Goal: Task Accomplishment & Management: Use online tool/utility

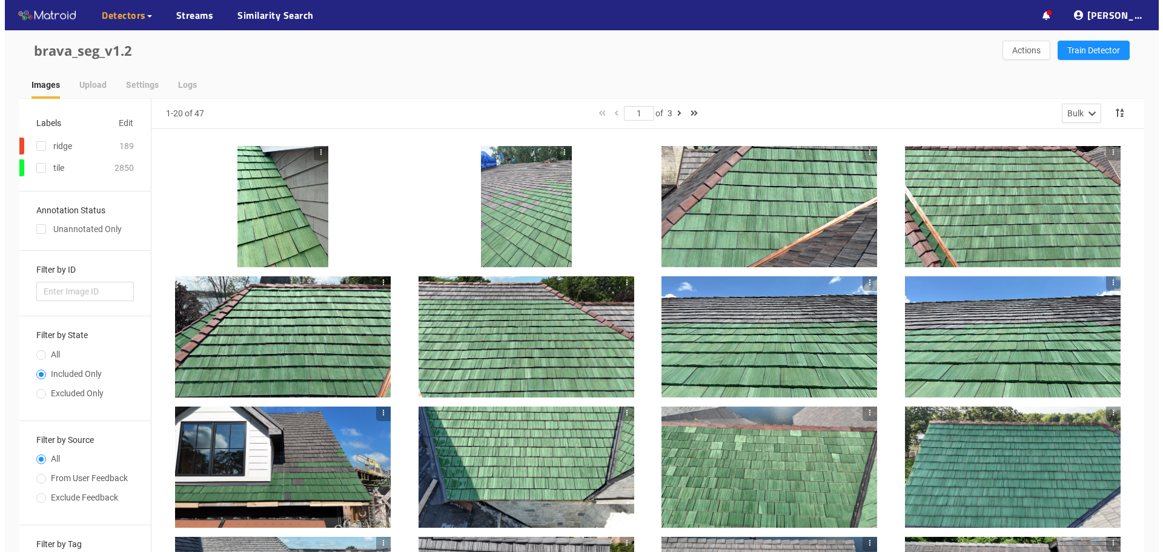
scroll to position [315, 0]
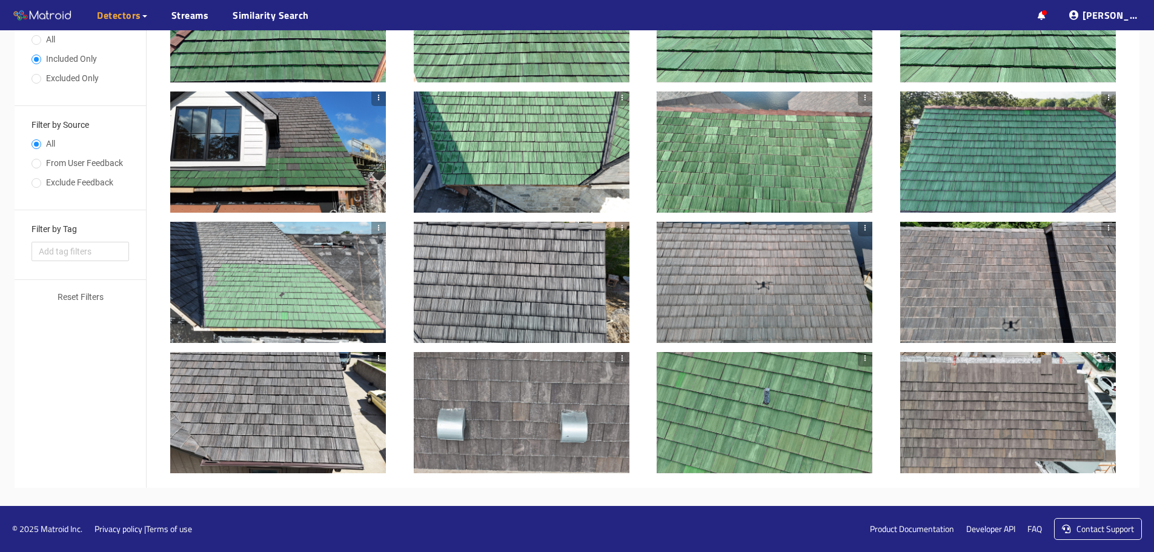
click at [282, 279] on div at bounding box center [278, 282] width 216 height 121
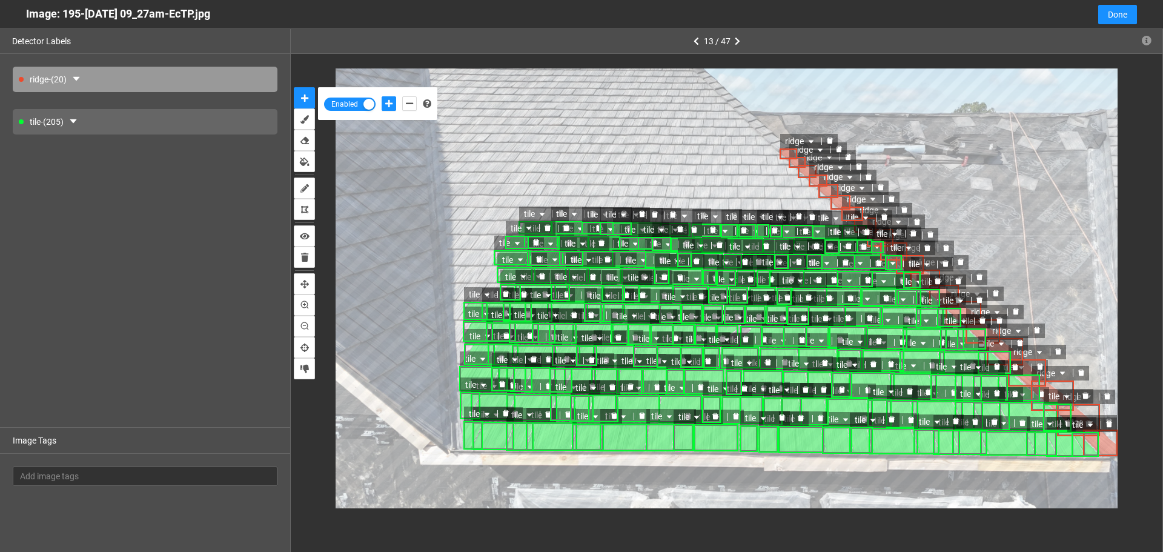
scroll to position [545, 0]
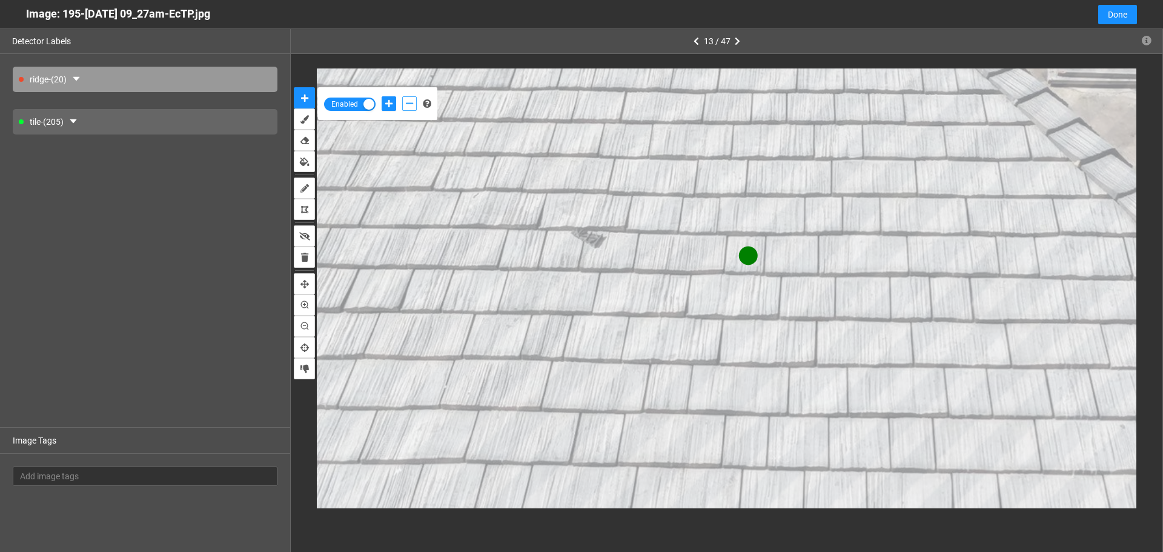
drag, startPoint x: 748, startPoint y: 255, endPoint x: 414, endPoint y: 101, distance: 367.4
click at [414, 101] on button "add-negative-points" at bounding box center [409, 103] width 15 height 15
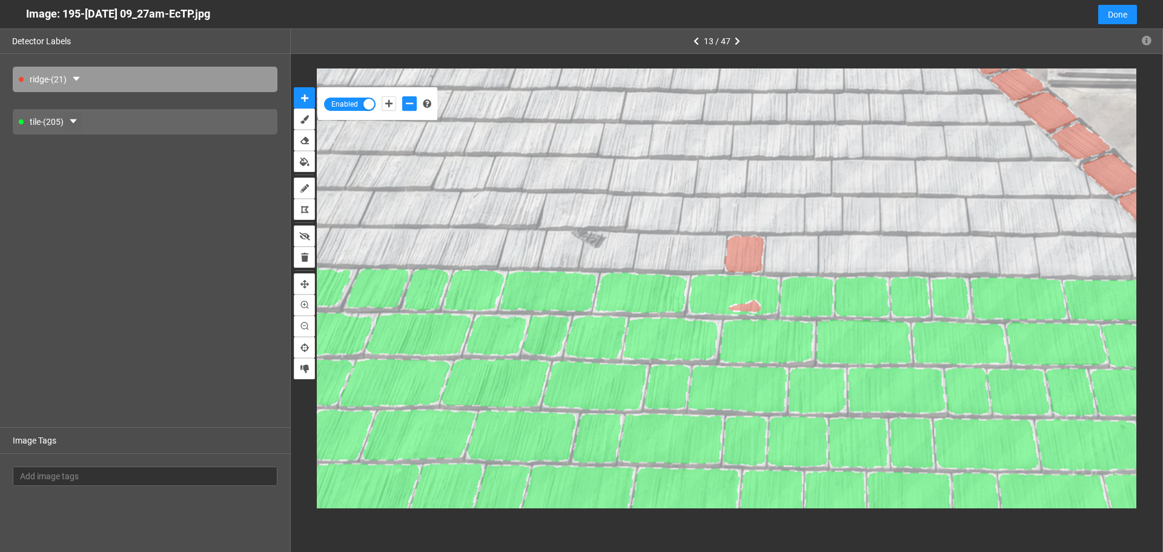
click at [74, 121] on icon "caret-down" at bounding box center [73, 121] width 10 height 10
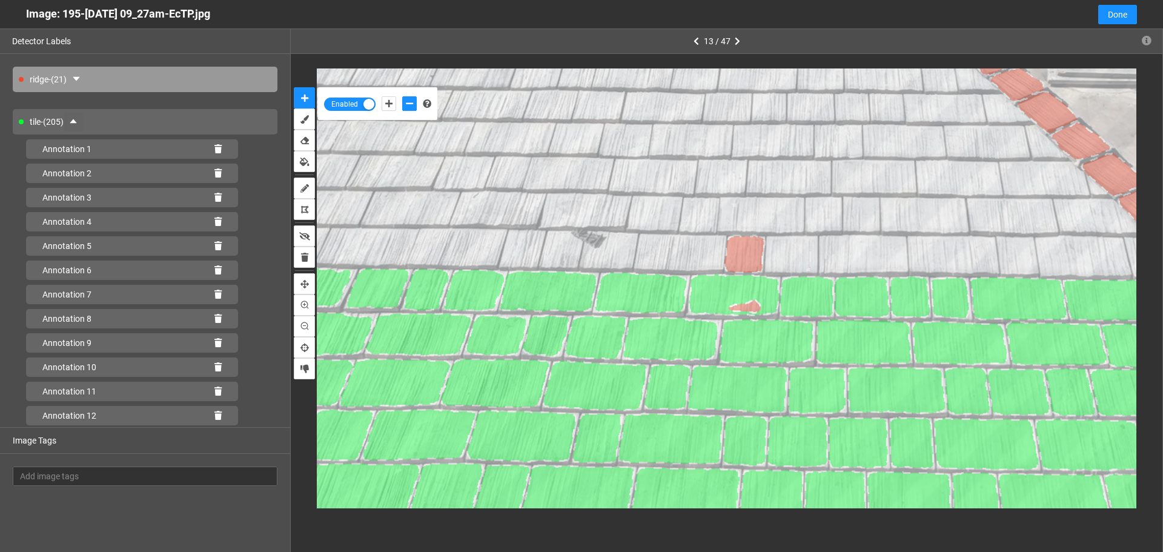
click at [74, 121] on icon "caret-up" at bounding box center [73, 121] width 10 height 10
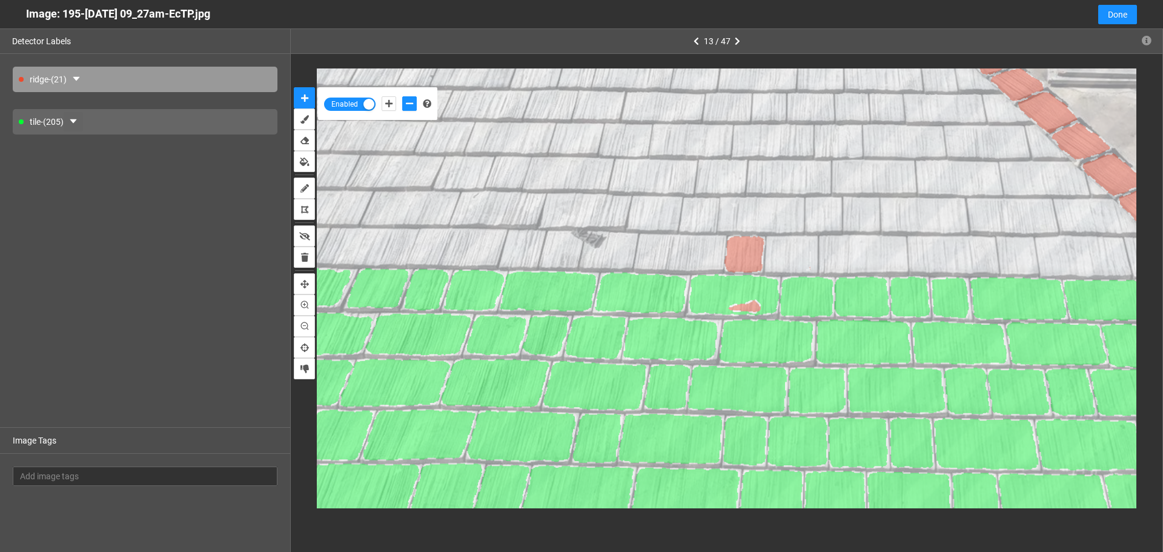
click at [74, 121] on icon "caret-down" at bounding box center [73, 121] width 10 height 10
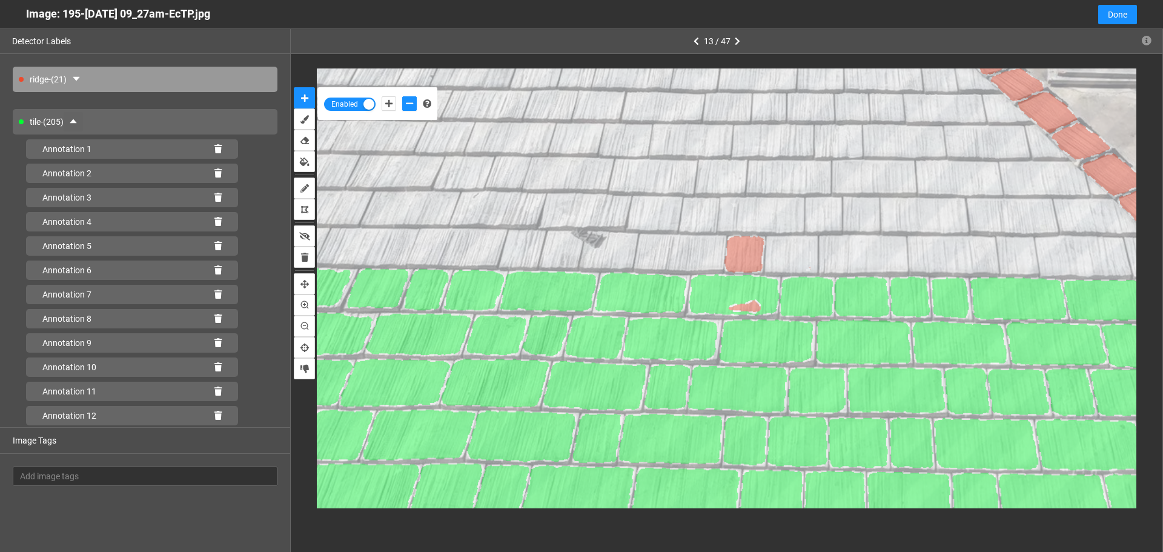
click at [71, 120] on button "button" at bounding box center [73, 121] width 19 height 19
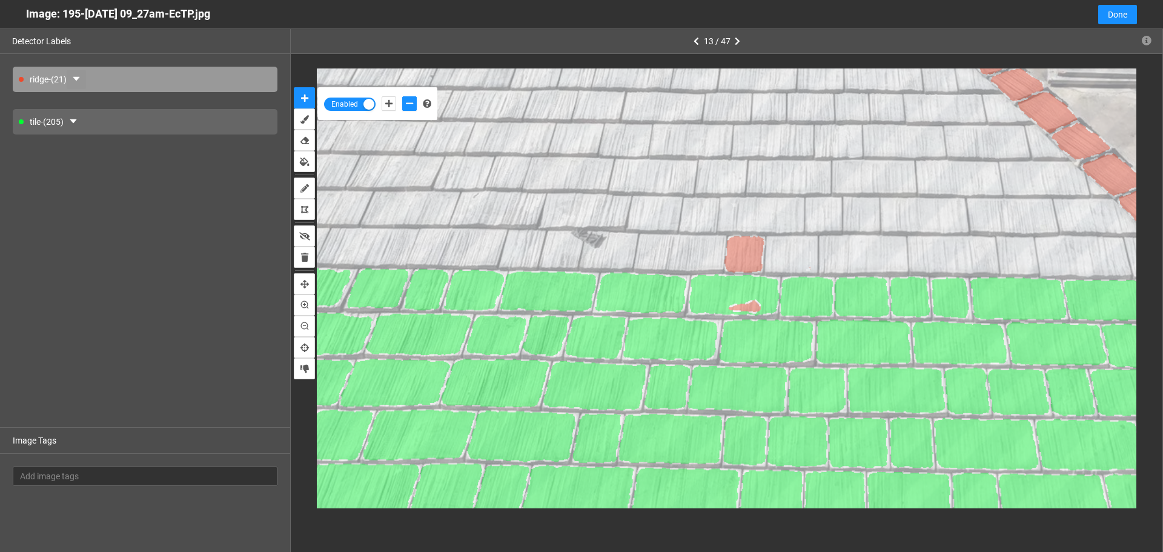
click at [81, 83] on icon "caret-down" at bounding box center [76, 79] width 10 height 10
click at [79, 78] on icon "caret-down" at bounding box center [76, 79] width 7 height 4
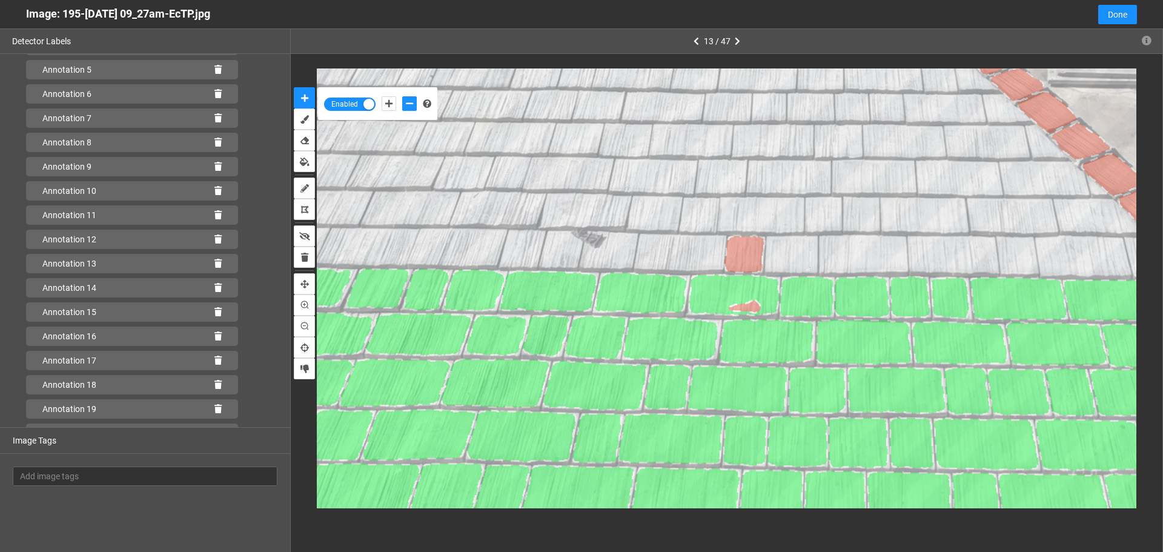
scroll to position [216, 0]
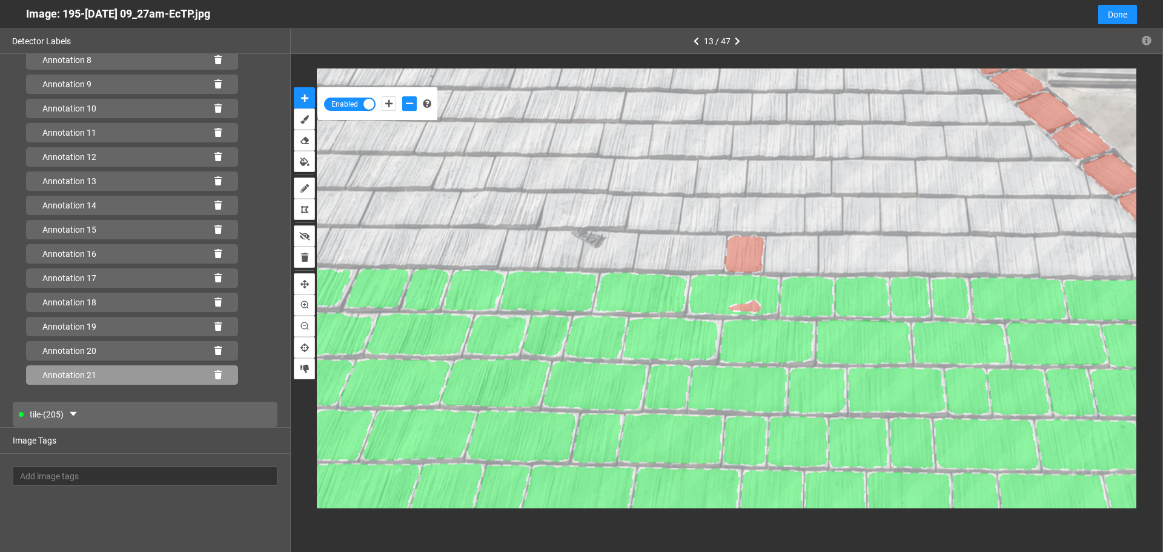
click at [214, 374] on icon at bounding box center [217, 375] width 7 height 8
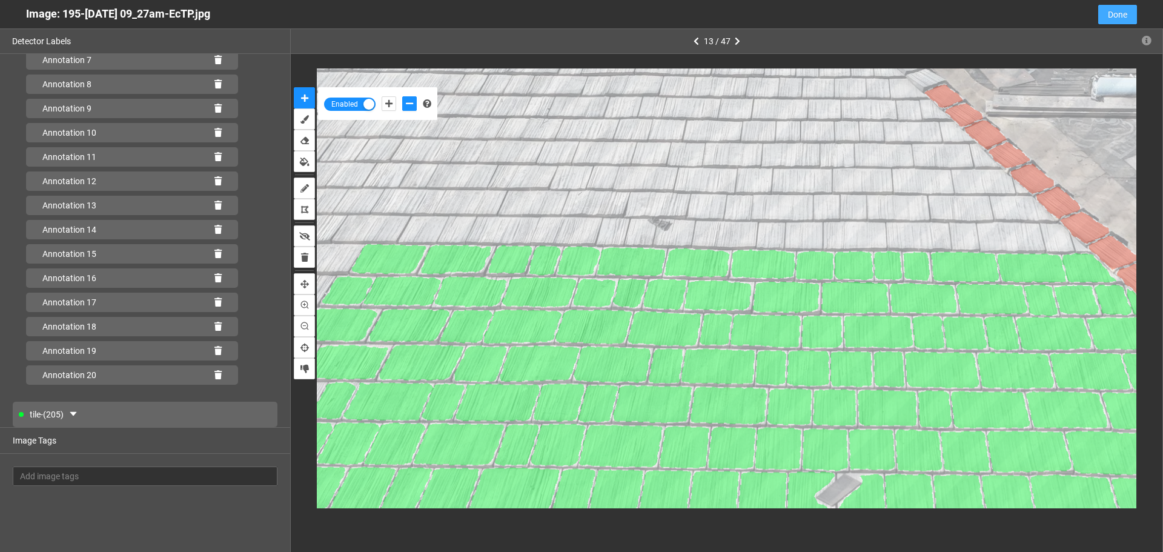
click at [1117, 18] on span "Done" at bounding box center [1117, 14] width 19 height 13
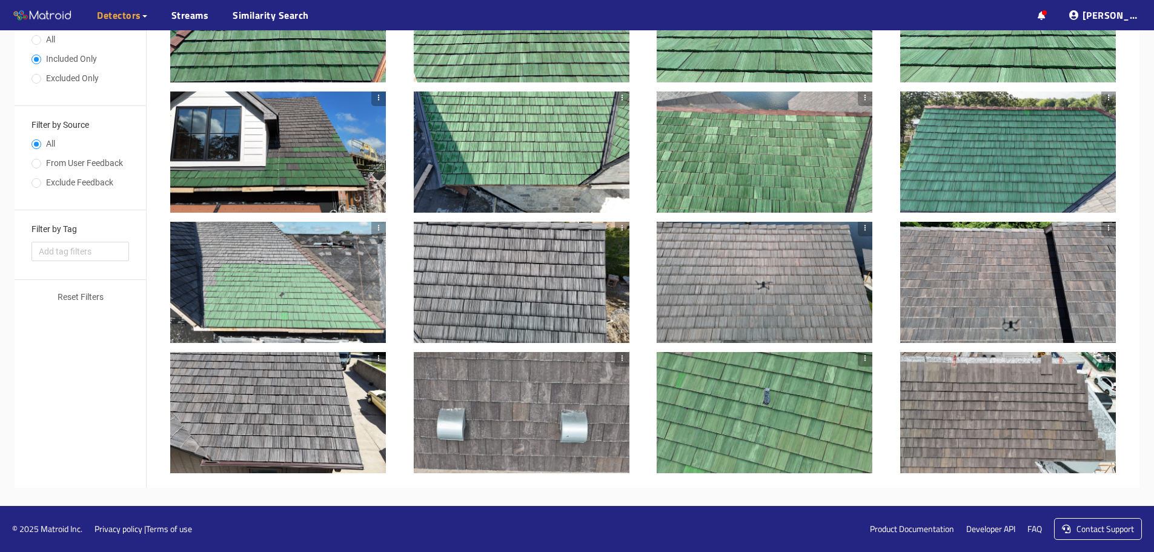
click at [517, 279] on div at bounding box center [522, 282] width 216 height 121
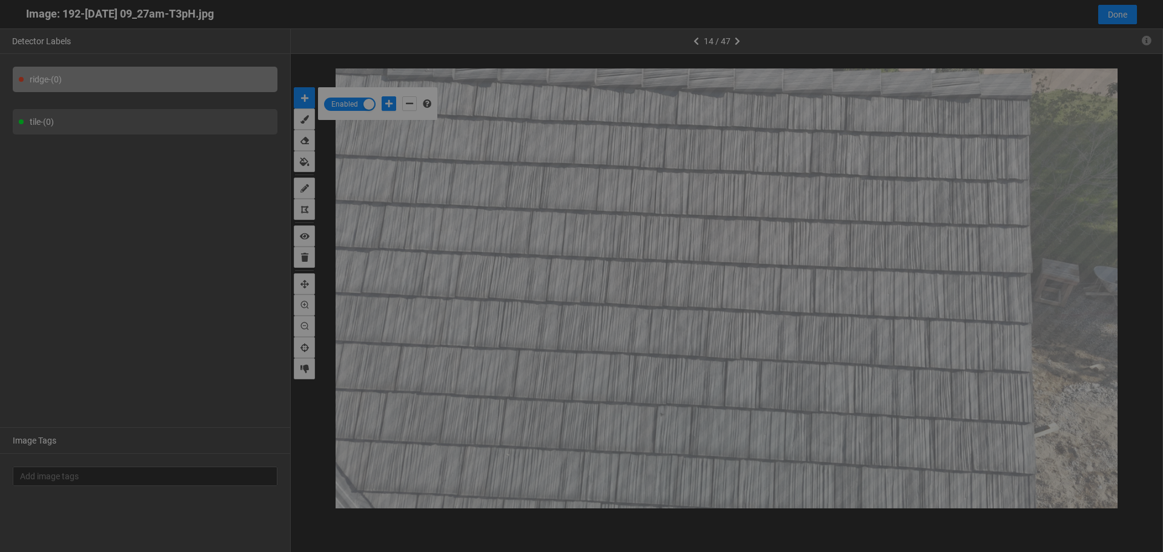
scroll to position [545, 0]
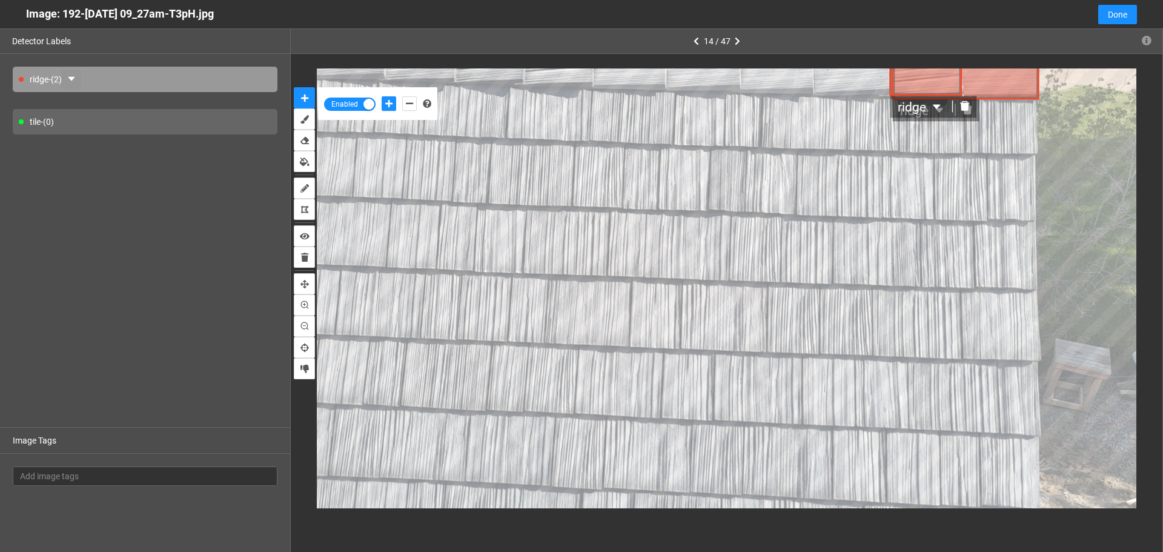
click at [72, 81] on icon "caret-down" at bounding box center [72, 79] width 10 height 10
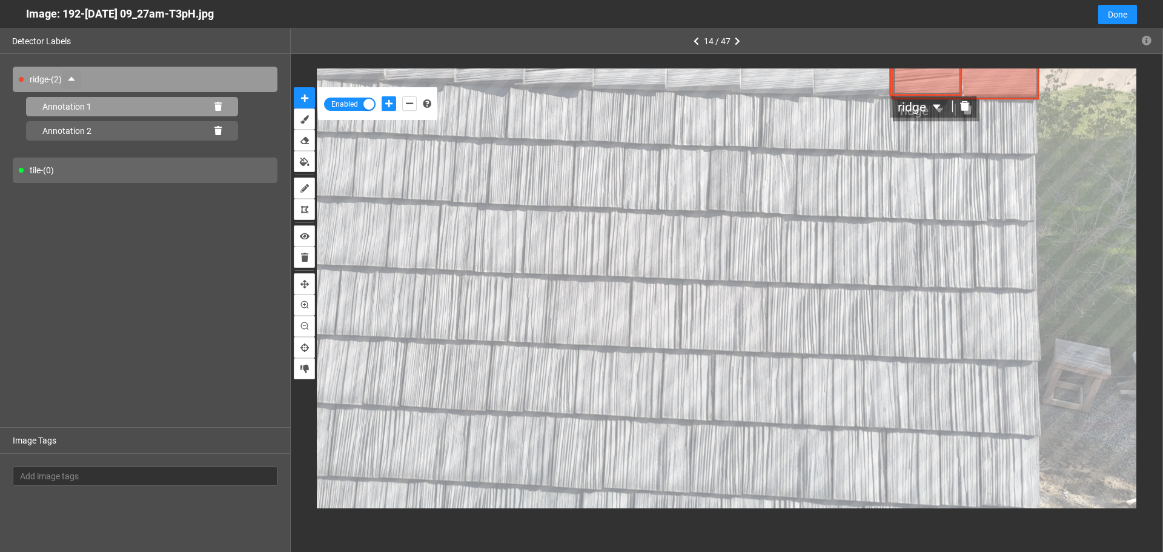
click at [219, 105] on icon at bounding box center [217, 106] width 7 height 8
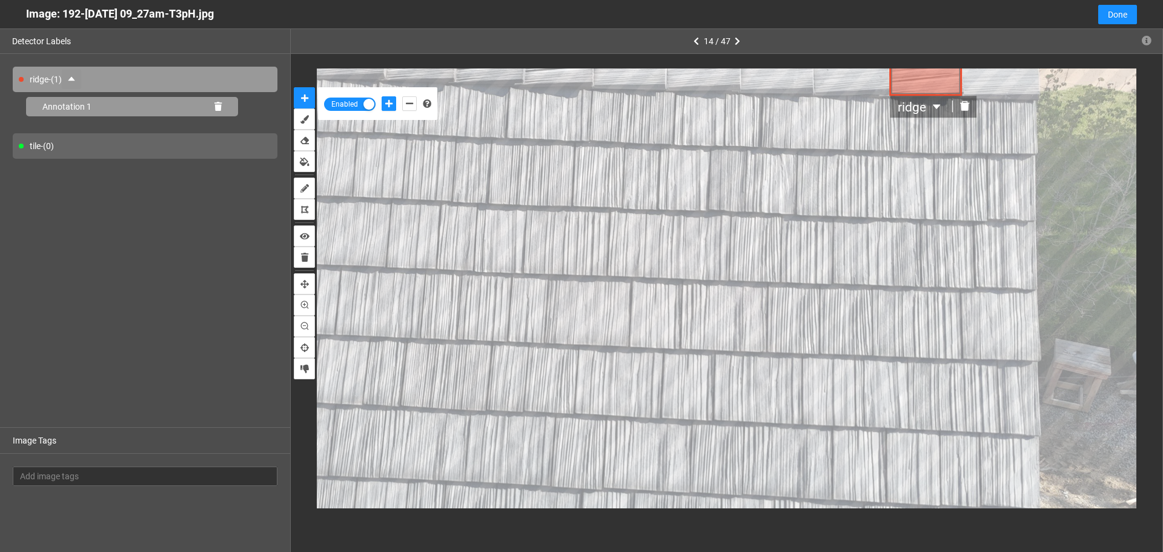
click at [220, 104] on icon at bounding box center [217, 106] width 7 height 8
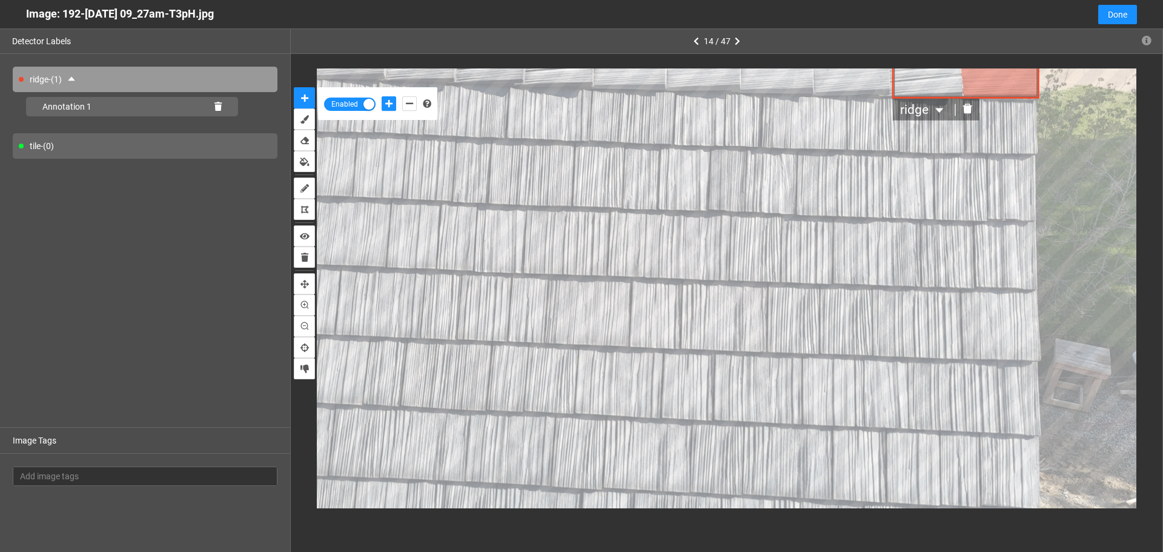
click at [969, 110] on icon "delete" at bounding box center [966, 109] width 9 height 10
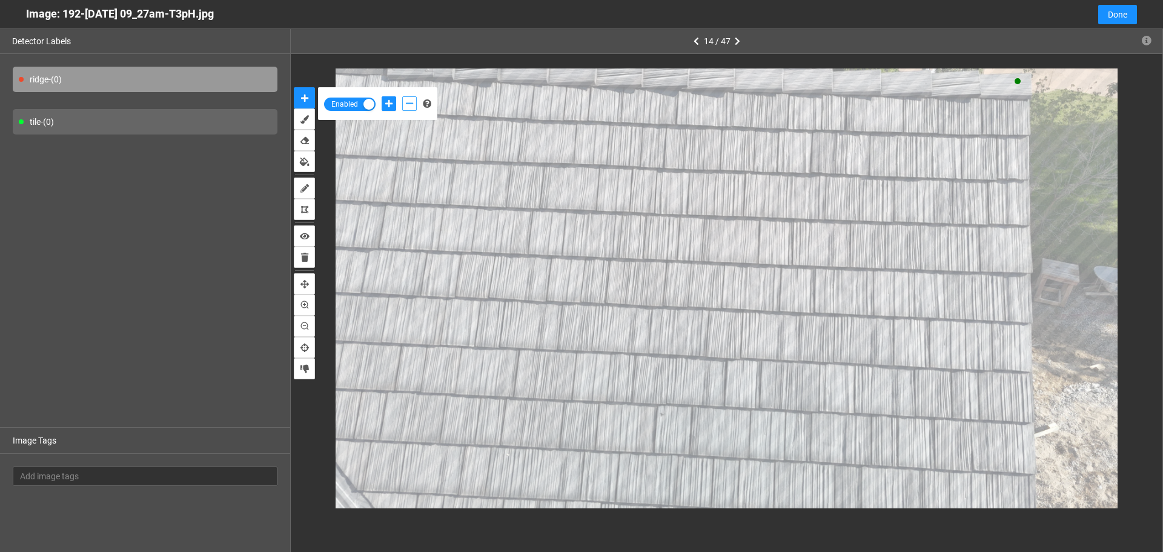
click at [406, 101] on icon "add-negative-points" at bounding box center [409, 103] width 7 height 8
click at [402, 96] on button "add-negative-points" at bounding box center [409, 103] width 15 height 15
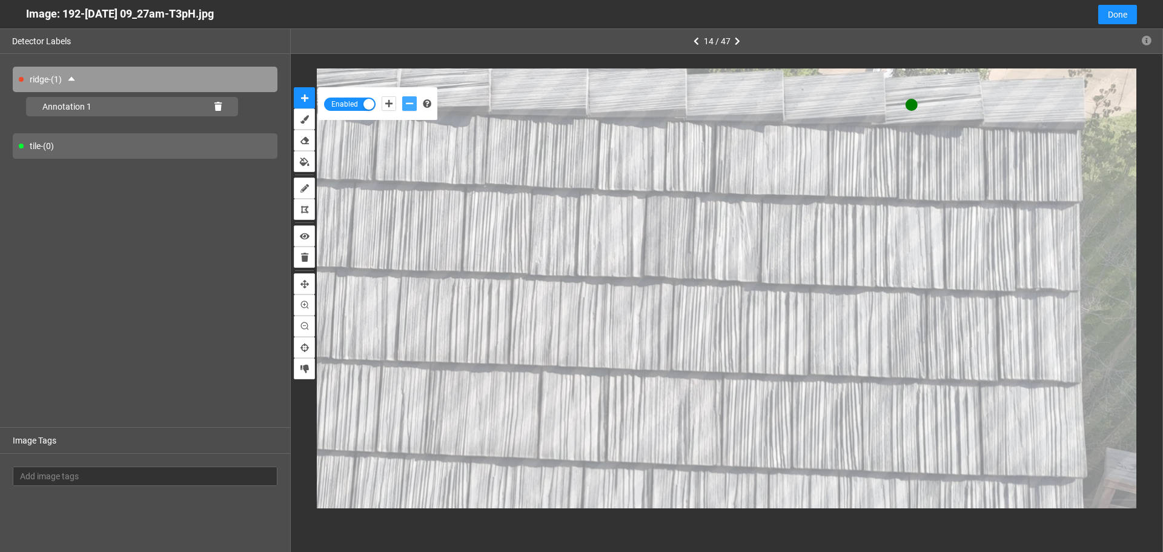
click at [402, 96] on button "add-negative-points" at bounding box center [409, 103] width 15 height 15
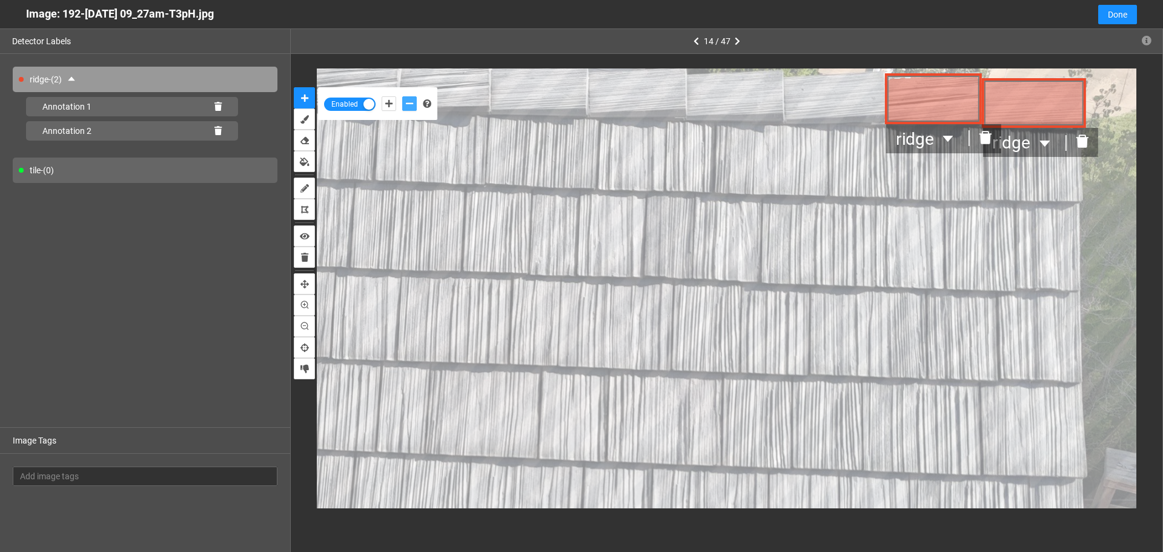
click at [402, 96] on button "add-negative-points" at bounding box center [409, 103] width 15 height 15
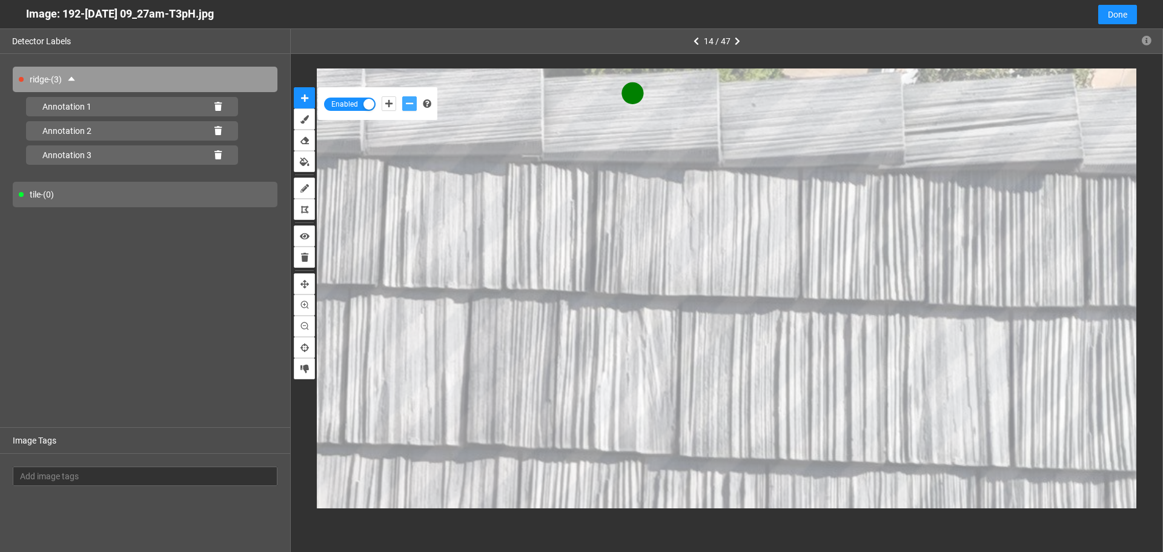
click at [402, 96] on button "add-negative-points" at bounding box center [409, 103] width 15 height 15
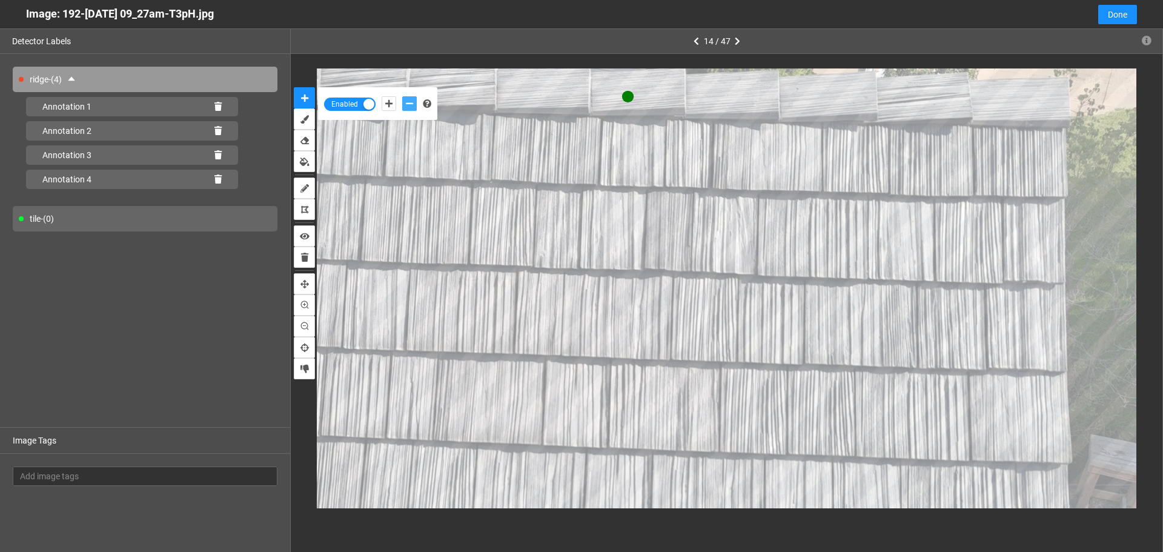
click at [402, 96] on button "add-negative-points" at bounding box center [409, 103] width 15 height 15
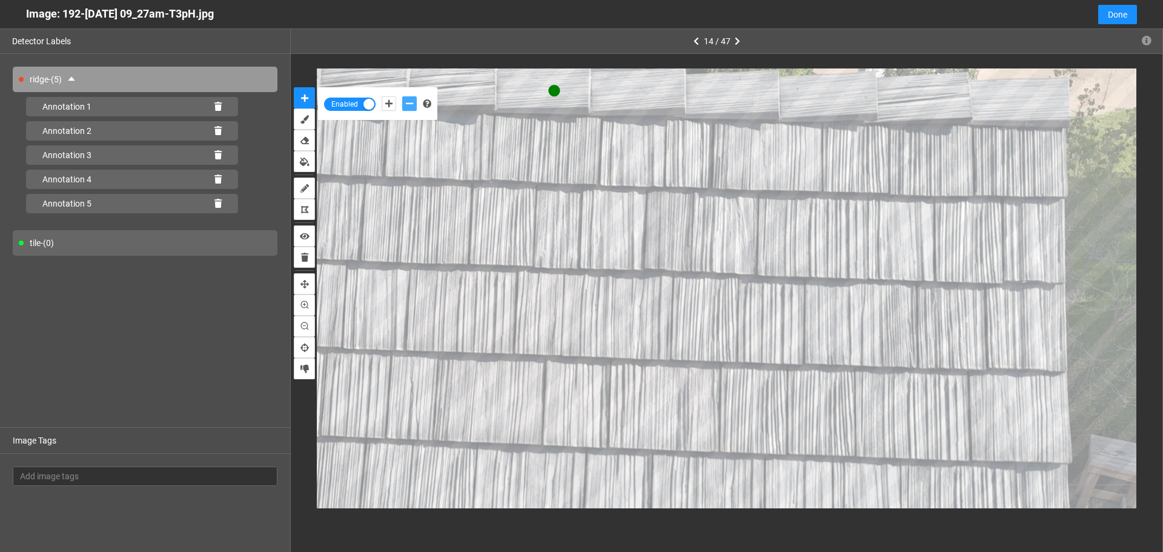
click at [402, 96] on button "add-negative-points" at bounding box center [409, 103] width 15 height 15
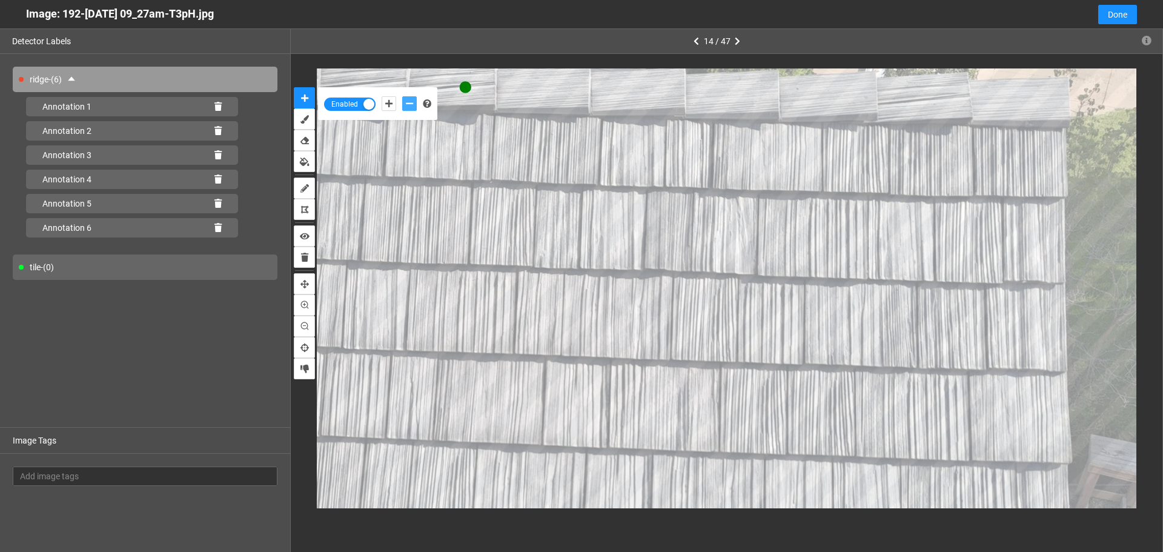
click at [402, 96] on button "add-negative-points" at bounding box center [409, 103] width 15 height 15
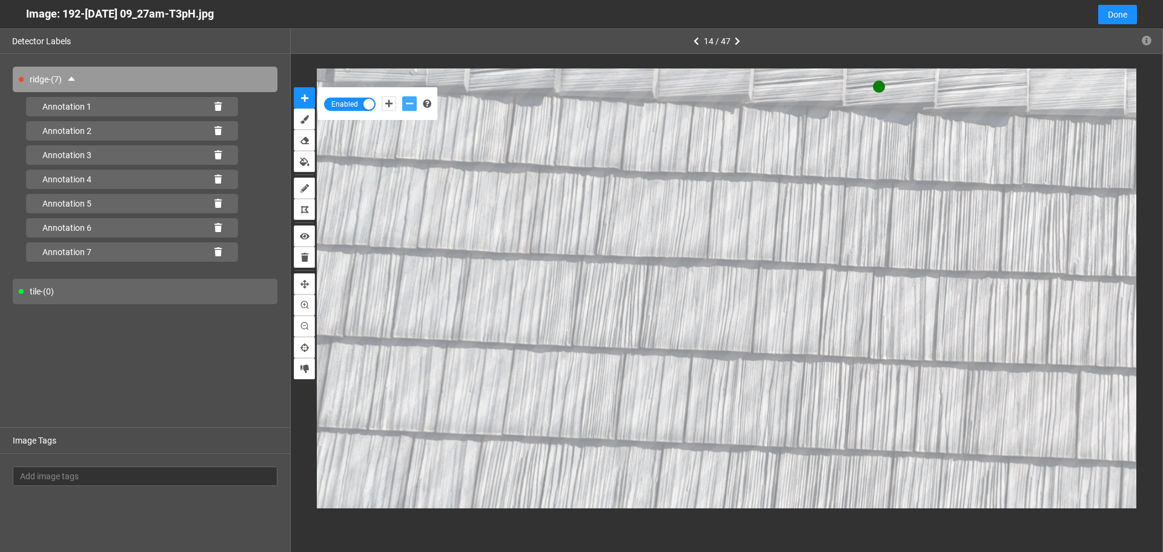
click at [402, 96] on button "add-negative-points" at bounding box center [409, 103] width 15 height 15
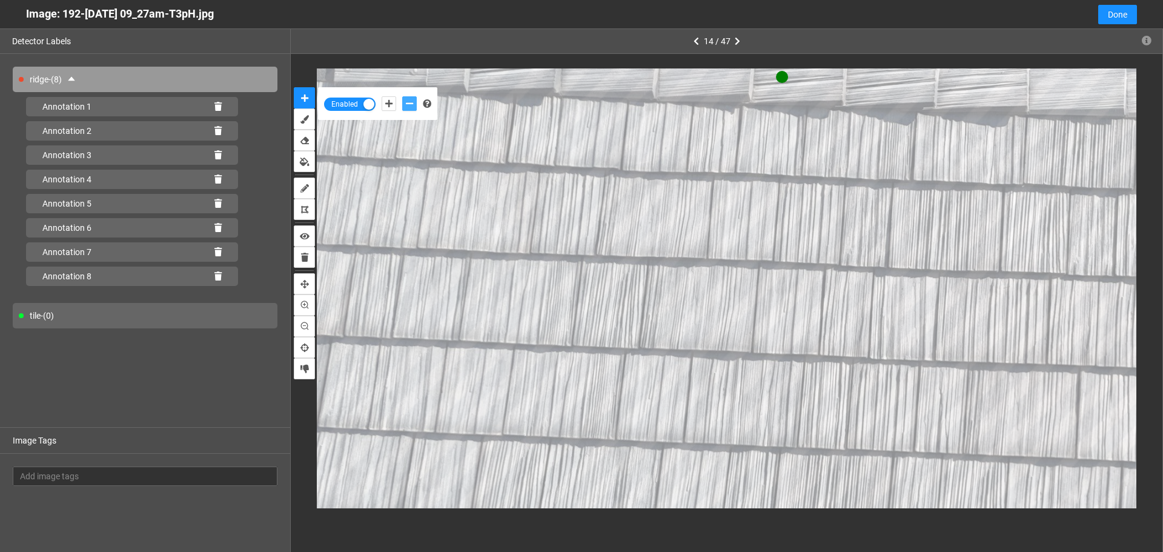
click at [402, 96] on button "add-negative-points" at bounding box center [409, 103] width 15 height 15
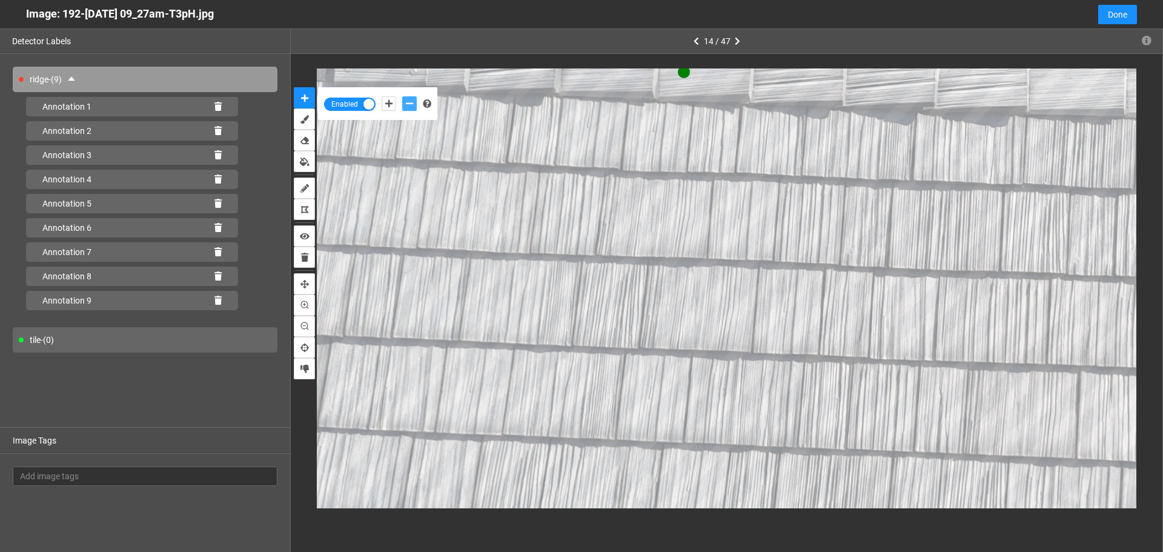
click at [402, 96] on button "add-negative-points" at bounding box center [409, 103] width 15 height 15
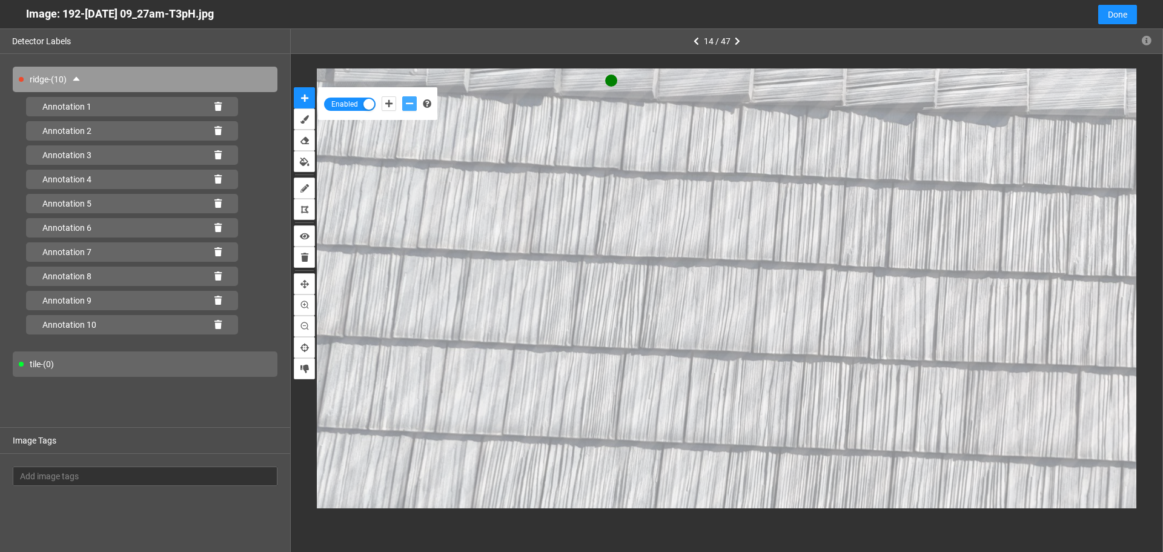
click at [402, 96] on button "add-negative-points" at bounding box center [409, 103] width 15 height 15
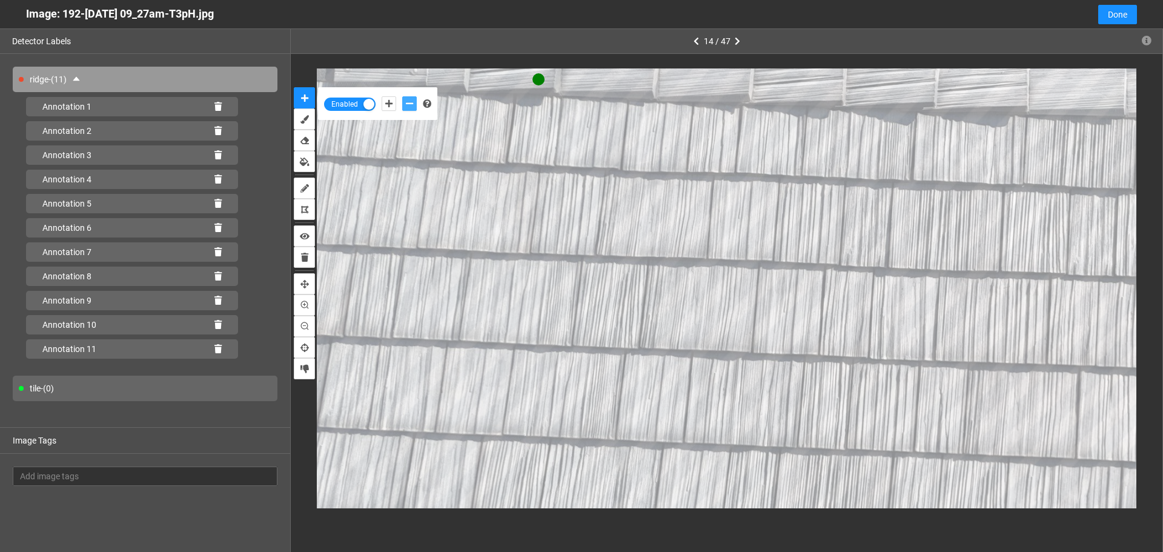
click at [402, 96] on button "add-negative-points" at bounding box center [409, 103] width 15 height 15
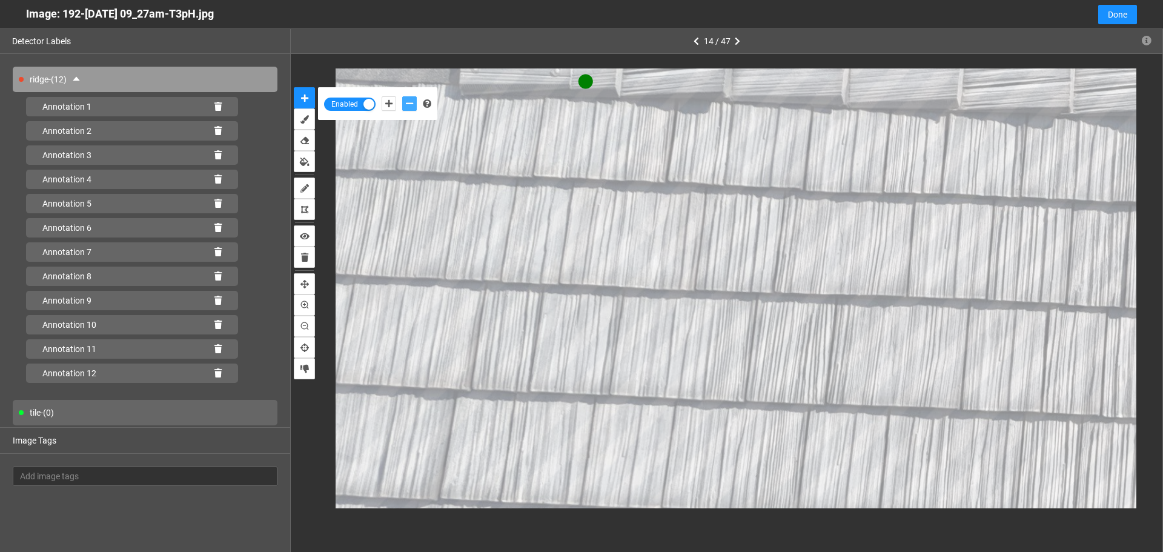
click at [402, 96] on button "add-negative-points" at bounding box center [409, 103] width 15 height 15
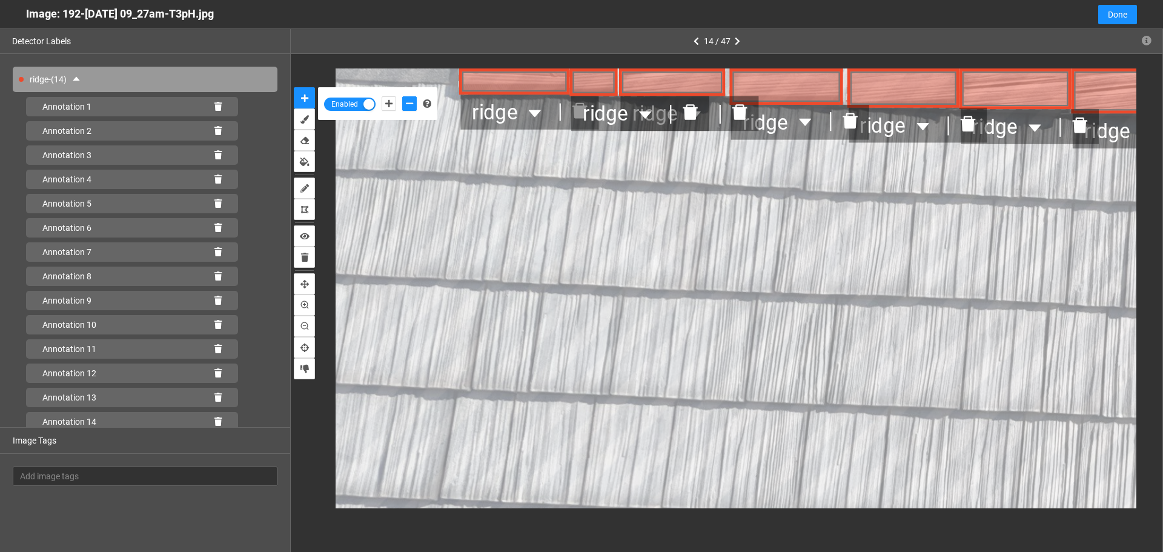
click at [414, 67] on div "ridge ridge ridge ridge ridge ridge ridge ridge ridge ridge ridge ridge ridge r…" at bounding box center [726, 288] width 871 height 469
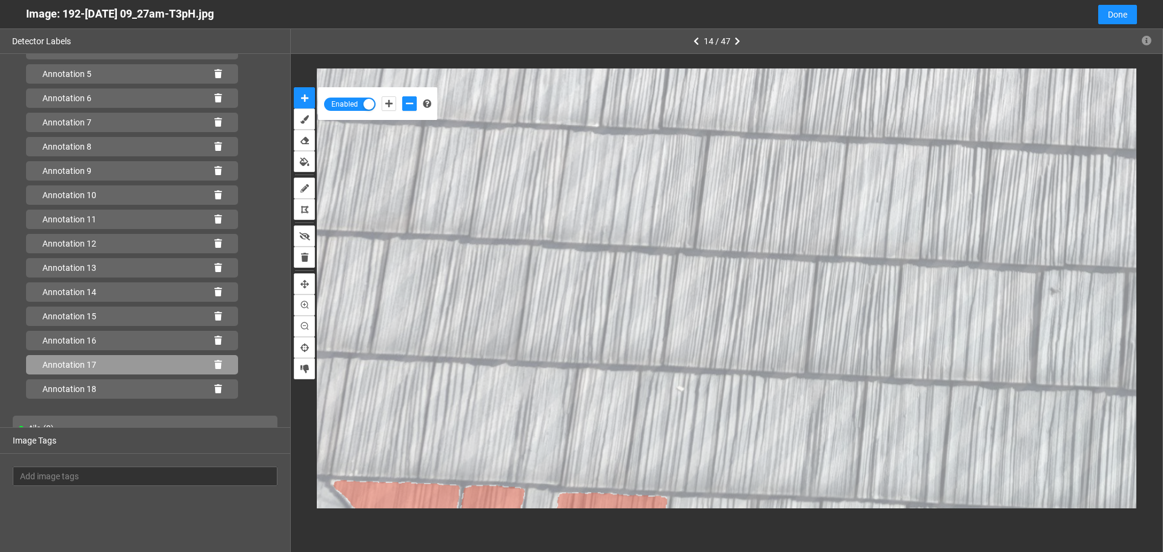
scroll to position [144, 0]
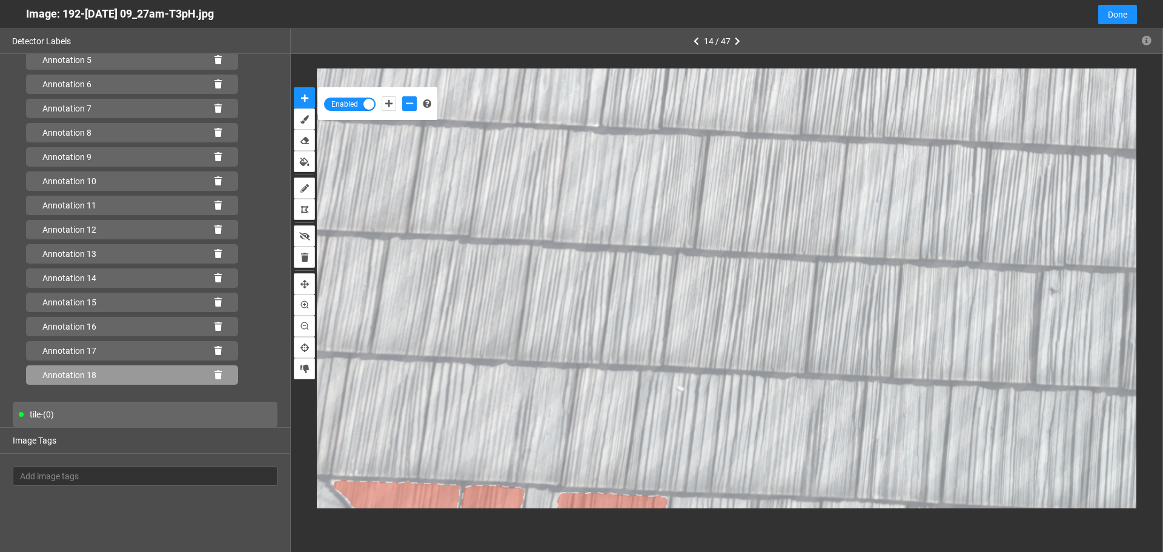
click at [214, 374] on div "Annotation 18" at bounding box center [132, 374] width 212 height 19
drag, startPoint x: 214, startPoint y: 374, endPoint x: 208, endPoint y: 357, distance: 18.2
click at [214, 374] on div "Annotation 18" at bounding box center [132, 374] width 212 height 19
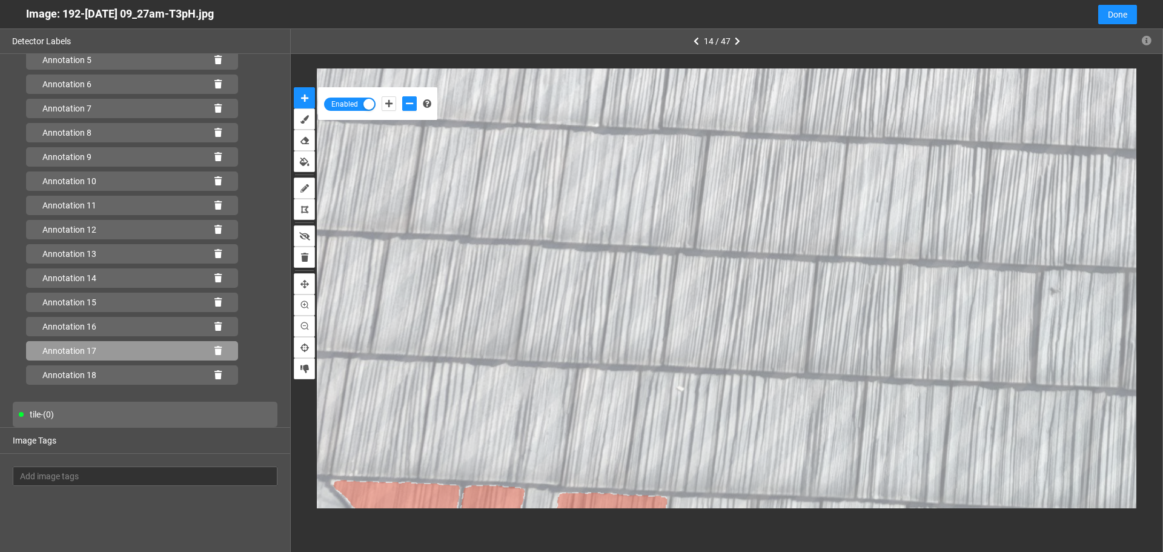
click at [214, 353] on icon at bounding box center [217, 350] width 7 height 8
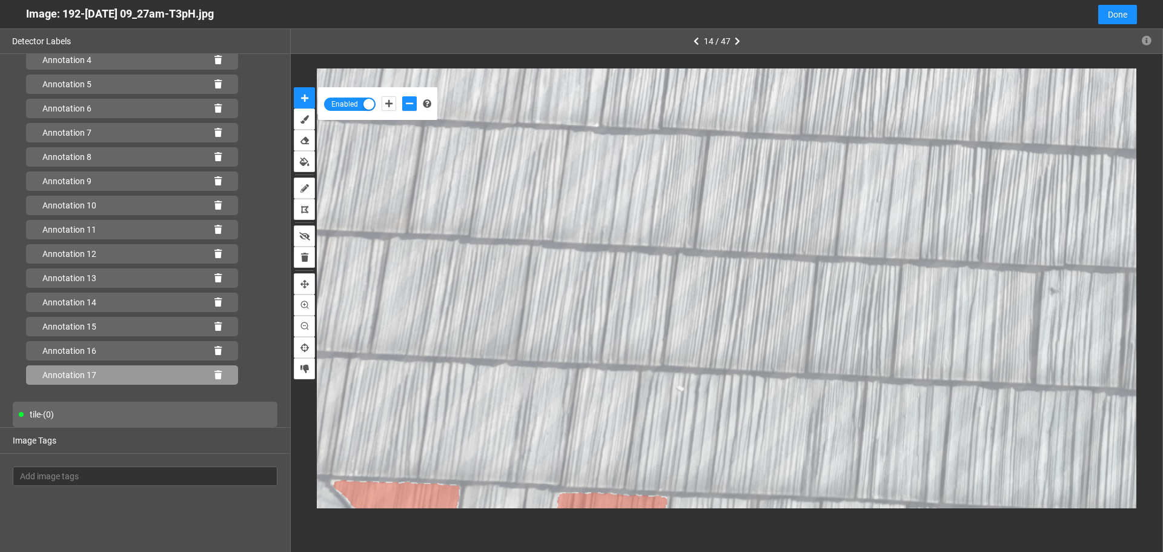
click at [214, 372] on icon at bounding box center [217, 375] width 7 height 8
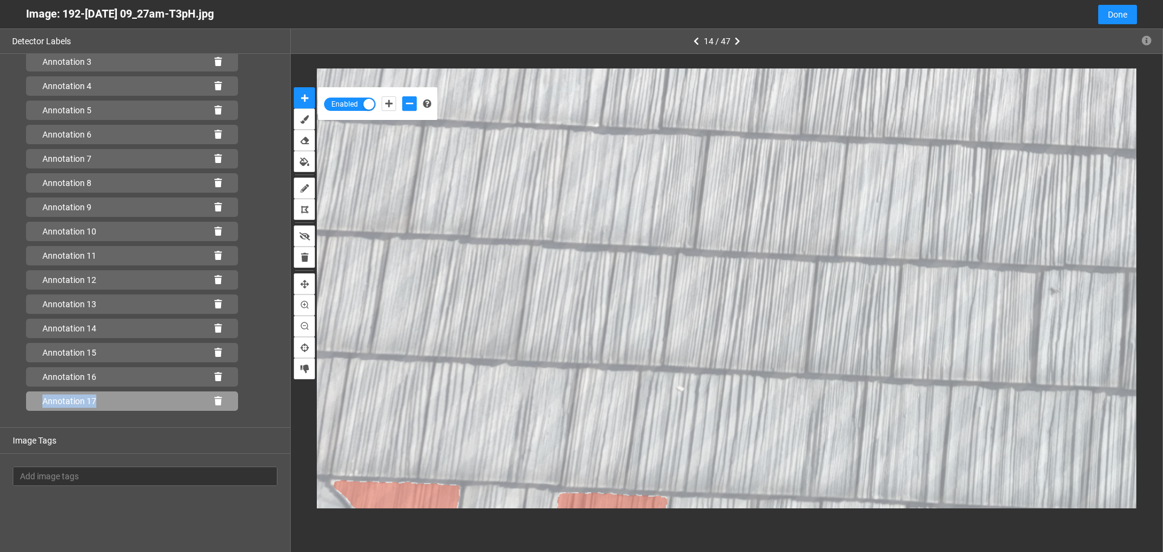
click at [214, 372] on icon at bounding box center [217, 376] width 7 height 8
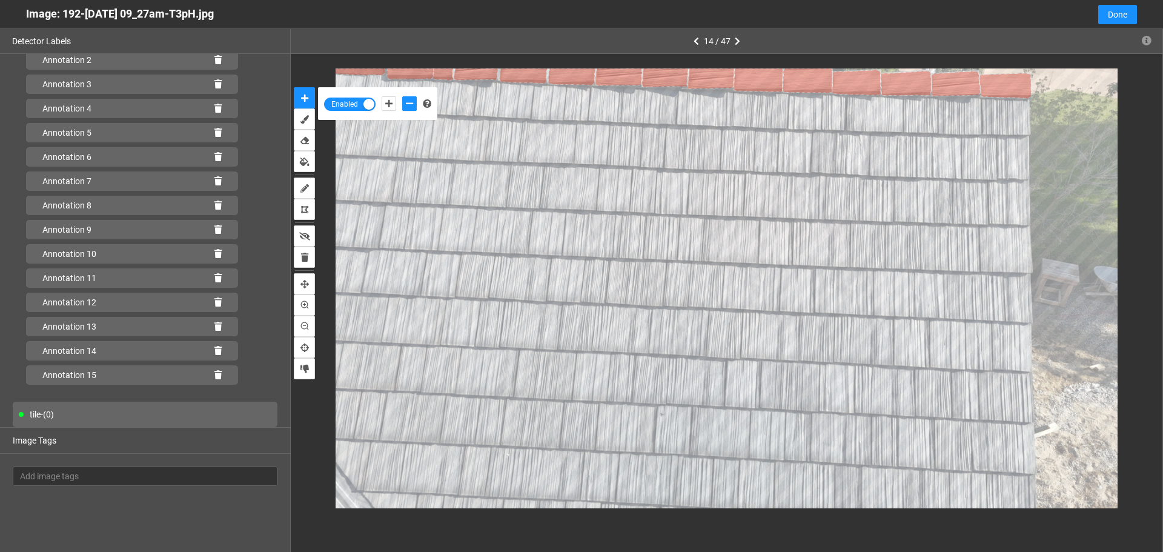
click at [80, 411] on div "tile - (0)" at bounding box center [145, 413] width 265 height 25
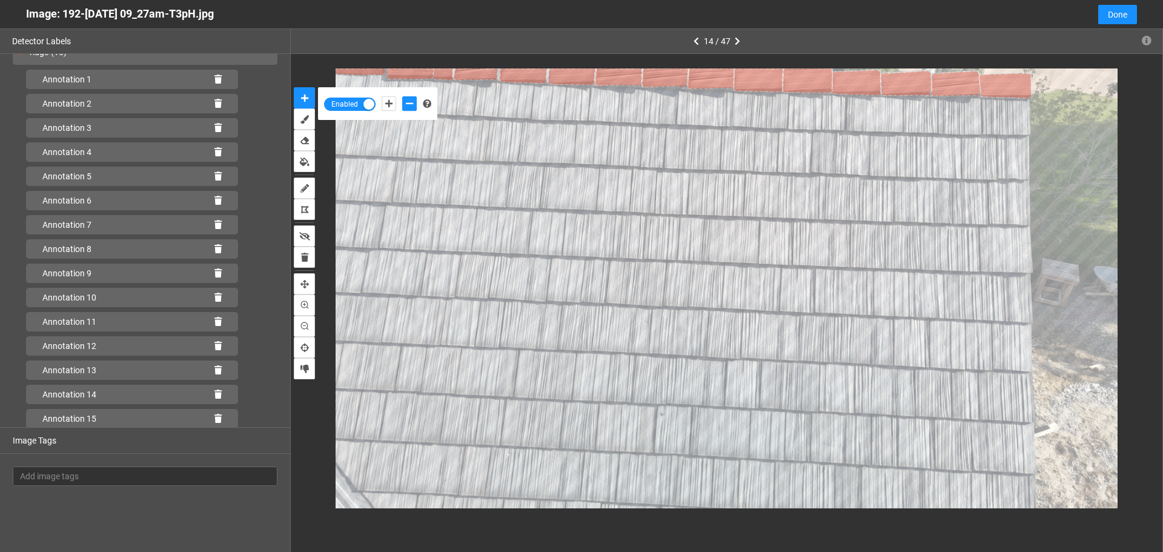
scroll to position [0, 0]
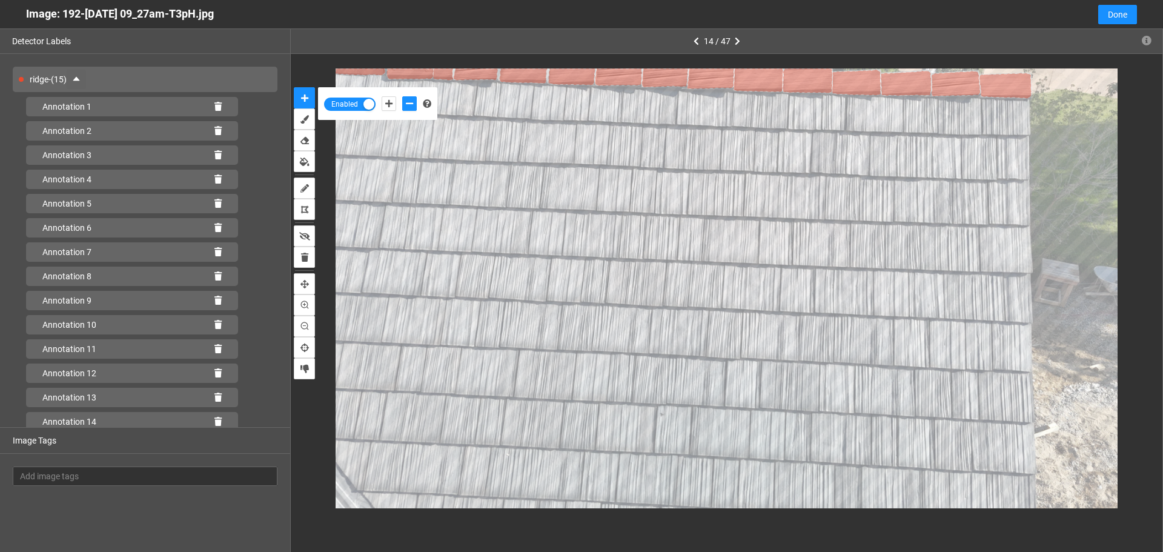
click at [79, 80] on icon "caret-up" at bounding box center [76, 79] width 10 height 10
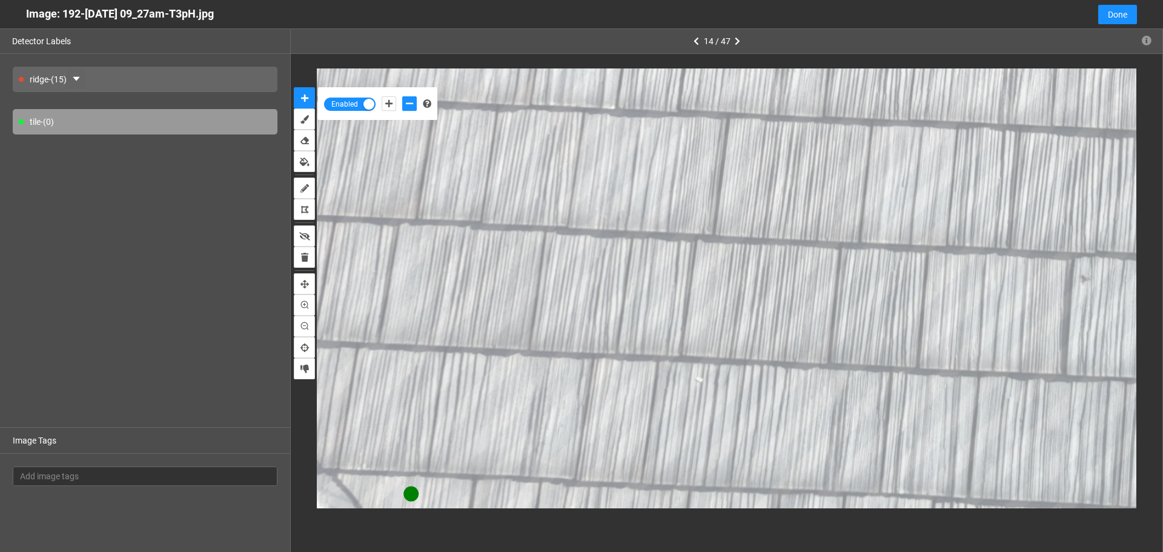
click at [67, 70] on button "button" at bounding box center [76, 79] width 19 height 19
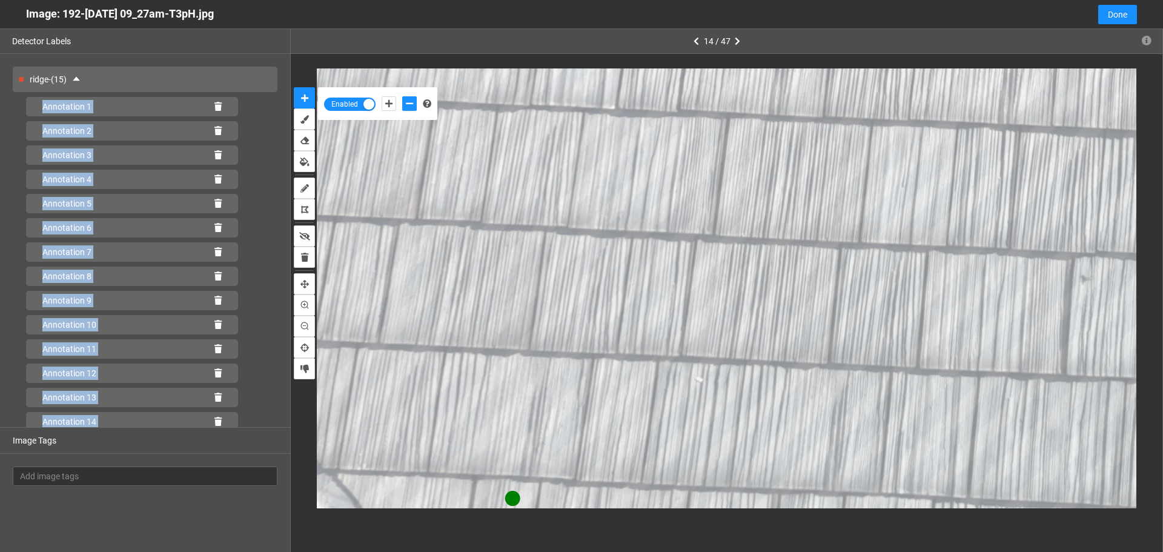
click at [67, 70] on button "button" at bounding box center [76, 79] width 19 height 19
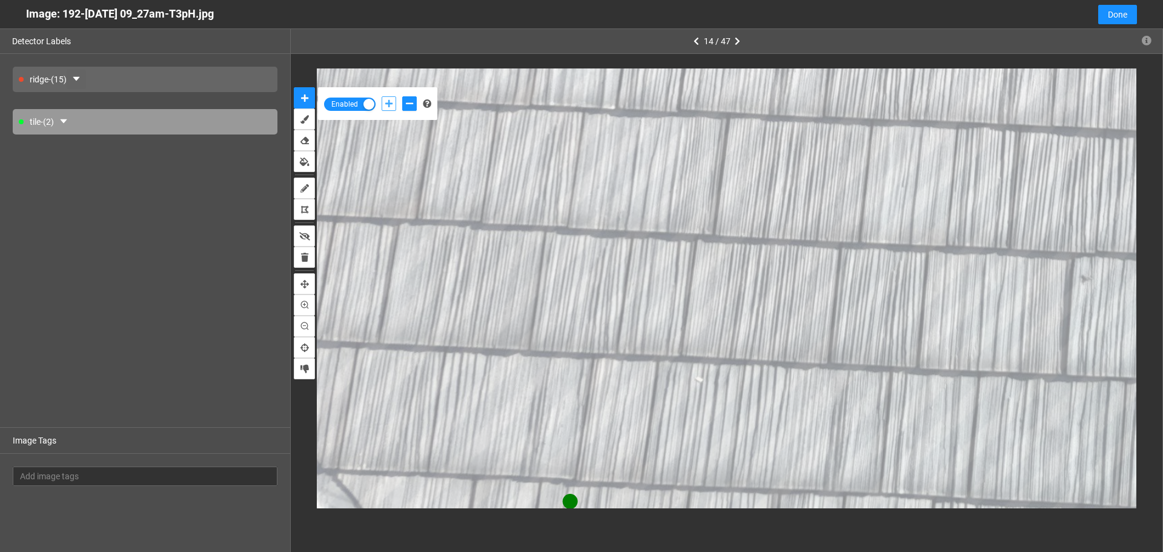
click at [386, 99] on button "add-positive-points" at bounding box center [388, 103] width 15 height 15
click at [381, 96] on button "add-positive-points" at bounding box center [388, 103] width 15 height 15
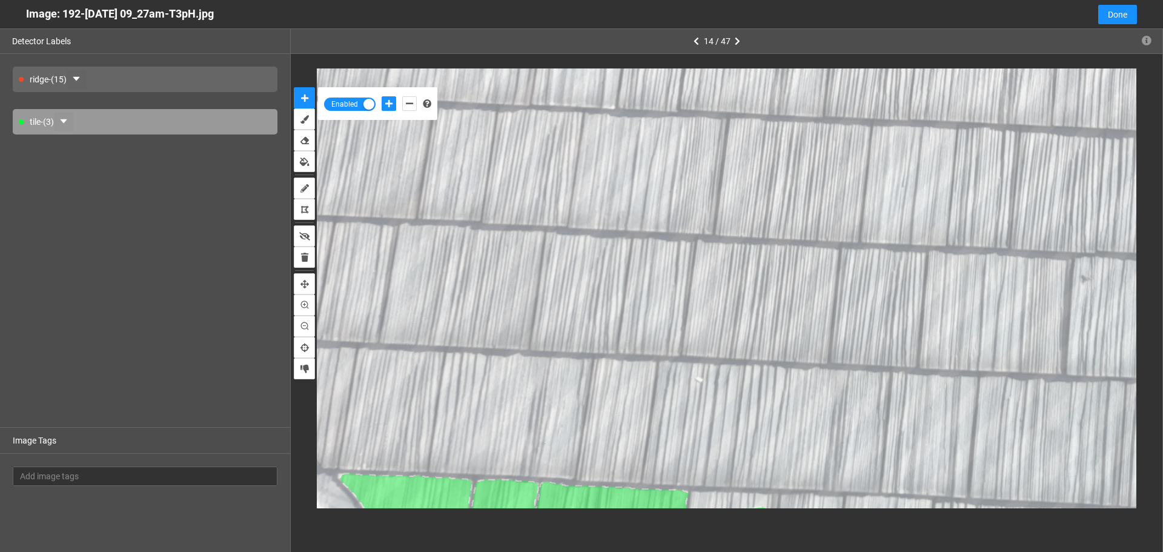
click at [67, 117] on icon "caret-down" at bounding box center [64, 121] width 10 height 10
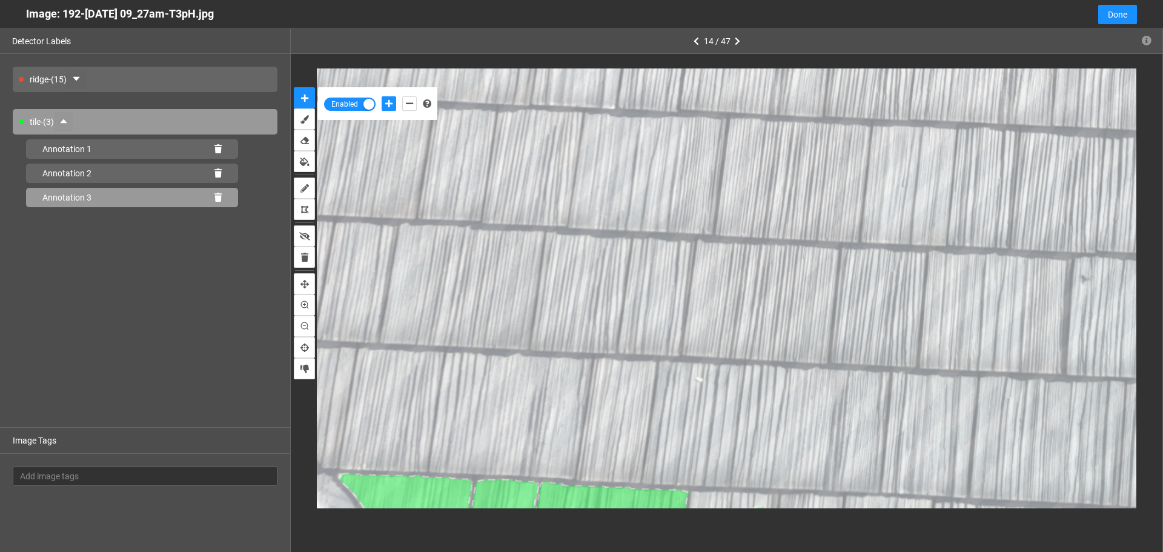
click at [221, 196] on icon at bounding box center [217, 197] width 7 height 8
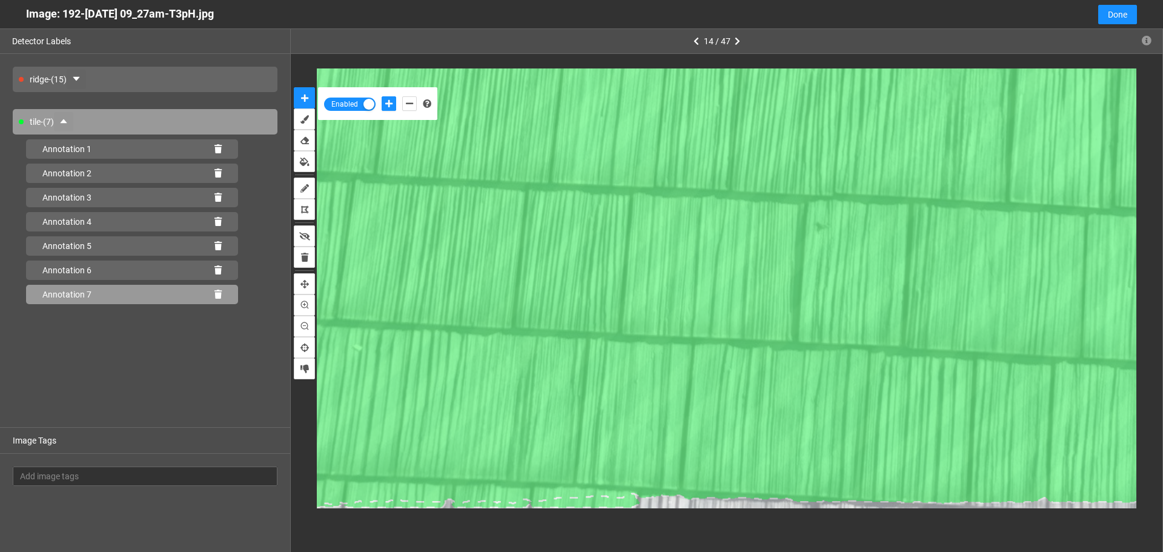
click at [216, 293] on icon at bounding box center [217, 294] width 7 height 8
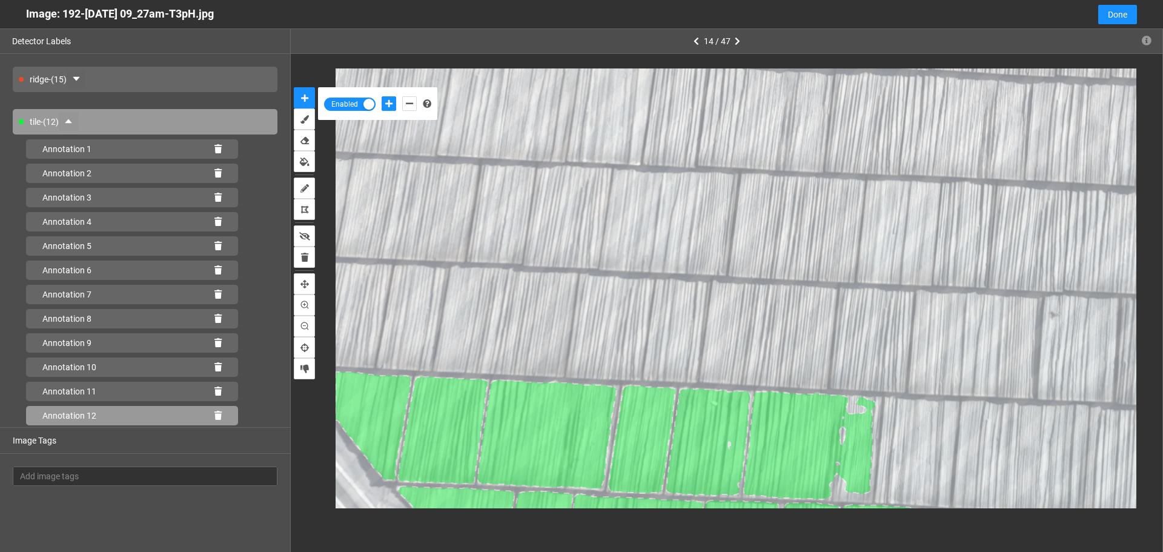
click at [218, 412] on icon at bounding box center [217, 415] width 7 height 8
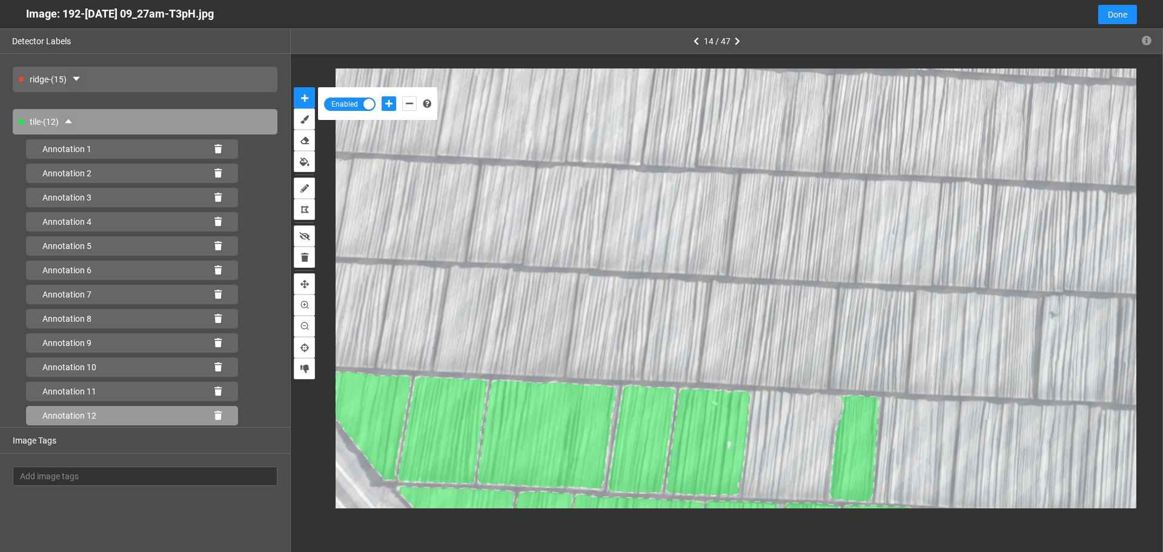
drag, startPoint x: 217, startPoint y: 412, endPoint x: 467, endPoint y: 434, distance: 251.0
click at [216, 412] on icon at bounding box center [217, 415] width 7 height 8
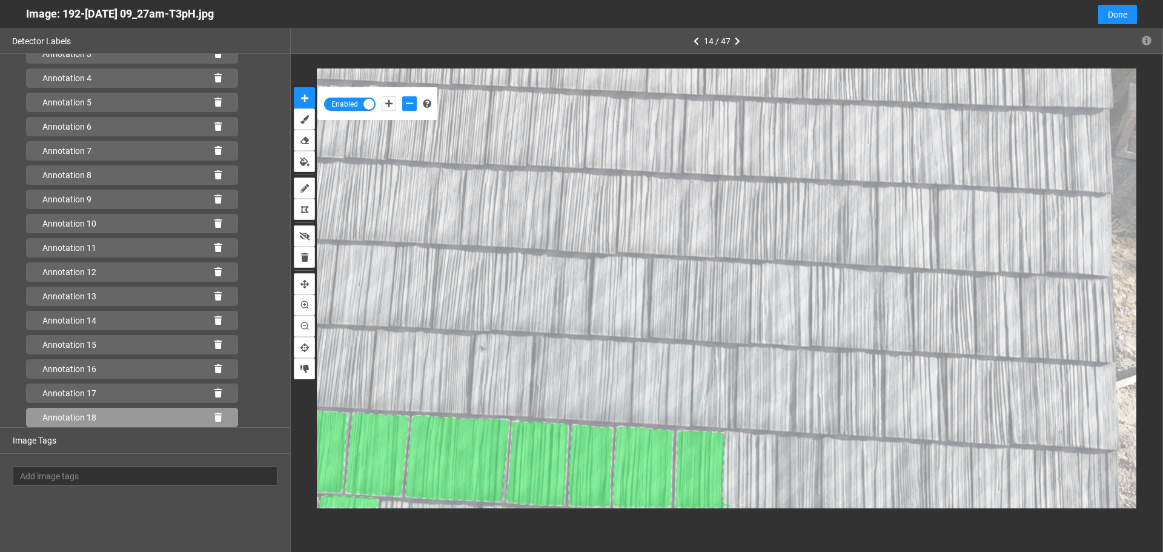
click at [214, 416] on icon at bounding box center [217, 417] width 7 height 8
click at [214, 397] on icon at bounding box center [217, 393] width 7 height 8
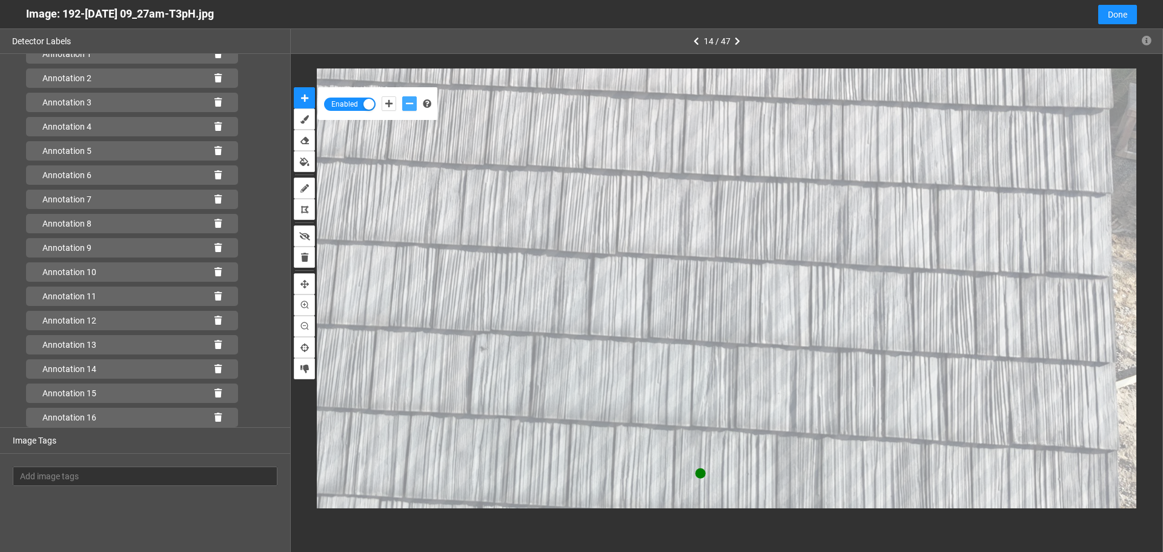
click at [408, 105] on icon "add-negative-points" at bounding box center [409, 103] width 7 height 8
click at [384, 102] on button "add-positive-points" at bounding box center [388, 103] width 15 height 15
click at [381, 96] on button "add-positive-points" at bounding box center [388, 103] width 15 height 15
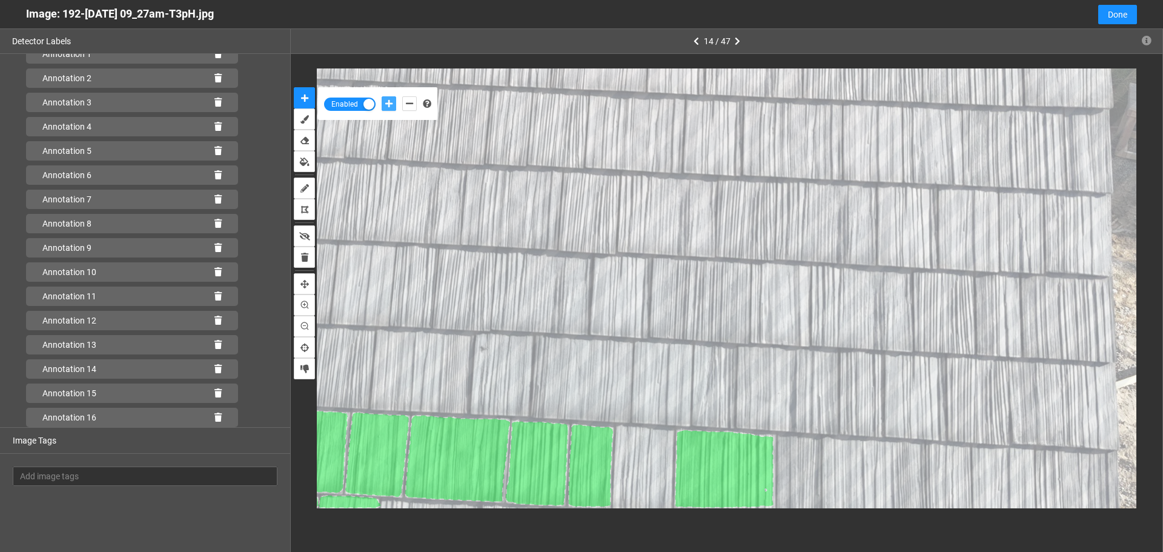
scroll to position [119, 0]
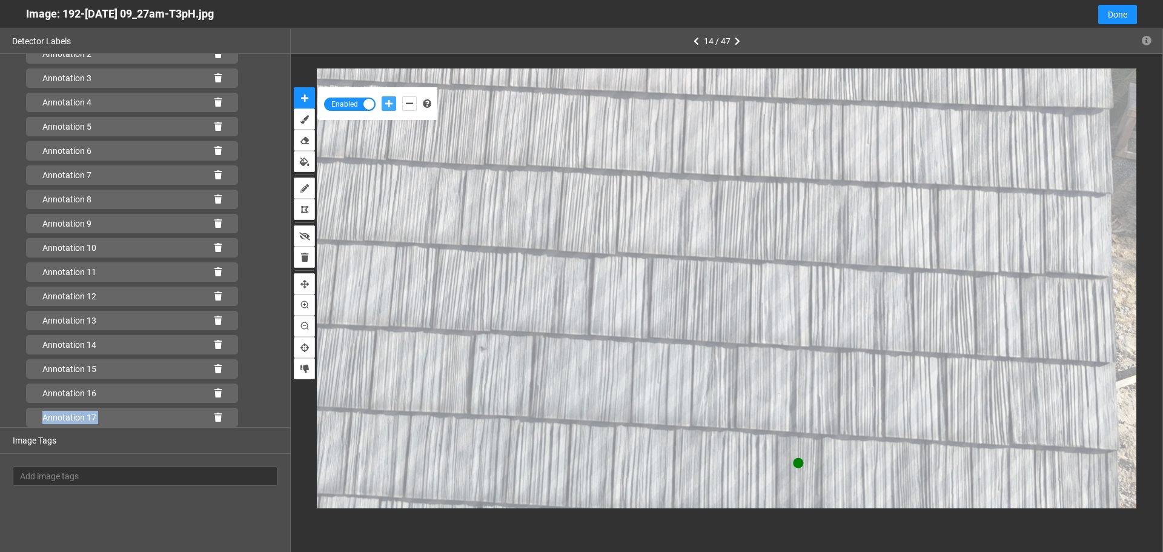
click at [381, 96] on button "add-positive-points" at bounding box center [388, 103] width 15 height 15
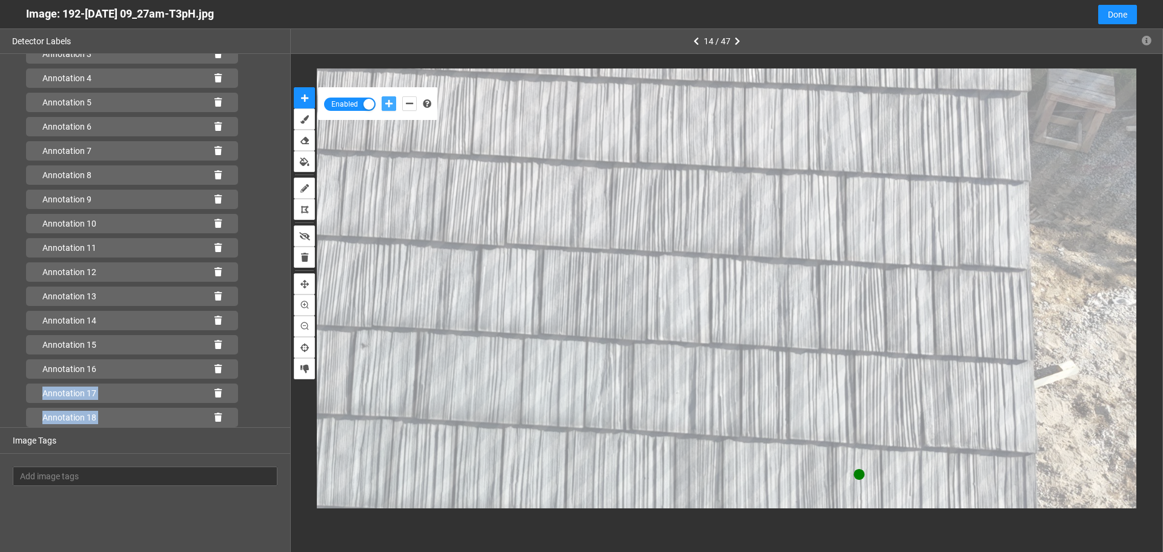
click at [381, 96] on button "add-positive-points" at bounding box center [388, 103] width 15 height 15
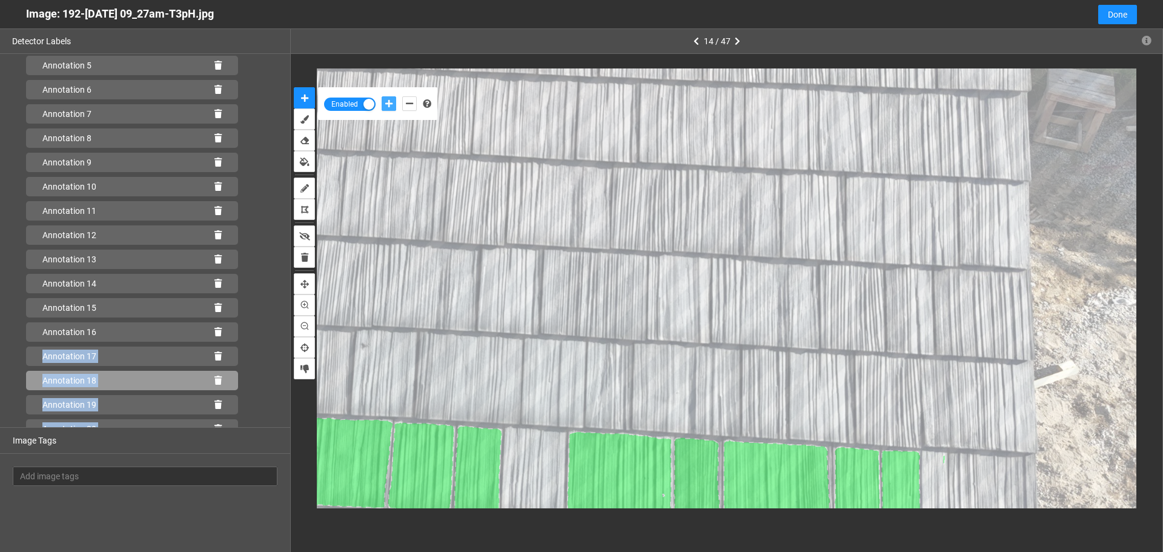
scroll to position [216, 0]
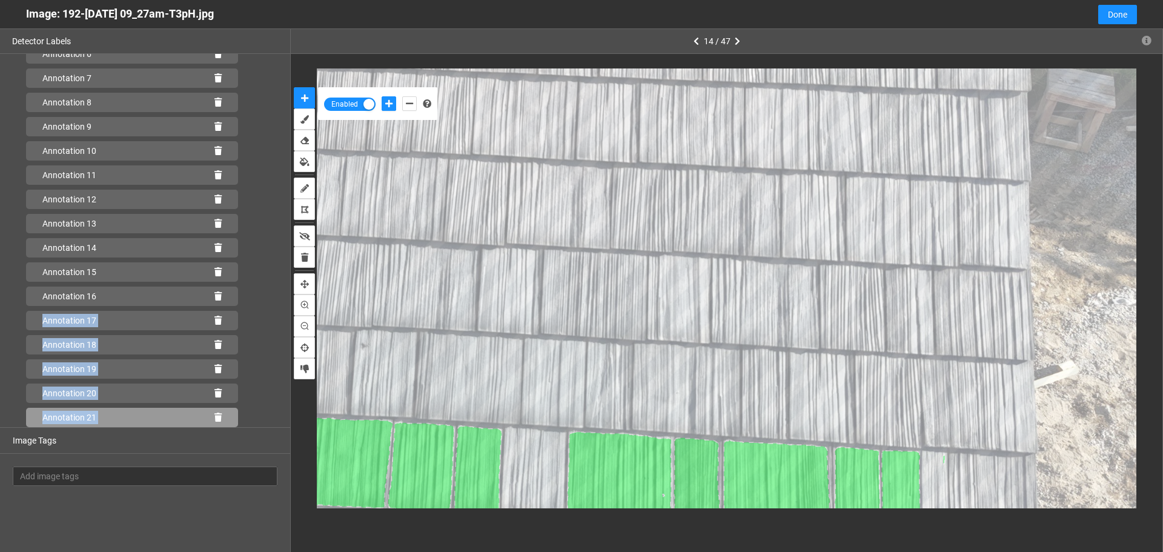
click at [214, 420] on icon at bounding box center [217, 417] width 7 height 8
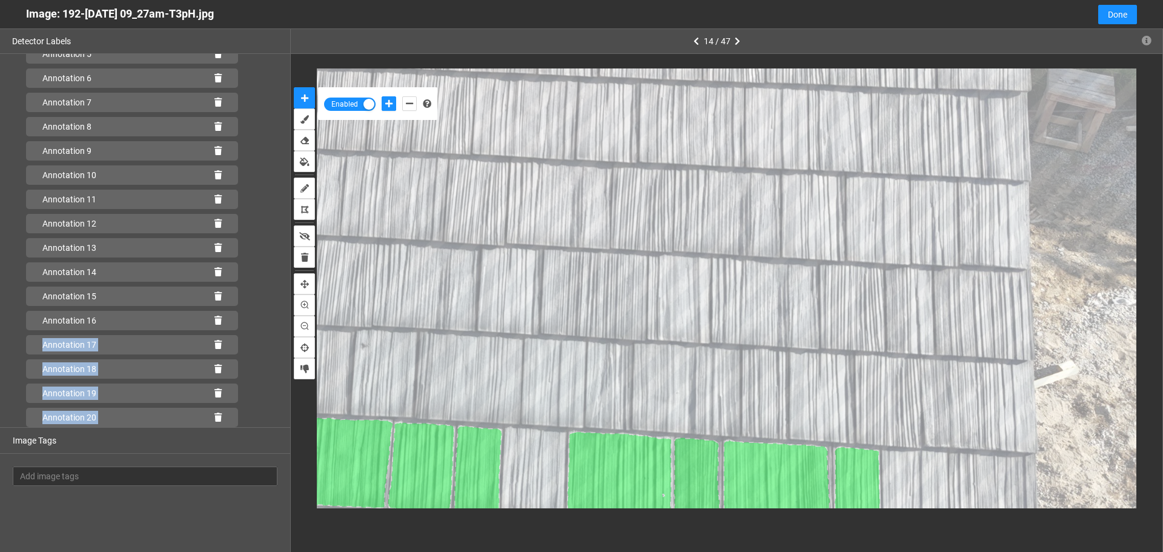
scroll to position [192, 0]
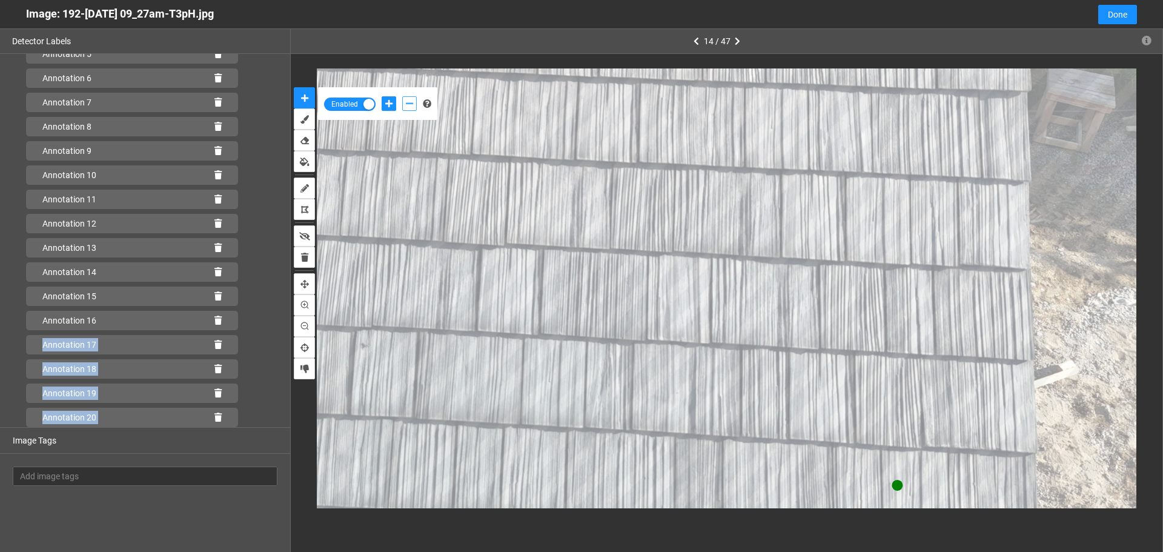
click at [408, 107] on icon "add-negative-points" at bounding box center [409, 103] width 7 height 8
click at [402, 96] on button "add-negative-points" at bounding box center [409, 103] width 15 height 15
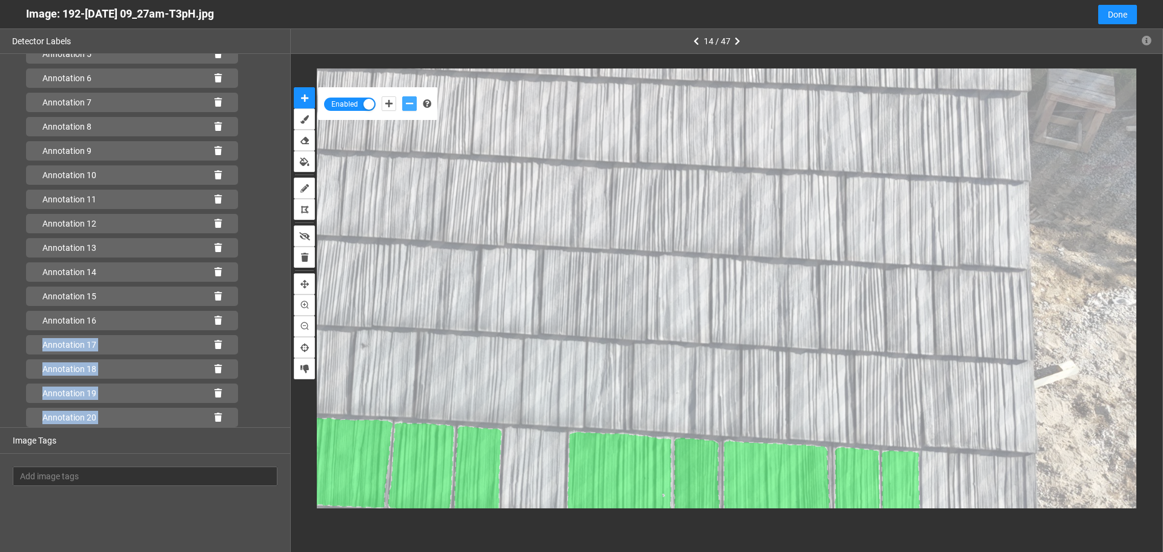
scroll to position [216, 0]
click at [389, 102] on icon "add-positive-points" at bounding box center [388, 103] width 7 height 8
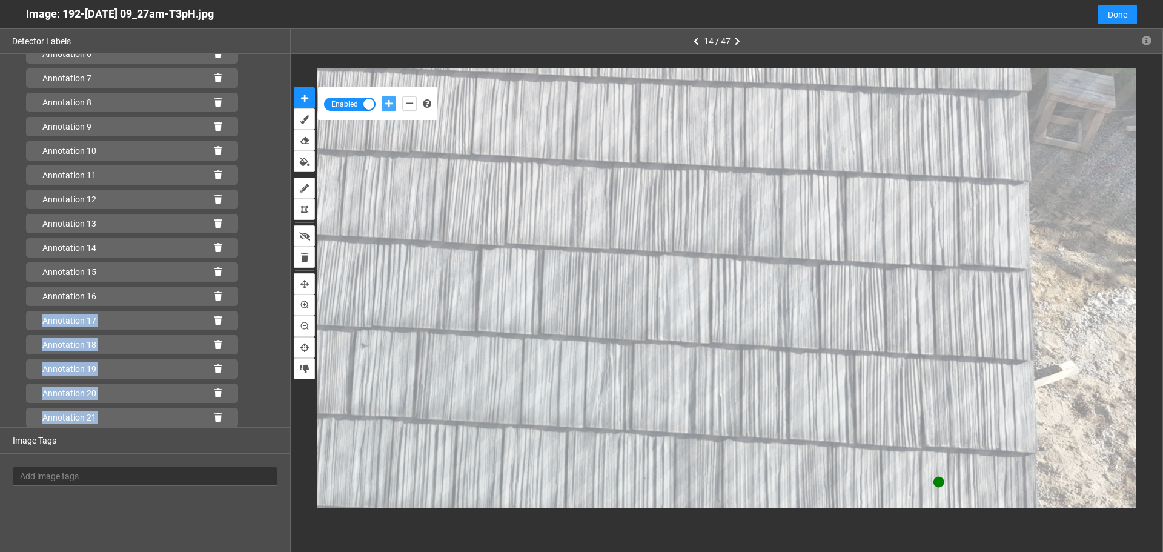
click at [381, 96] on button "add-positive-points" at bounding box center [388, 103] width 15 height 15
click at [412, 107] on icon "add-negative-points" at bounding box center [409, 103] width 7 height 8
click at [402, 96] on button "add-negative-points" at bounding box center [409, 103] width 15 height 15
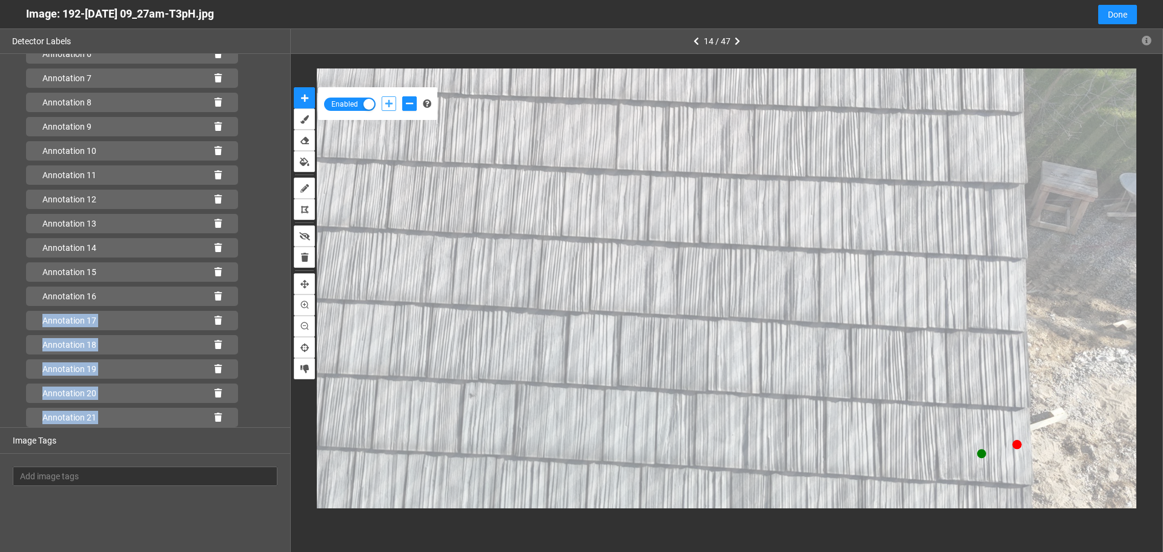
click at [385, 104] on icon "add-positive-points" at bounding box center [388, 103] width 7 height 8
click at [381, 96] on button "add-positive-points" at bounding box center [388, 103] width 15 height 15
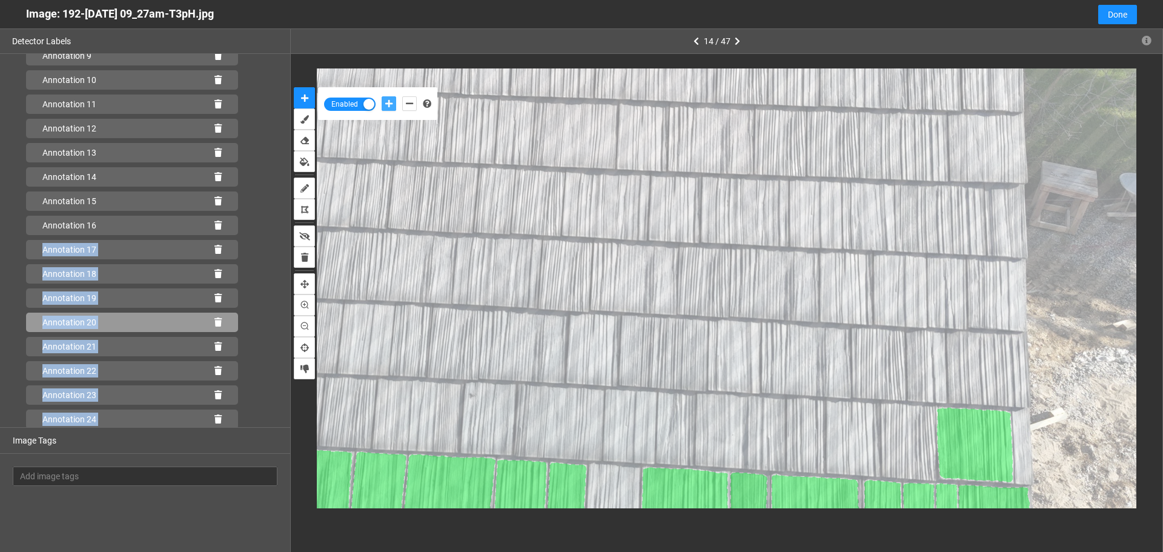
scroll to position [289, 0]
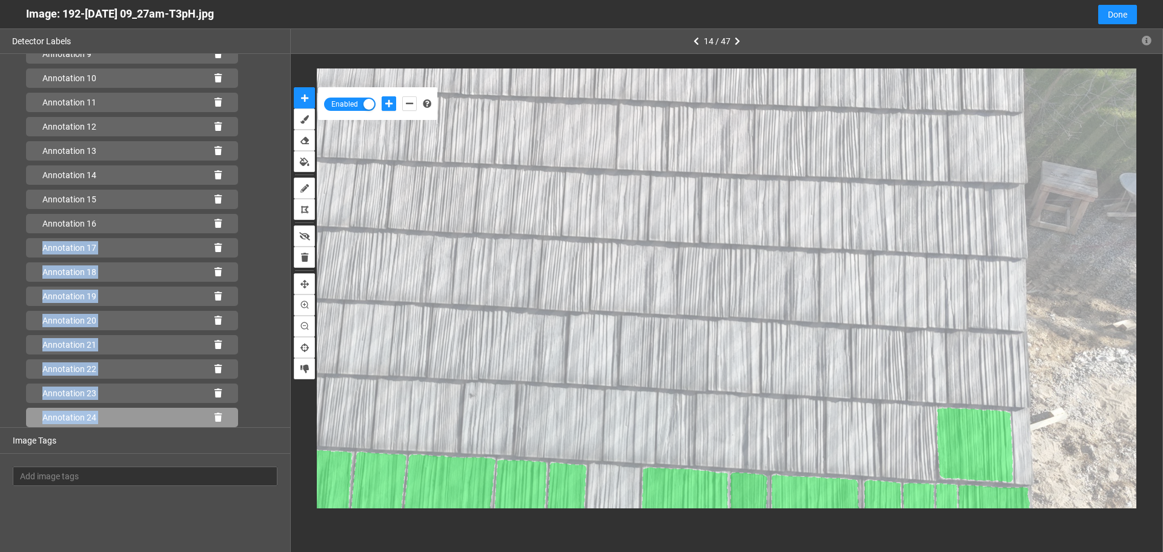
click at [214, 413] on icon at bounding box center [217, 417] width 7 height 8
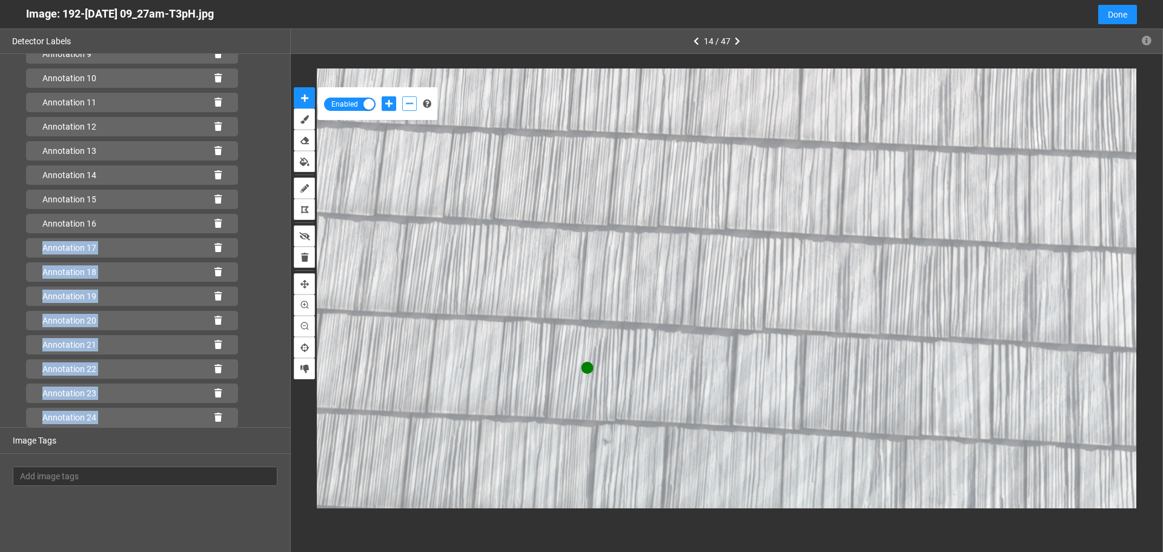
click at [410, 107] on icon "add-negative-points" at bounding box center [409, 103] width 7 height 8
click at [402, 96] on button "add-negative-points" at bounding box center [409, 103] width 15 height 15
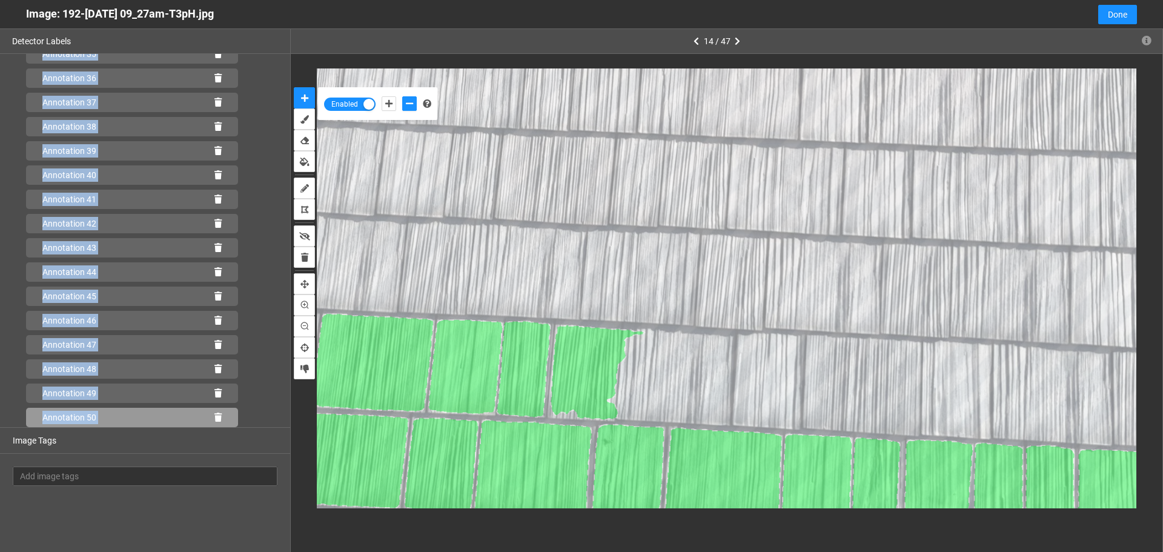
click at [214, 417] on icon at bounding box center [217, 417] width 7 height 8
click at [214, 397] on icon at bounding box center [217, 393] width 7 height 8
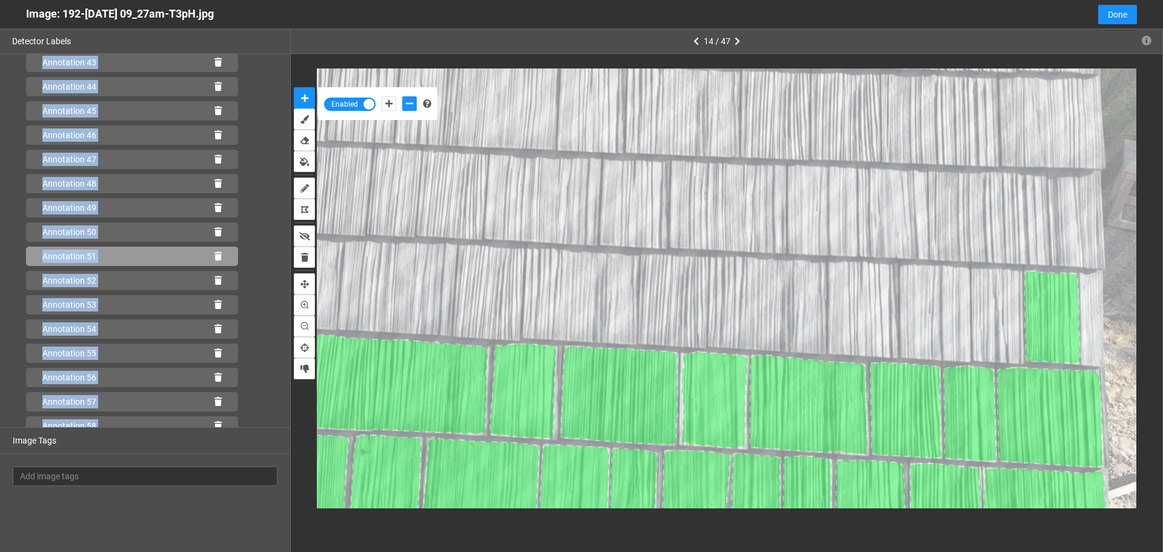
scroll to position [1112, 0]
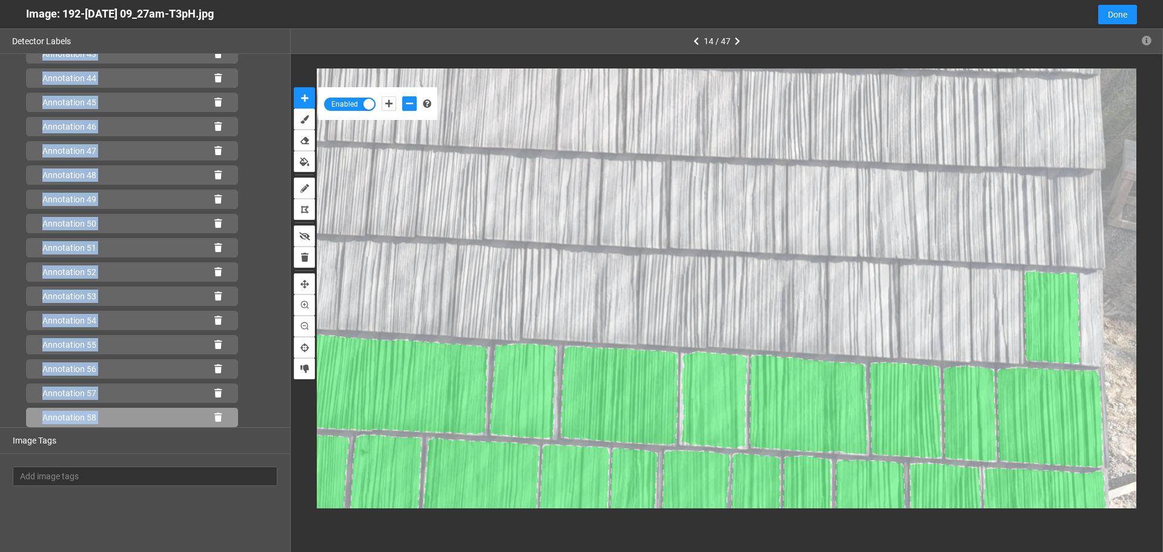
click at [214, 416] on icon at bounding box center [217, 417] width 7 height 8
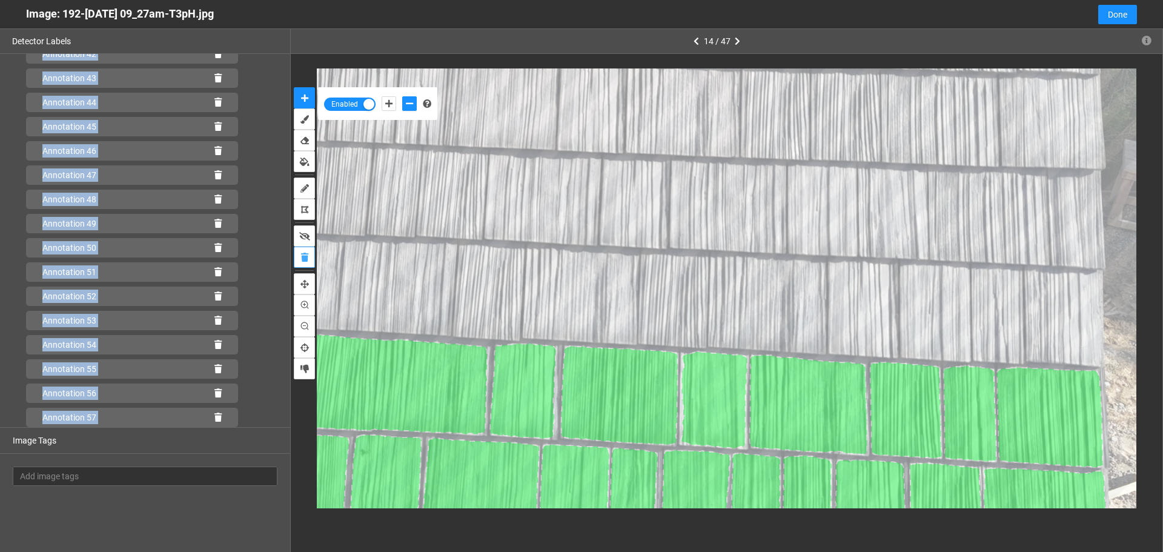
scroll to position [1088, 0]
click at [388, 98] on button "add-positive-points" at bounding box center [388, 103] width 15 height 15
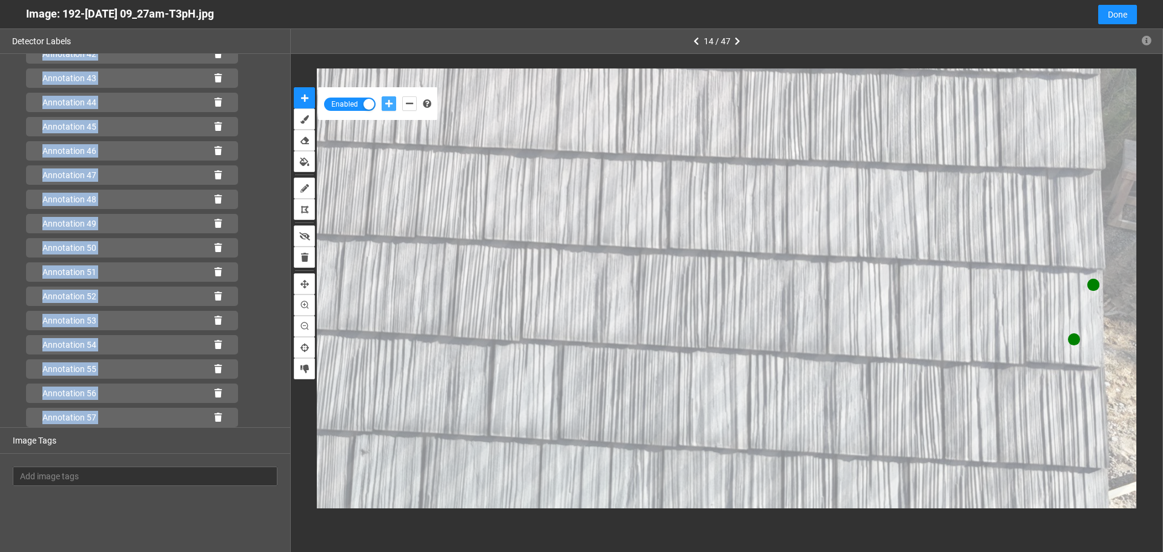
click at [381, 96] on button "add-positive-points" at bounding box center [388, 103] width 15 height 15
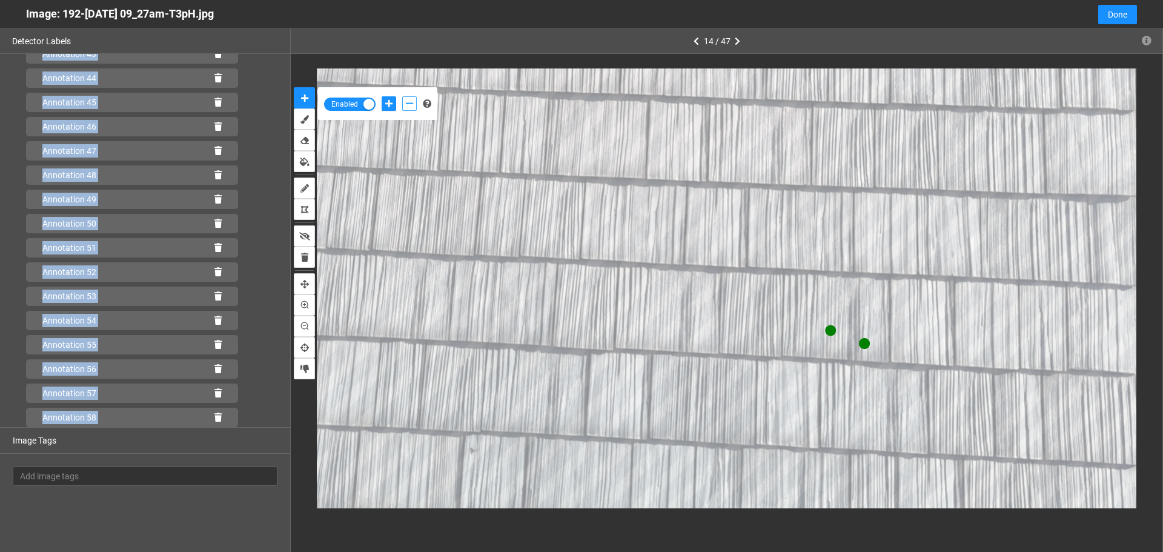
click at [411, 107] on icon "add-negative-points" at bounding box center [409, 103] width 7 height 8
click at [402, 96] on button "add-negative-points" at bounding box center [409, 103] width 15 height 15
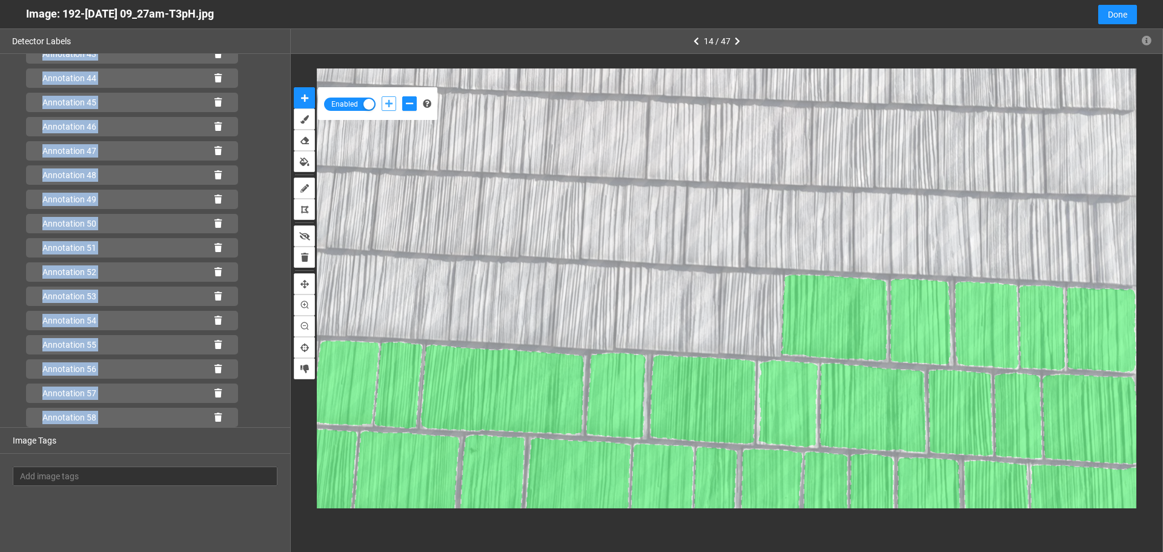
click at [391, 106] on icon "add-positive-points" at bounding box center [388, 103] width 7 height 8
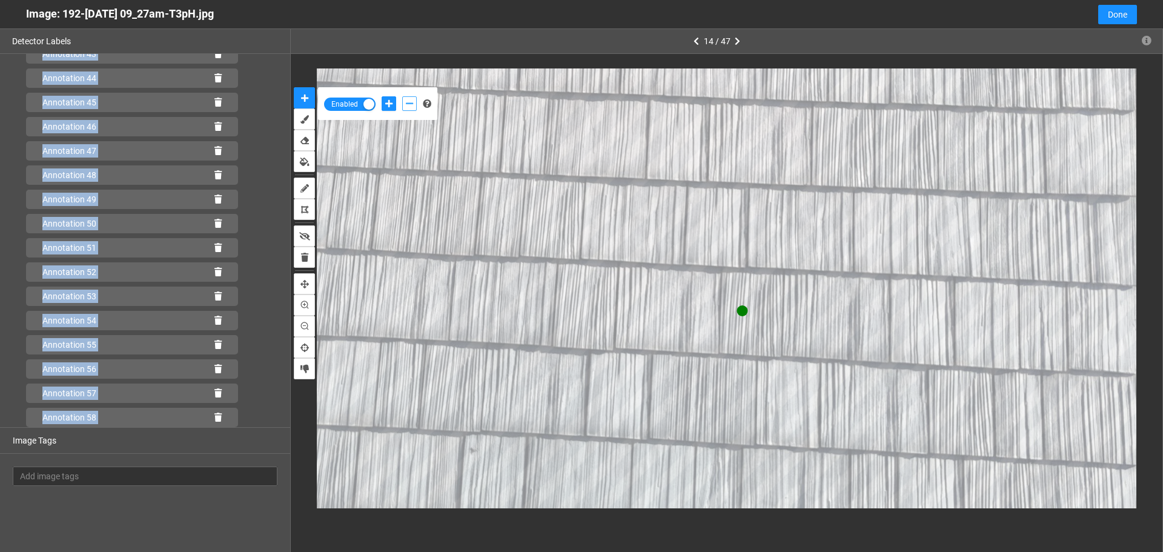
click at [406, 106] on icon "add-negative-points" at bounding box center [409, 103] width 7 height 8
click at [402, 96] on button "add-negative-points" at bounding box center [409, 103] width 15 height 15
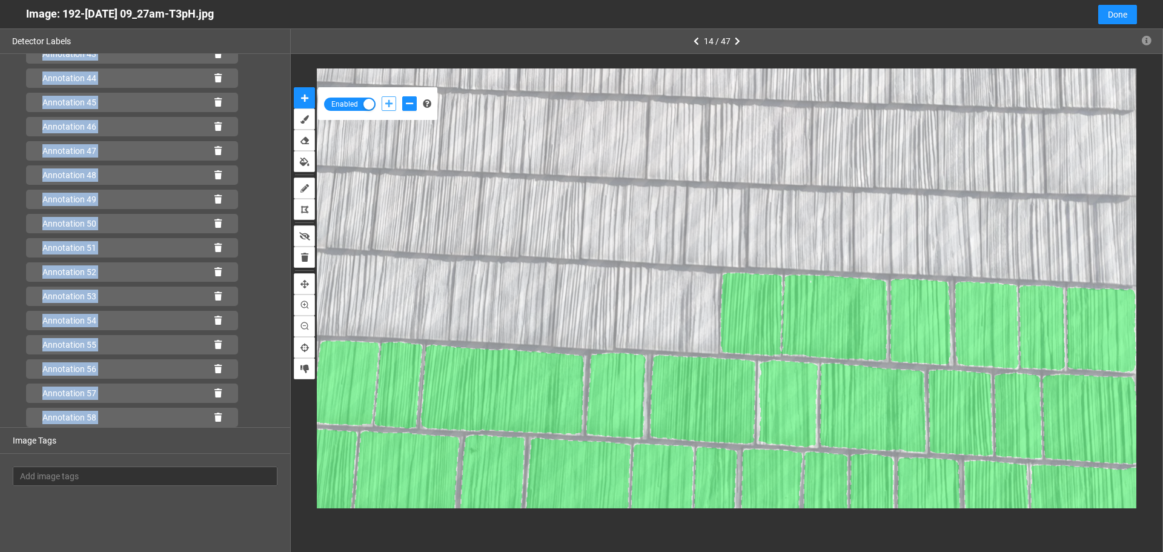
click at [391, 101] on icon "add-positive-points" at bounding box center [388, 103] width 7 height 8
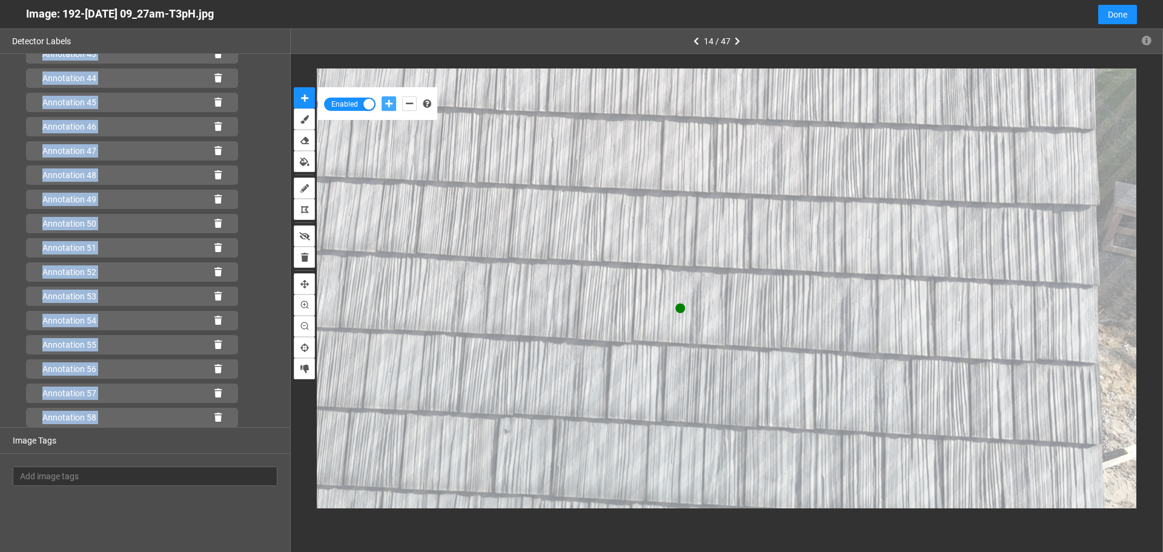
click at [381, 96] on button "add-positive-points" at bounding box center [388, 103] width 15 height 15
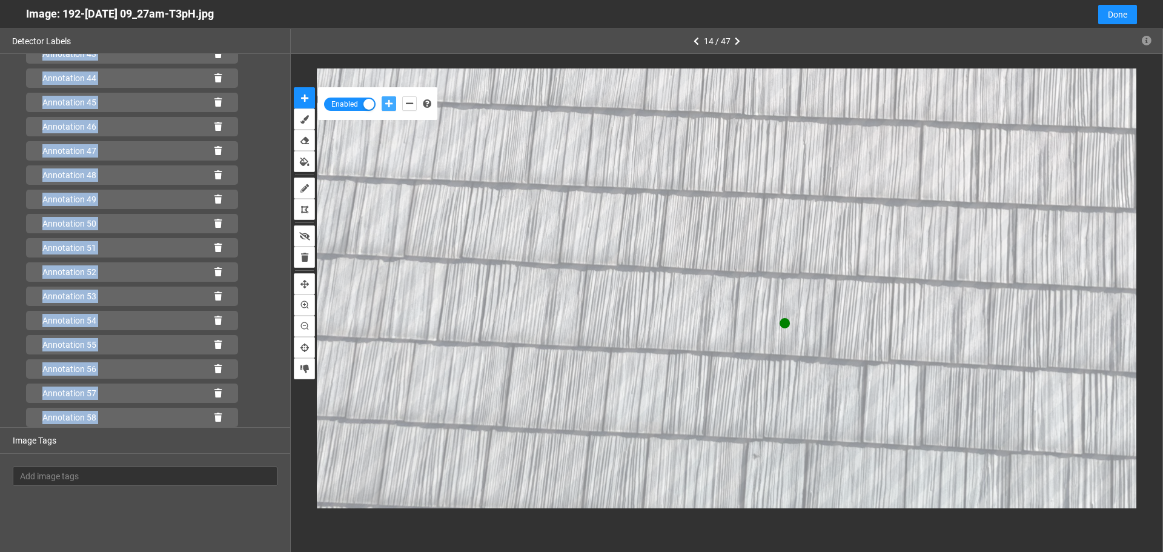
click at [381, 96] on button "add-positive-points" at bounding box center [388, 103] width 15 height 15
click at [408, 105] on icon "add-negative-points" at bounding box center [409, 103] width 7 height 8
click at [388, 106] on icon "add-positive-points" at bounding box center [388, 103] width 7 height 8
click at [381, 96] on button "add-positive-points" at bounding box center [388, 103] width 15 height 15
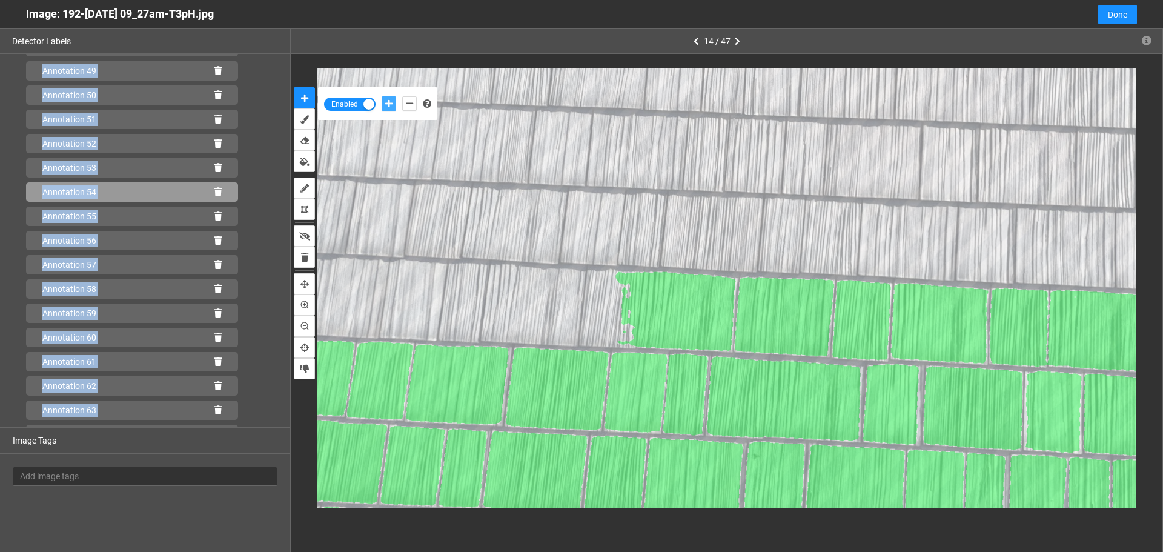
scroll to position [1330, 0]
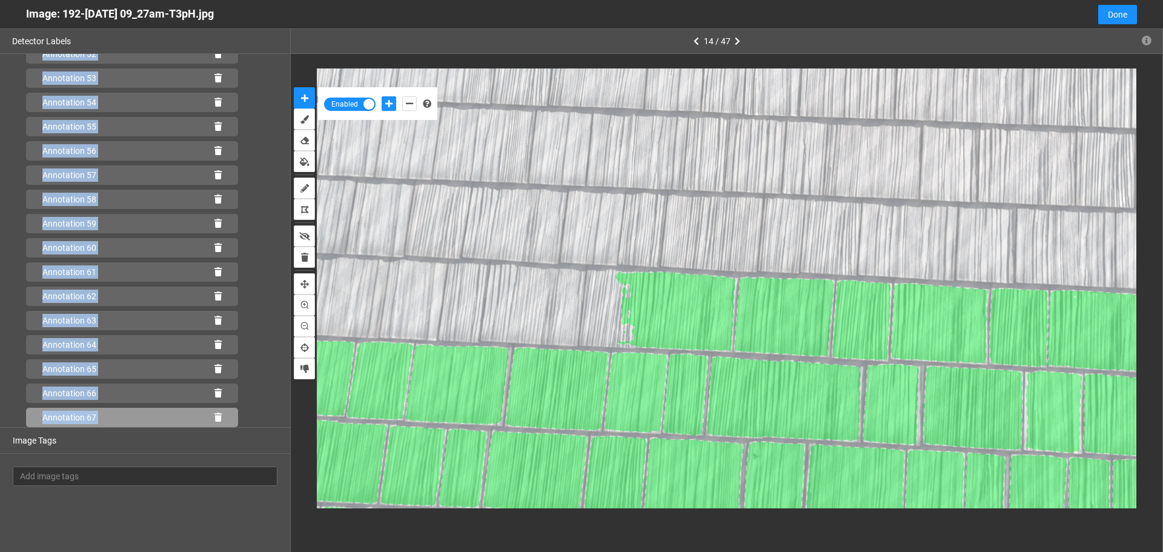
click at [214, 418] on icon at bounding box center [217, 417] width 7 height 8
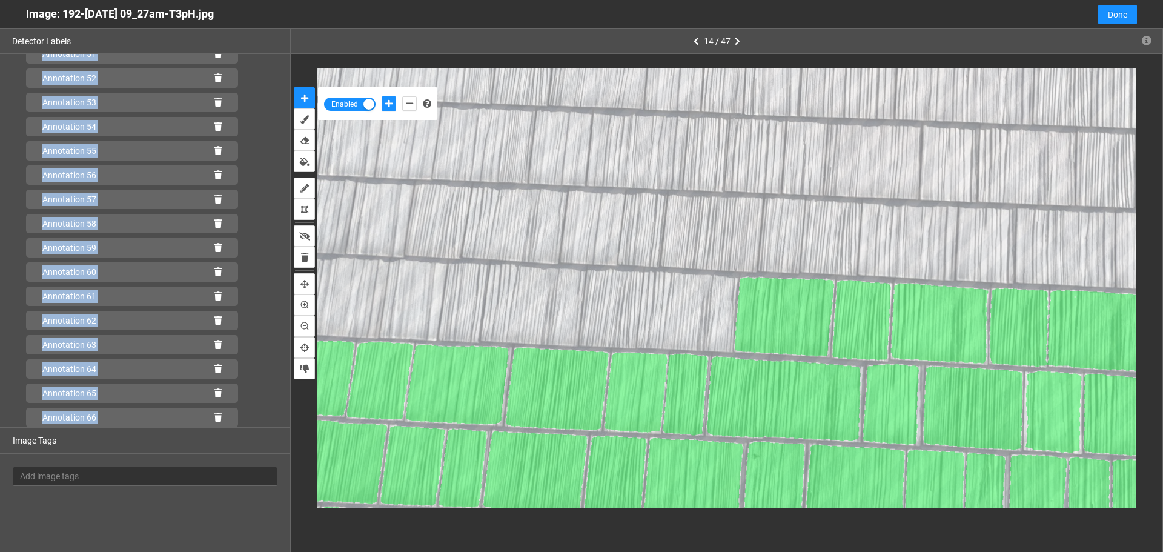
scroll to position [1306, 0]
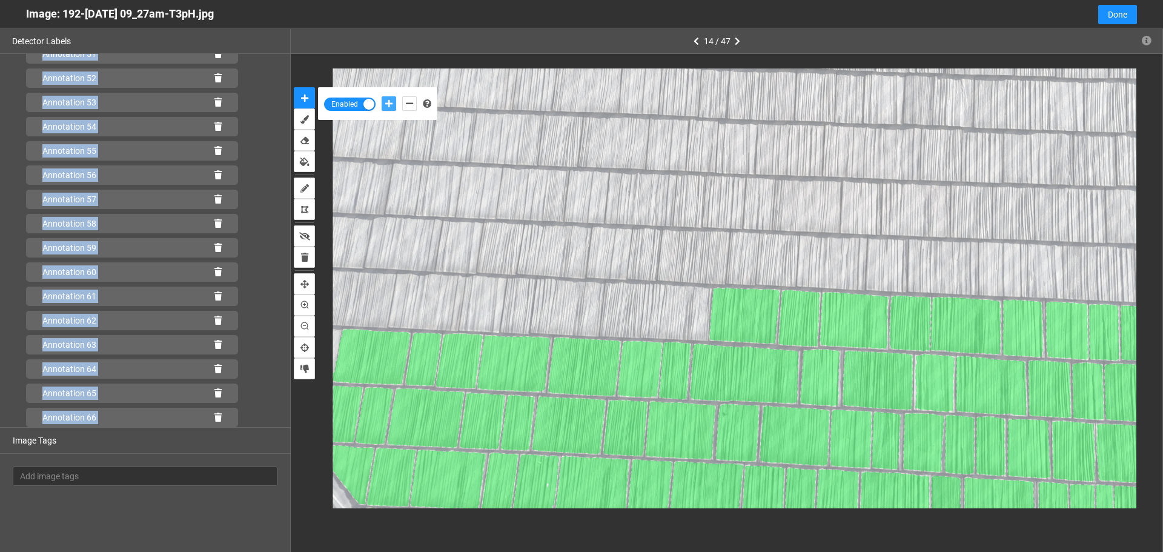
click at [389, 107] on icon "add-positive-points" at bounding box center [388, 103] width 7 height 8
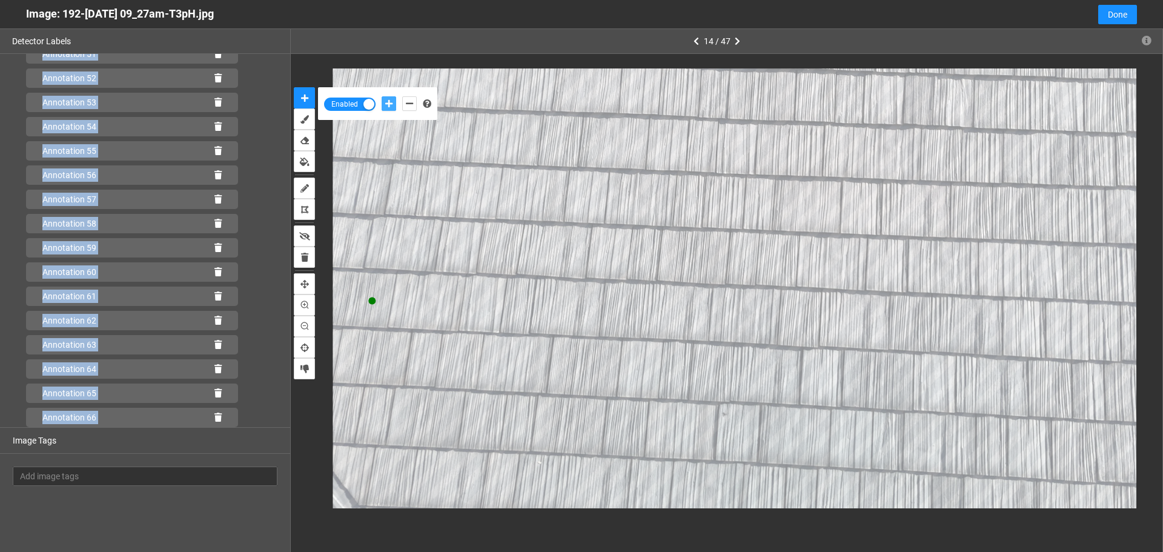
click at [381, 96] on button "add-positive-points" at bounding box center [388, 103] width 15 height 15
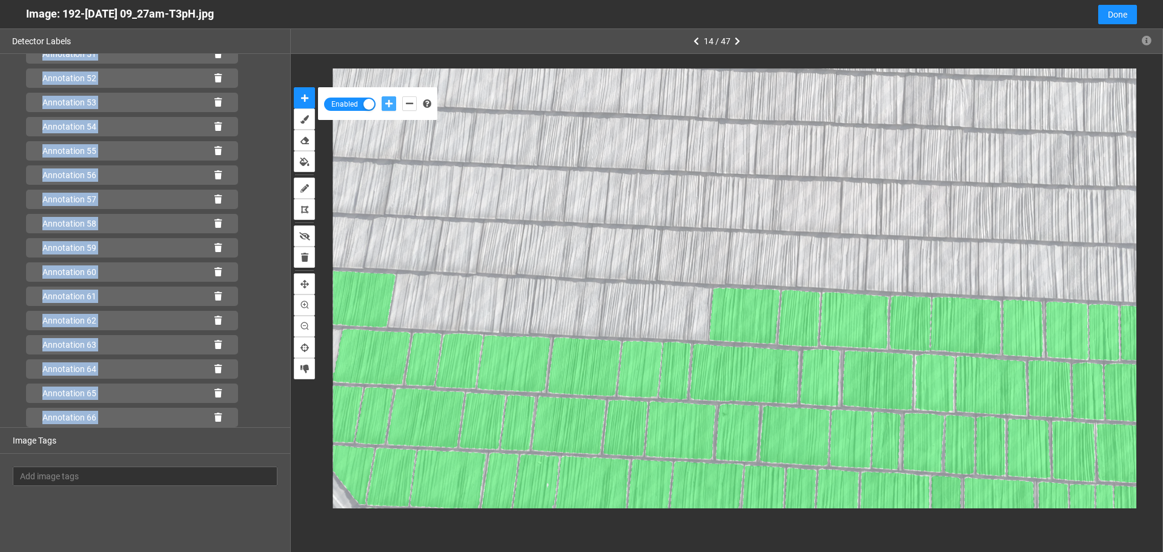
scroll to position [1330, 0]
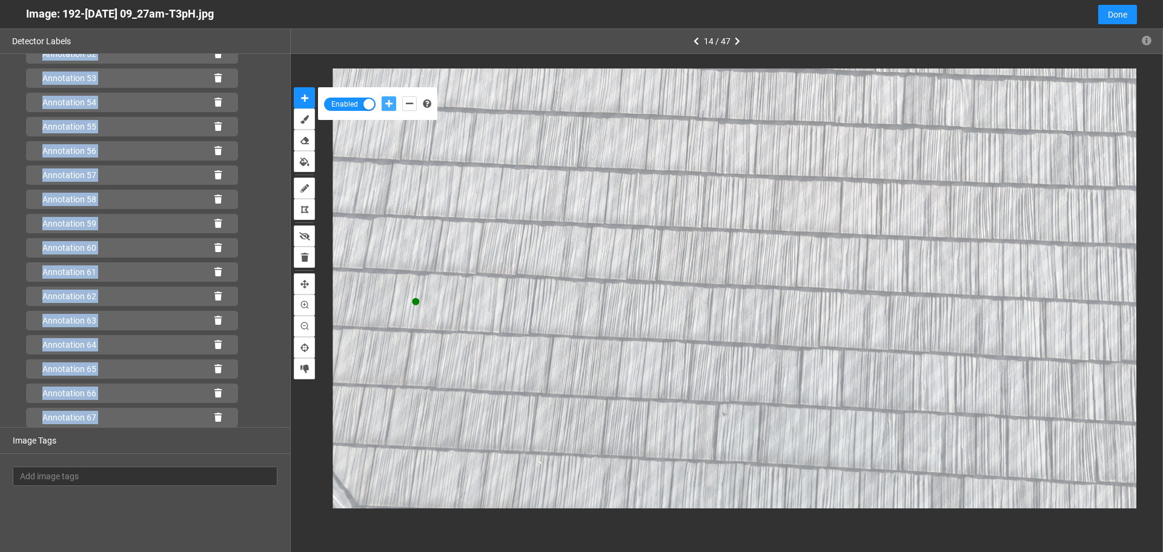
click at [381, 96] on button "add-positive-points" at bounding box center [388, 103] width 15 height 15
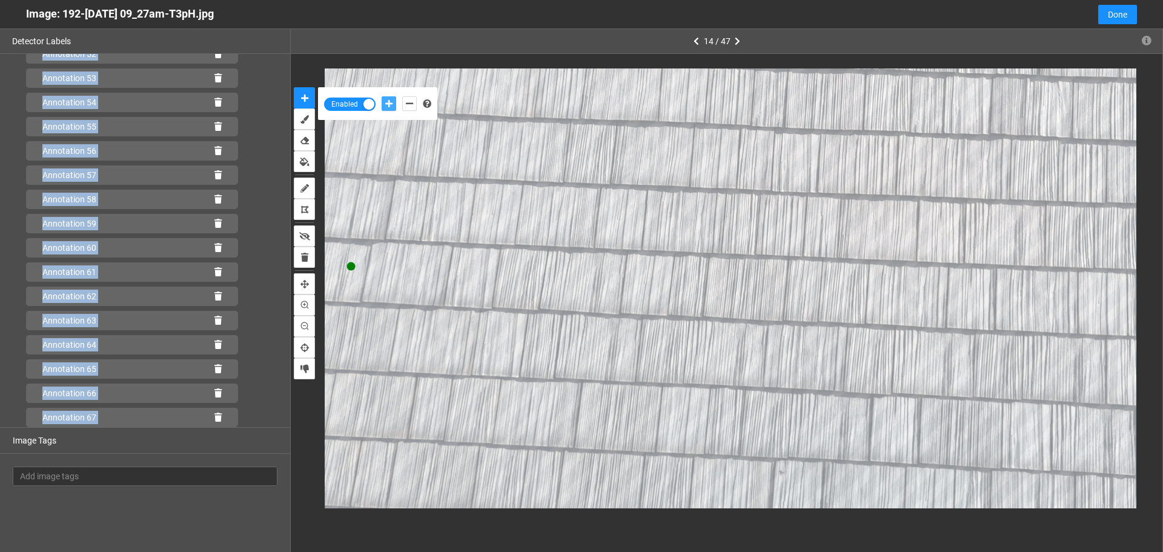
click at [381, 96] on button "add-positive-points" at bounding box center [388, 103] width 15 height 15
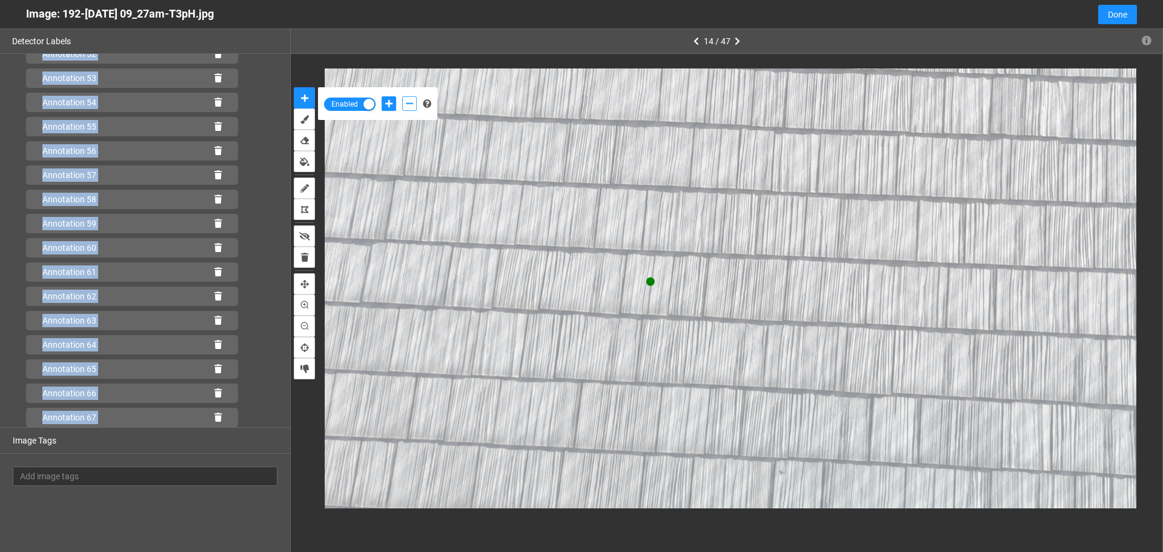
click at [410, 102] on icon "add-negative-points" at bounding box center [409, 103] width 7 height 8
click at [402, 96] on button "add-negative-points" at bounding box center [409, 103] width 15 height 15
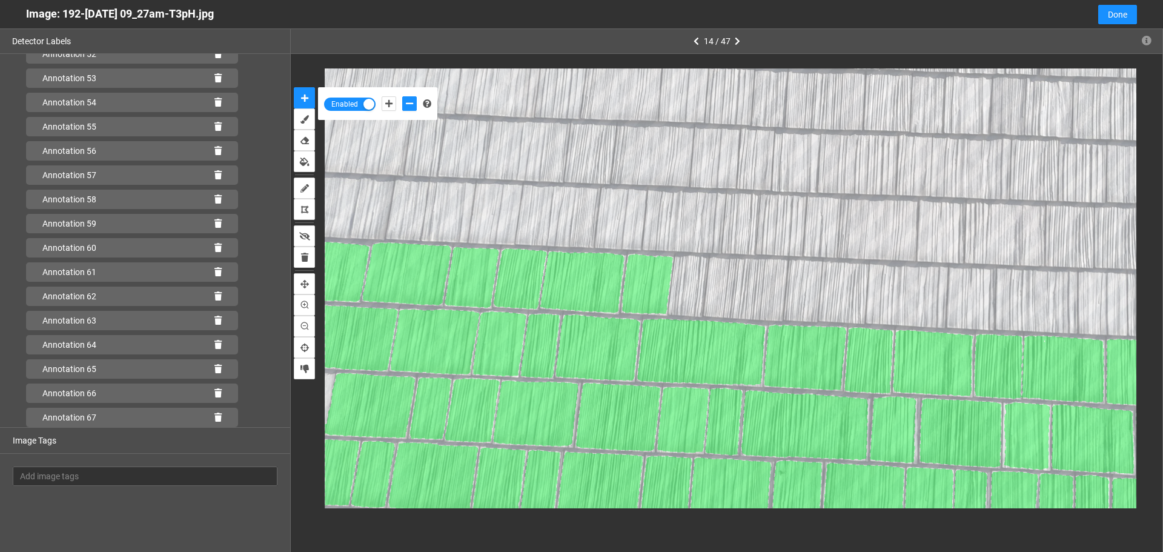
click at [380, 99] on div at bounding box center [398, 103] width 41 height 21
click at [390, 105] on icon "add-positive-points" at bounding box center [388, 103] width 7 height 8
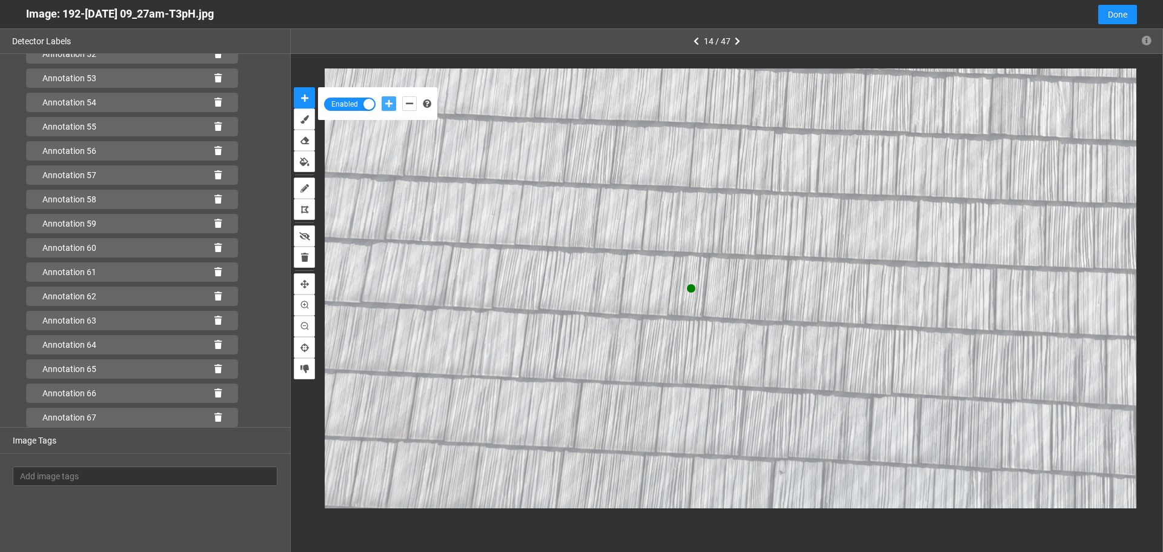
click at [381, 96] on button "add-positive-points" at bounding box center [388, 103] width 15 height 15
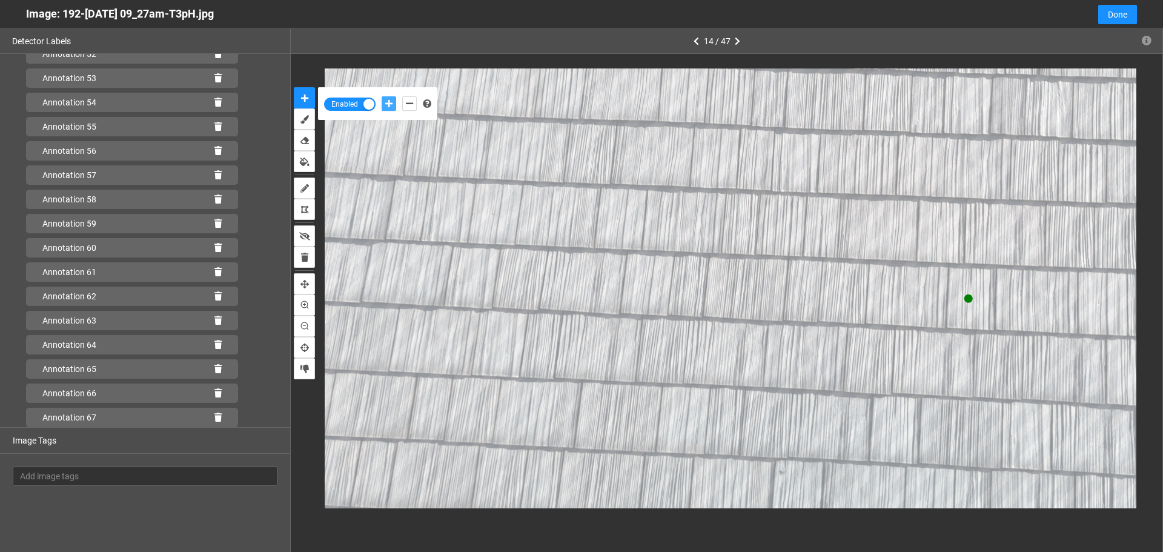
click at [381, 96] on button "add-positive-points" at bounding box center [388, 103] width 15 height 15
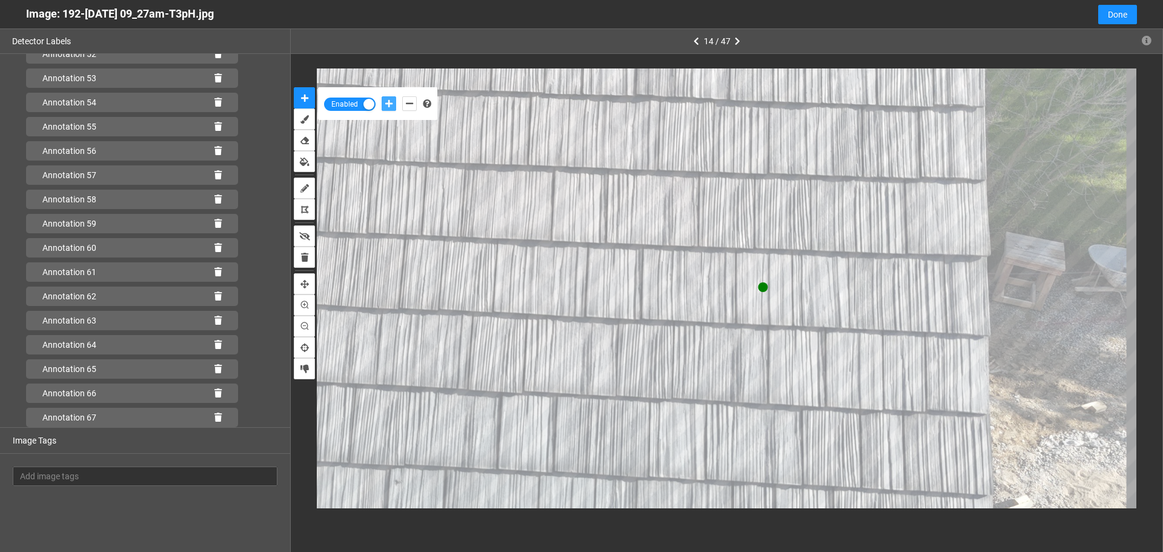
click at [381, 96] on button "add-positive-points" at bounding box center [388, 103] width 15 height 15
click at [410, 106] on icon "add-negative-points" at bounding box center [409, 103] width 7 height 8
click at [402, 96] on button "add-negative-points" at bounding box center [409, 103] width 15 height 15
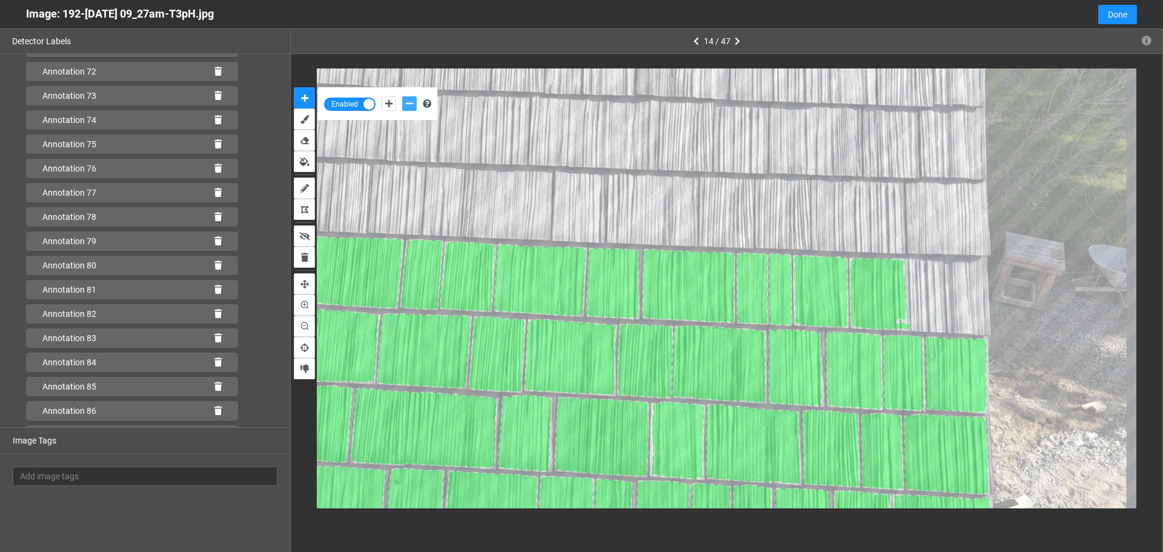
scroll to position [1863, 0]
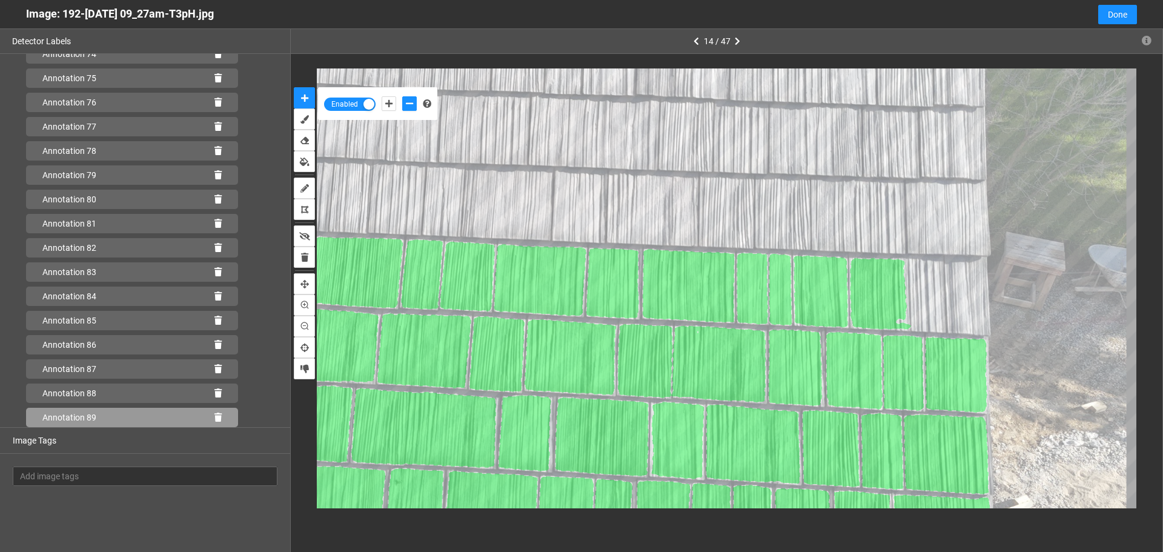
drag, startPoint x: 208, startPoint y: 415, endPoint x: 240, endPoint y: 386, distance: 43.3
click at [214, 414] on icon at bounding box center [217, 417] width 7 height 8
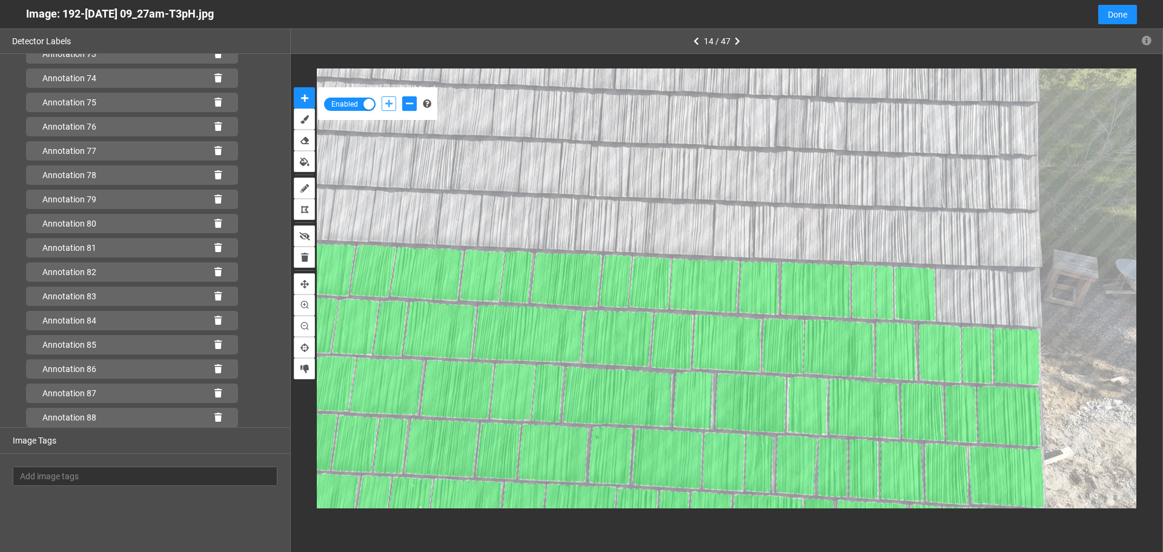
click at [385, 104] on icon "add-positive-points" at bounding box center [388, 103] width 7 height 8
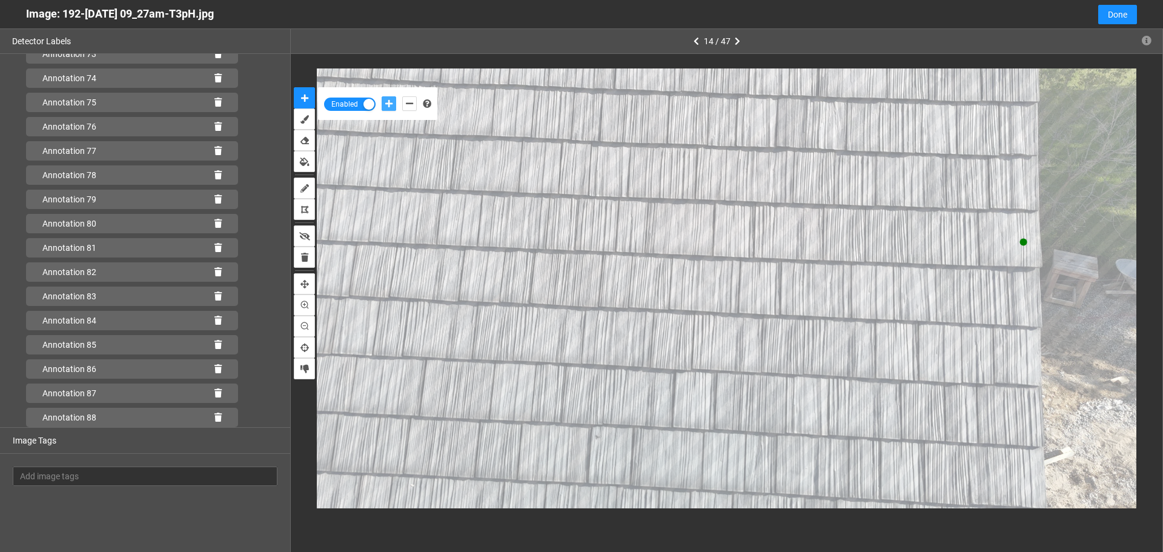
click at [381, 96] on button "add-positive-points" at bounding box center [388, 103] width 15 height 15
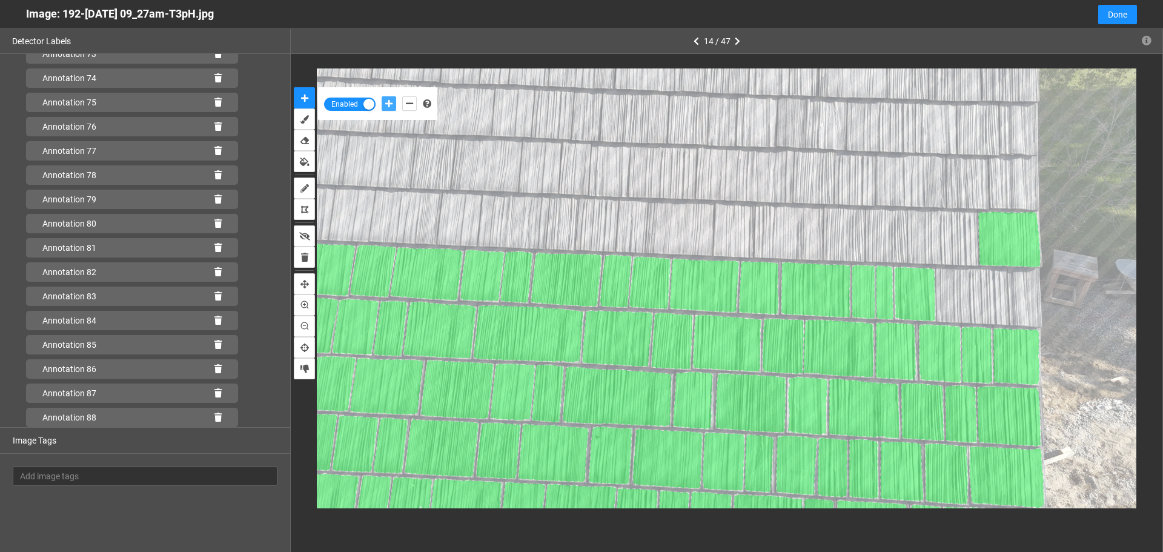
scroll to position [1863, 0]
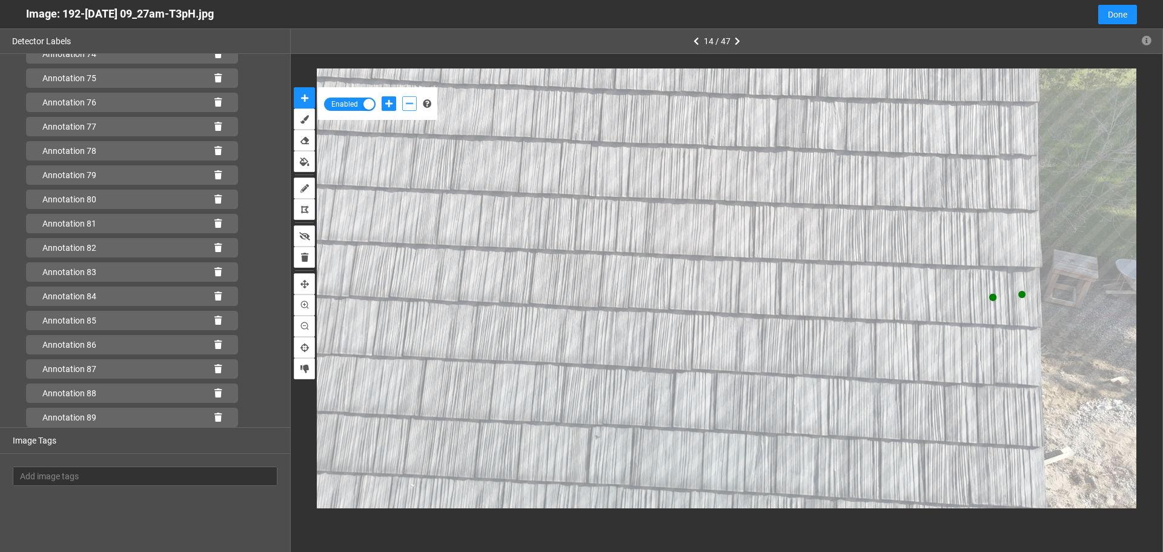
click at [415, 102] on button "add-negative-points" at bounding box center [409, 103] width 15 height 15
click at [402, 96] on button "add-negative-points" at bounding box center [409, 103] width 15 height 15
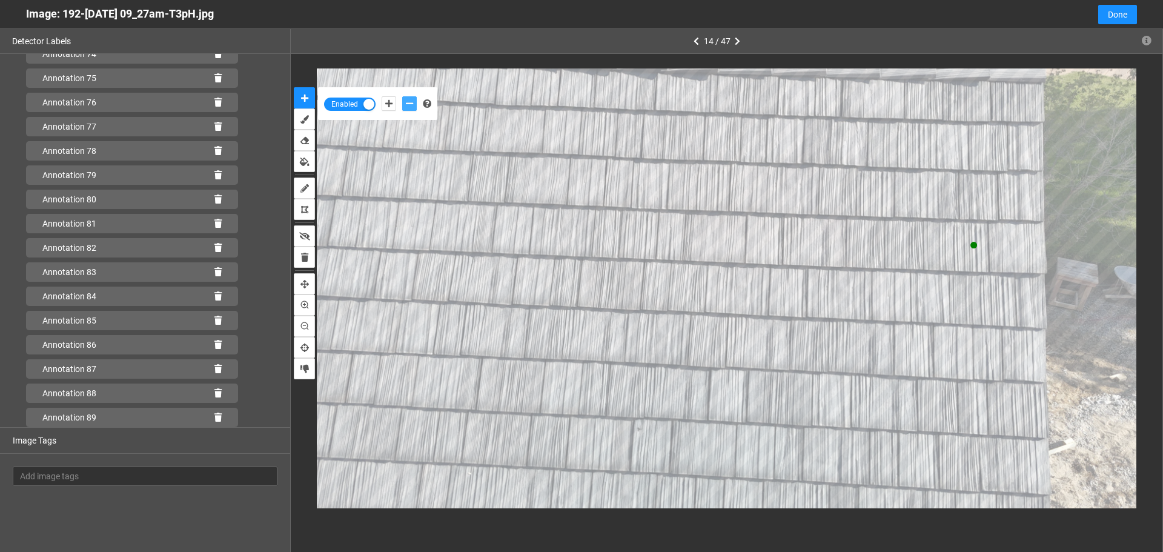
click at [402, 96] on button "add-negative-points" at bounding box center [409, 103] width 15 height 15
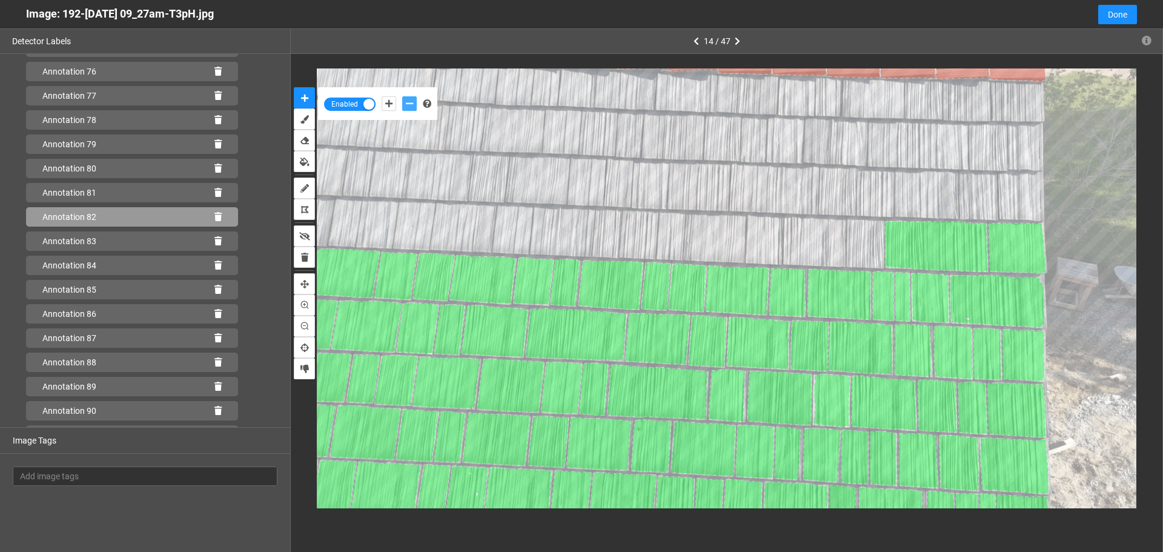
scroll to position [1912, 0]
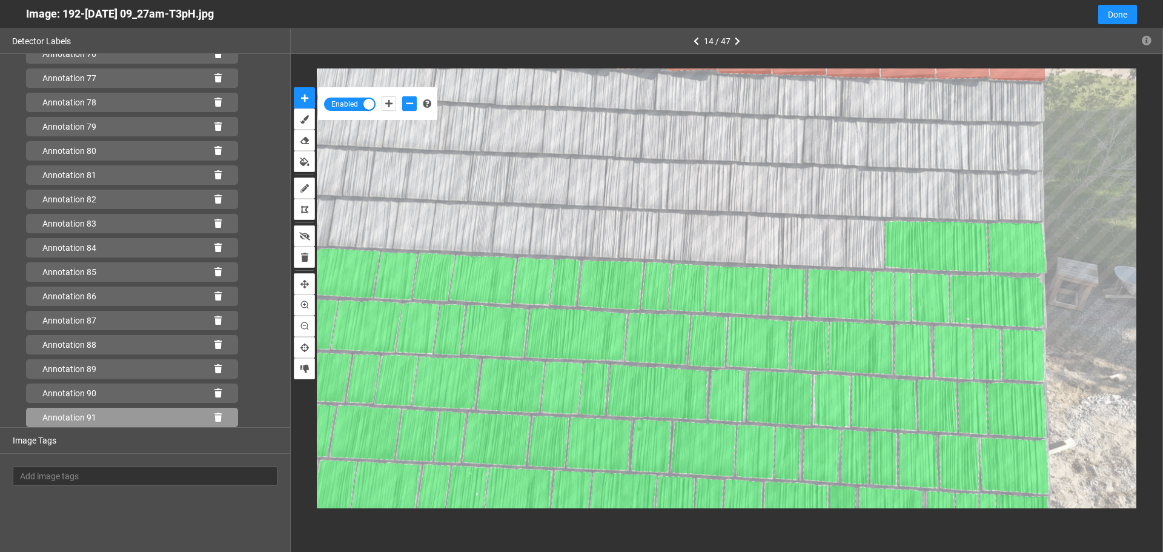
click at [214, 417] on icon at bounding box center [217, 417] width 7 height 8
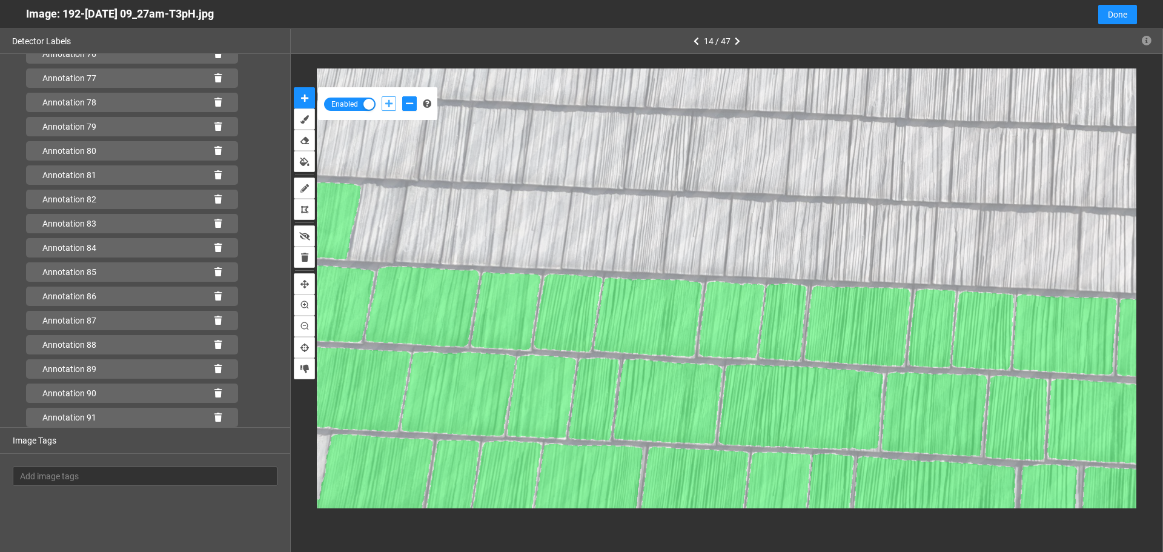
click at [393, 104] on button "add-positive-points" at bounding box center [388, 103] width 15 height 15
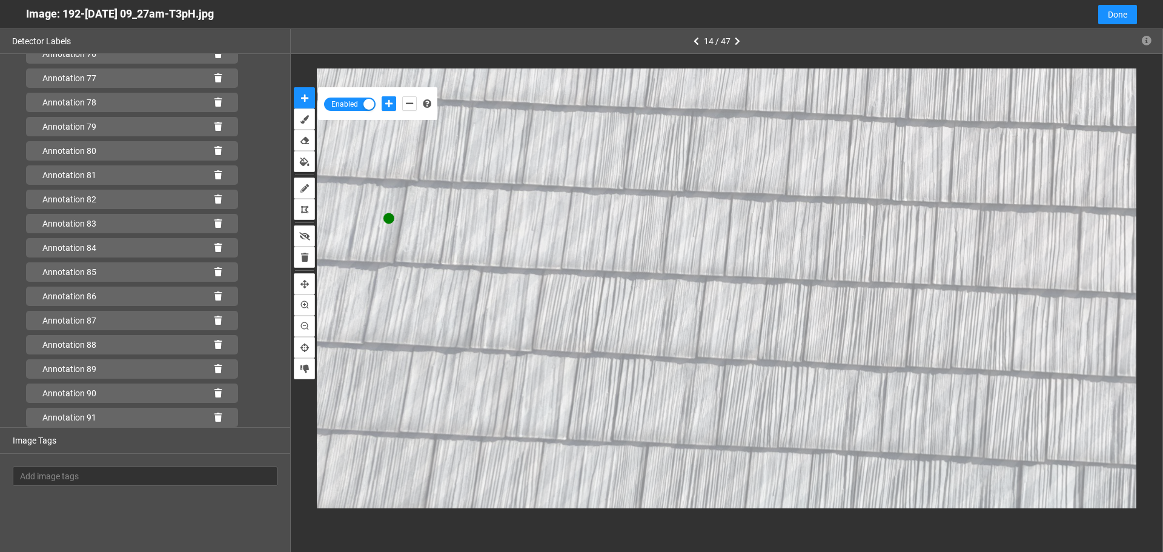
drag, startPoint x: 417, startPoint y: 102, endPoint x: 405, endPoint y: 114, distance: 17.6
click at [416, 102] on div at bounding box center [398, 103] width 41 height 21
click at [411, 107] on icon "add-negative-points" at bounding box center [409, 103] width 7 height 8
click at [388, 102] on icon "add-positive-points" at bounding box center [388, 103] width 7 height 8
click at [381, 96] on button "add-positive-points" at bounding box center [388, 103] width 15 height 15
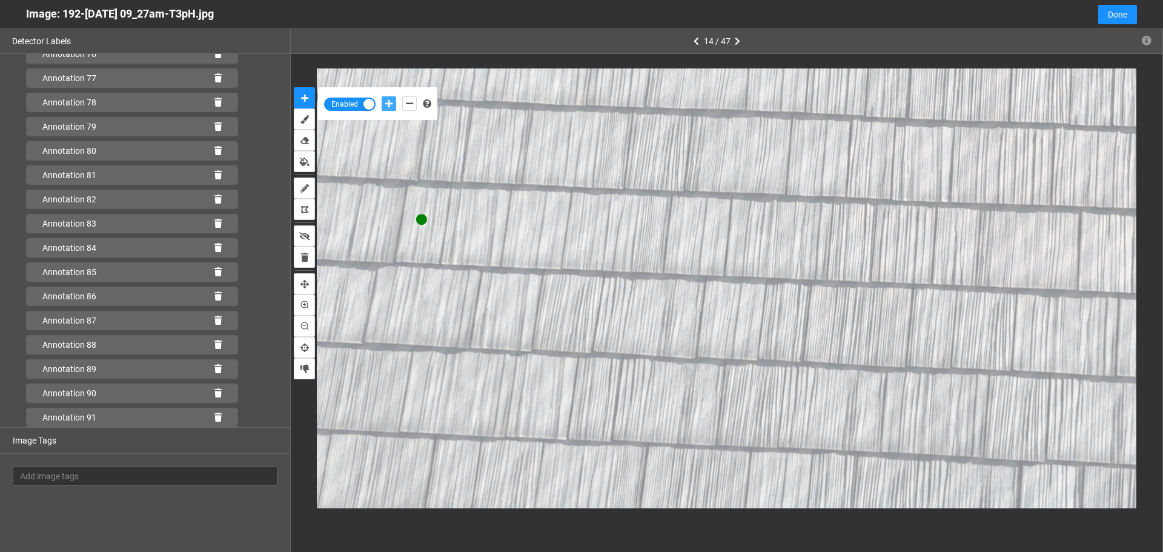
click at [381, 96] on button "add-positive-points" at bounding box center [388, 103] width 15 height 15
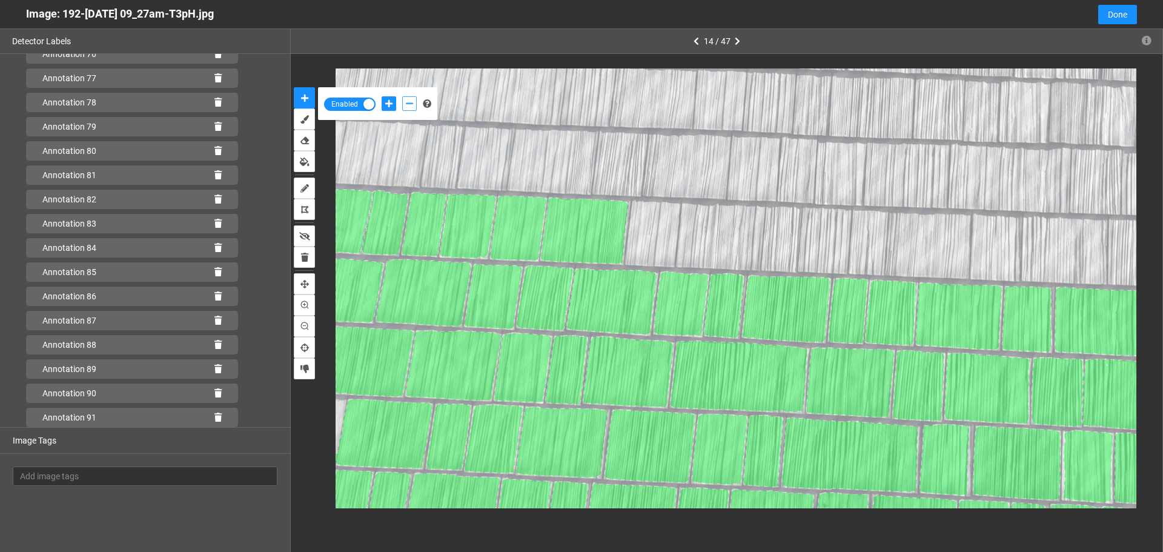
click at [411, 102] on icon "add-negative-points" at bounding box center [409, 103] width 7 height 8
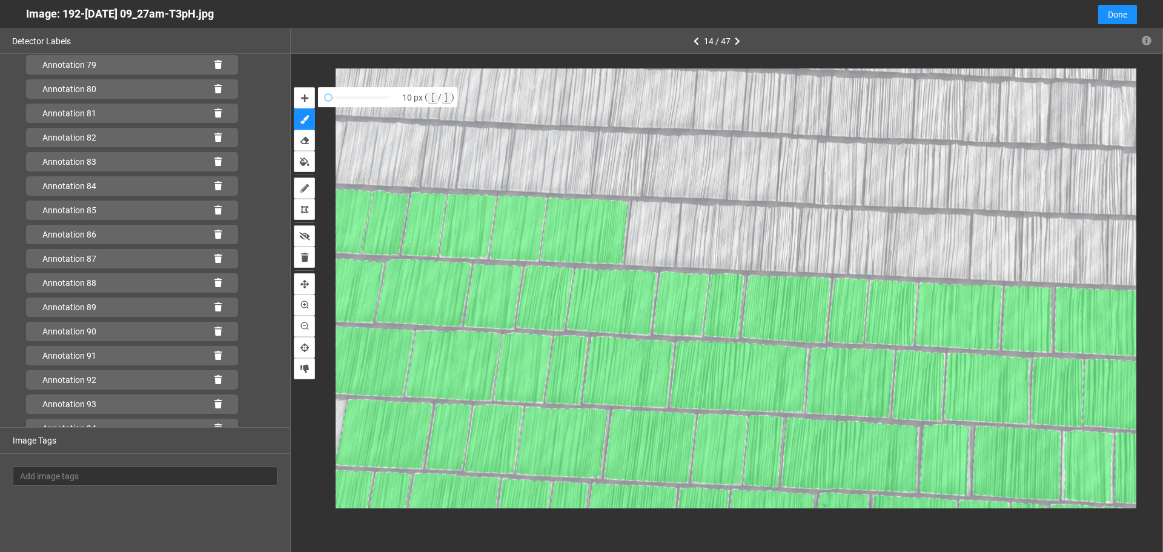
scroll to position [2033, 0]
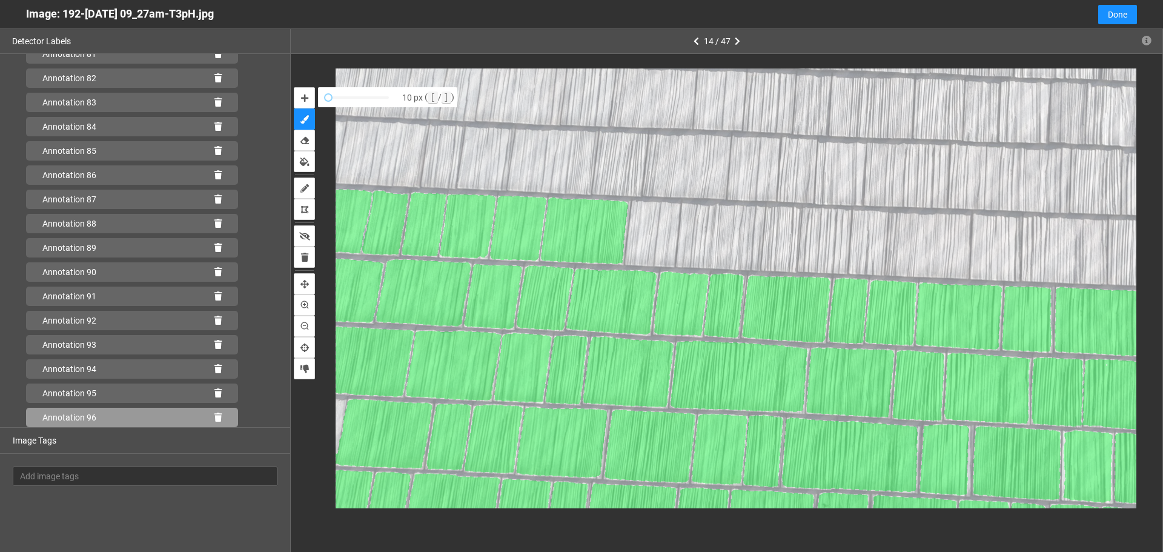
click at [214, 414] on icon at bounding box center [217, 417] width 7 height 8
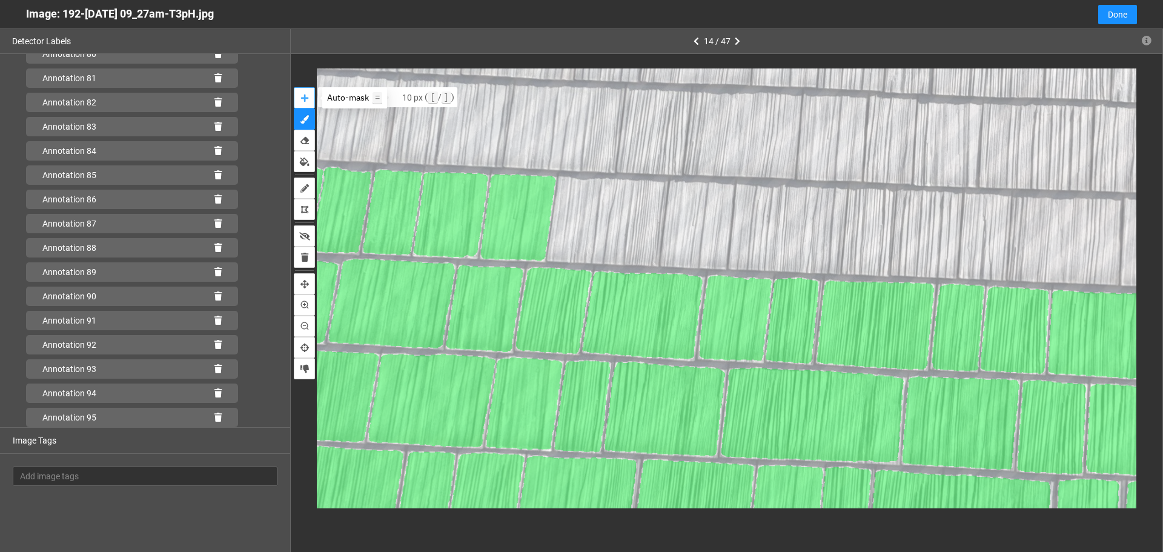
click at [299, 97] on button "auto-mask" at bounding box center [304, 97] width 21 height 21
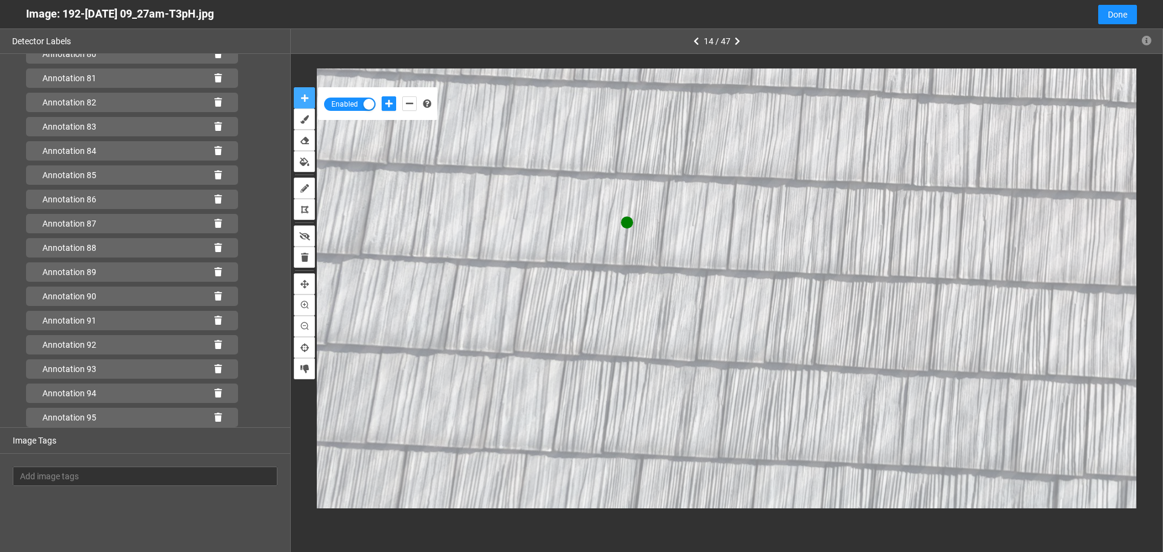
click at [294, 87] on button "auto-mask" at bounding box center [304, 97] width 21 height 21
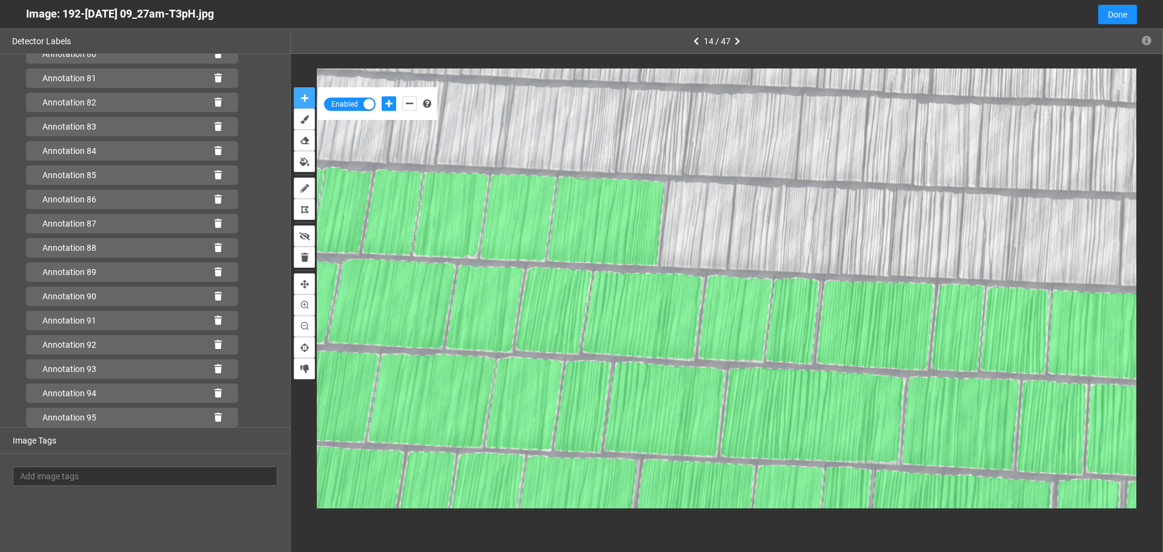
scroll to position [2033, 0]
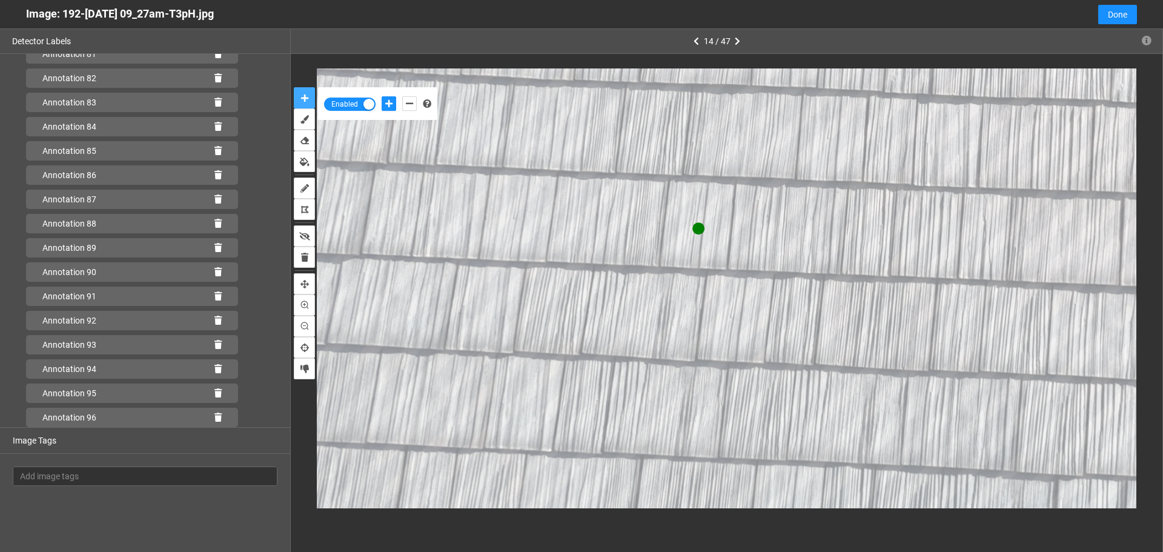
click at [294, 87] on button "auto-mask" at bounding box center [304, 97] width 21 height 21
click at [412, 106] on icon "add-negative-points" at bounding box center [409, 103] width 7 height 8
click at [402, 96] on button "add-negative-points" at bounding box center [409, 103] width 15 height 15
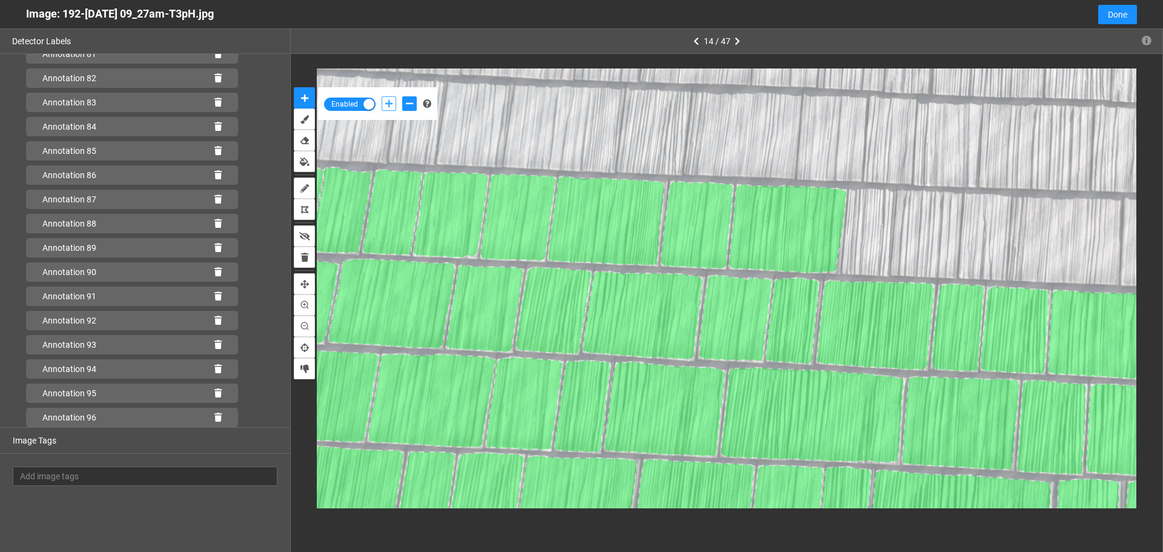
click at [388, 104] on icon "add-positive-points" at bounding box center [388, 103] width 7 height 8
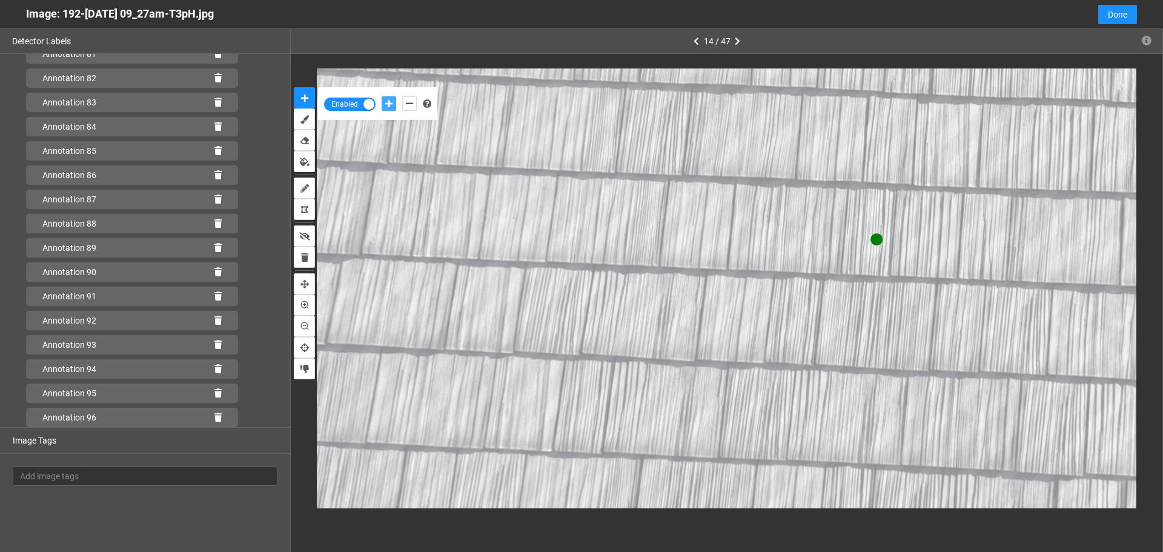
click at [381, 96] on button "add-positive-points" at bounding box center [388, 103] width 15 height 15
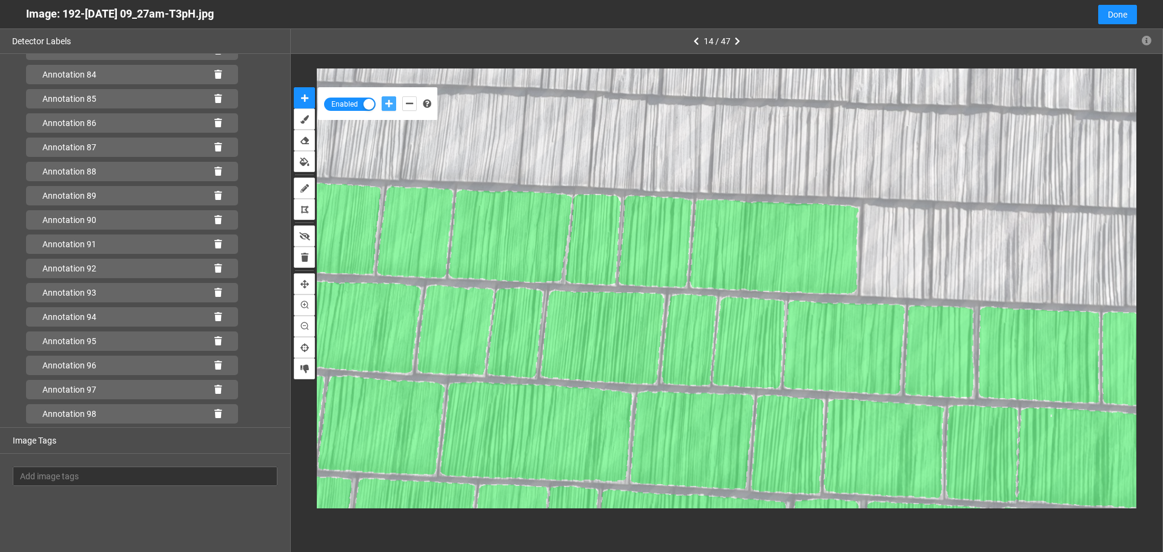
scroll to position [2154, 0]
click at [214, 416] on div "Annotation 101" at bounding box center [132, 417] width 212 height 19
drag, startPoint x: 212, startPoint y: 416, endPoint x: 308, endPoint y: 396, distance: 97.7
click at [214, 416] on icon at bounding box center [217, 417] width 7 height 8
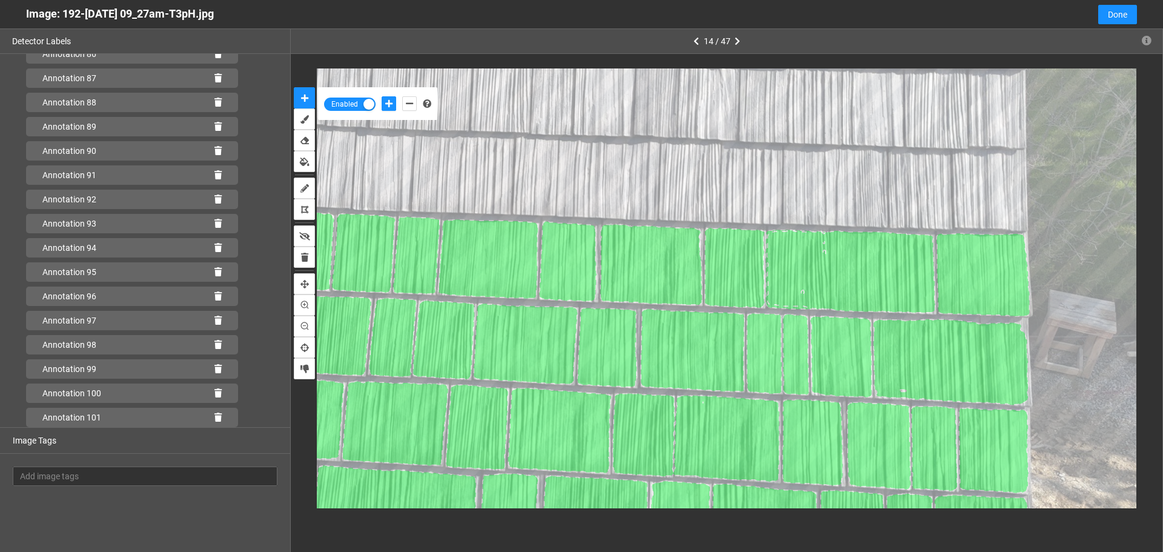
scroll to position [2299, 0]
click at [214, 415] on icon at bounding box center [217, 417] width 7 height 8
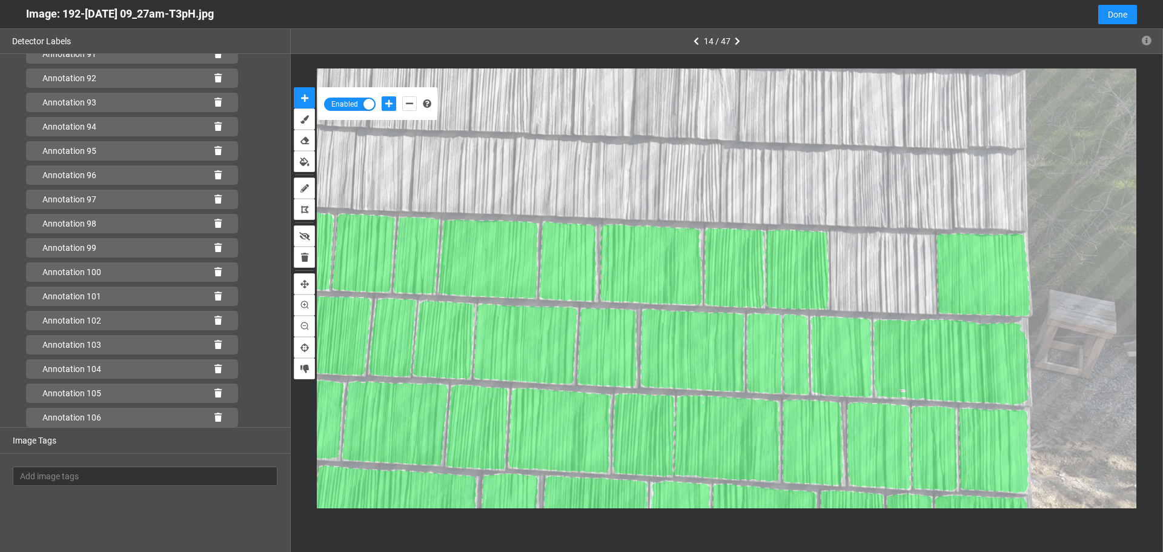
scroll to position [2275, 0]
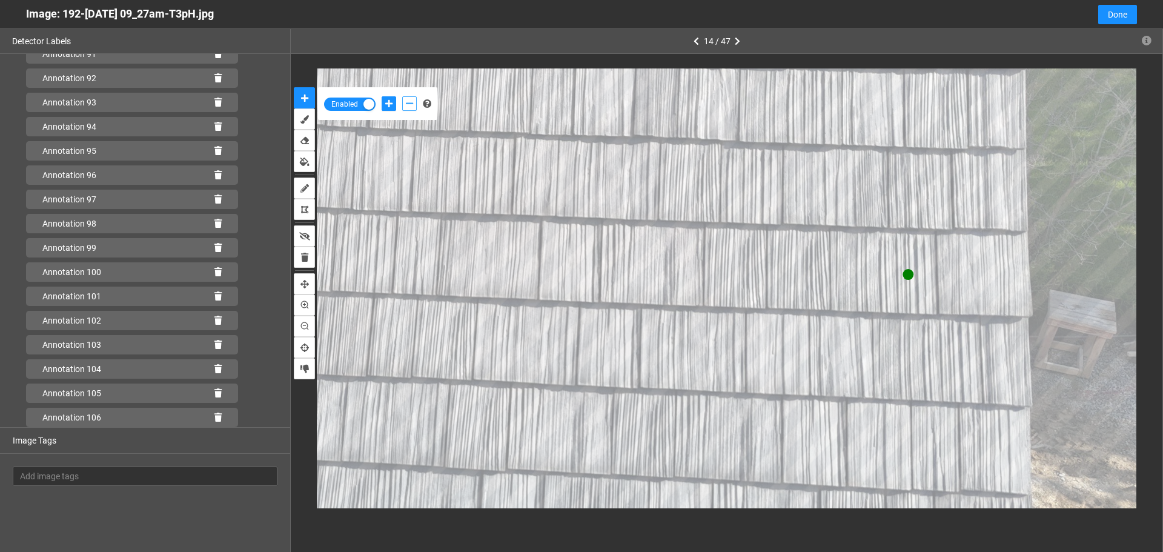
click at [406, 102] on icon "add-negative-points" at bounding box center [409, 103] width 7 height 8
click at [402, 96] on button "add-negative-points" at bounding box center [409, 103] width 15 height 15
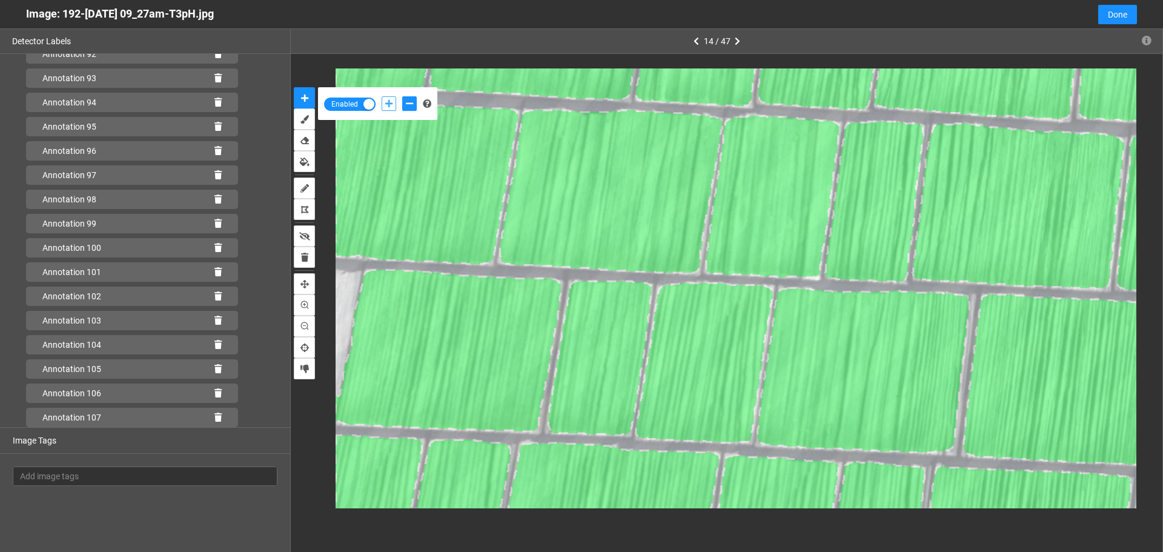
click at [388, 104] on icon "add-positive-points" at bounding box center [388, 103] width 7 height 8
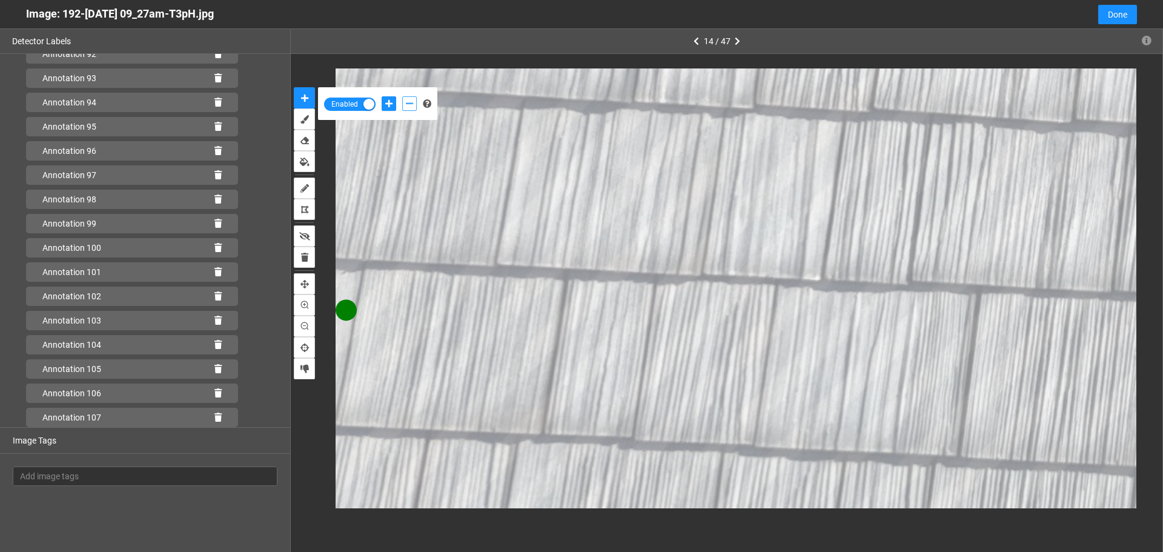
click at [412, 101] on icon "add-negative-points" at bounding box center [409, 103] width 7 height 8
click at [402, 96] on button "add-negative-points" at bounding box center [409, 103] width 15 height 15
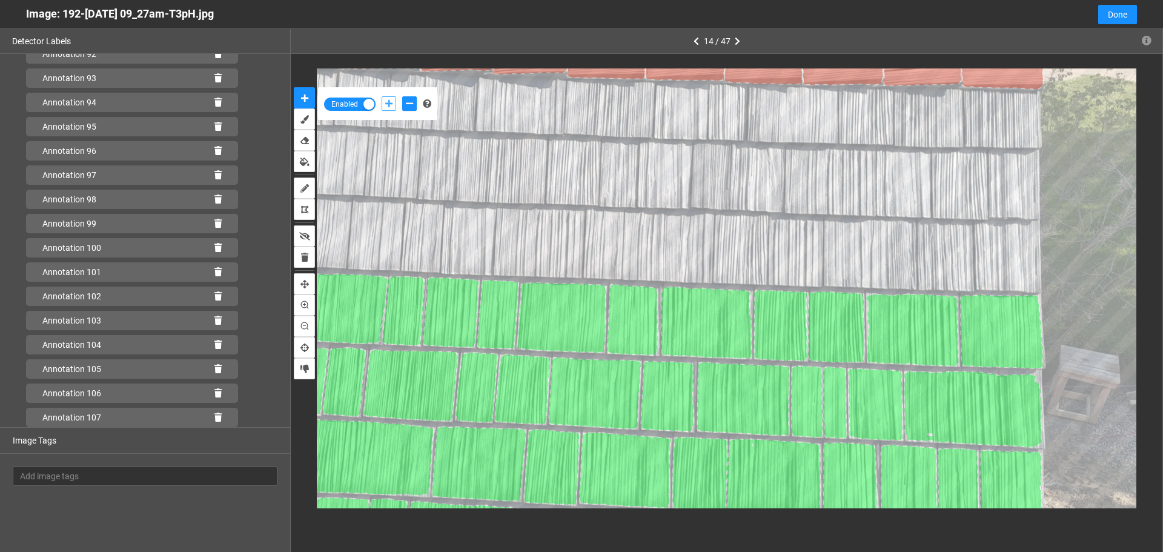
drag, startPoint x: 384, startPoint y: 105, endPoint x: 583, endPoint y: 117, distance: 199.6
click at [383, 105] on button "add-positive-points" at bounding box center [388, 103] width 15 height 15
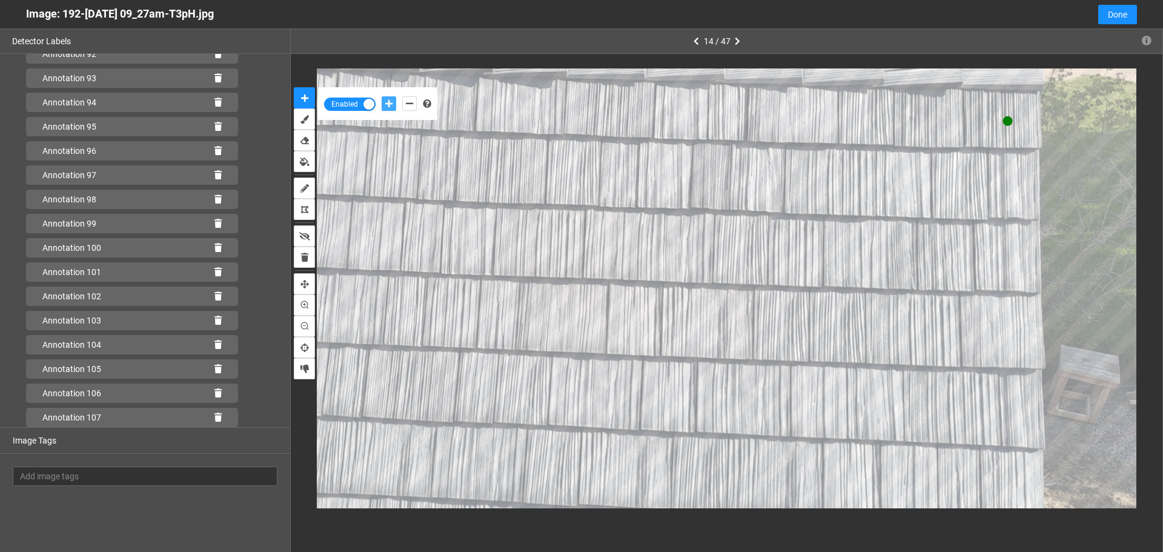
click at [381, 96] on button "add-positive-points" at bounding box center [388, 103] width 15 height 15
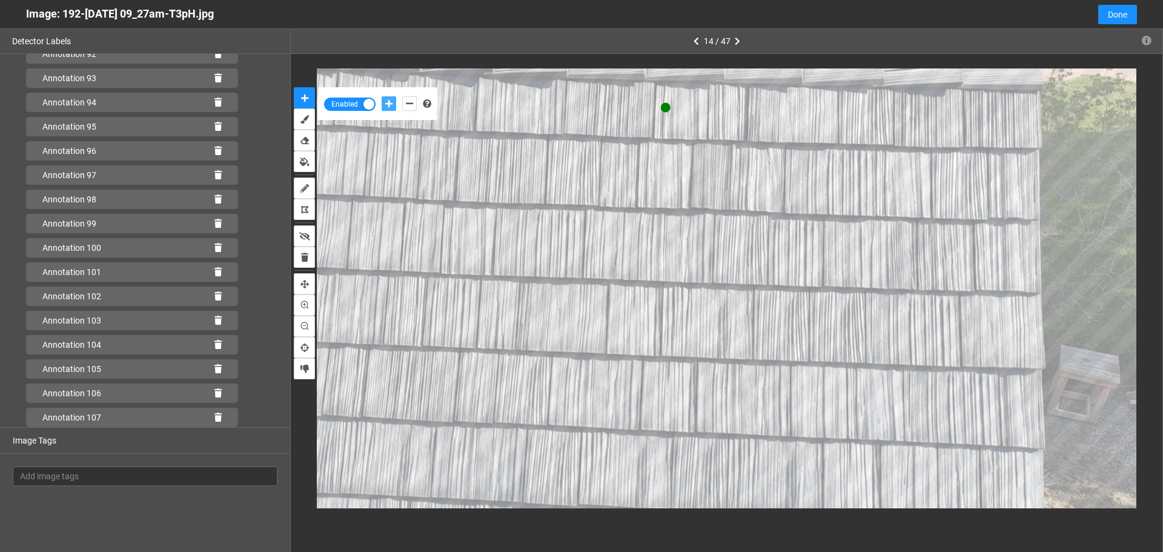
click at [381, 96] on button "add-positive-points" at bounding box center [388, 103] width 15 height 15
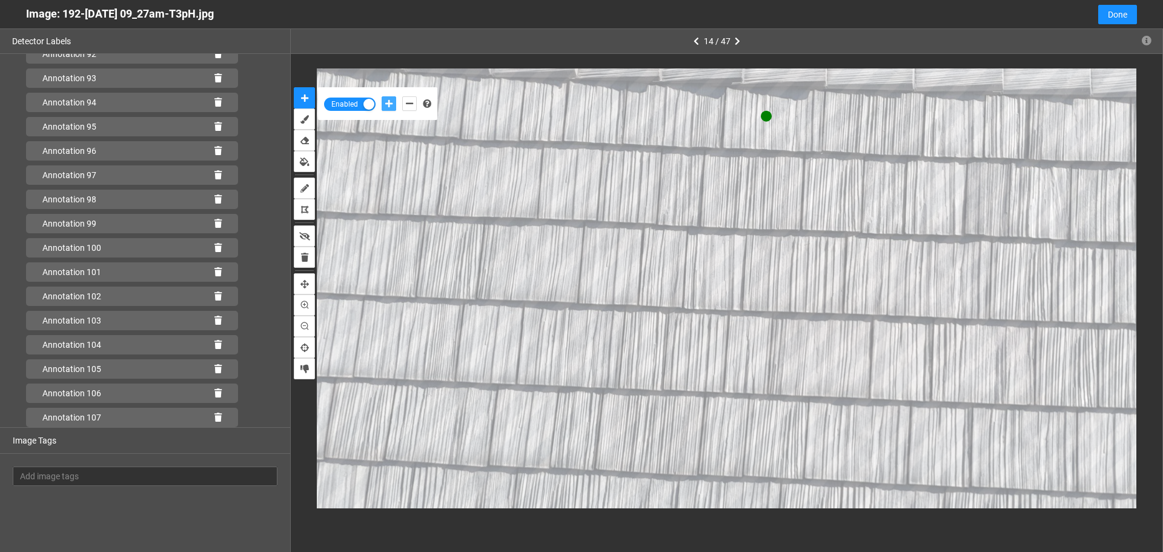
click at [381, 96] on button "add-positive-points" at bounding box center [388, 103] width 15 height 15
drag, startPoint x: 408, startPoint y: 103, endPoint x: 435, endPoint y: 101, distance: 27.3
click at [412, 103] on icon "add-negative-points" at bounding box center [409, 103] width 7 height 8
click at [402, 96] on button "add-negative-points" at bounding box center [409, 103] width 15 height 15
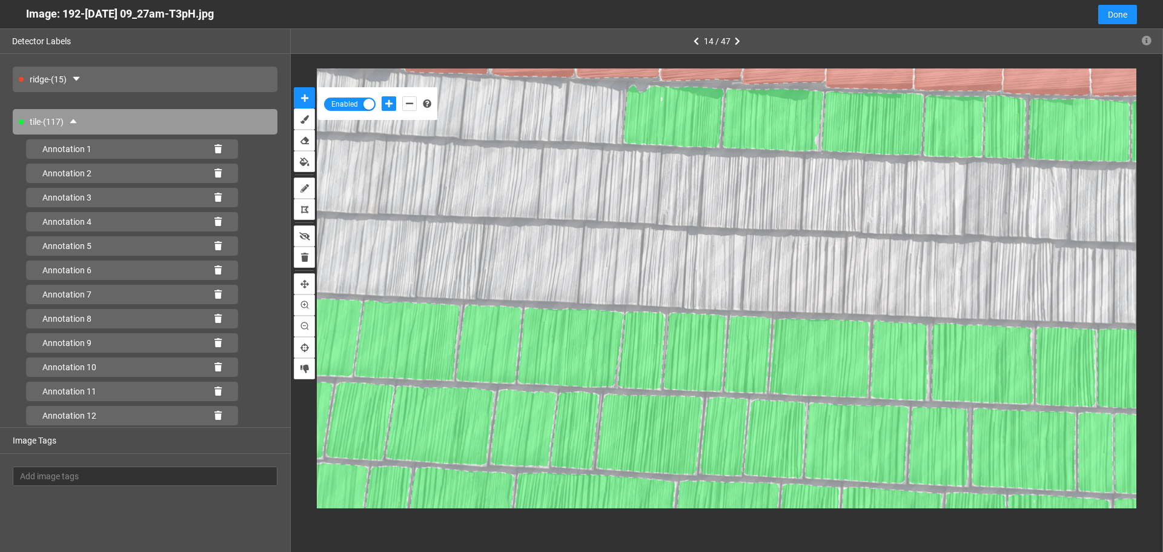
scroll to position [2299, 0]
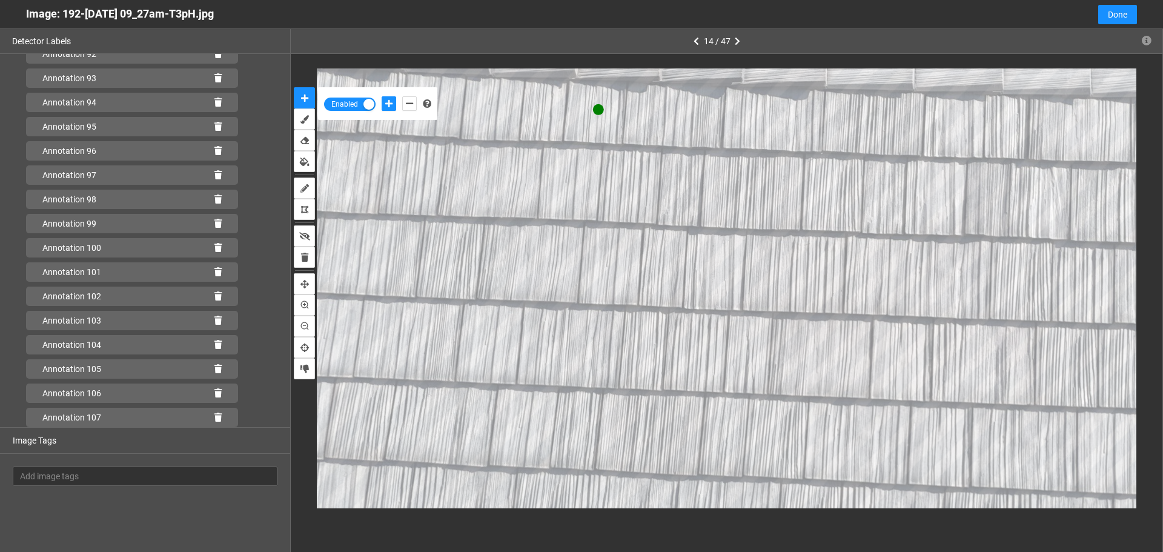
click at [381, 96] on button "add-positive-points" at bounding box center [388, 103] width 15 height 15
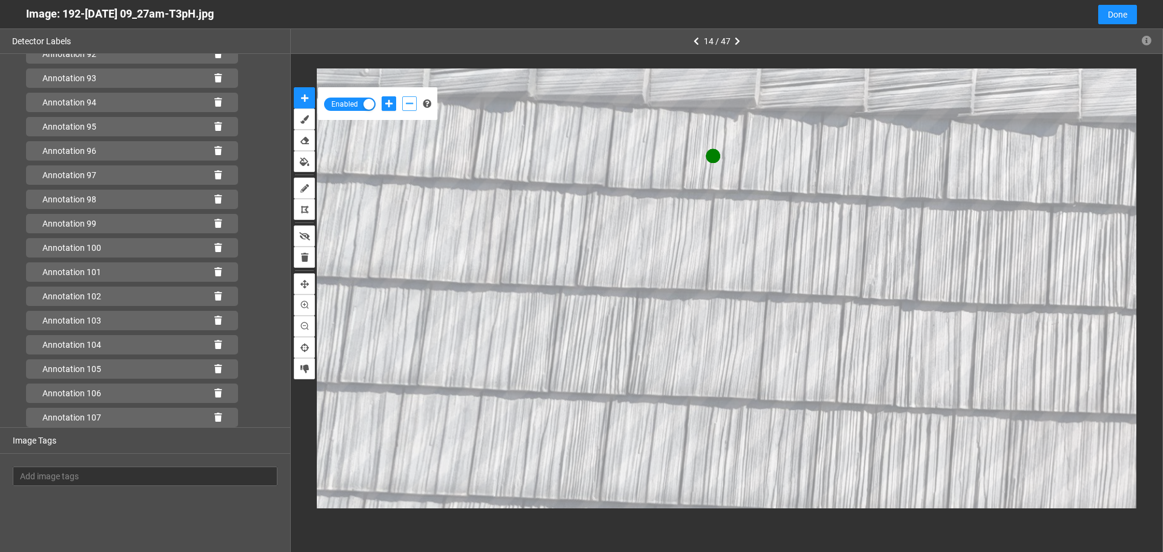
click at [406, 104] on icon "add-negative-points" at bounding box center [409, 103] width 7 height 8
click at [402, 96] on button "add-negative-points" at bounding box center [409, 103] width 15 height 15
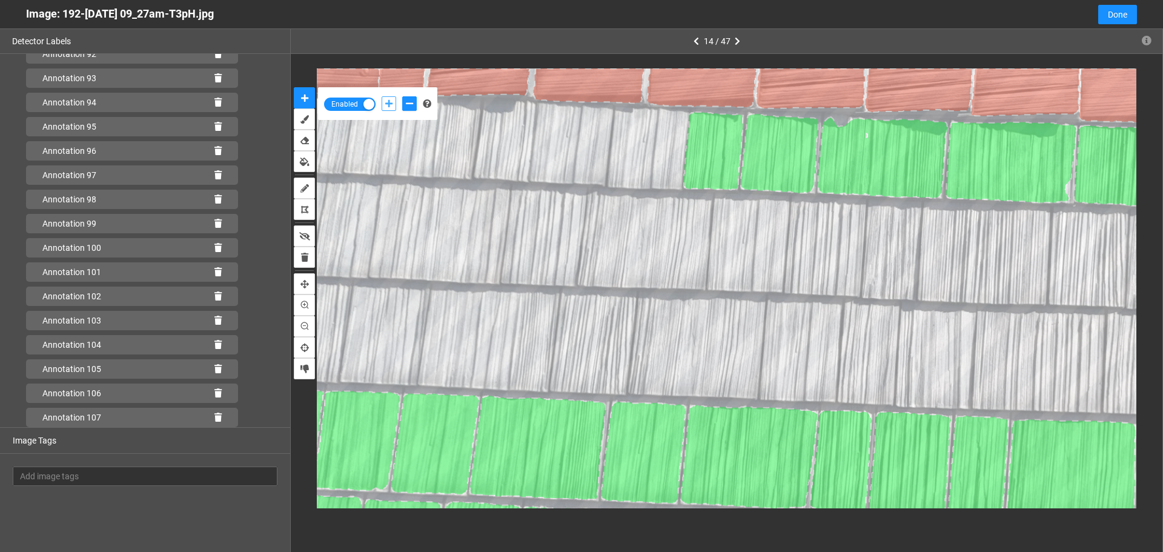
click at [389, 101] on icon "add-positive-points" at bounding box center [388, 103] width 7 height 8
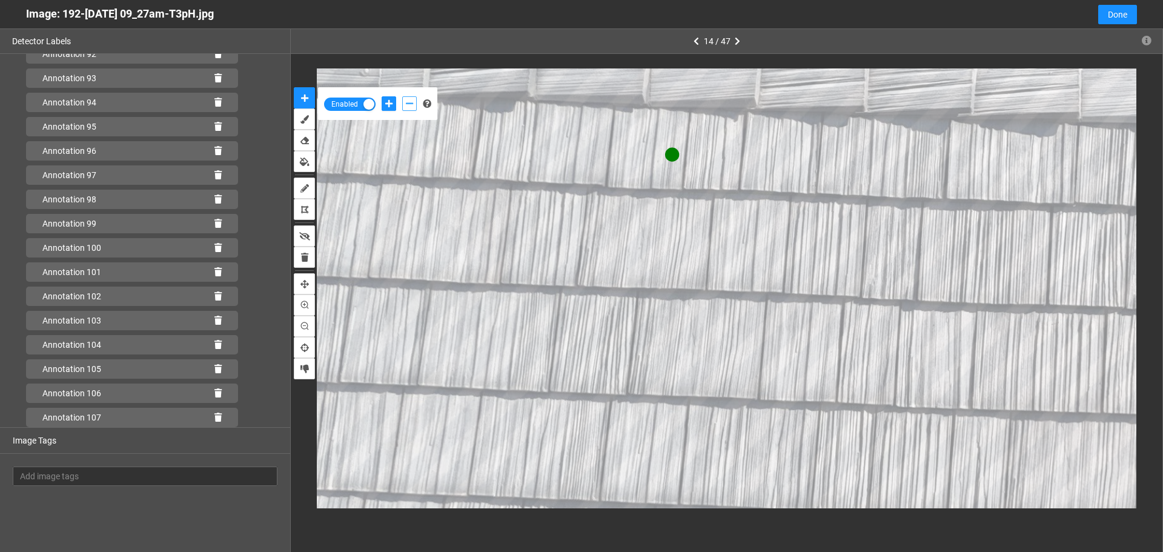
click at [410, 100] on icon "add-negative-points" at bounding box center [409, 103] width 7 height 8
click at [386, 106] on icon "add-positive-points" at bounding box center [388, 103] width 7 height 8
click at [381, 96] on button "add-positive-points" at bounding box center [388, 103] width 15 height 15
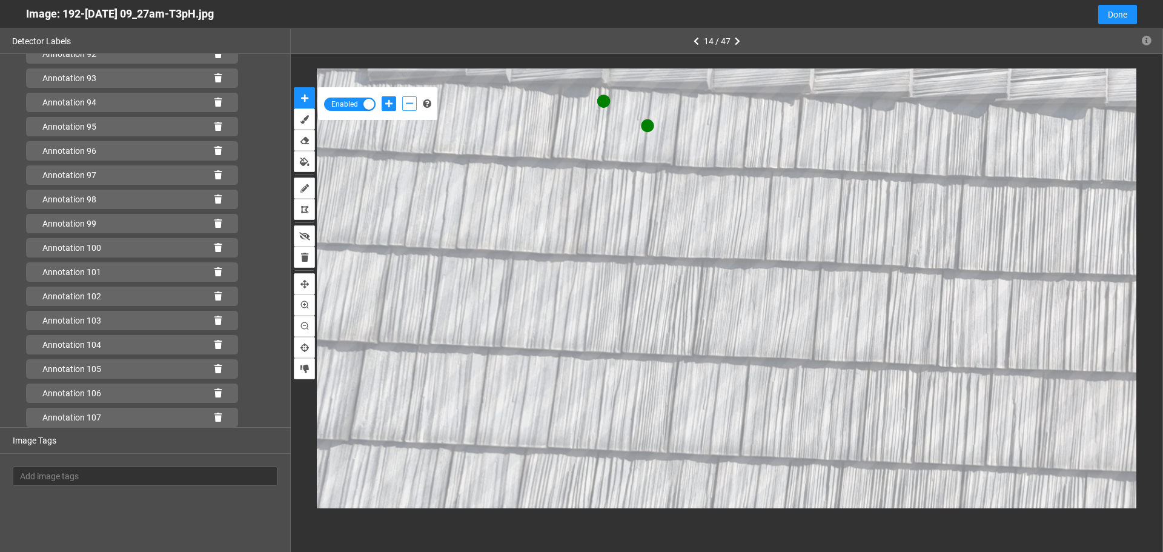
click at [407, 106] on icon "add-negative-points" at bounding box center [409, 103] width 7 height 8
click at [402, 96] on button "add-negative-points" at bounding box center [409, 103] width 15 height 15
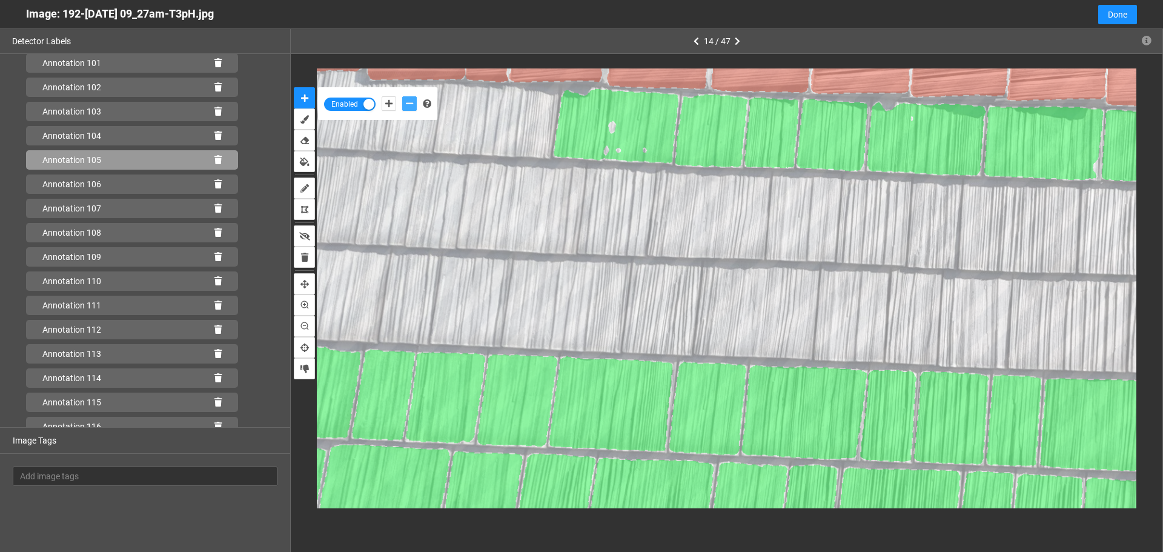
scroll to position [2638, 0]
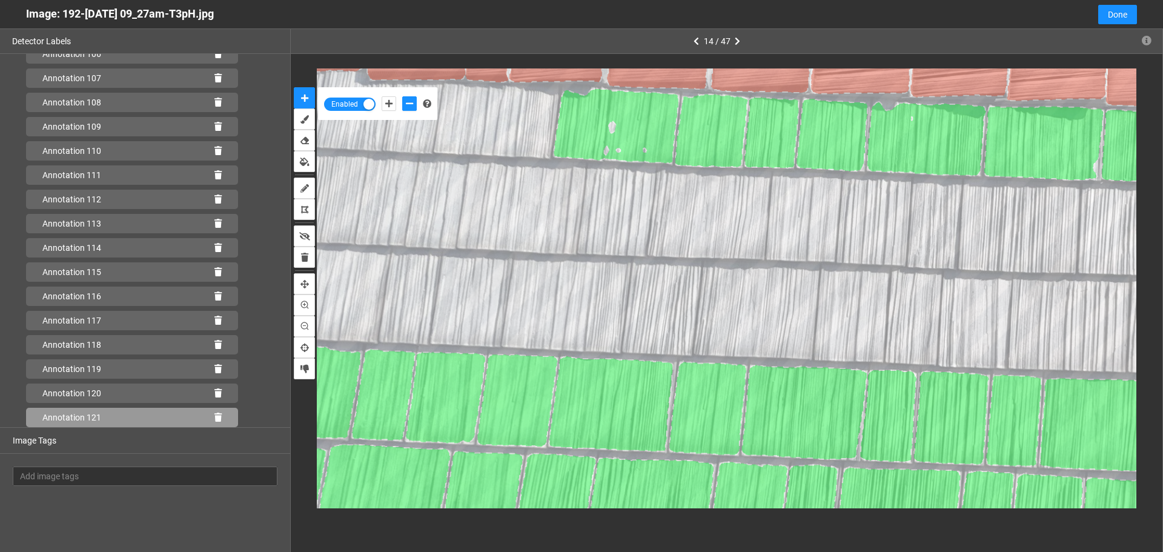
click at [210, 421] on div "Annotation 121" at bounding box center [132, 417] width 212 height 19
click at [214, 415] on icon at bounding box center [217, 417] width 7 height 8
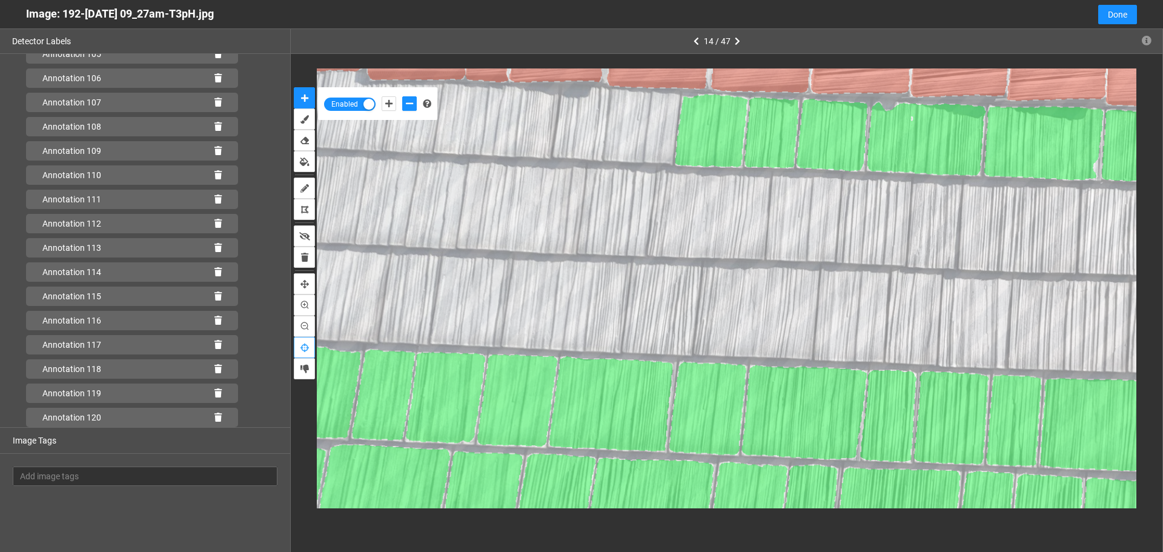
scroll to position [2614, 0]
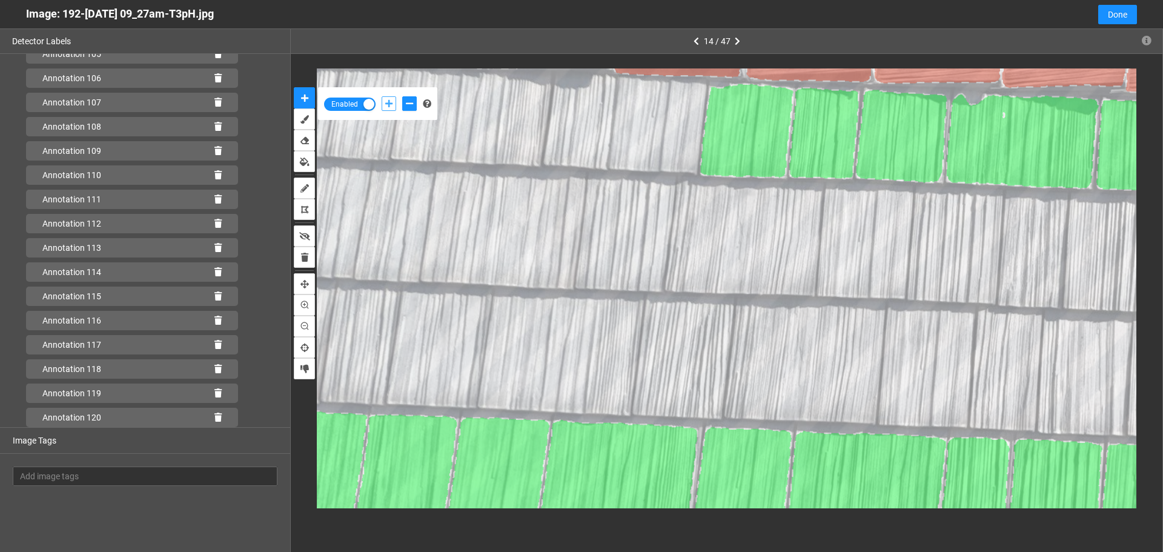
click at [390, 103] on icon "add-positive-points" at bounding box center [388, 103] width 7 height 8
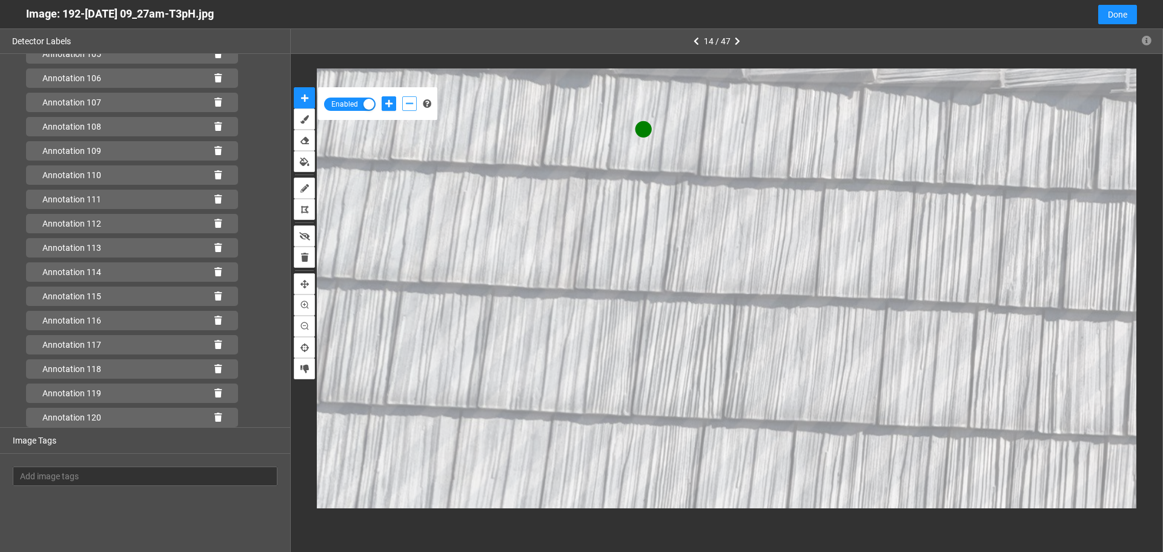
drag, startPoint x: 414, startPoint y: 99, endPoint x: 428, endPoint y: 108, distance: 16.6
click at [414, 99] on button "add-negative-points" at bounding box center [409, 103] width 15 height 15
drag, startPoint x: 390, startPoint y: 103, endPoint x: 412, endPoint y: 105, distance: 22.5
click at [395, 103] on button "add-positive-points" at bounding box center [388, 103] width 15 height 15
click at [381, 96] on button "add-positive-points" at bounding box center [388, 103] width 15 height 15
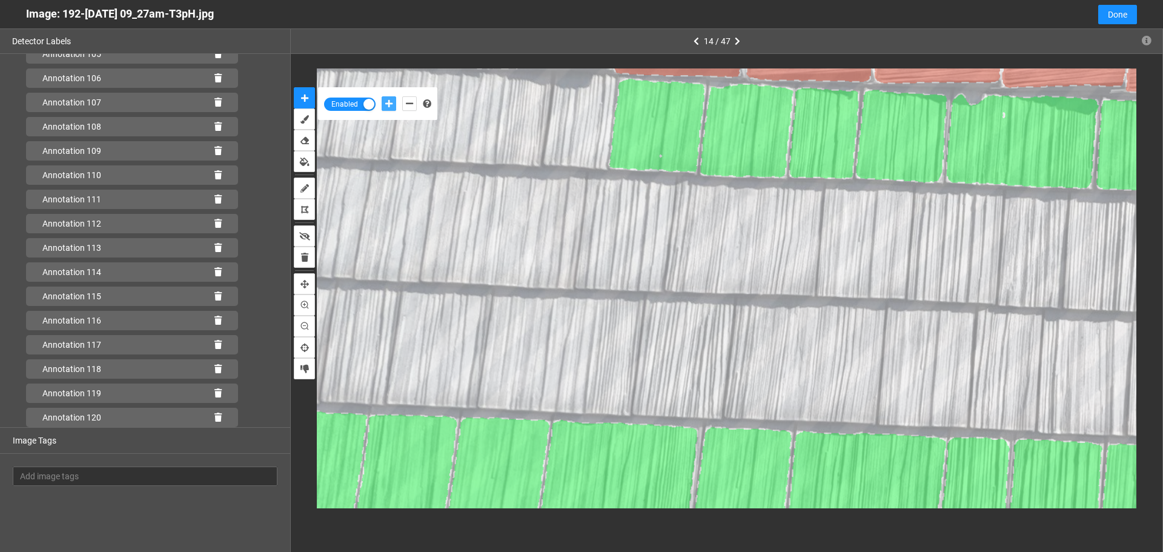
scroll to position [2638, 0]
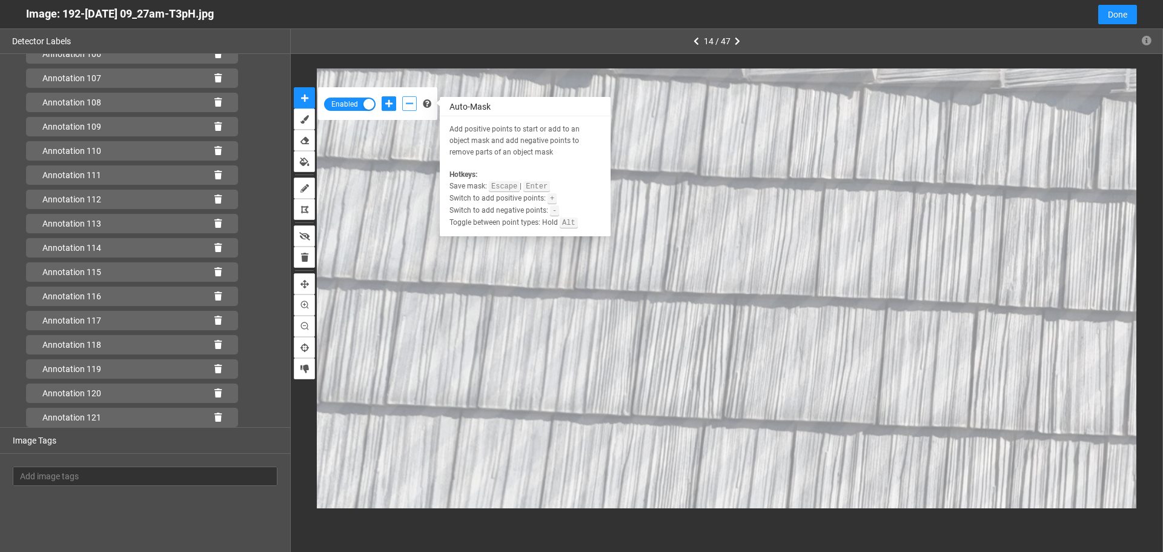
click at [406, 106] on icon "add-negative-points" at bounding box center [409, 103] width 7 height 8
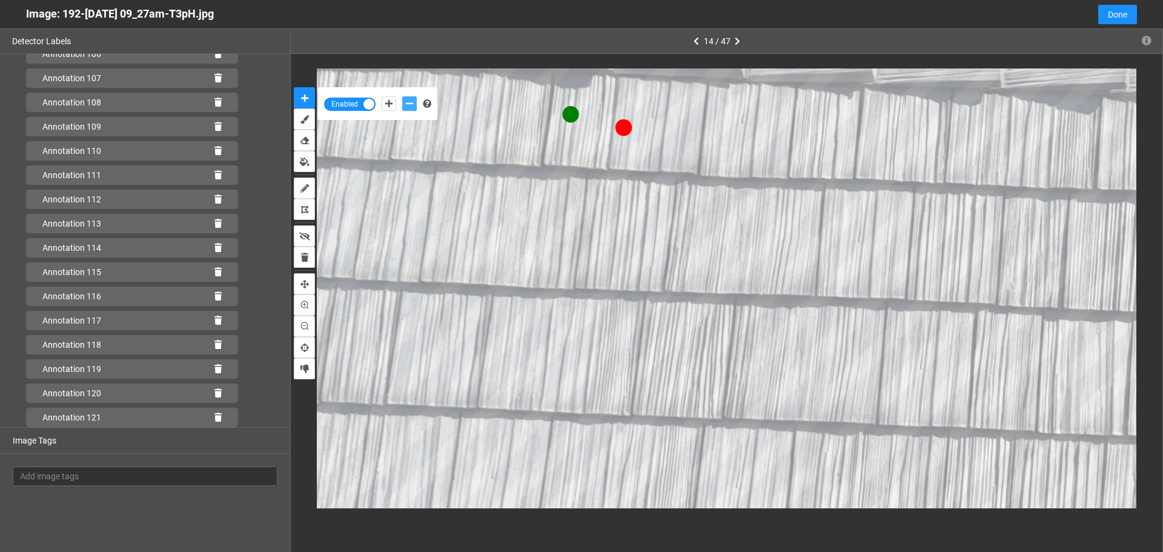
click at [402, 96] on button "add-negative-points" at bounding box center [409, 103] width 15 height 15
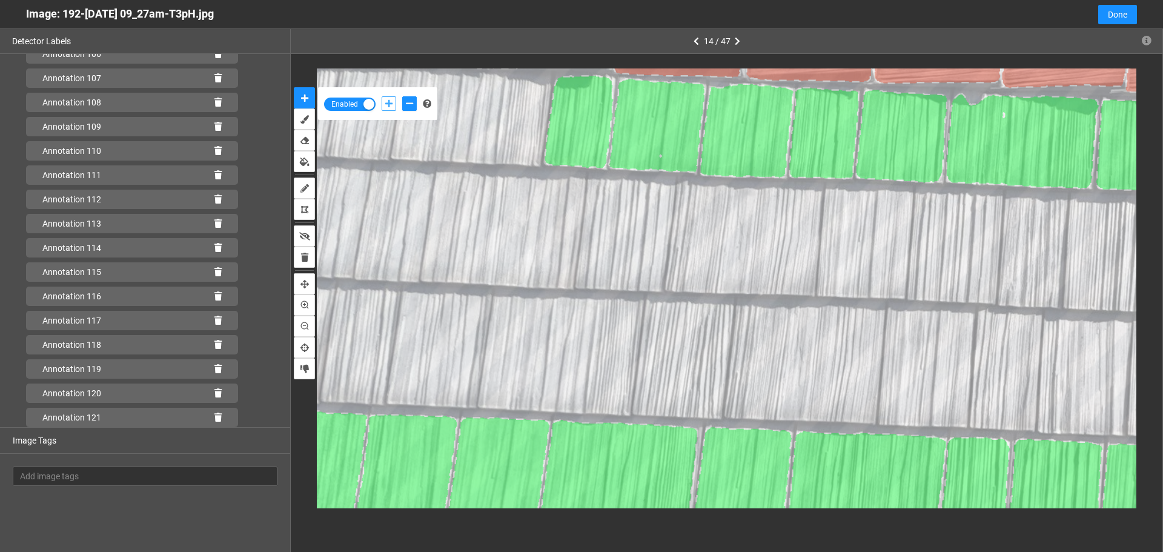
click at [391, 103] on icon "add-positive-points" at bounding box center [388, 103] width 7 height 8
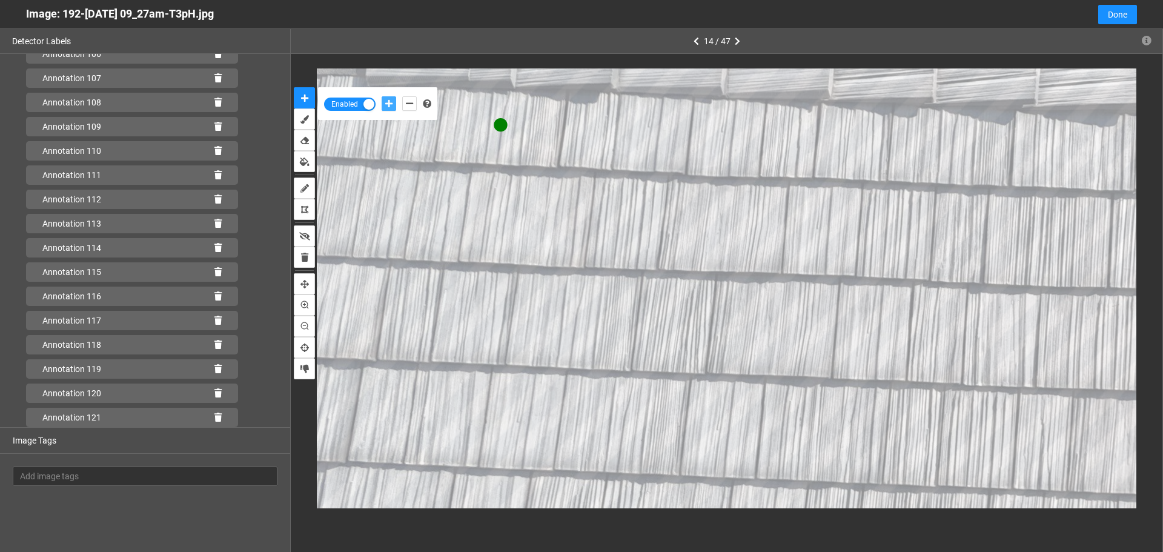
click at [381, 96] on button "add-positive-points" at bounding box center [388, 103] width 15 height 15
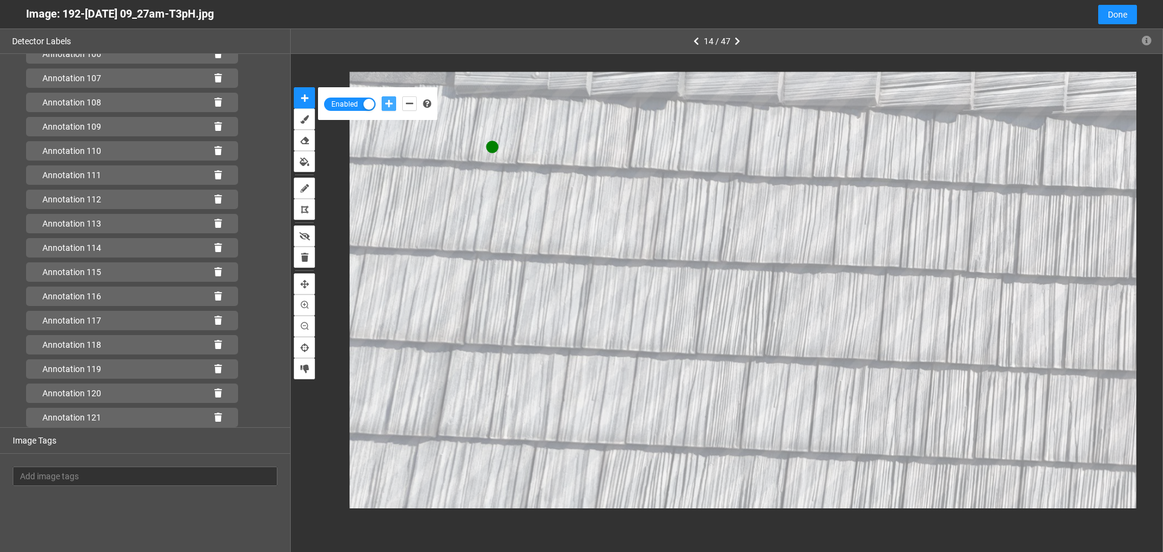
click at [381, 96] on button "add-positive-points" at bounding box center [388, 103] width 15 height 15
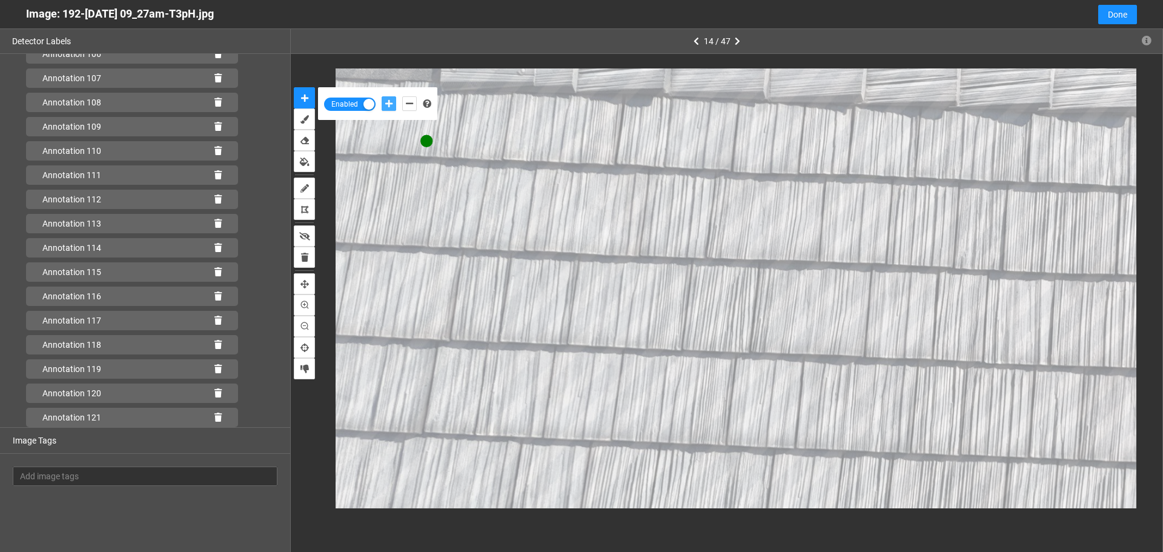
click at [381, 96] on button "add-positive-points" at bounding box center [388, 103] width 15 height 15
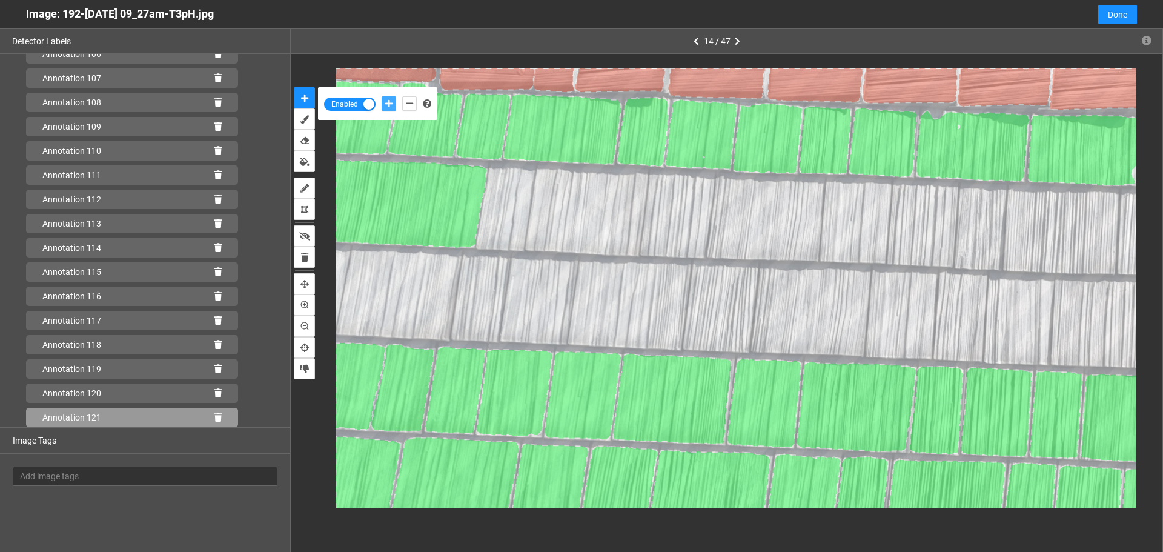
scroll to position [2784, 0]
click at [214, 415] on icon at bounding box center [217, 417] width 7 height 8
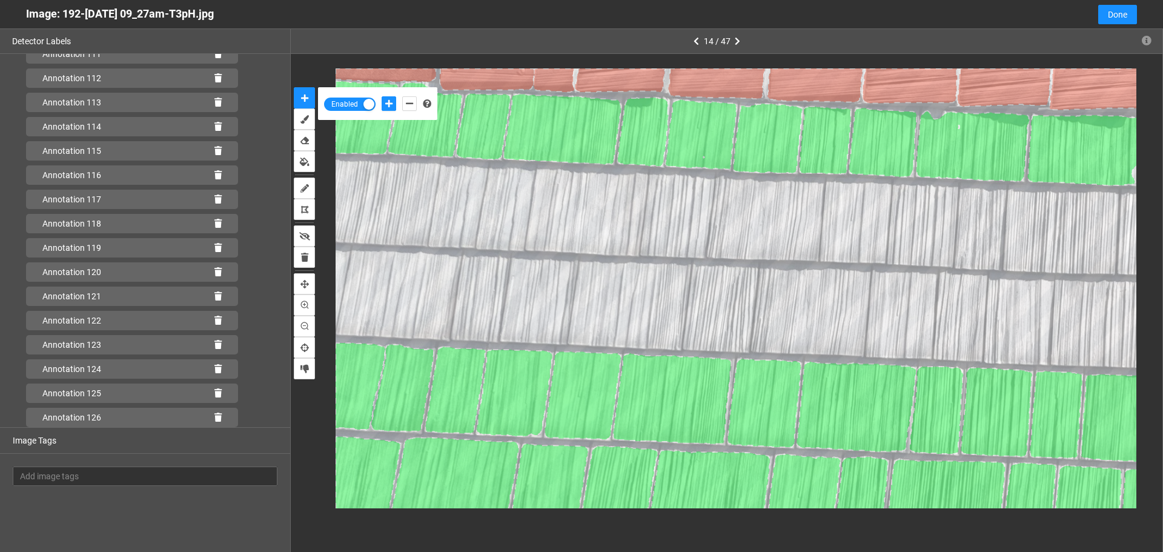
scroll to position [2759, 0]
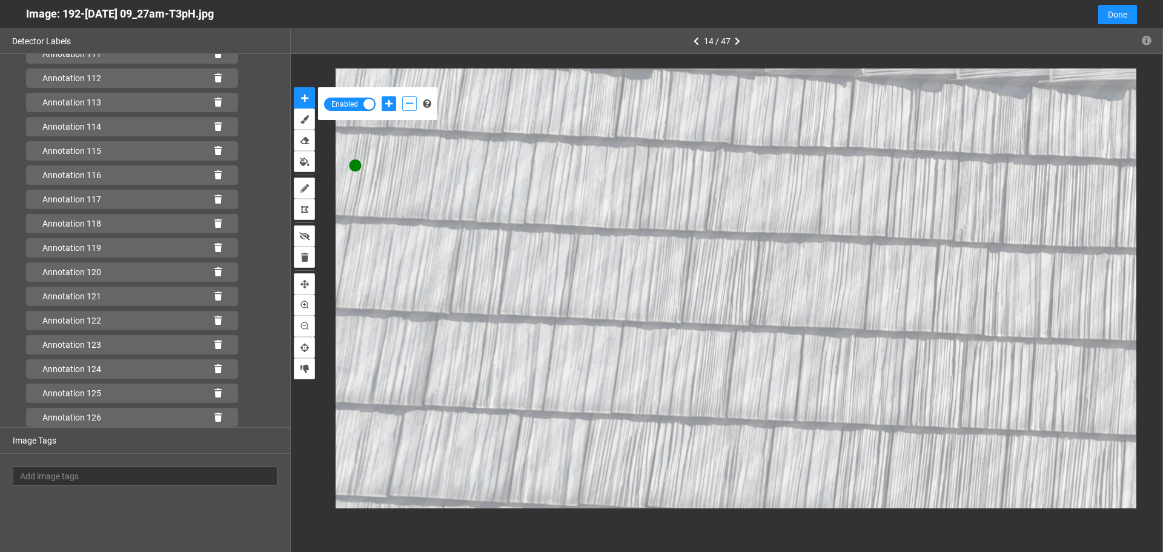
drag, startPoint x: 408, startPoint y: 100, endPoint x: 416, endPoint y: 112, distance: 14.4
click at [409, 100] on icon "add-negative-points" at bounding box center [409, 103] width 7 height 8
click at [392, 104] on icon "add-positive-points" at bounding box center [388, 103] width 7 height 8
click at [381, 96] on button "add-positive-points" at bounding box center [388, 103] width 15 height 15
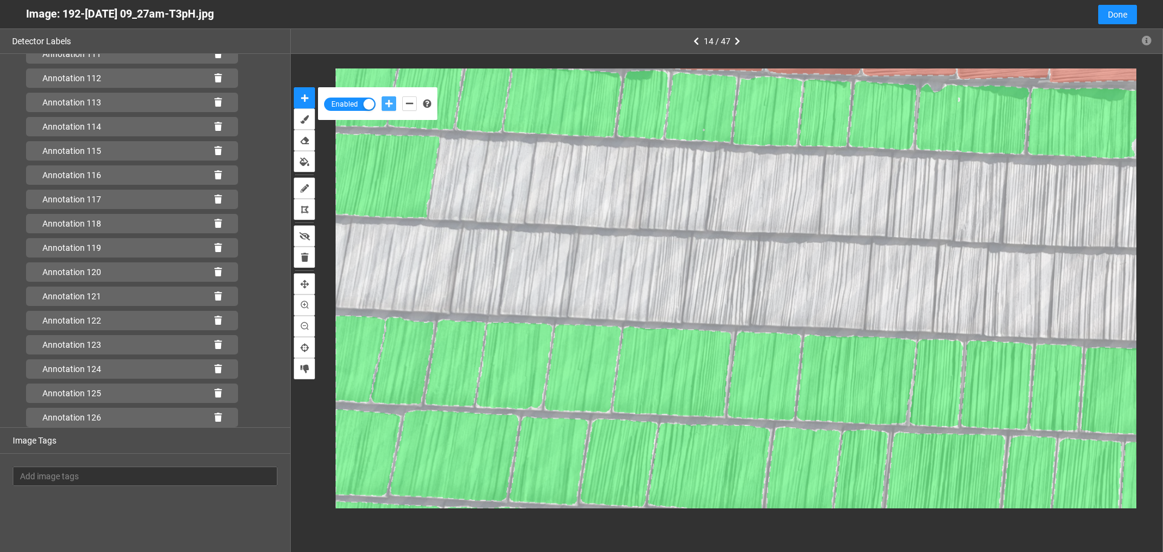
scroll to position [2784, 0]
click at [388, 104] on icon "add-positive-points" at bounding box center [388, 103] width 7 height 8
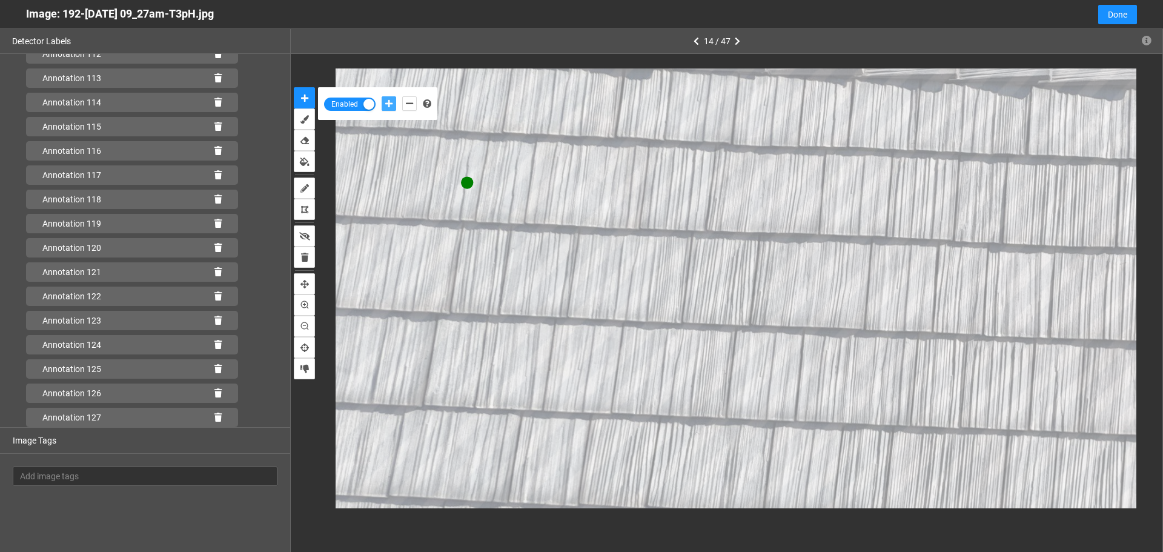
click at [381, 96] on button "add-positive-points" at bounding box center [388, 103] width 15 height 15
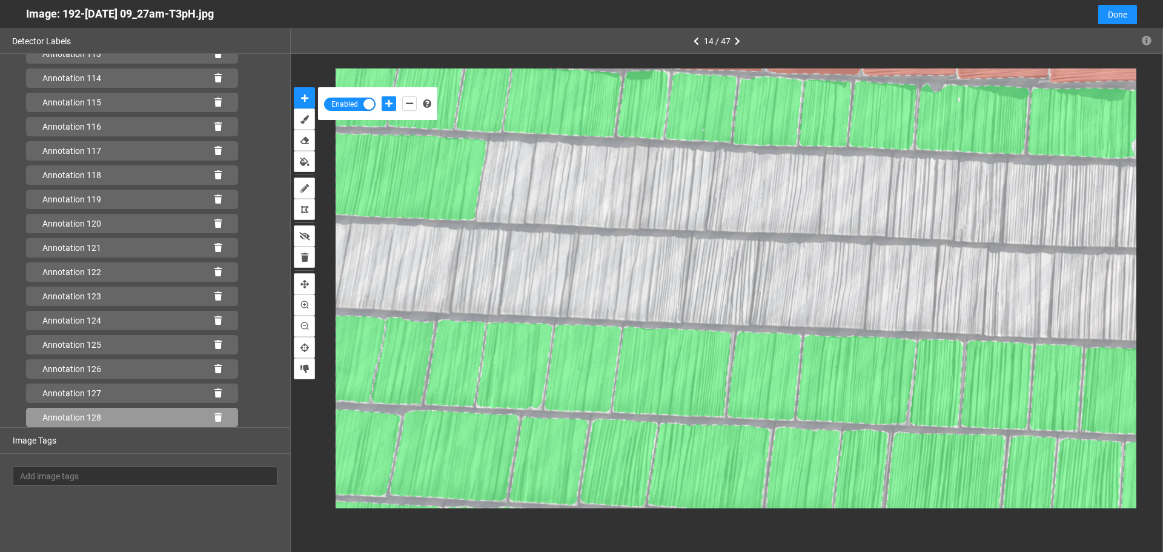
click at [214, 415] on icon at bounding box center [217, 417] width 7 height 8
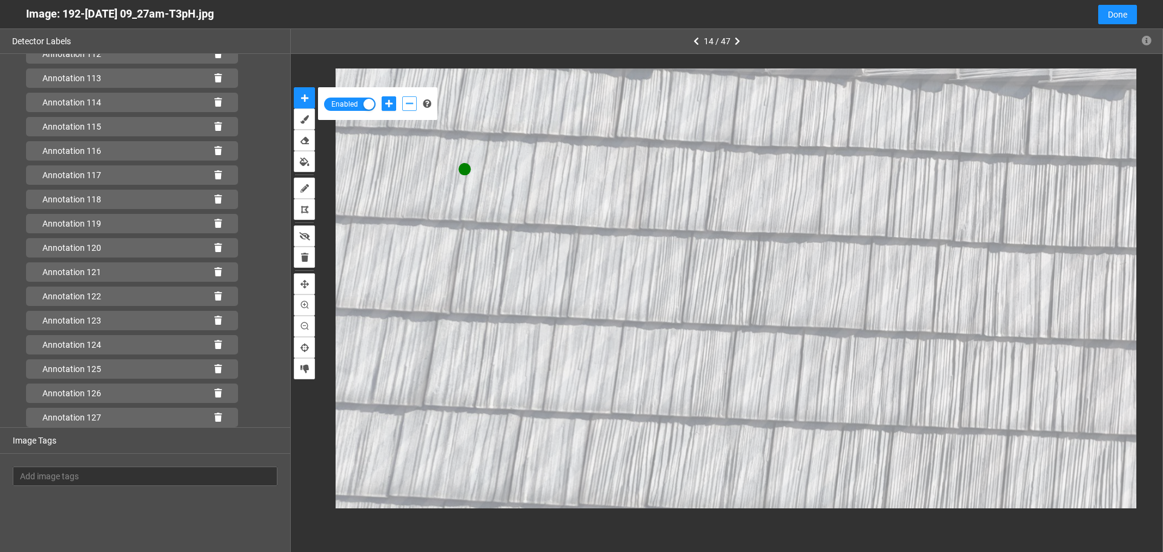
click at [412, 106] on icon "add-negative-points" at bounding box center [409, 103] width 7 height 8
click at [402, 96] on button "add-negative-points" at bounding box center [409, 103] width 15 height 15
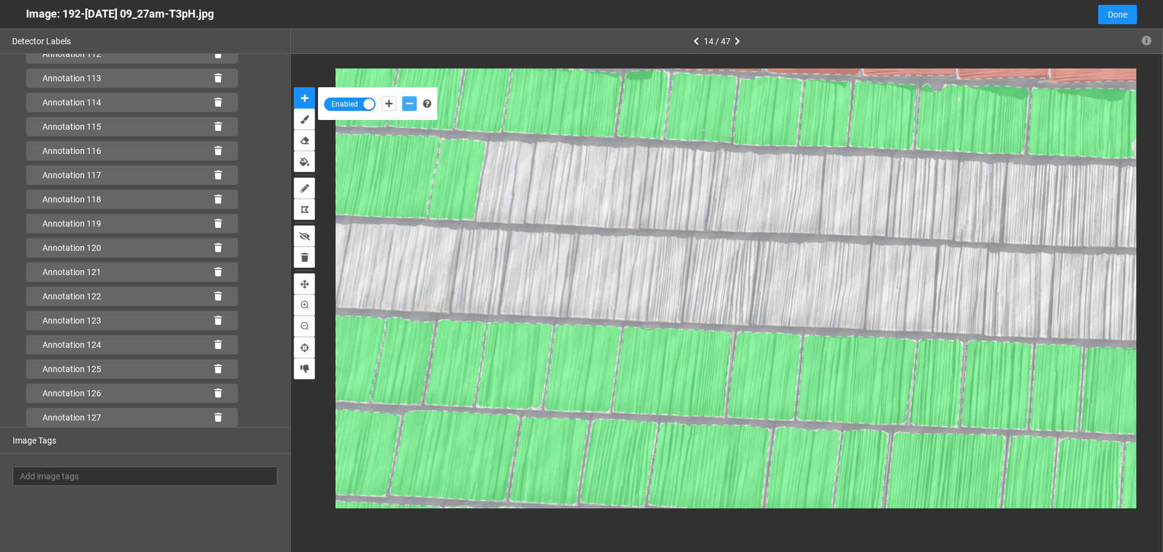
scroll to position [2808, 0]
click at [386, 103] on icon "add-positive-points" at bounding box center [388, 103] width 7 height 8
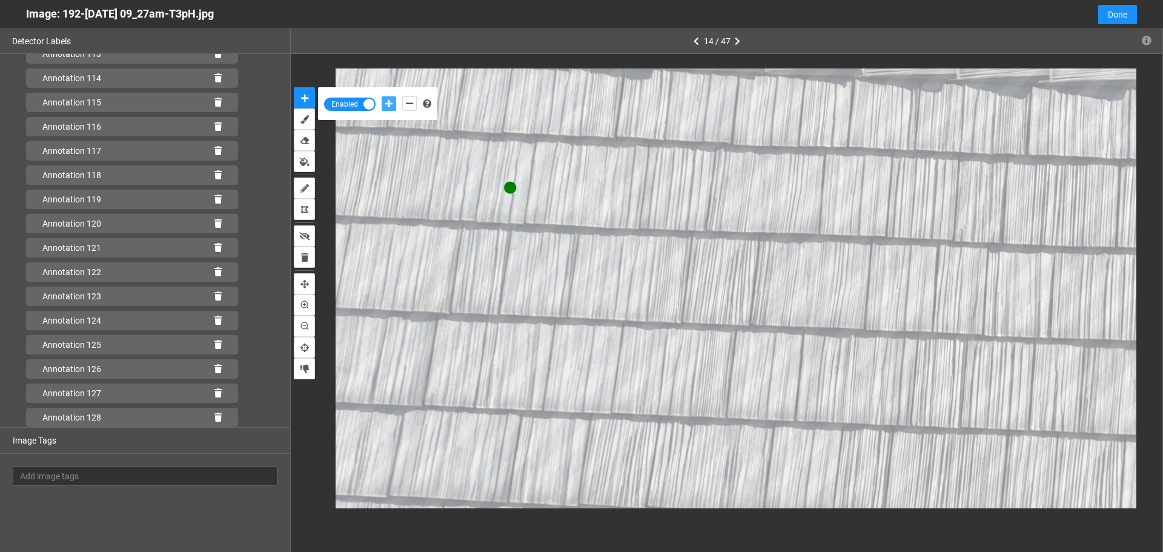
click at [381, 96] on button "add-positive-points" at bounding box center [388, 103] width 15 height 15
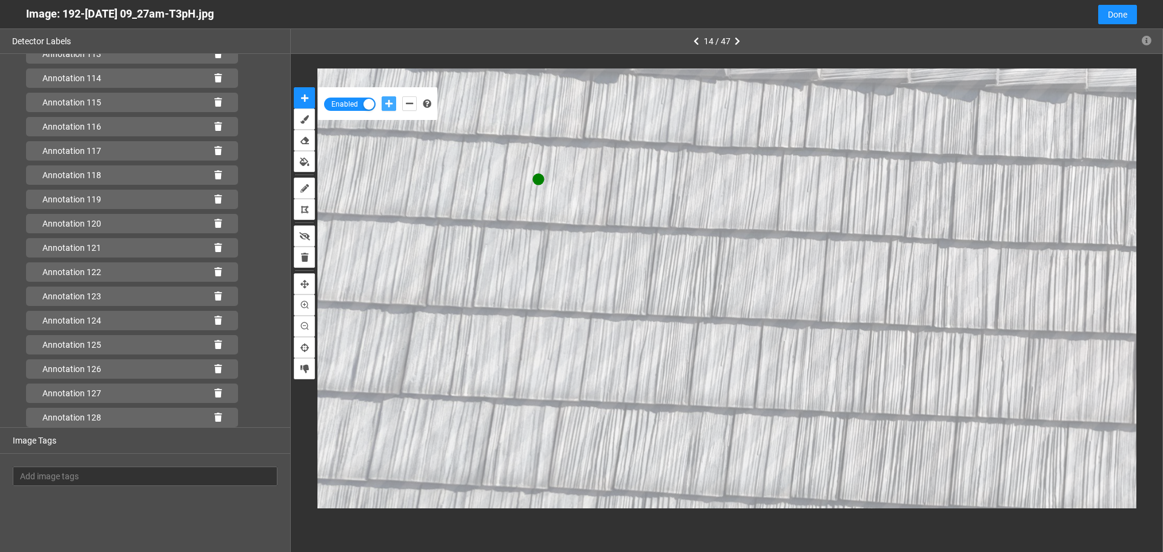
click at [381, 96] on button "add-positive-points" at bounding box center [388, 103] width 15 height 15
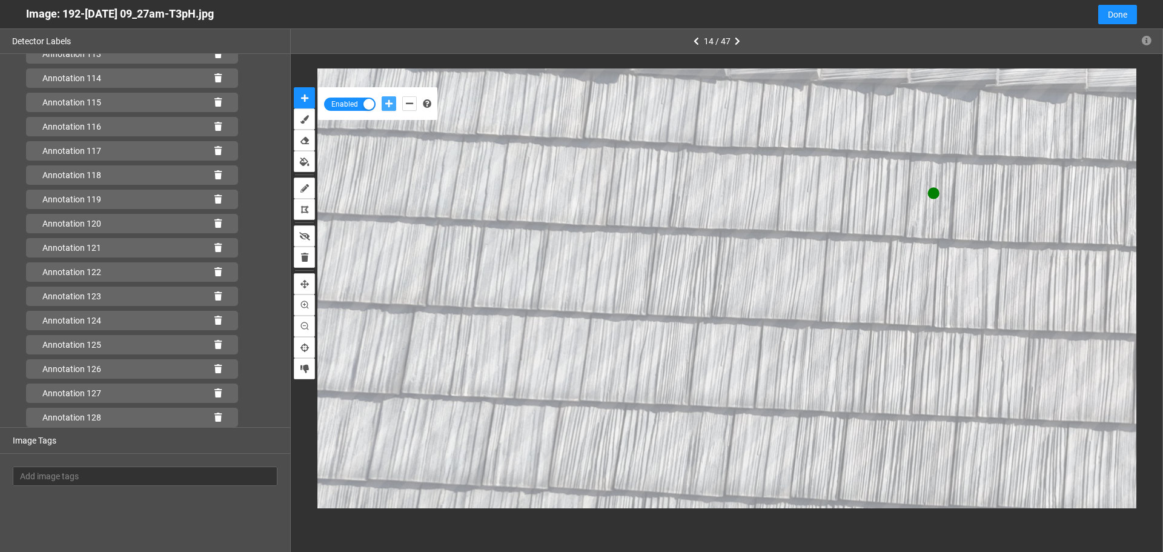
click at [381, 96] on button "add-positive-points" at bounding box center [388, 103] width 15 height 15
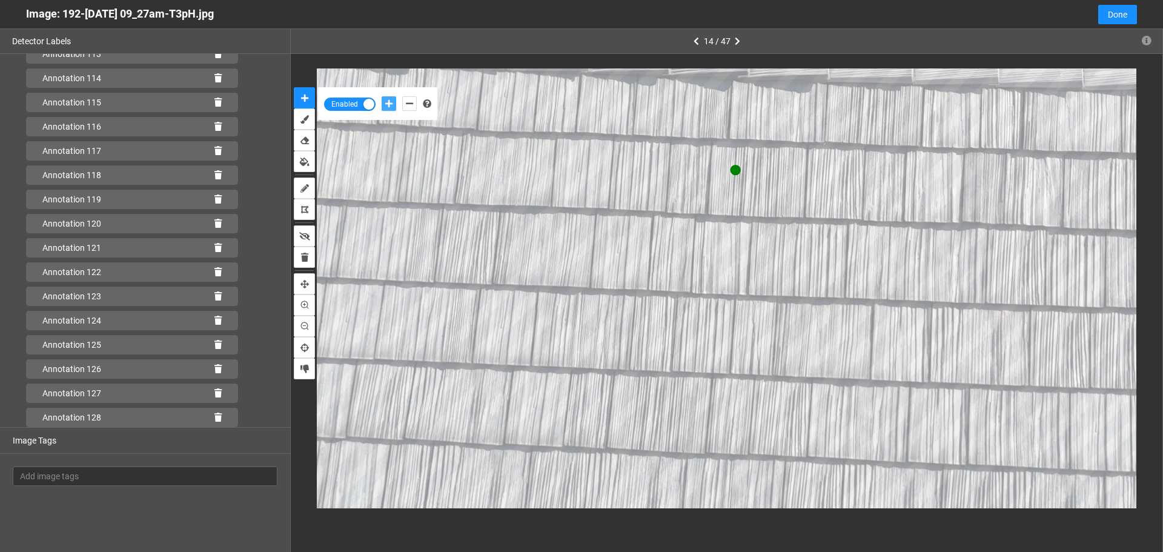
click at [381, 96] on button "add-positive-points" at bounding box center [388, 103] width 15 height 15
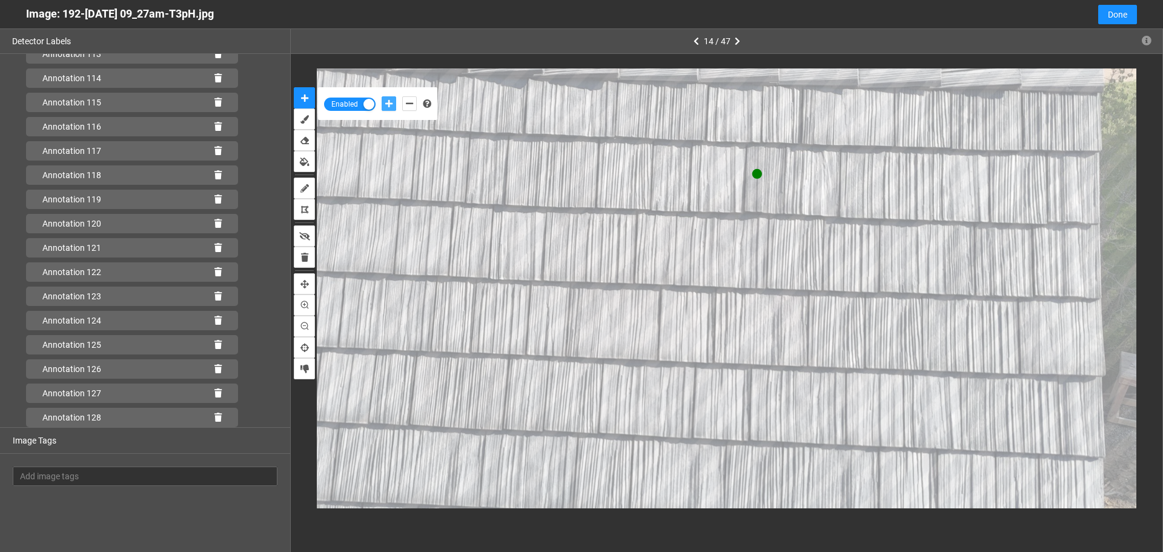
click at [381, 96] on button "add-positive-points" at bounding box center [388, 103] width 15 height 15
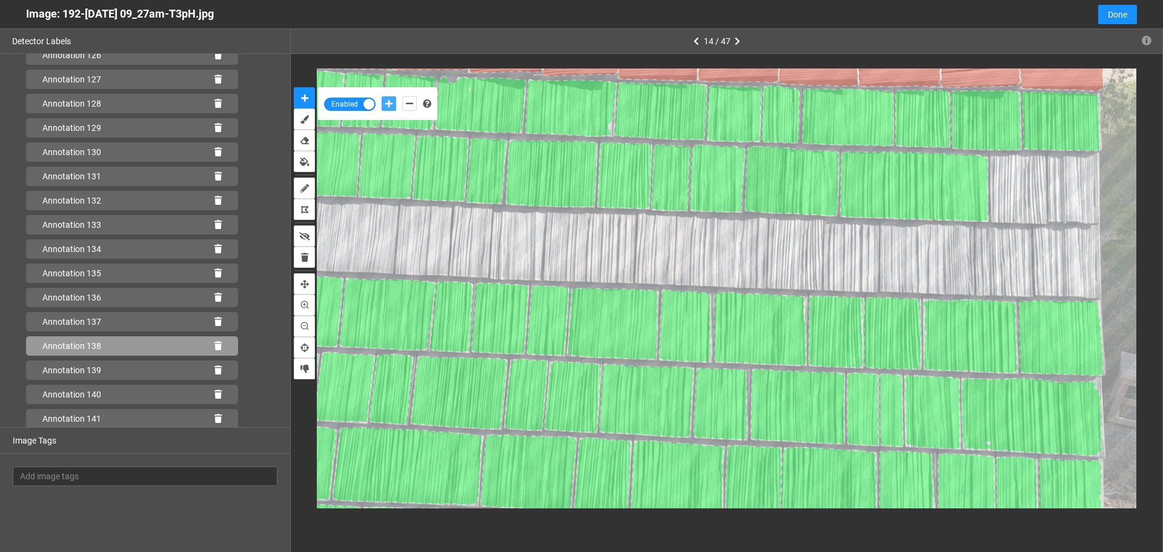
scroll to position [3123, 0]
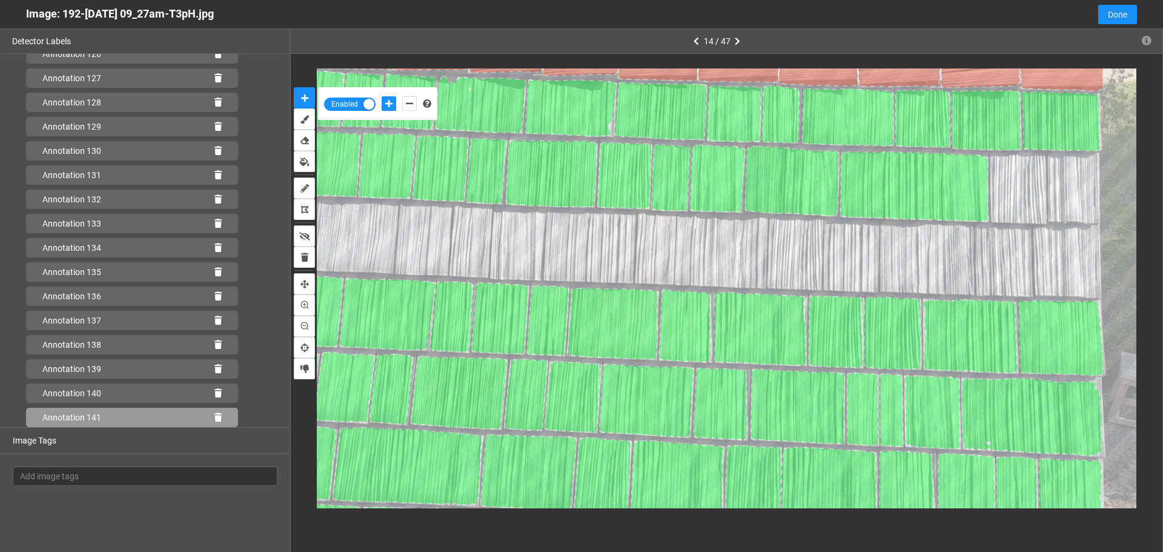
click at [214, 415] on icon at bounding box center [217, 417] width 7 height 8
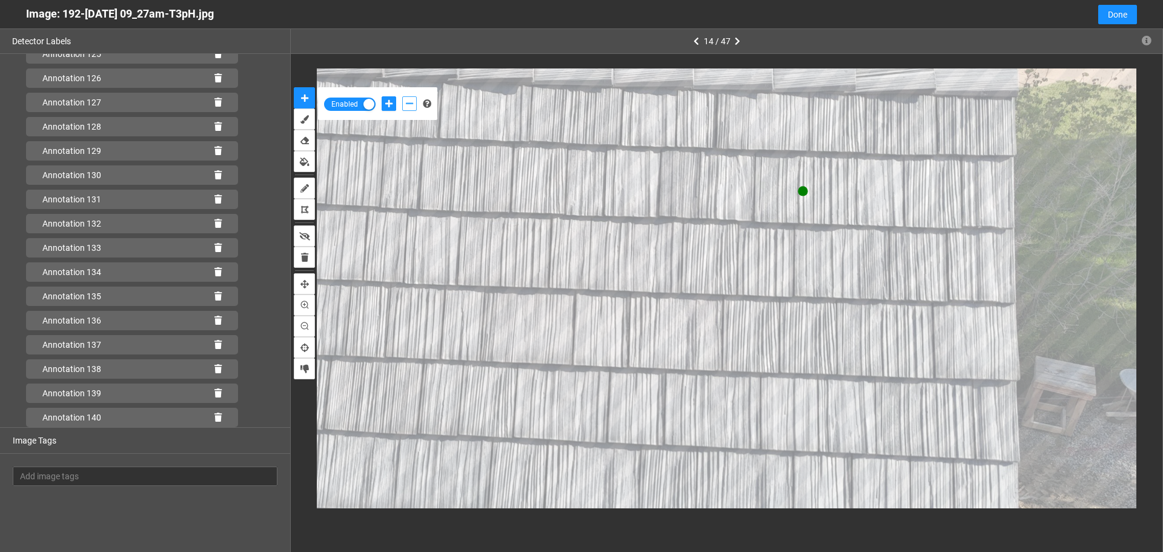
click at [414, 105] on button "add-negative-points" at bounding box center [409, 103] width 15 height 15
click at [402, 96] on button "add-negative-points" at bounding box center [409, 103] width 15 height 15
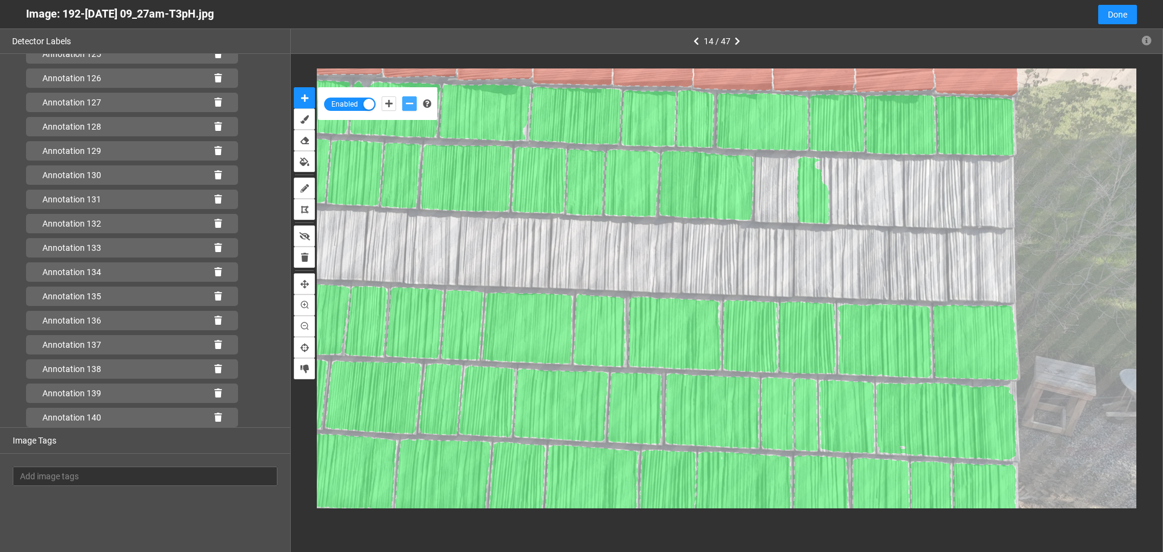
scroll to position [3123, 0]
click at [214, 419] on icon at bounding box center [217, 417] width 7 height 8
drag, startPoint x: 386, startPoint y: 102, endPoint x: 478, endPoint y: 142, distance: 99.5
click at [387, 102] on icon "add-positive-points" at bounding box center [388, 103] width 7 height 8
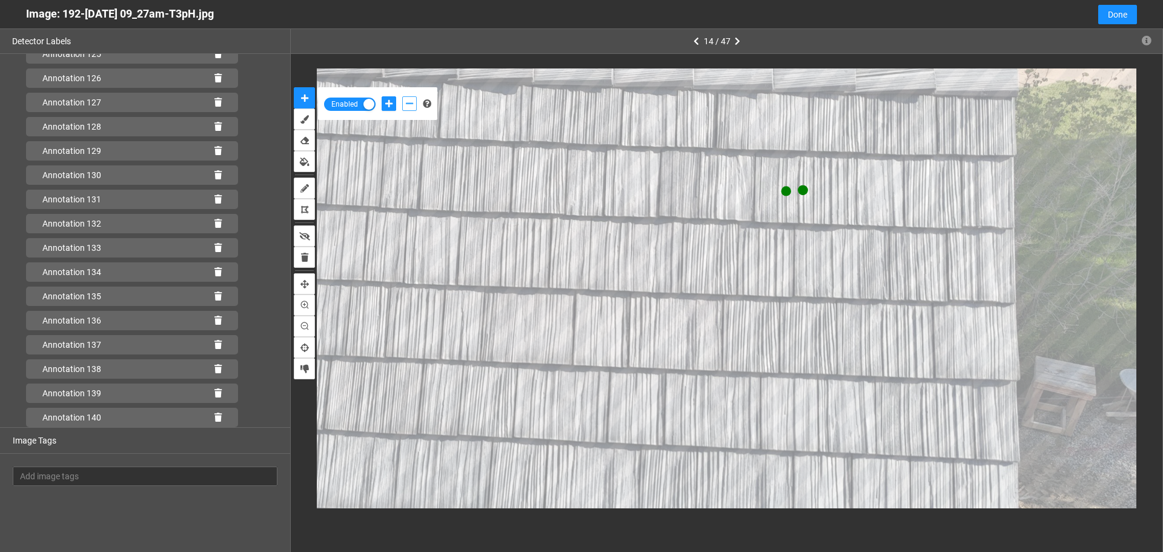
click at [410, 105] on icon "add-negative-points" at bounding box center [409, 103] width 7 height 8
click at [402, 96] on button "add-negative-points" at bounding box center [409, 103] width 15 height 15
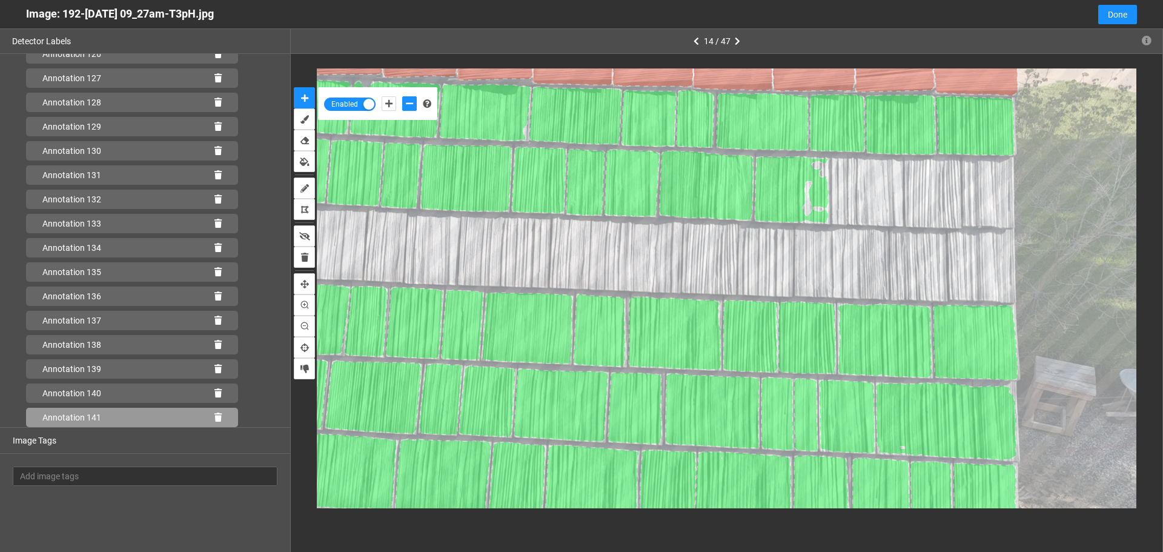
click at [214, 418] on icon at bounding box center [217, 417] width 7 height 8
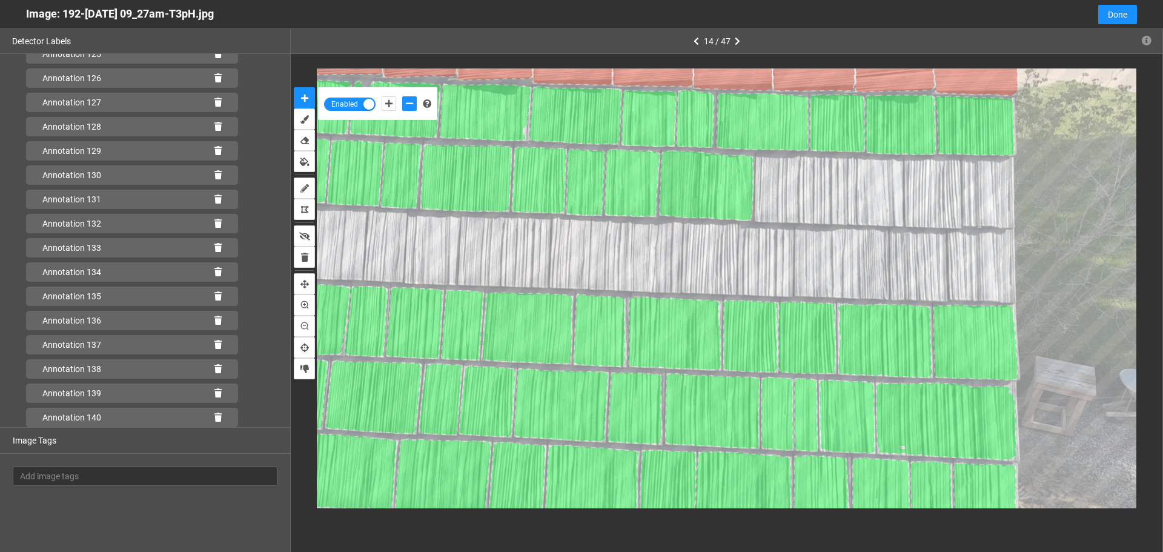
scroll to position [3099, 0]
click at [384, 101] on button "add-positive-points" at bounding box center [388, 103] width 15 height 15
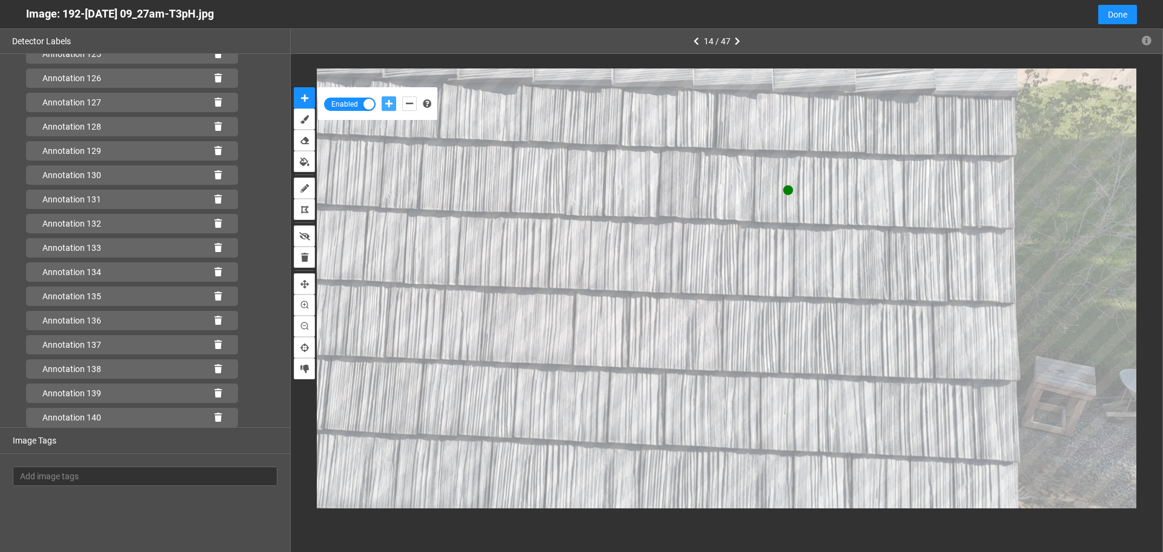
click at [381, 96] on button "add-positive-points" at bounding box center [388, 103] width 15 height 15
click at [412, 104] on icon "add-negative-points" at bounding box center [409, 103] width 7 height 8
click at [402, 96] on button "add-negative-points" at bounding box center [409, 103] width 15 height 15
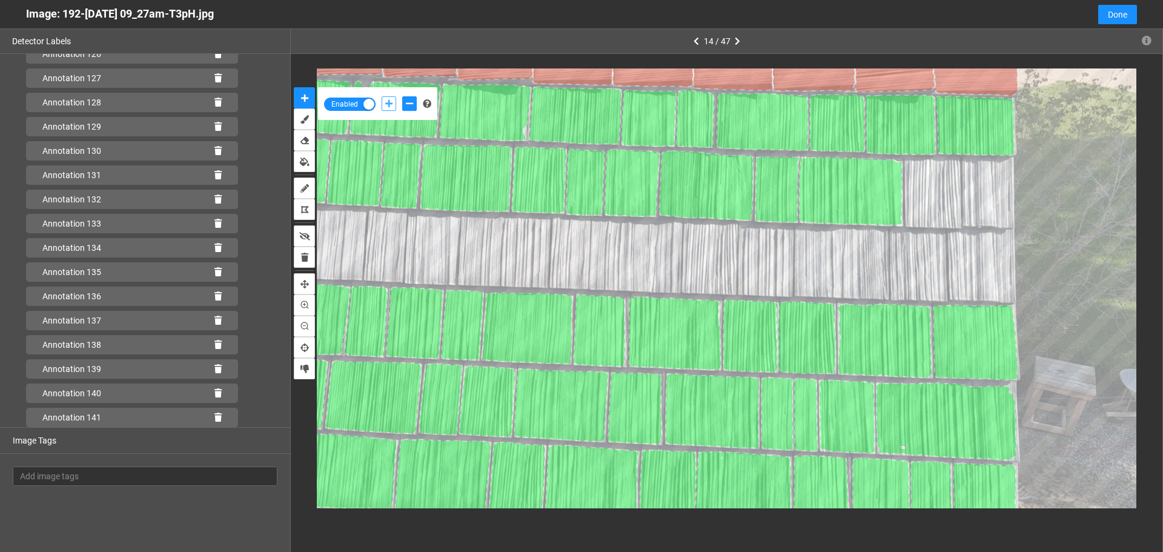
drag, startPoint x: 388, startPoint y: 104, endPoint x: 433, endPoint y: 121, distance: 48.7
click at [388, 103] on icon "add-positive-points" at bounding box center [388, 103] width 7 height 8
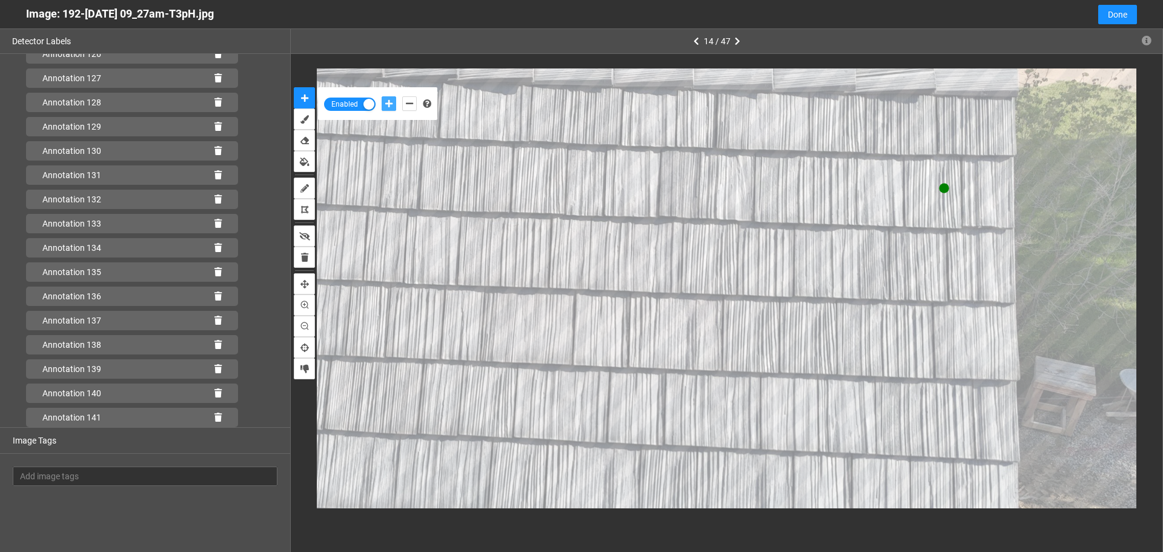
click at [381, 96] on button "add-positive-points" at bounding box center [388, 103] width 15 height 15
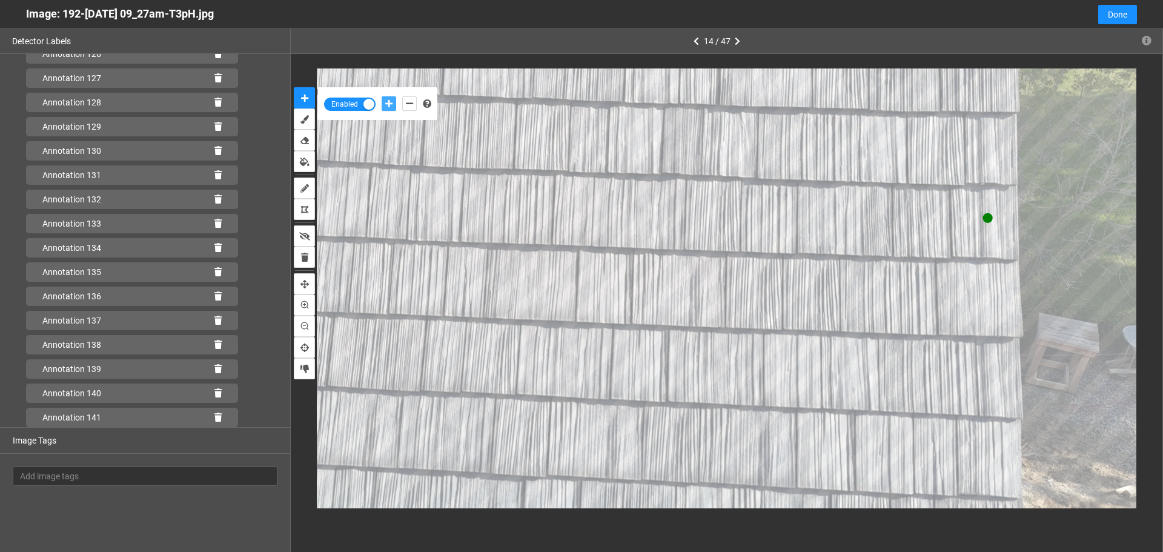
click at [381, 96] on button "add-positive-points" at bounding box center [388, 103] width 15 height 15
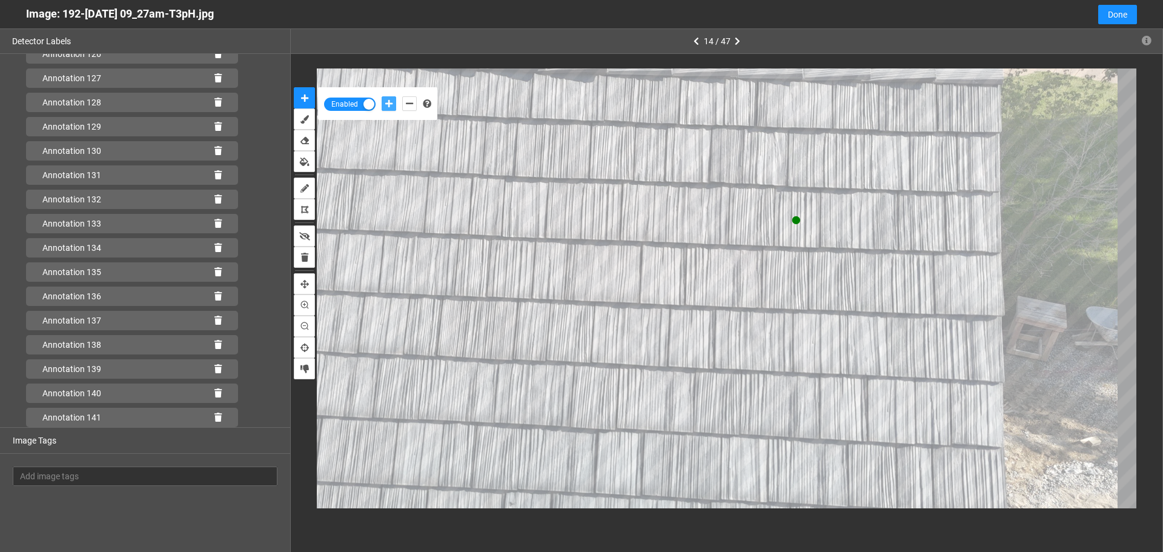
click at [381, 96] on button "add-positive-points" at bounding box center [388, 103] width 15 height 15
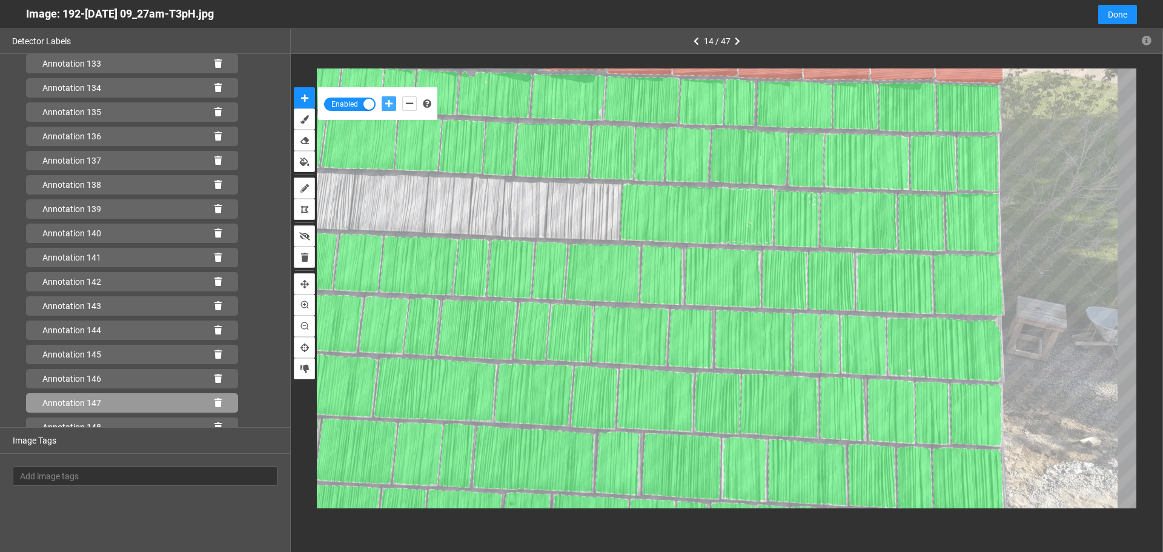
scroll to position [3341, 0]
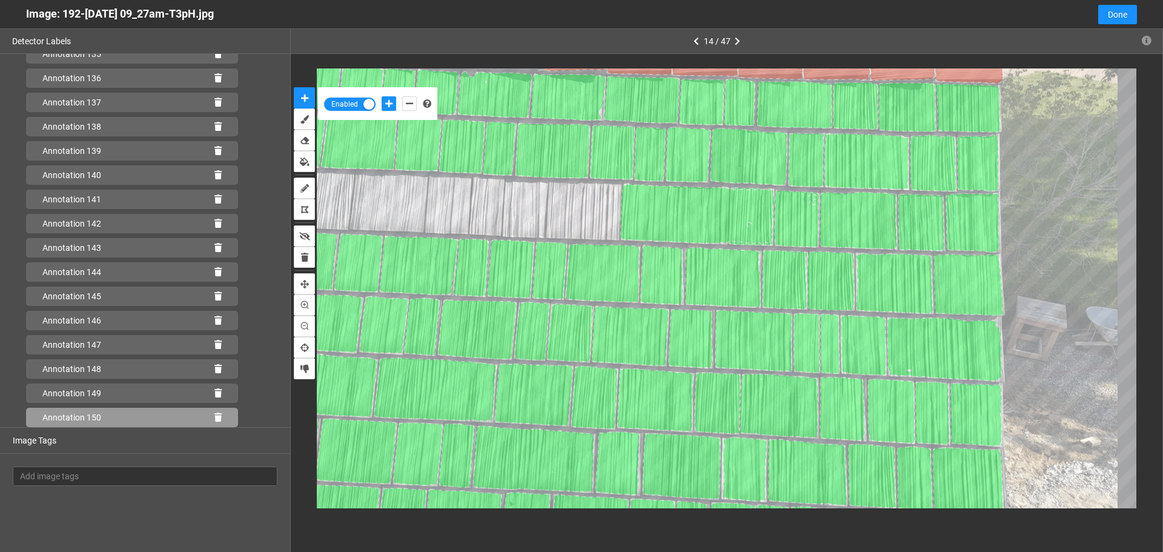
click at [210, 412] on div "Annotation 150" at bounding box center [132, 417] width 212 height 19
drag, startPoint x: 212, startPoint y: 416, endPoint x: 233, endPoint y: 392, distance: 31.8
click at [214, 417] on icon at bounding box center [217, 417] width 7 height 8
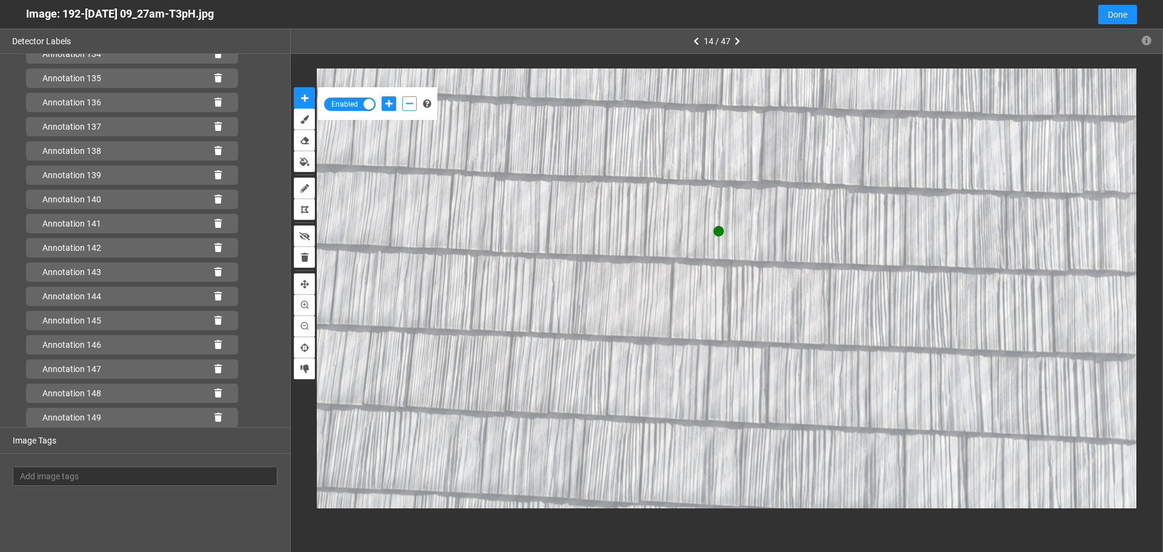
drag, startPoint x: 407, startPoint y: 101, endPoint x: 420, endPoint y: 105, distance: 14.0
click at [408, 101] on icon "add-negative-points" at bounding box center [409, 103] width 7 height 8
click at [402, 96] on button "add-negative-points" at bounding box center [409, 103] width 15 height 15
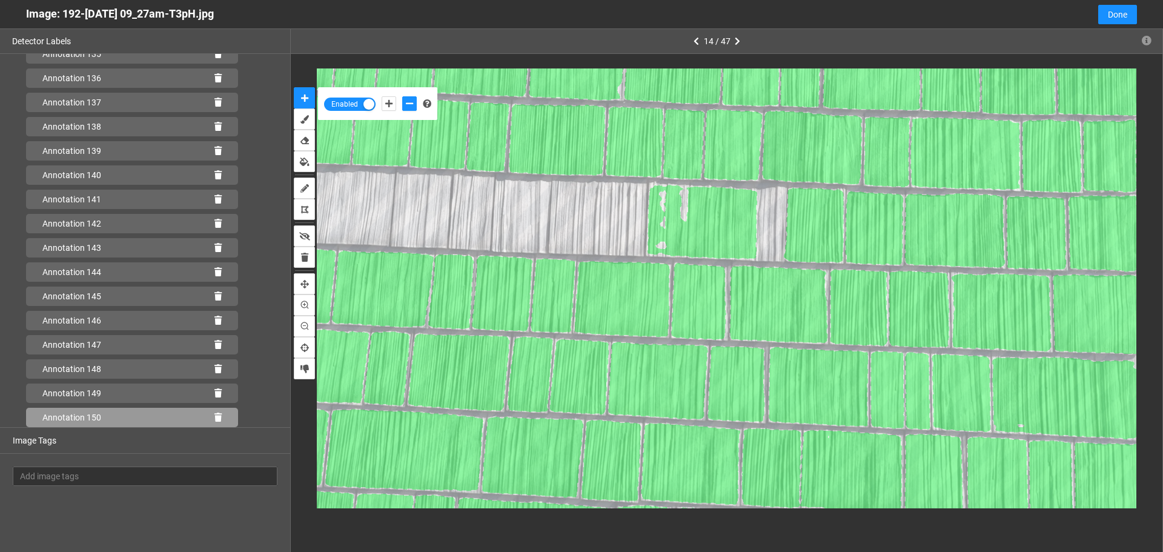
click at [214, 414] on icon at bounding box center [217, 417] width 7 height 8
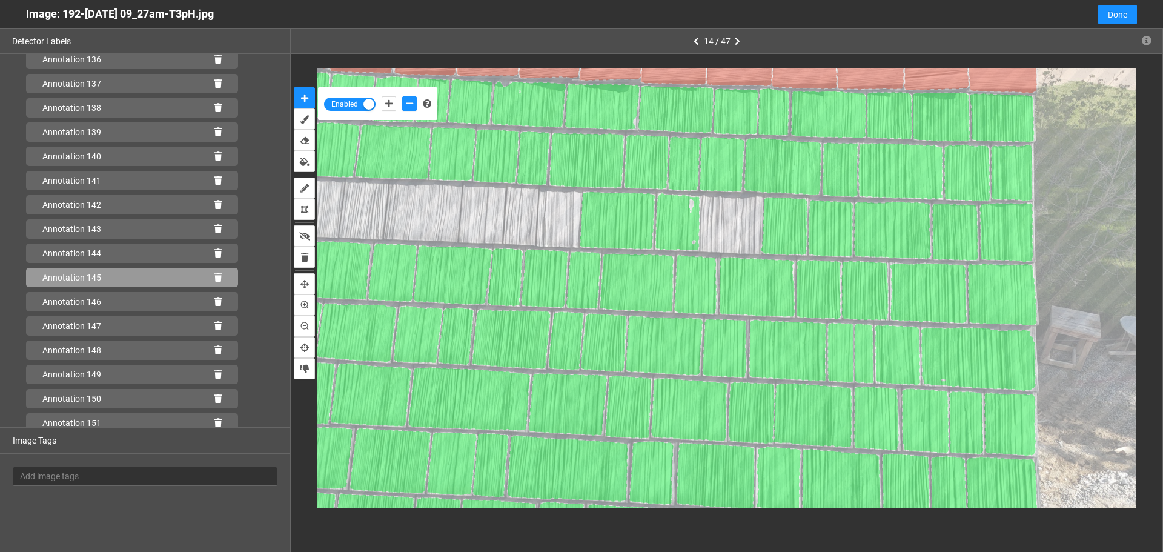
scroll to position [3365, 0]
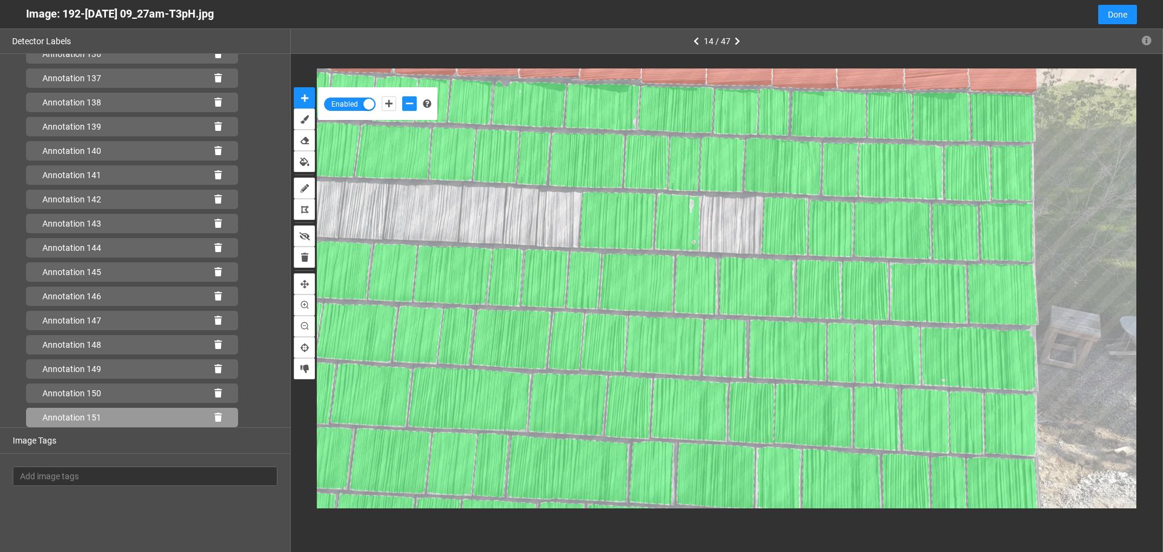
click at [214, 421] on icon at bounding box center [217, 417] width 7 height 8
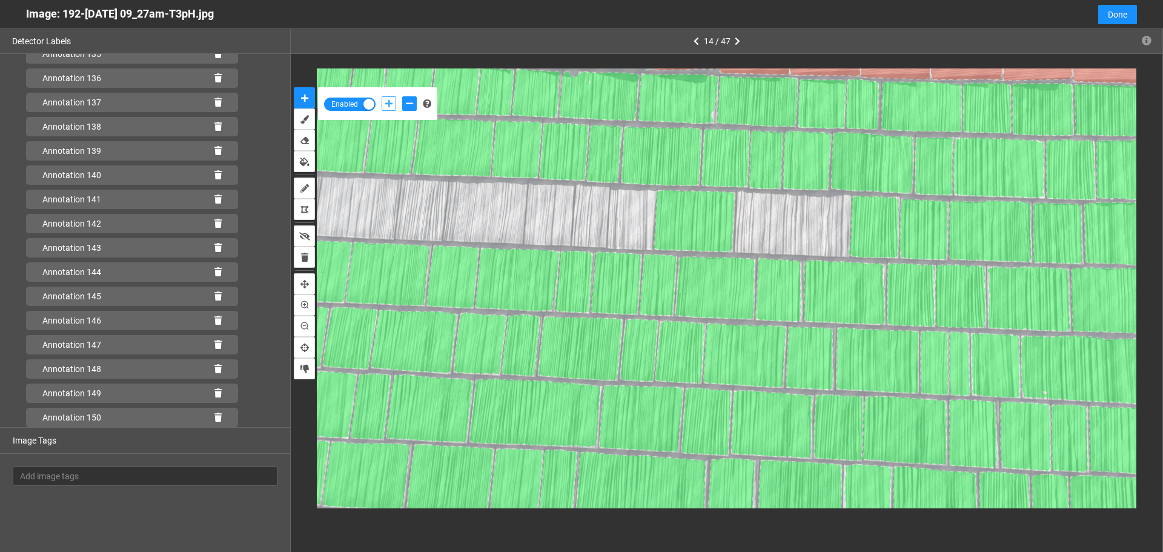
drag, startPoint x: 392, startPoint y: 100, endPoint x: 498, endPoint y: 134, distance: 110.7
click at [392, 100] on icon "add-positive-points" at bounding box center [388, 103] width 7 height 8
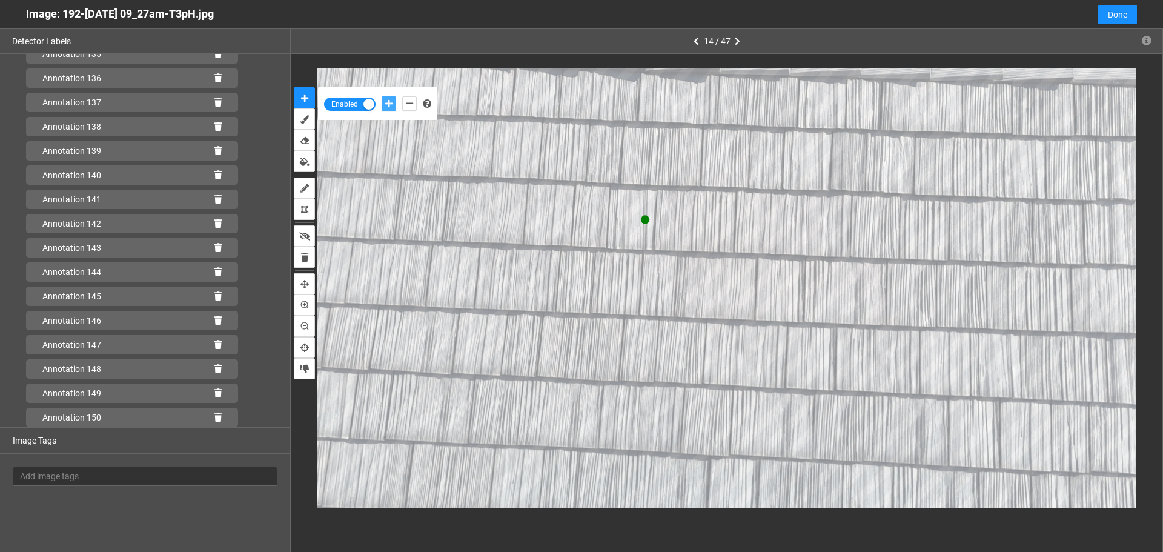
click at [381, 96] on button "add-positive-points" at bounding box center [388, 103] width 15 height 15
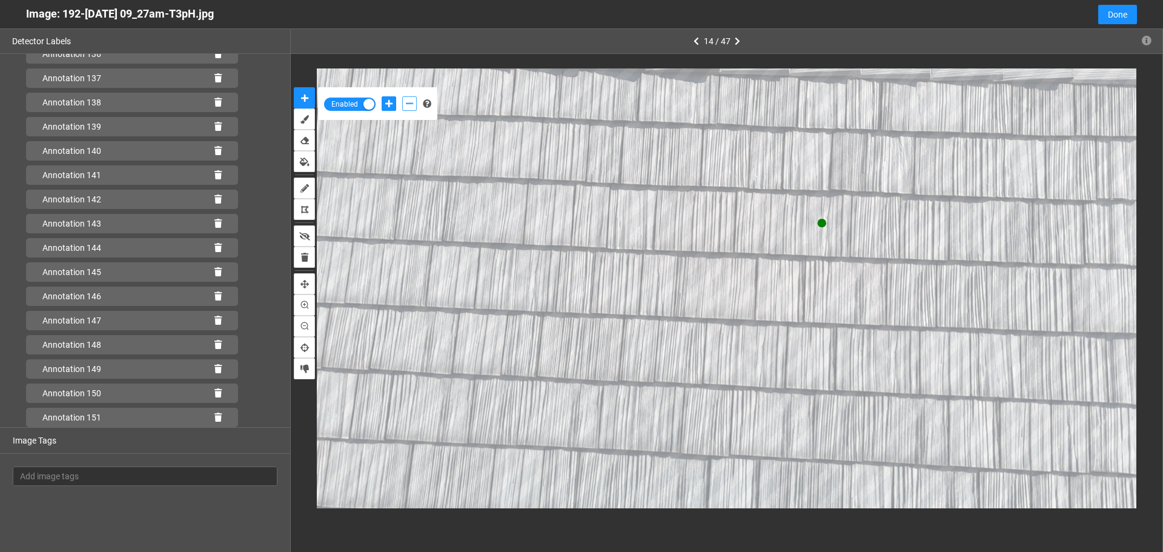
click at [410, 102] on icon "add-negative-points" at bounding box center [409, 103] width 7 height 8
click at [388, 104] on icon "add-positive-points" at bounding box center [388, 103] width 7 height 8
drag, startPoint x: 412, startPoint y: 101, endPoint x: 432, endPoint y: 119, distance: 27.5
click at [412, 103] on icon "add-negative-points" at bounding box center [409, 103] width 7 height 8
click at [402, 96] on button "add-negative-points" at bounding box center [409, 103] width 15 height 15
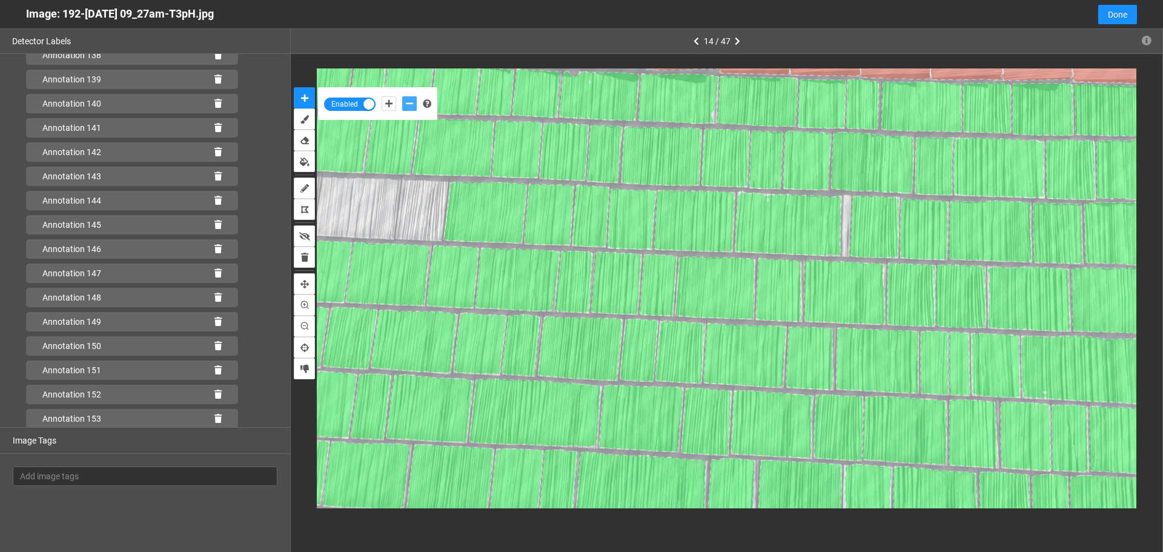
scroll to position [3462, 0]
click at [214, 414] on icon at bounding box center [217, 417] width 7 height 8
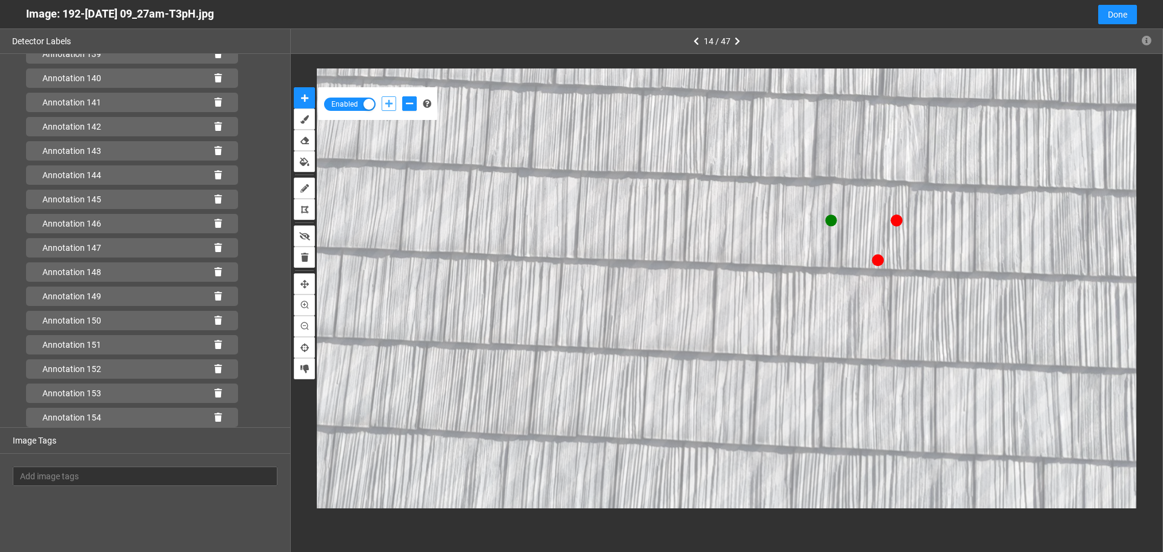
click at [390, 104] on icon "add-positive-points" at bounding box center [388, 103] width 7 height 8
click at [381, 96] on button "add-positive-points" at bounding box center [388, 103] width 15 height 15
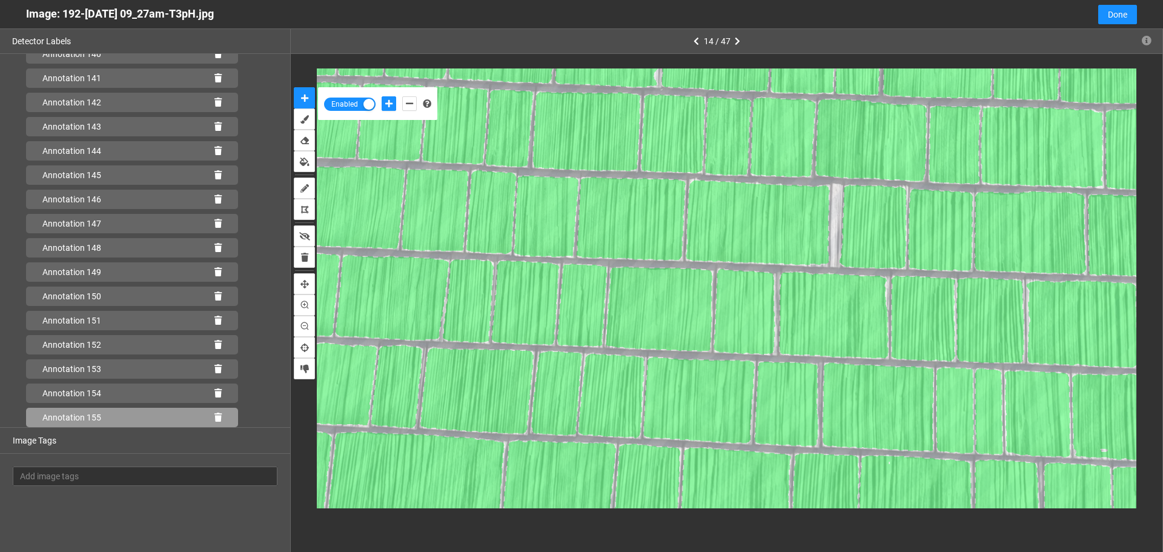
click at [214, 414] on icon at bounding box center [217, 417] width 7 height 8
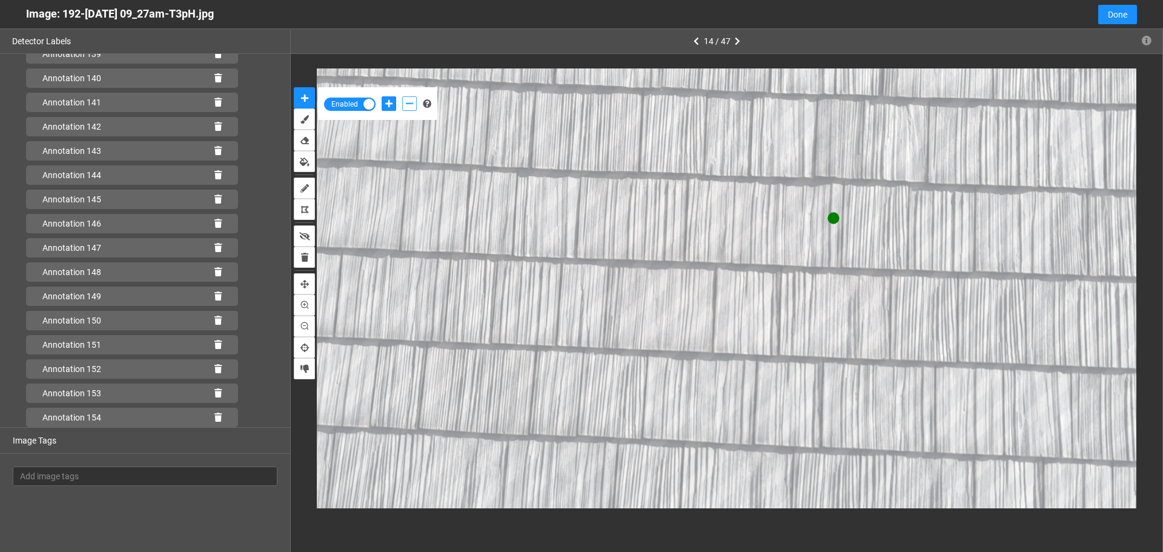
click at [409, 102] on icon "add-negative-points" at bounding box center [409, 103] width 7 height 8
click at [388, 107] on icon "add-positive-points" at bounding box center [388, 103] width 7 height 8
click at [381, 96] on button "add-positive-points" at bounding box center [388, 103] width 15 height 15
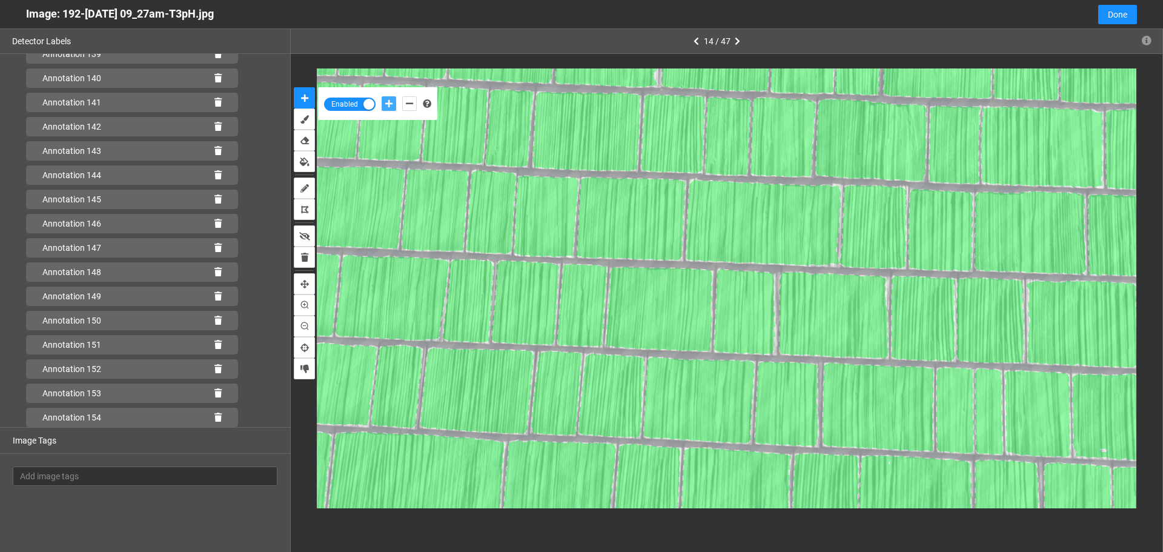
scroll to position [3462, 0]
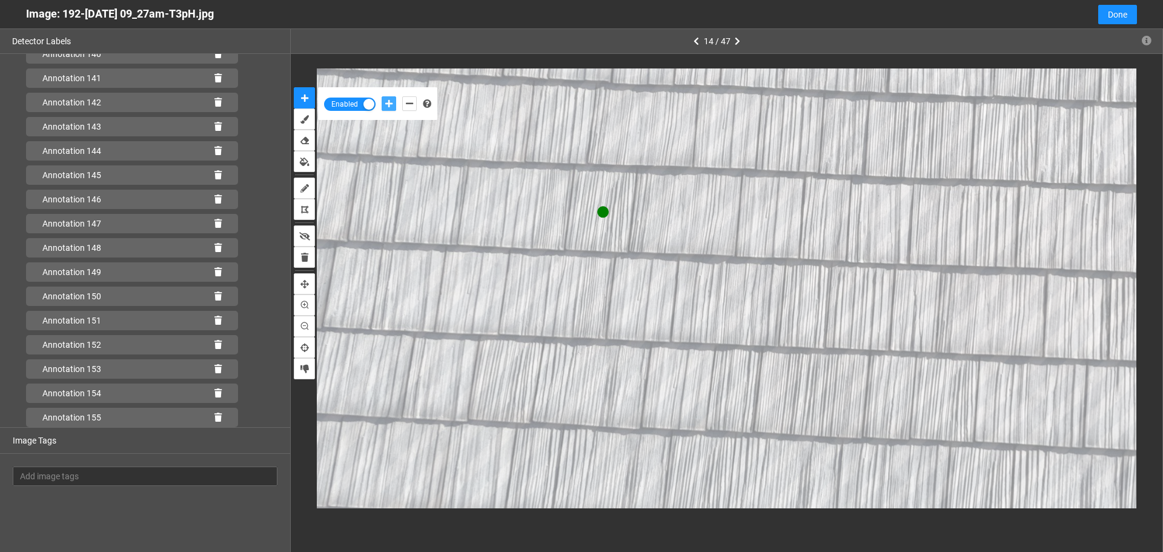
click at [381, 96] on button "add-positive-points" at bounding box center [388, 103] width 15 height 15
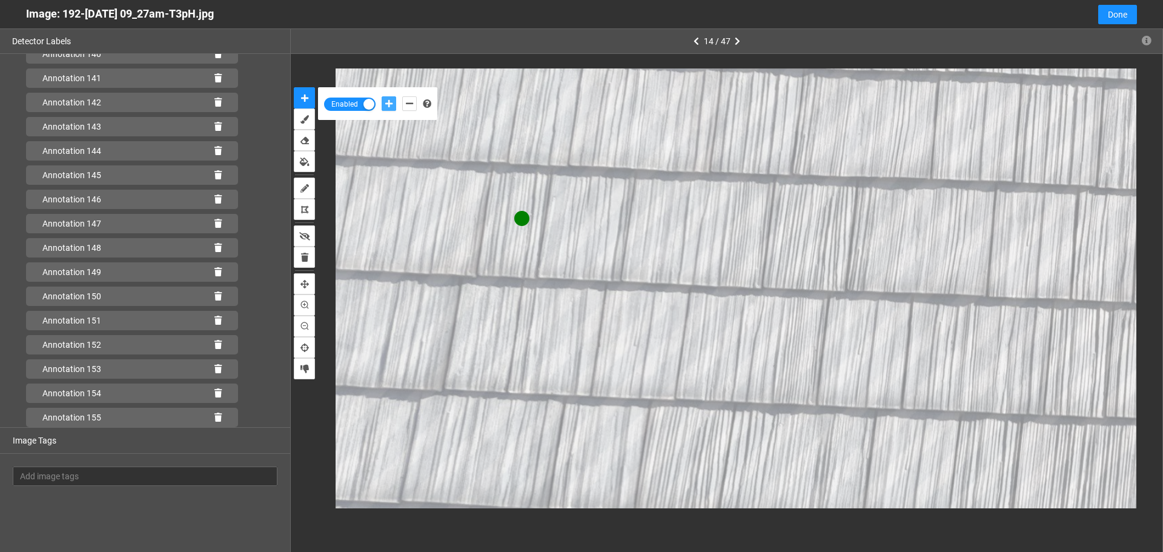
click at [381, 96] on button "add-positive-points" at bounding box center [388, 103] width 15 height 15
click at [405, 102] on button "add-negative-points" at bounding box center [409, 103] width 15 height 15
click at [402, 96] on button "add-negative-points" at bounding box center [409, 103] width 15 height 15
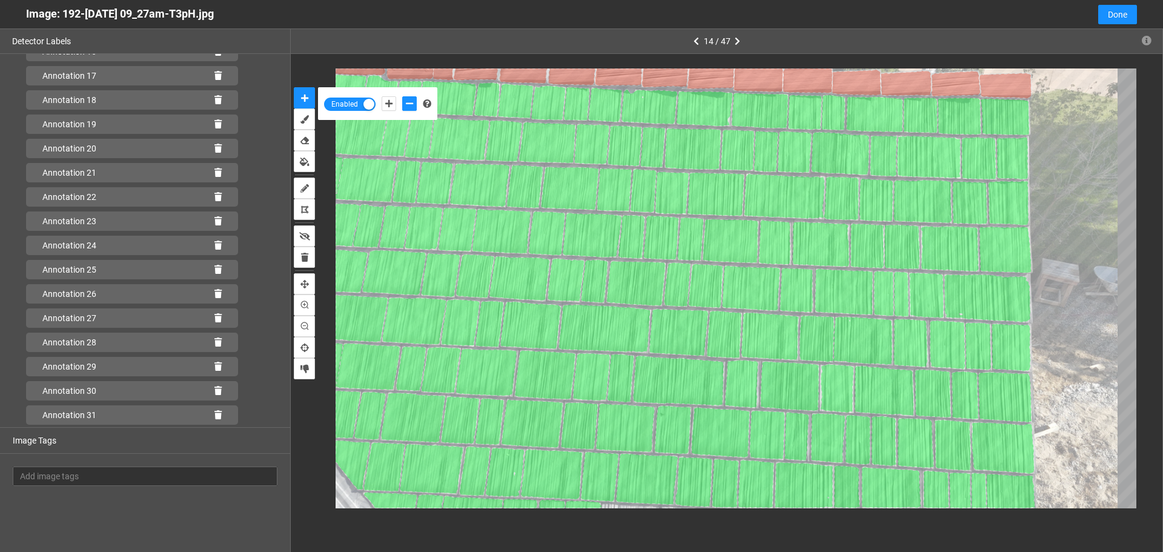
scroll to position [0, 0]
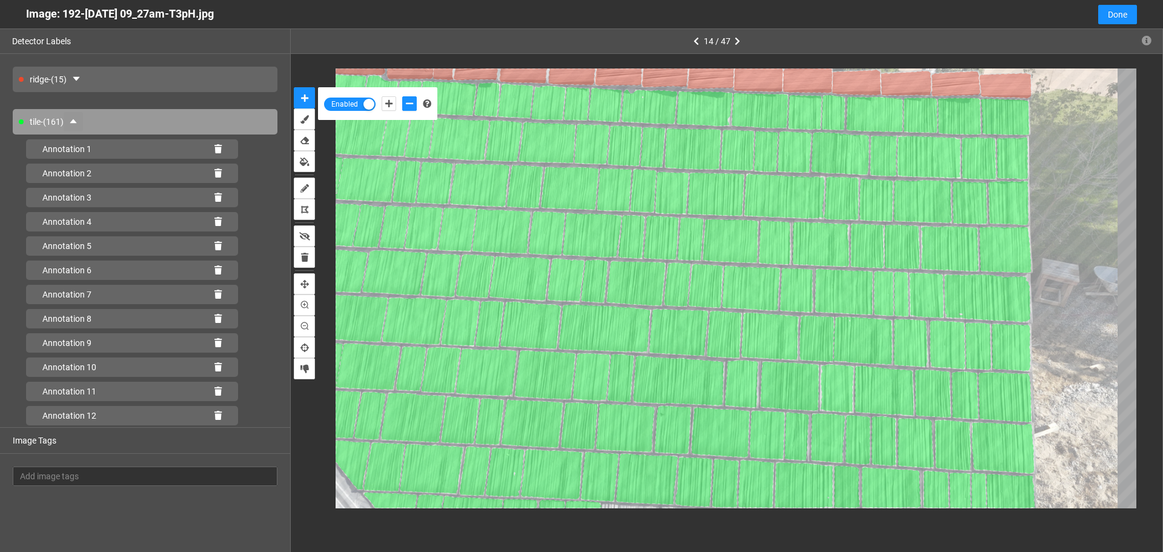
click at [76, 120] on icon "caret-up" at bounding box center [73, 121] width 10 height 10
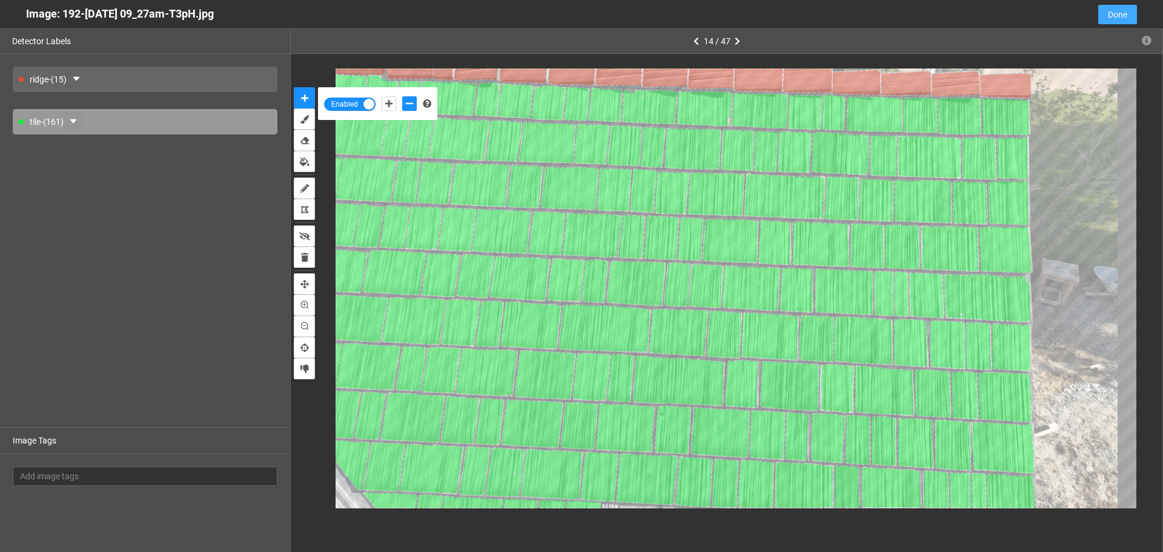
click at [1123, 16] on span "Done" at bounding box center [1117, 14] width 19 height 13
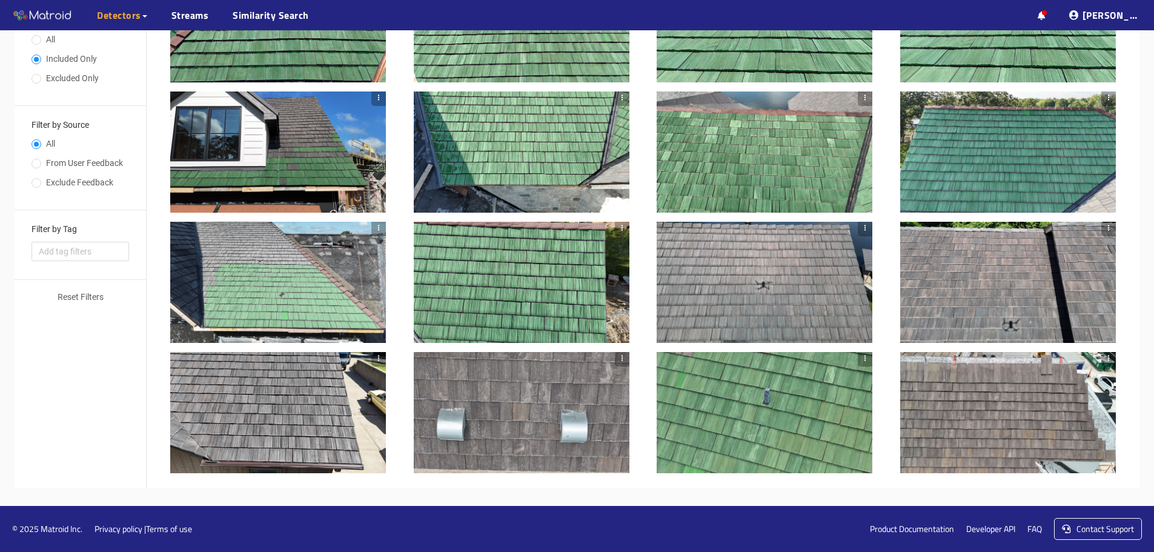
click at [616, 269] on div at bounding box center [622, 282] width 15 height 121
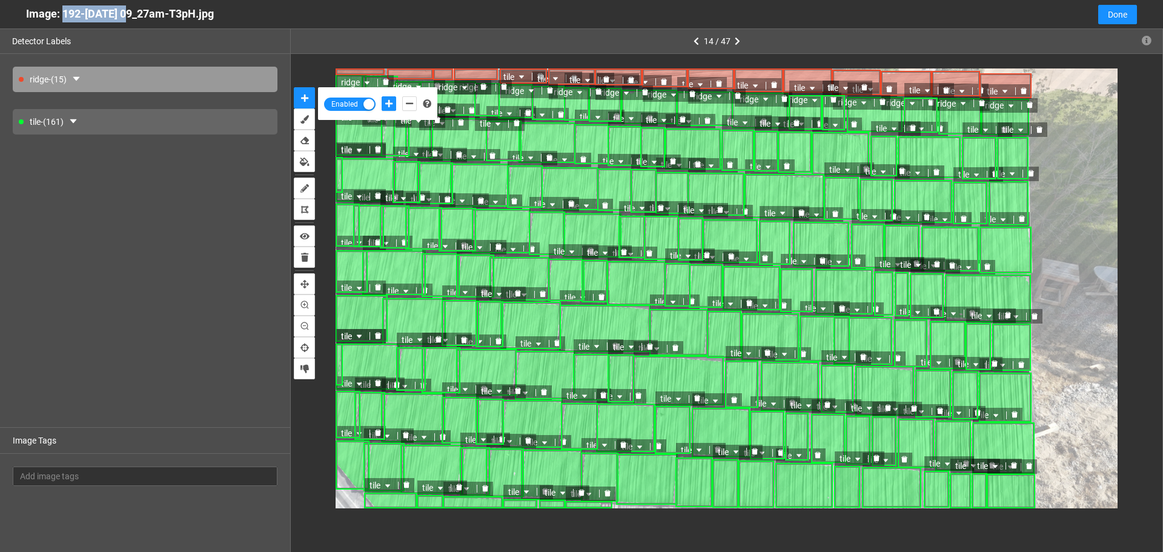
drag, startPoint x: 64, startPoint y: 11, endPoint x: 248, endPoint y: 15, distance: 184.1
click at [248, 15] on div "Image: 192-Aug 20 2025 09_27am-T3pH.jpg Cancel Done" at bounding box center [581, 14] width 1163 height 29
copy div "192-Aug 20 2025 09_27am-T3pH.jpg"
click at [1111, 16] on span "Done" at bounding box center [1117, 14] width 19 height 13
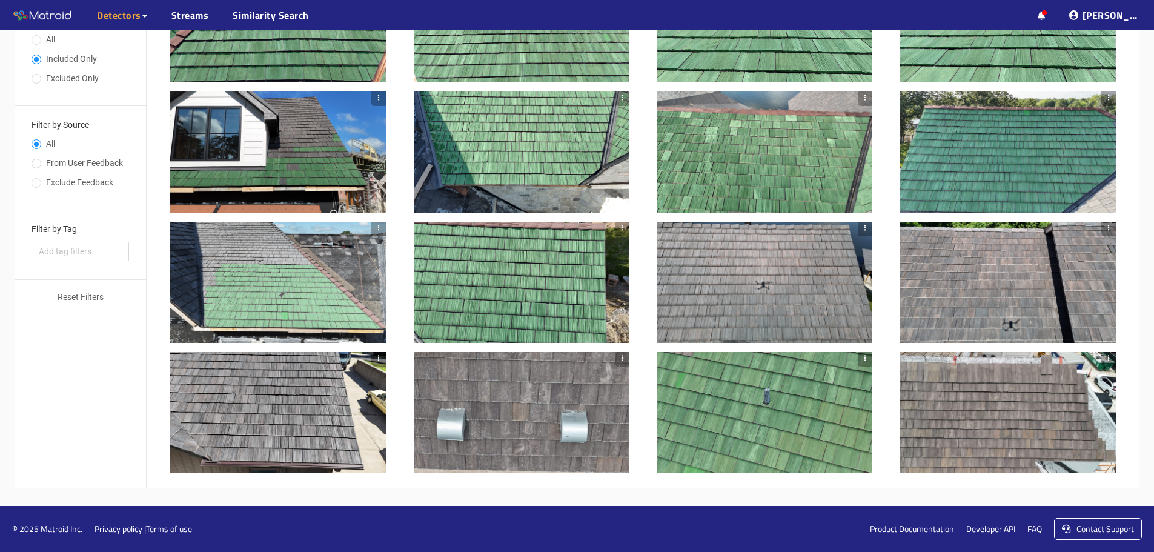
click at [797, 271] on div at bounding box center [764, 282] width 216 height 121
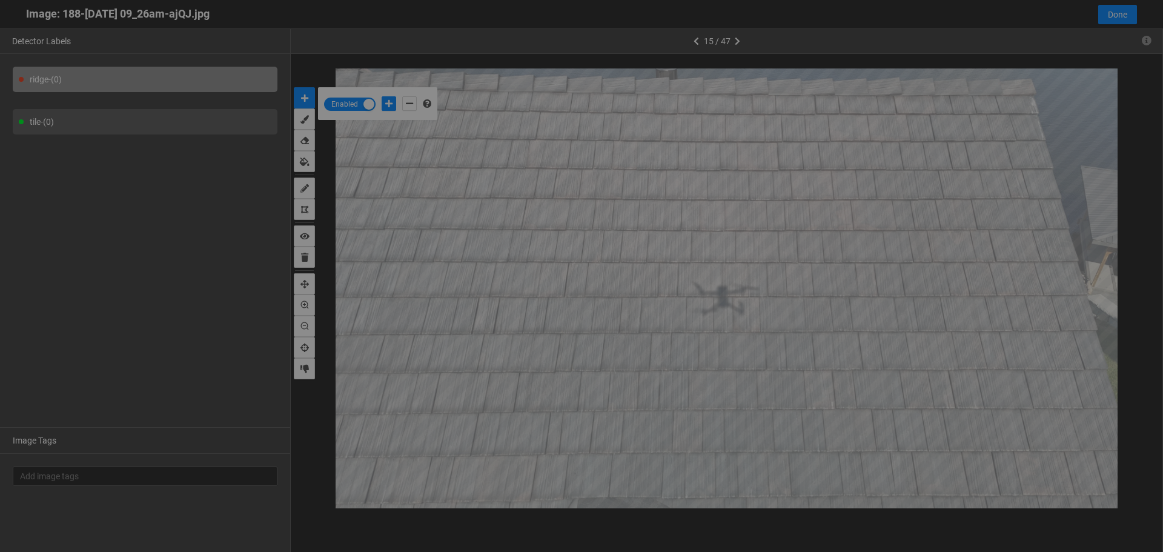
scroll to position [545, 0]
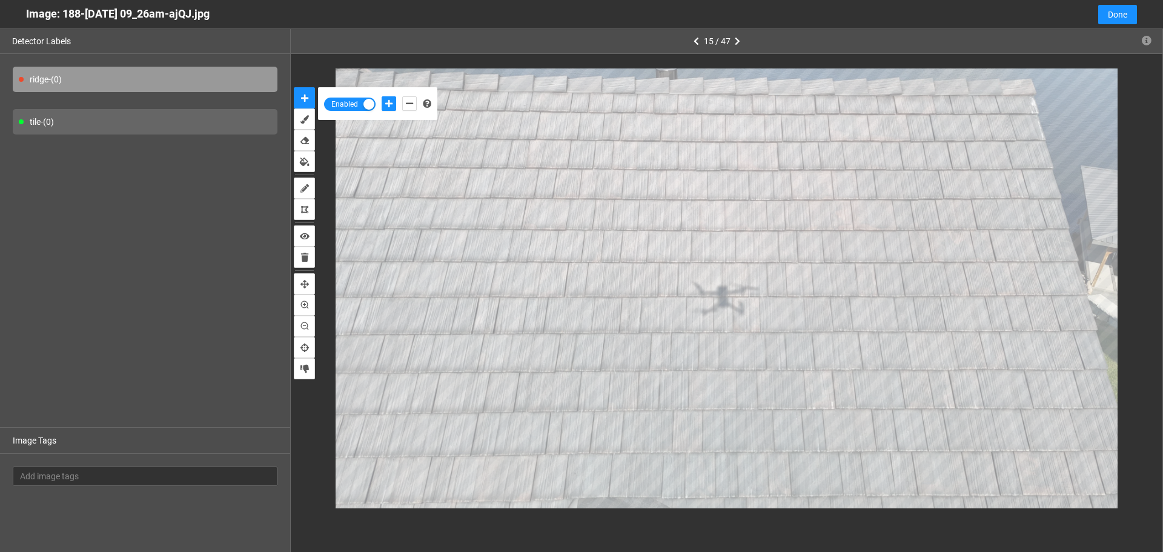
click at [57, 80] on div "ridge - (0)" at bounding box center [145, 79] width 265 height 25
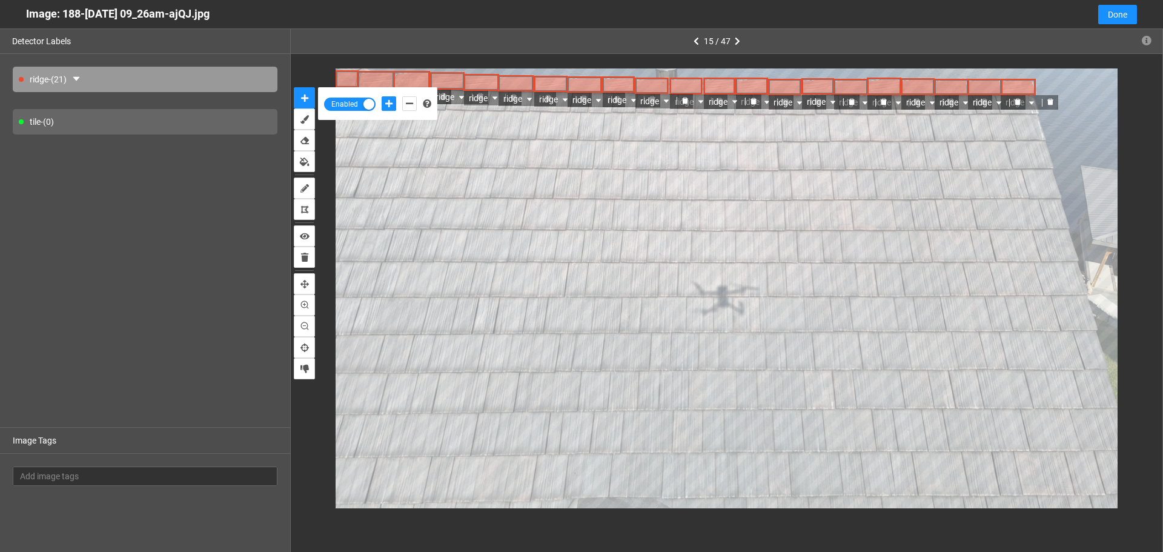
click at [85, 127] on div "tile - (0)" at bounding box center [145, 121] width 265 height 25
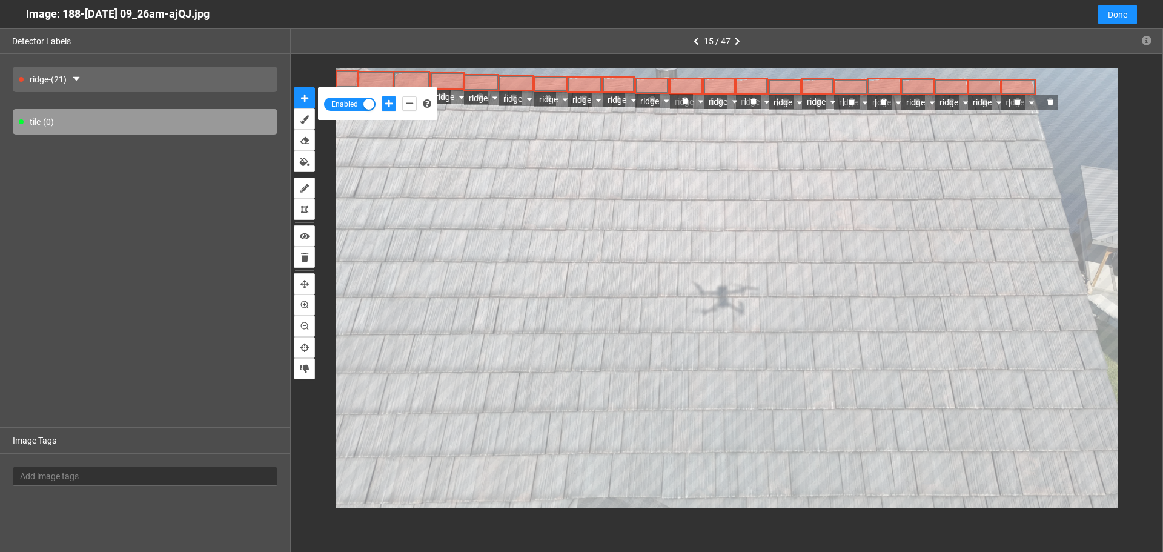
scroll to position [315, 0]
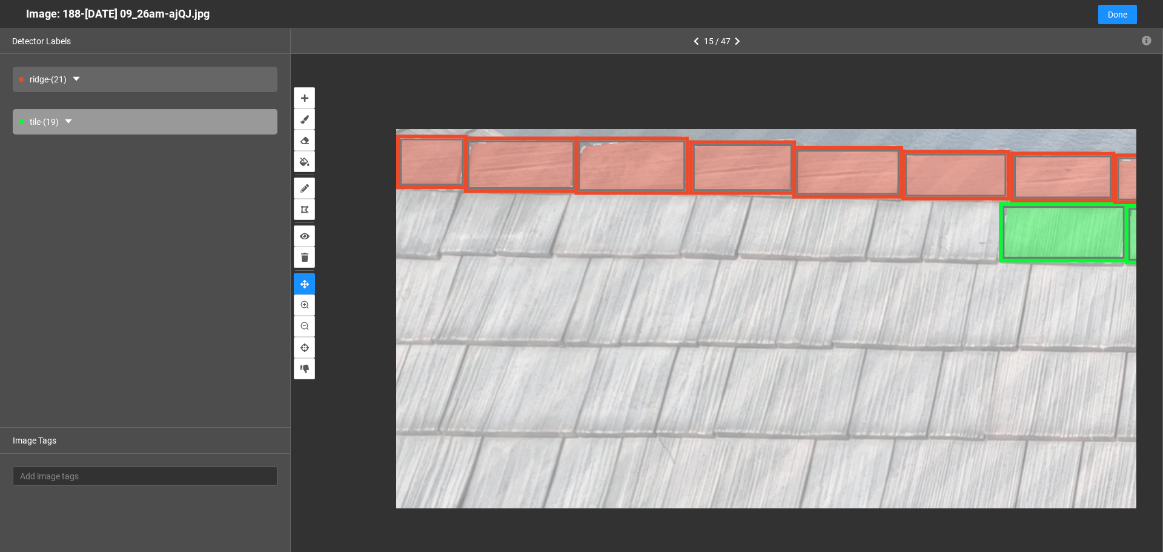
click at [1162, 355] on div "Detector Labels ridge - (21) tile - (19) Image Tags Add image tags 15 / 47" at bounding box center [581, 305] width 1163 height 552
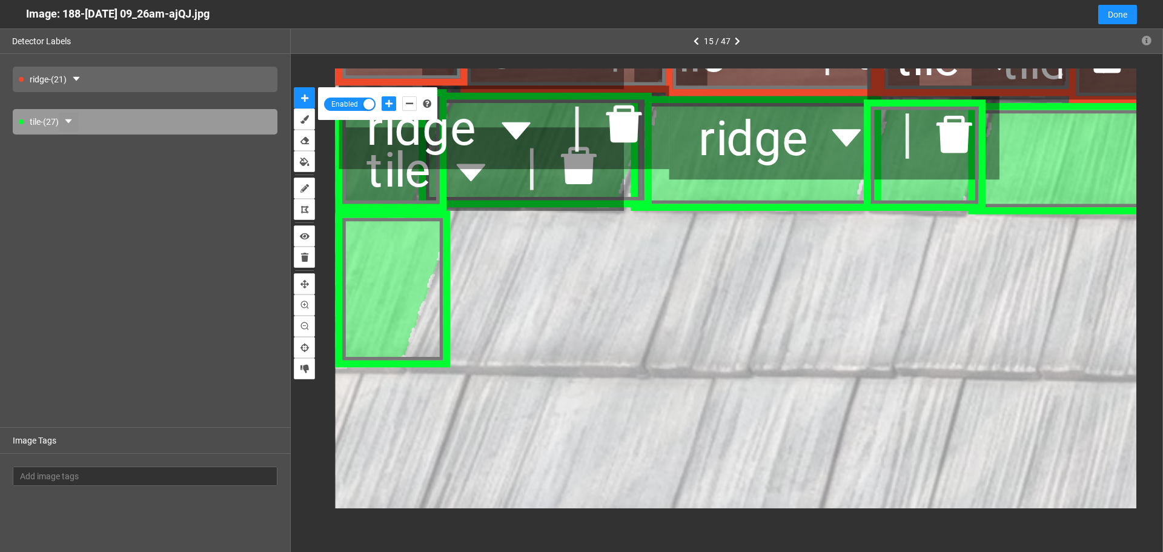
click at [67, 116] on button "button" at bounding box center [68, 121] width 19 height 19
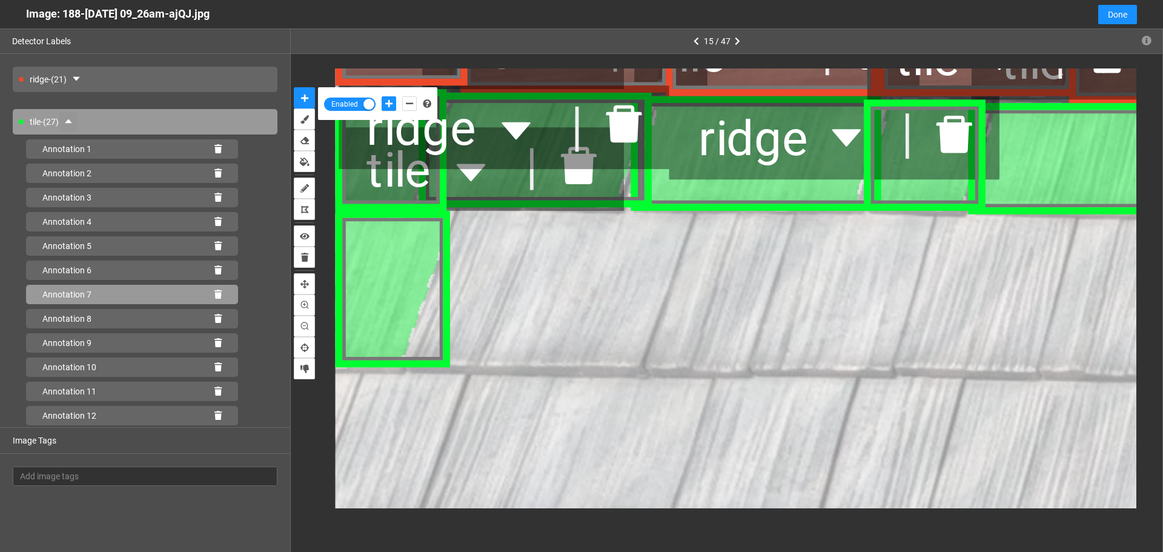
scroll to position [362, 0]
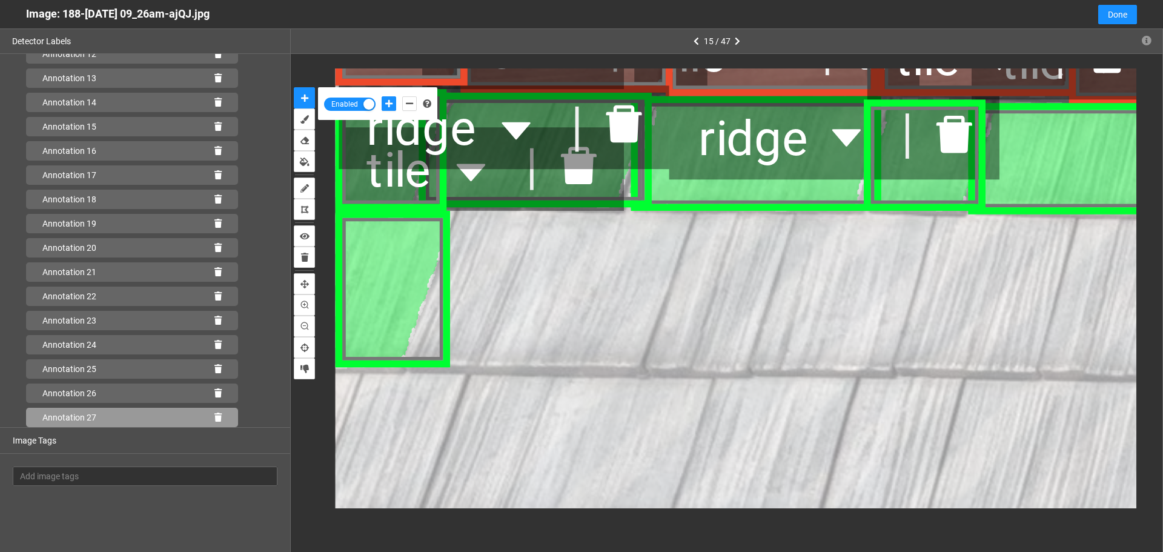
click at [214, 418] on icon at bounding box center [217, 417] width 7 height 8
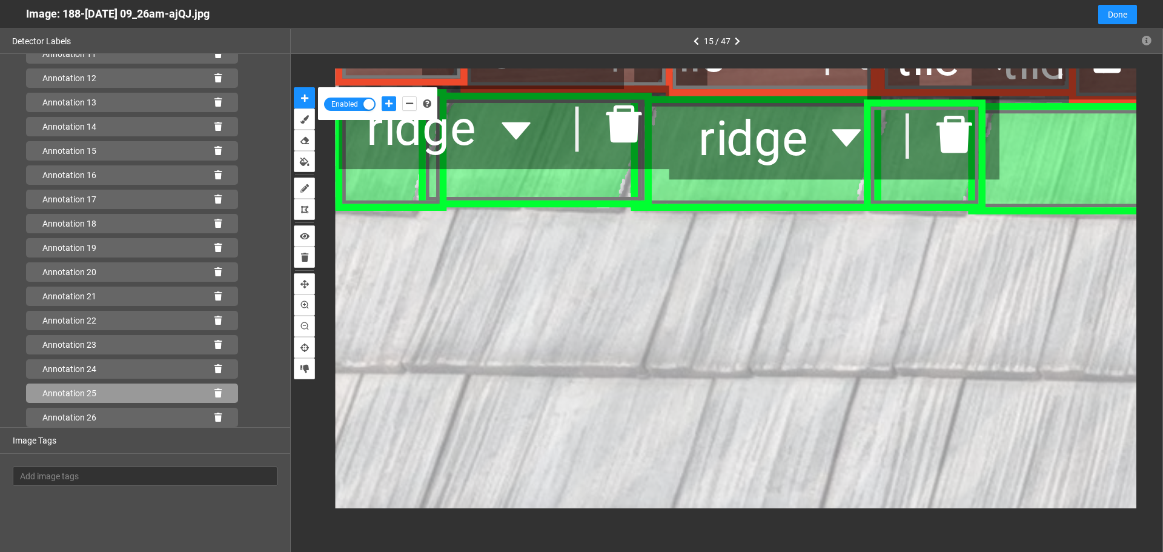
click at [214, 394] on icon at bounding box center [217, 393] width 7 height 8
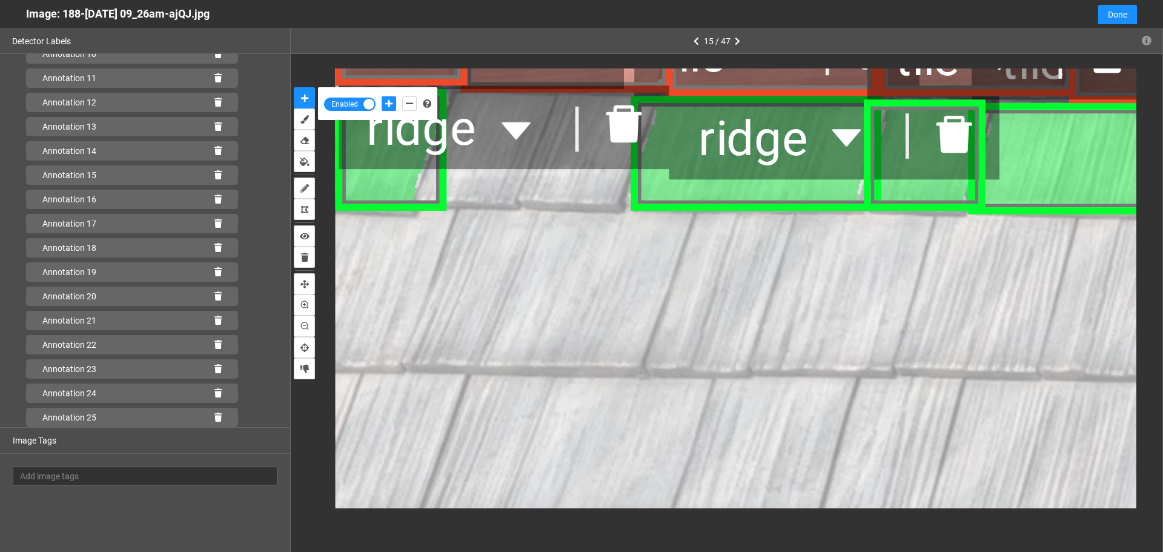
scroll to position [313, 0]
click at [214, 419] on icon at bounding box center [217, 417] width 7 height 8
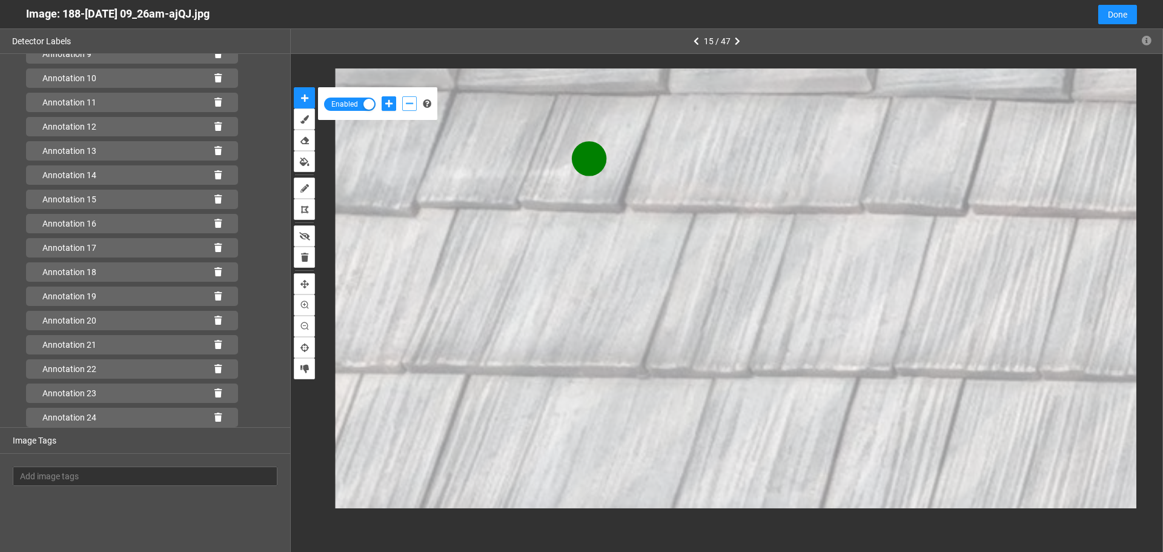
click at [407, 101] on icon "add-negative-points" at bounding box center [409, 103] width 7 height 8
click at [402, 96] on button "add-negative-points" at bounding box center [409, 103] width 15 height 15
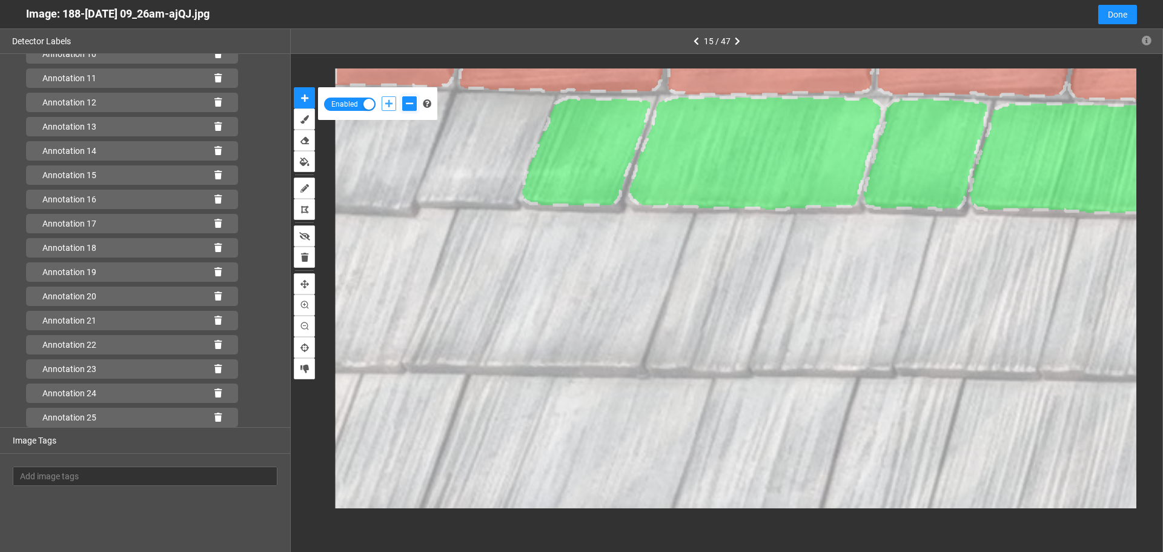
click at [394, 104] on button "add-positive-points" at bounding box center [388, 103] width 15 height 15
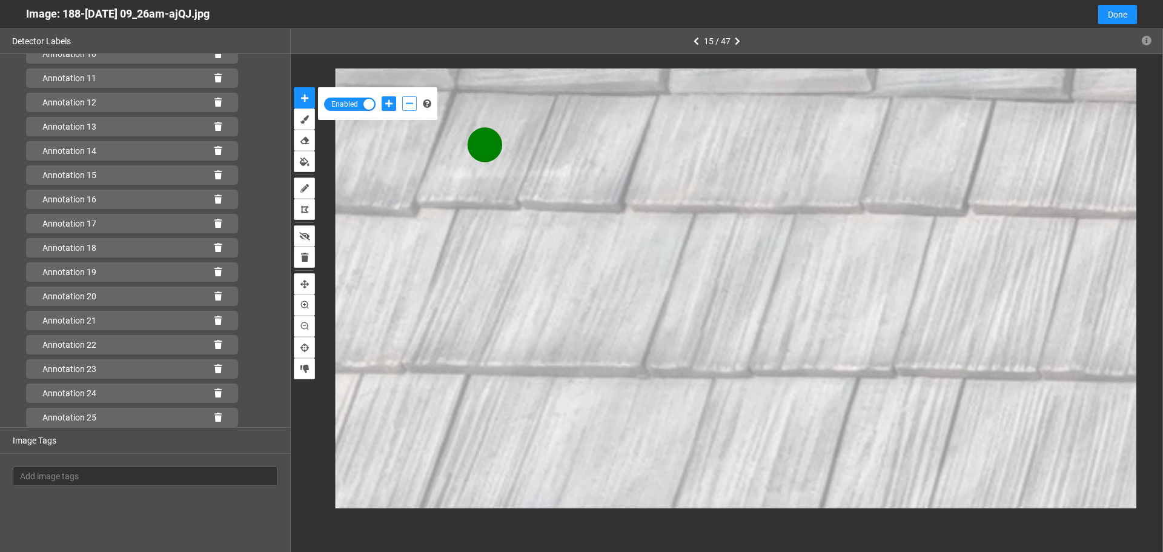
drag, startPoint x: 409, startPoint y: 106, endPoint x: 435, endPoint y: 110, distance: 25.7
click at [411, 105] on icon "add-negative-points" at bounding box center [409, 103] width 7 height 8
click at [402, 96] on button "add-negative-points" at bounding box center [409, 103] width 15 height 15
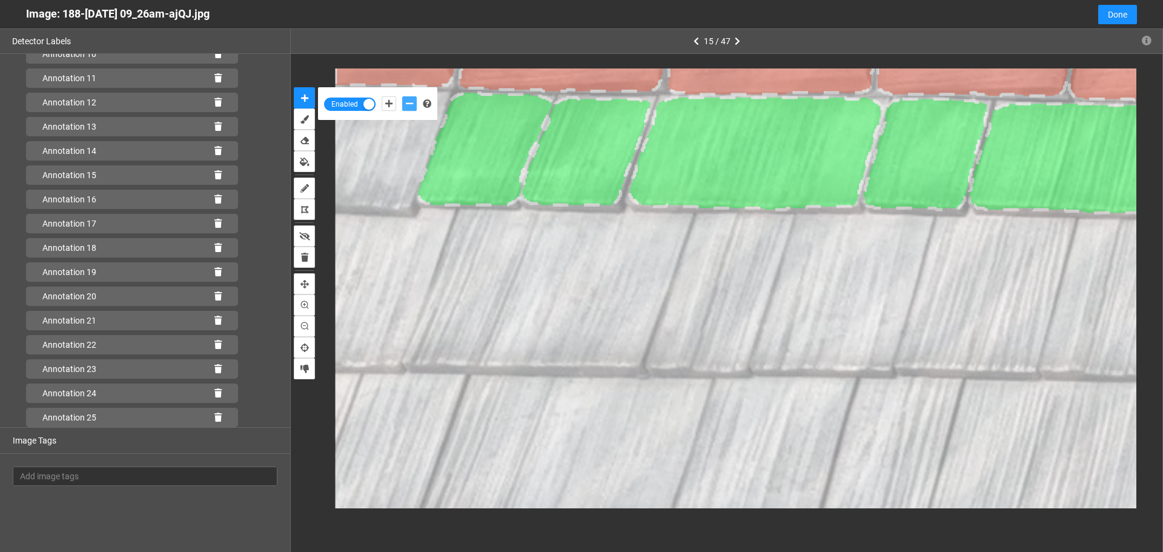
scroll to position [337, 0]
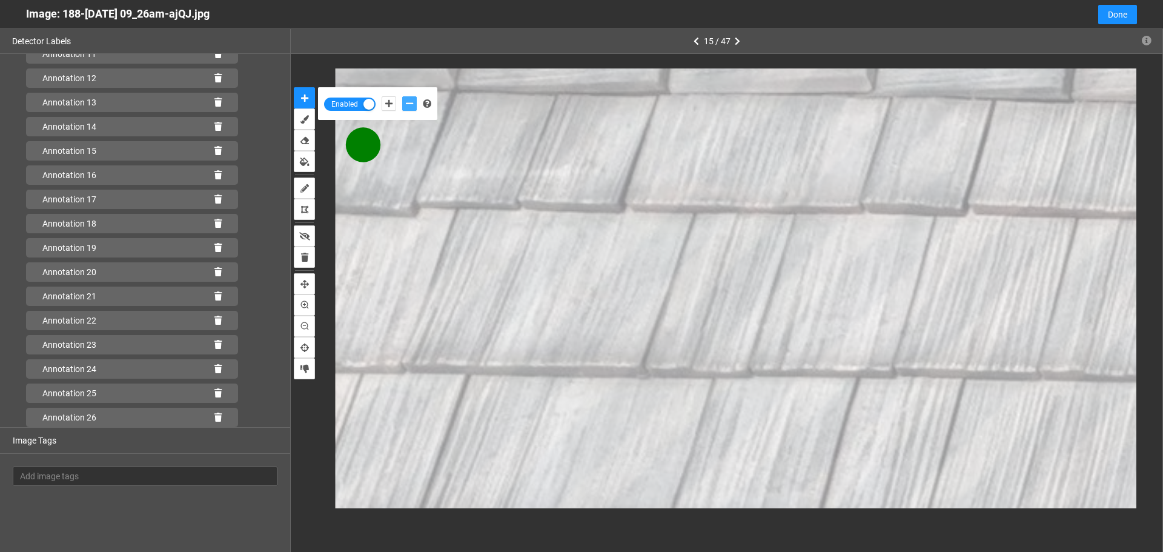
click at [402, 96] on button "add-negative-points" at bounding box center [409, 103] width 15 height 15
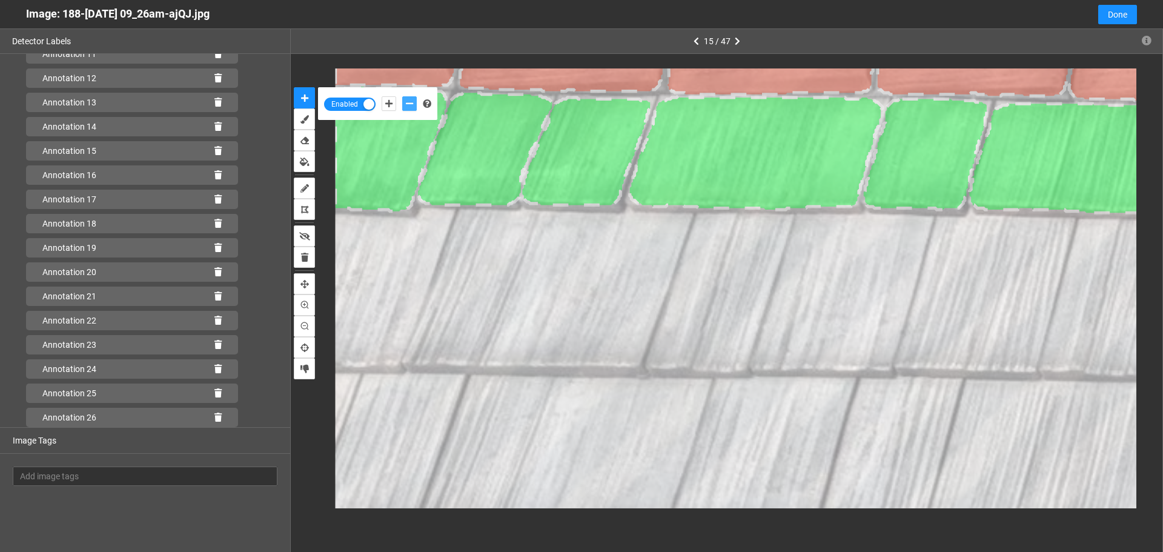
scroll to position [362, 0]
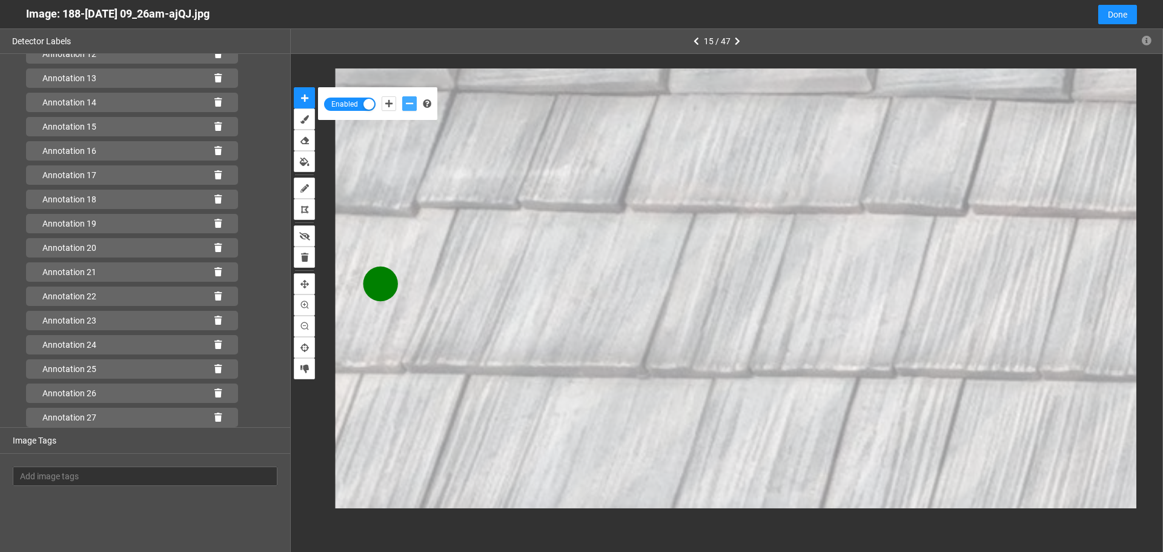
click at [402, 96] on button "add-negative-points" at bounding box center [409, 103] width 15 height 15
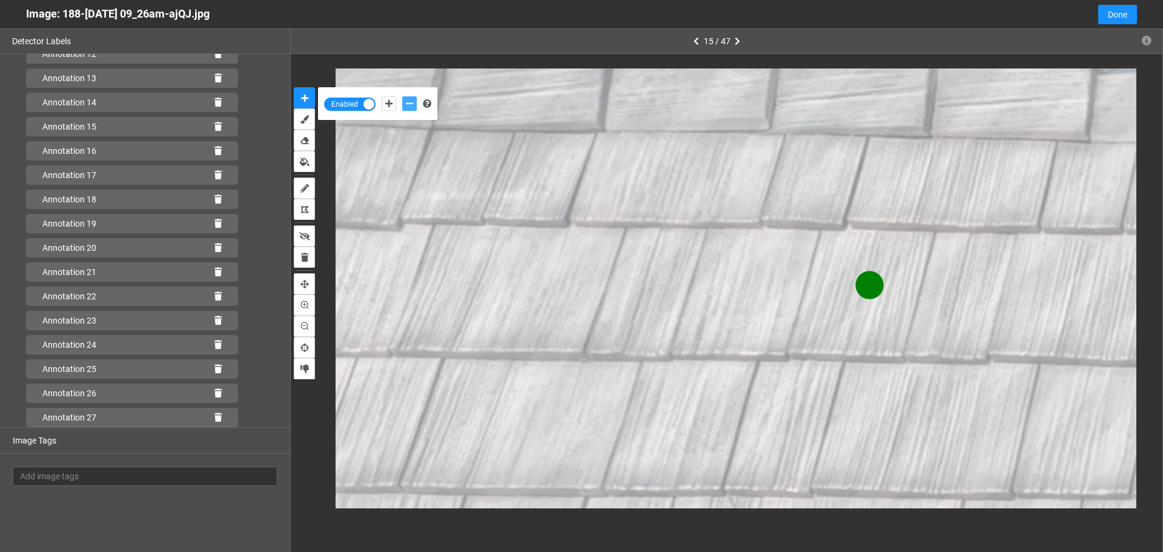
click at [402, 96] on button "add-negative-points" at bounding box center [409, 103] width 15 height 15
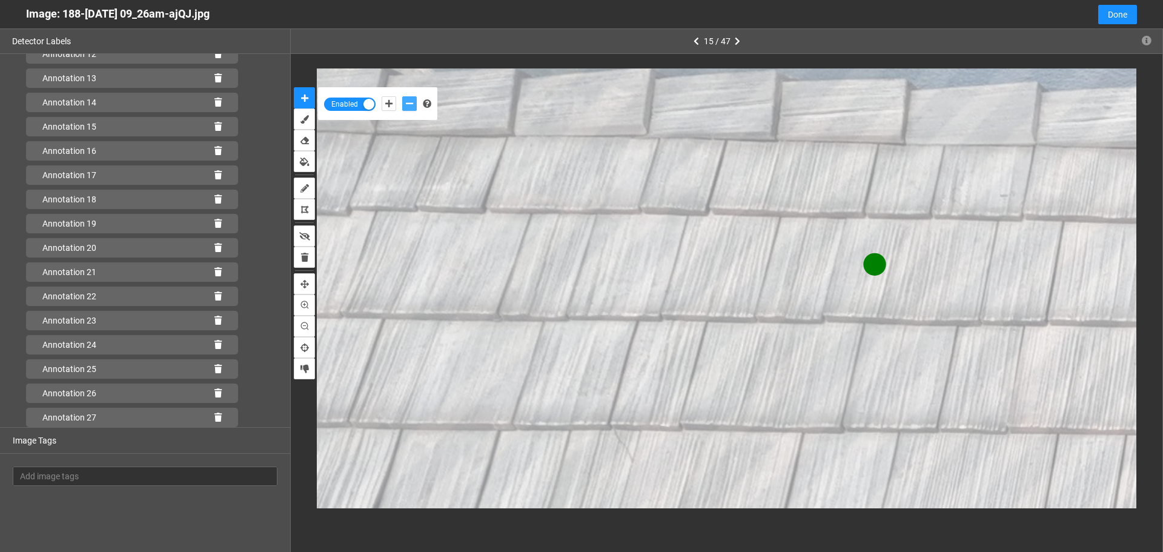
click at [402, 96] on button "add-negative-points" at bounding box center [409, 103] width 15 height 15
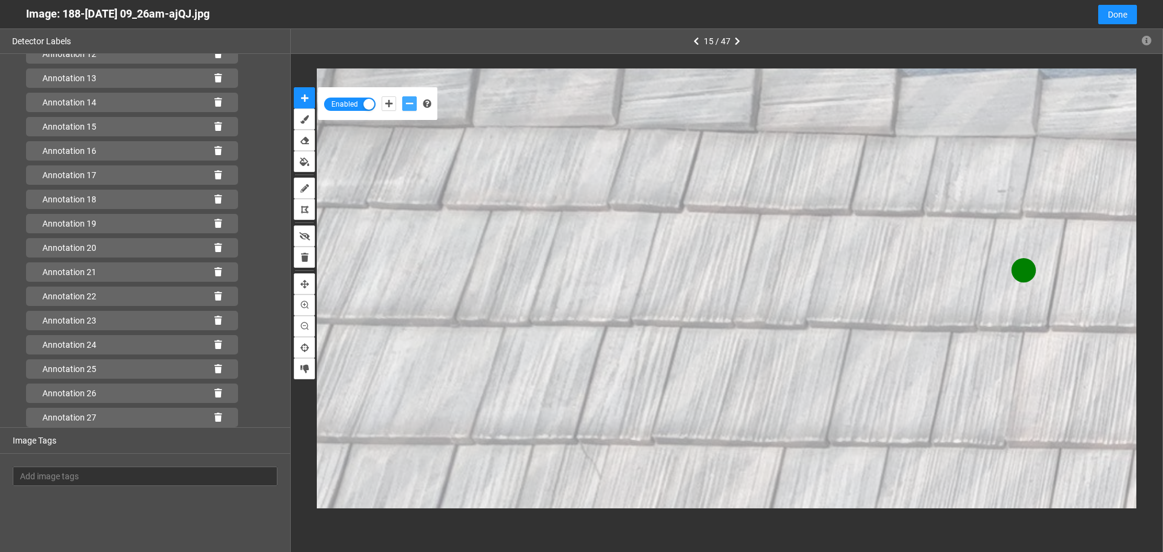
click at [402, 96] on button "add-negative-points" at bounding box center [409, 103] width 15 height 15
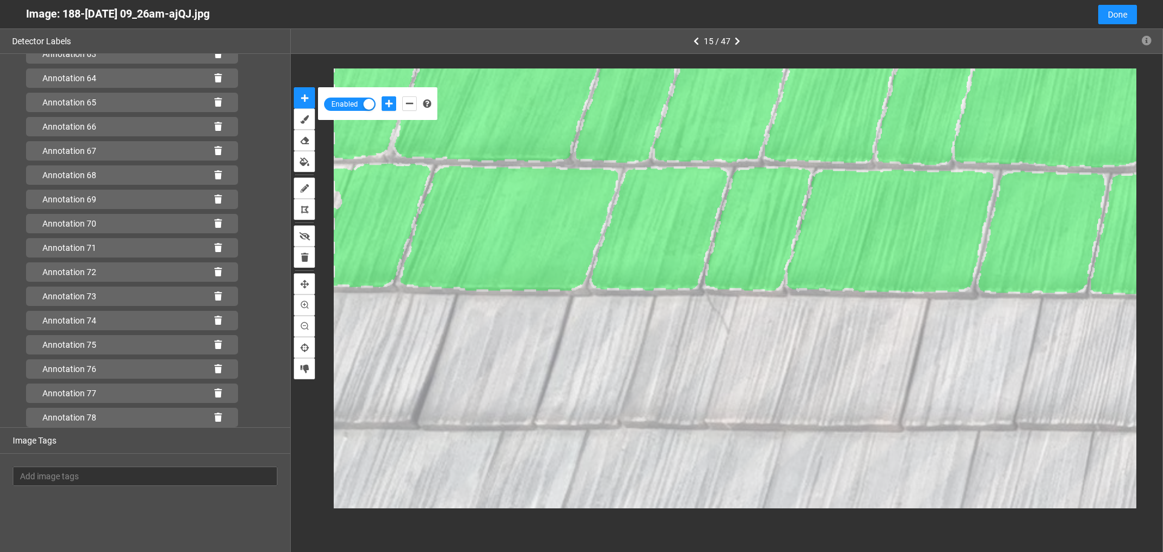
scroll to position [1621, 0]
click at [214, 417] on icon at bounding box center [217, 417] width 7 height 8
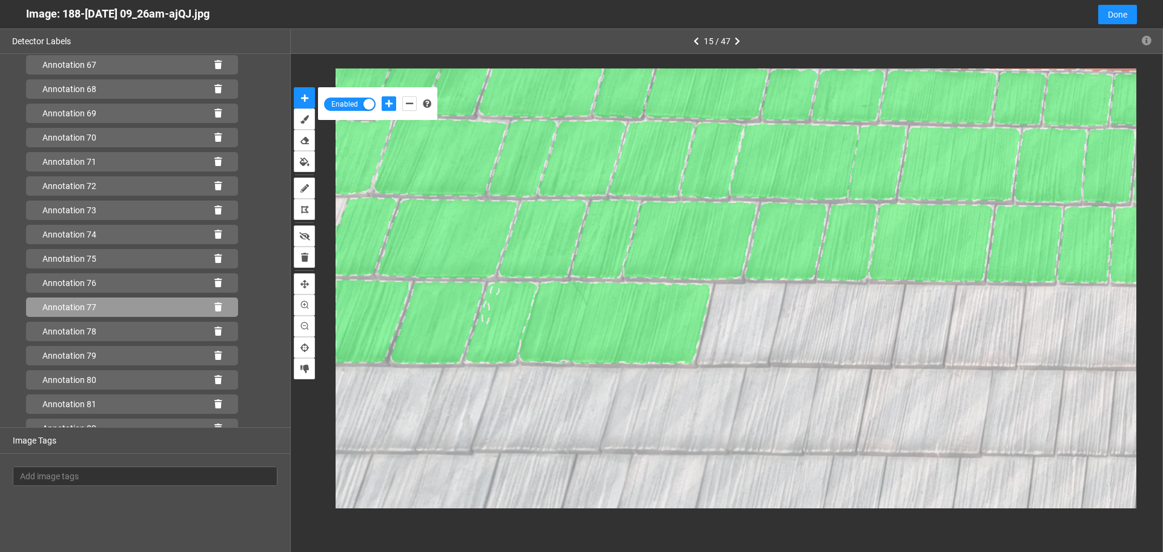
scroll to position [1742, 0]
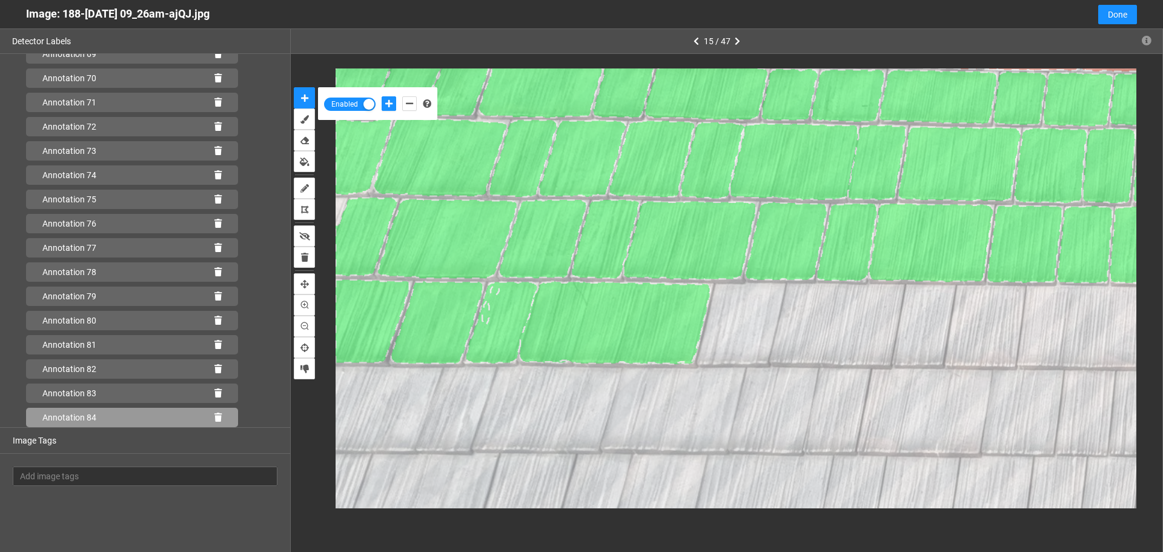
click at [214, 417] on icon at bounding box center [217, 417] width 7 height 8
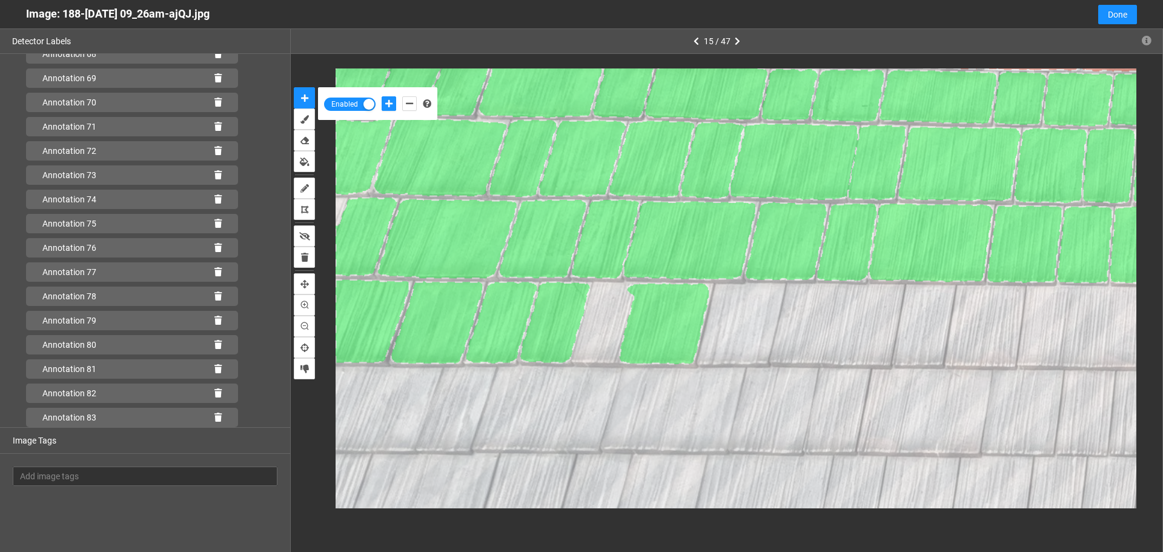
click at [214, 415] on icon at bounding box center [217, 417] width 7 height 8
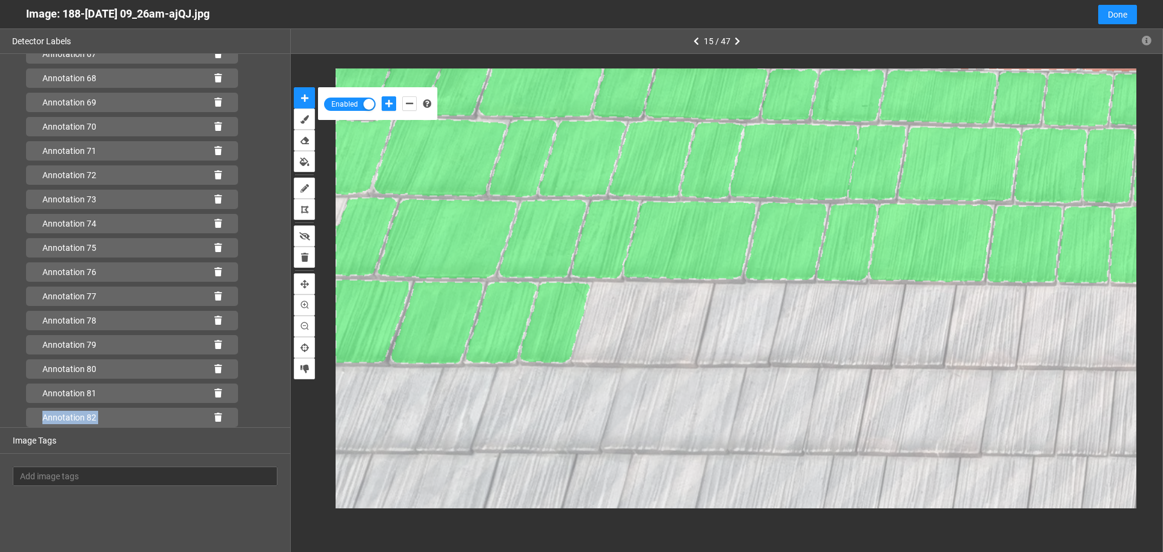
click at [214, 415] on icon at bounding box center [217, 417] width 7 height 8
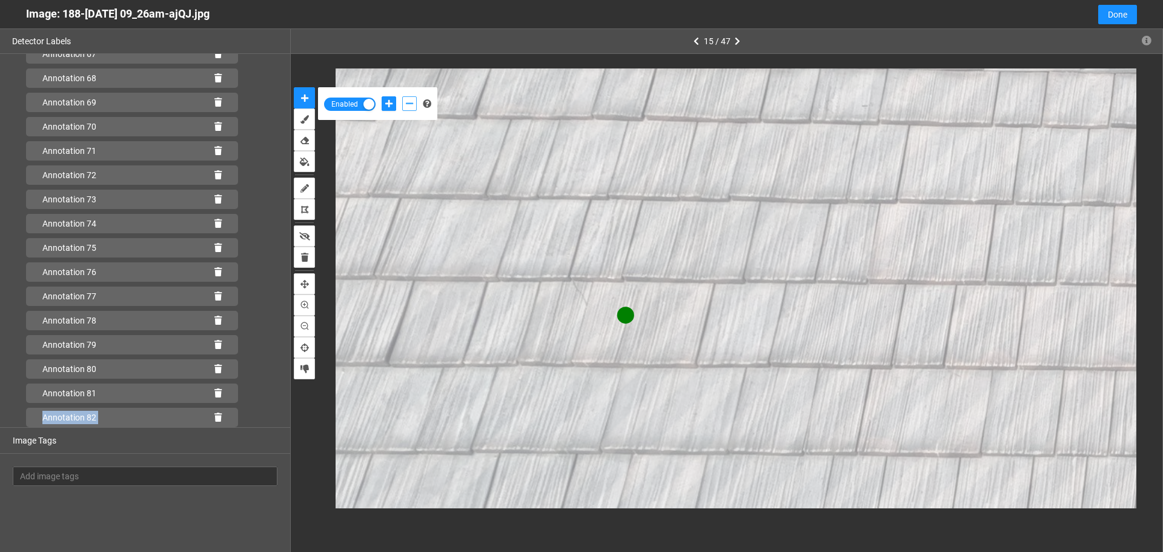
click at [406, 101] on icon "add-negative-points" at bounding box center [409, 103] width 7 height 8
click at [402, 96] on button "add-negative-points" at bounding box center [409, 103] width 15 height 15
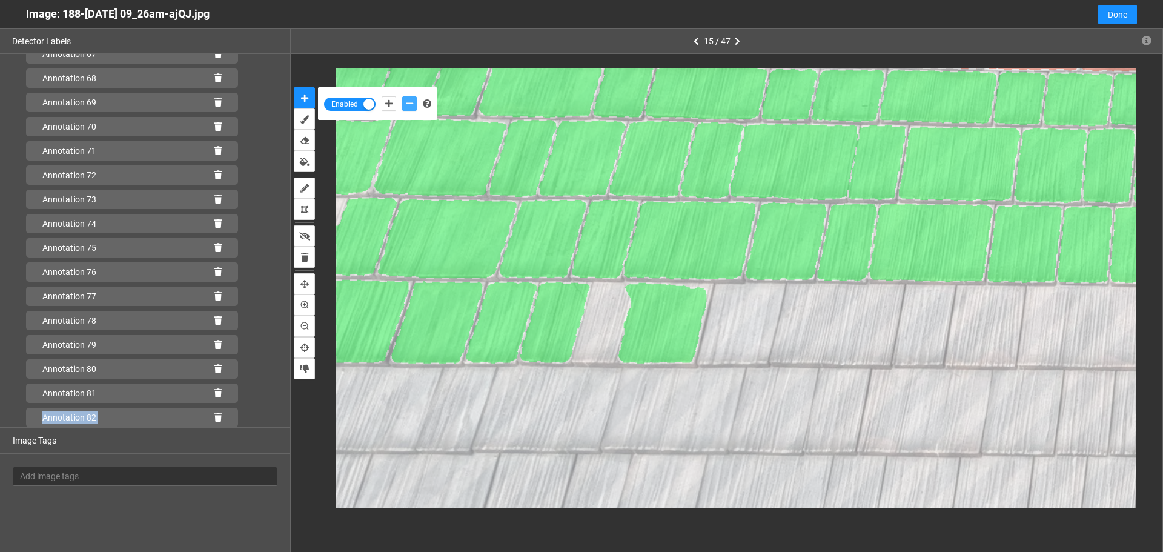
scroll to position [1718, 0]
click at [214, 420] on icon at bounding box center [217, 417] width 7 height 8
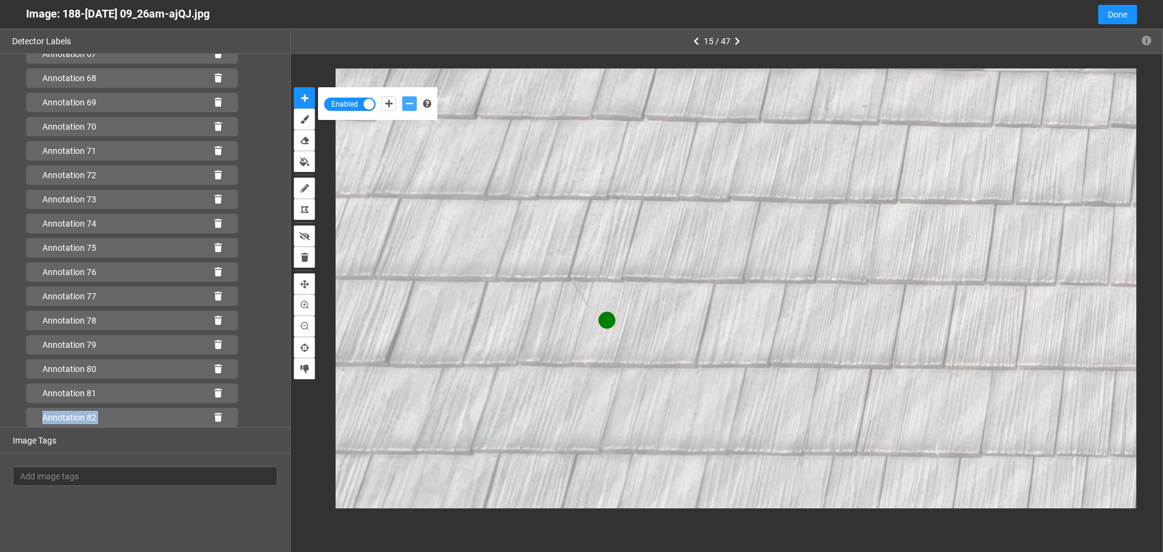
click at [411, 104] on icon "add-negative-points" at bounding box center [409, 103] width 7 height 8
click at [402, 96] on button "add-negative-points" at bounding box center [409, 103] width 15 height 15
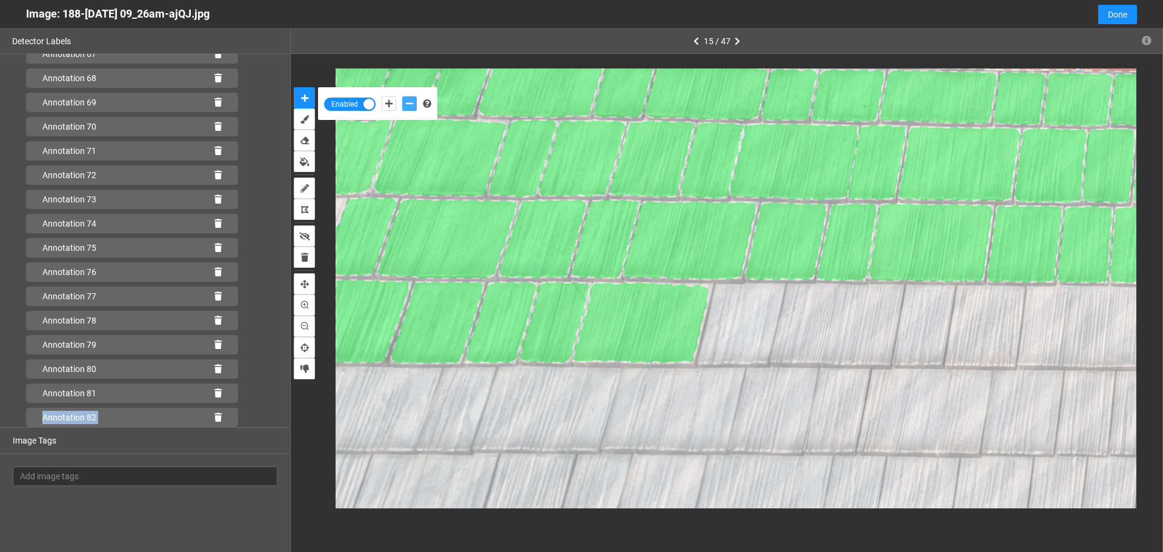
scroll to position [1718, 0]
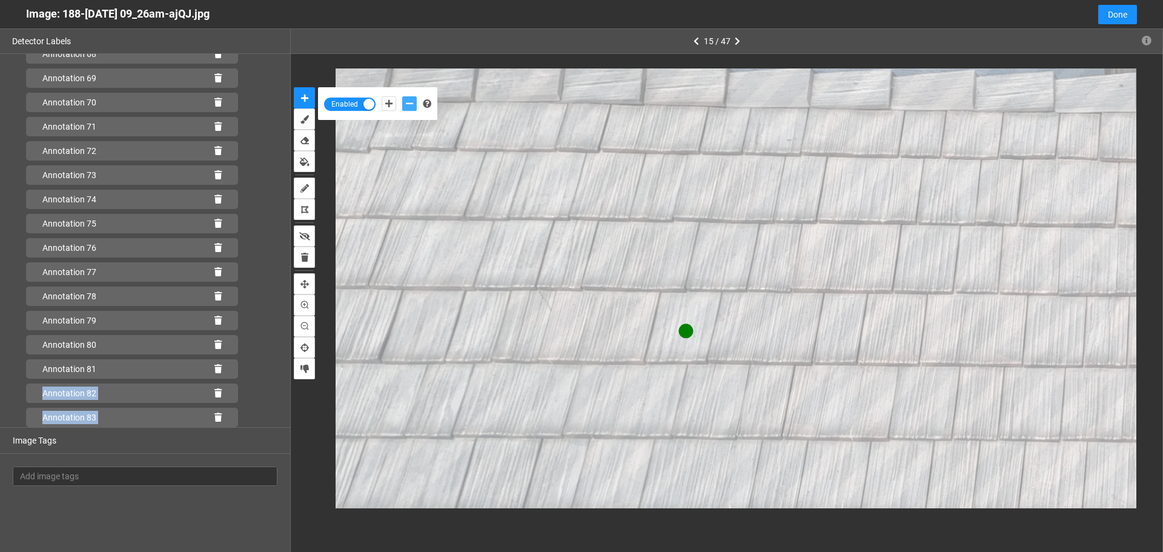
click at [402, 96] on button "add-negative-points" at bounding box center [409, 103] width 15 height 15
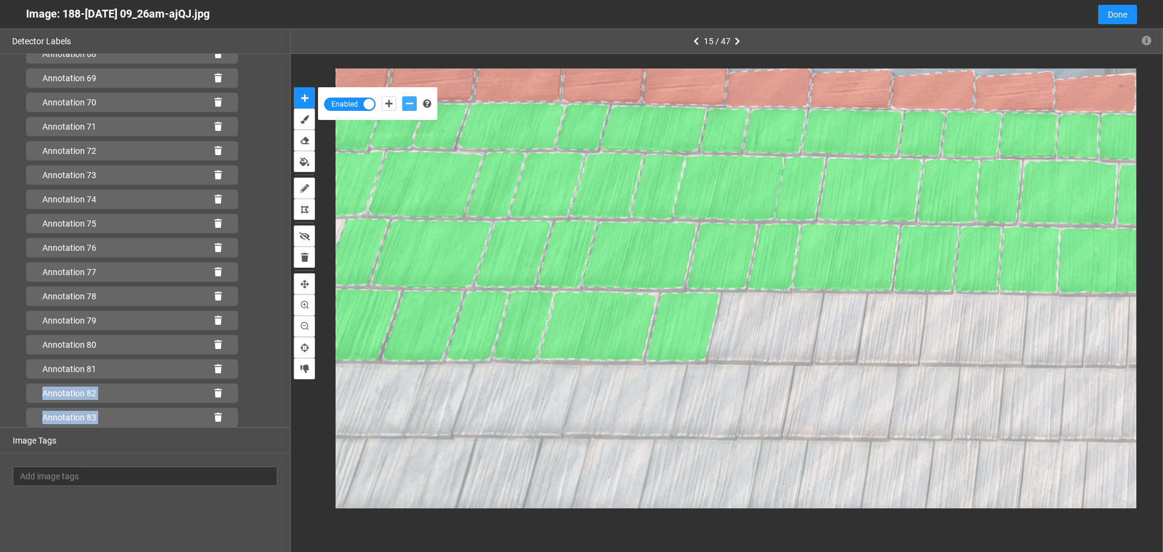
scroll to position [1742, 0]
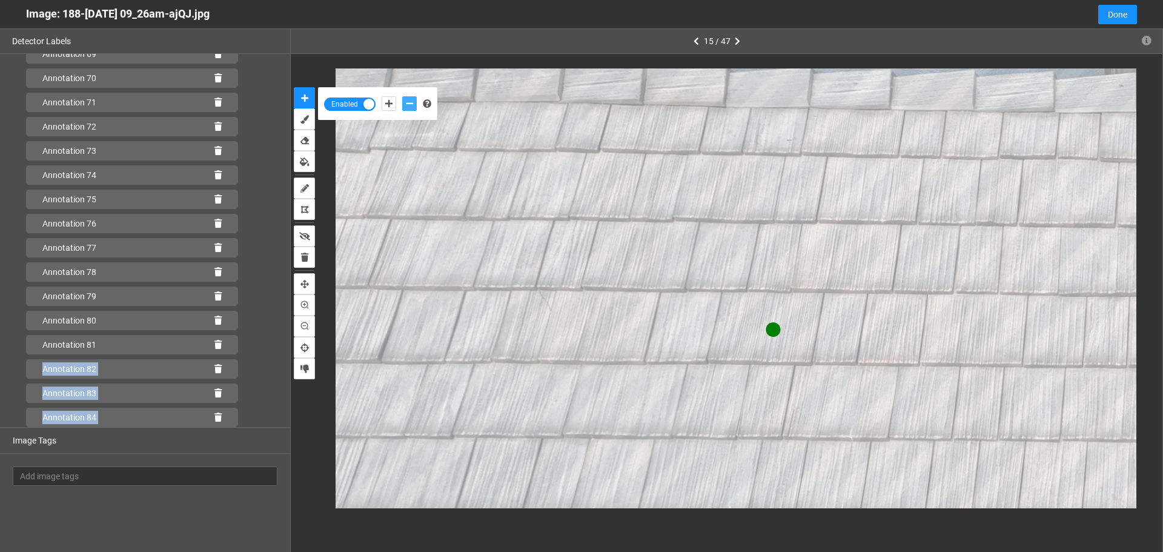
click at [402, 96] on button "add-negative-points" at bounding box center [409, 103] width 15 height 15
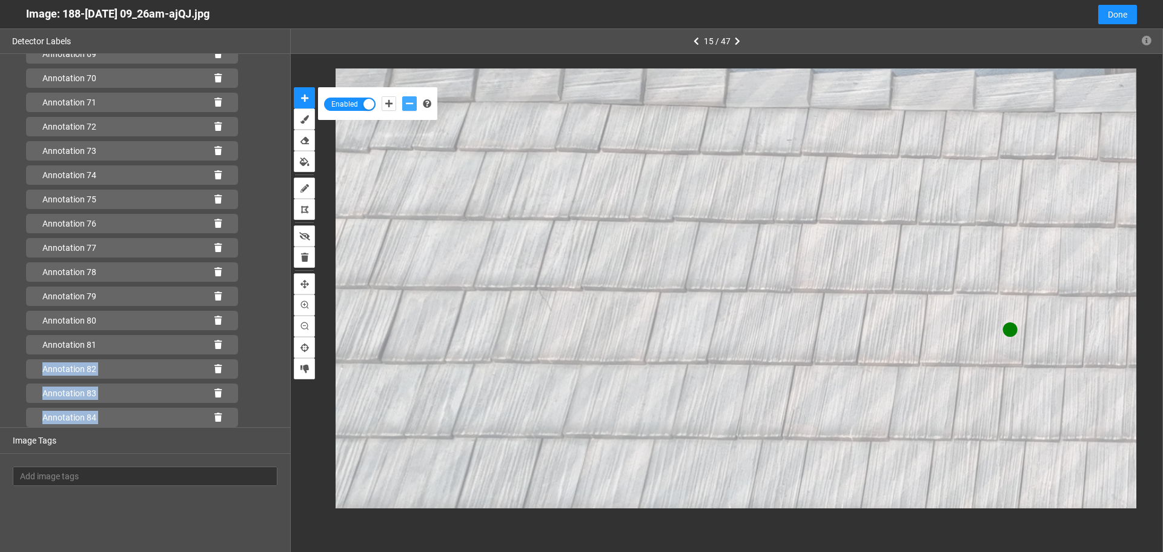
click at [402, 96] on button "add-negative-points" at bounding box center [409, 103] width 15 height 15
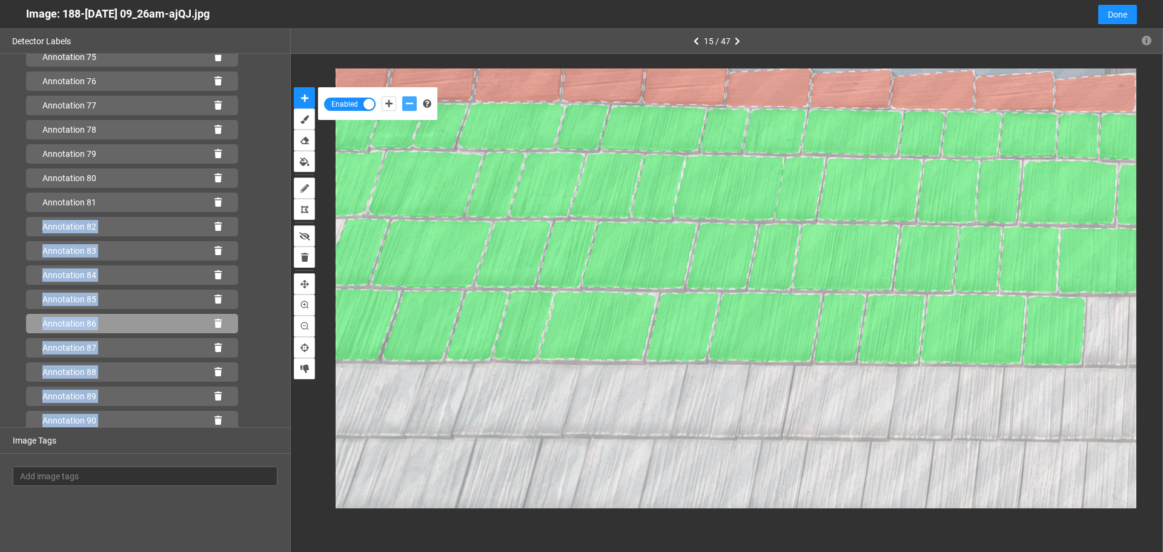
scroll to position [1887, 0]
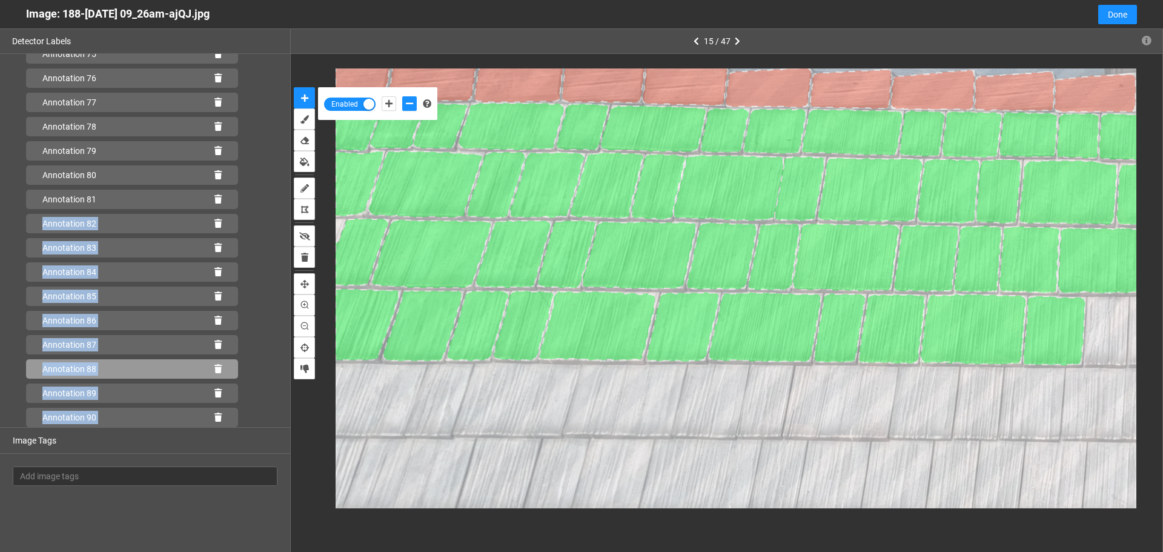
click at [214, 367] on icon at bounding box center [217, 369] width 7 height 8
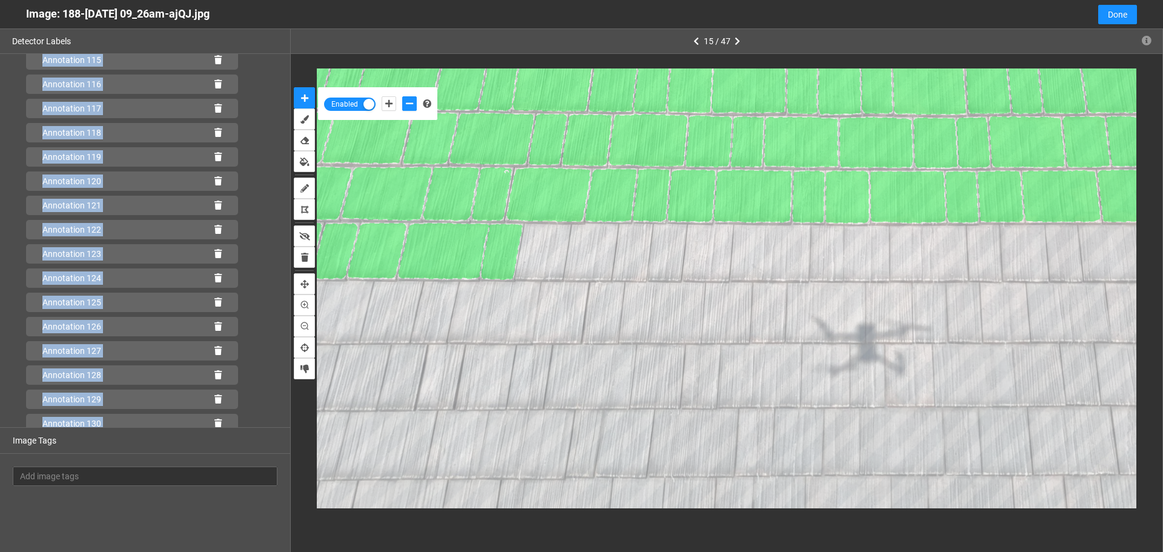
scroll to position [2929, 0]
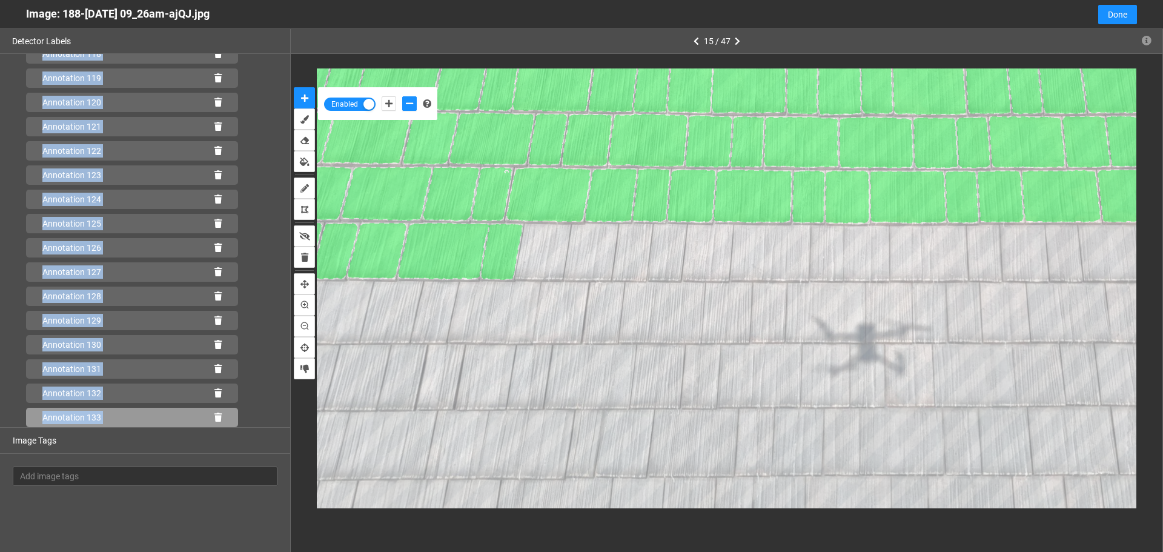
click at [214, 418] on icon at bounding box center [217, 417] width 7 height 8
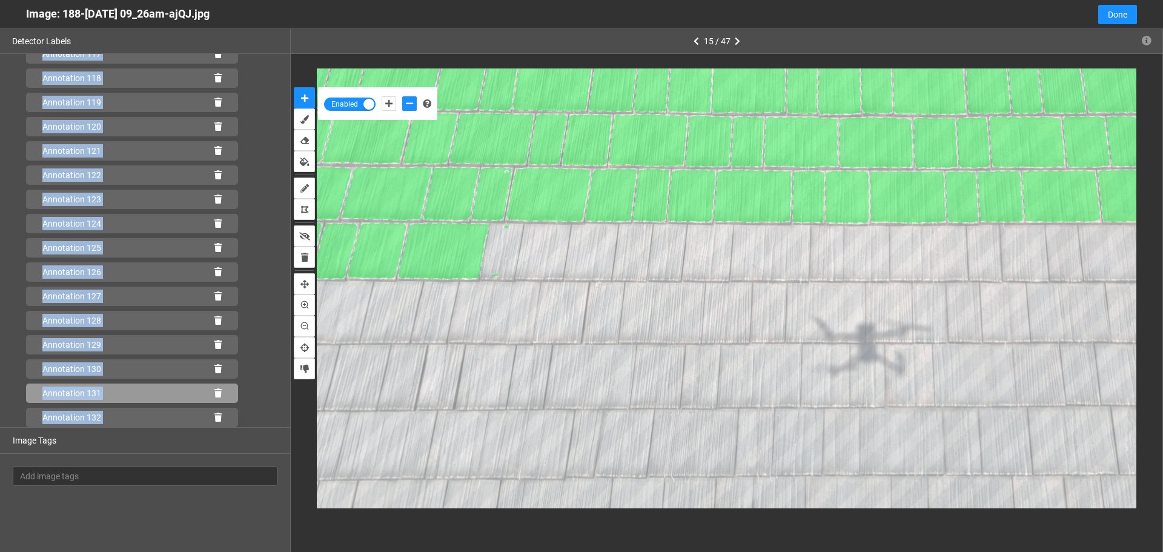
click at [214, 392] on icon at bounding box center [217, 393] width 7 height 8
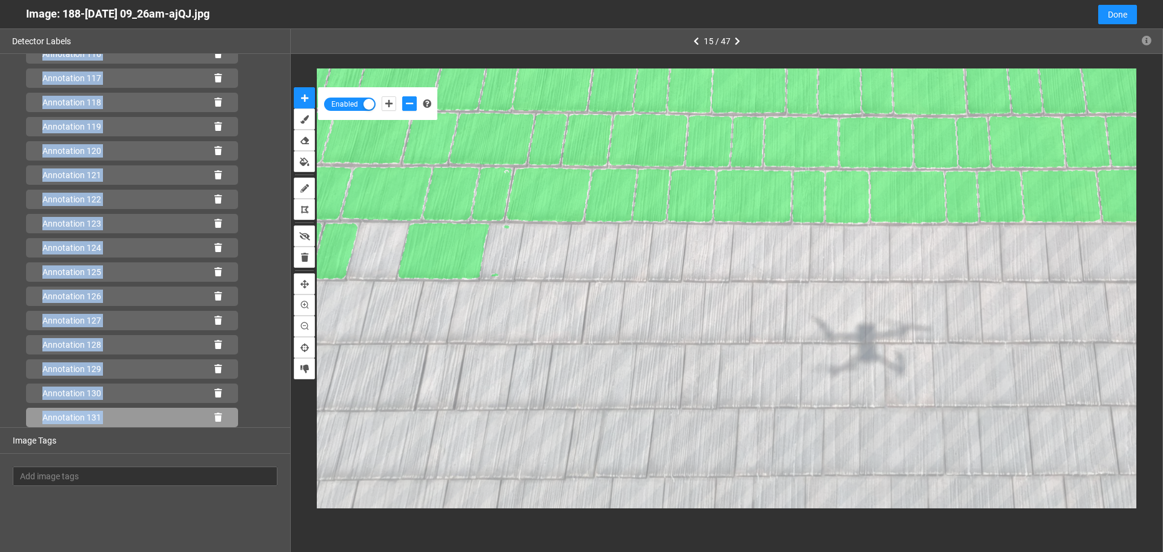
drag, startPoint x: 206, startPoint y: 420, endPoint x: 321, endPoint y: 346, distance: 137.1
click at [208, 418] on div "Annotation 131" at bounding box center [132, 417] width 212 height 19
click at [214, 417] on icon at bounding box center [217, 417] width 7 height 8
drag, startPoint x: 213, startPoint y: 420, endPoint x: 216, endPoint y: 412, distance: 9.0
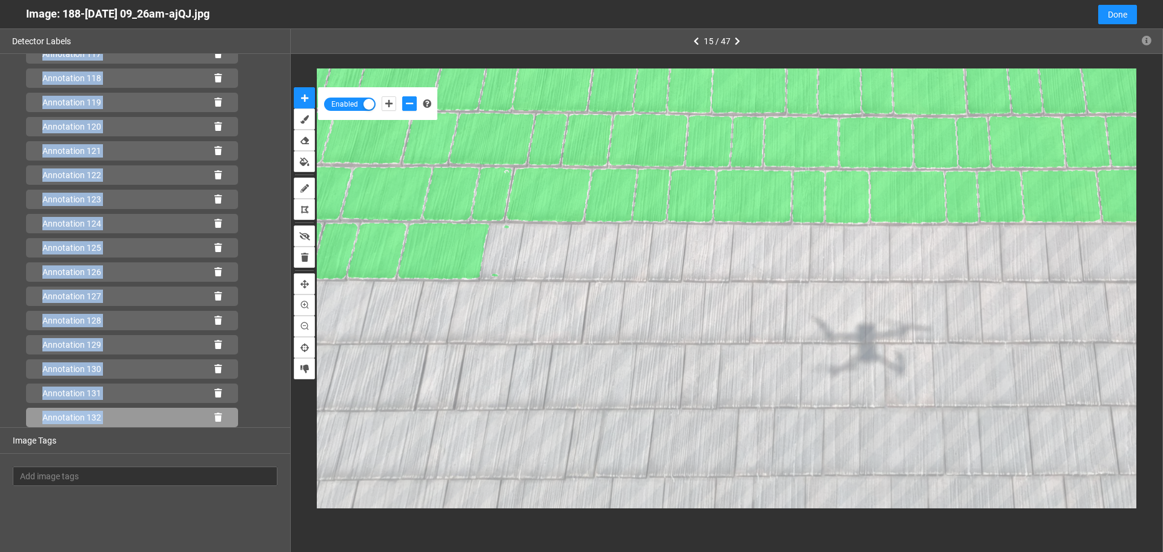
click at [214, 420] on icon at bounding box center [217, 417] width 7 height 8
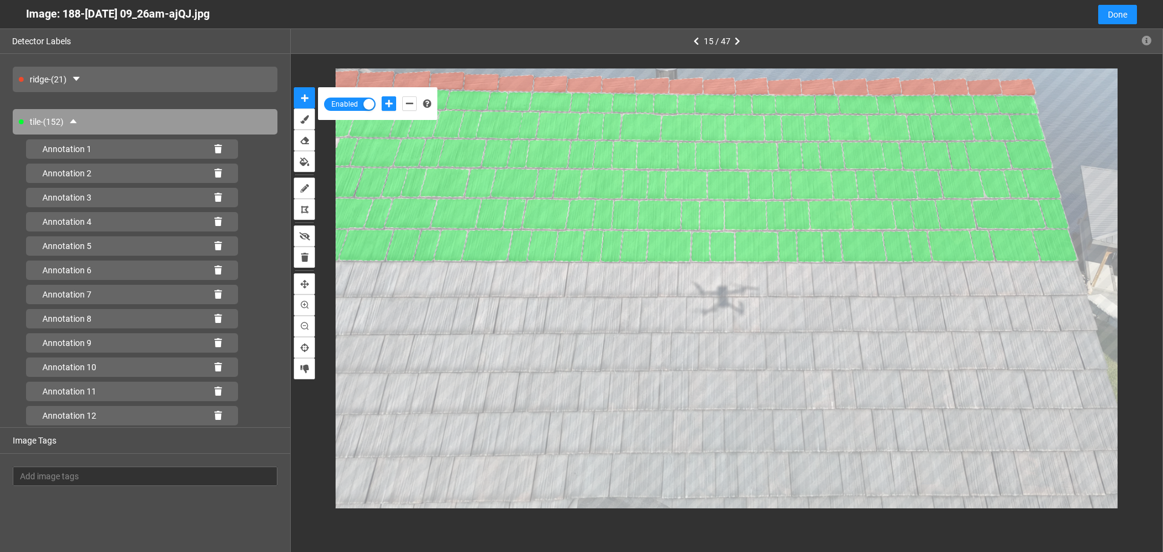
click at [381, 96] on button "add-positive-points" at bounding box center [388, 103] width 15 height 15
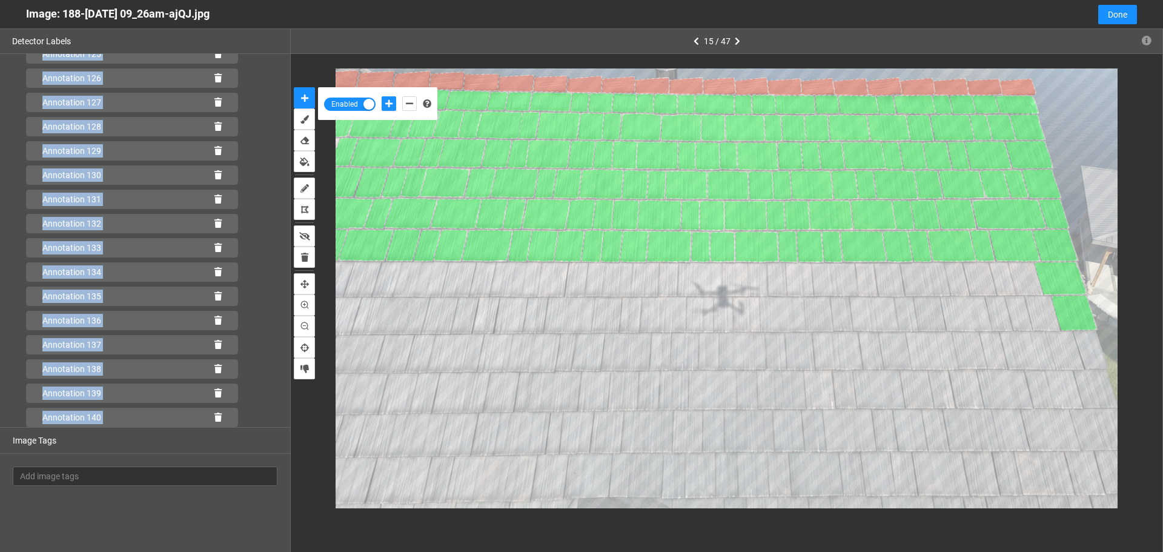
click at [381, 96] on button "add-positive-points" at bounding box center [388, 103] width 15 height 15
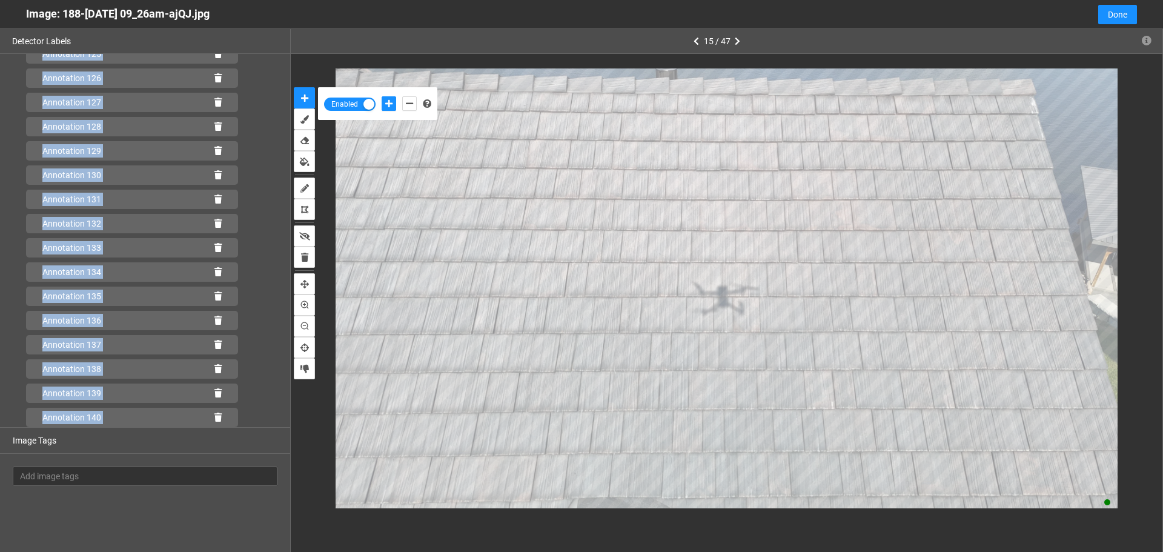
click at [381, 96] on button "add-positive-points" at bounding box center [388, 103] width 15 height 15
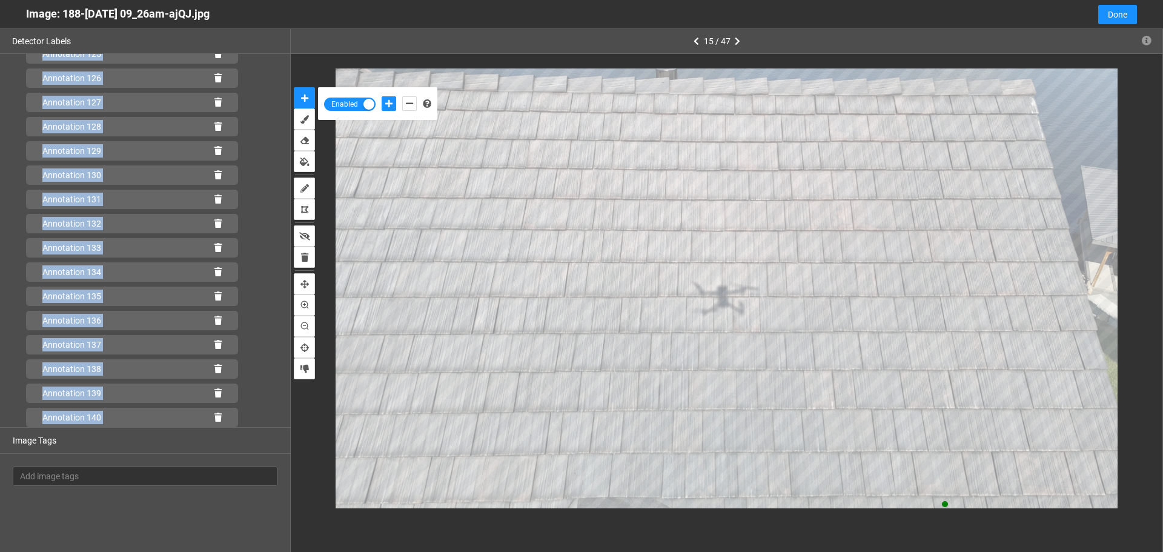
click at [381, 96] on button "add-positive-points" at bounding box center [388, 103] width 15 height 15
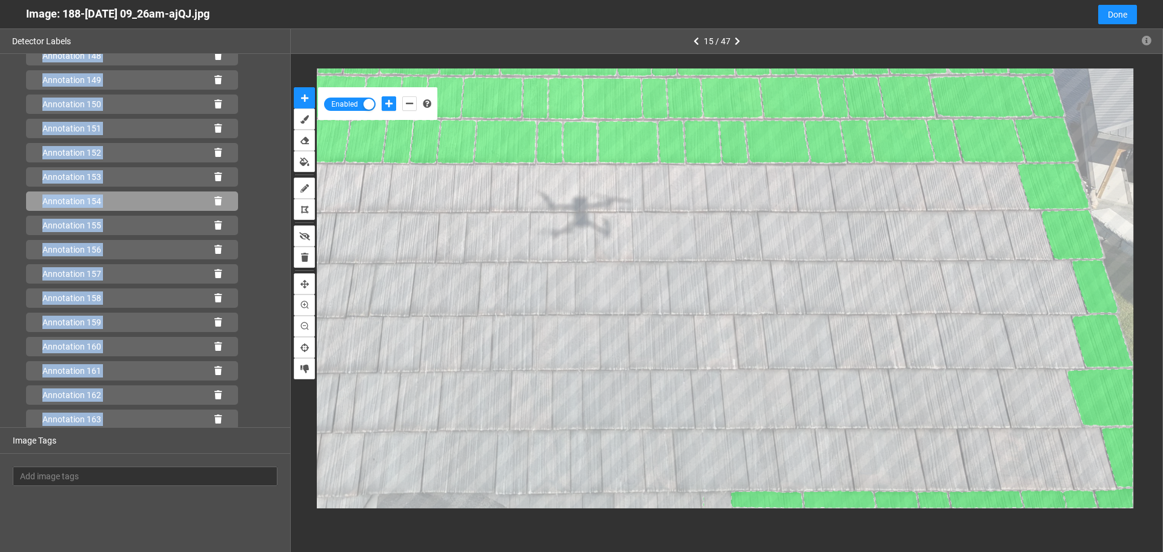
scroll to position [3728, 0]
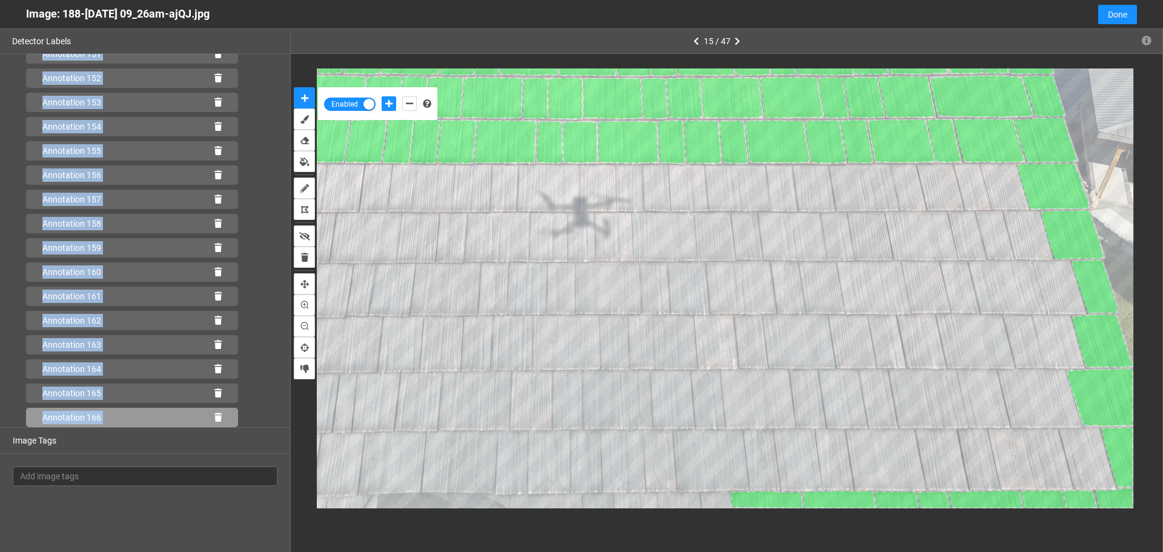
click at [214, 419] on icon at bounding box center [217, 417] width 7 height 8
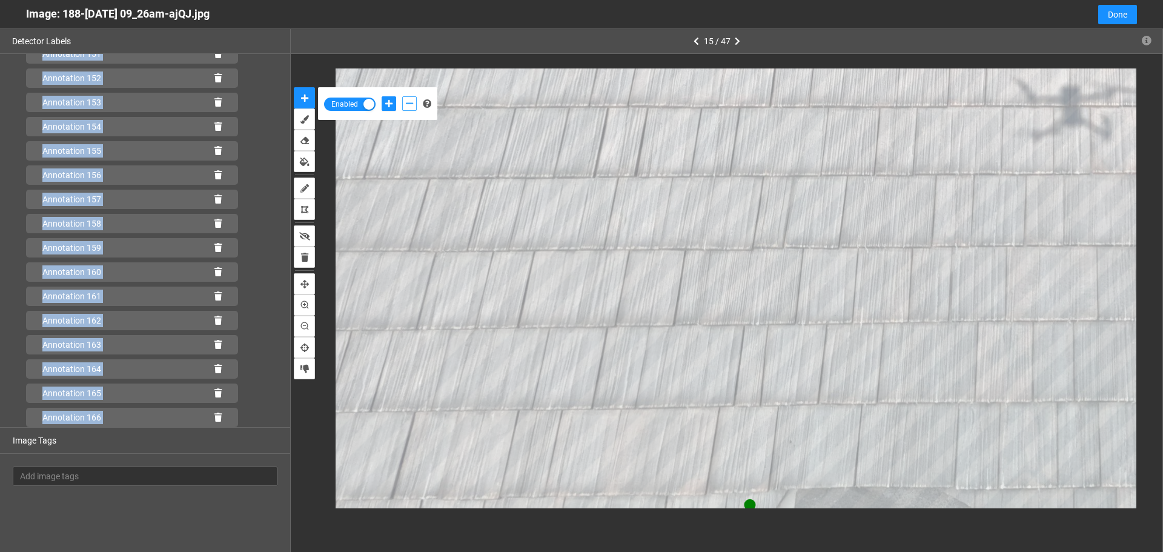
click at [406, 105] on icon "add-negative-points" at bounding box center [409, 103] width 7 height 8
click at [402, 96] on button "add-negative-points" at bounding box center [409, 103] width 15 height 15
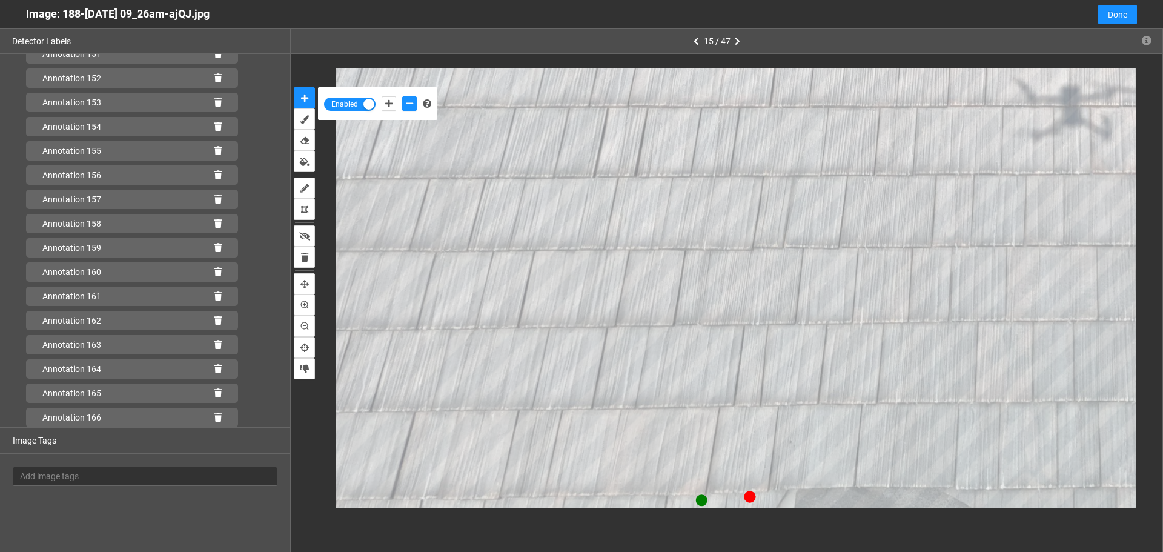
click at [739, 509] on div "Enabled" at bounding box center [726, 288] width 871 height 469
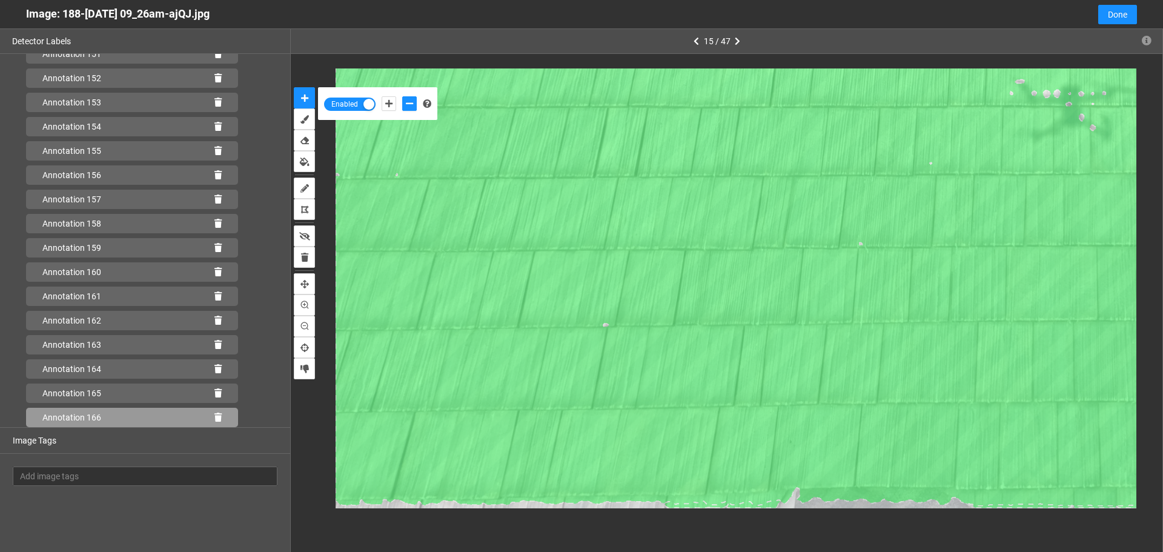
scroll to position [3922, 0]
click at [214, 417] on icon at bounding box center [217, 417] width 7 height 8
click at [214, 397] on icon at bounding box center [217, 393] width 7 height 8
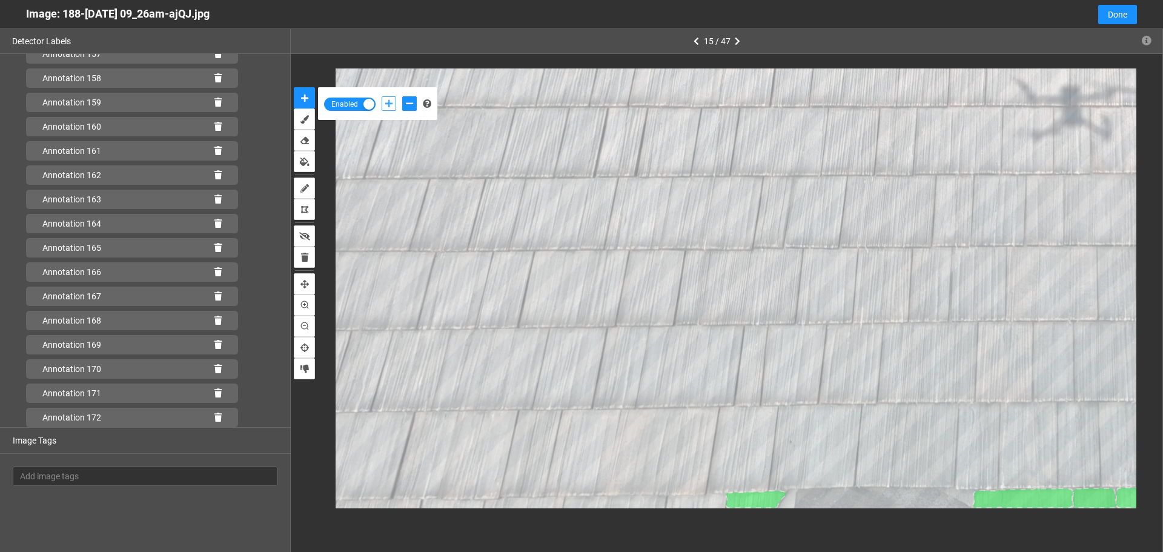
click at [388, 105] on icon "add-positive-points" at bounding box center [388, 103] width 7 height 8
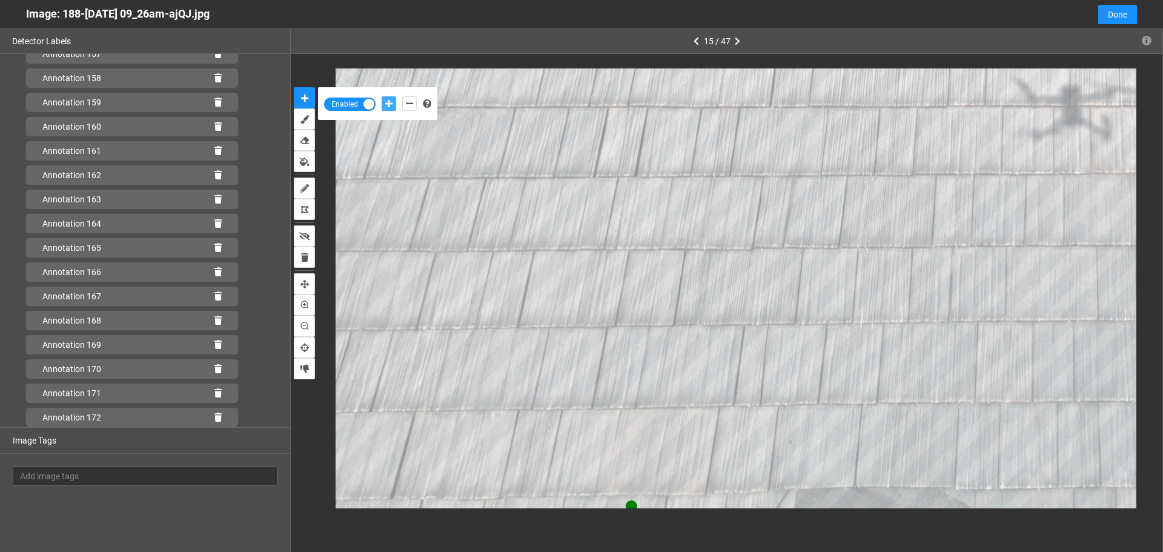
click at [381, 96] on button "add-positive-points" at bounding box center [388, 103] width 15 height 15
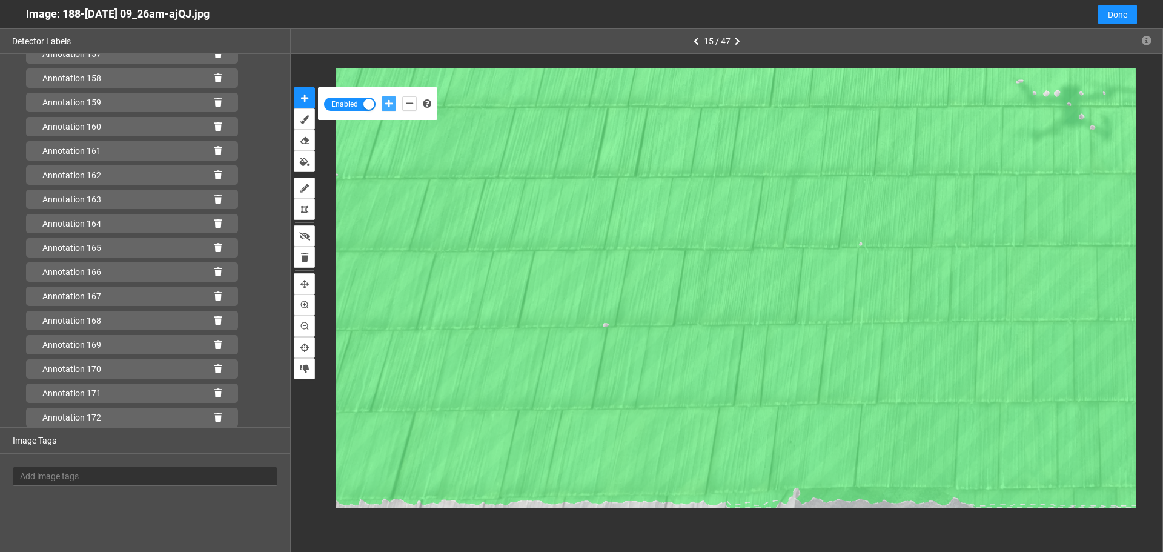
scroll to position [3898, 0]
click at [214, 417] on icon at bounding box center [217, 417] width 7 height 8
click at [214, 397] on icon at bounding box center [217, 393] width 7 height 8
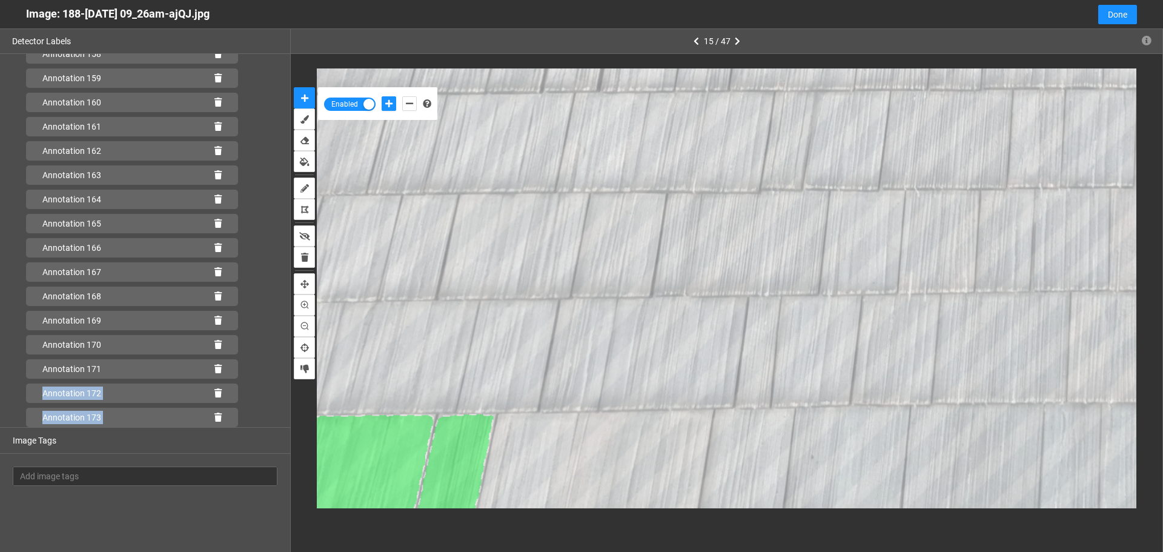
scroll to position [3922, 0]
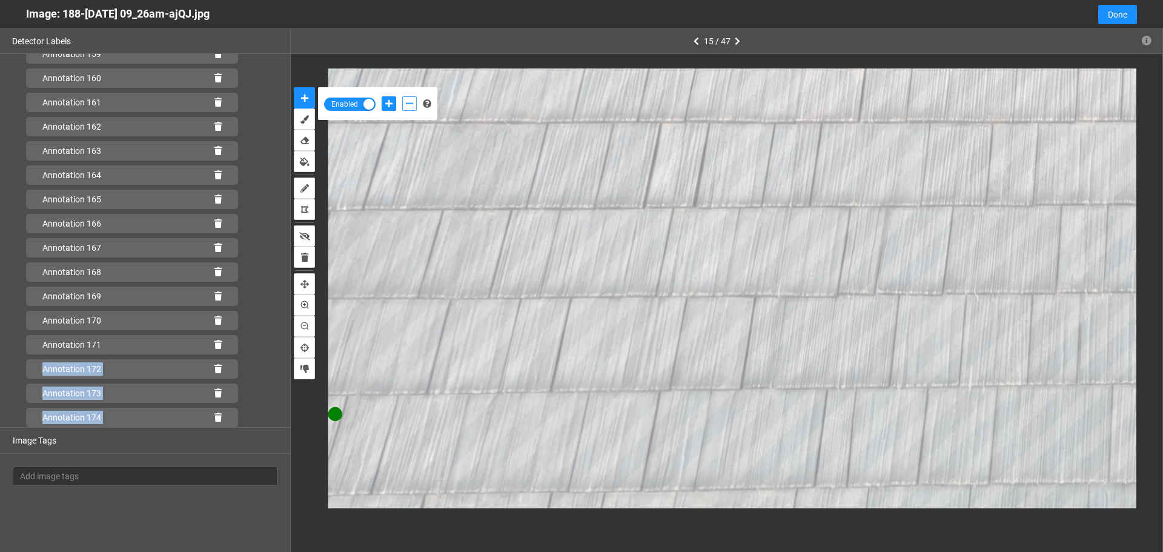
click at [412, 108] on button "add-negative-points" at bounding box center [409, 103] width 15 height 15
click at [402, 96] on button "add-negative-points" at bounding box center [409, 103] width 15 height 15
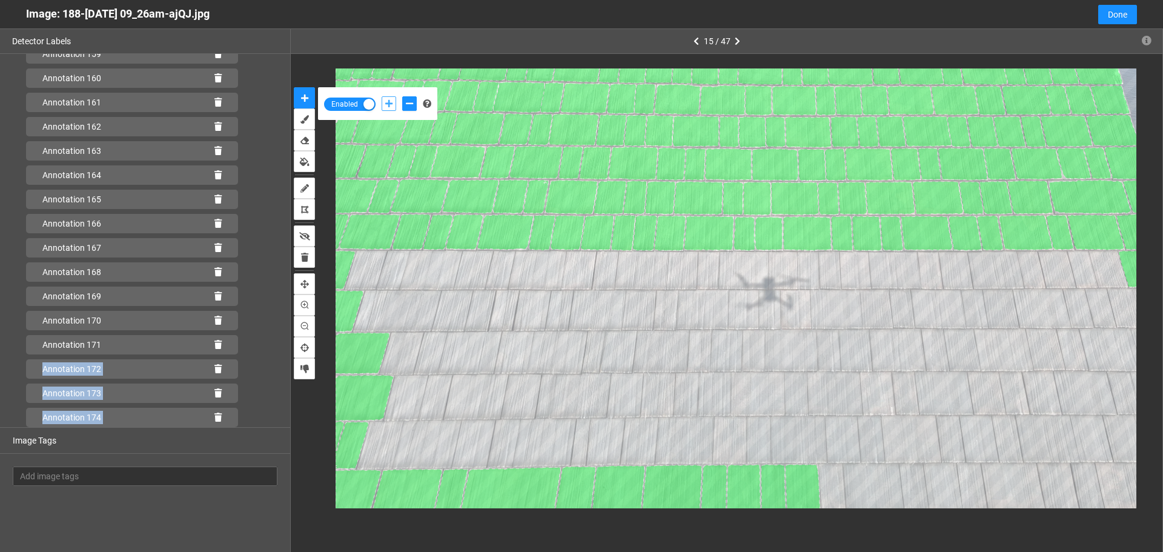
click at [394, 96] on button "add-positive-points" at bounding box center [388, 103] width 15 height 15
click at [381, 96] on button "add-positive-points" at bounding box center [388, 103] width 15 height 15
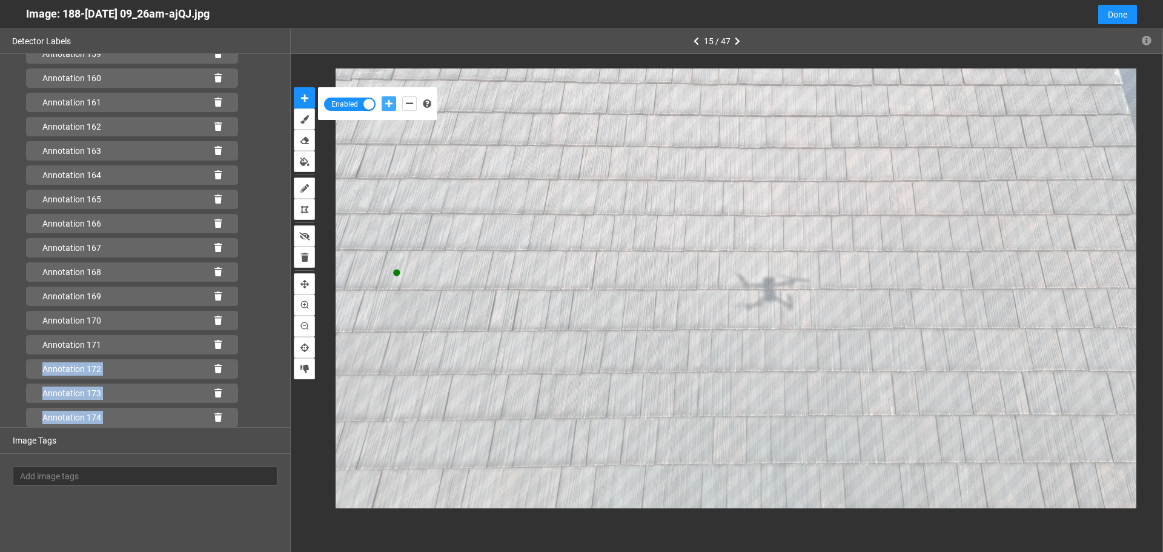
click at [381, 96] on button "add-positive-points" at bounding box center [388, 103] width 15 height 15
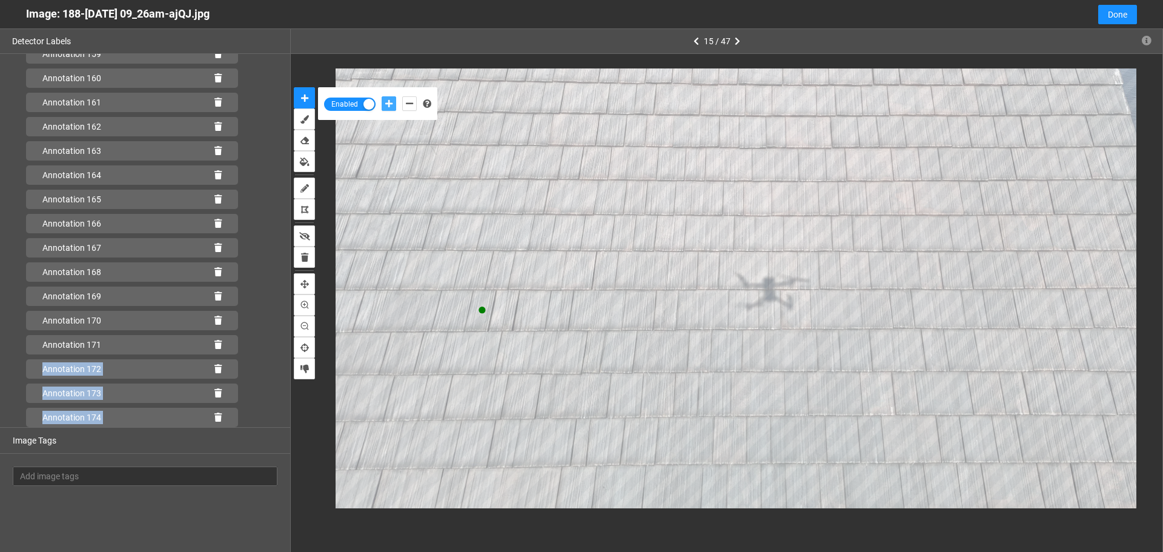
click at [381, 96] on button "add-positive-points" at bounding box center [388, 103] width 15 height 15
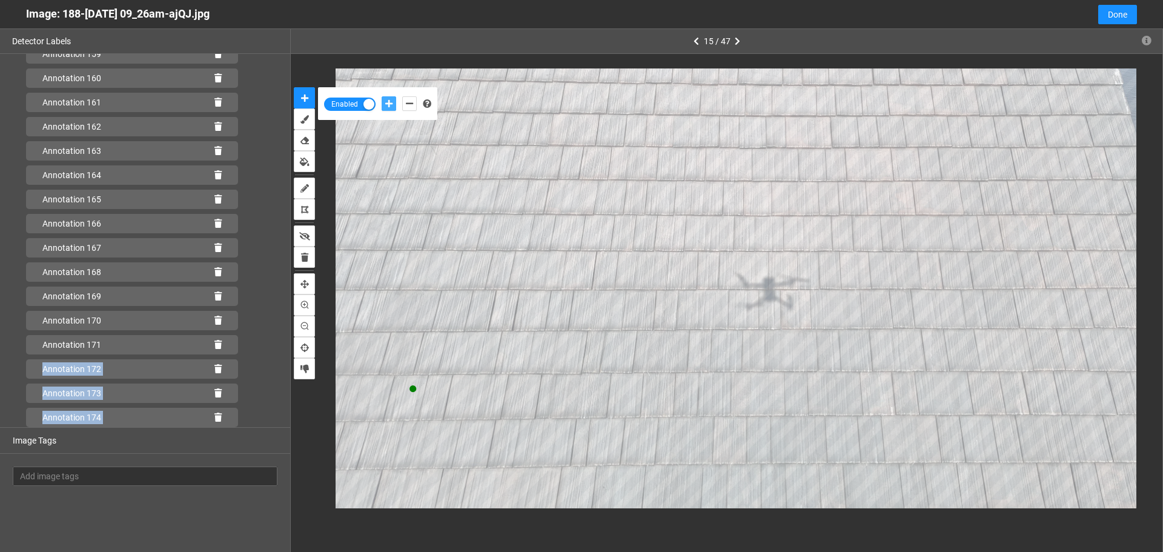
click at [381, 96] on button "add-positive-points" at bounding box center [388, 103] width 15 height 15
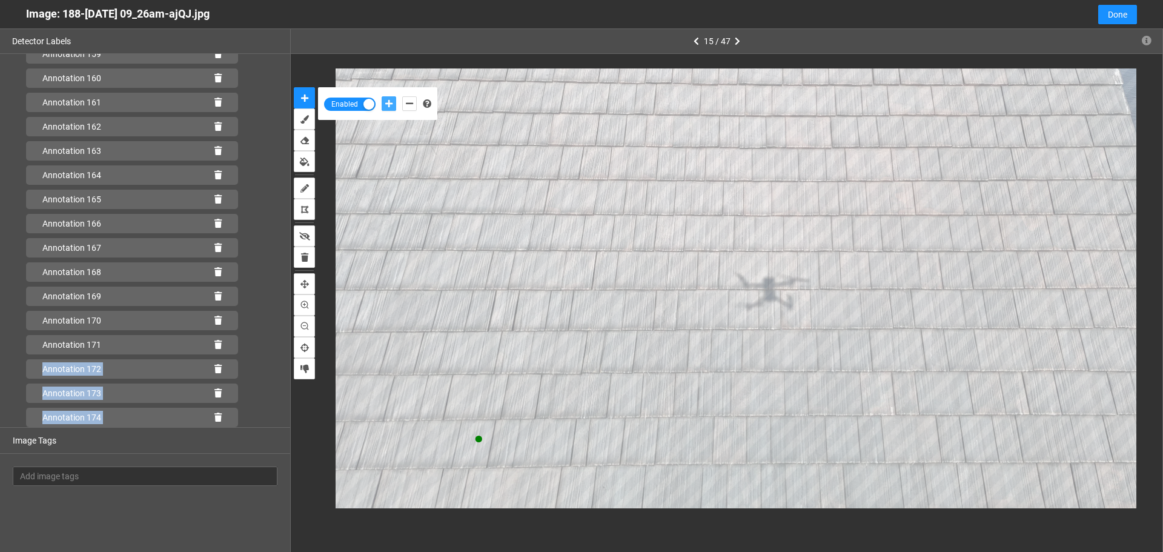
click at [381, 96] on button "add-positive-points" at bounding box center [388, 103] width 15 height 15
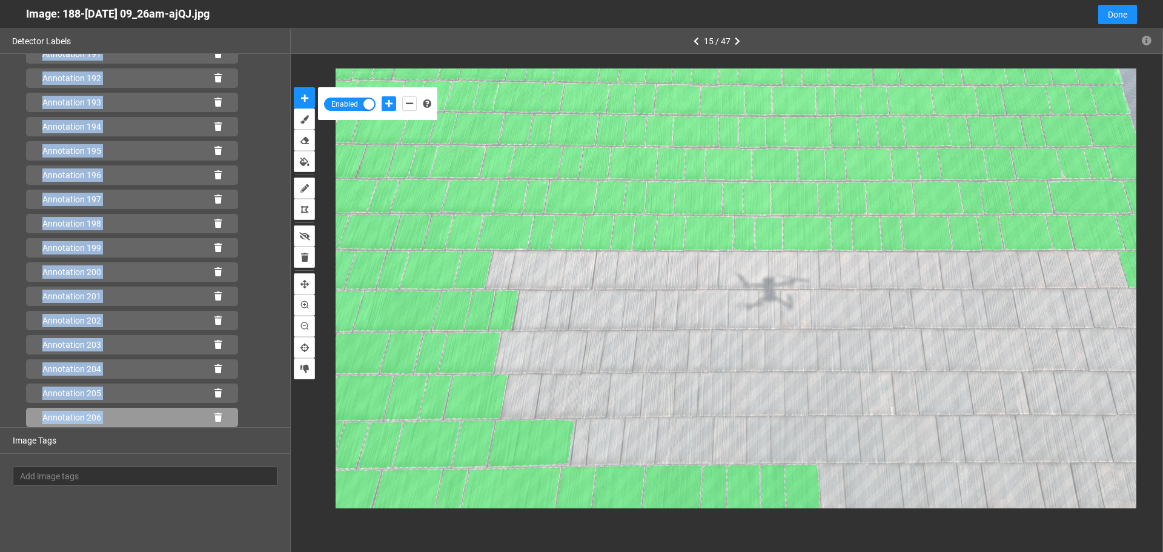
click at [214, 419] on icon at bounding box center [217, 417] width 7 height 8
click at [214, 418] on icon at bounding box center [217, 417] width 7 height 8
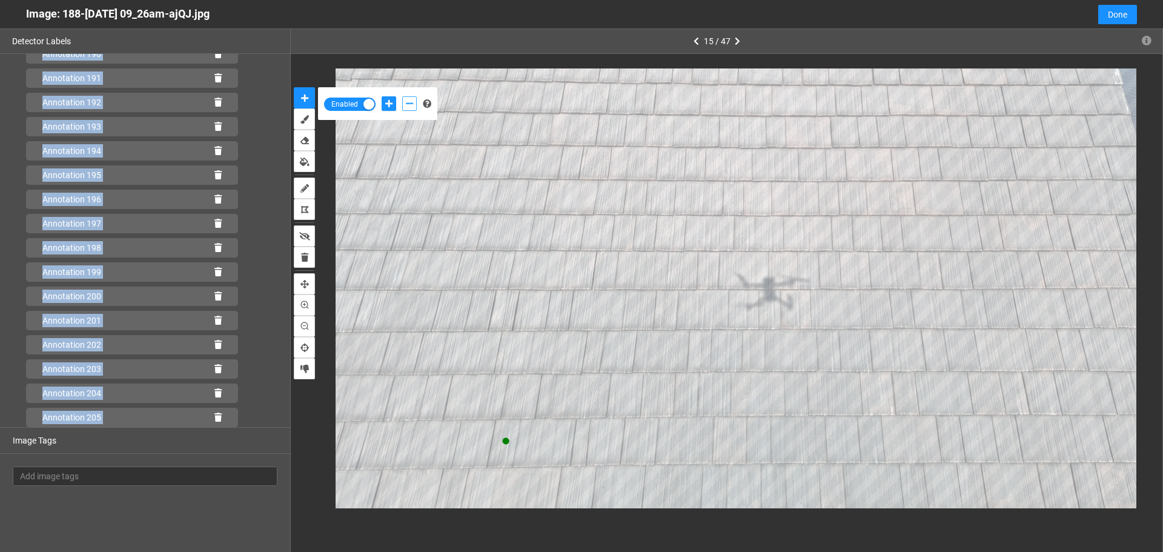
click at [408, 102] on icon "add-negative-points" at bounding box center [409, 103] width 7 height 8
click at [402, 96] on button "add-negative-points" at bounding box center [409, 103] width 15 height 15
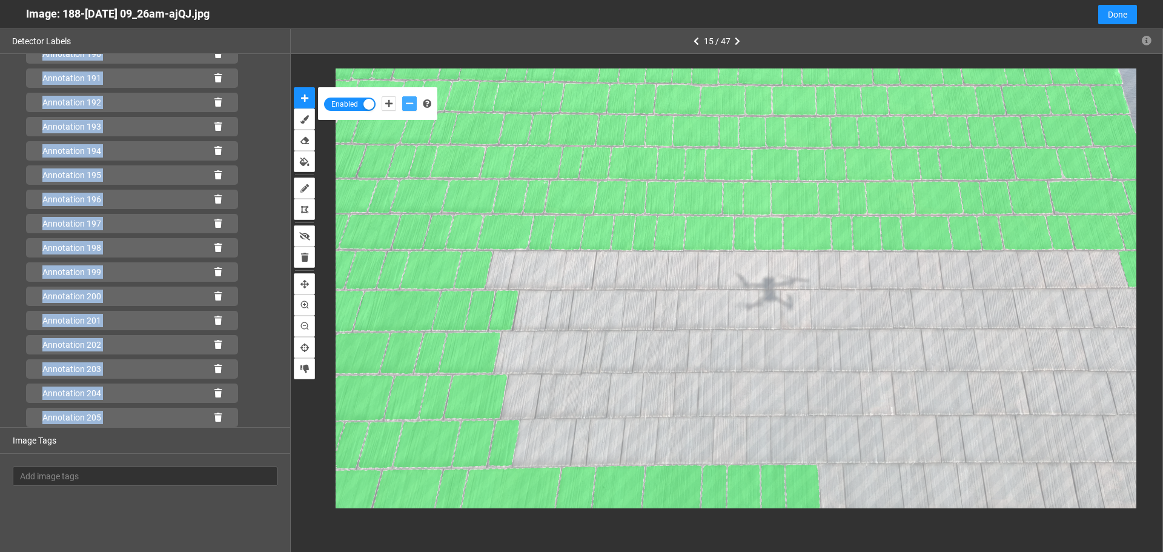
scroll to position [4697, 0]
click at [388, 102] on icon "add-positive-points" at bounding box center [388, 103] width 7 height 8
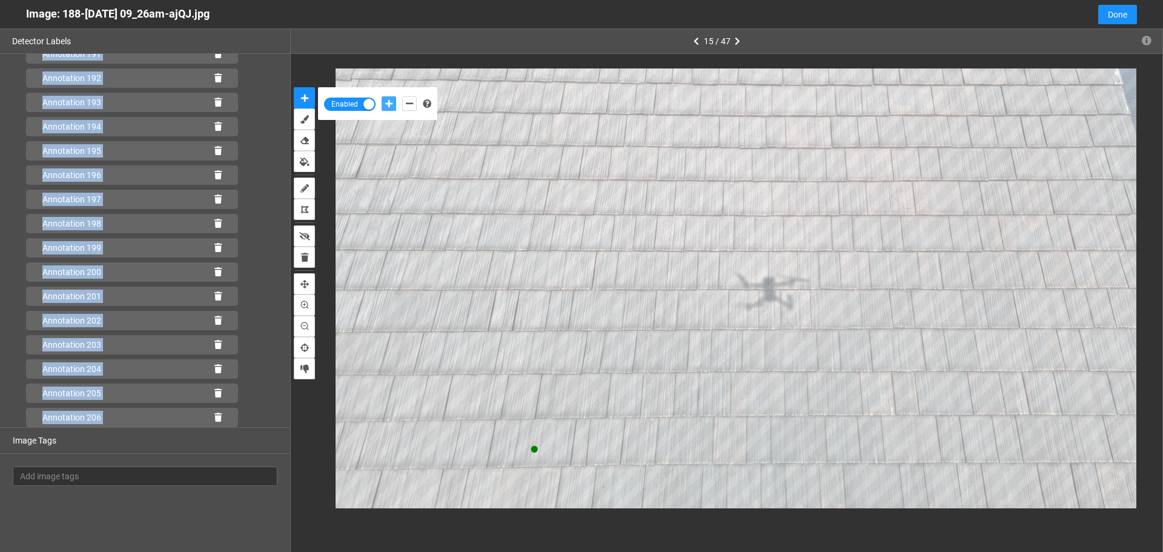
click at [381, 96] on button "add-positive-points" at bounding box center [388, 103] width 15 height 15
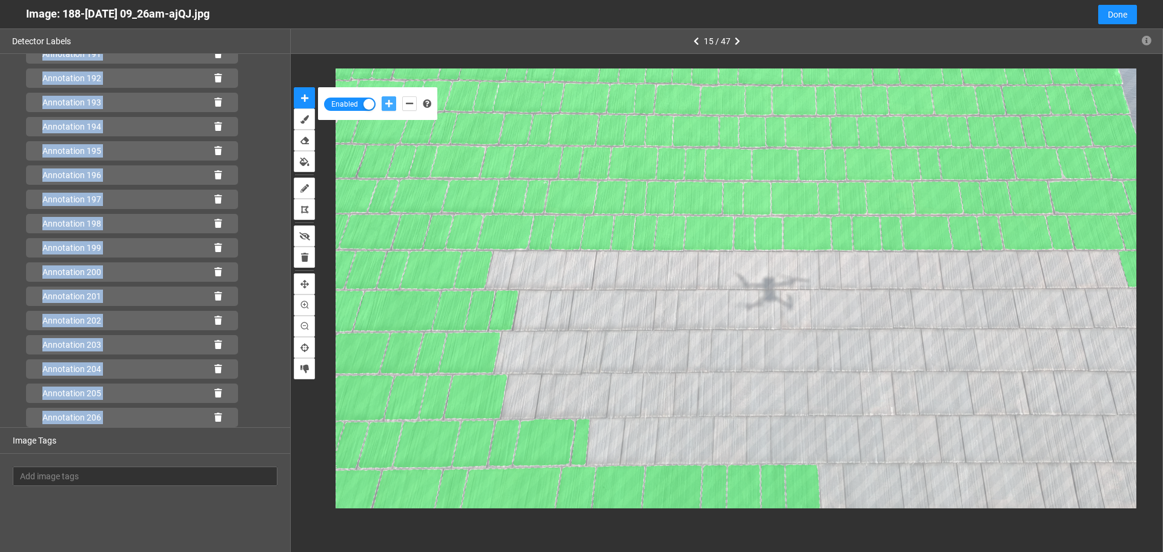
click at [381, 96] on button "add-positive-points" at bounding box center [388, 103] width 15 height 15
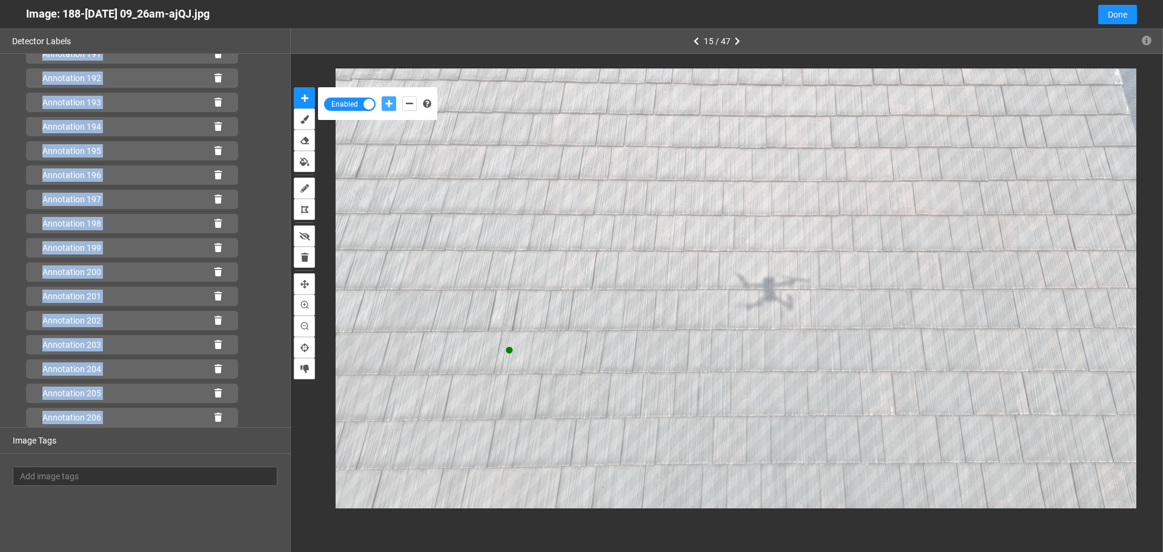
click at [381, 96] on button "add-positive-points" at bounding box center [388, 103] width 15 height 15
click at [414, 104] on button "add-negative-points" at bounding box center [409, 103] width 15 height 15
drag, startPoint x: 388, startPoint y: 101, endPoint x: 392, endPoint y: 113, distance: 12.6
click at [389, 102] on icon "add-positive-points" at bounding box center [388, 103] width 7 height 8
click at [381, 96] on button "add-positive-points" at bounding box center [388, 103] width 15 height 15
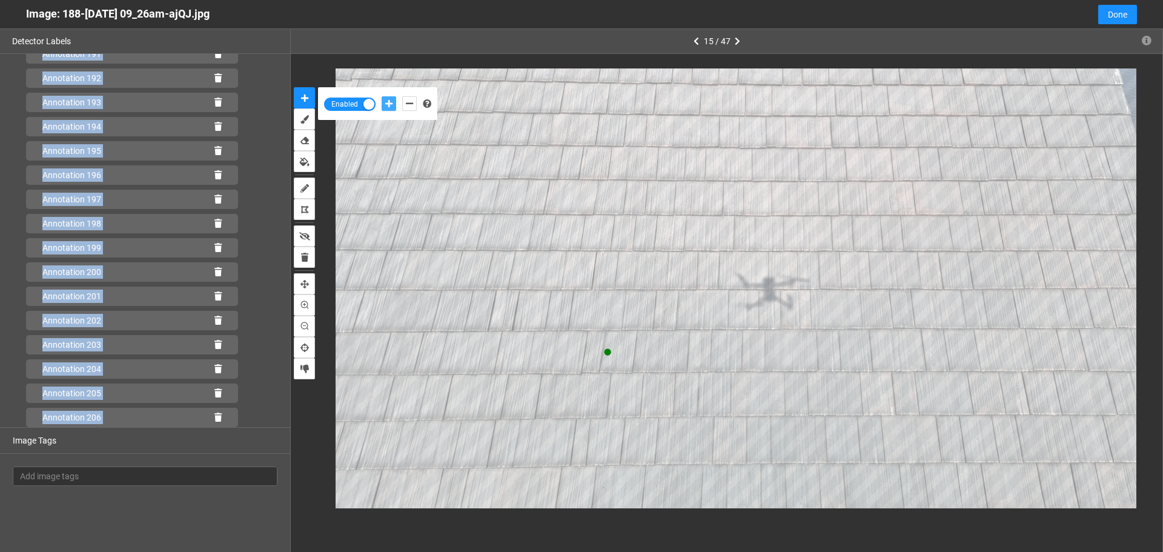
click at [381, 96] on button "add-positive-points" at bounding box center [388, 103] width 15 height 15
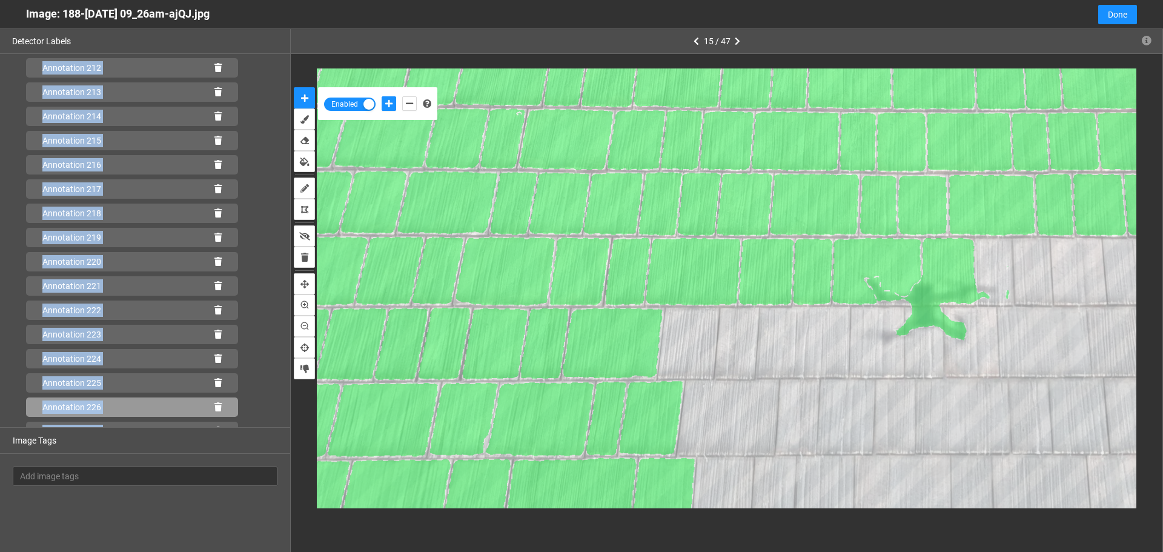
scroll to position [5206, 0]
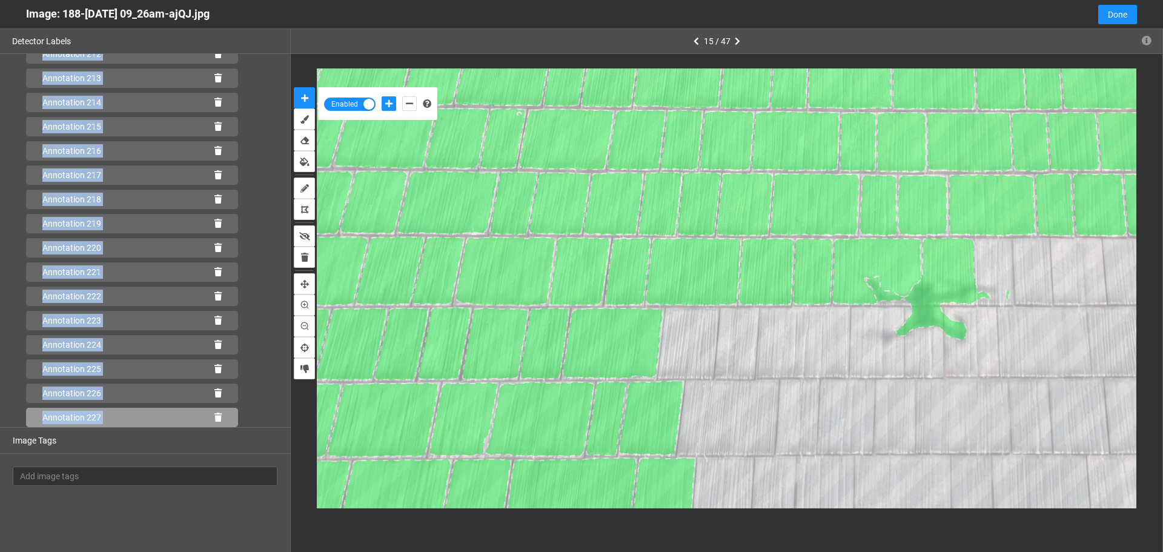
click at [214, 414] on icon at bounding box center [217, 417] width 7 height 8
click at [214, 417] on icon at bounding box center [217, 417] width 7 height 8
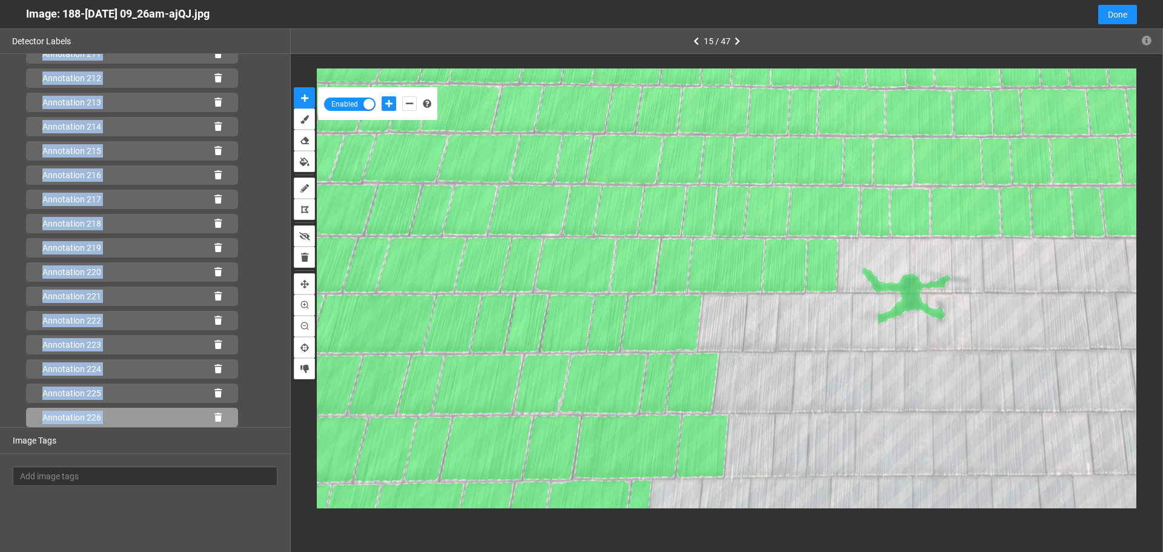
click at [214, 417] on icon at bounding box center [217, 417] width 7 height 8
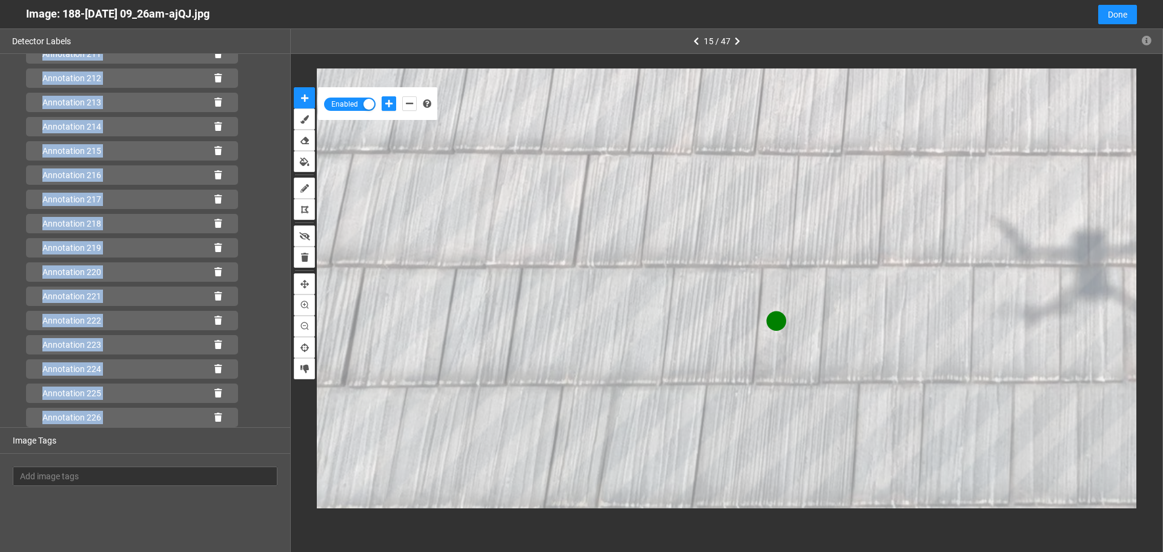
scroll to position [5206, 0]
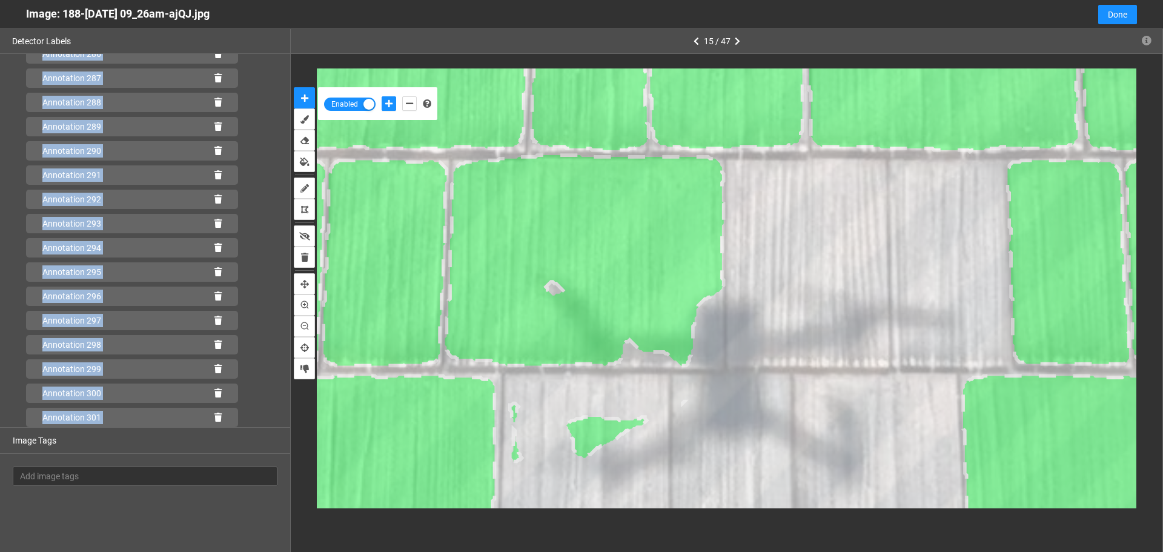
scroll to position [7023, 0]
click at [214, 417] on icon at bounding box center [217, 417] width 7 height 8
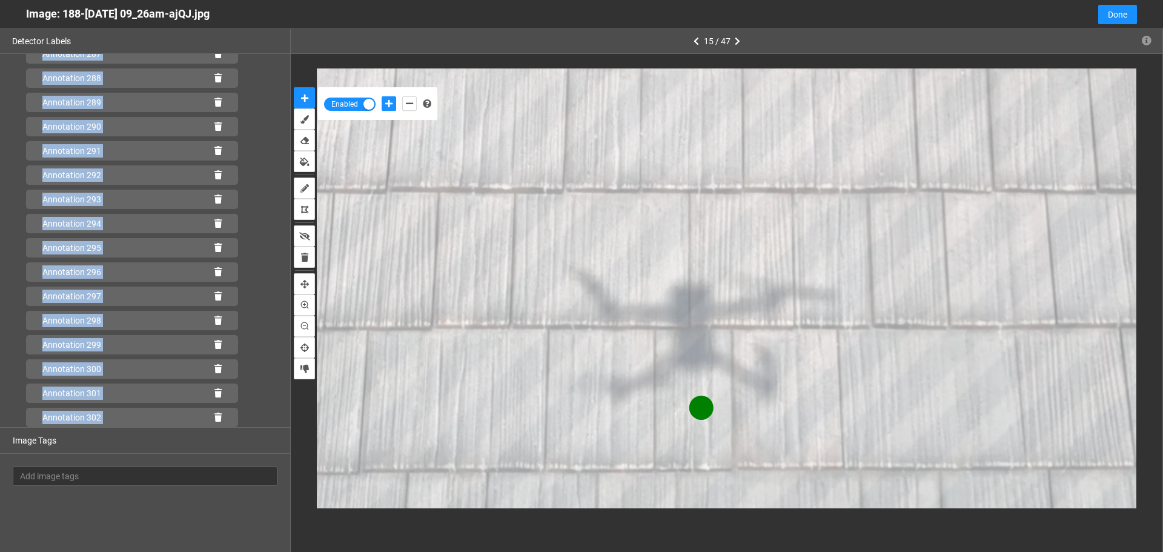
scroll to position [7047, 0]
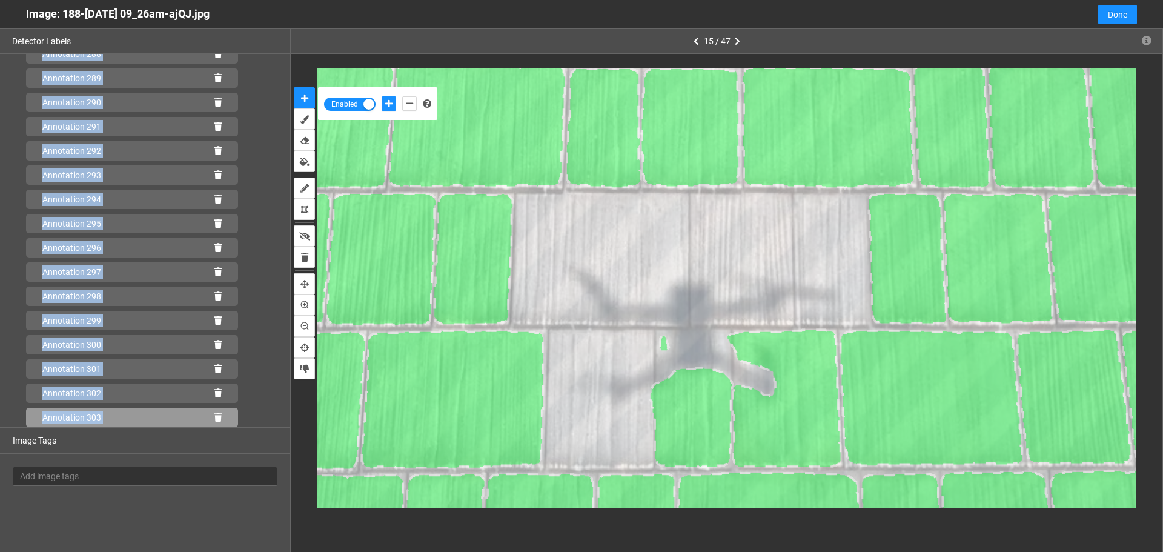
click at [214, 413] on icon at bounding box center [217, 417] width 7 height 8
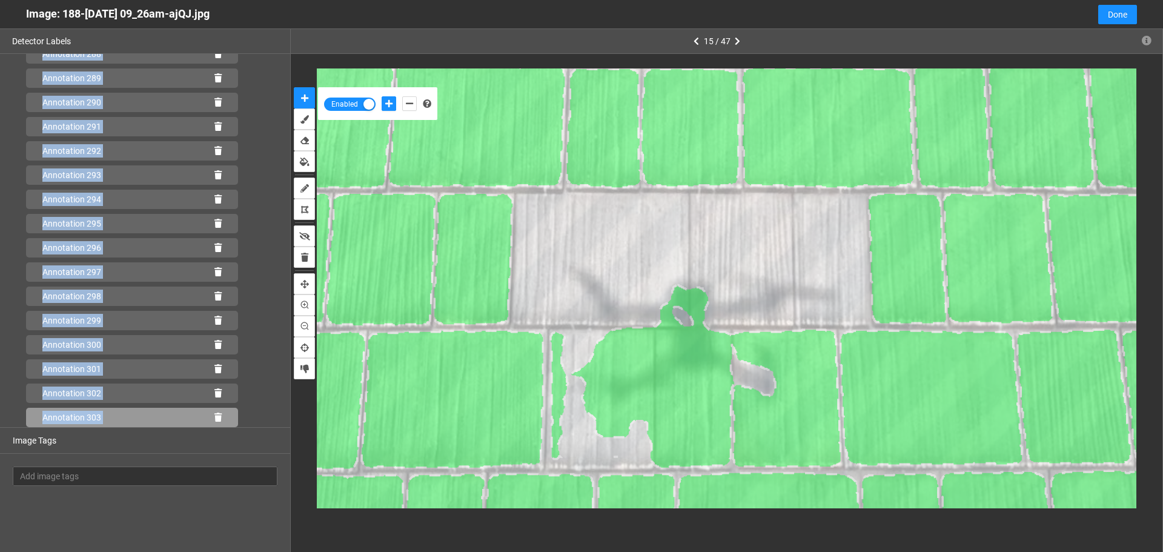
drag, startPoint x: 214, startPoint y: 417, endPoint x: 220, endPoint y: 417, distance: 6.7
click at [214, 417] on icon at bounding box center [217, 417] width 7 height 8
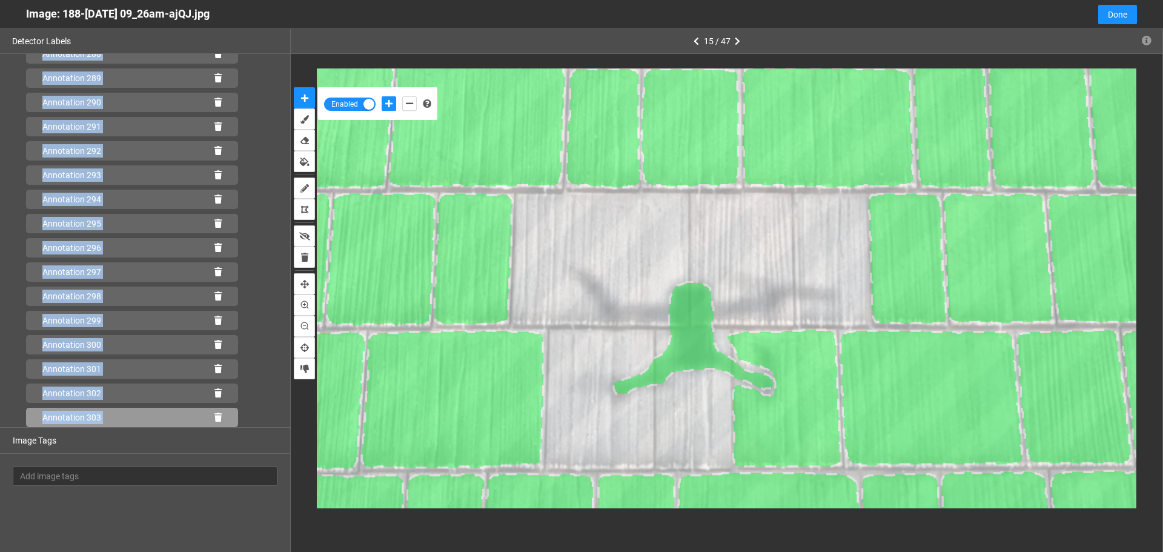
click at [214, 418] on icon at bounding box center [217, 417] width 7 height 8
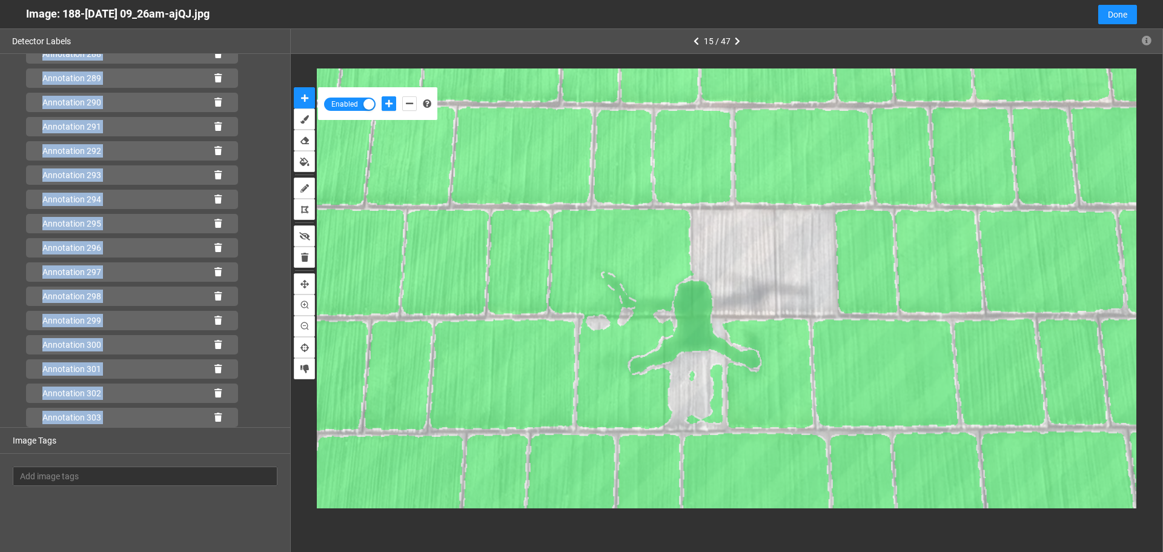
scroll to position [7071, 0]
click at [214, 416] on icon at bounding box center [217, 417] width 7 height 8
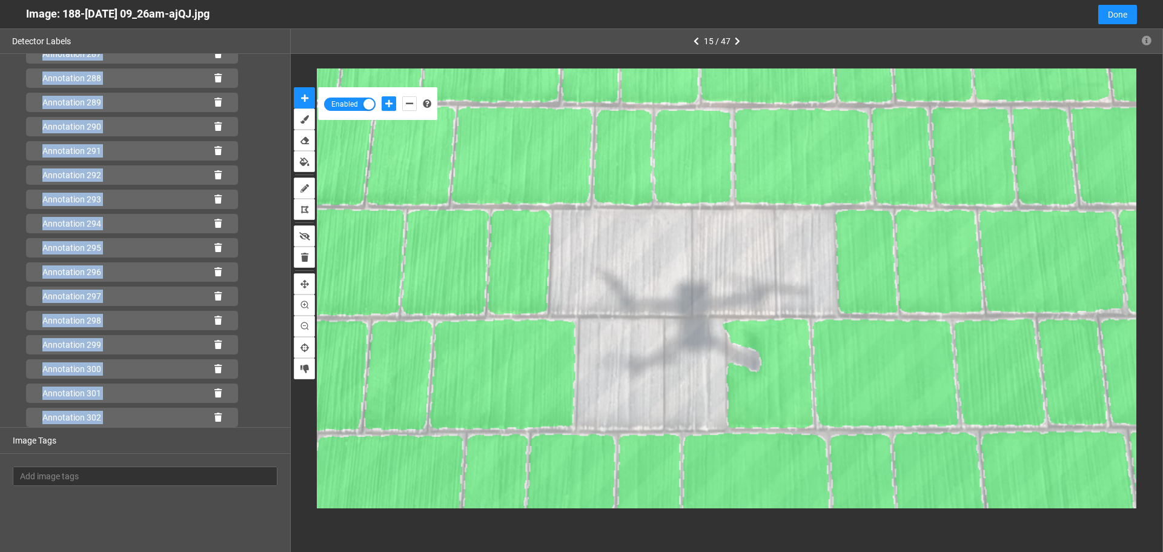
scroll to position [7023, 0]
click at [214, 414] on icon at bounding box center [217, 417] width 7 height 8
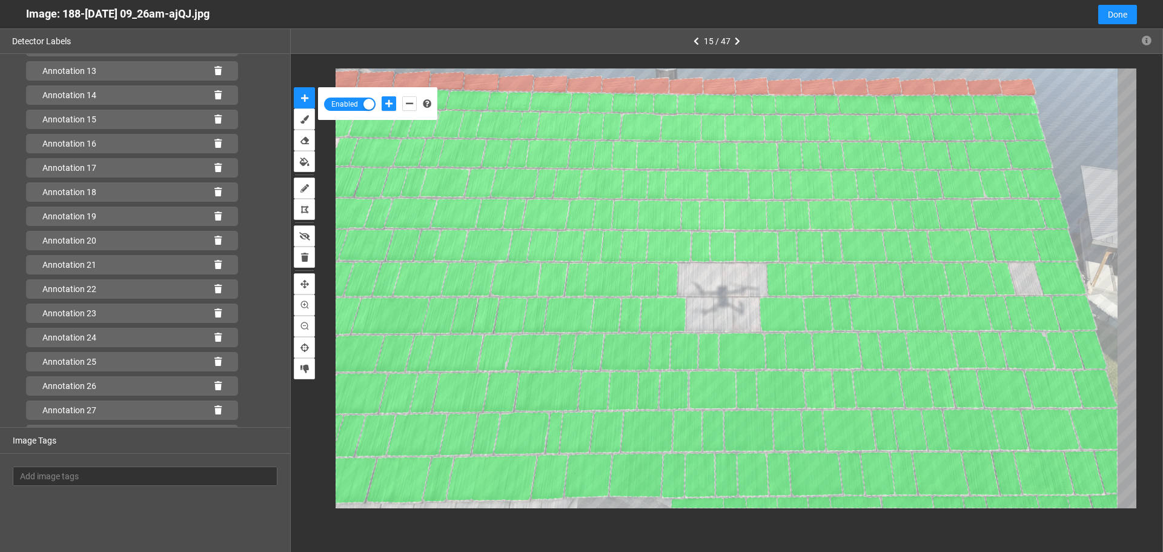
scroll to position [0, 0]
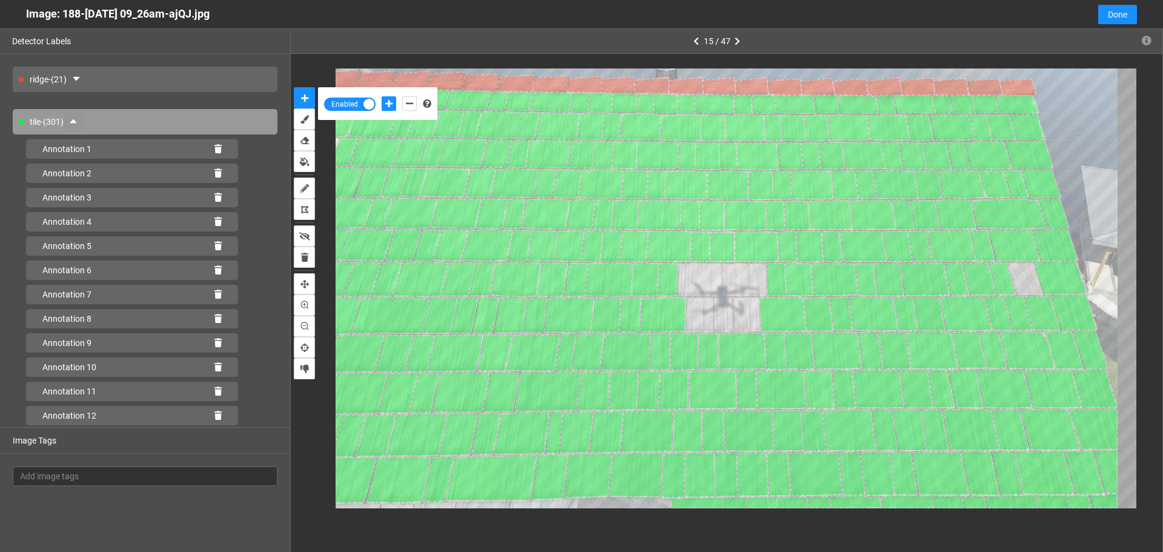
click at [74, 121] on icon "caret-up" at bounding box center [73, 121] width 10 height 10
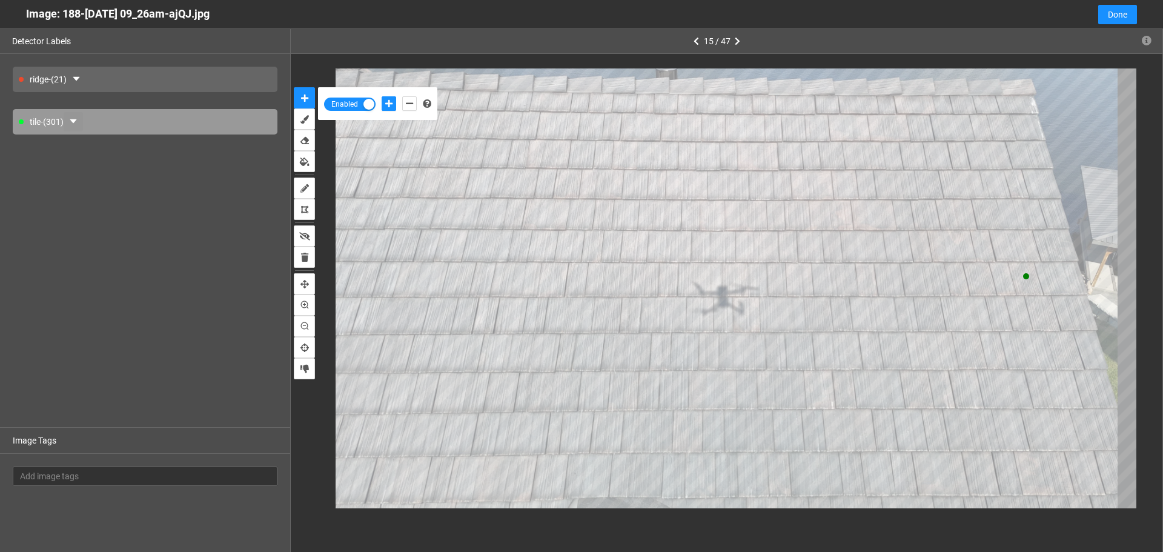
click at [64, 112] on button "button" at bounding box center [73, 121] width 19 height 19
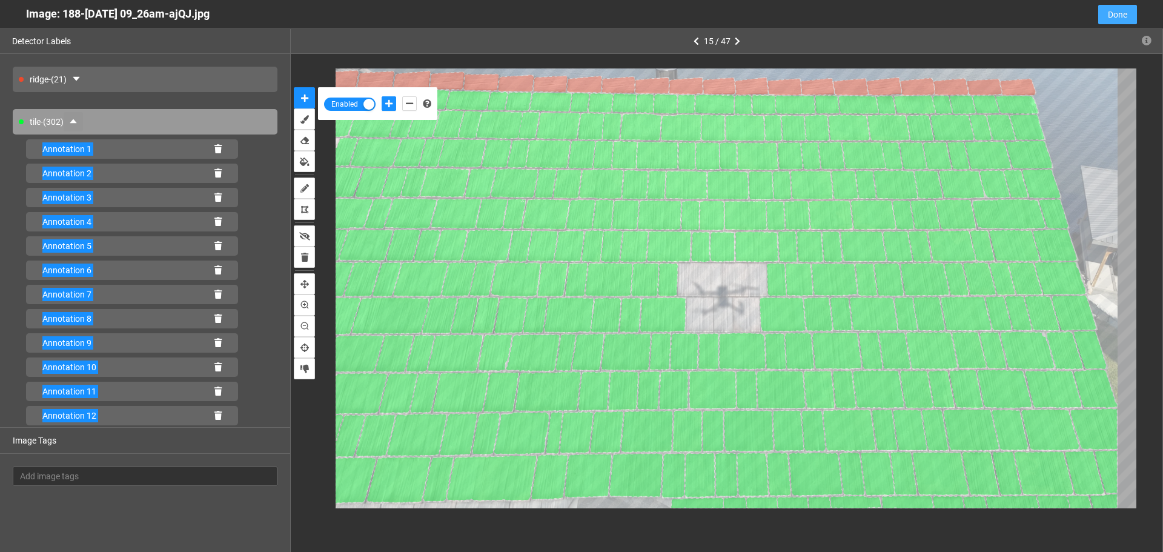
click at [1117, 19] on span "Done" at bounding box center [1117, 14] width 19 height 13
click at [1117, 19] on span "[PERSON_NAME]" at bounding box center [1130, 15] width 79 height 15
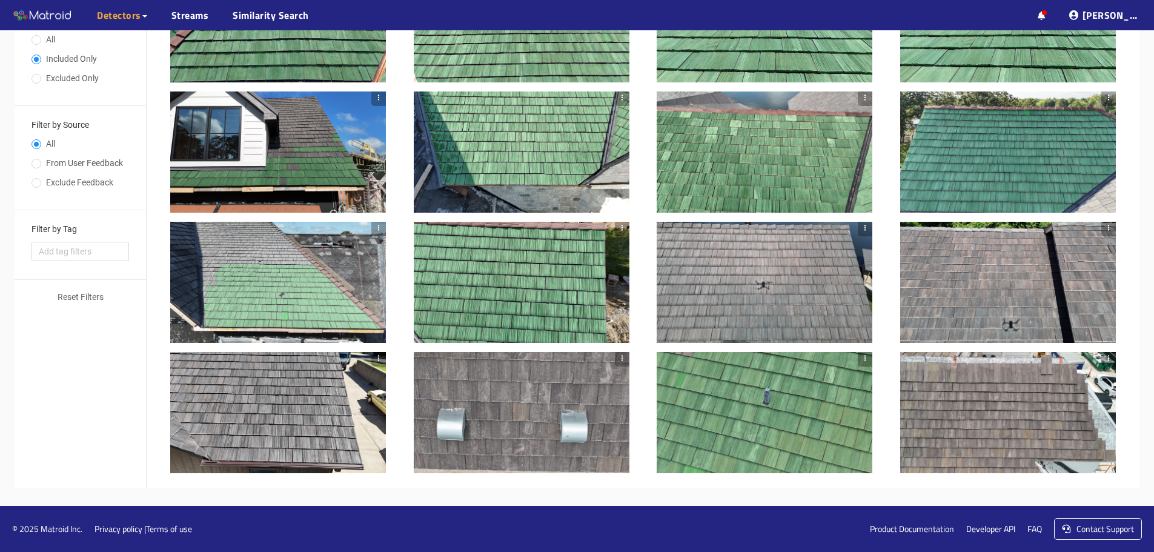
click at [1128, 109] on div at bounding box center [643, 150] width 992 height 673
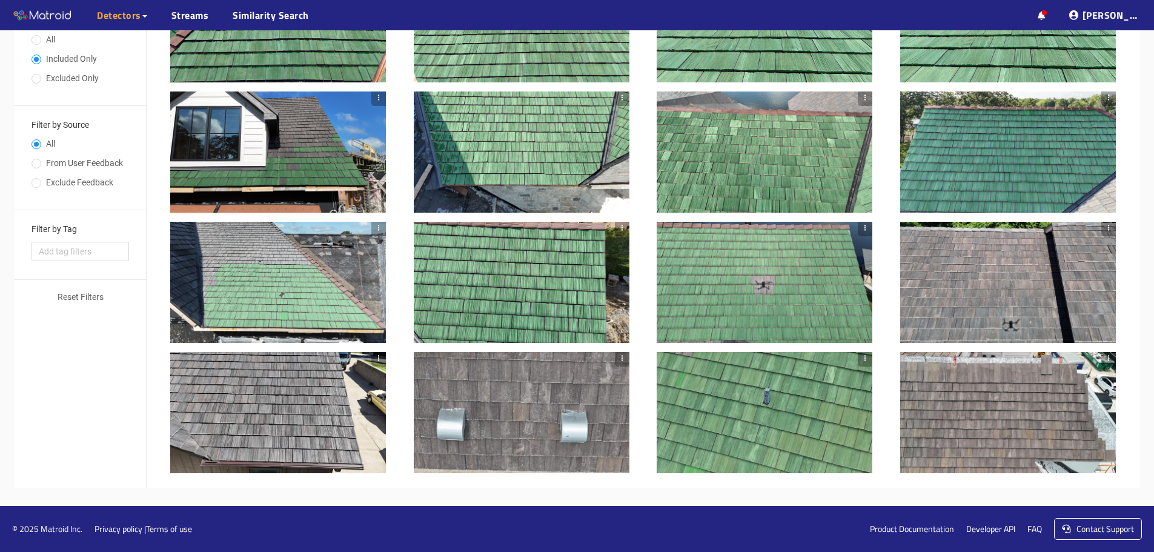
click at [744, 270] on div at bounding box center [764, 282] width 216 height 121
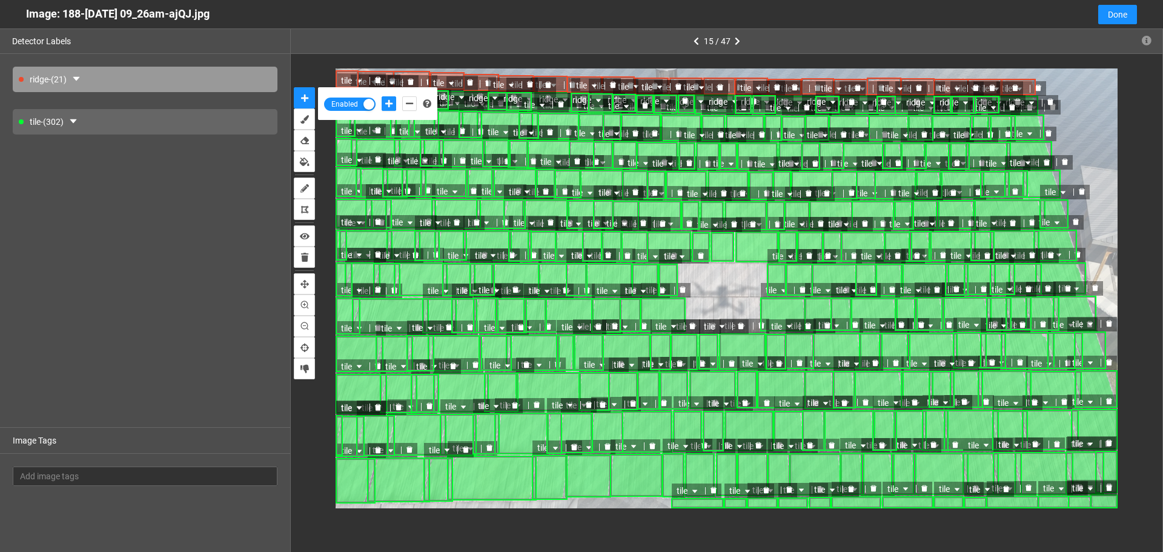
click at [64, 13] on div "Image: 188-Aug 20 2025 09_26am-ajQJ.jpg" at bounding box center [117, 14] width 183 height 28
click at [210, 15] on div "Image: 188-Aug 20 2025 09_26am-ajQJ.jpg" at bounding box center [117, 14] width 183 height 28
drag, startPoint x: 64, startPoint y: 15, endPoint x: 237, endPoint y: 12, distance: 173.8
click at [210, 12] on div "Image: 188-Aug 20 2025 09_26am-ajQJ.jpg" at bounding box center [117, 14] width 183 height 28
copy div "188-Aug 20 2025 09_26am-ajQJ.jpg"
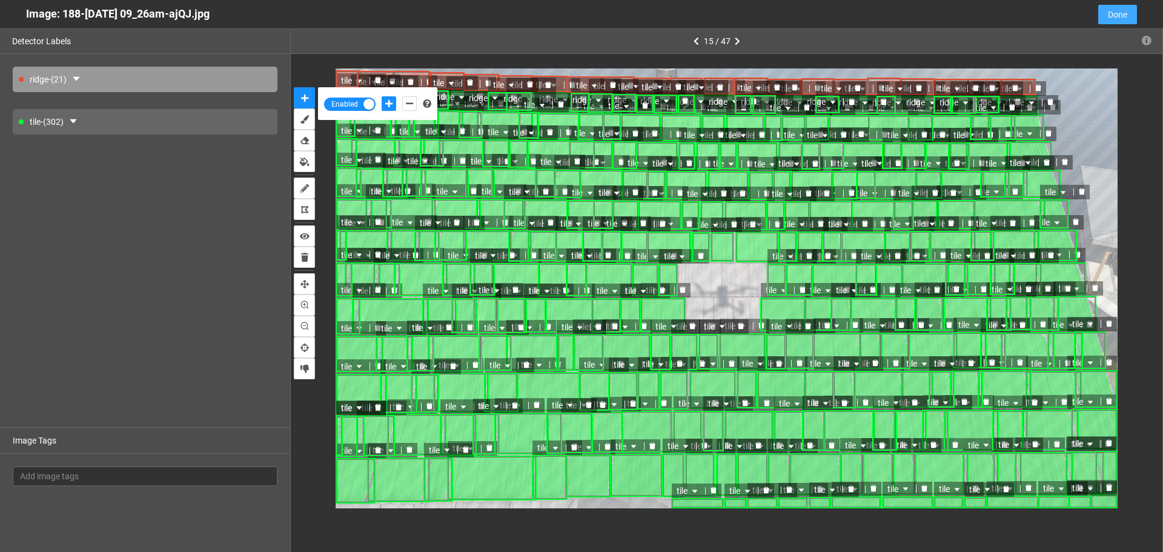
click at [1123, 10] on span "Done" at bounding box center [1117, 14] width 19 height 13
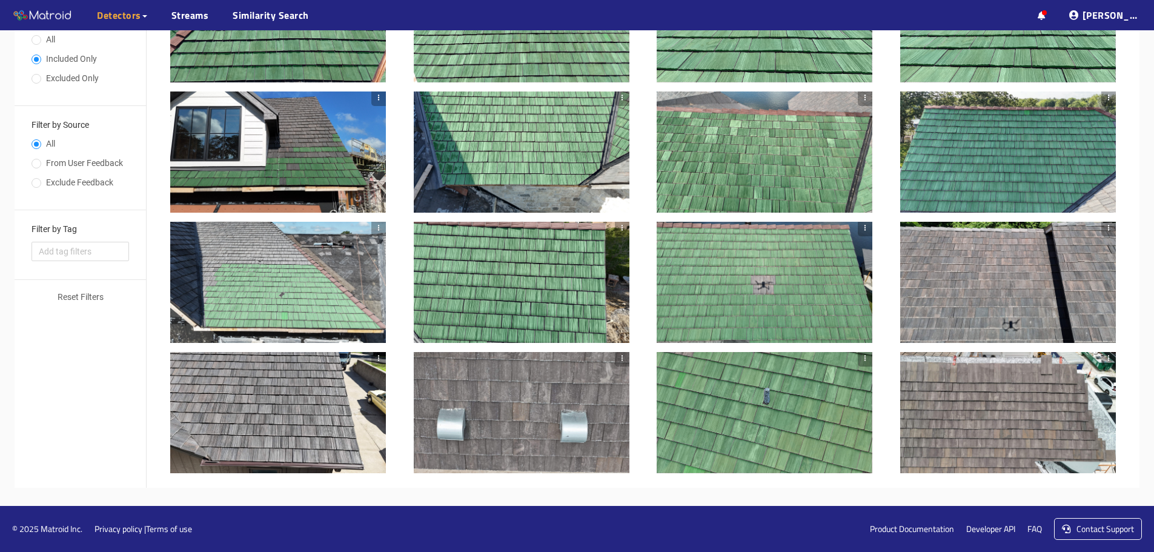
click at [981, 260] on div at bounding box center [1008, 282] width 216 height 121
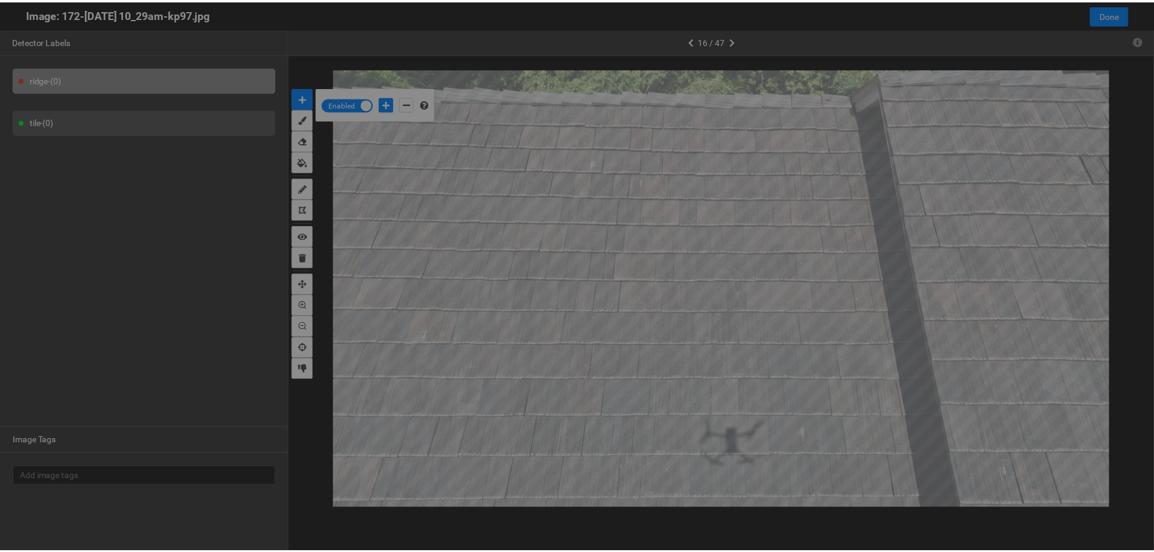
scroll to position [545, 0]
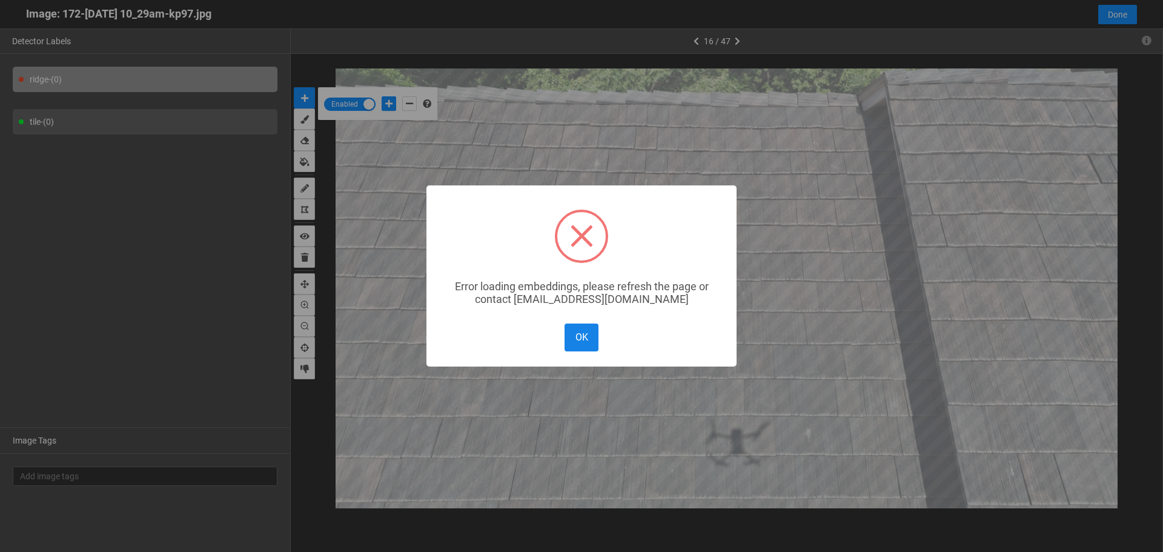
click at [581, 334] on button "OK" at bounding box center [581, 336] width 34 height 27
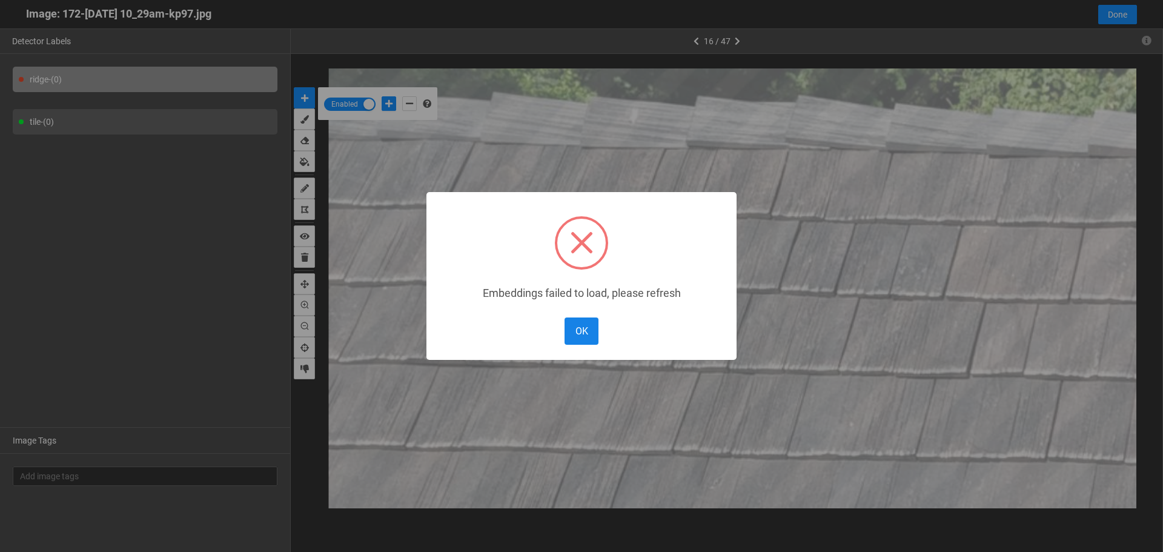
click at [581, 331] on button "OK" at bounding box center [581, 330] width 34 height 27
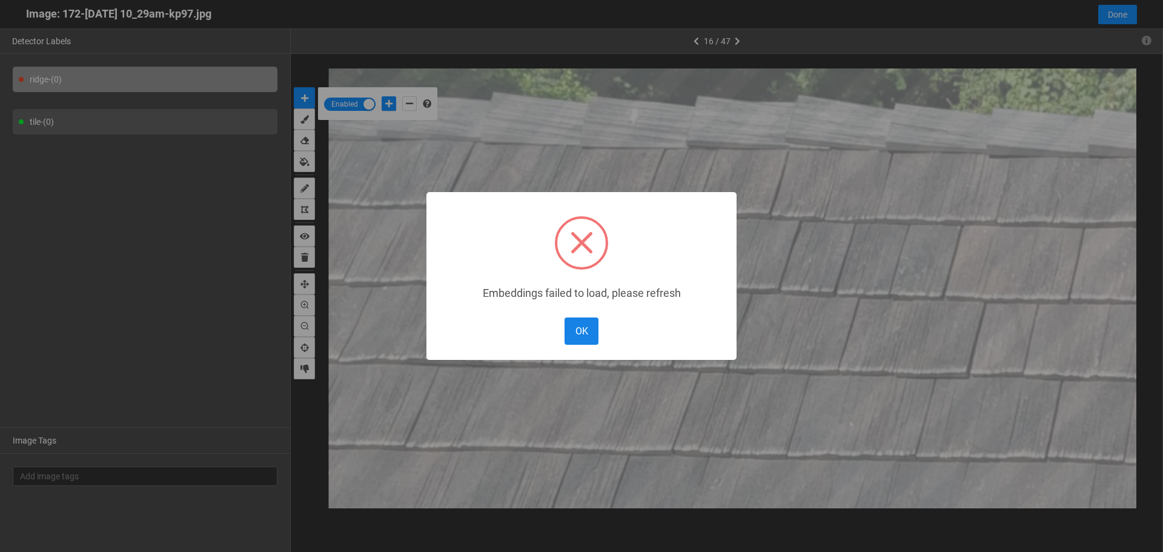
click at [586, 332] on button "OK" at bounding box center [581, 330] width 34 height 27
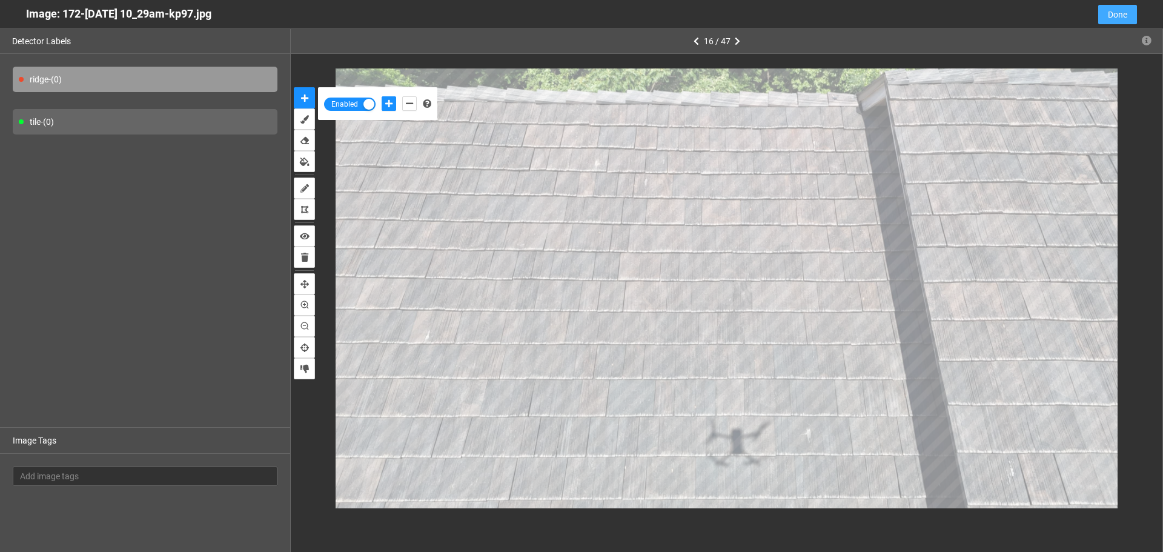
click at [1108, 12] on span "Done" at bounding box center [1117, 14] width 19 height 13
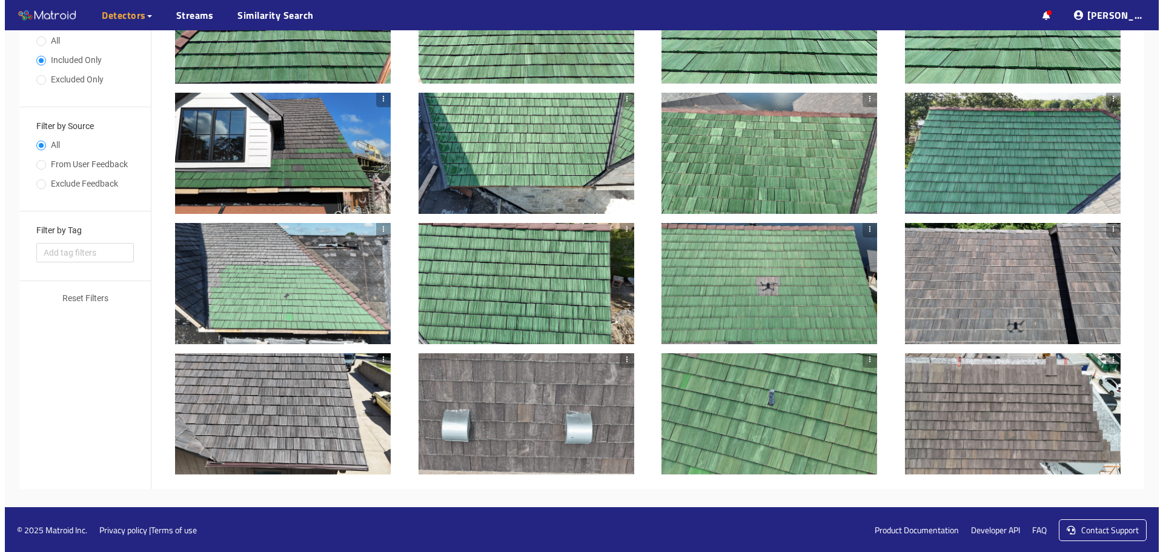
scroll to position [315, 0]
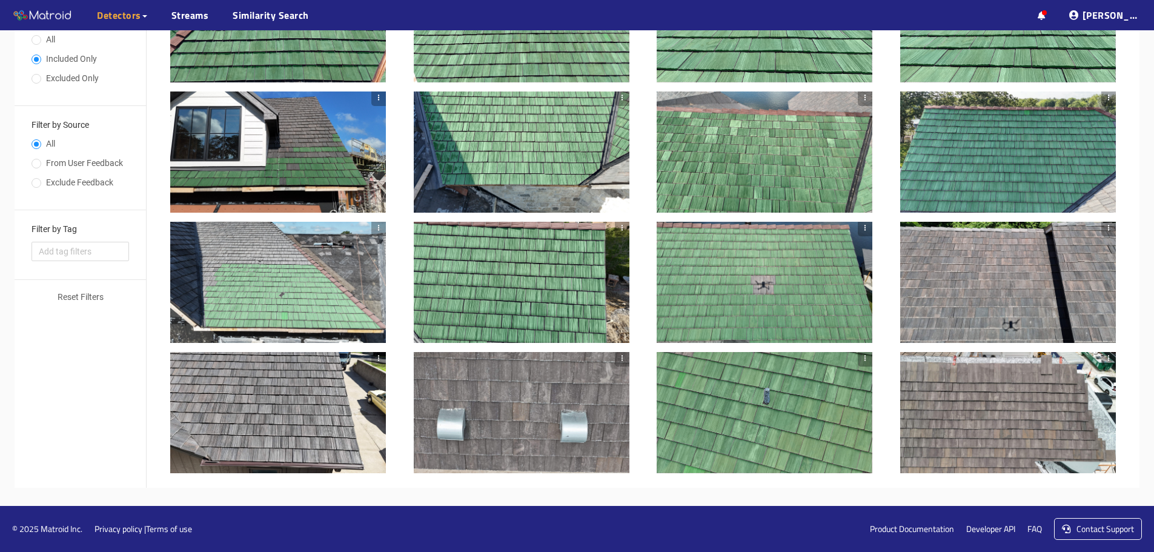
click at [1019, 260] on div at bounding box center [1008, 282] width 216 height 121
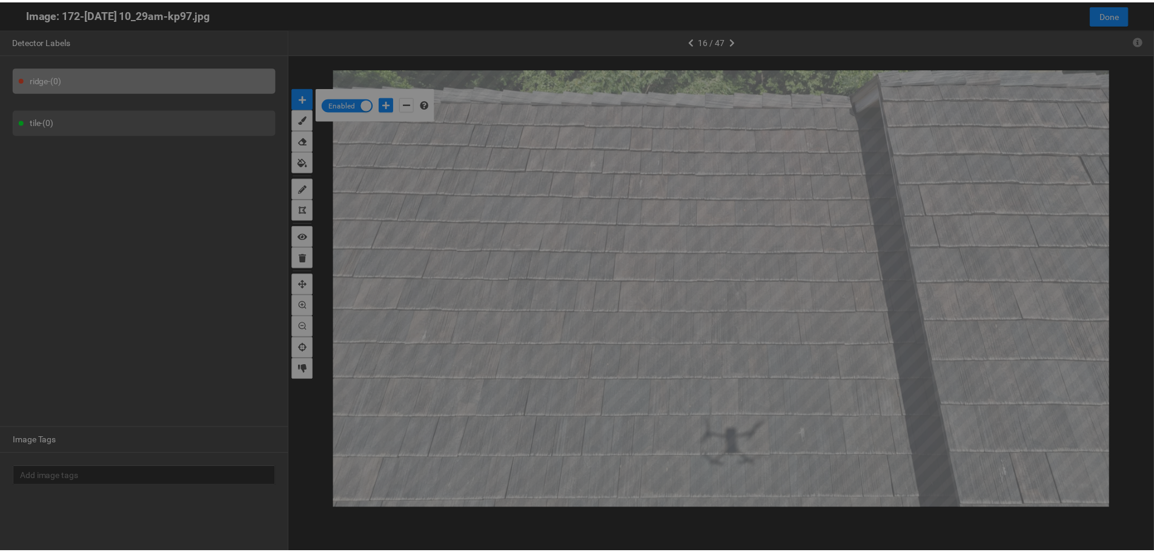
scroll to position [545, 0]
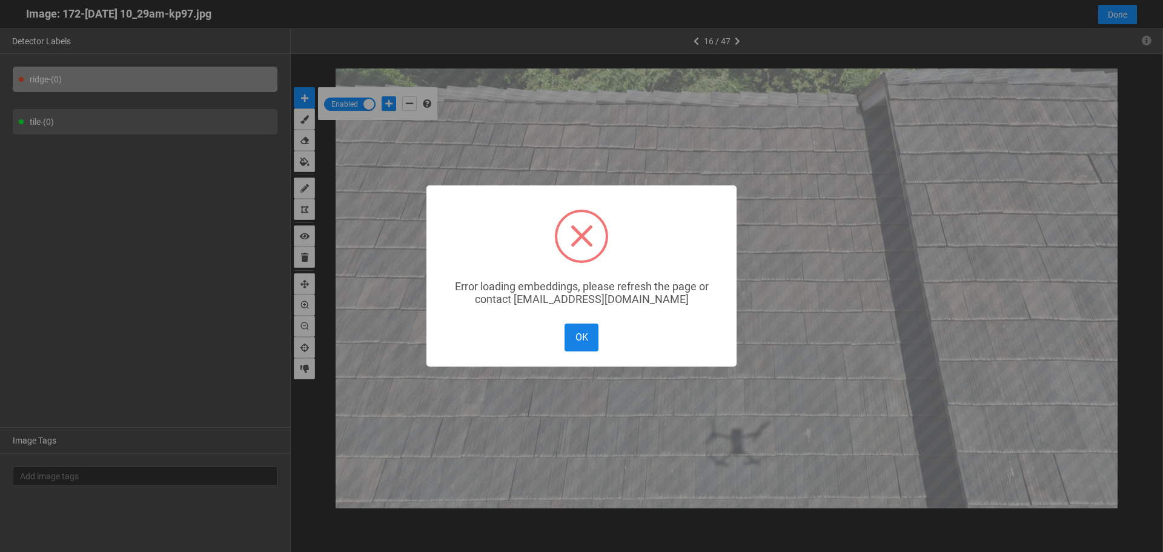
click at [587, 342] on button "OK" at bounding box center [581, 336] width 34 height 27
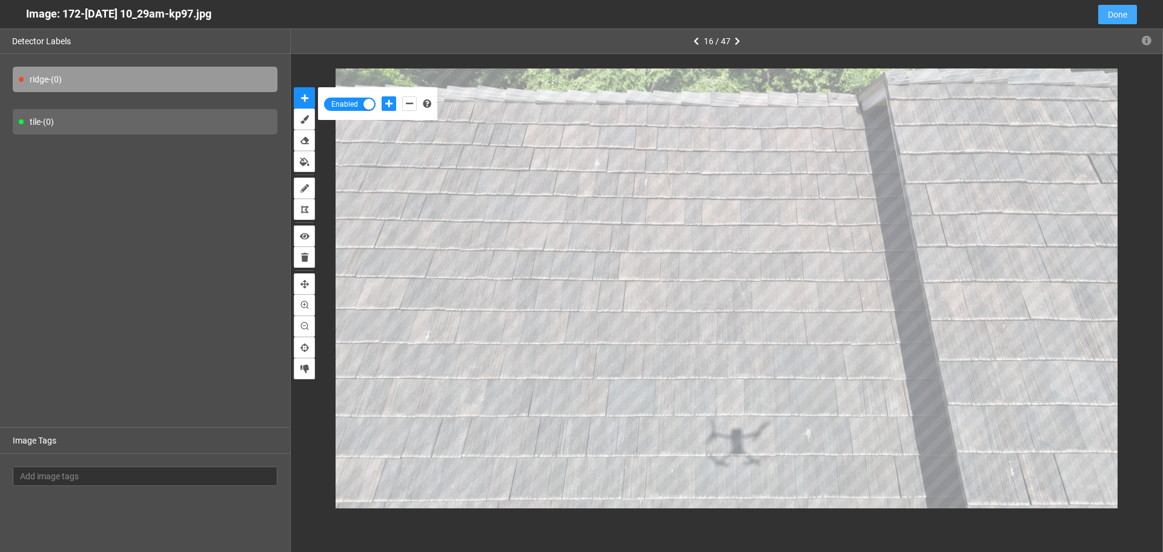
click at [1125, 21] on span "Done" at bounding box center [1117, 14] width 19 height 13
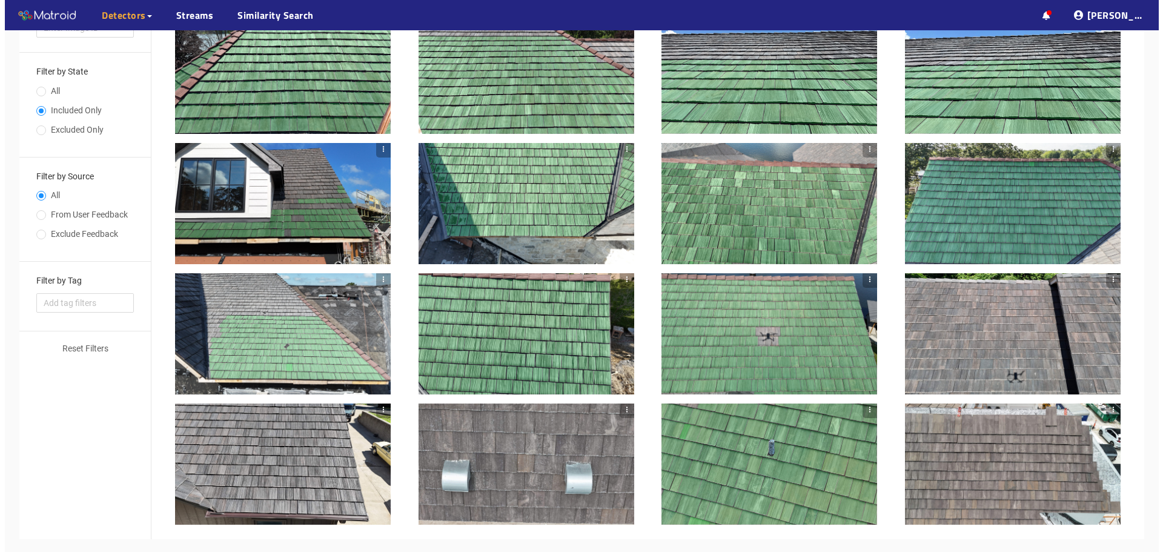
scroll to position [315, 0]
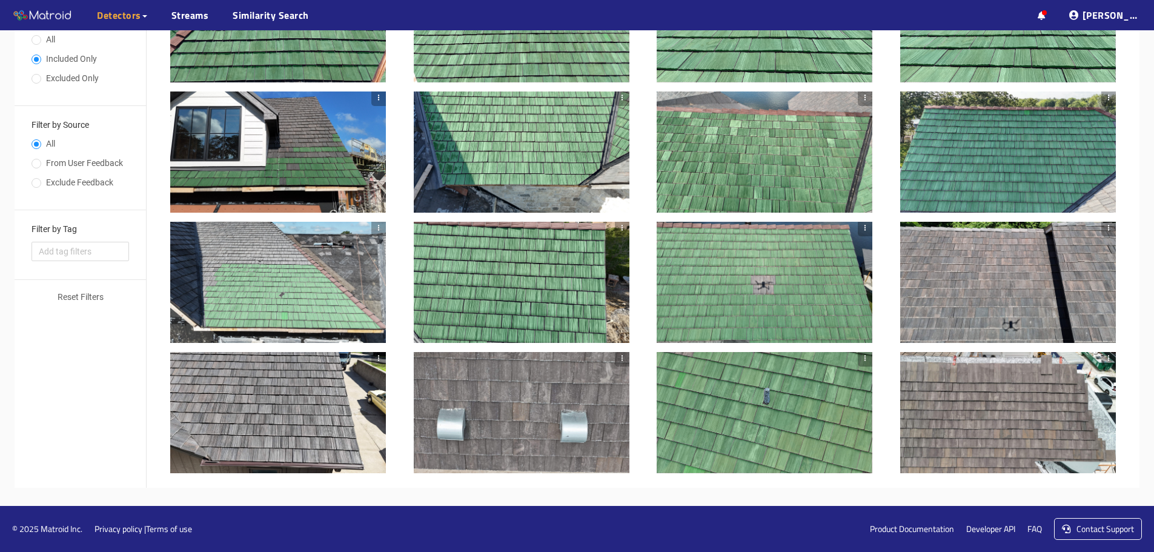
click at [292, 414] on div at bounding box center [278, 412] width 216 height 121
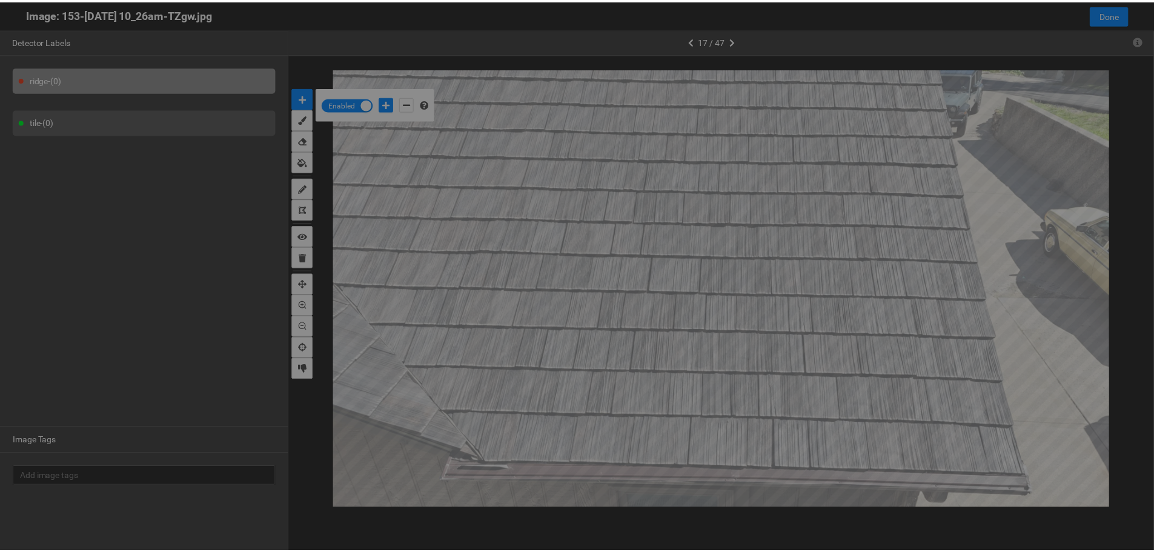
scroll to position [545, 0]
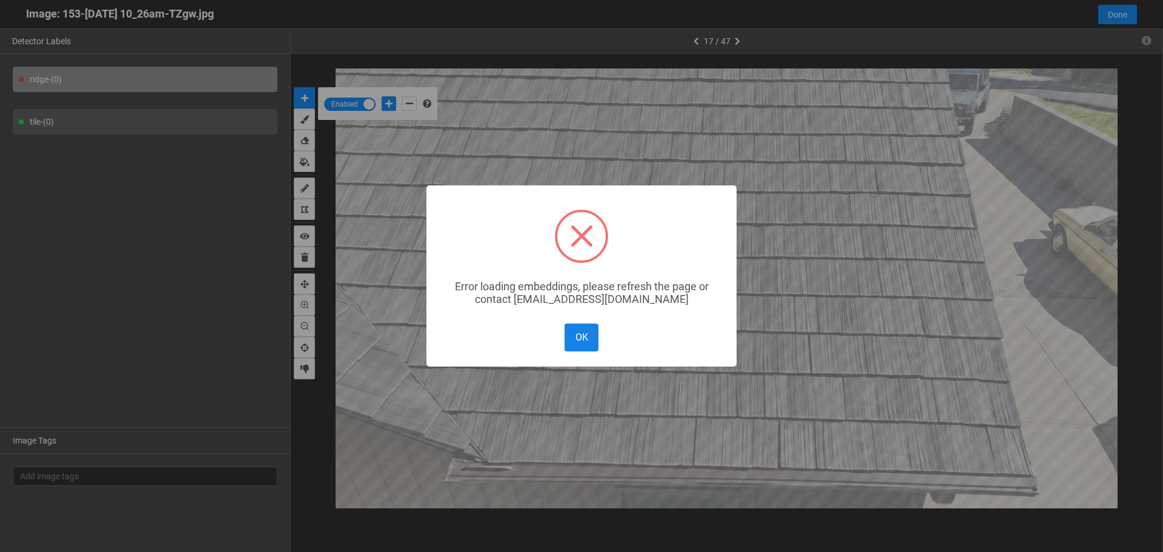
click at [578, 345] on button "OK" at bounding box center [581, 336] width 34 height 27
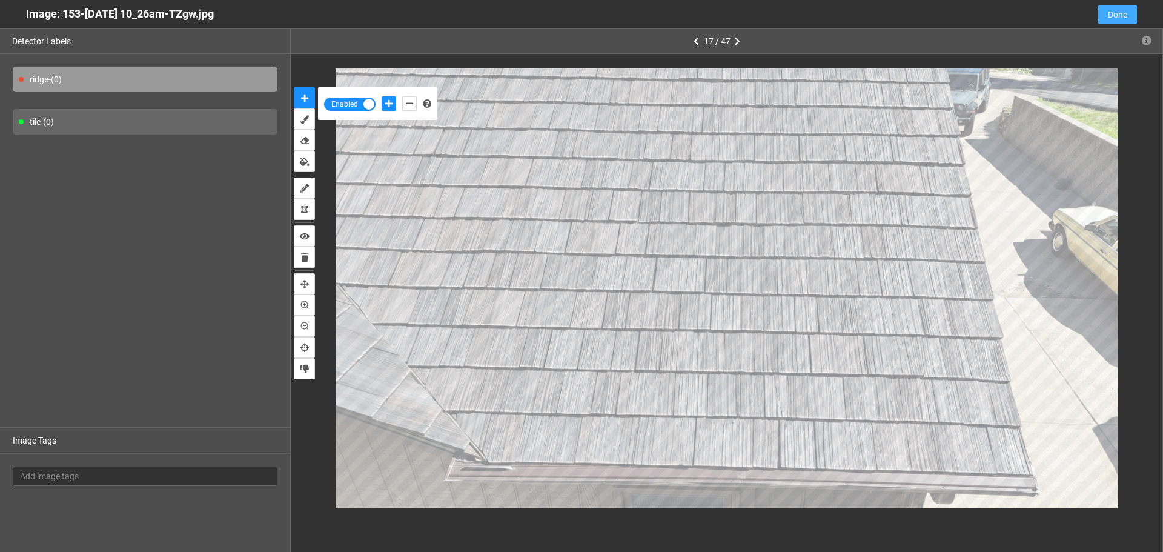
click at [1104, 17] on button "Done" at bounding box center [1117, 14] width 39 height 19
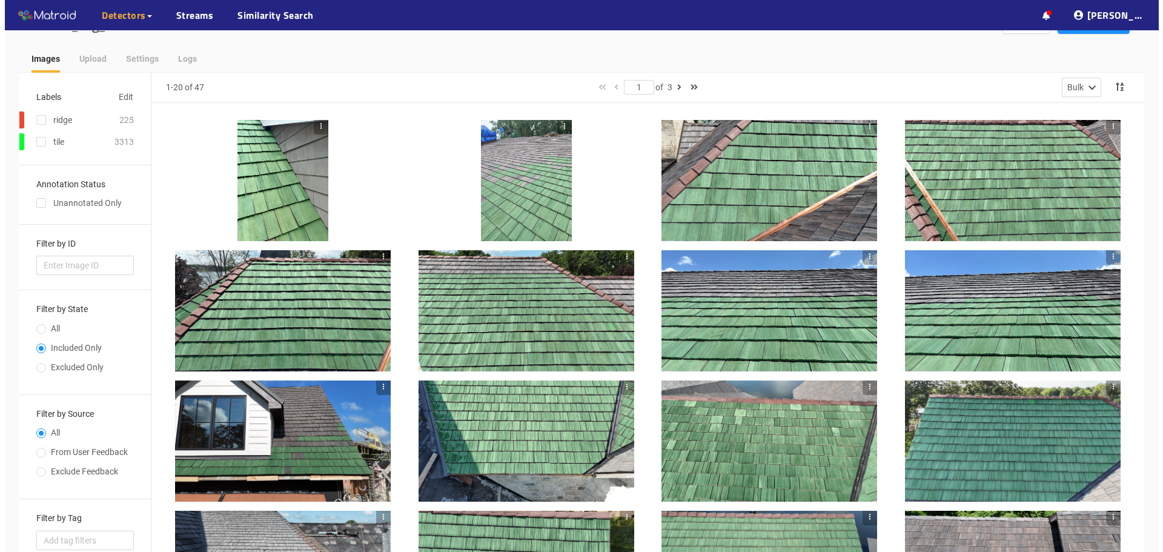
scroll to position [0, 0]
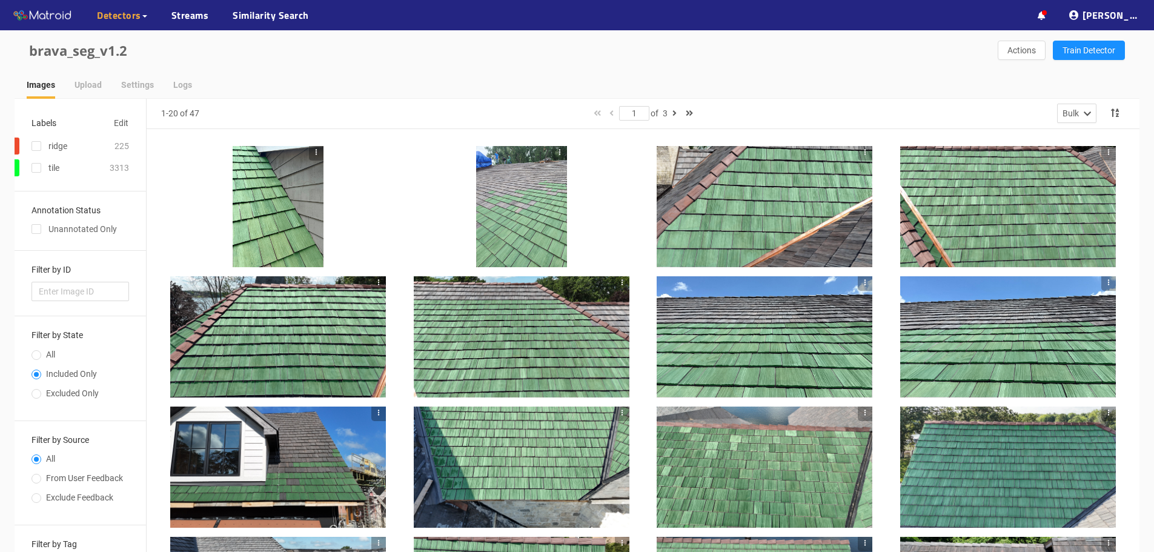
click at [518, 203] on div at bounding box center [521, 206] width 91 height 121
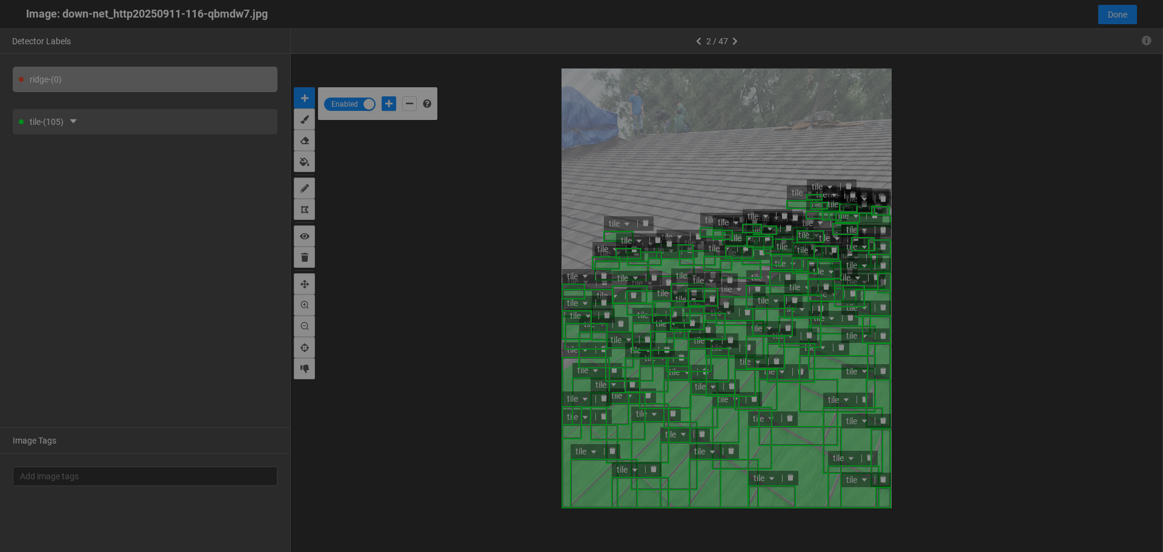
scroll to position [545, 0]
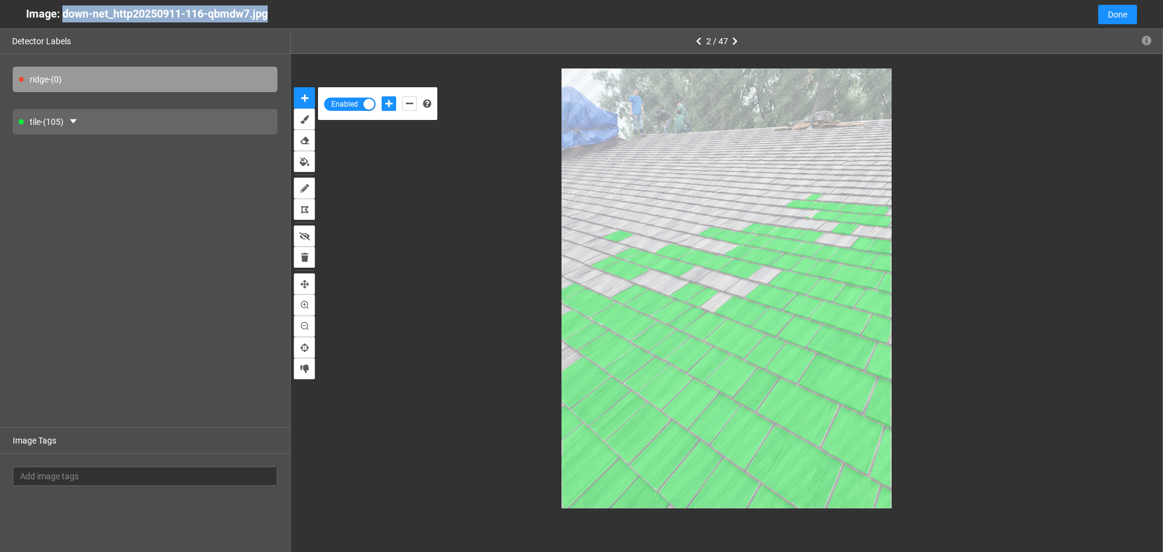
drag, startPoint x: 64, startPoint y: 14, endPoint x: 273, endPoint y: 18, distance: 209.6
click at [268, 18] on div "Image: down-net_http20250911-116-qbmdw7.jpg" at bounding box center [147, 14] width 242 height 28
copy div "down-net_http20250911-116-qbmdw7.jpg"
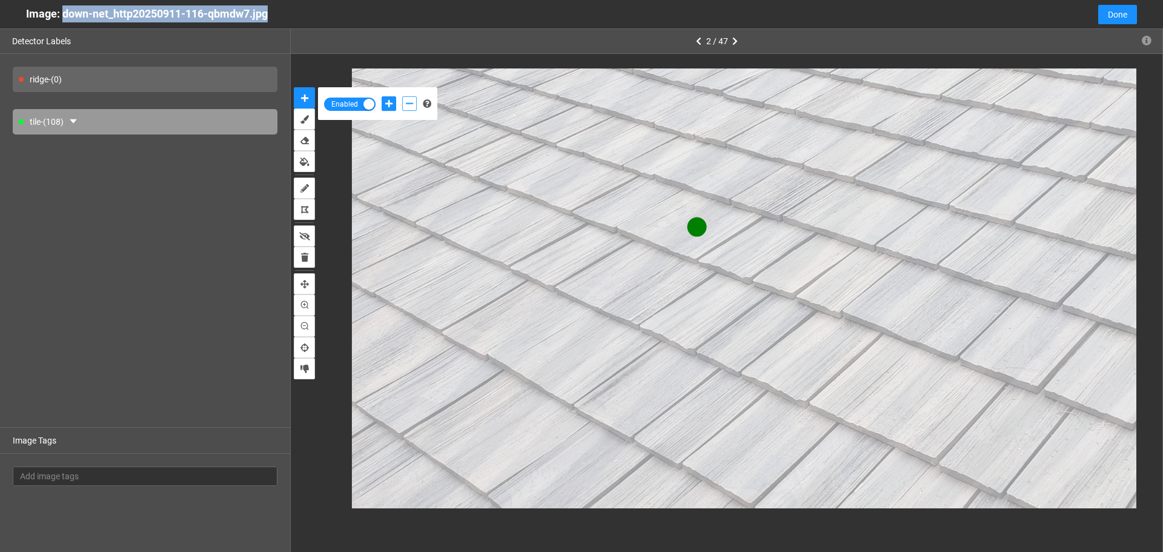
click at [409, 102] on icon "add-negative-points" at bounding box center [409, 103] width 7 height 8
click at [394, 104] on button "add-positive-points" at bounding box center [388, 103] width 15 height 15
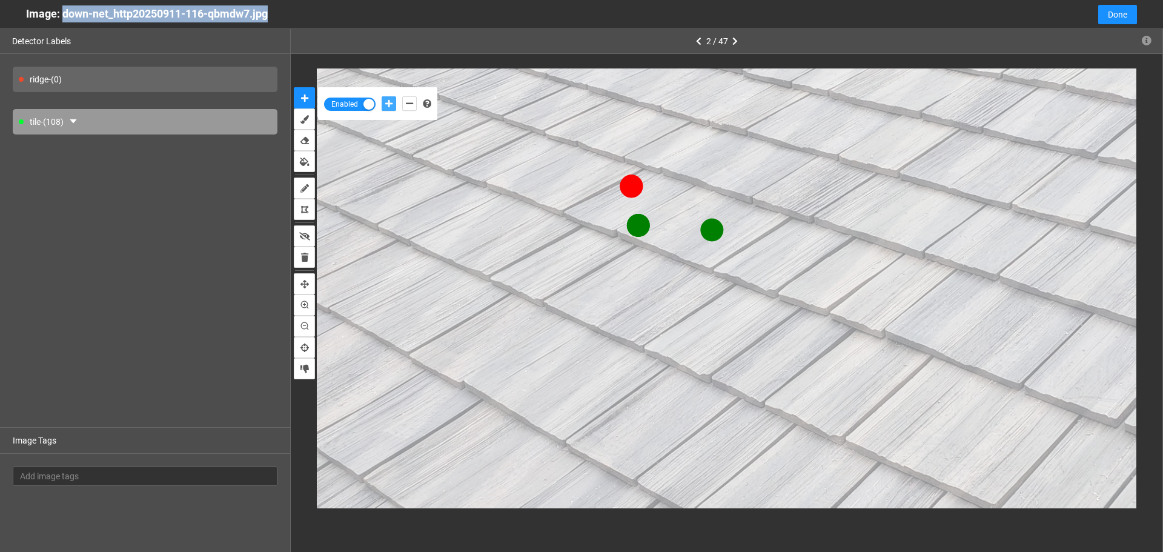
click at [381, 96] on button "add-positive-points" at bounding box center [388, 103] width 15 height 15
click at [411, 98] on button "add-negative-points" at bounding box center [409, 103] width 15 height 15
click at [402, 96] on button "add-negative-points" at bounding box center [409, 103] width 15 height 15
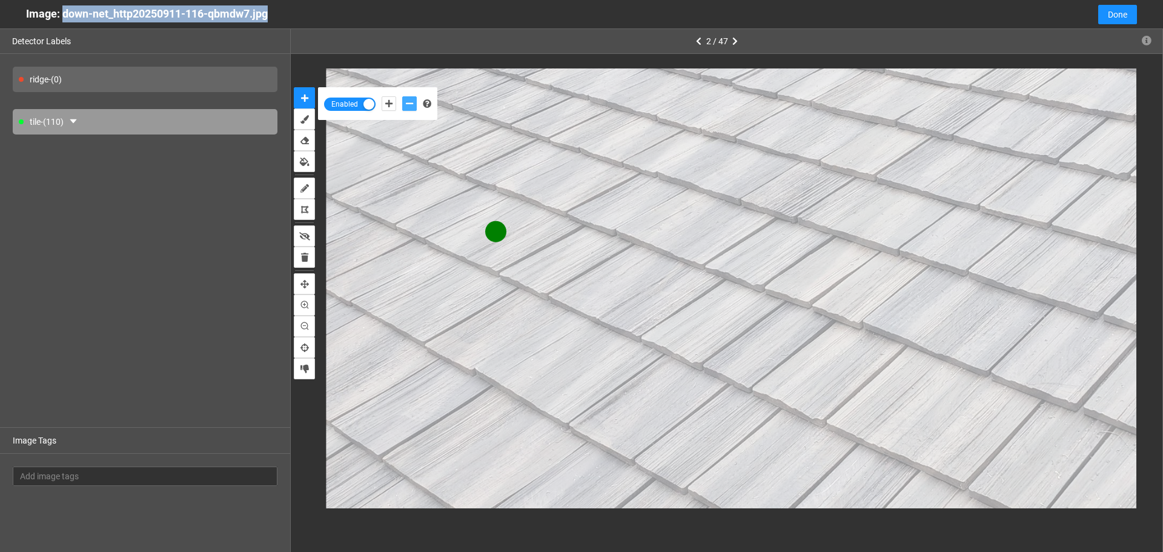
click at [402, 96] on button "add-negative-points" at bounding box center [409, 103] width 15 height 15
click at [409, 100] on icon "add-negative-points" at bounding box center [409, 103] width 7 height 8
click at [402, 96] on button "add-negative-points" at bounding box center [409, 103] width 15 height 15
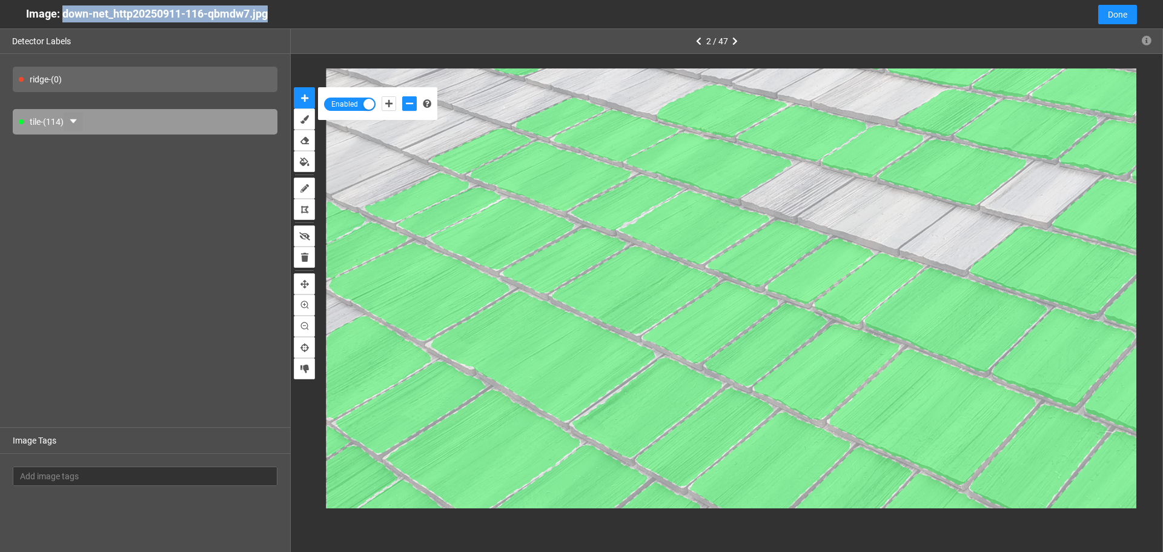
click at [74, 122] on icon "caret-down" at bounding box center [73, 121] width 10 height 10
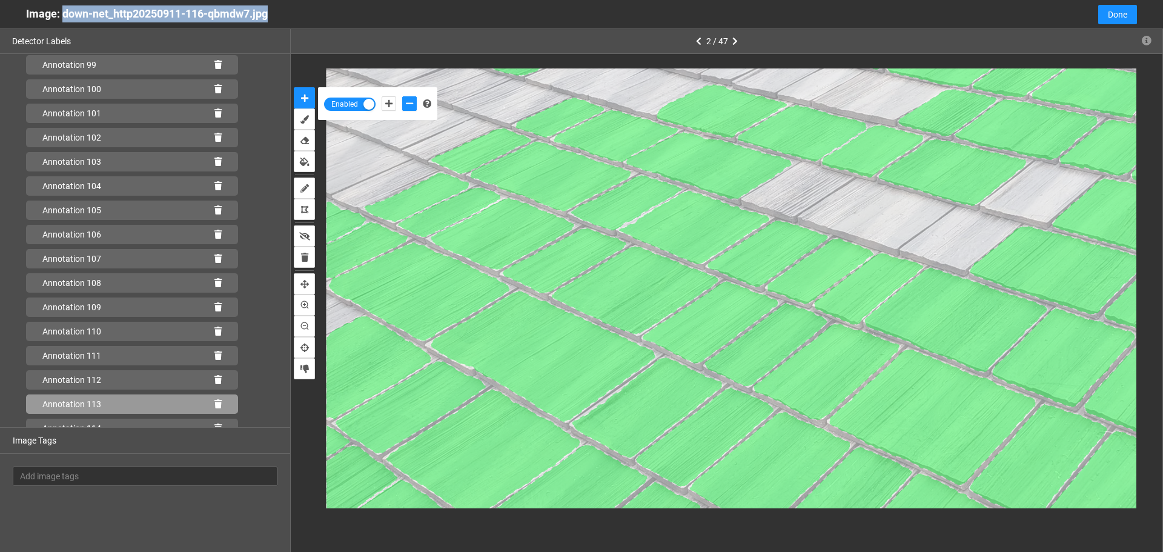
scroll to position [2469, 0]
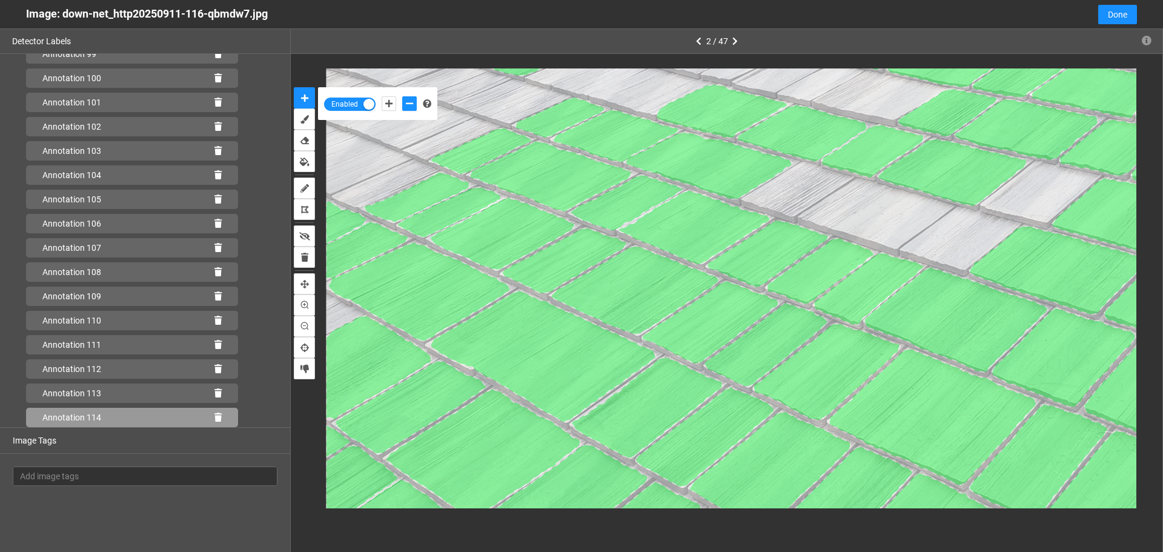
click at [214, 417] on icon at bounding box center [217, 417] width 7 height 8
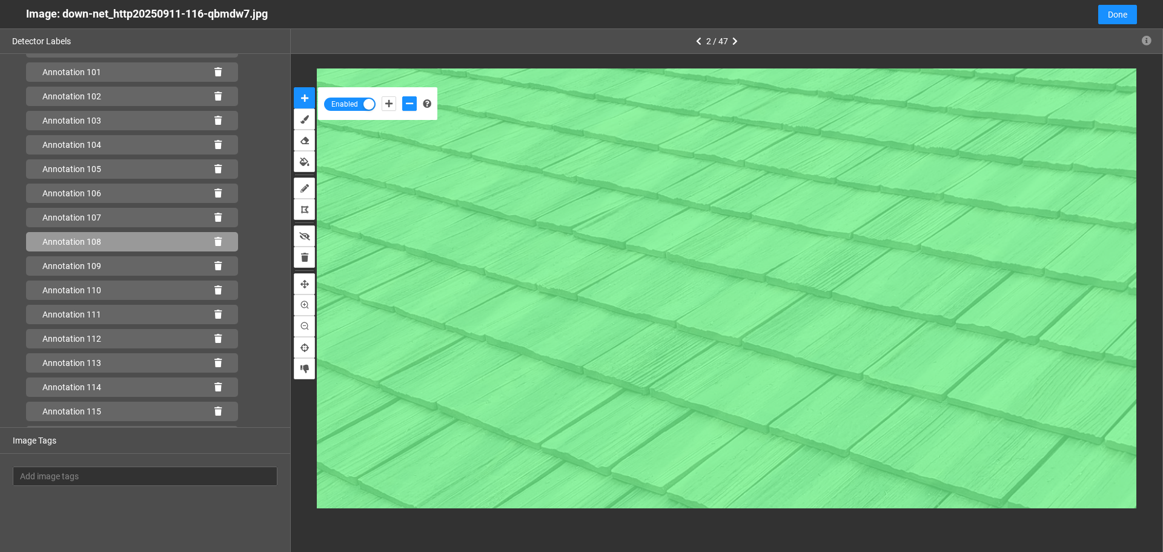
scroll to position [2614, 0]
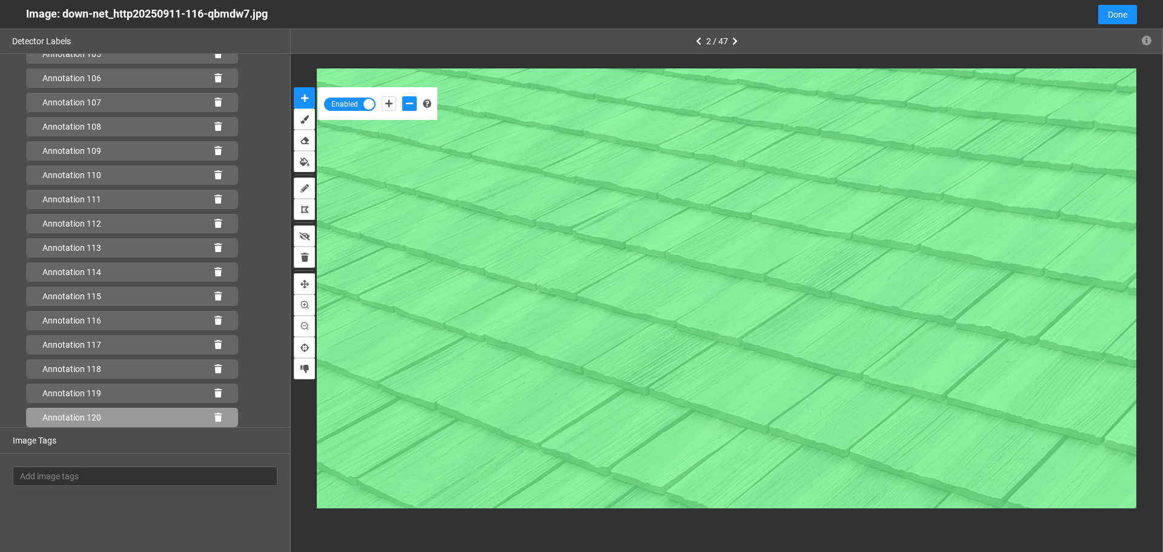
click at [214, 417] on icon at bounding box center [217, 417] width 7 height 8
click at [214, 415] on icon at bounding box center [217, 417] width 7 height 8
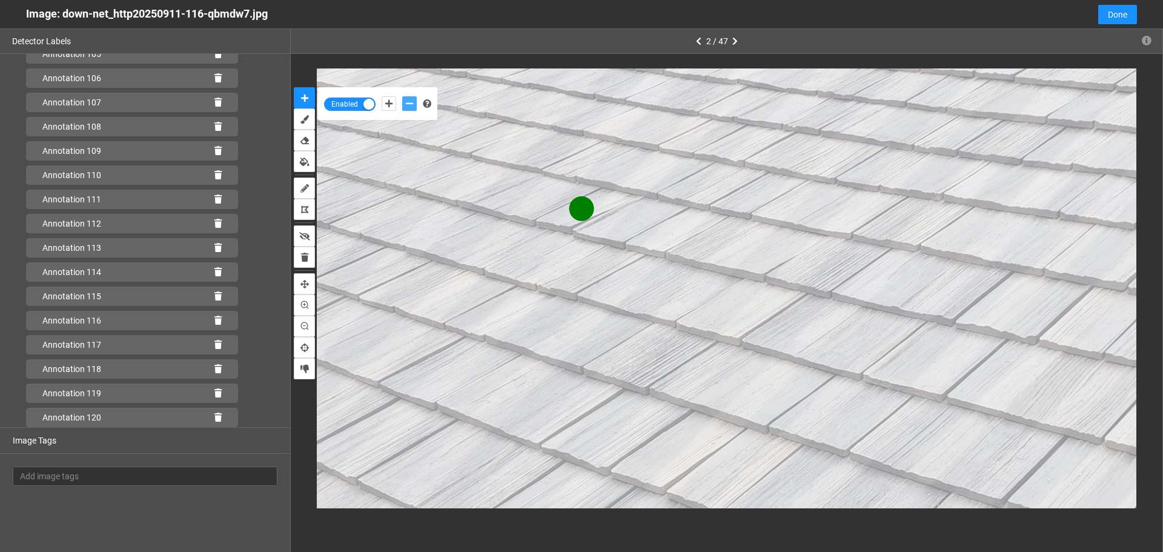
click at [412, 103] on icon "add-negative-points" at bounding box center [409, 103] width 7 height 8
click at [402, 96] on button "add-negative-points" at bounding box center [409, 103] width 15 height 15
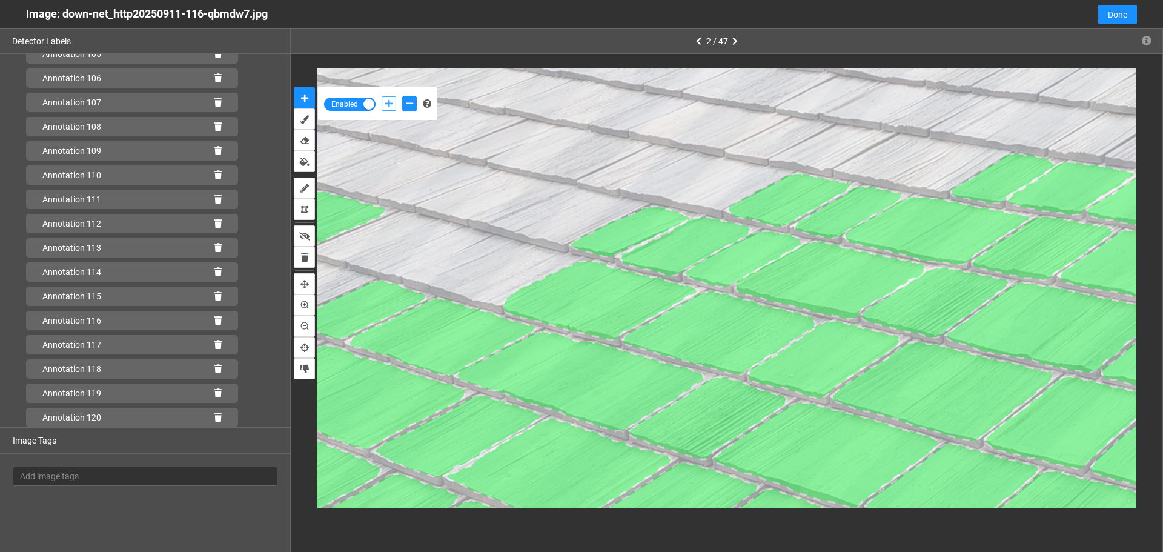
click at [384, 108] on button "add-positive-points" at bounding box center [388, 103] width 15 height 15
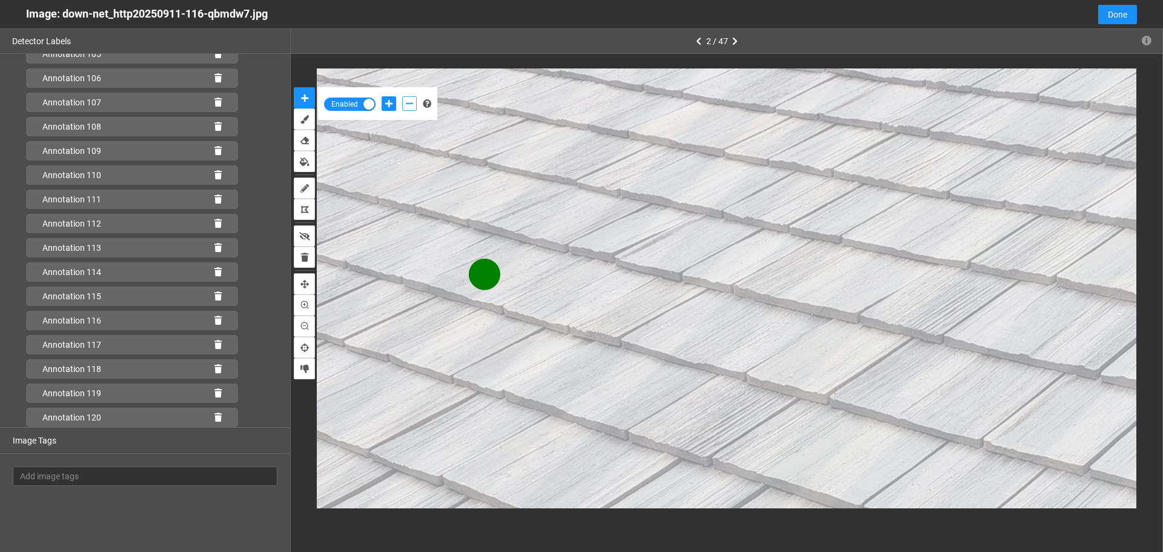
click at [409, 102] on icon "add-negative-points" at bounding box center [409, 103] width 7 height 8
click at [402, 96] on button "add-negative-points" at bounding box center [409, 103] width 15 height 15
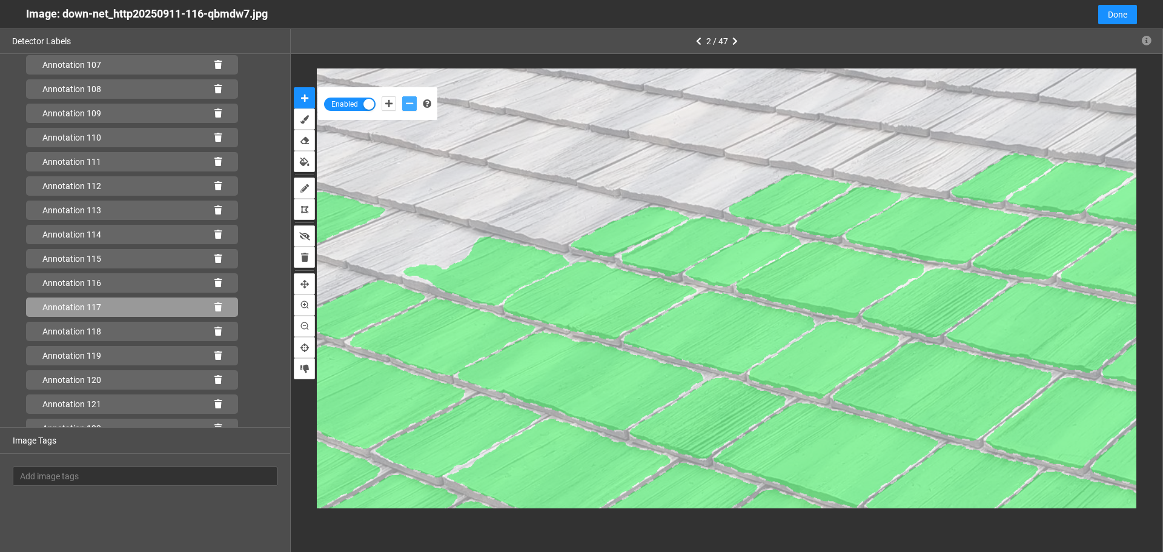
scroll to position [2663, 0]
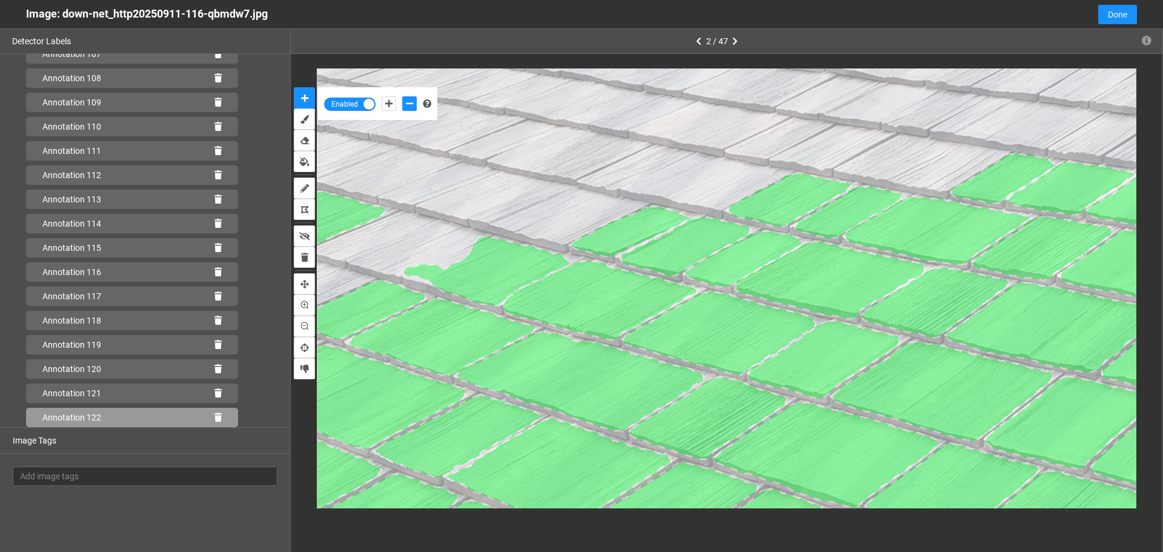
click at [214, 415] on icon at bounding box center [217, 417] width 7 height 8
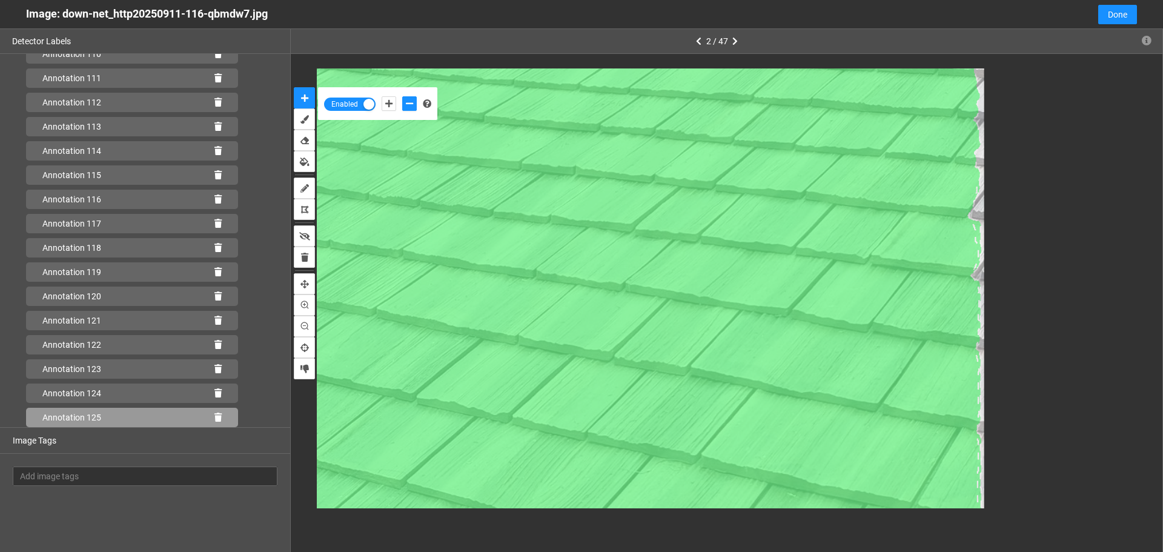
click at [214, 415] on icon at bounding box center [217, 417] width 7 height 8
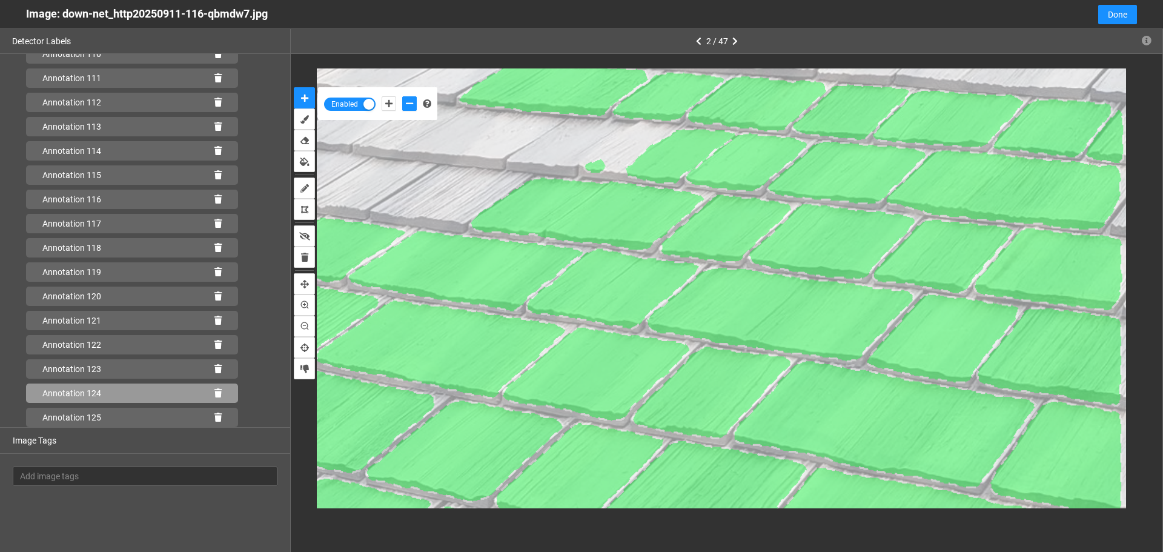
scroll to position [2784, 0]
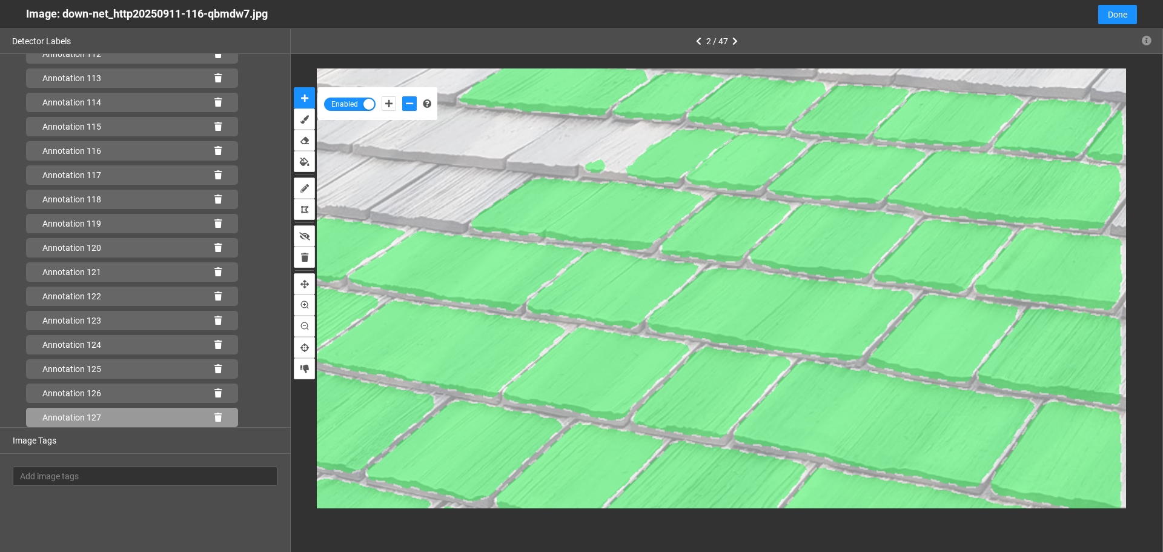
click at [214, 417] on div "Annotation 127" at bounding box center [132, 417] width 212 height 19
click at [214, 416] on icon at bounding box center [217, 417] width 7 height 8
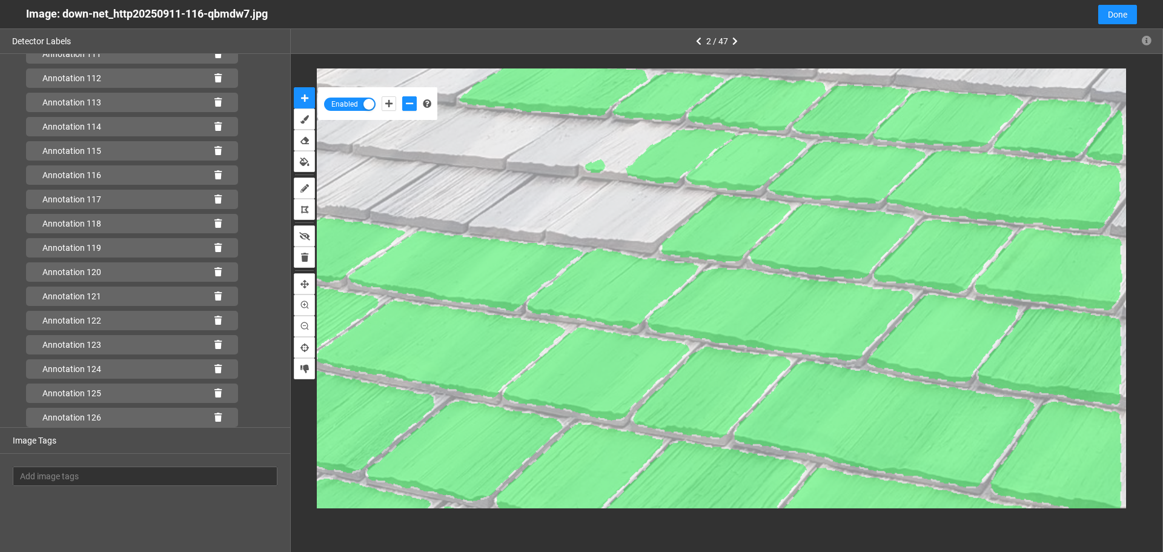
scroll to position [2759, 0]
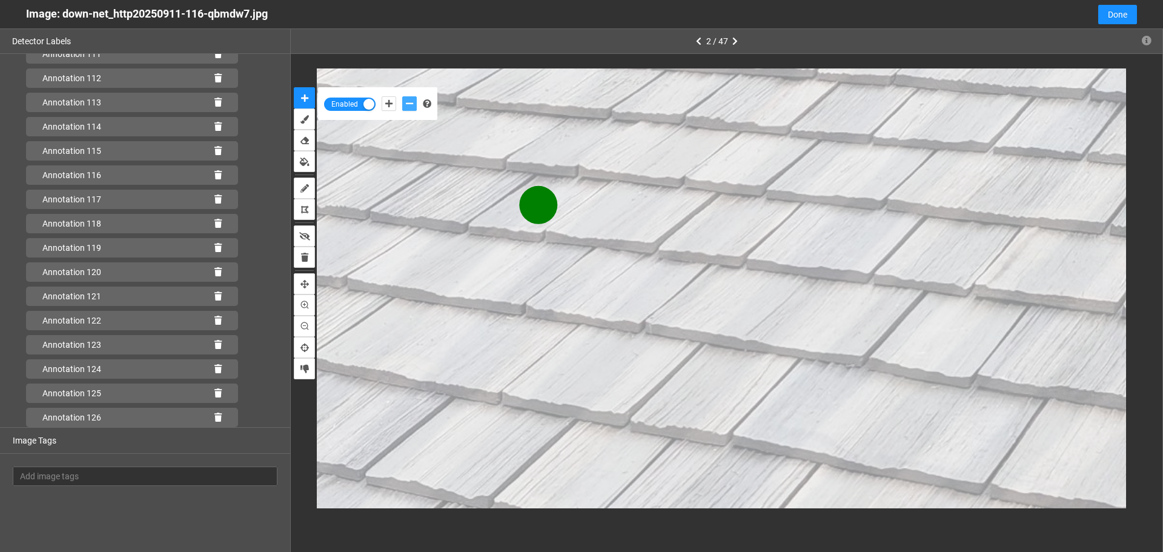
click at [406, 104] on icon "add-negative-points" at bounding box center [409, 103] width 7 height 8
click at [402, 96] on button "add-negative-points" at bounding box center [409, 103] width 15 height 15
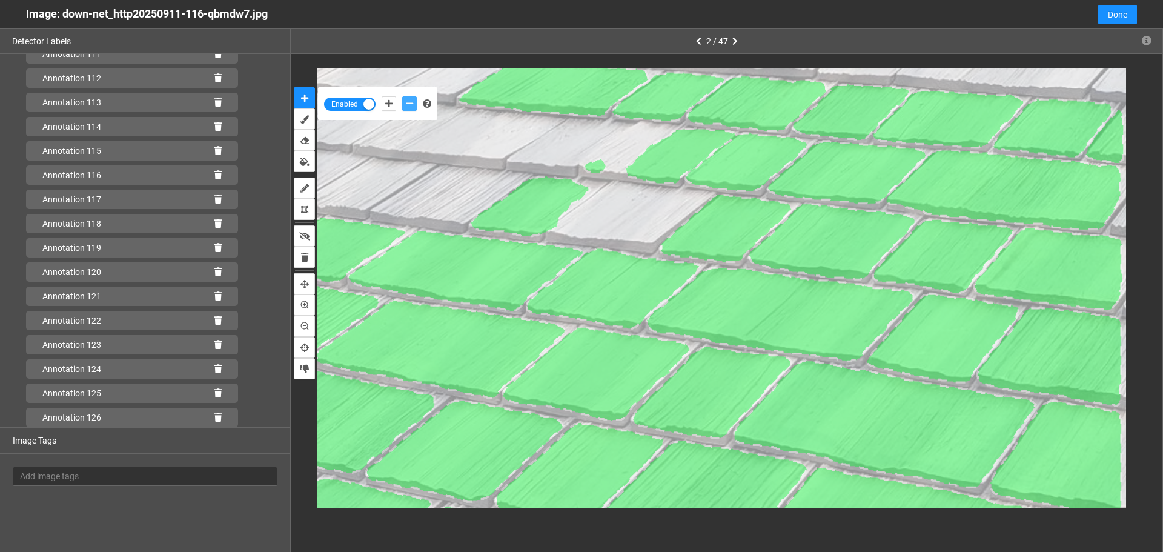
scroll to position [2784, 0]
click at [216, 414] on div "Annotation 127" at bounding box center [132, 417] width 212 height 19
click at [214, 418] on icon at bounding box center [217, 417] width 7 height 8
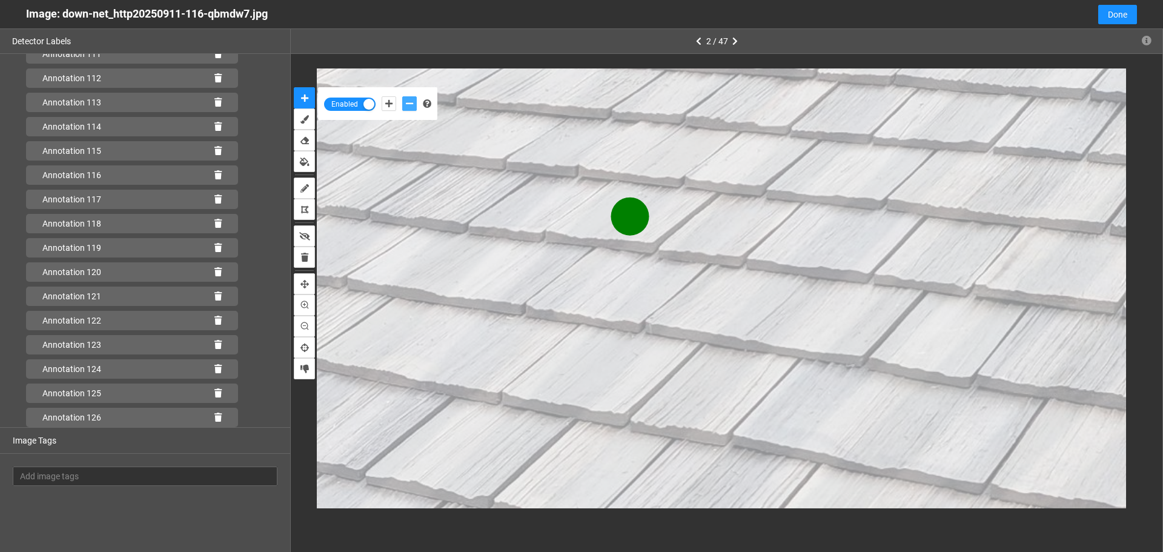
click at [409, 107] on icon "add-negative-points" at bounding box center [409, 103] width 7 height 8
click at [402, 96] on button "add-negative-points" at bounding box center [409, 103] width 15 height 15
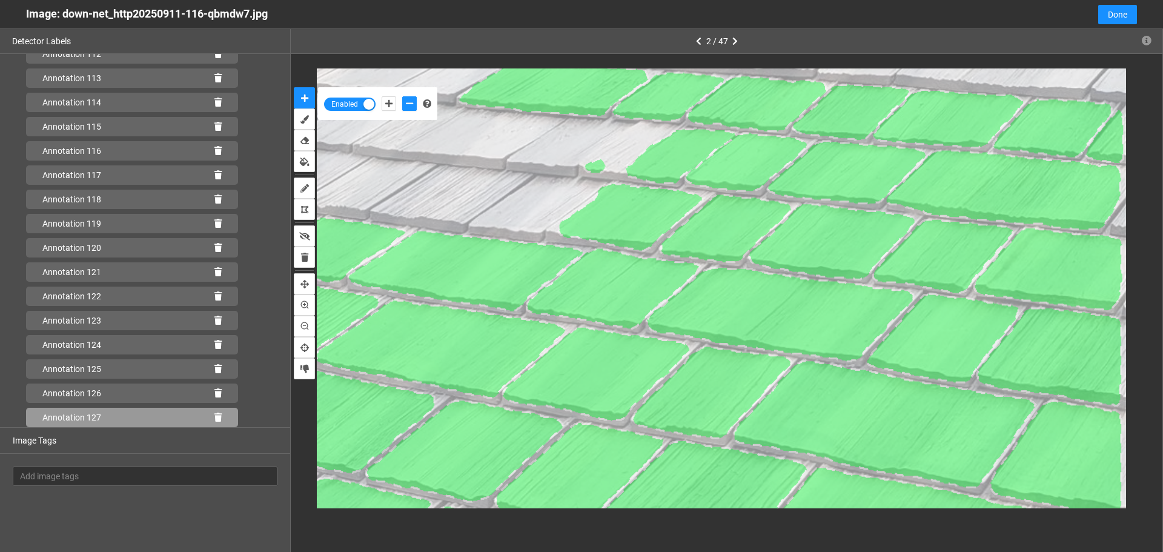
click at [214, 415] on icon at bounding box center [217, 417] width 7 height 8
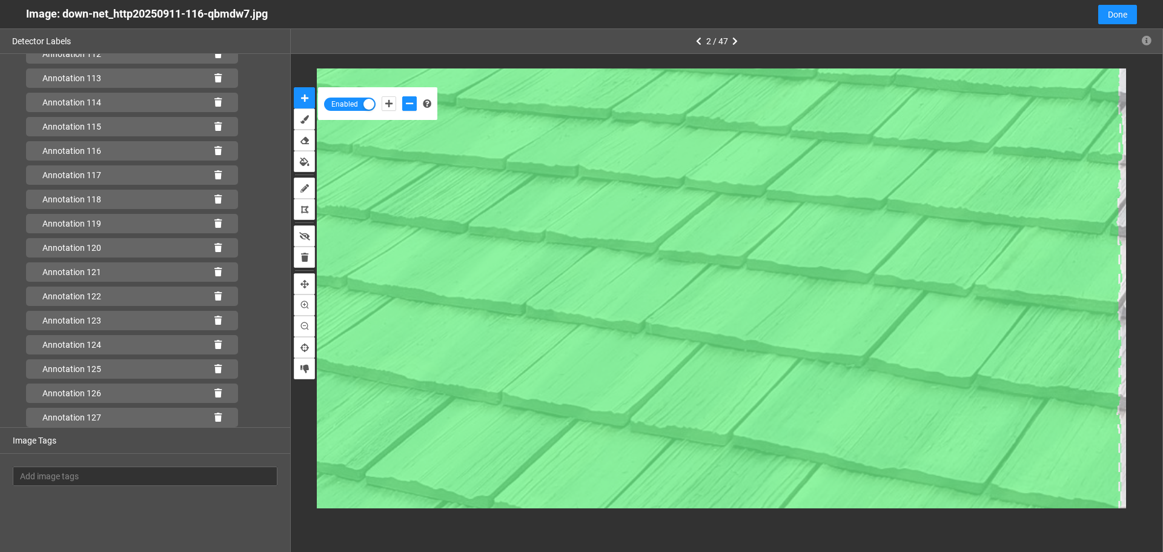
scroll to position [2808, 0]
click at [214, 416] on icon at bounding box center [217, 417] width 7 height 8
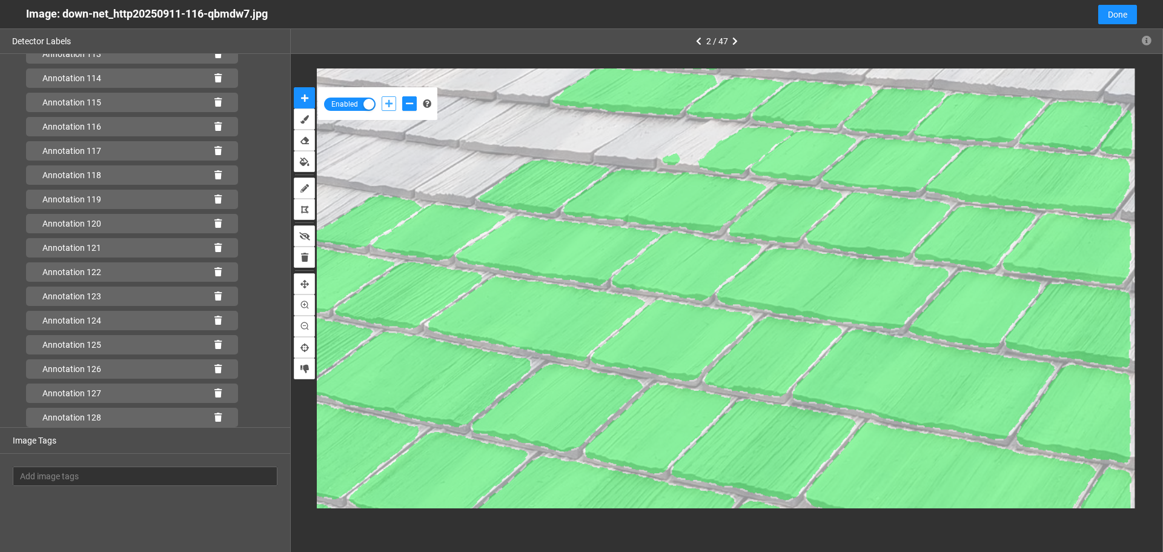
click at [388, 108] on button "add-positive-points" at bounding box center [388, 103] width 15 height 15
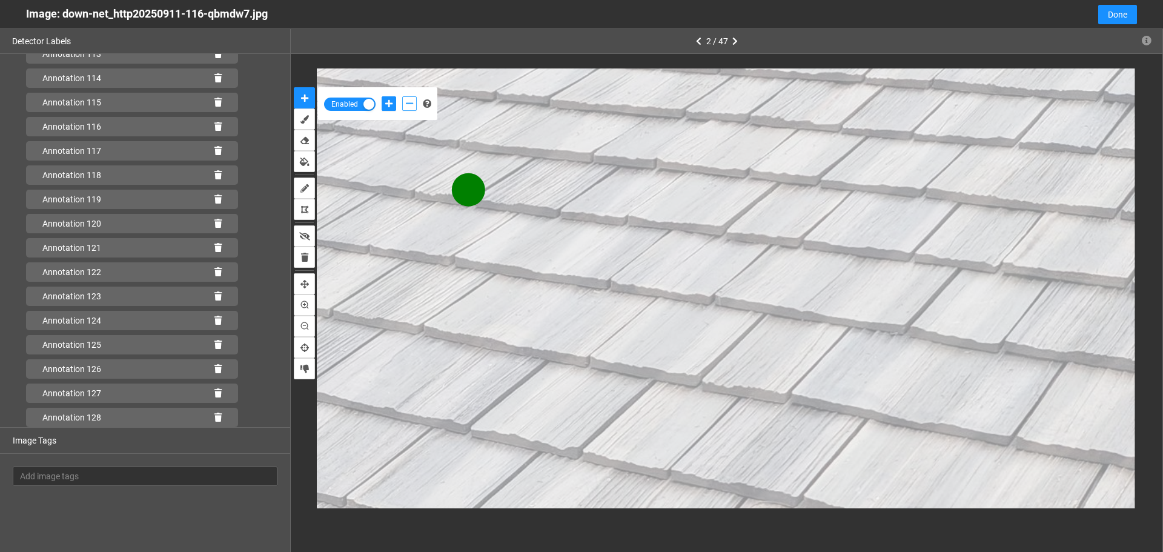
click at [414, 105] on button "add-negative-points" at bounding box center [409, 103] width 15 height 15
click at [402, 96] on button "add-negative-points" at bounding box center [409, 103] width 15 height 15
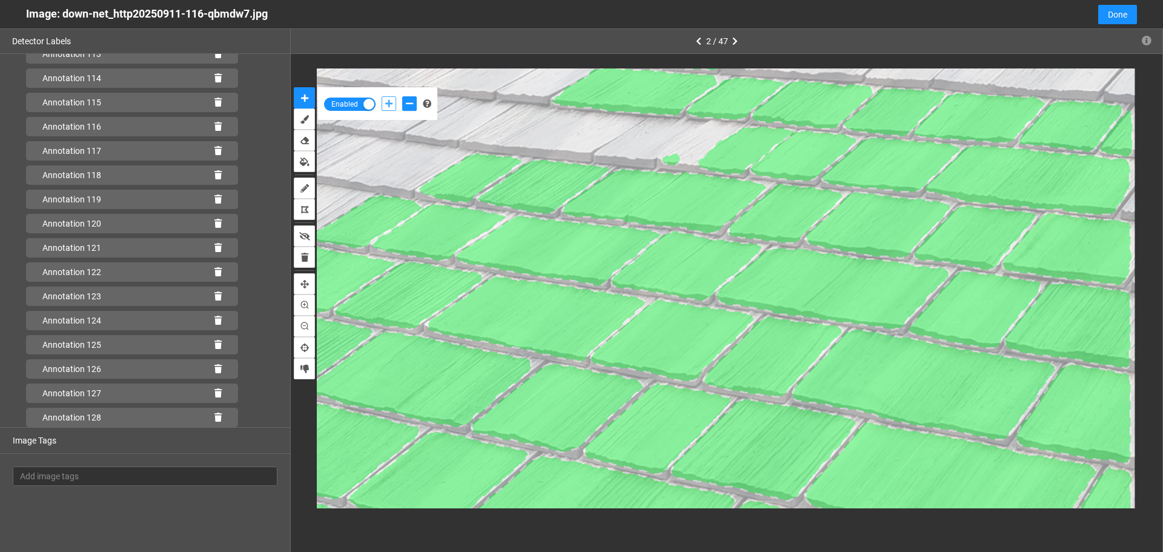
click at [388, 104] on icon "add-positive-points" at bounding box center [388, 103] width 7 height 8
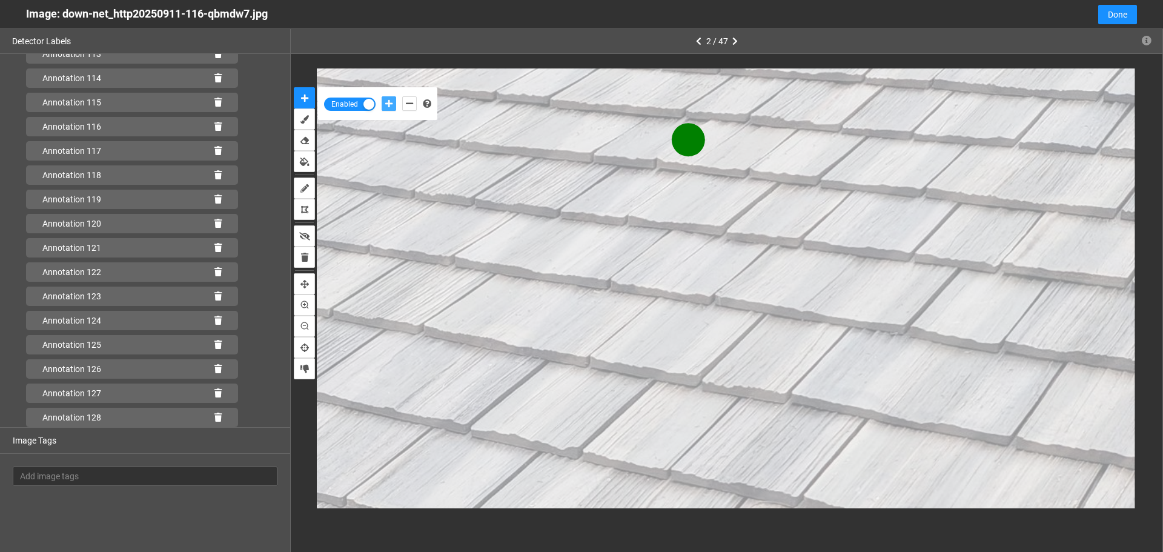
click at [381, 96] on button "add-positive-points" at bounding box center [388, 103] width 15 height 15
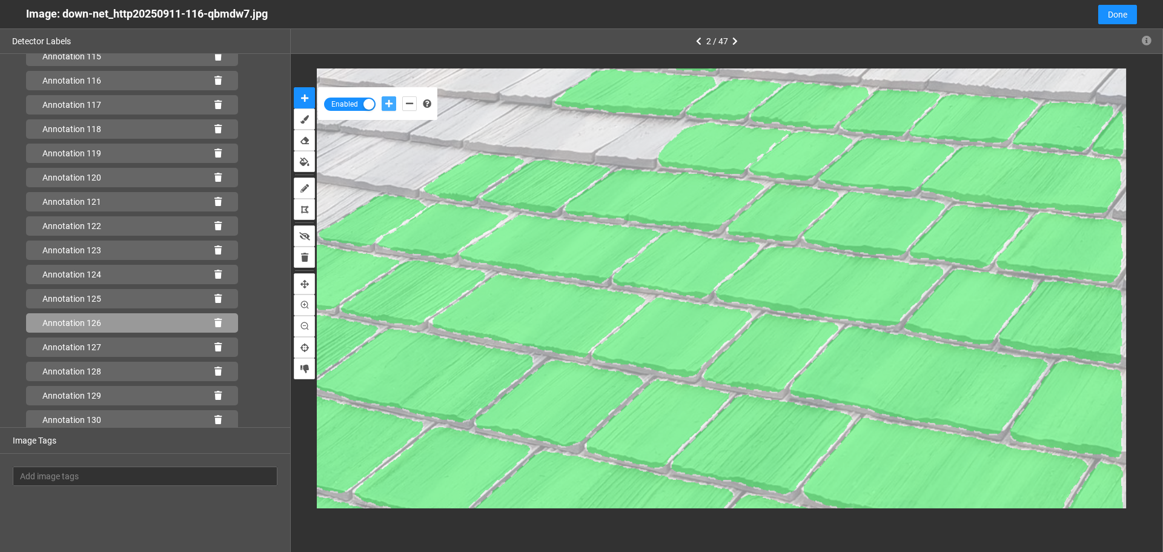
scroll to position [2856, 0]
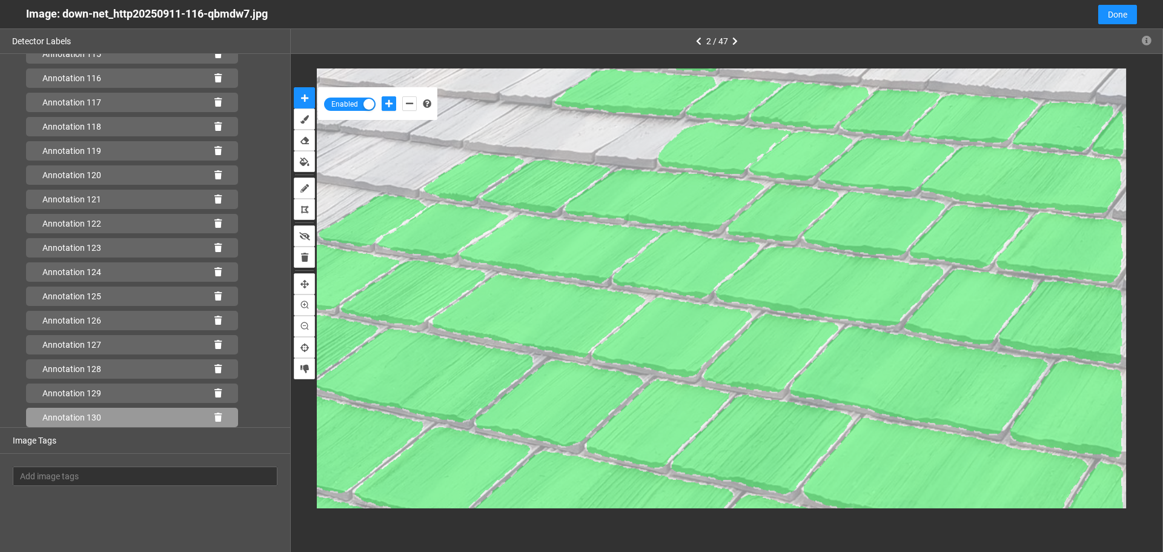
click at [214, 420] on icon at bounding box center [217, 417] width 7 height 8
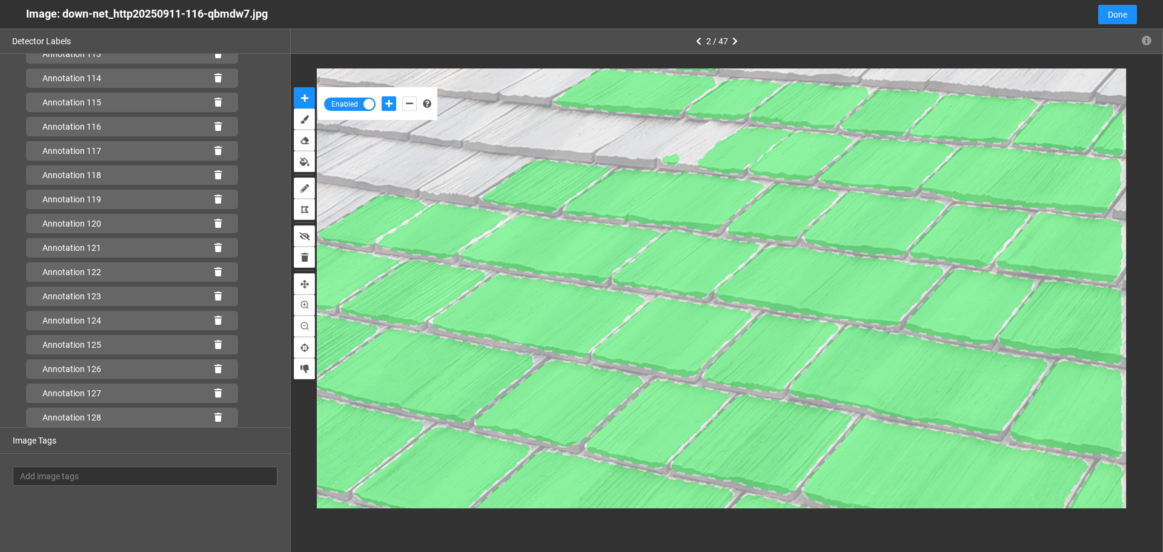
click at [214, 420] on icon at bounding box center [217, 417] width 7 height 8
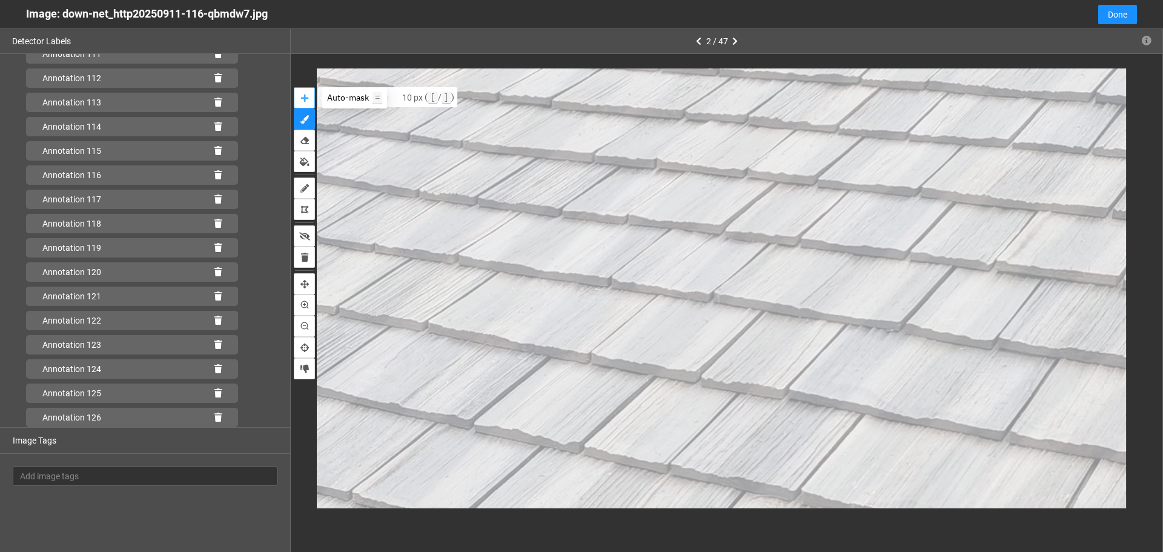
click at [308, 95] on icon "auto-mask" at bounding box center [304, 98] width 7 height 8
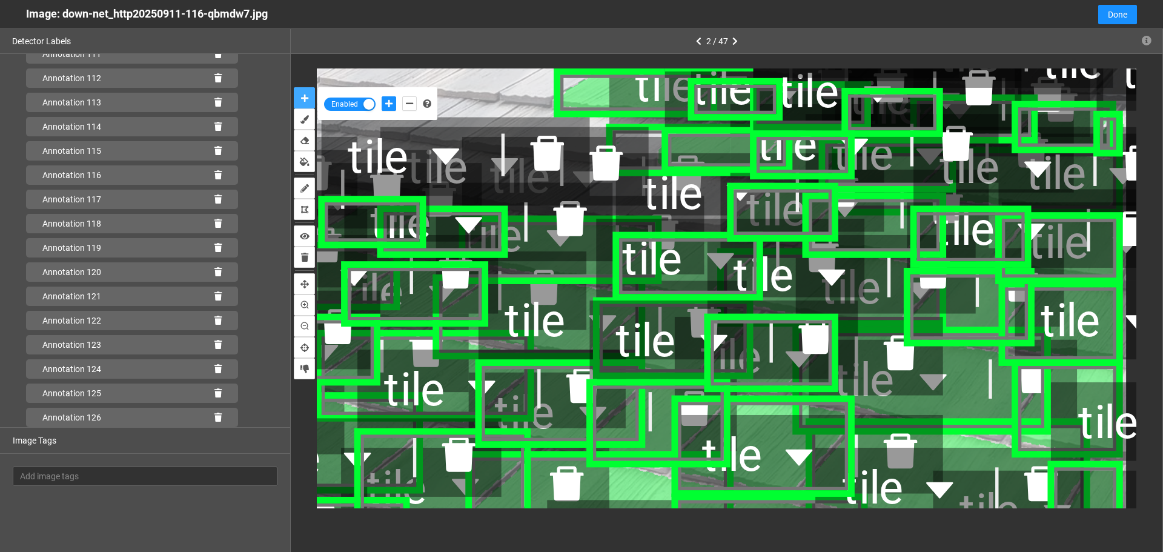
scroll to position [2784, 0]
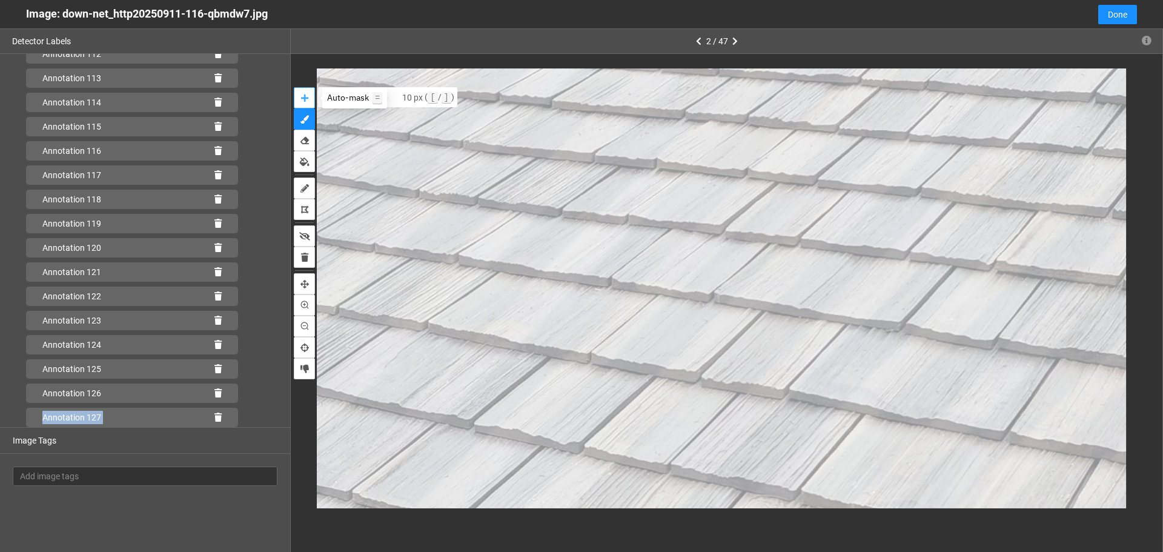
click at [309, 97] on button "auto-mask" at bounding box center [304, 97] width 21 height 21
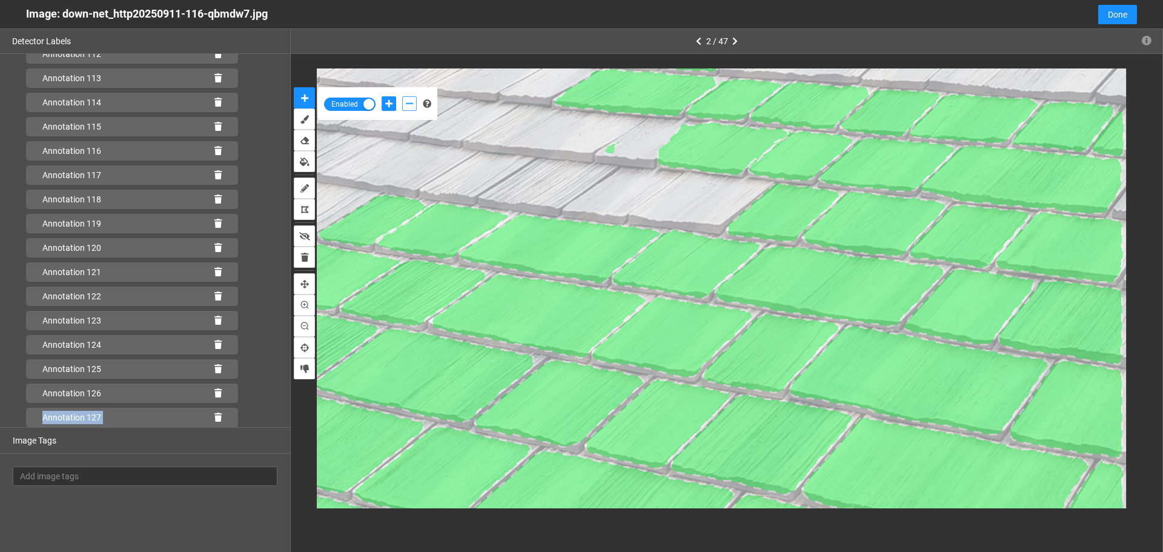
click at [412, 104] on icon "add-negative-points" at bounding box center [409, 103] width 7 height 8
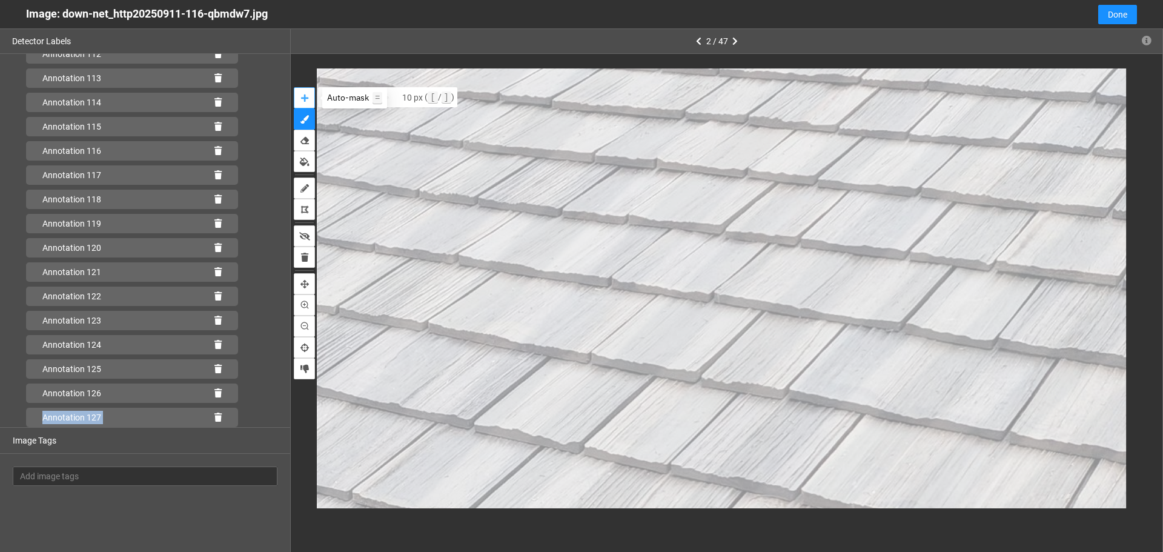
click at [305, 99] on icon "auto-mask" at bounding box center [304, 98] width 7 height 8
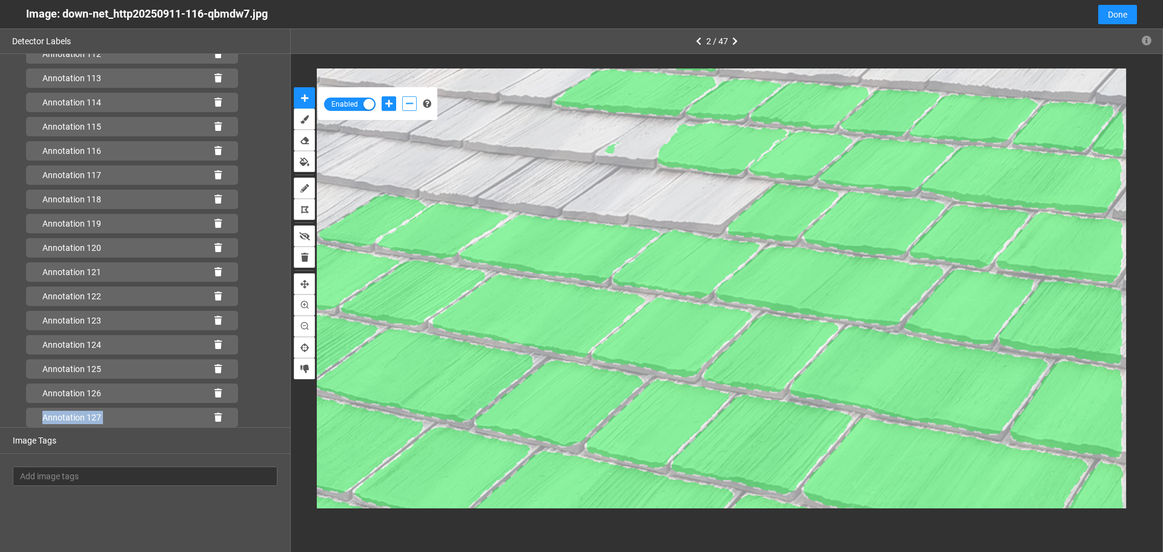
click at [405, 107] on button "add-negative-points" at bounding box center [409, 103] width 15 height 15
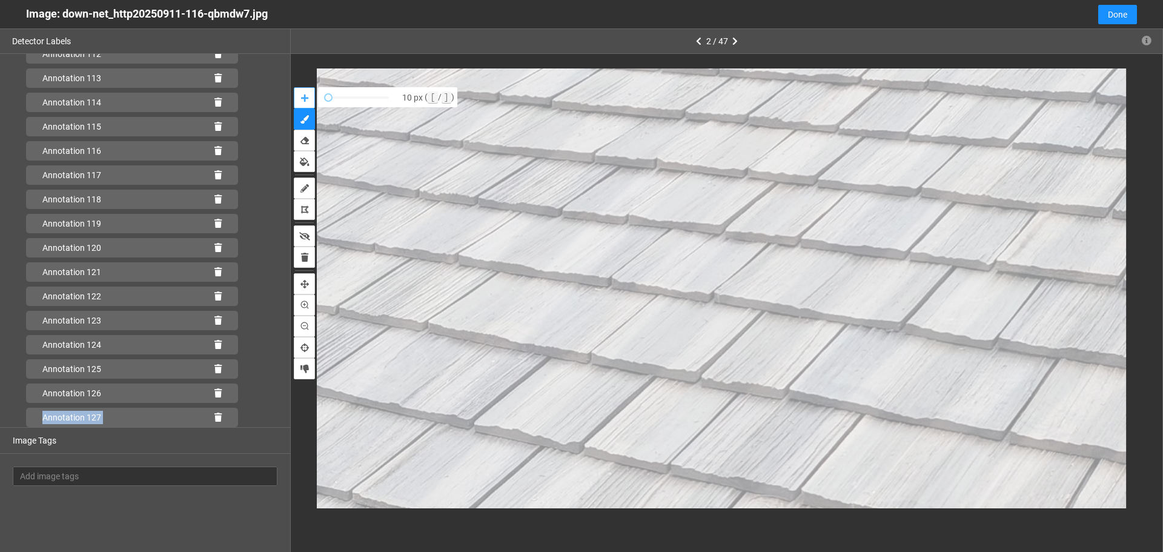
click at [306, 99] on icon "auto-mask" at bounding box center [304, 98] width 7 height 8
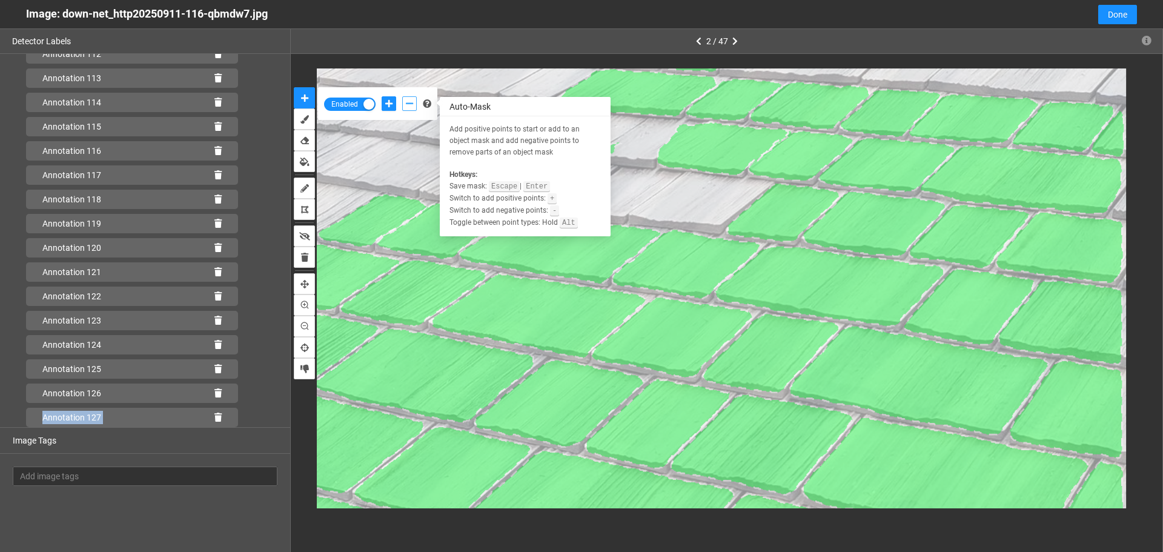
click at [411, 107] on icon "add-negative-points" at bounding box center [409, 103] width 7 height 8
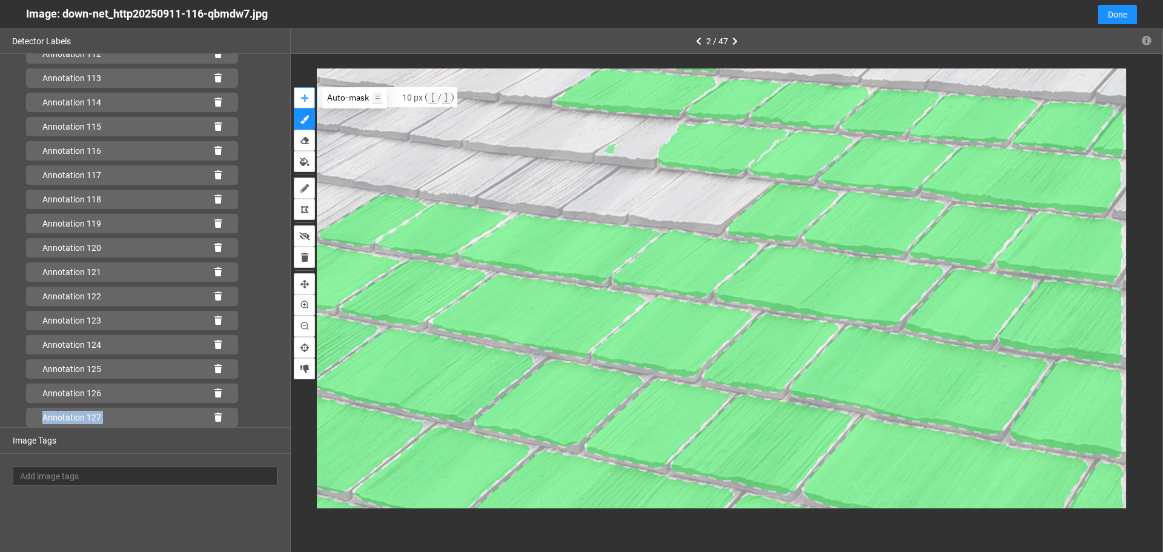
click at [302, 96] on icon "auto-mask" at bounding box center [304, 98] width 7 height 8
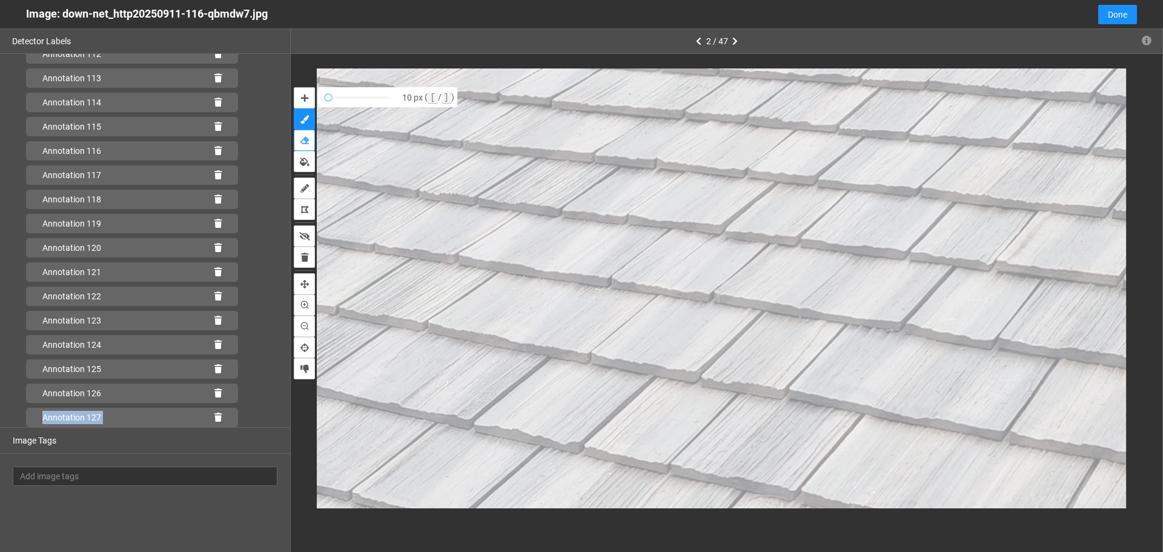
click at [300, 139] on icon "erase" at bounding box center [304, 140] width 8 height 8
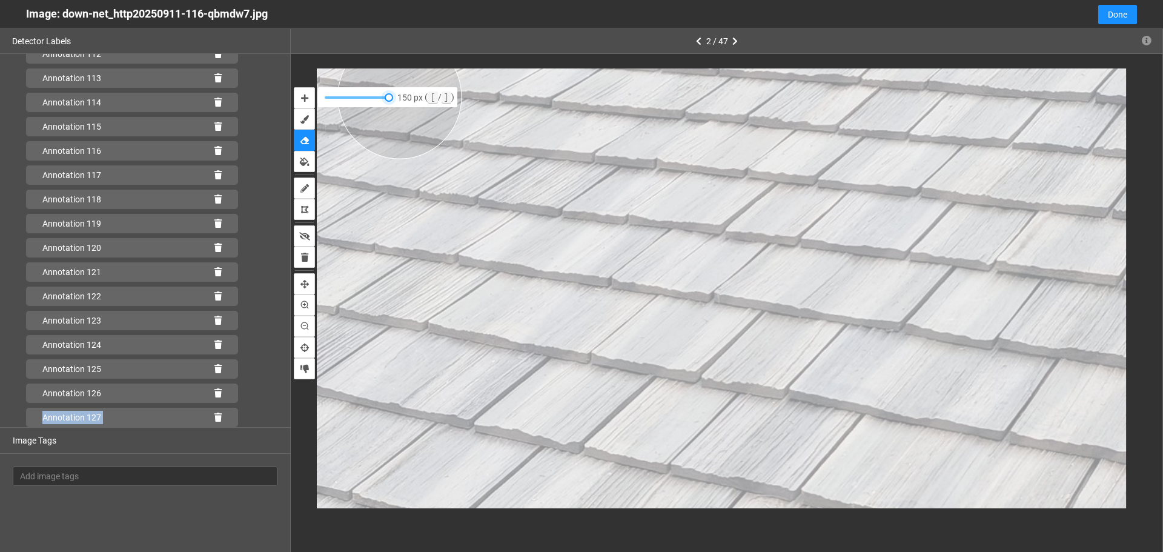
drag, startPoint x: 326, startPoint y: 97, endPoint x: 381, endPoint y: 96, distance: 54.5
click at [385, 96] on div at bounding box center [389, 97] width 8 height 8
click at [304, 139] on icon "erase" at bounding box center [304, 140] width 8 height 8
click at [301, 96] on icon "auto-mask" at bounding box center [304, 98] width 7 height 8
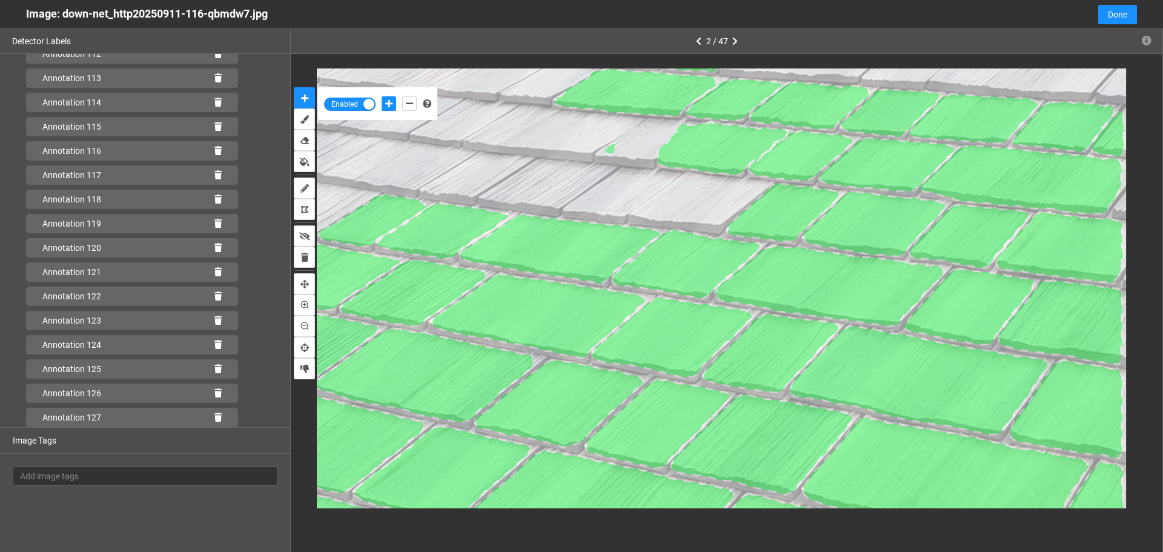
click at [153, 392] on div "Annotation 126" at bounding box center [132, 392] width 212 height 19
click at [140, 371] on div "Annotation 125" at bounding box center [132, 368] width 212 height 19
click at [142, 411] on div "Annotation 127" at bounding box center [132, 417] width 212 height 19
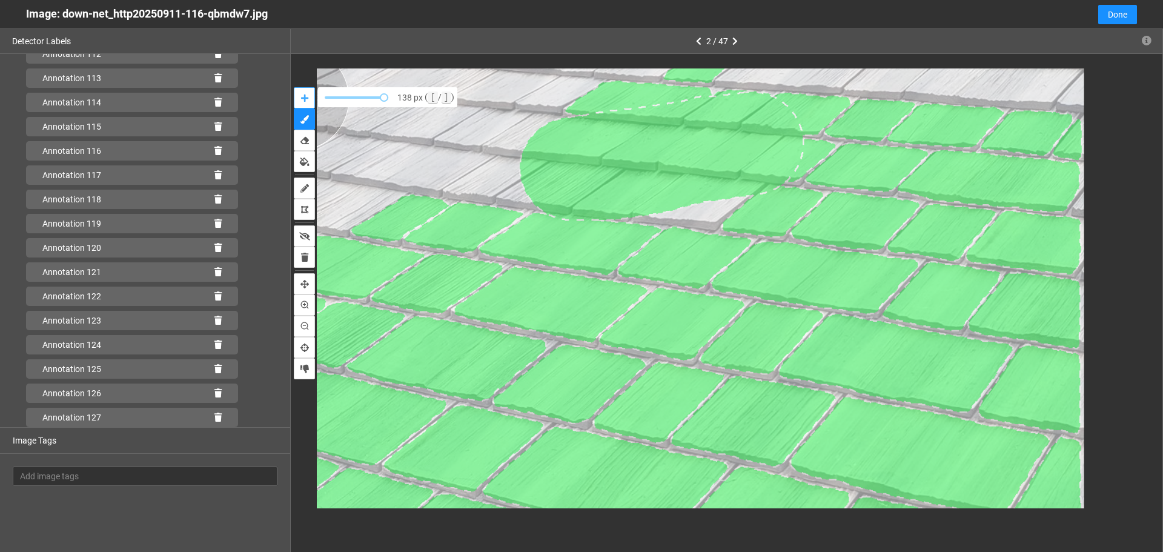
click at [305, 98] on icon "auto-mask" at bounding box center [304, 98] width 7 height 8
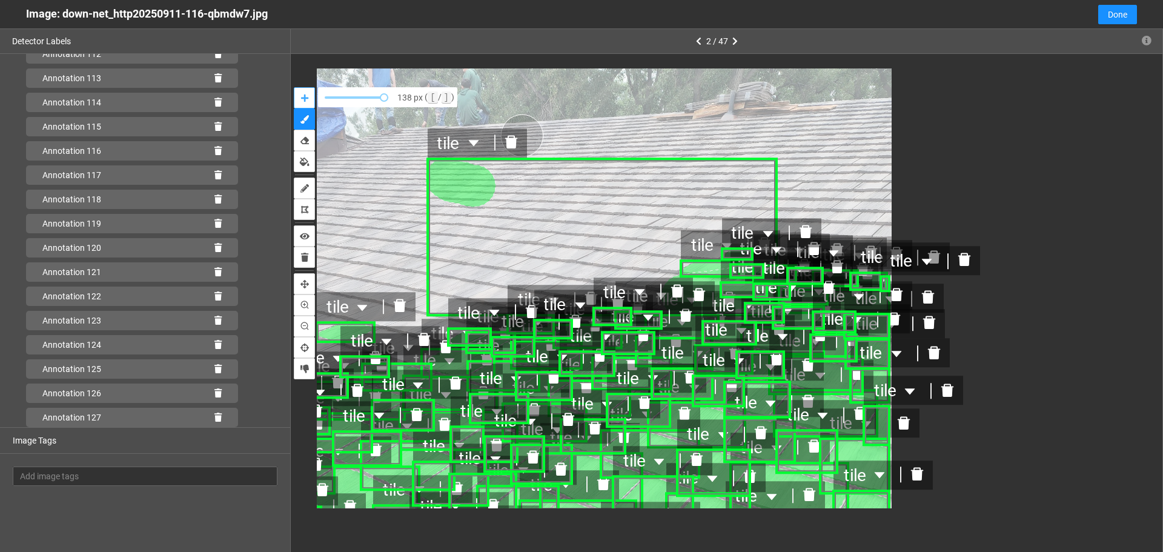
click at [510, 144] on icon "delete" at bounding box center [510, 141] width 13 height 13
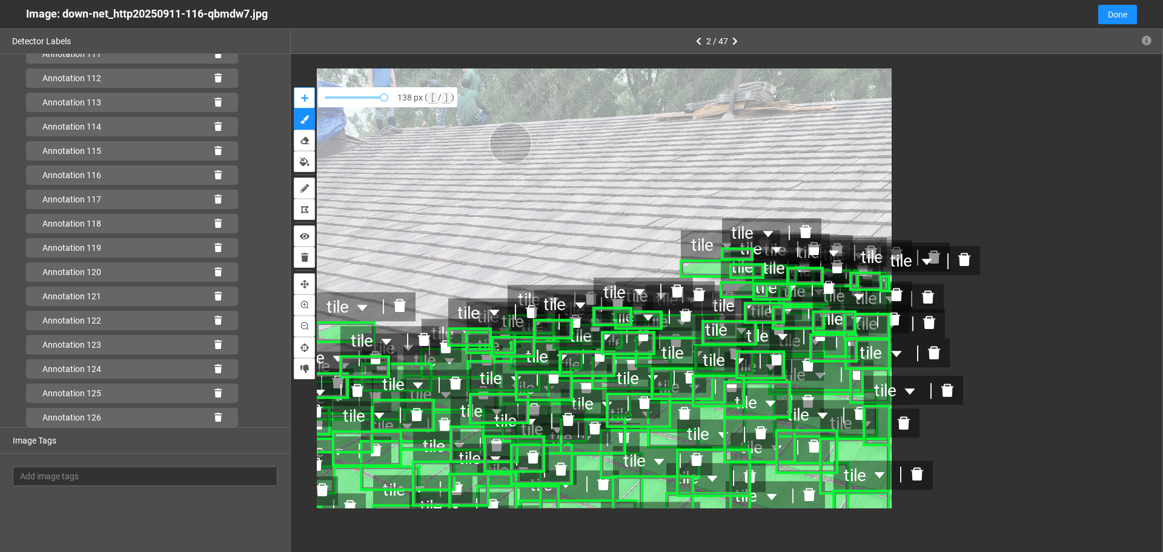
scroll to position [2759, 0]
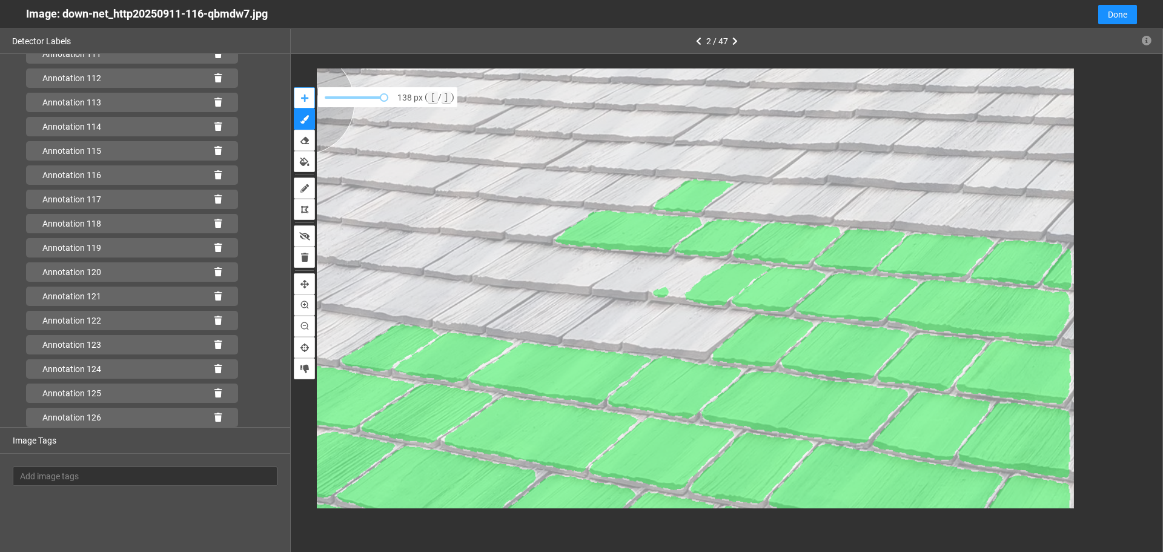
click at [303, 99] on icon "auto-mask" at bounding box center [304, 98] width 7 height 8
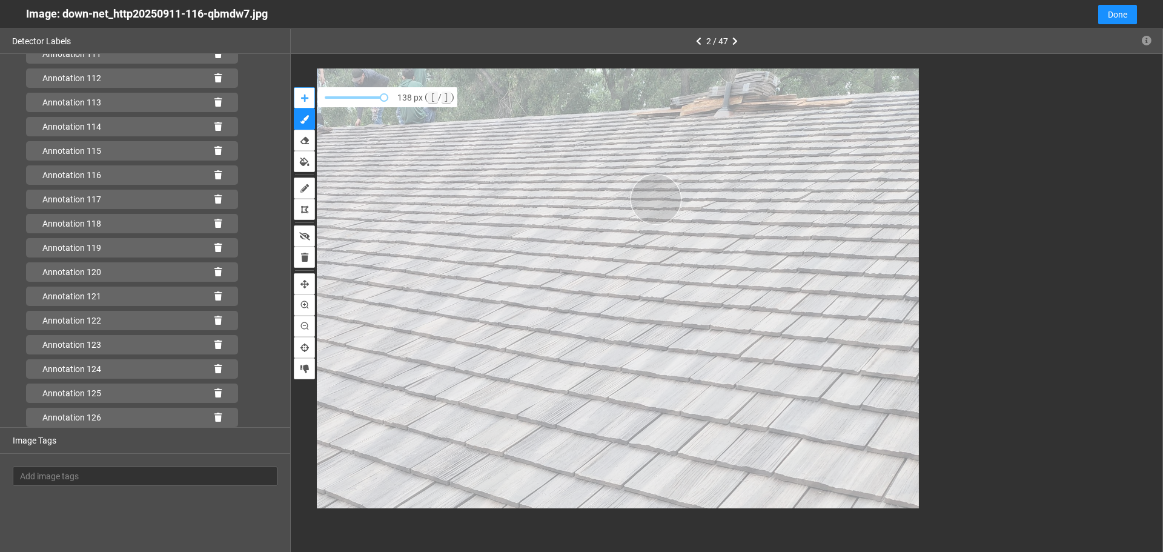
click at [294, 87] on button "auto-mask" at bounding box center [304, 97] width 21 height 21
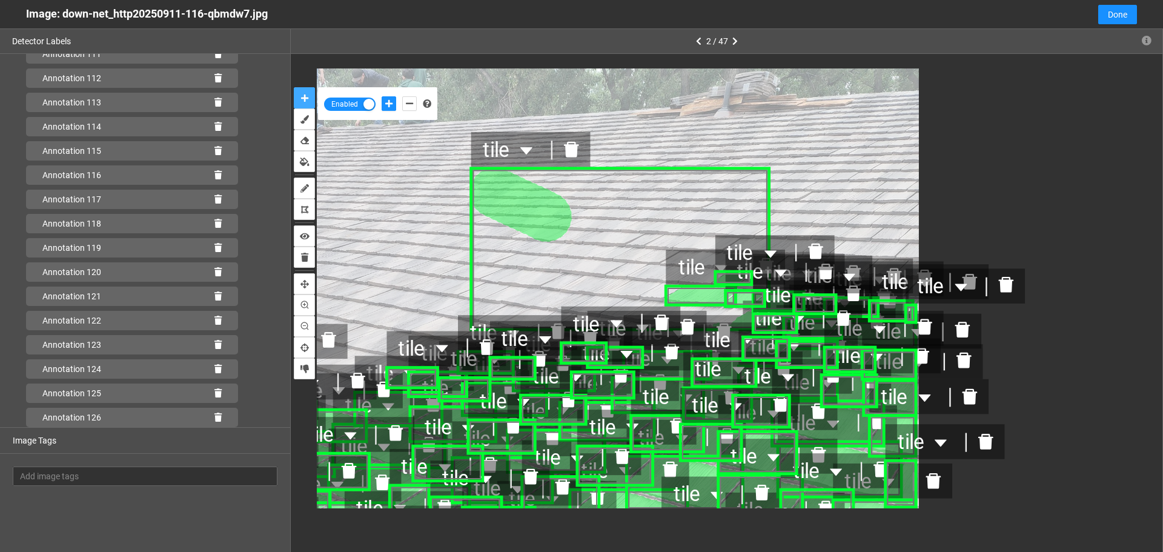
click at [573, 149] on icon "delete" at bounding box center [571, 149] width 15 height 16
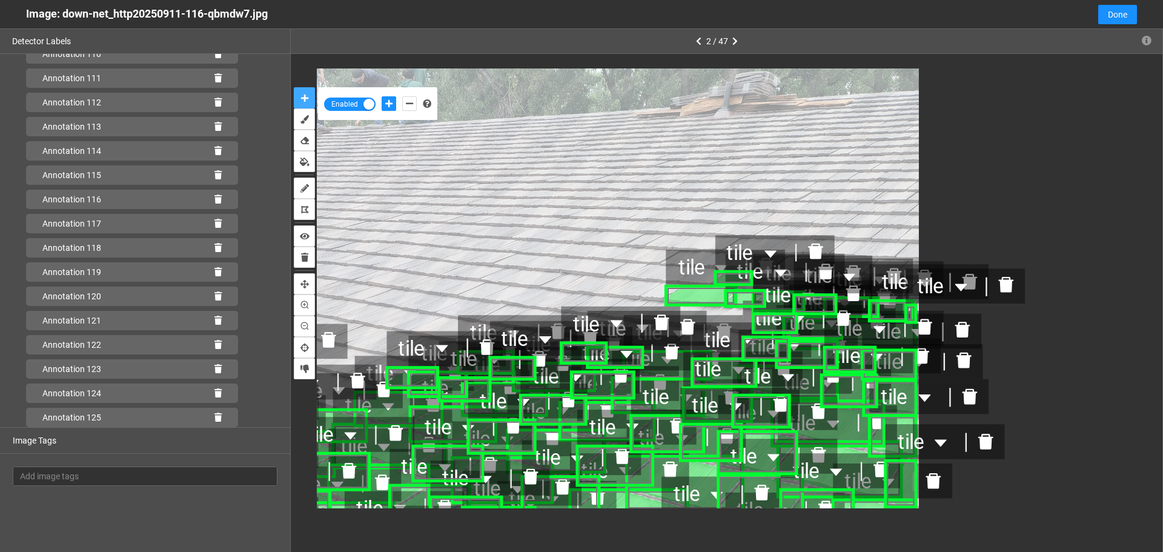
scroll to position [2735, 0]
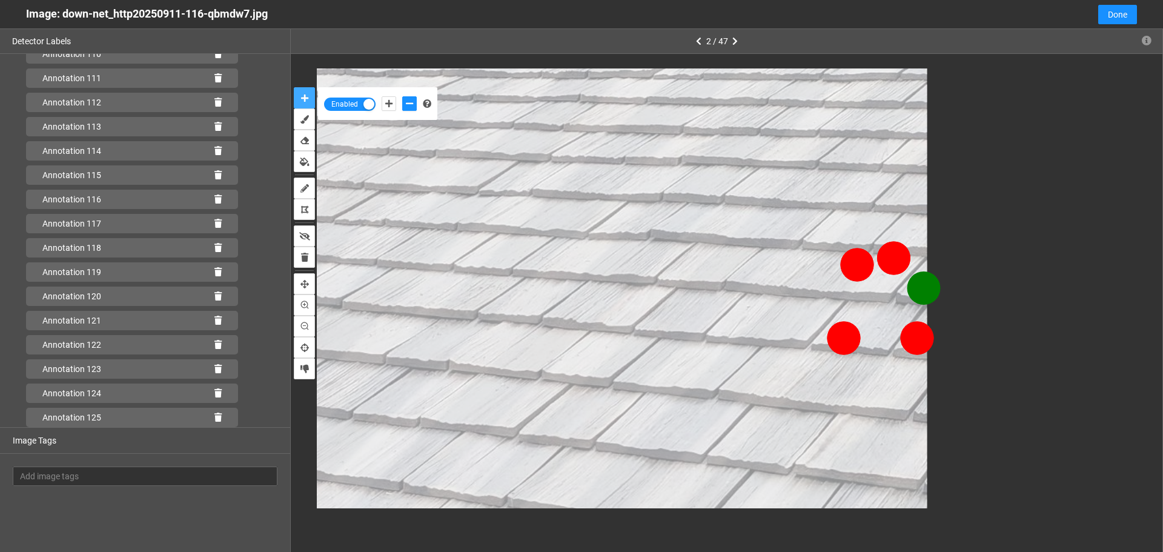
click at [294, 87] on button "auto-mask" at bounding box center [304, 97] width 21 height 21
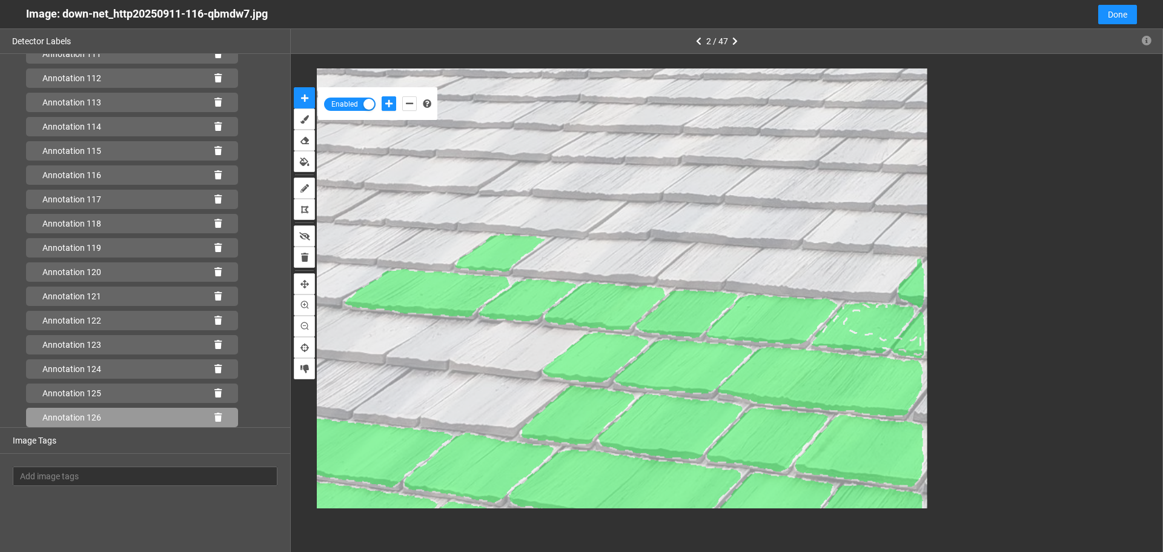
click at [214, 415] on icon at bounding box center [217, 417] width 7 height 8
click at [389, 108] on button "add-positive-points" at bounding box center [388, 103] width 15 height 15
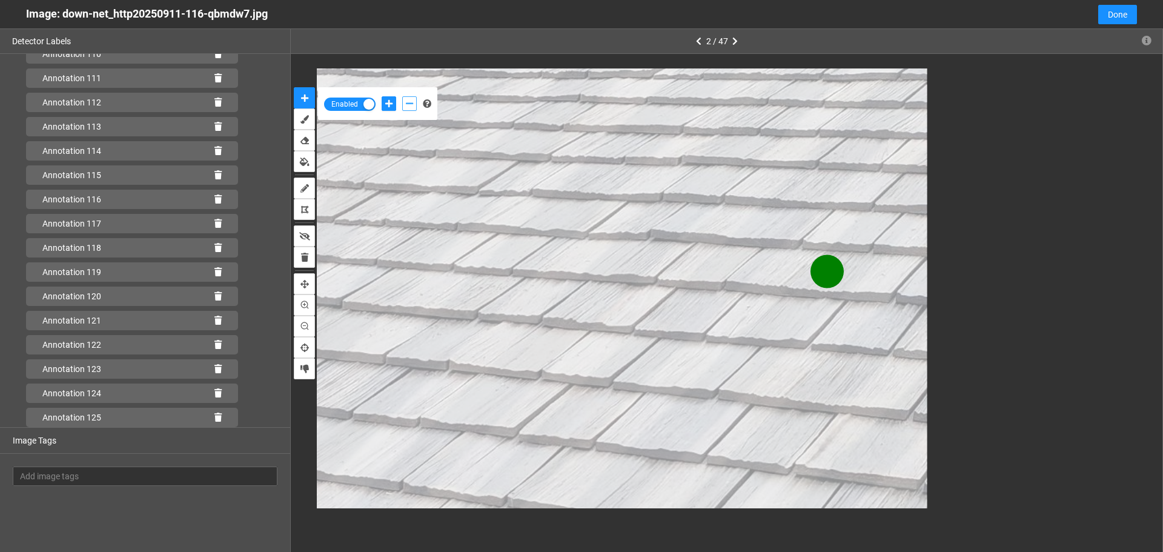
click at [411, 107] on icon "add-negative-points" at bounding box center [409, 103] width 7 height 8
click at [402, 96] on button "add-negative-points" at bounding box center [409, 103] width 15 height 15
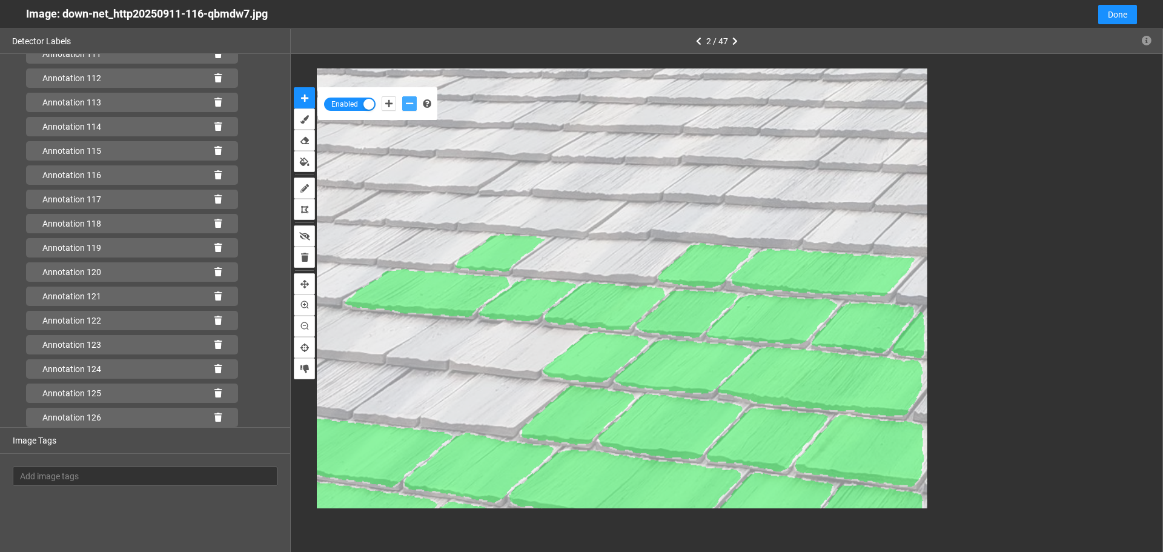
scroll to position [2784, 0]
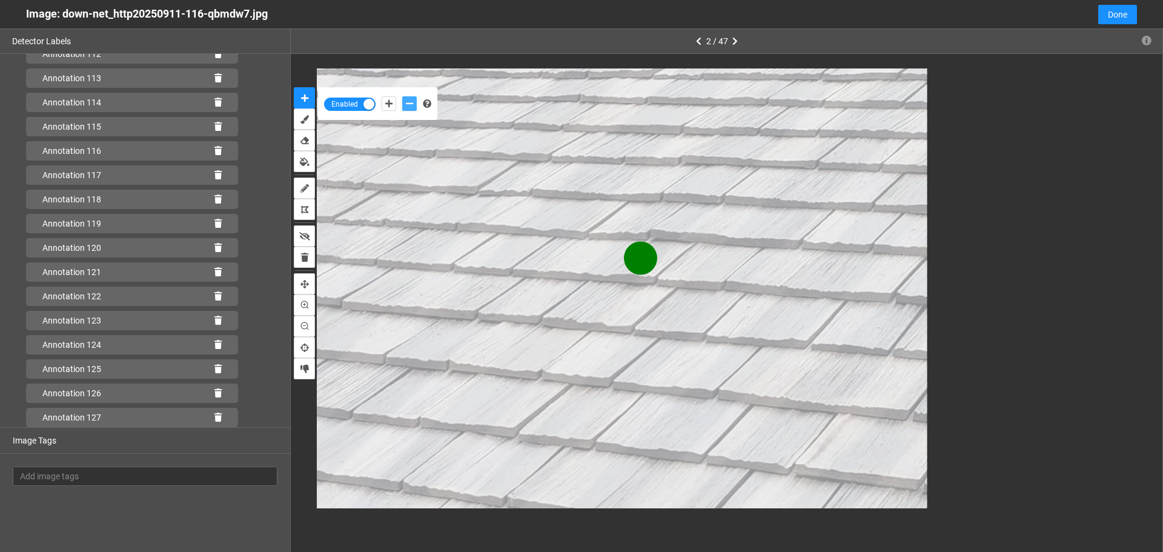
click at [402, 96] on button "add-negative-points" at bounding box center [409, 103] width 15 height 15
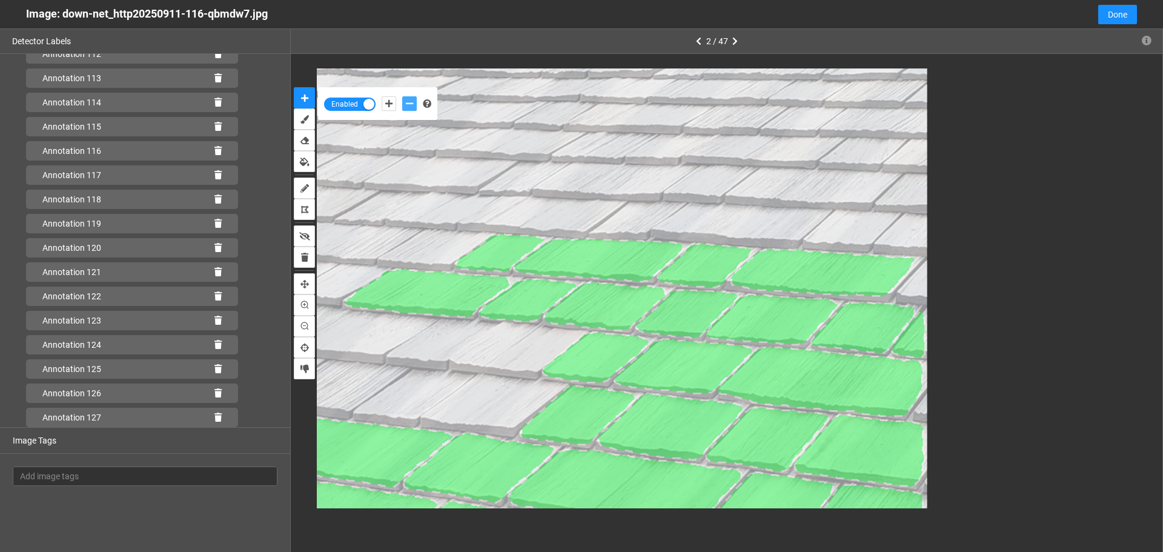
scroll to position [2808, 0]
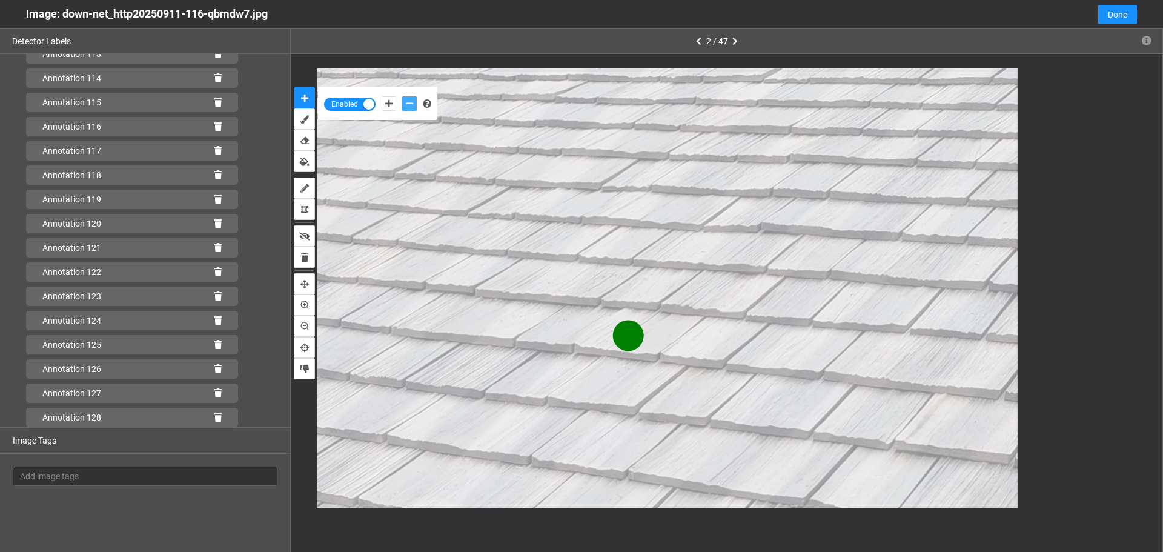
click at [402, 96] on button "add-negative-points" at bounding box center [409, 103] width 15 height 15
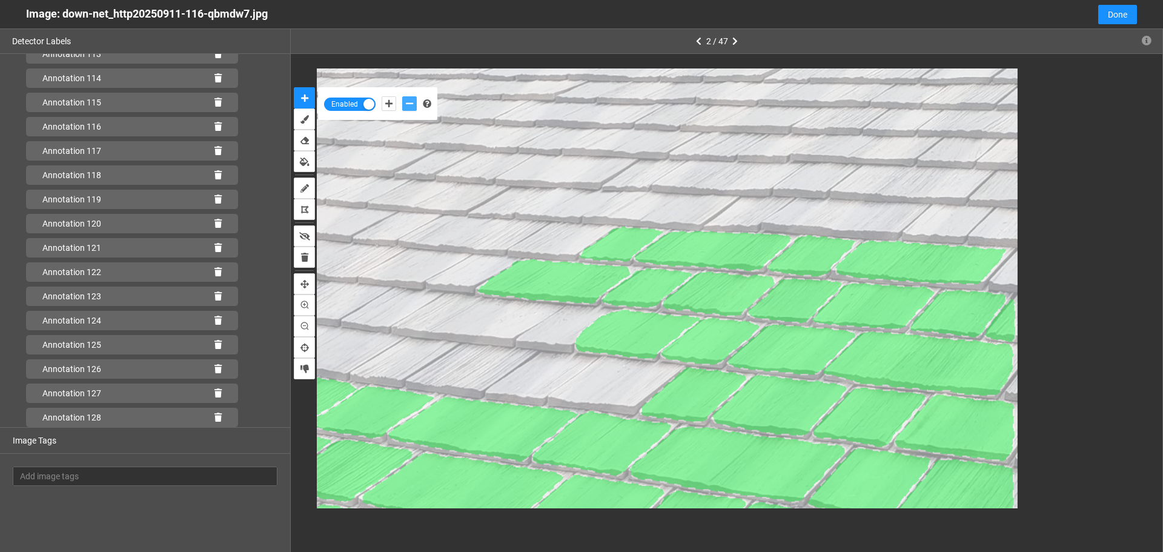
scroll to position [2832, 0]
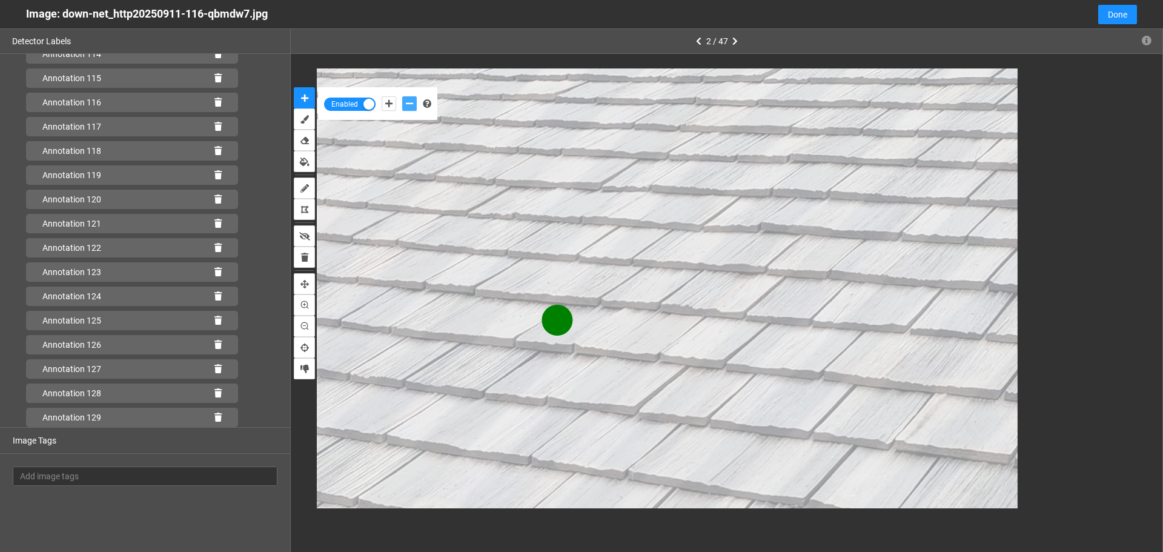
click at [402, 96] on button "add-negative-points" at bounding box center [409, 103] width 15 height 15
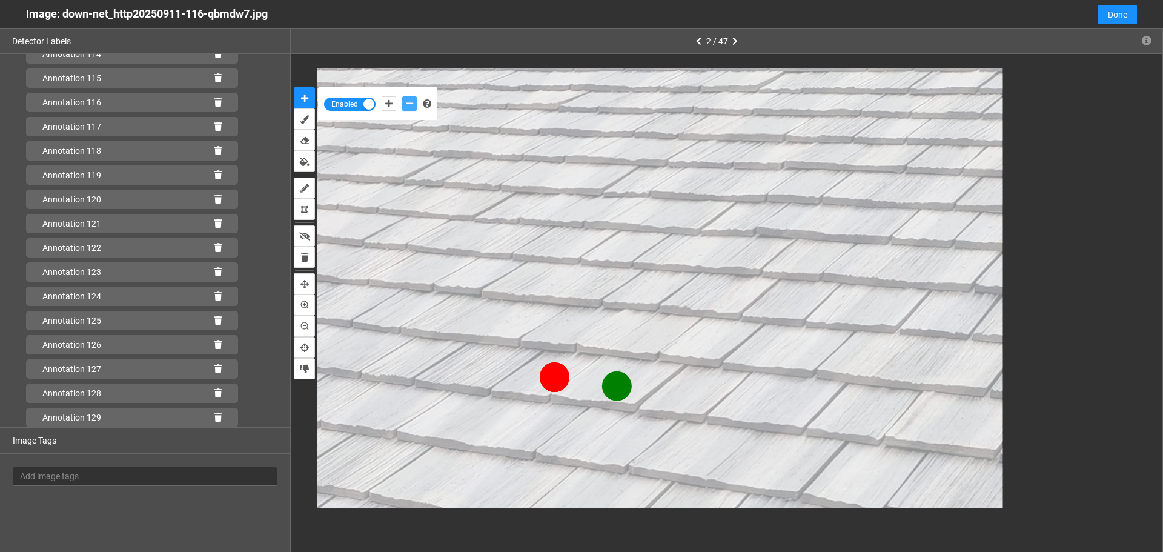
click at [402, 96] on button "add-negative-points" at bounding box center [409, 103] width 15 height 15
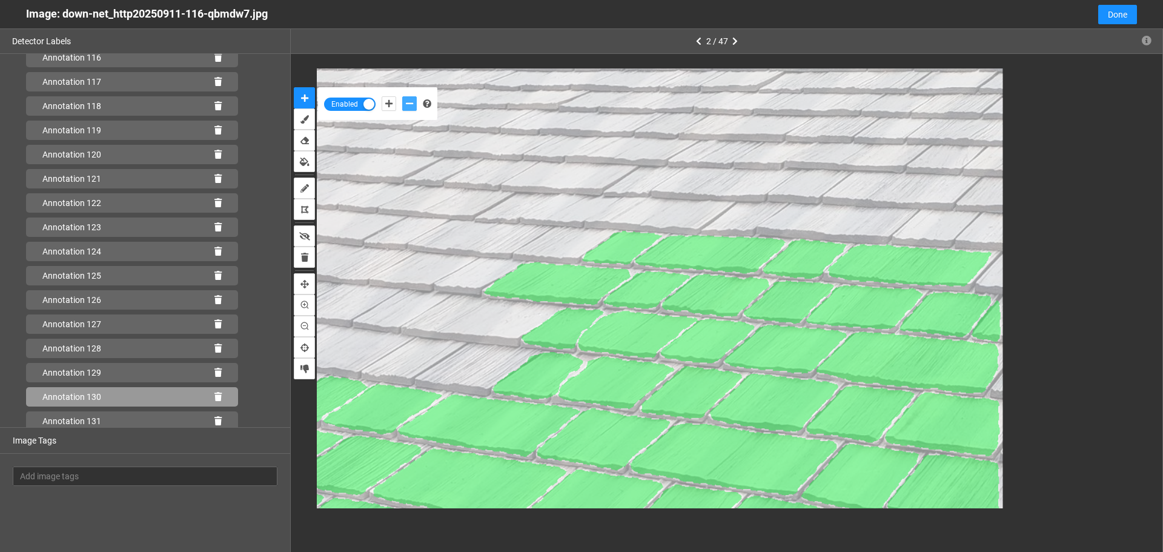
scroll to position [2905, 0]
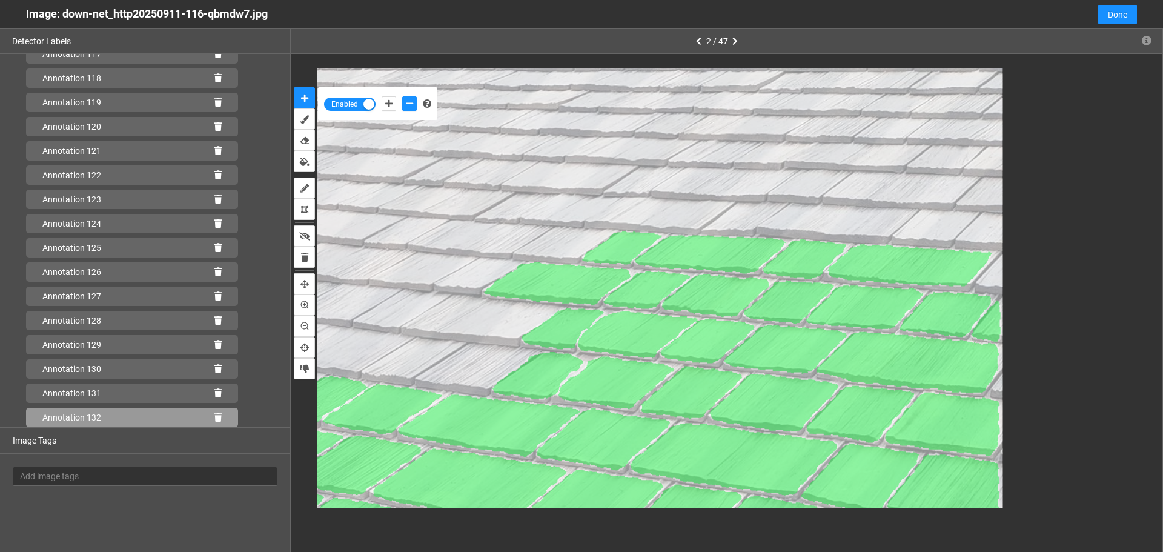
click at [214, 414] on icon at bounding box center [217, 417] width 7 height 8
click at [214, 413] on icon at bounding box center [217, 417] width 7 height 8
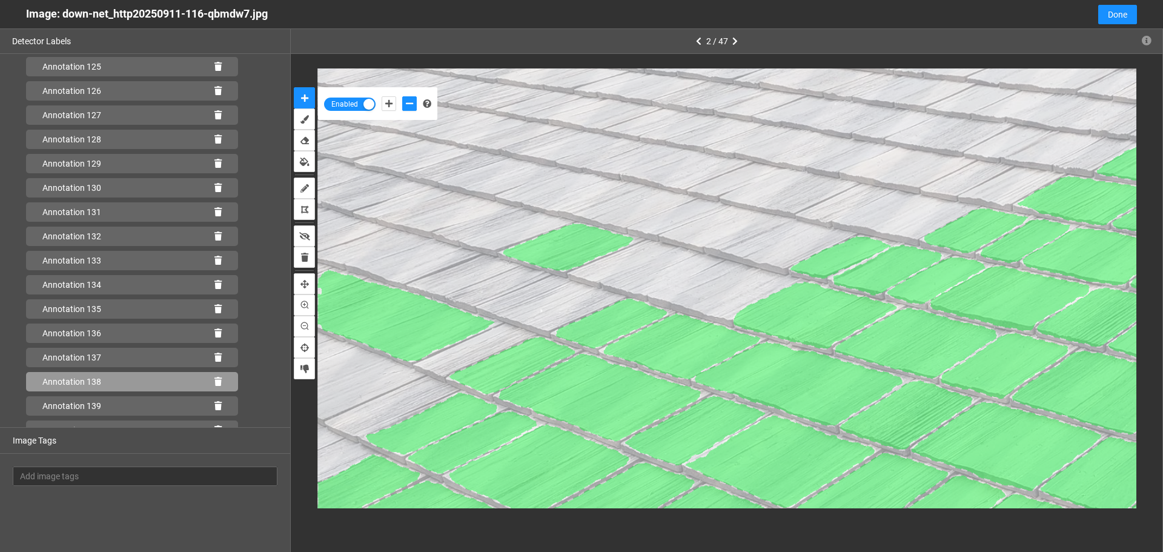
scroll to position [3099, 0]
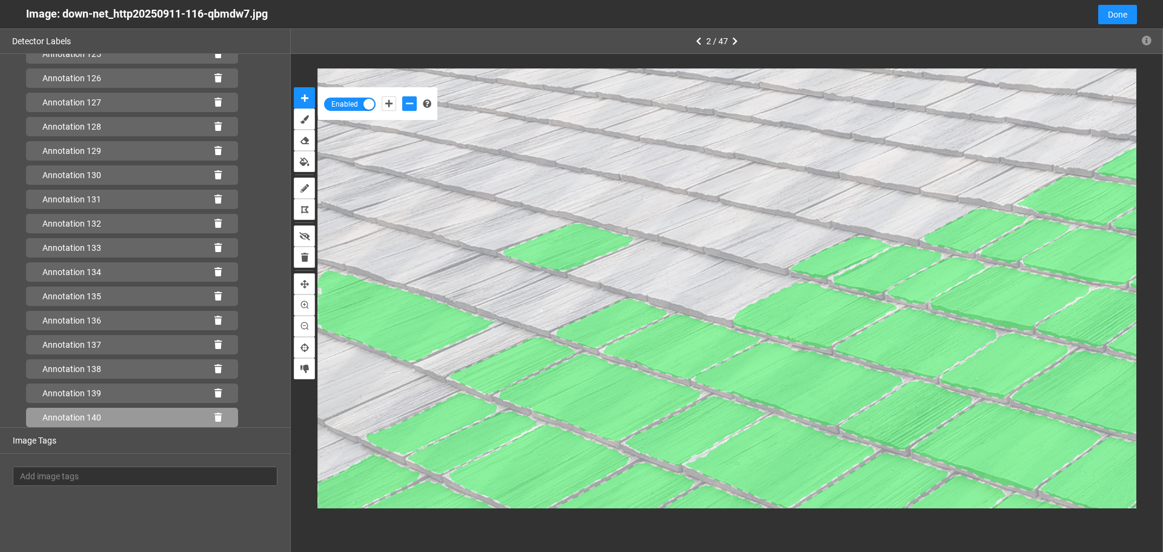
click at [214, 418] on icon at bounding box center [217, 417] width 7 height 8
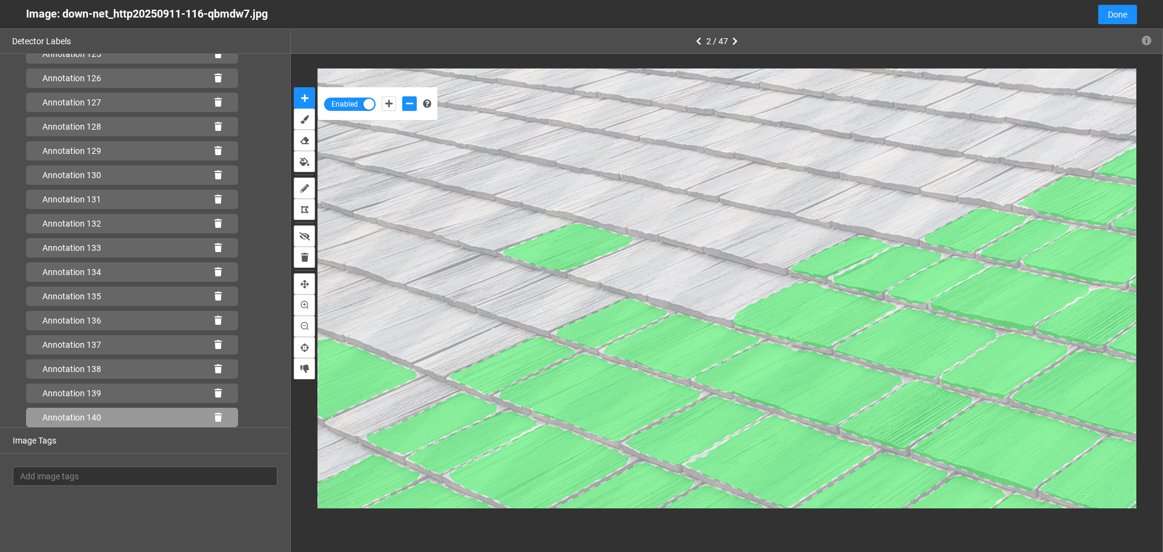
click at [214, 417] on icon at bounding box center [217, 417] width 7 height 8
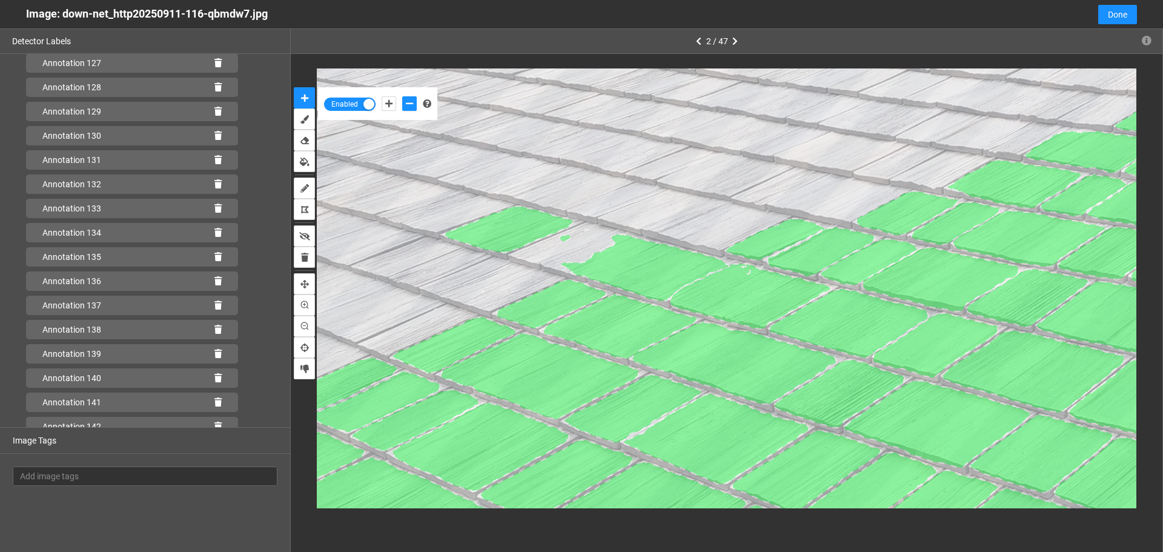
scroll to position [3147, 0]
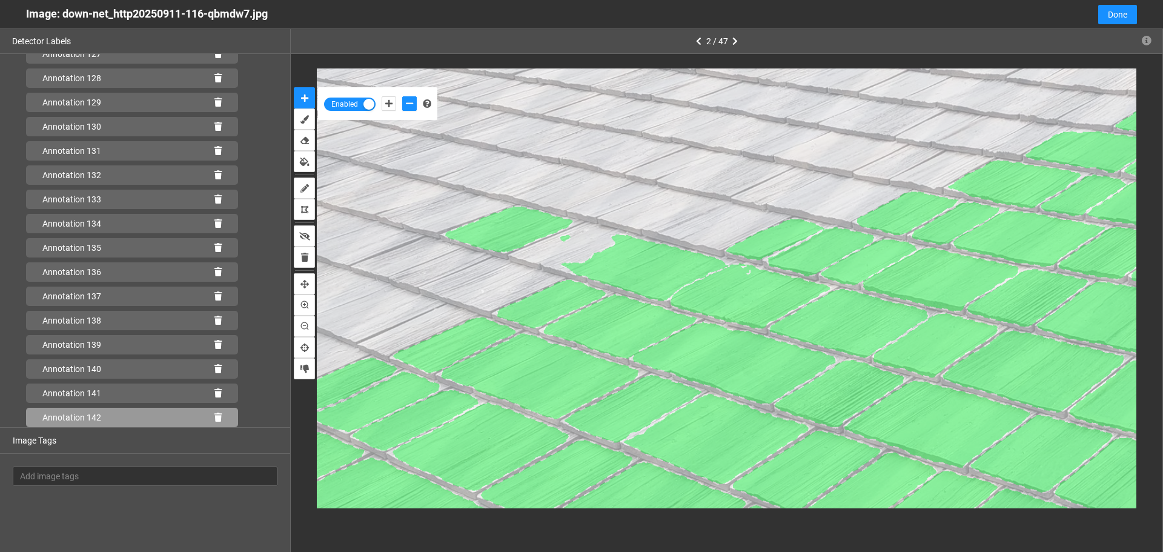
click at [214, 416] on icon at bounding box center [217, 417] width 7 height 8
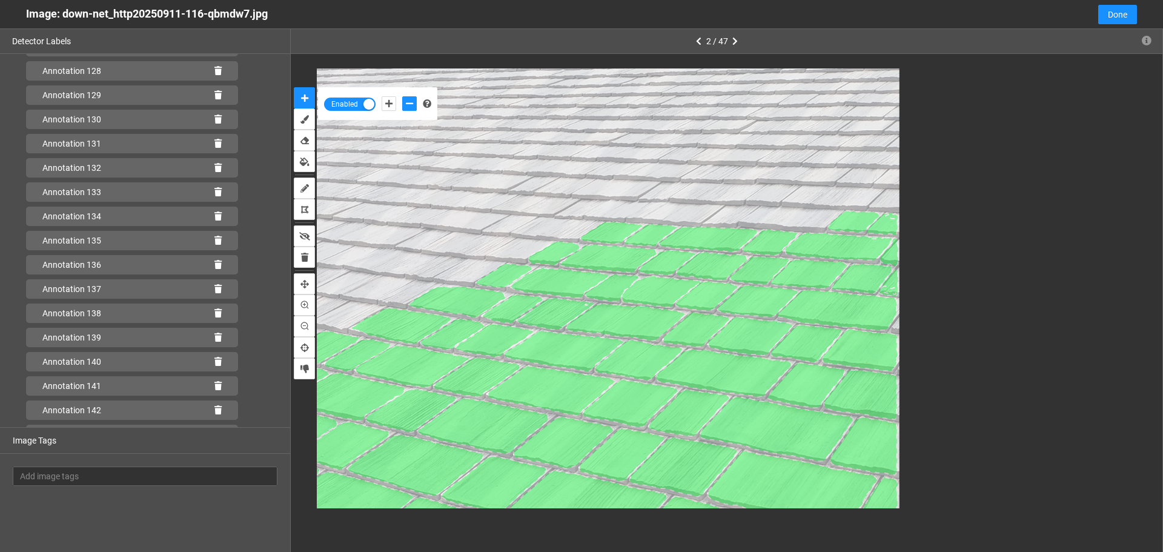
scroll to position [3195, 0]
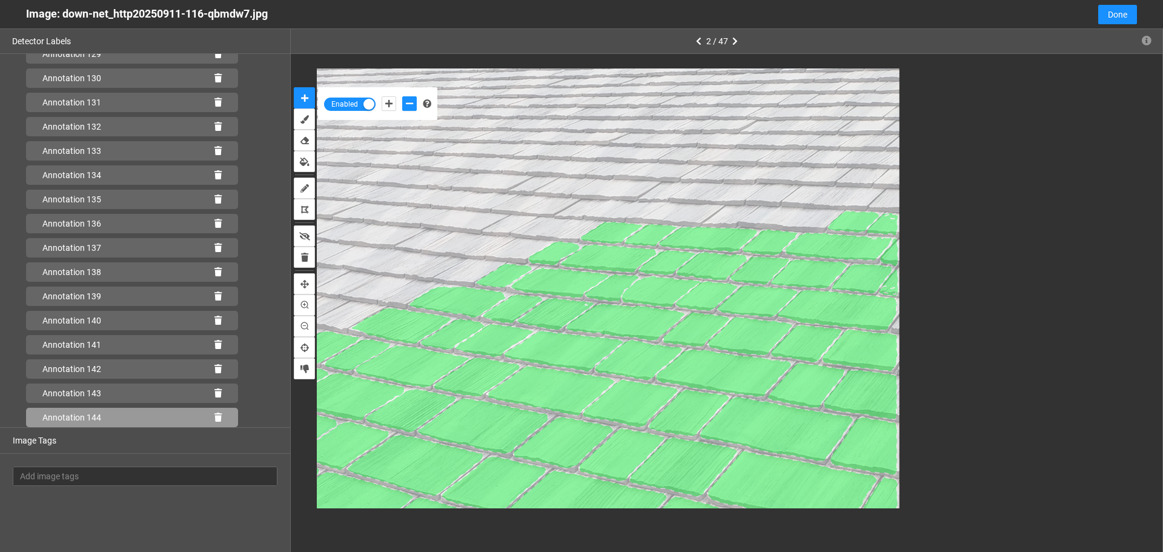
click at [214, 417] on icon at bounding box center [217, 417] width 7 height 8
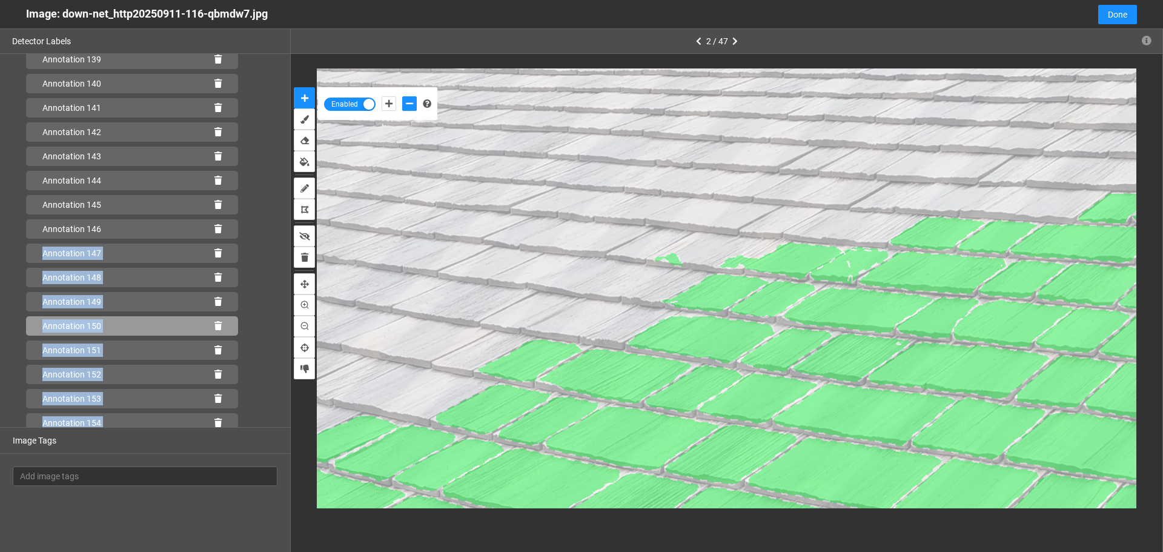
scroll to position [3438, 0]
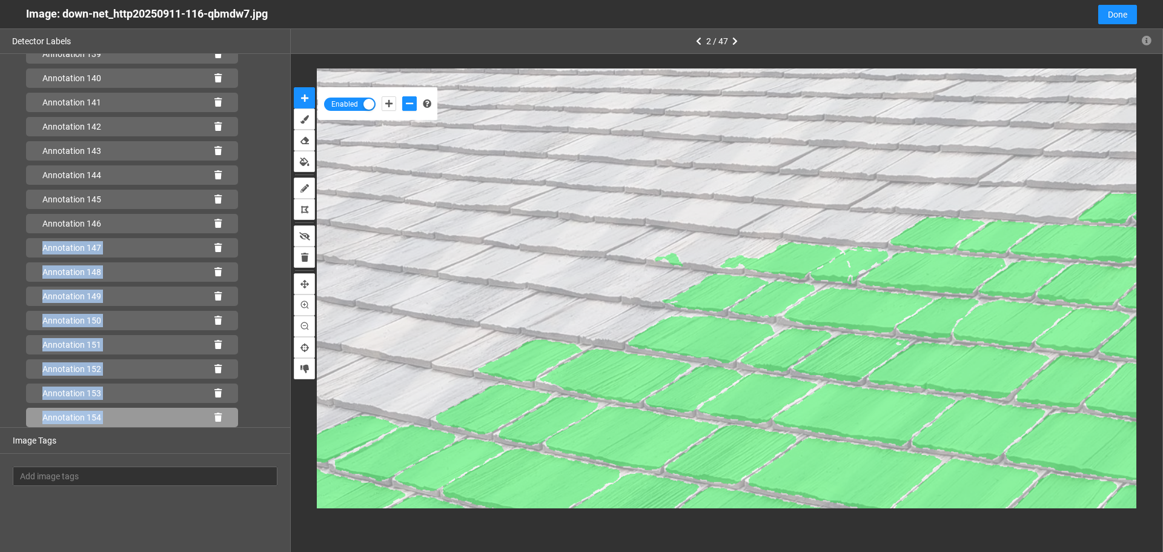
click at [214, 415] on icon at bounding box center [217, 417] width 7 height 8
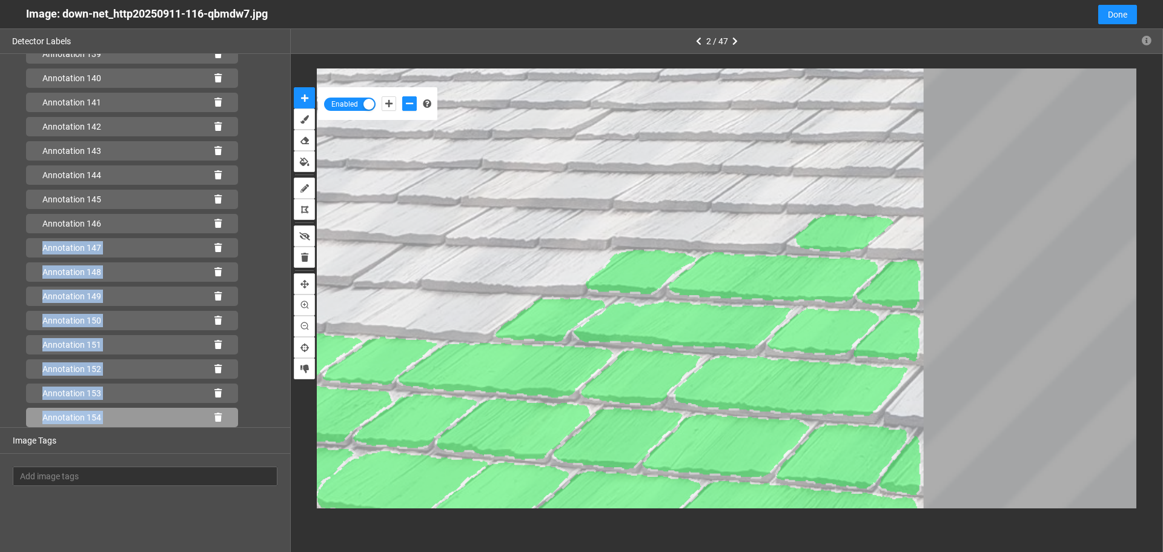
click at [214, 417] on icon at bounding box center [217, 417] width 7 height 8
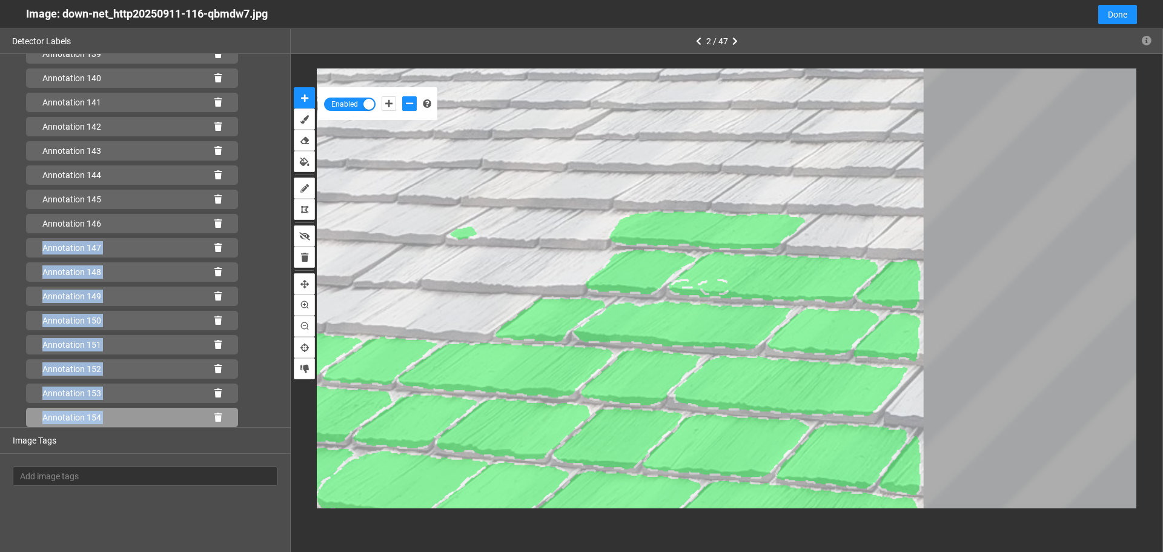
click at [214, 415] on icon at bounding box center [217, 417] width 7 height 8
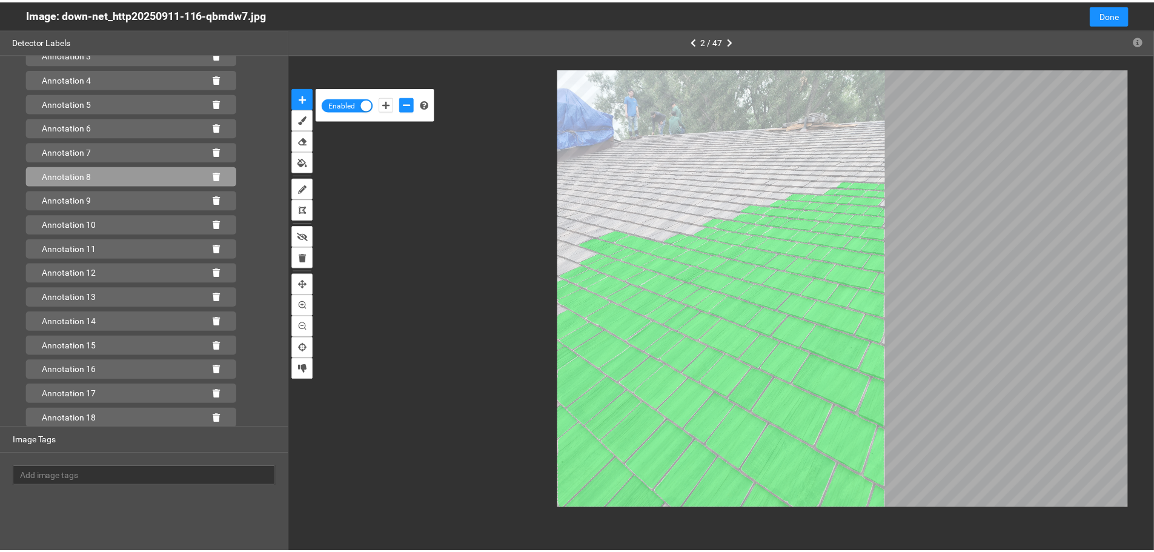
scroll to position [0, 0]
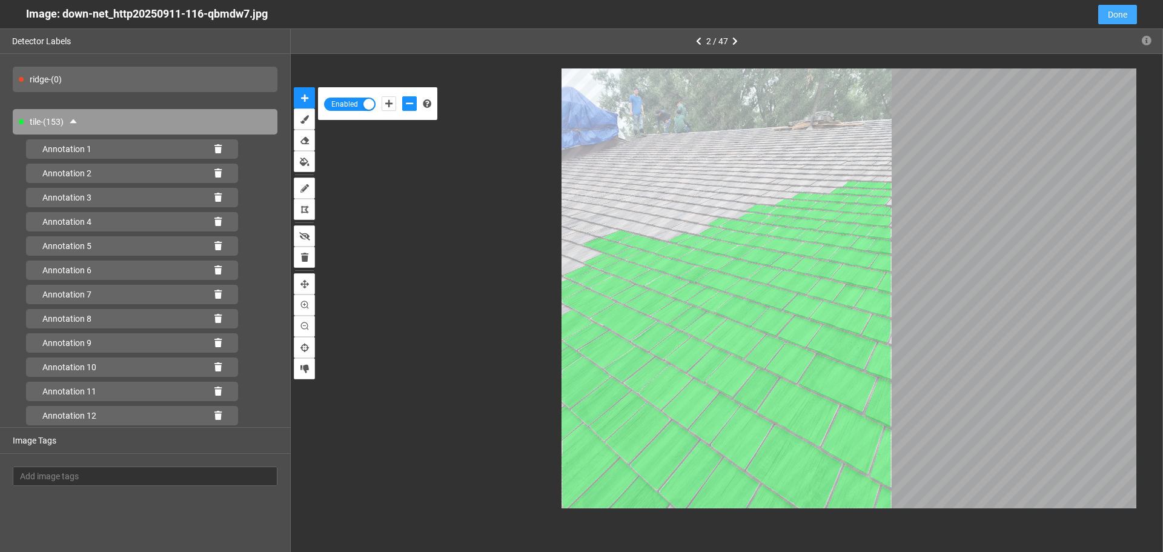
click at [1117, 14] on span "Done" at bounding box center [1117, 14] width 19 height 13
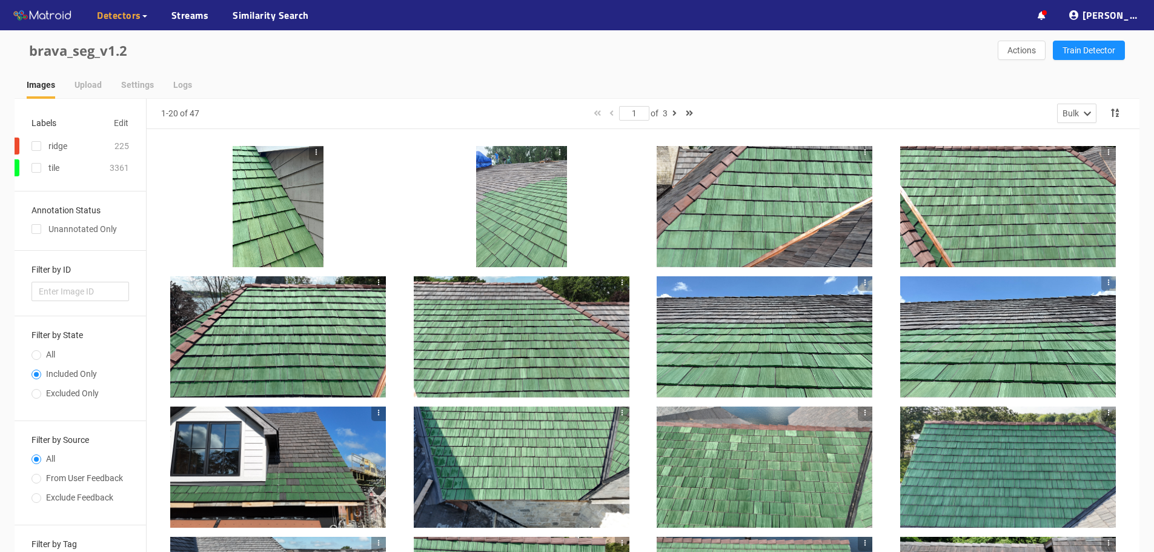
click at [715, 319] on div at bounding box center [764, 336] width 216 height 121
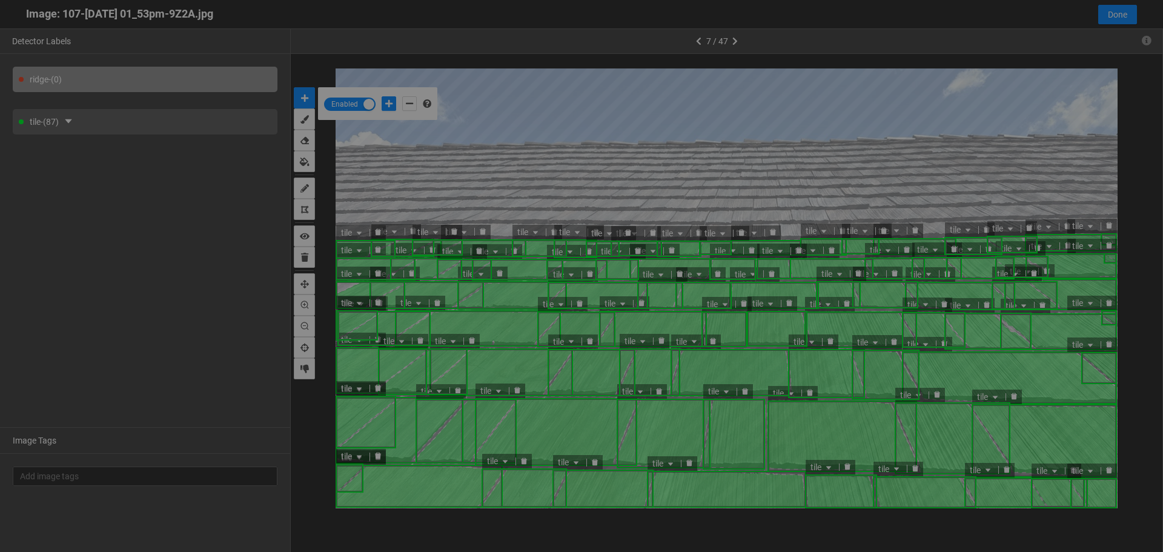
scroll to position [545, 0]
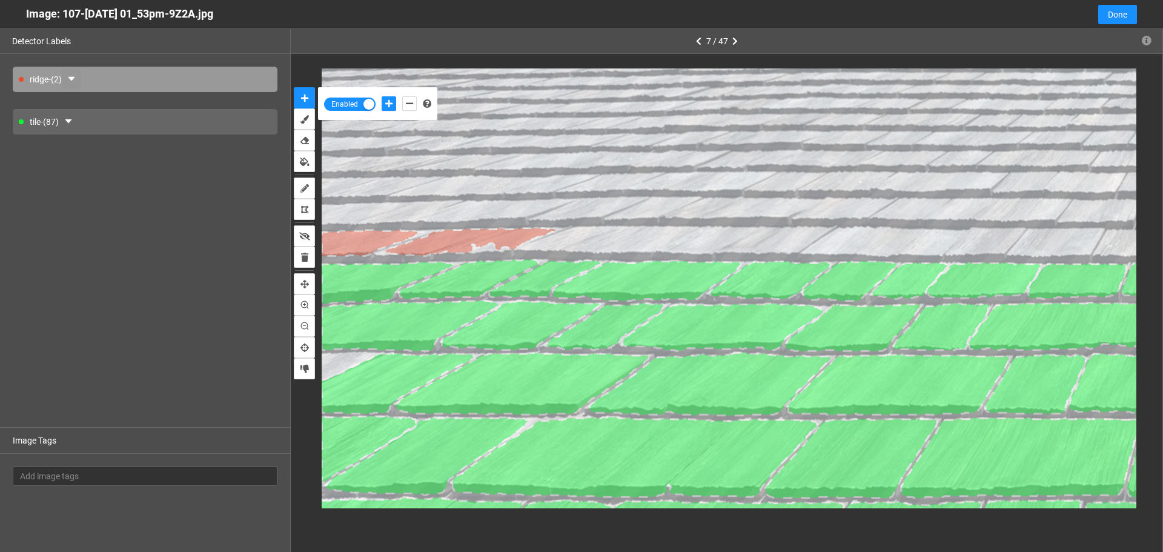
click at [74, 73] on button "button" at bounding box center [71, 79] width 19 height 19
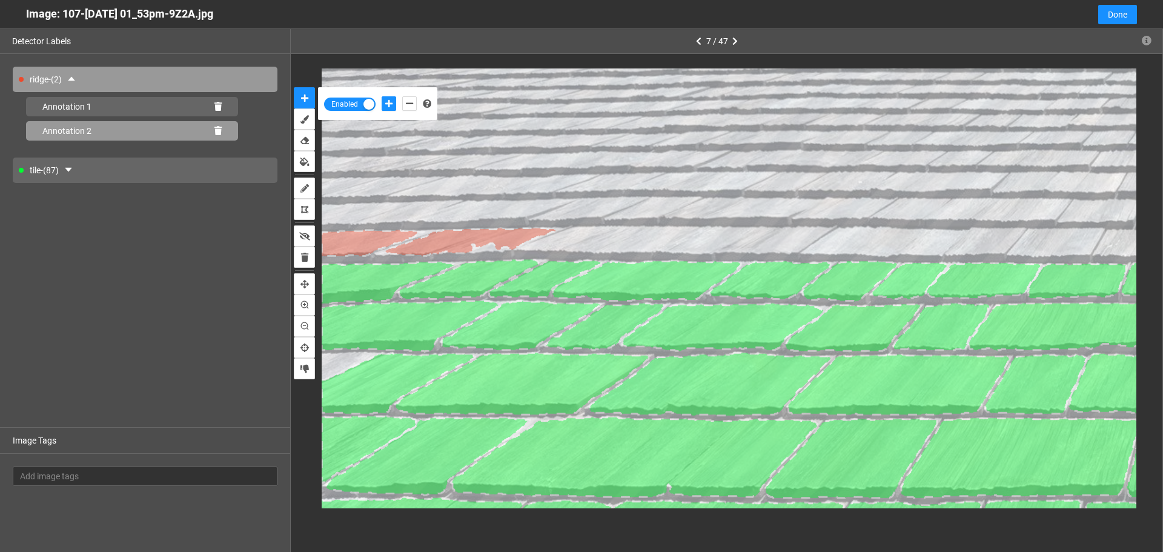
drag, startPoint x: 217, startPoint y: 128, endPoint x: 220, endPoint y: 115, distance: 13.2
click at [217, 127] on icon at bounding box center [217, 131] width 7 height 8
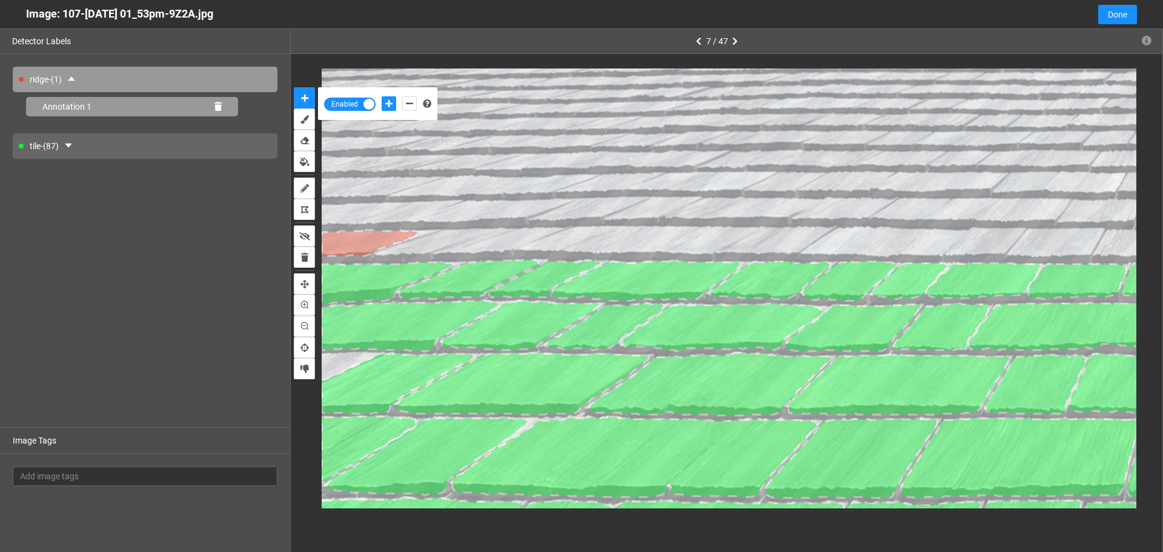
click at [221, 107] on icon at bounding box center [217, 106] width 7 height 8
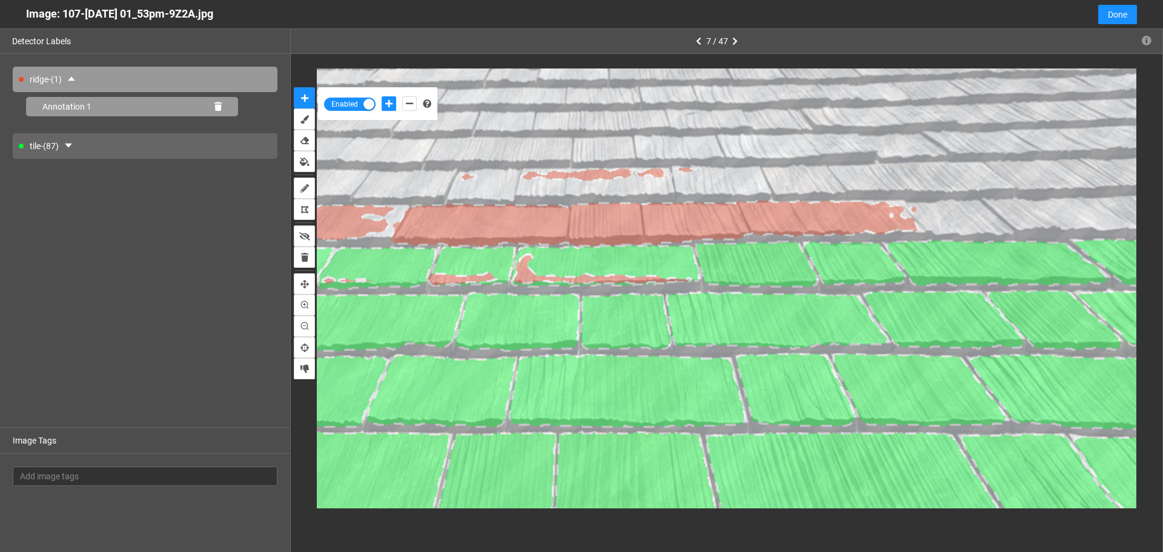
click at [216, 106] on icon at bounding box center [217, 106] width 7 height 8
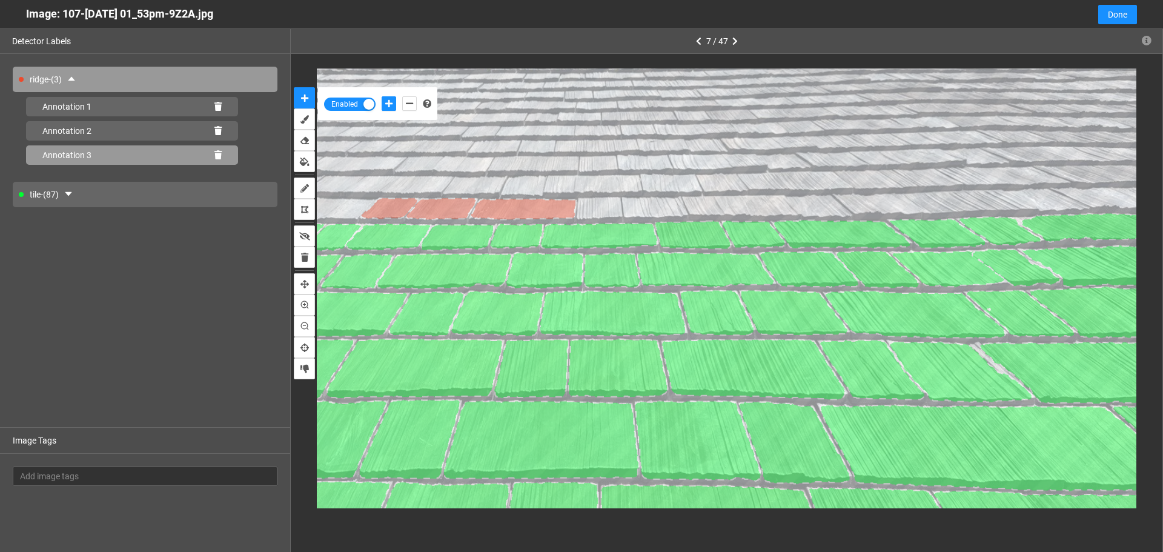
click at [218, 154] on icon at bounding box center [217, 155] width 7 height 8
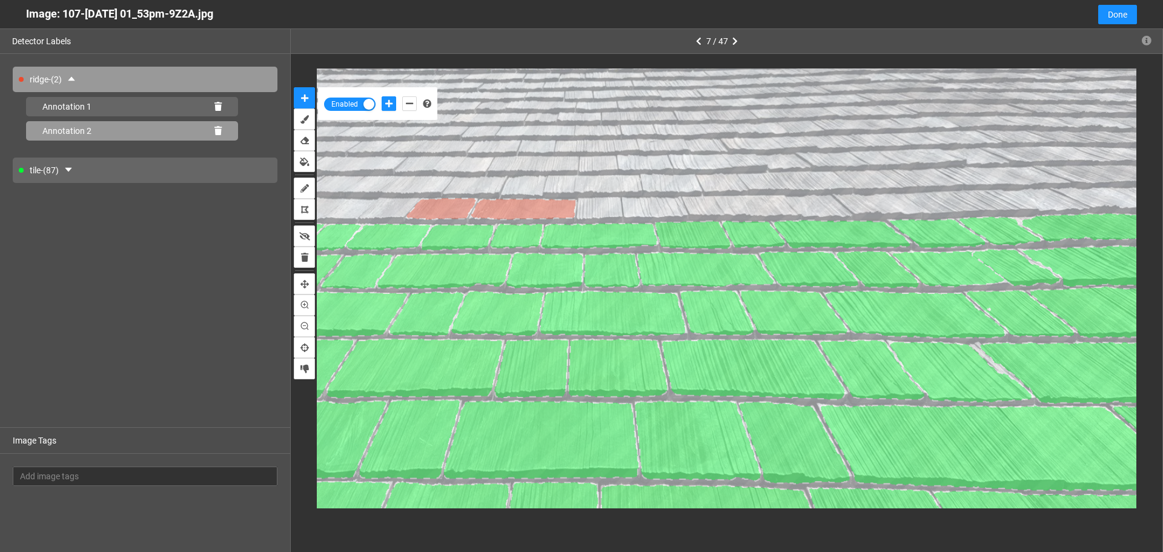
drag, startPoint x: 218, startPoint y: 133, endPoint x: 218, endPoint y: 114, distance: 18.2
click at [218, 131] on icon at bounding box center [217, 131] width 7 height 8
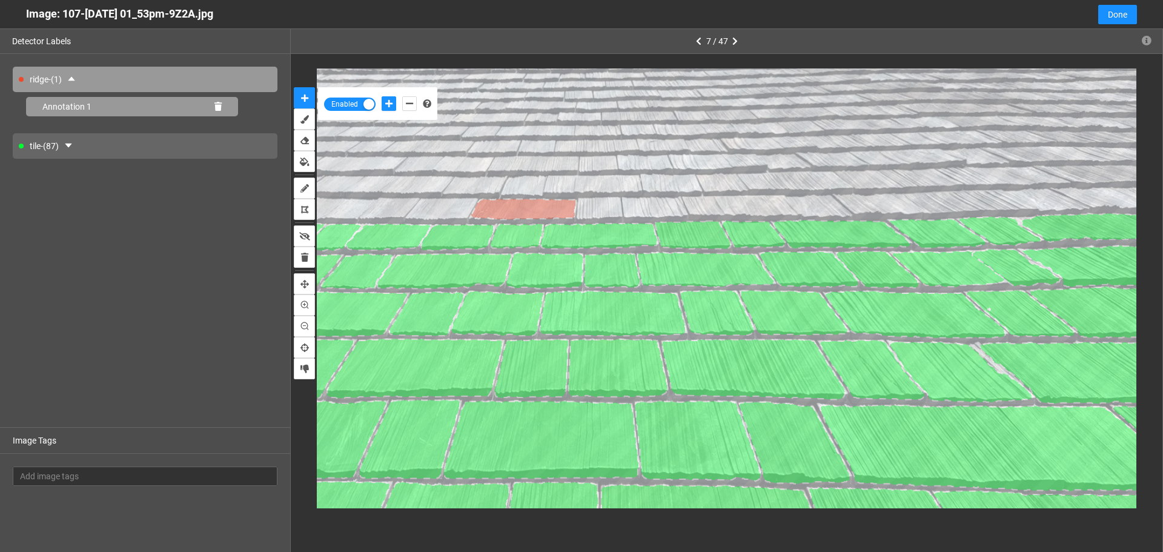
click at [217, 109] on icon at bounding box center [217, 106] width 7 height 8
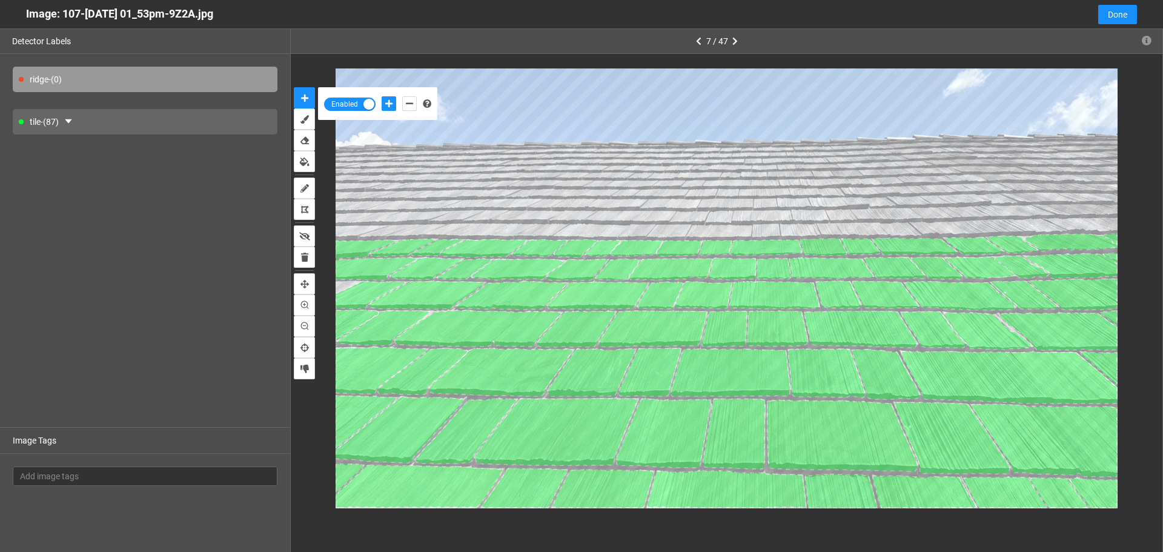
drag, startPoint x: 202, startPoint y: 129, endPoint x: 217, endPoint y: 127, distance: 15.2
click at [201, 128] on div "tile - (87)" at bounding box center [145, 121] width 265 height 25
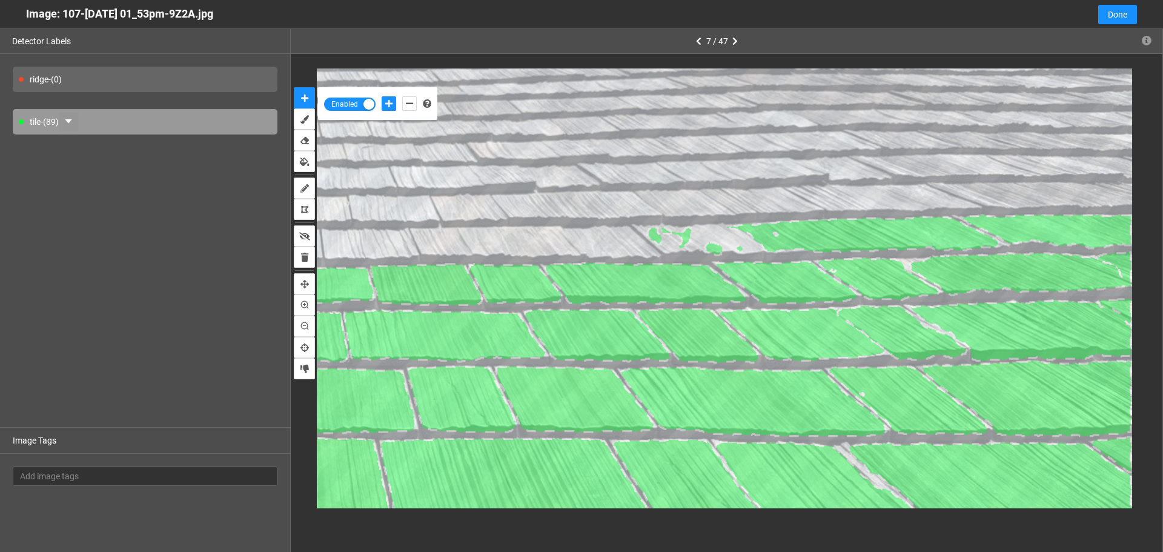
click at [78, 119] on button "button" at bounding box center [68, 121] width 19 height 19
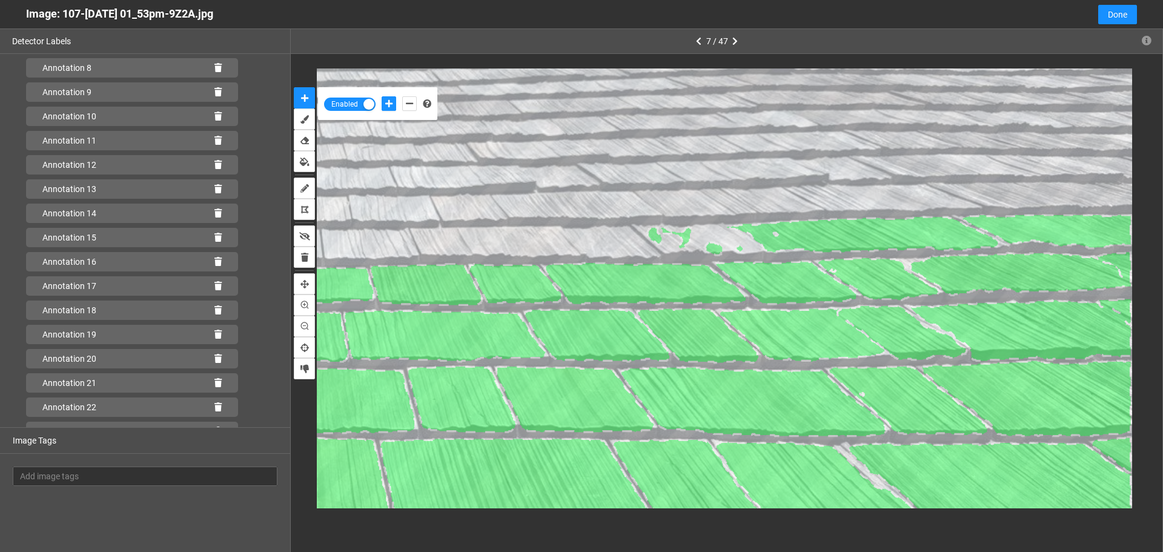
click at [277, 182] on div "ridge - (0) tile - (89) Annotation 1 Annotation 2 Annotation 3 Annotation 4 Ann…" at bounding box center [145, 240] width 290 height 373
click at [293, 510] on div "Enabled" at bounding box center [726, 288] width 871 height 469
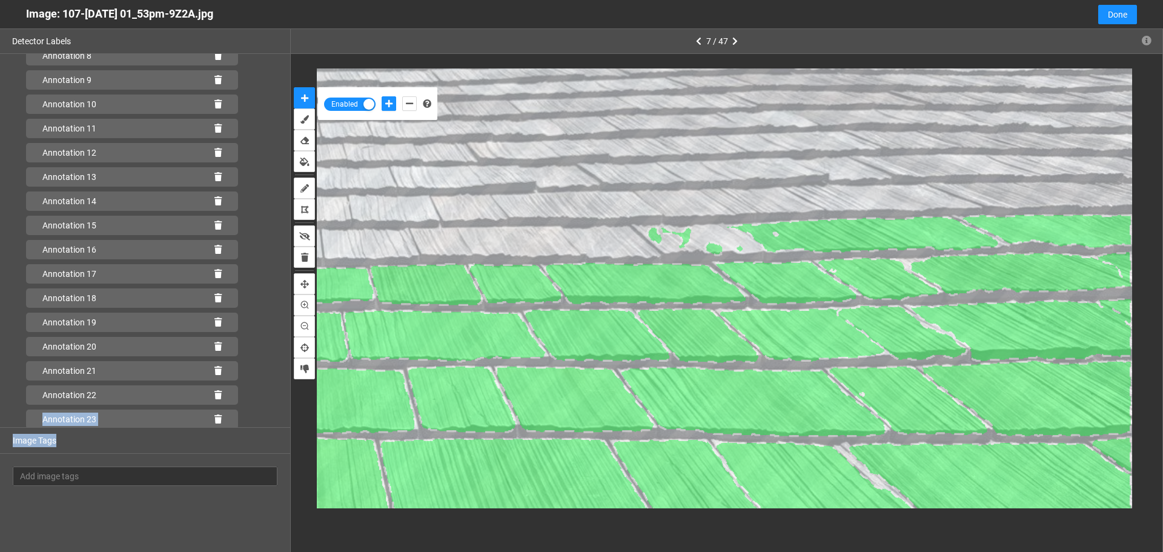
drag, startPoint x: 275, startPoint y: 429, endPoint x: 285, endPoint y: 408, distance: 24.1
click at [279, 401] on div "ridge - (0) tile - (89) Annotation 1 Annotation 2 Annotation 3 Annotation 4 Ann…" at bounding box center [145, 302] width 290 height 497
drag, startPoint x: 285, startPoint y: 408, endPoint x: 296, endPoint y: 431, distance: 25.8
click at [291, 421] on div "Detector Labels ridge - (0) tile - (89) Annotation 1 Annotation 2 Annotation 3 …" at bounding box center [581, 305] width 1163 height 552
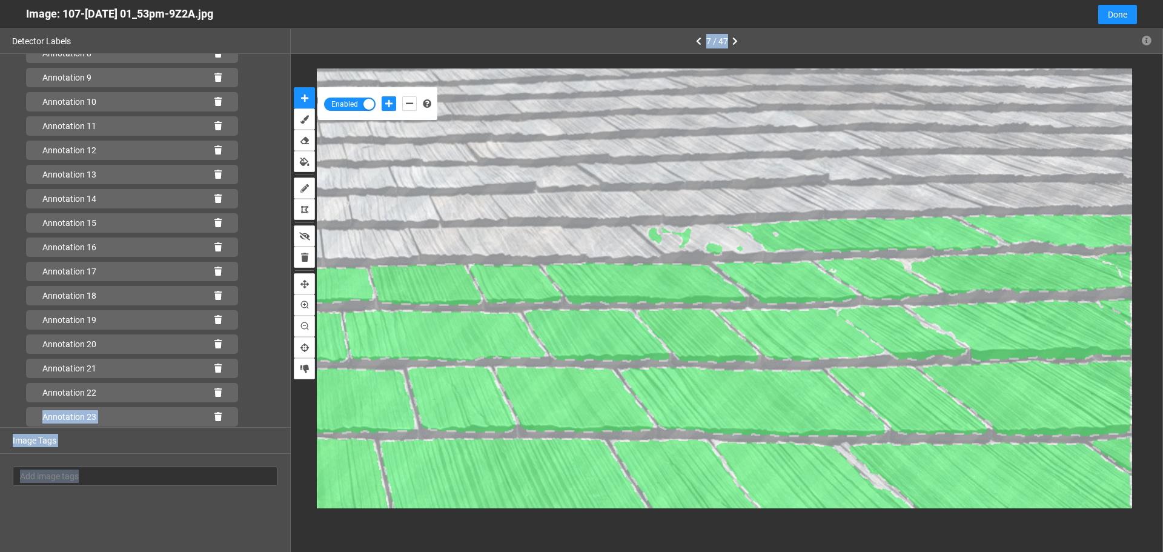
click at [297, 446] on div "Enabled" at bounding box center [726, 288] width 871 height 469
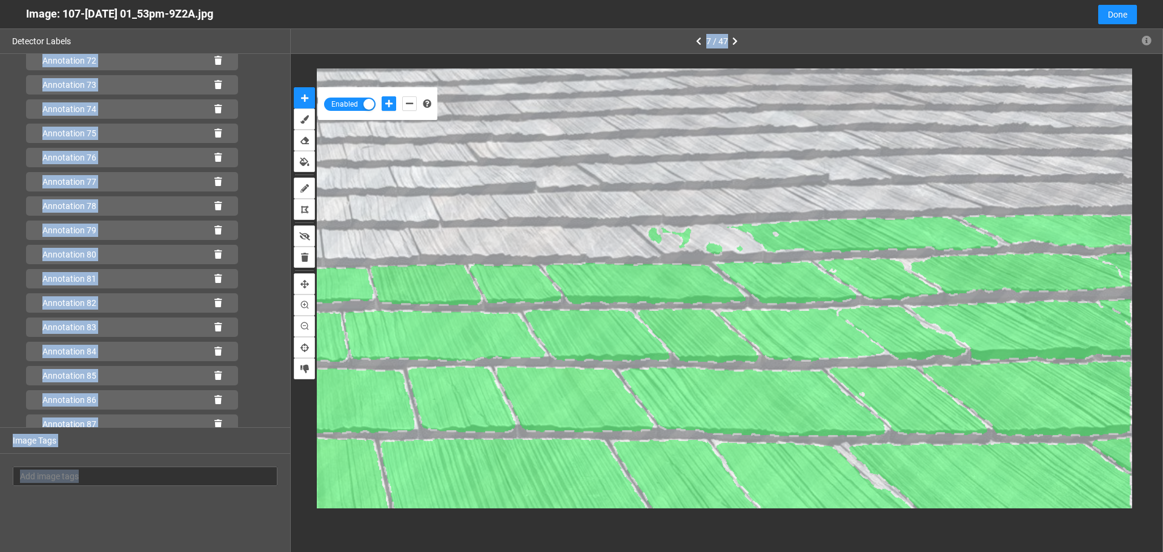
scroll to position [1863, 0]
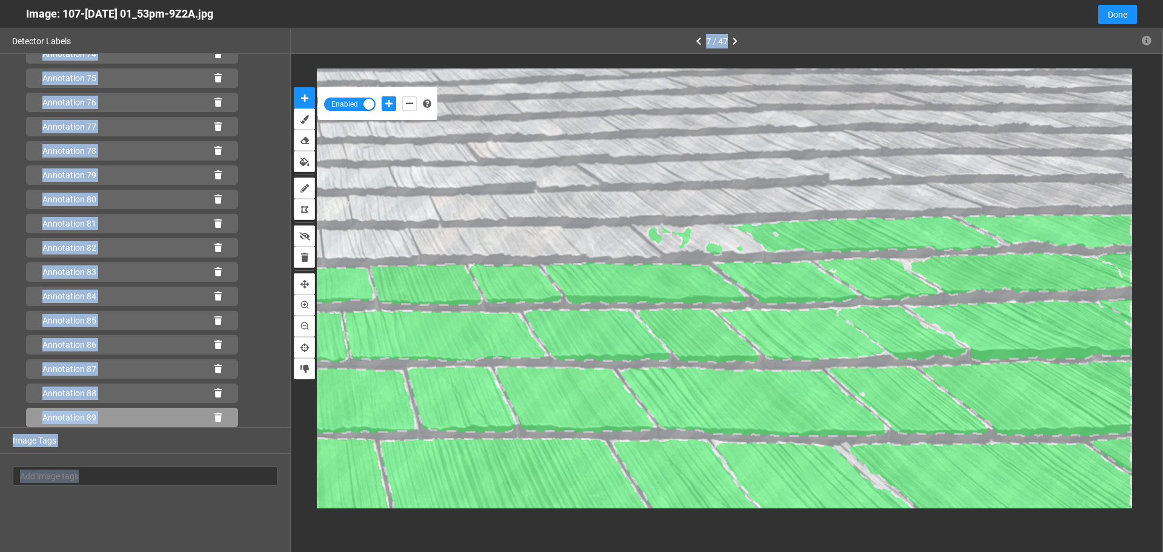
click at [214, 417] on icon at bounding box center [217, 417] width 7 height 8
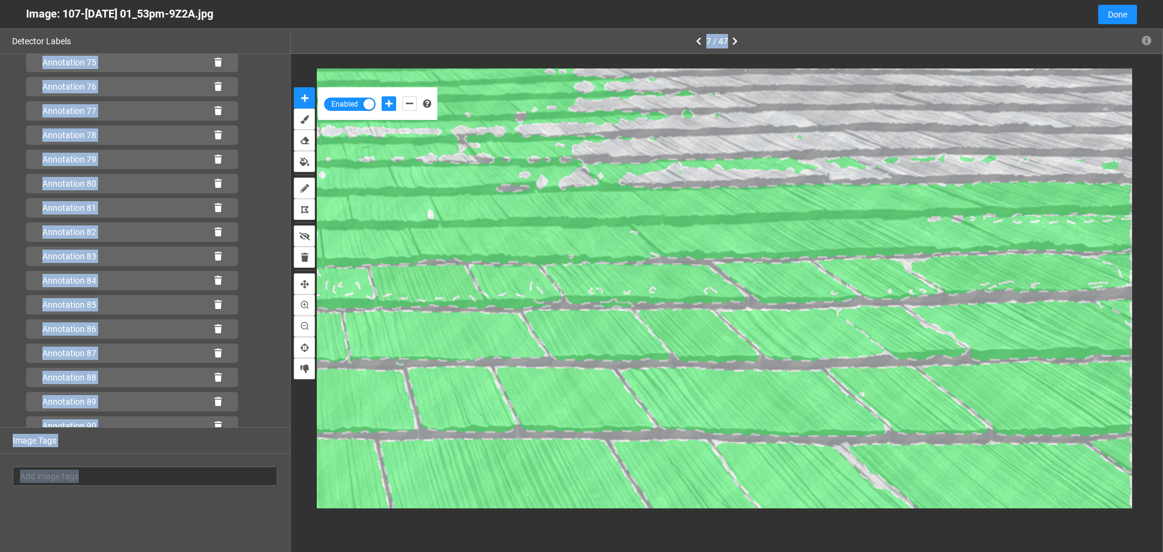
scroll to position [1887, 0]
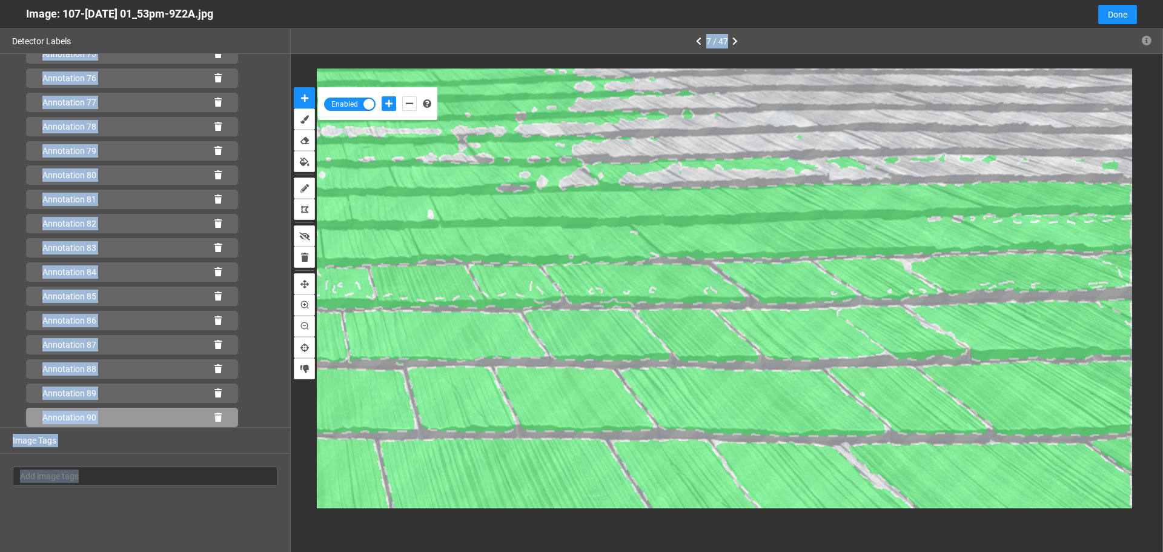
click at [214, 418] on icon at bounding box center [217, 417] width 7 height 8
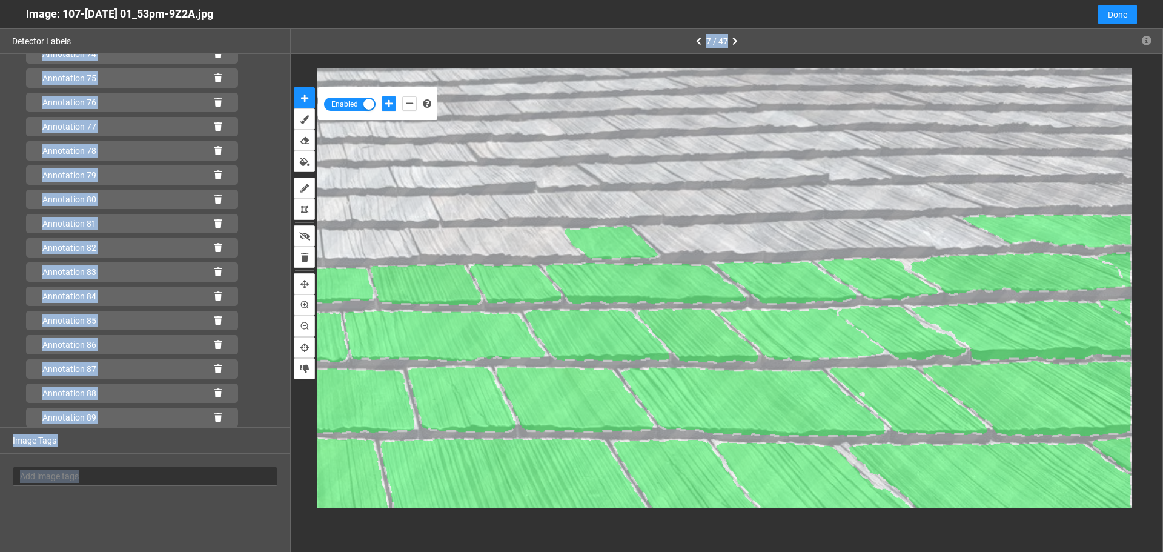
click at [214, 418] on icon at bounding box center [217, 417] width 7 height 8
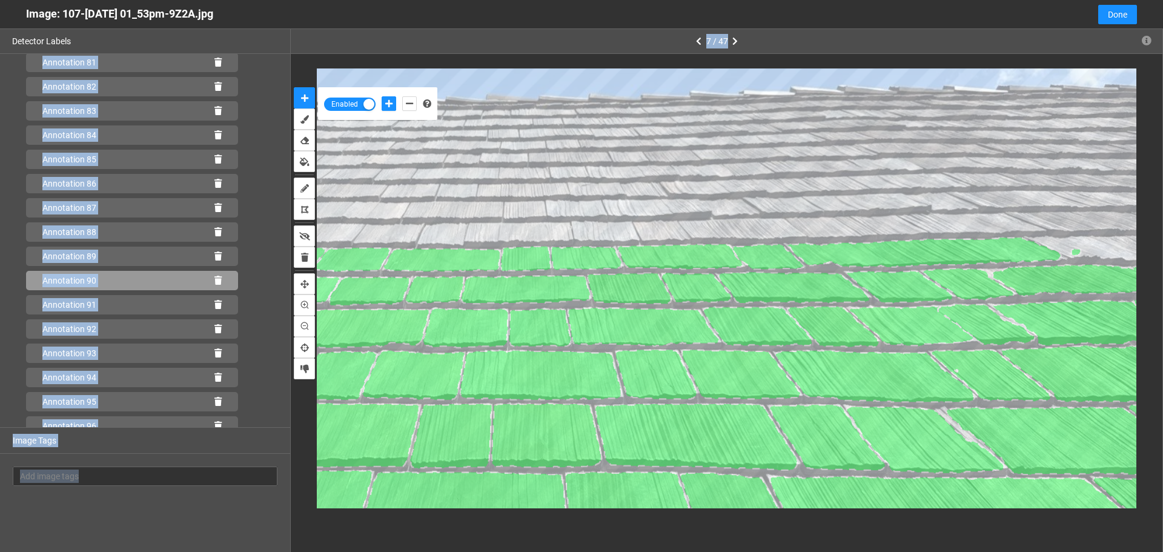
scroll to position [2033, 0]
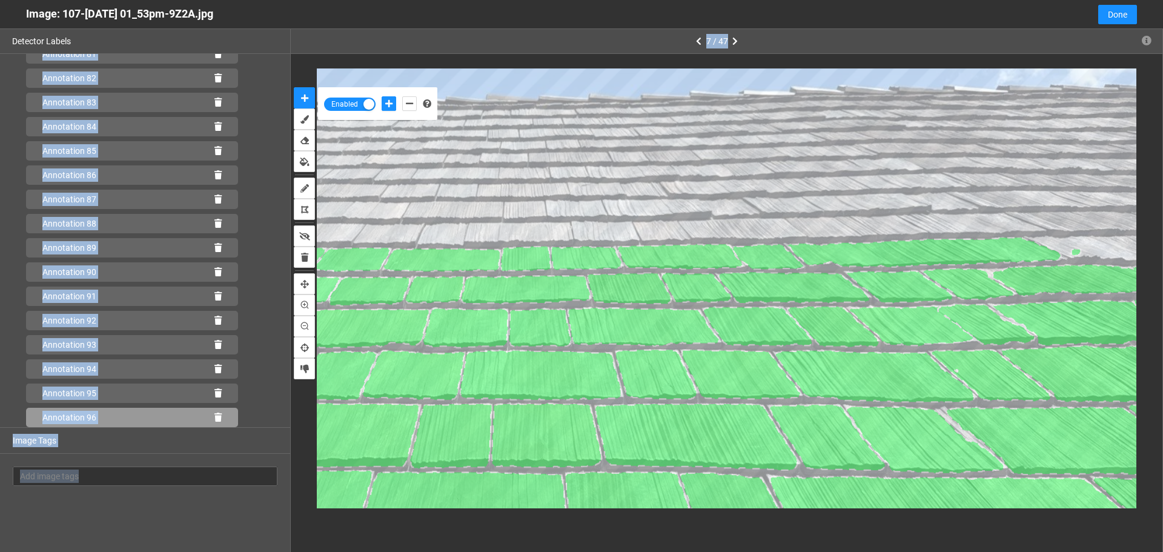
click at [214, 414] on icon at bounding box center [217, 417] width 7 height 8
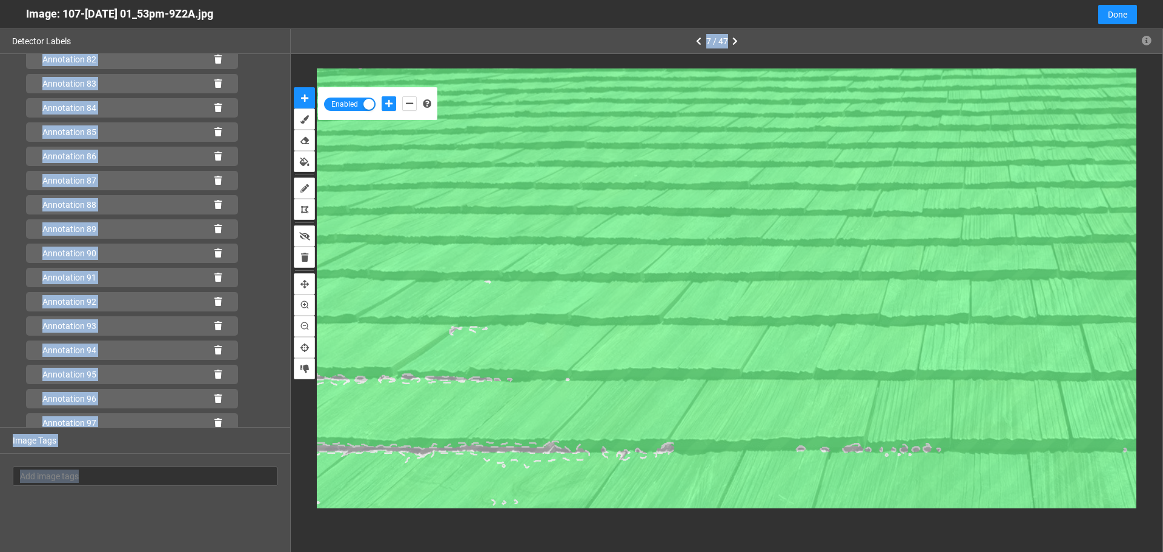
scroll to position [2057, 0]
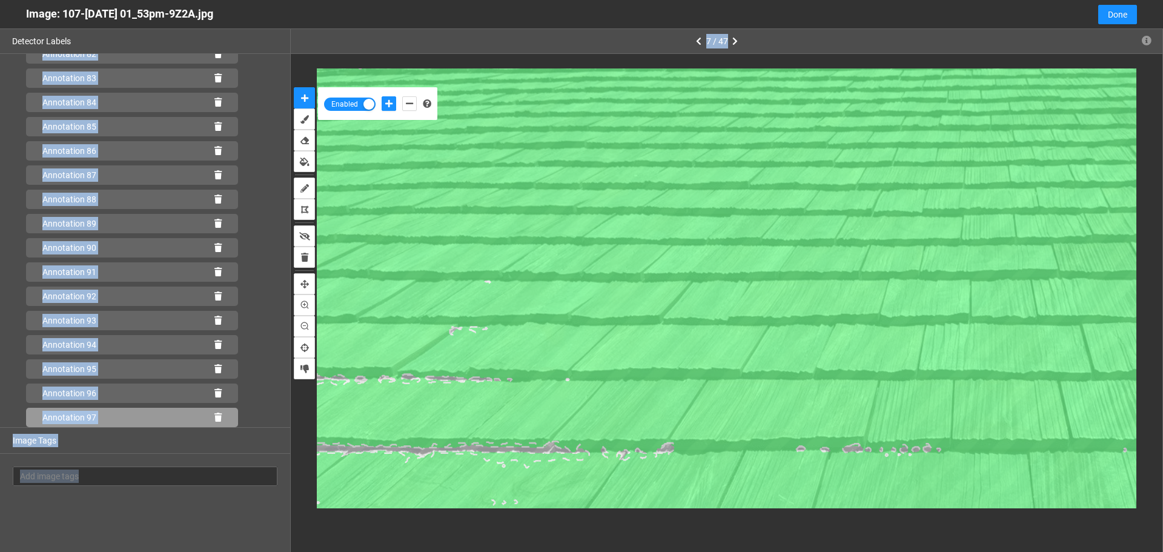
click at [214, 418] on icon at bounding box center [217, 417] width 7 height 8
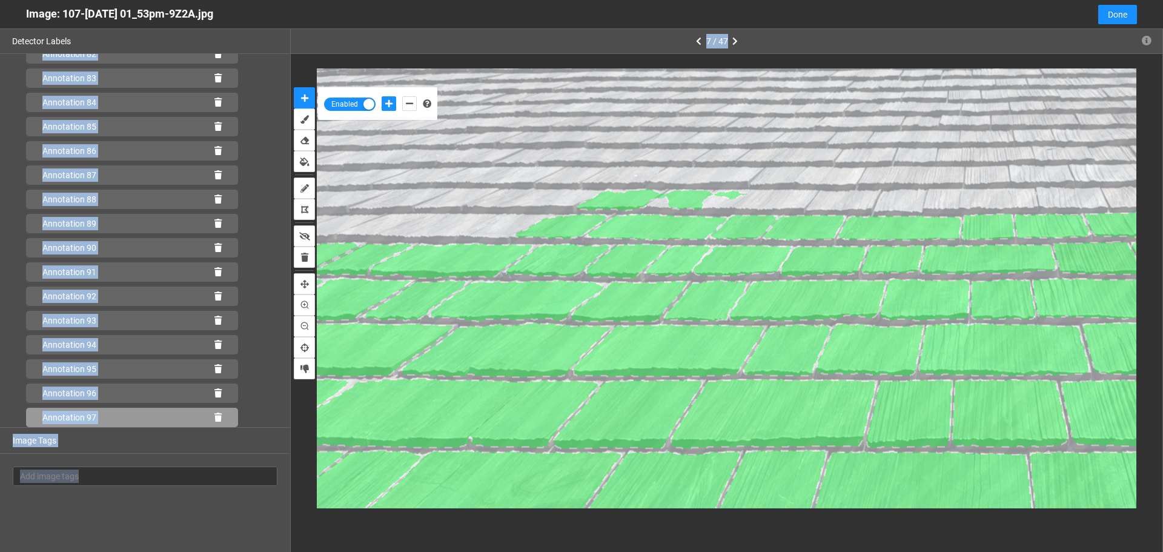
click at [214, 415] on icon at bounding box center [217, 417] width 7 height 8
click at [211, 412] on div "Annotation 97" at bounding box center [132, 417] width 212 height 19
click at [214, 417] on icon at bounding box center [217, 417] width 7 height 8
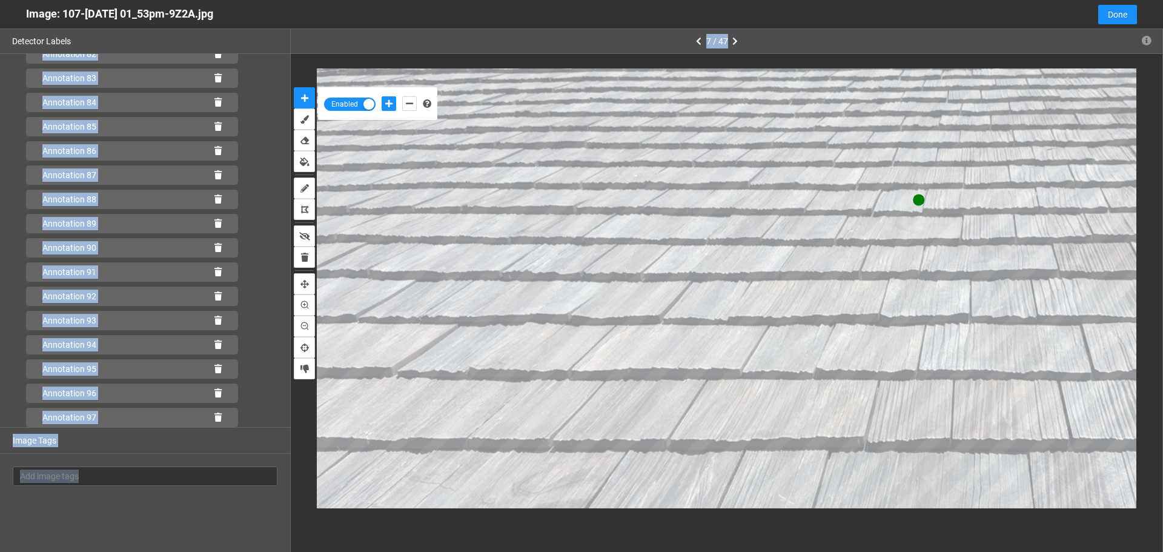
scroll to position [2081, 0]
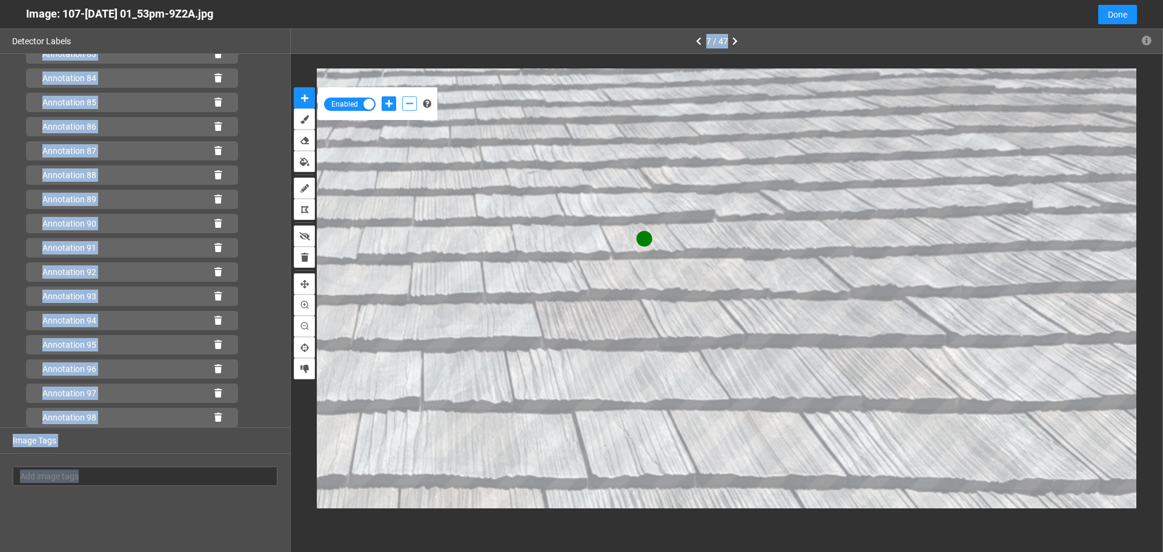
click at [411, 105] on icon "add-negative-points" at bounding box center [409, 103] width 7 height 8
click at [402, 96] on button "add-negative-points" at bounding box center [409, 103] width 15 height 15
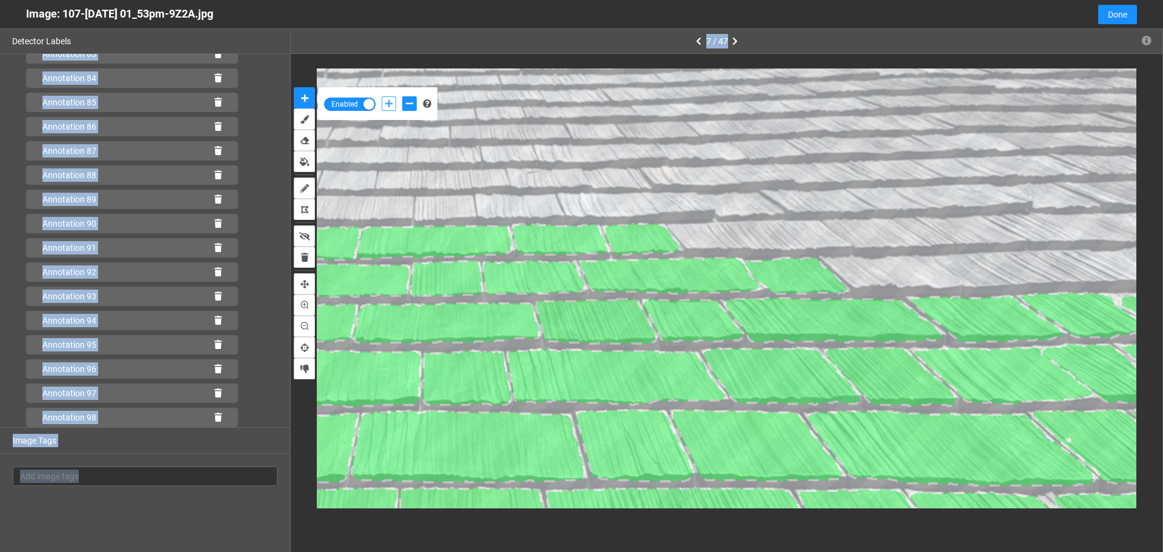
click at [392, 101] on icon "add-positive-points" at bounding box center [388, 103] width 7 height 8
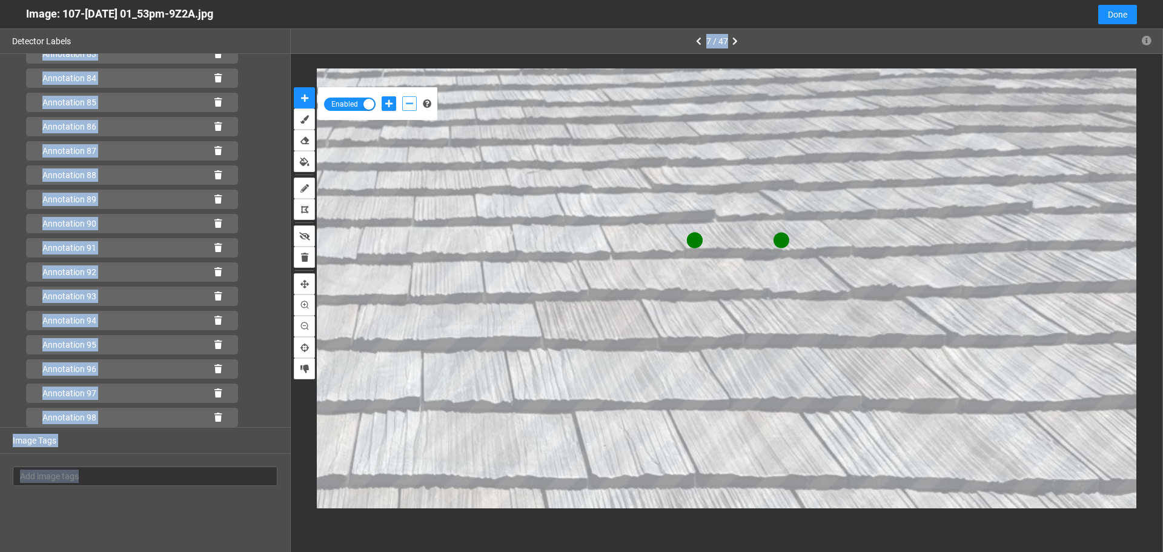
click at [411, 104] on icon "add-negative-points" at bounding box center [409, 103] width 7 height 8
click at [402, 96] on button "add-negative-points" at bounding box center [409, 103] width 15 height 15
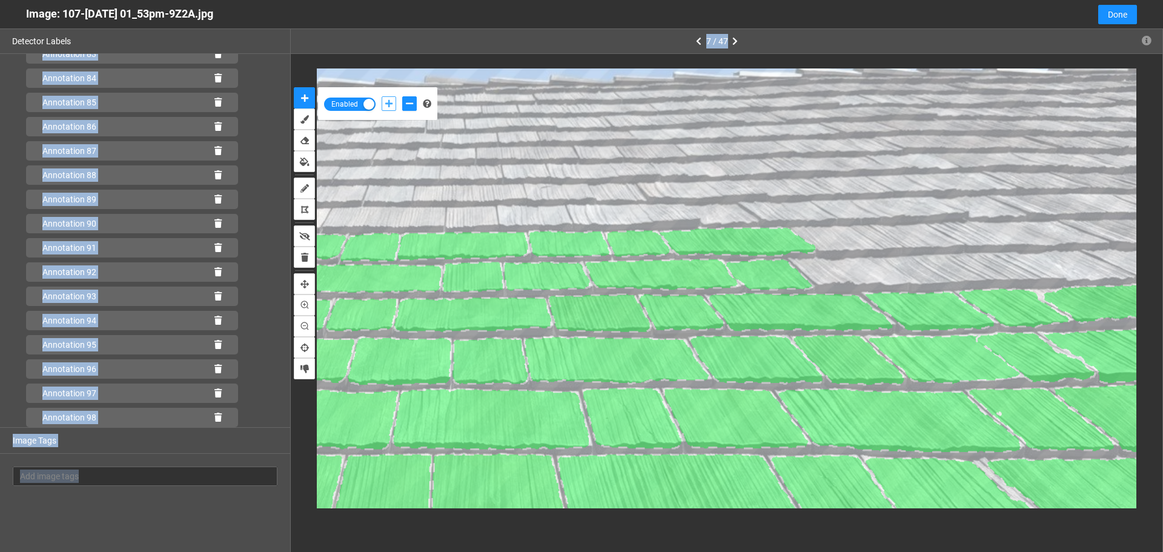
click at [385, 105] on icon "add-positive-points" at bounding box center [388, 103] width 7 height 8
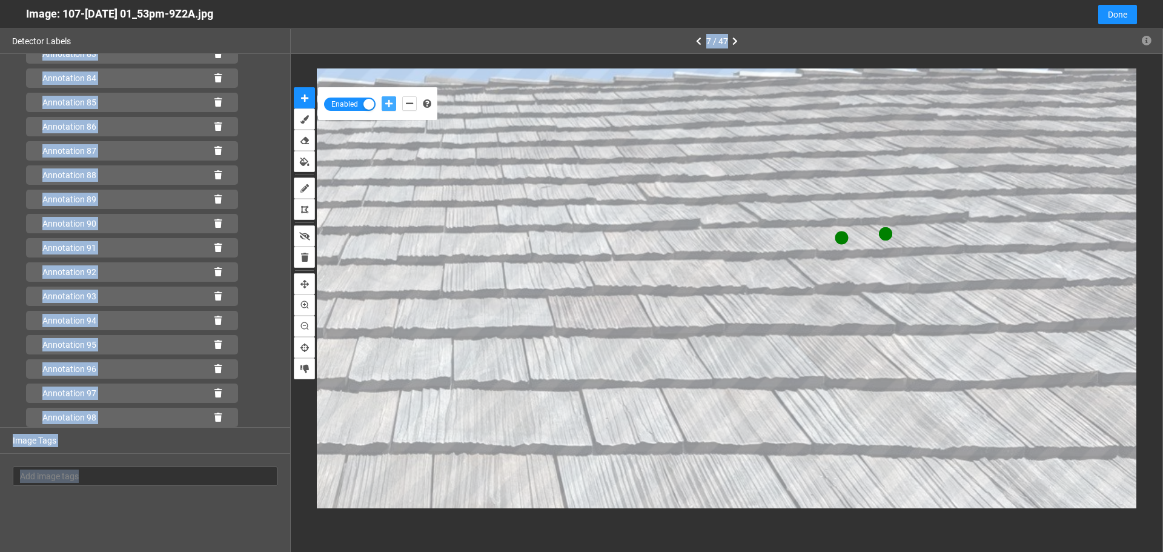
click at [381, 96] on button "add-positive-points" at bounding box center [388, 103] width 15 height 15
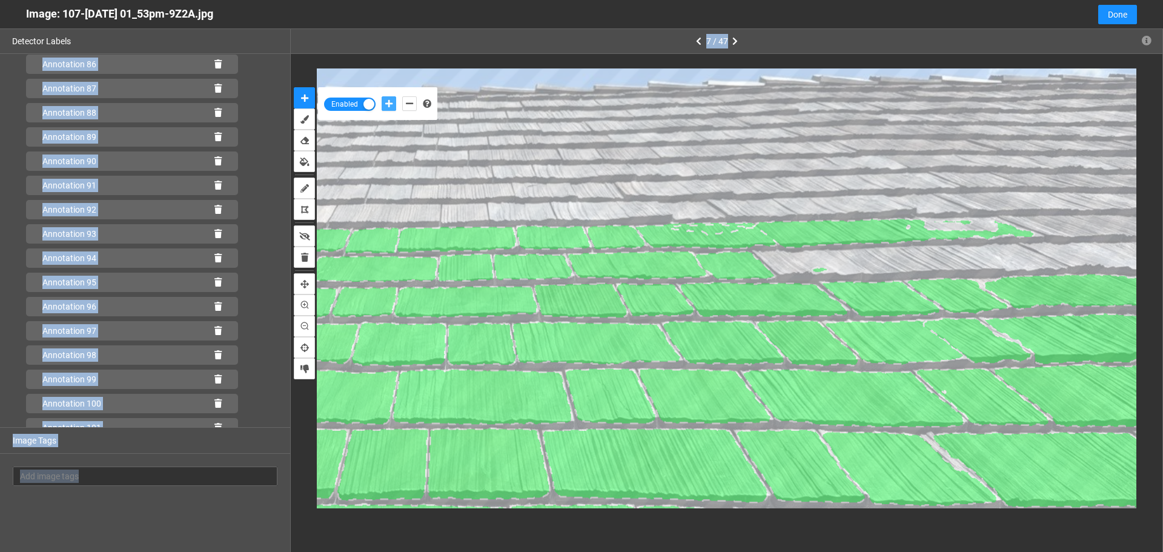
scroll to position [2202, 0]
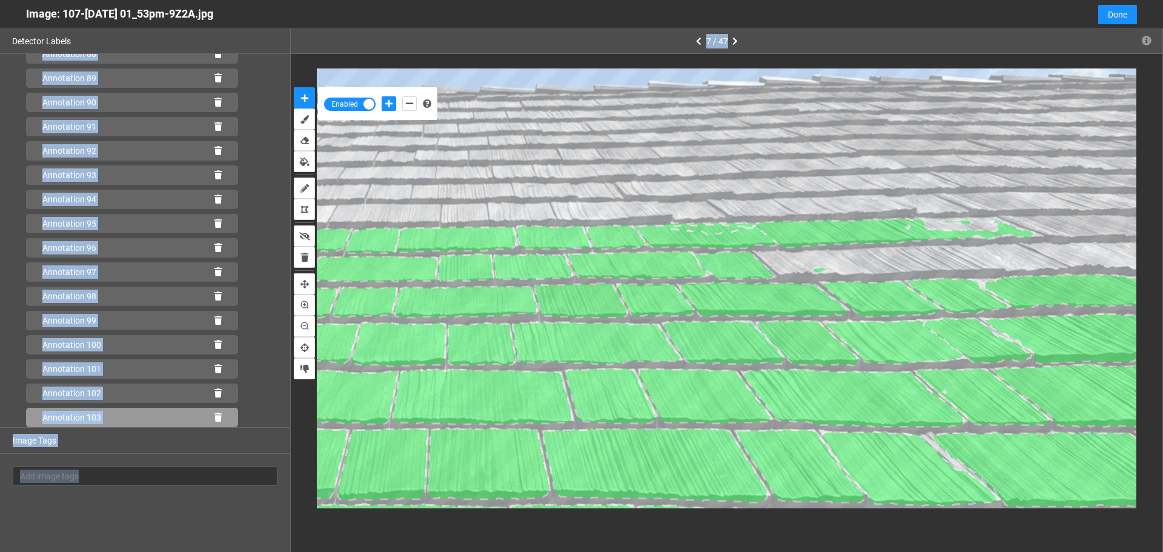
click at [214, 418] on icon at bounding box center [217, 417] width 7 height 8
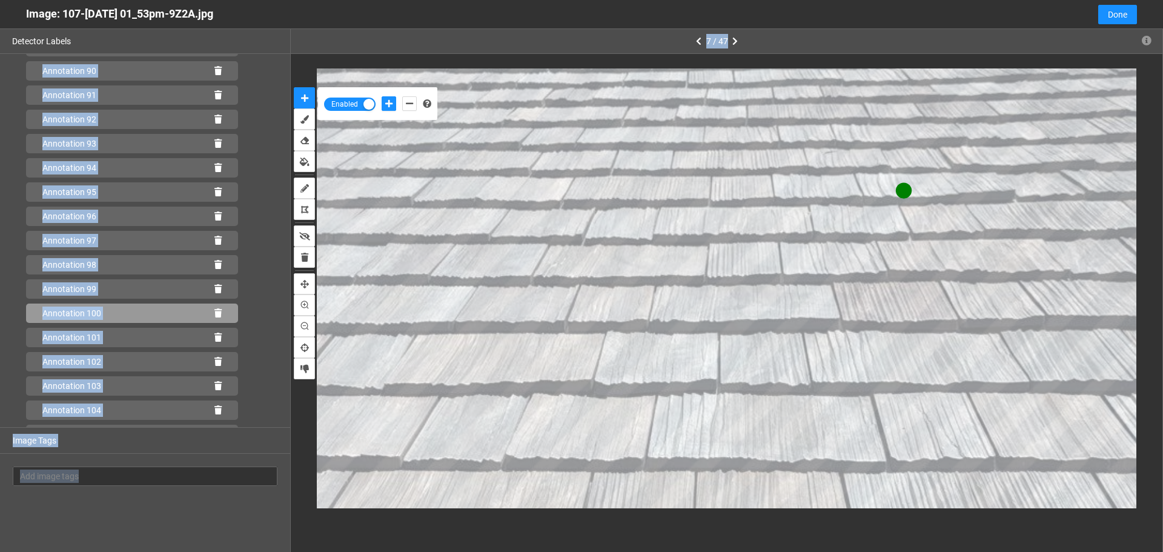
scroll to position [2251, 0]
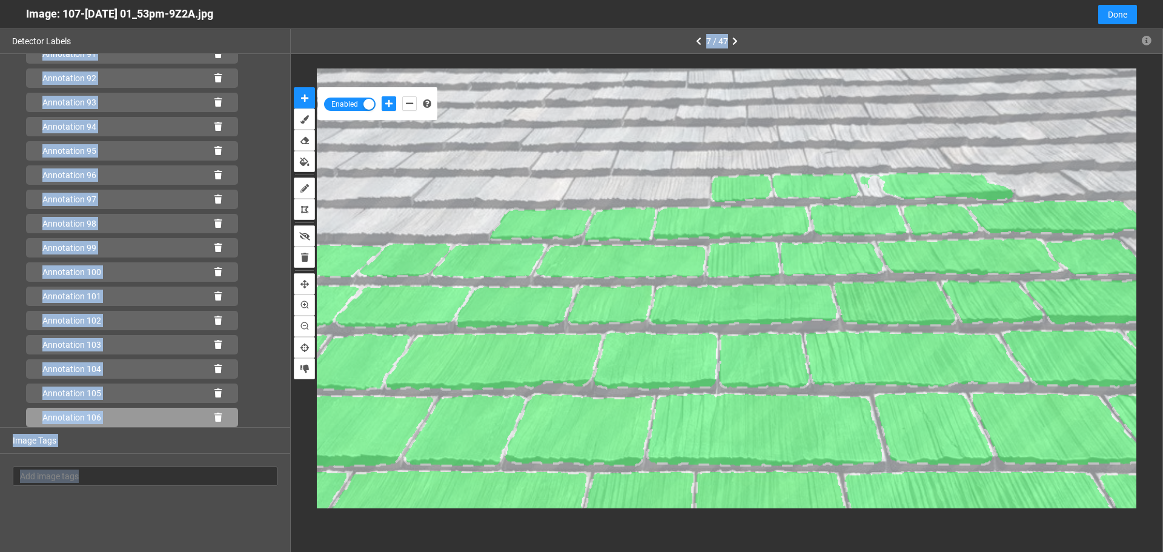
click at [214, 419] on icon at bounding box center [217, 417] width 7 height 8
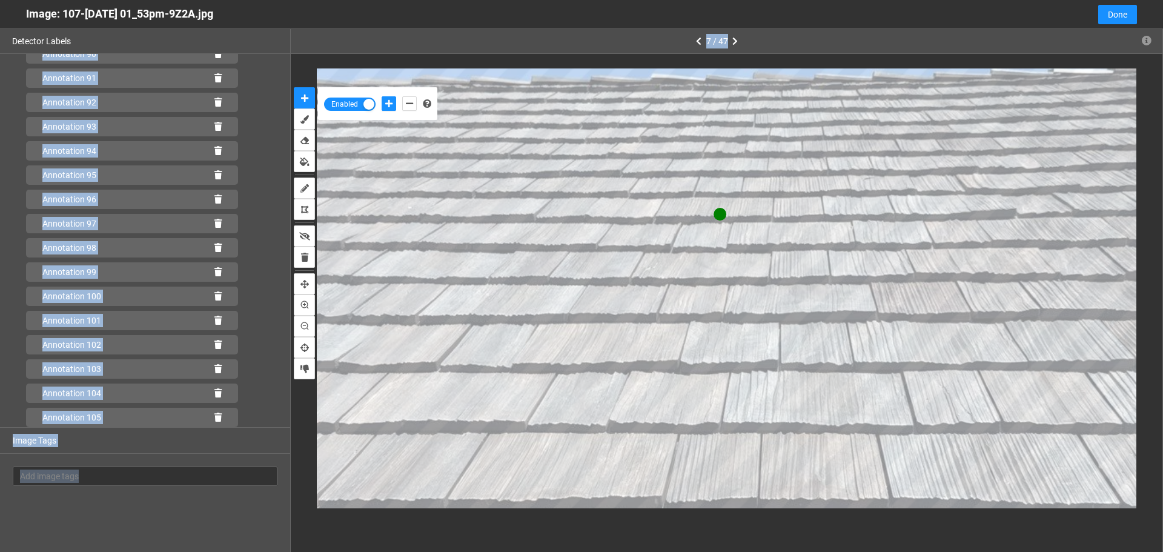
scroll to position [2275, 0]
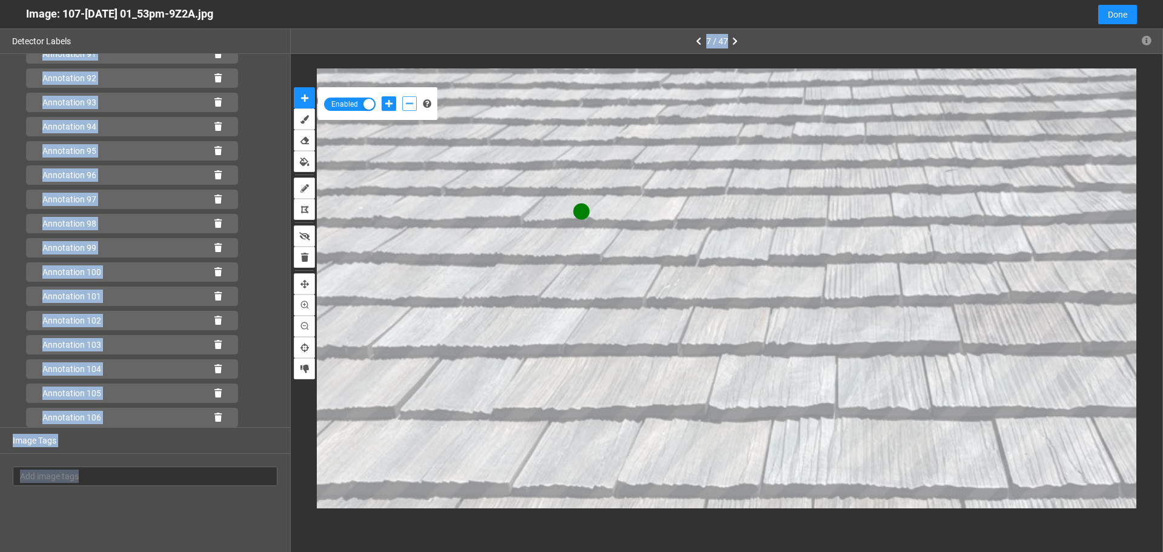
click at [408, 104] on icon "add-negative-points" at bounding box center [409, 103] width 7 height 8
drag, startPoint x: 408, startPoint y: 104, endPoint x: 435, endPoint y: 113, distance: 28.1
click at [409, 104] on icon "add-negative-points" at bounding box center [409, 103] width 7 height 8
click at [402, 96] on button "add-negative-points" at bounding box center [409, 103] width 15 height 15
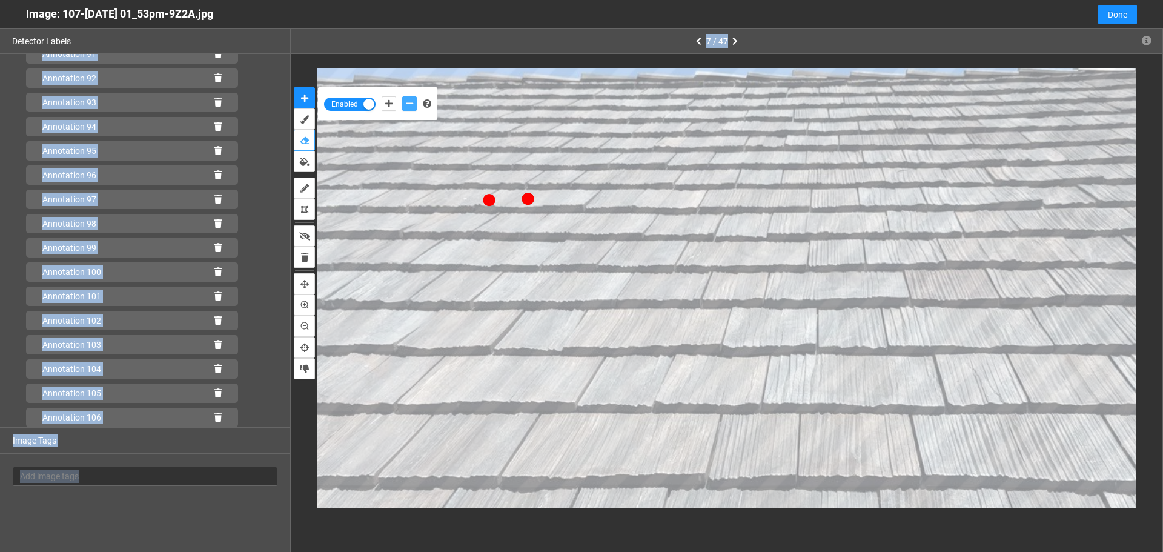
click at [402, 96] on button "add-negative-points" at bounding box center [409, 103] width 15 height 15
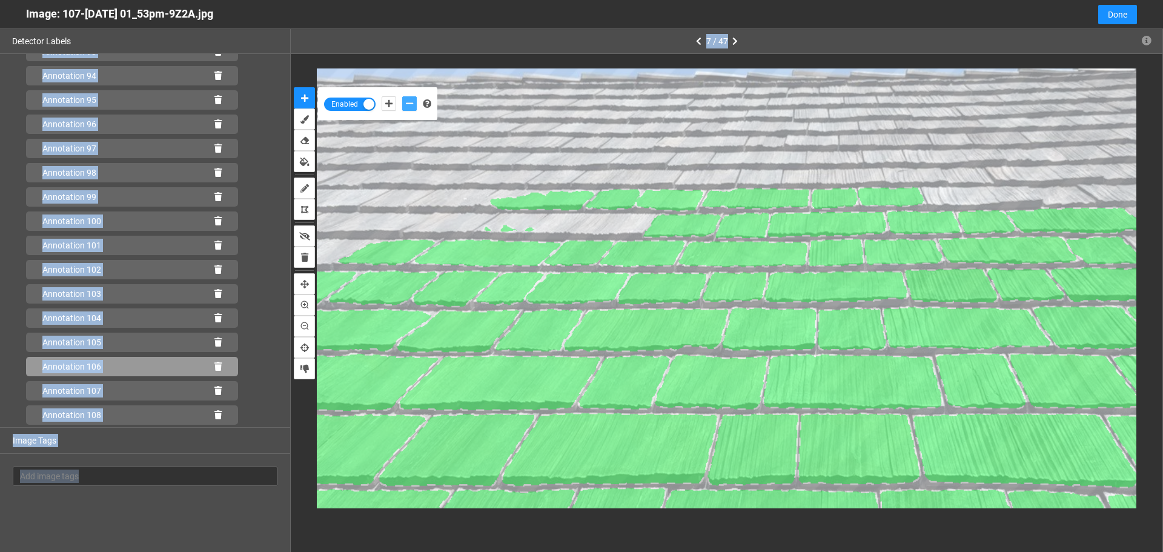
scroll to position [2348, 0]
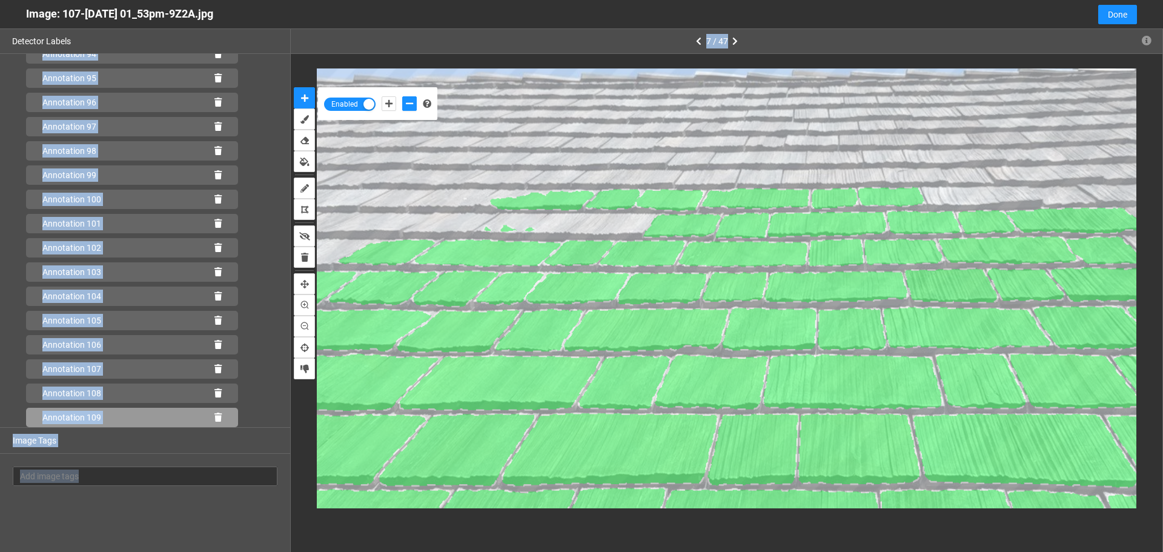
click at [214, 418] on icon at bounding box center [217, 417] width 7 height 8
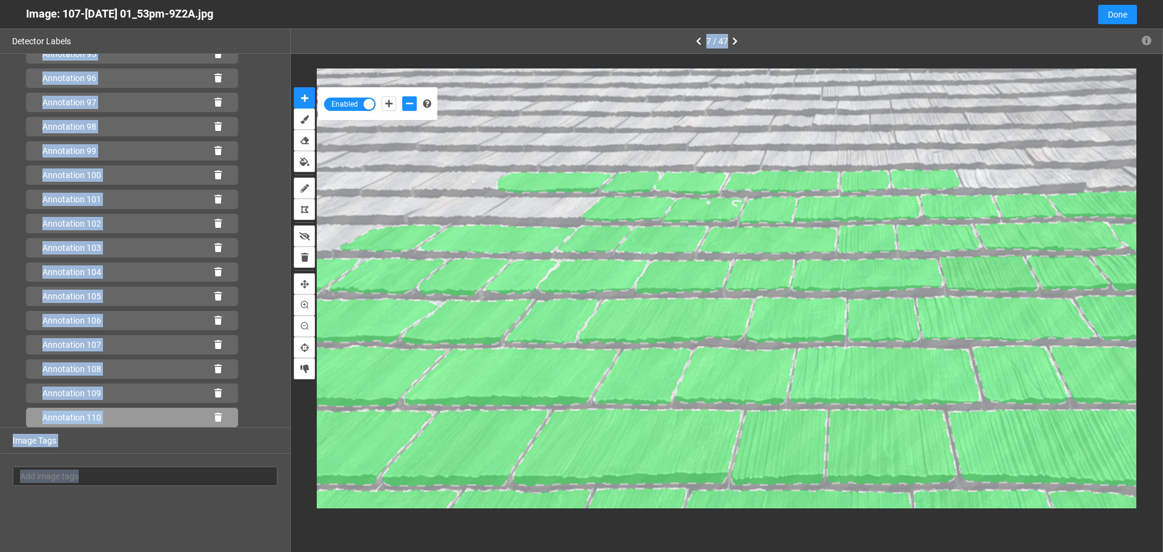
click at [214, 414] on icon at bounding box center [217, 417] width 7 height 8
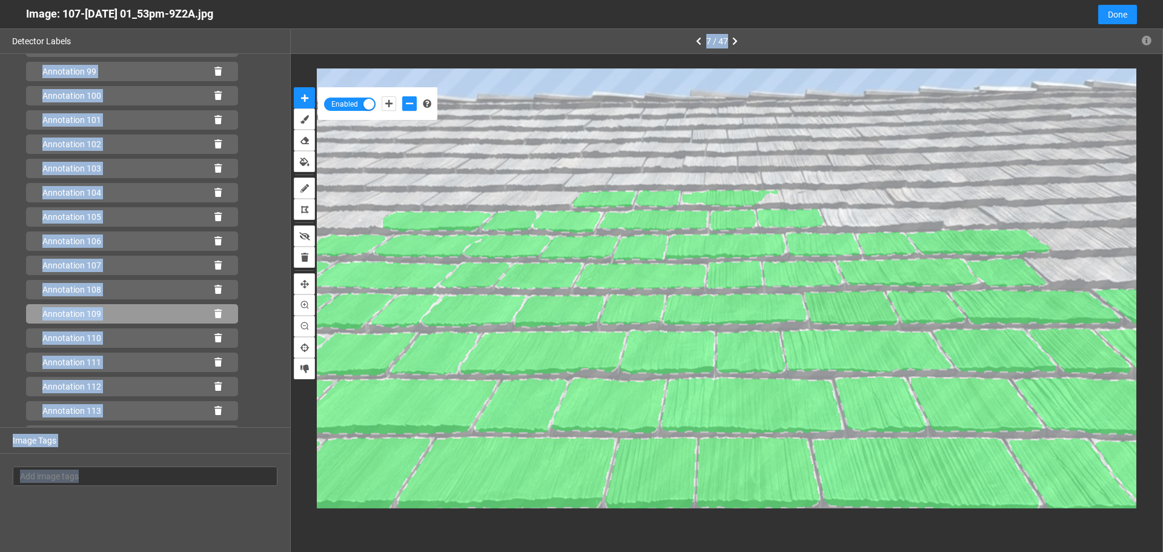
scroll to position [2493, 0]
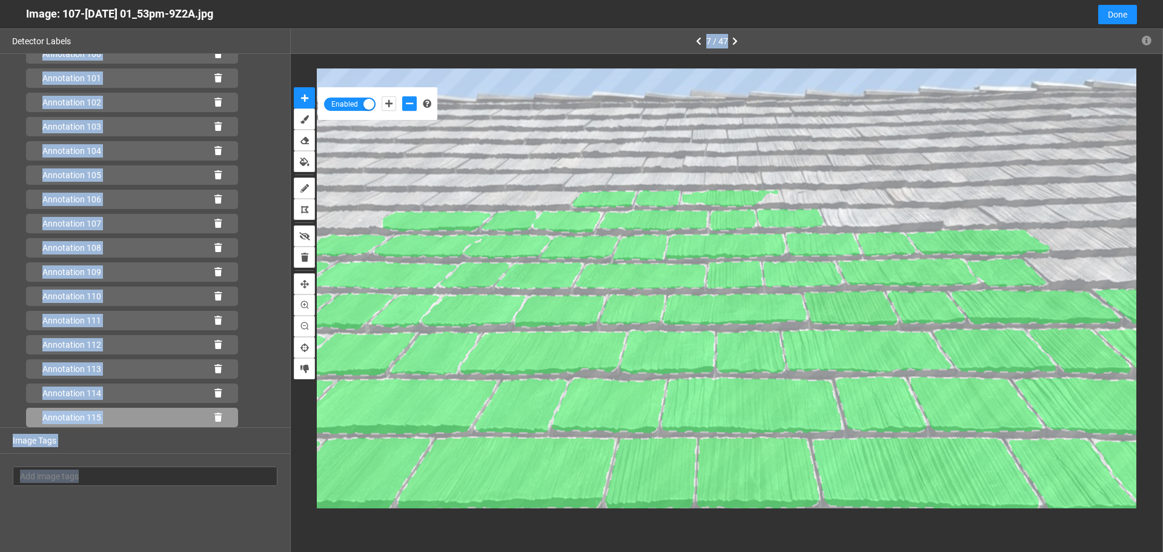
click at [214, 417] on icon at bounding box center [217, 417] width 7 height 8
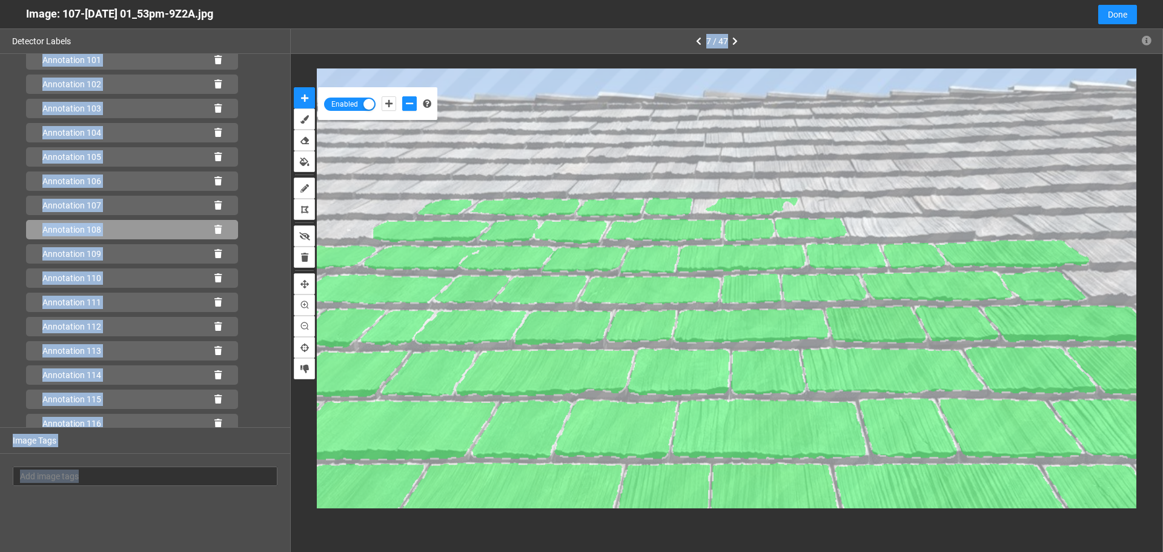
scroll to position [2541, 0]
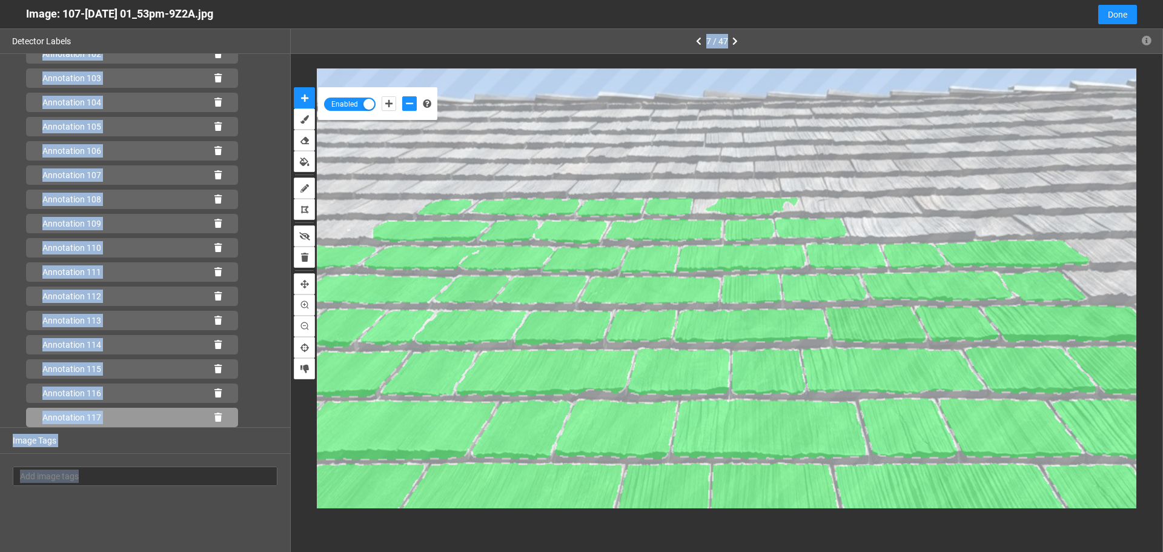
click at [214, 415] on icon at bounding box center [217, 417] width 7 height 8
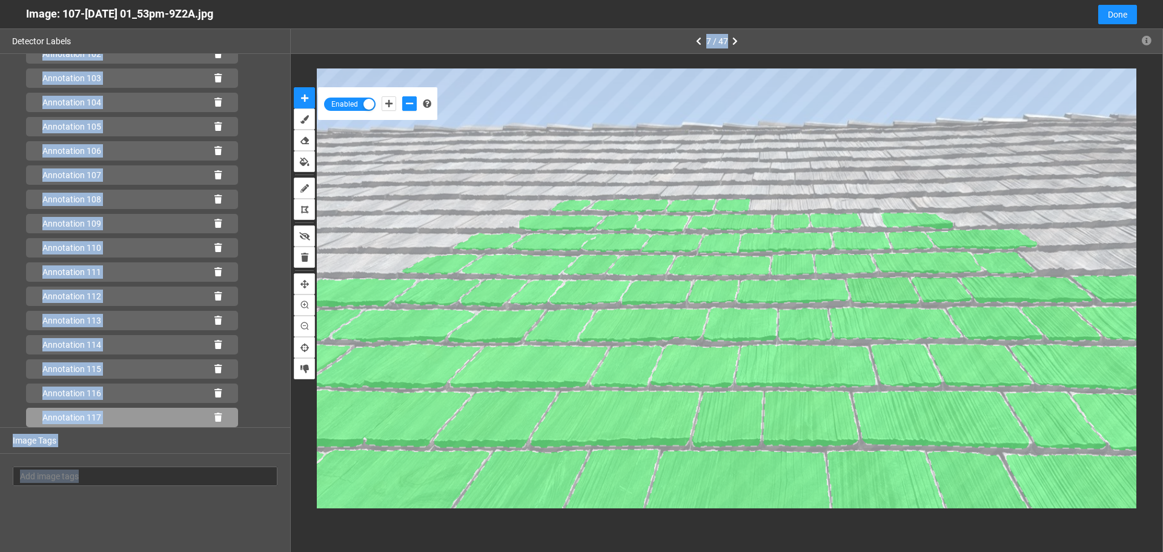
click at [214, 418] on div "Annotation 117" at bounding box center [132, 417] width 212 height 19
click at [214, 415] on icon at bounding box center [217, 417] width 7 height 8
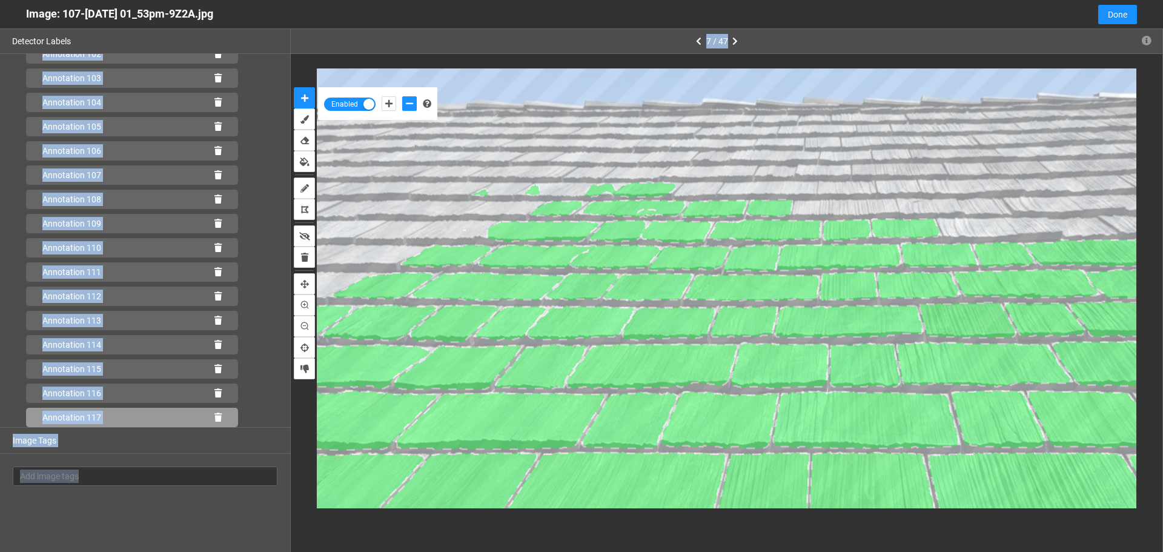
click at [214, 417] on icon at bounding box center [217, 417] width 7 height 8
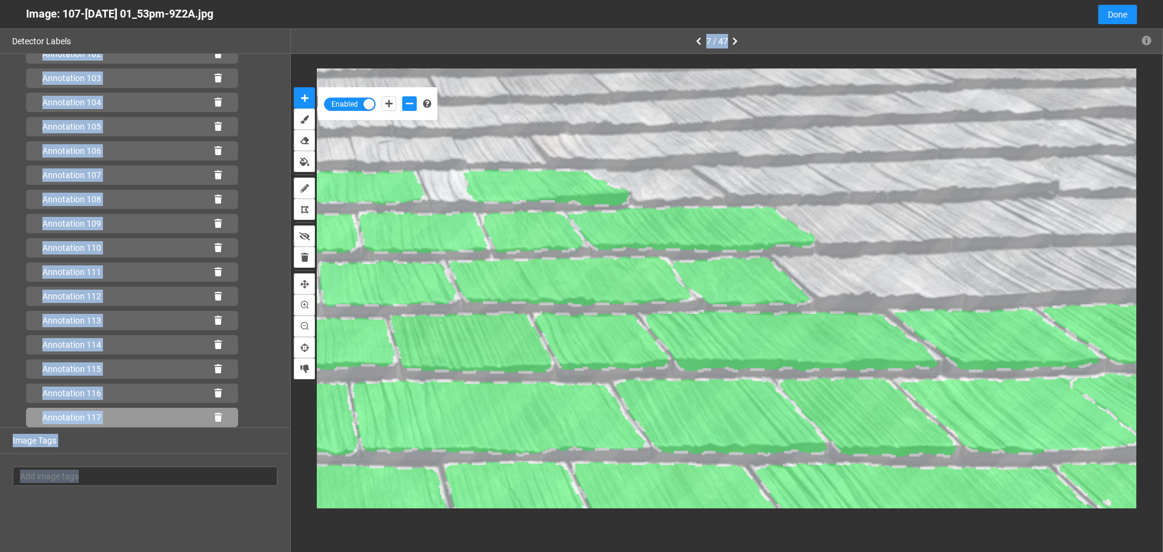
click at [214, 417] on icon at bounding box center [217, 417] width 7 height 8
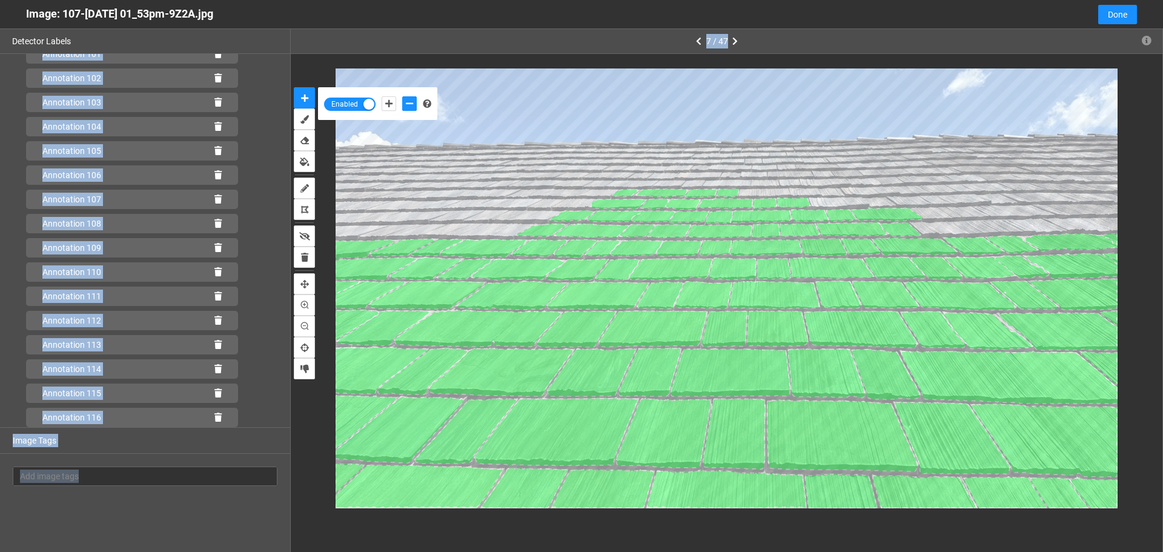
click at [64, 12] on div "Image: 107-Jul 02 2025 01_53pm-9Z2A.jpg" at bounding box center [119, 14] width 187 height 28
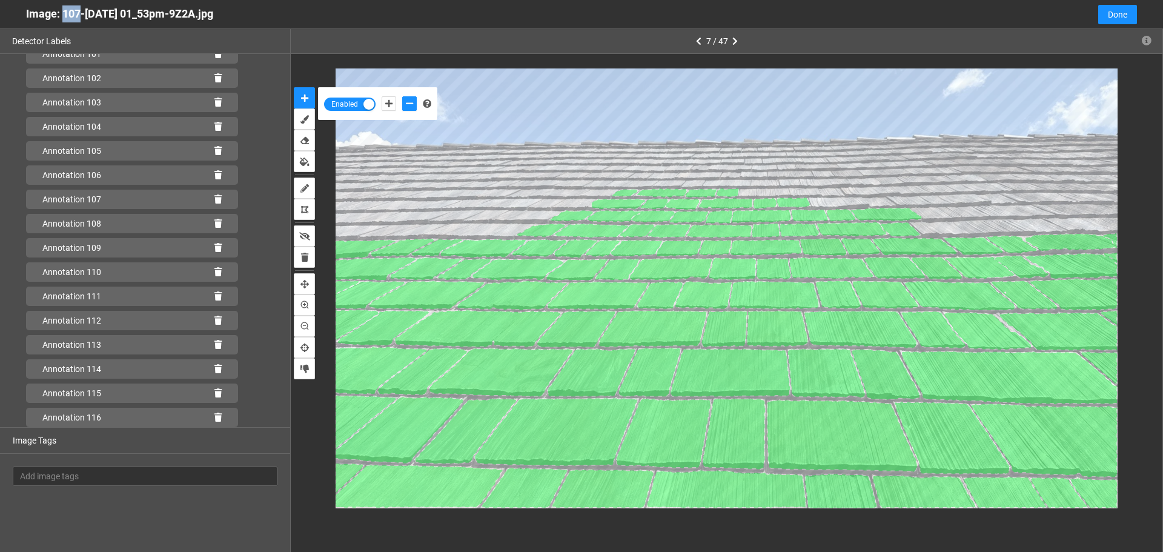
drag, startPoint x: 64, startPoint y: 12, endPoint x: 71, endPoint y: 13, distance: 7.4
click at [67, 13] on div "Image: 107-Jul 02 2025 01_53pm-9Z2A.jpg" at bounding box center [119, 14] width 187 height 28
click at [213, 16] on div "Image: 107-Jul 02 2025 01_53pm-9Z2A.jpg" at bounding box center [119, 14] width 187 height 28
drag, startPoint x: 236, startPoint y: 15, endPoint x: 221, endPoint y: 16, distance: 15.2
click at [213, 16] on div "Image: 107-Jul 02 2025 01_53pm-9Z2A.jpg" at bounding box center [119, 14] width 187 height 28
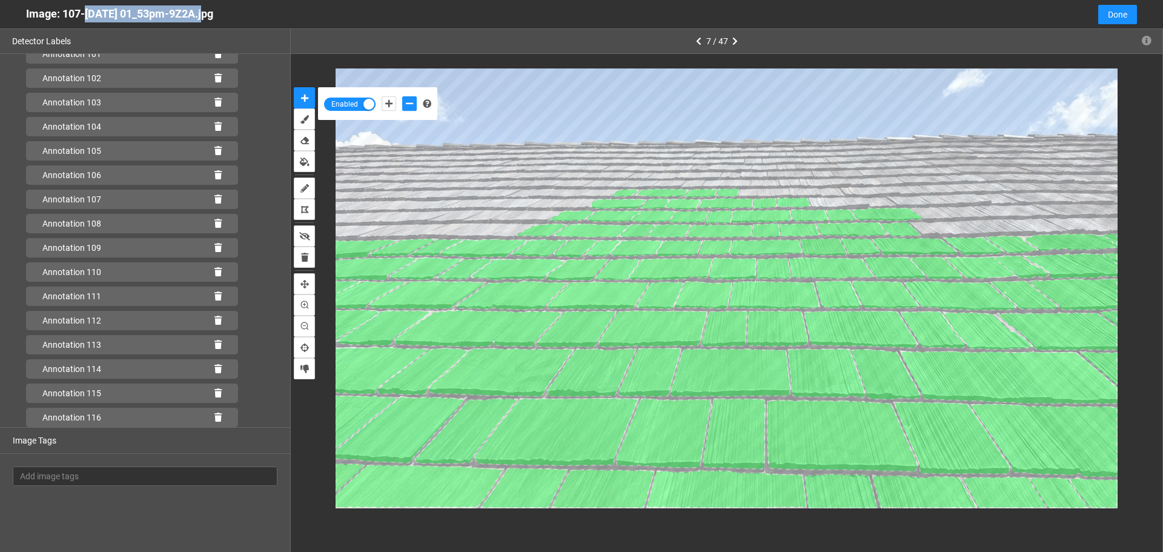
drag, startPoint x: 179, startPoint y: 15, endPoint x: 77, endPoint y: 20, distance: 101.8
click at [81, 20] on div "Image: 107-Jul 02 2025 01_53pm-9Z2A.jpg" at bounding box center [119, 14] width 187 height 28
drag, startPoint x: 62, startPoint y: 15, endPoint x: 257, endPoint y: 8, distance: 194.5
click at [257, 8] on div "Image: 107-Jul 02 2025 01_53pm-9Z2A.jpg Cancel Done" at bounding box center [581, 14] width 1163 height 29
copy div "107-Jul 02 2025 01_53pm-9Z2A.jpg"
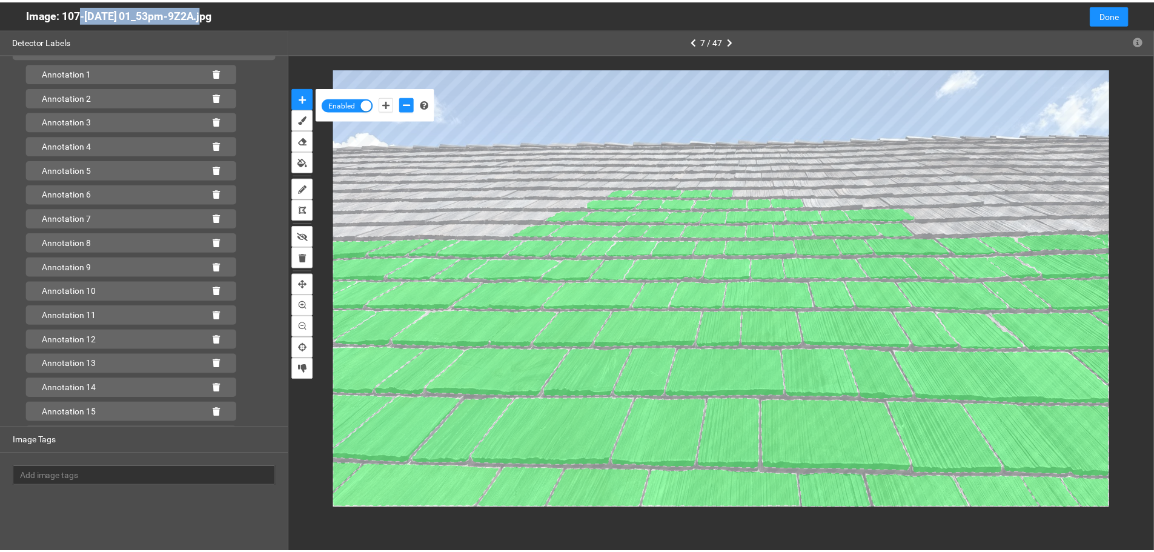
scroll to position [0, 0]
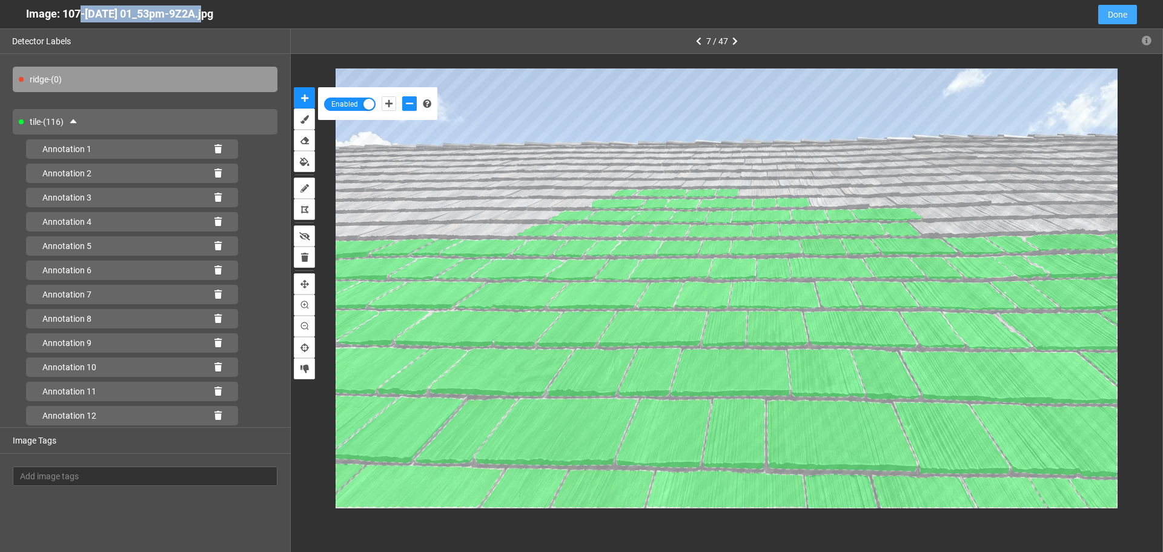
click at [1114, 15] on span "Done" at bounding box center [1117, 14] width 19 height 13
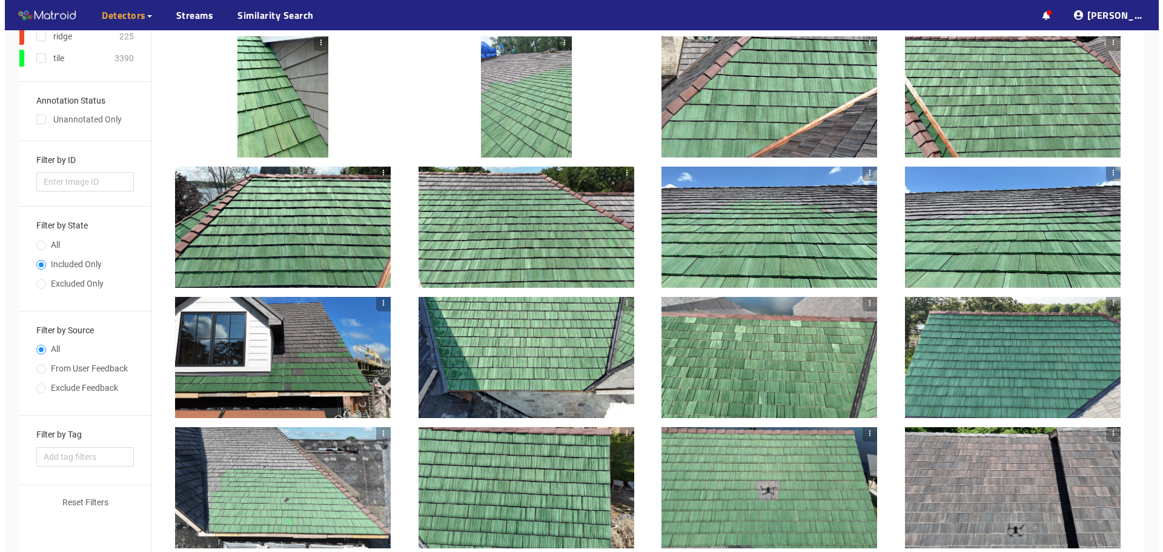
scroll to position [121, 0]
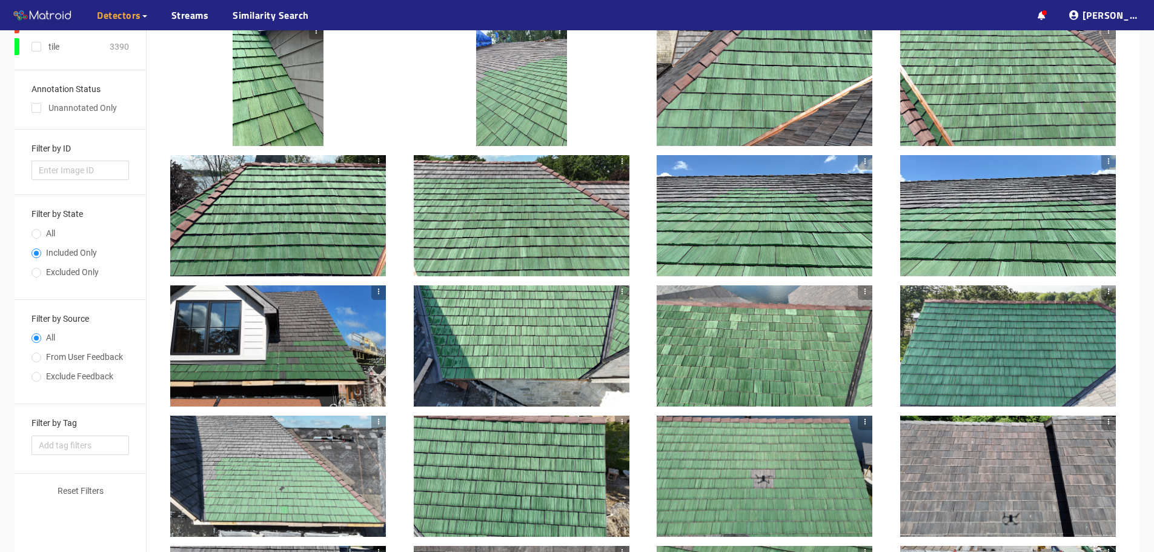
click at [979, 215] on div at bounding box center [1008, 215] width 216 height 121
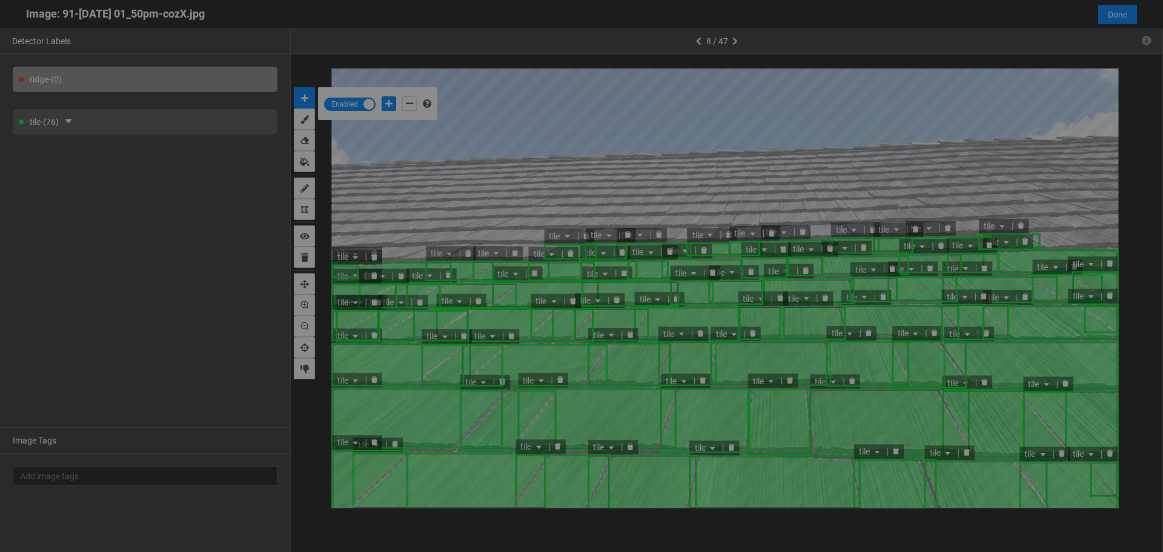
scroll to position [545, 0]
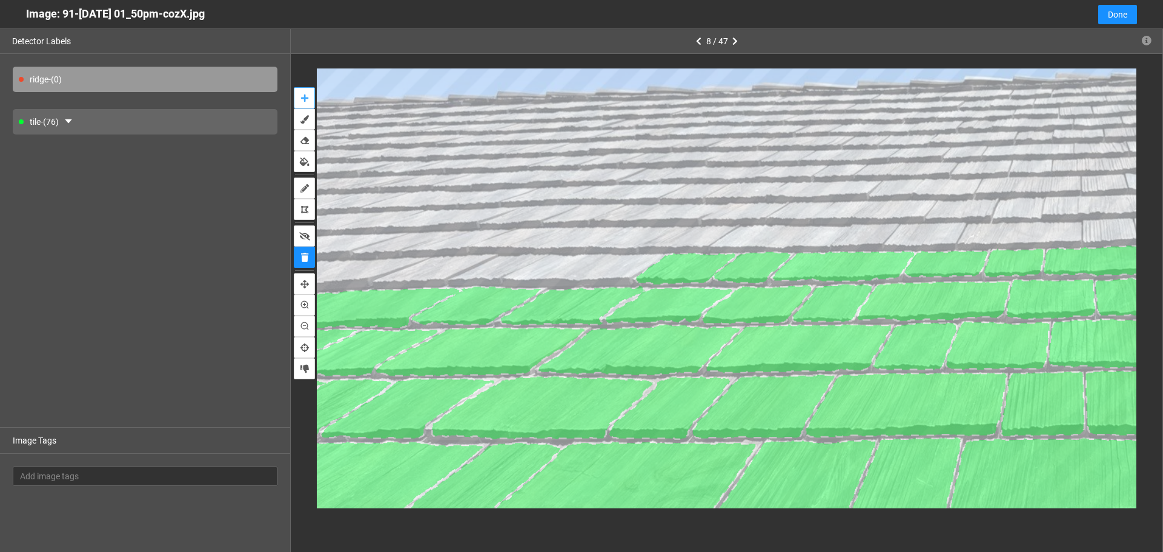
click at [303, 94] on icon "auto-mask" at bounding box center [304, 98] width 7 height 8
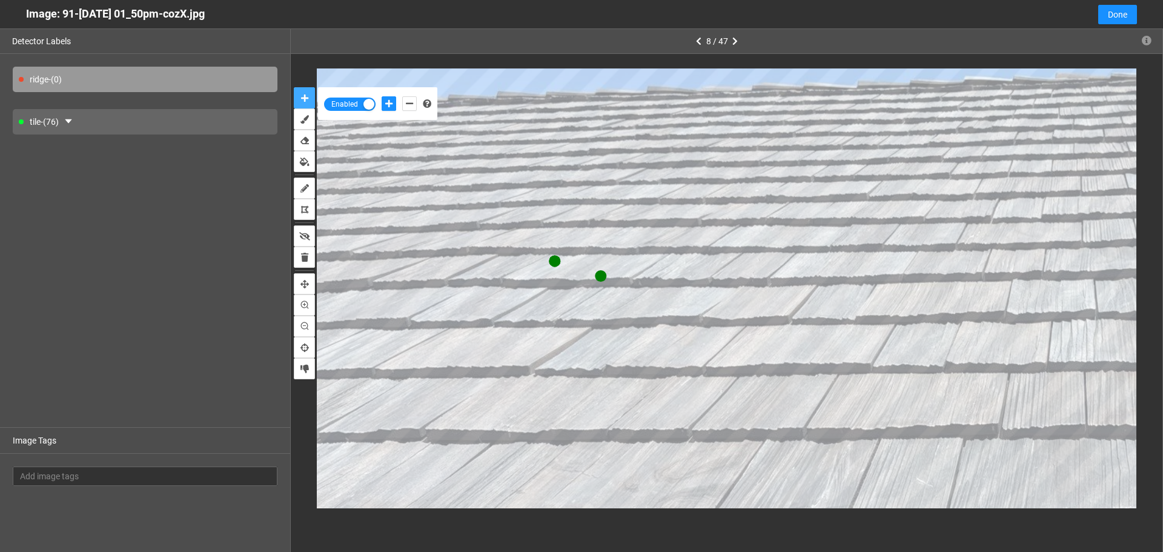
click at [294, 87] on button "auto-mask" at bounding box center [304, 97] width 21 height 21
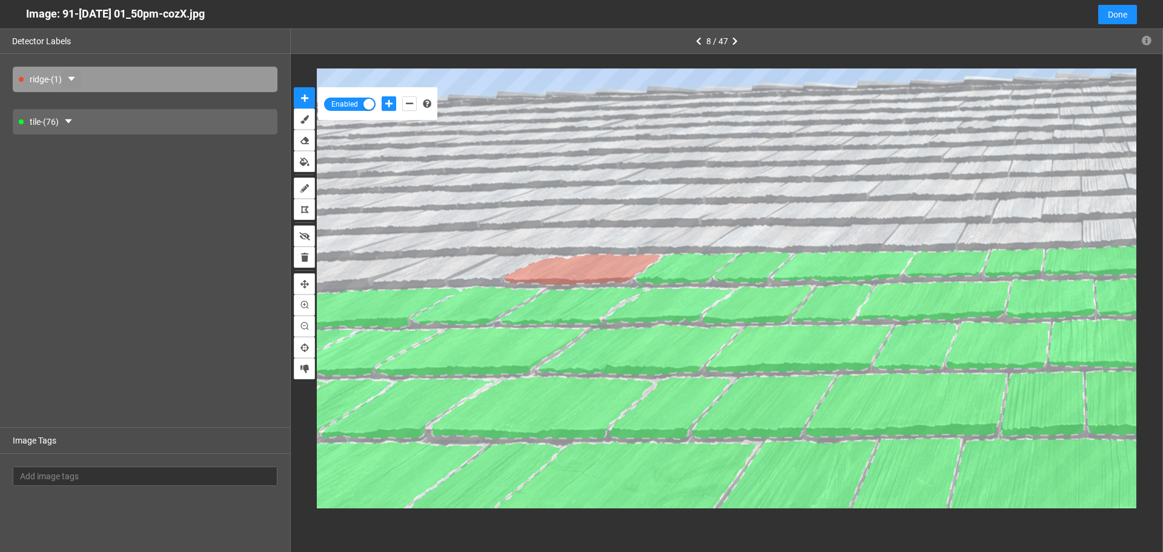
click at [69, 75] on button "button" at bounding box center [71, 79] width 19 height 19
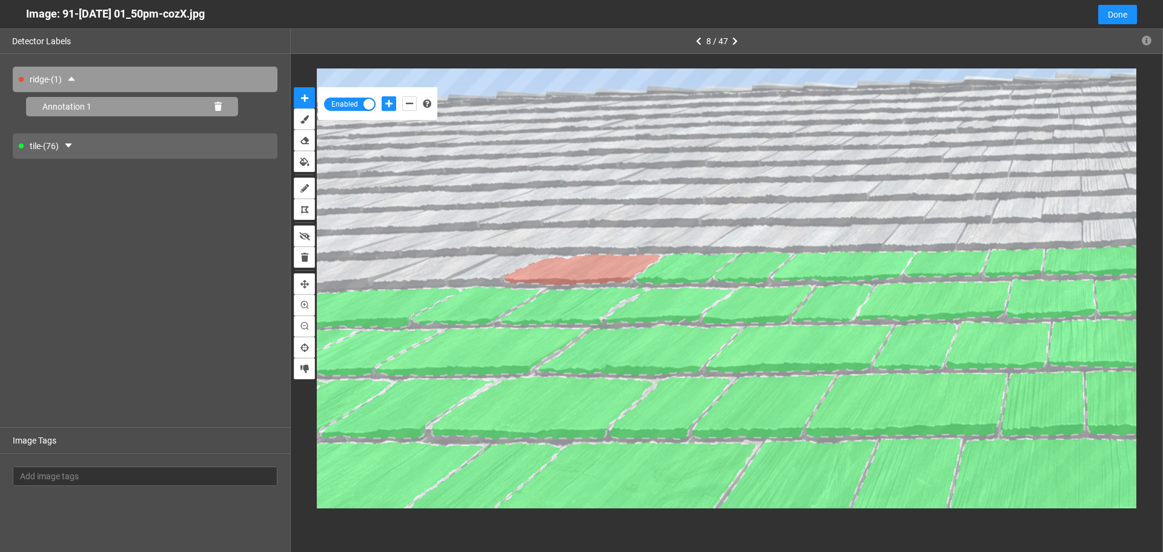
click at [221, 107] on icon at bounding box center [217, 106] width 7 height 8
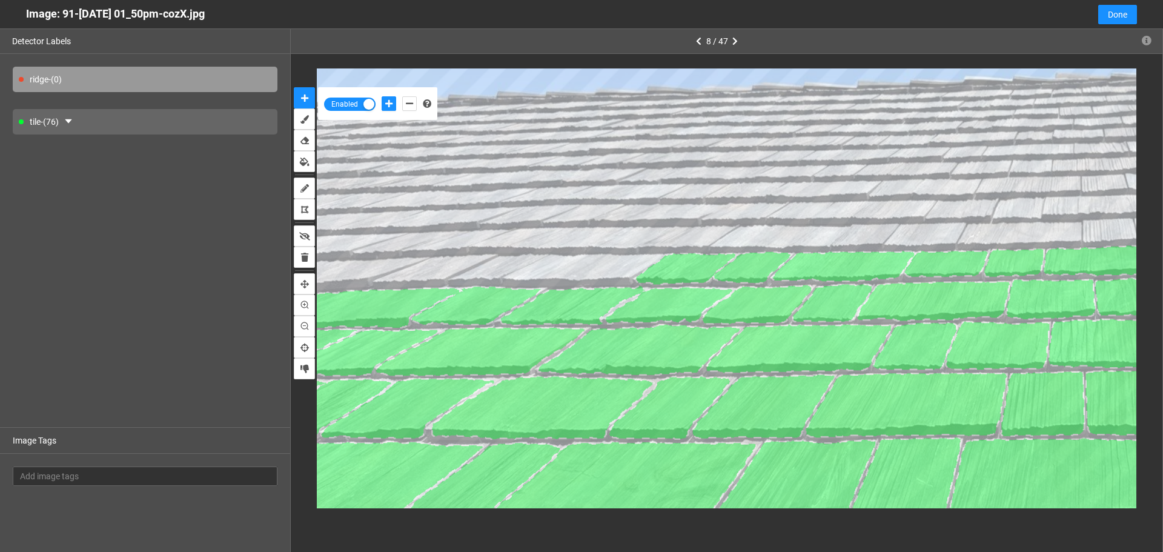
drag, startPoint x: 64, startPoint y: 13, endPoint x: 230, endPoint y: 13, distance: 165.3
click at [205, 13] on div "Image: 91-Jul 02 2025 01_50pm-cozX.jpg" at bounding box center [115, 14] width 179 height 28
copy div "91-Jul 02 2025 01_50pm-cozX.jpg"
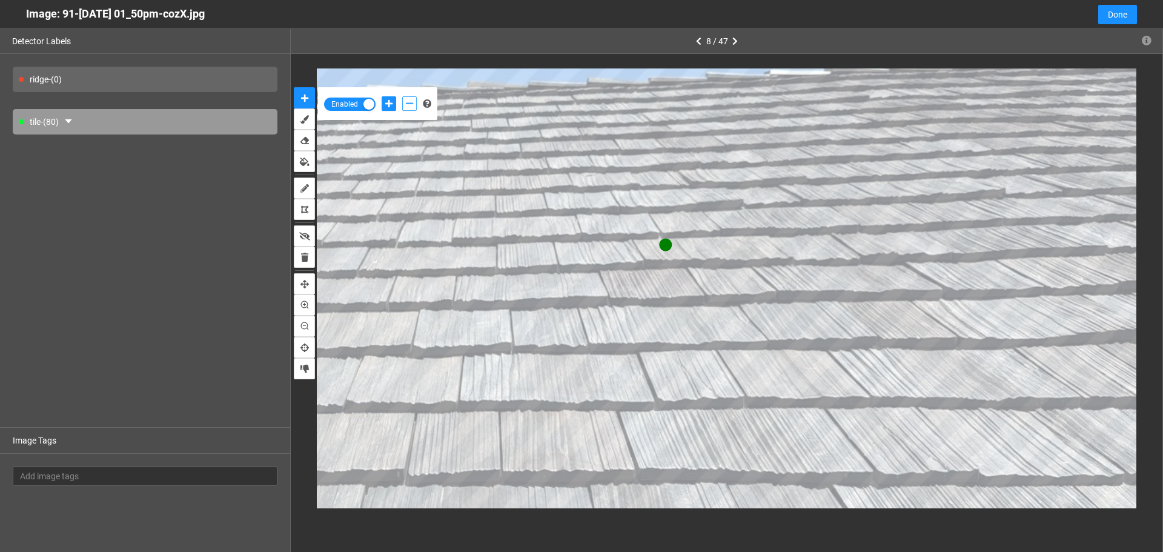
click at [414, 97] on button "add-negative-points" at bounding box center [409, 103] width 15 height 15
click at [402, 96] on button "add-negative-points" at bounding box center [409, 103] width 15 height 15
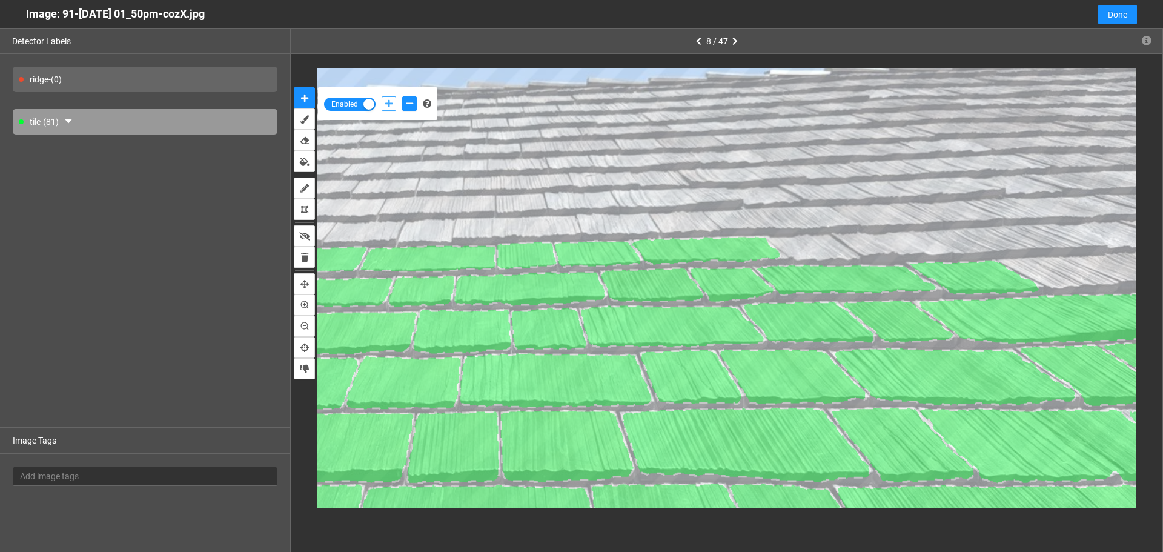
click at [389, 100] on icon "add-positive-points" at bounding box center [388, 103] width 7 height 8
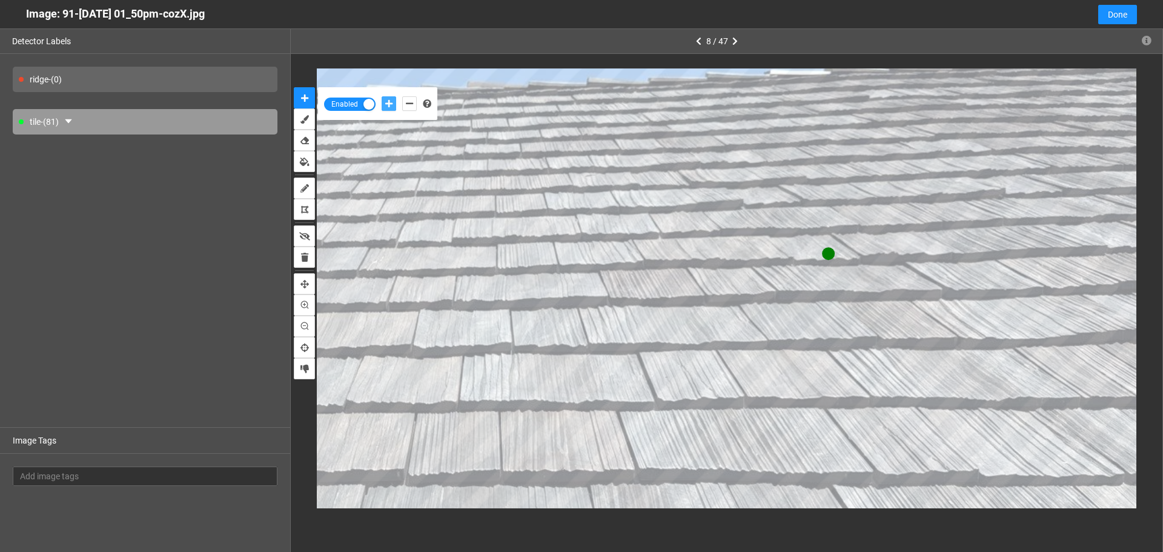
click at [381, 96] on button "add-positive-points" at bounding box center [388, 103] width 15 height 15
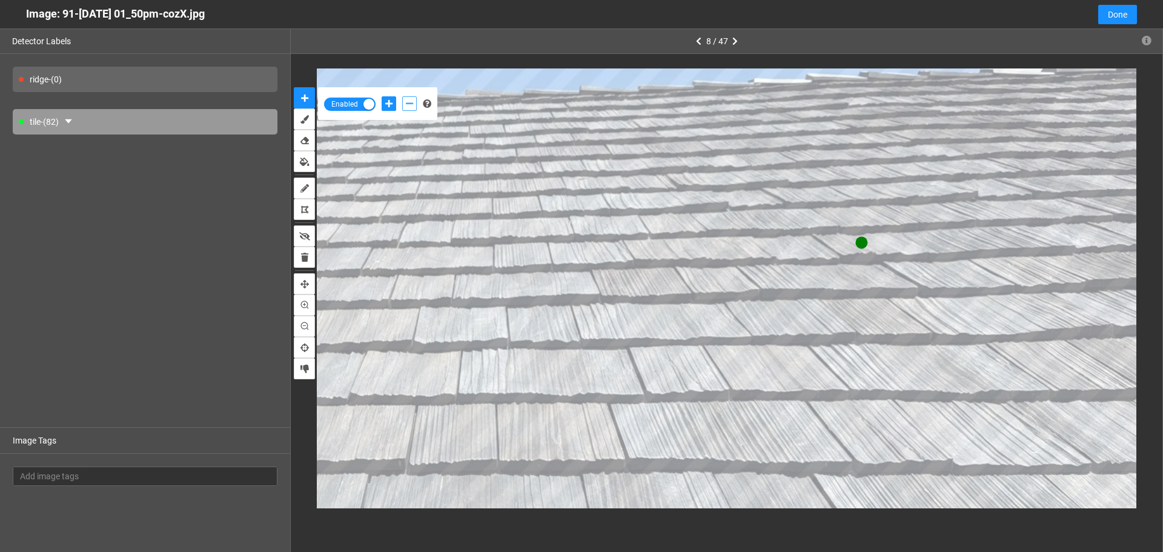
click at [409, 102] on icon "add-negative-points" at bounding box center [409, 103] width 7 height 8
click at [402, 96] on button "add-negative-points" at bounding box center [409, 103] width 15 height 15
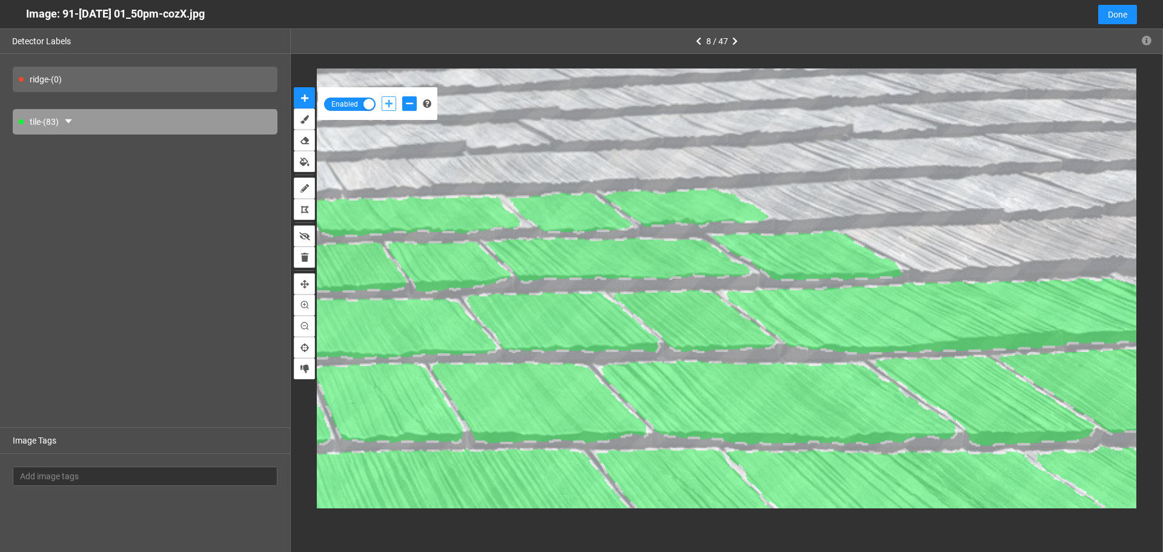
click at [388, 104] on icon "add-positive-points" at bounding box center [388, 103] width 7 height 8
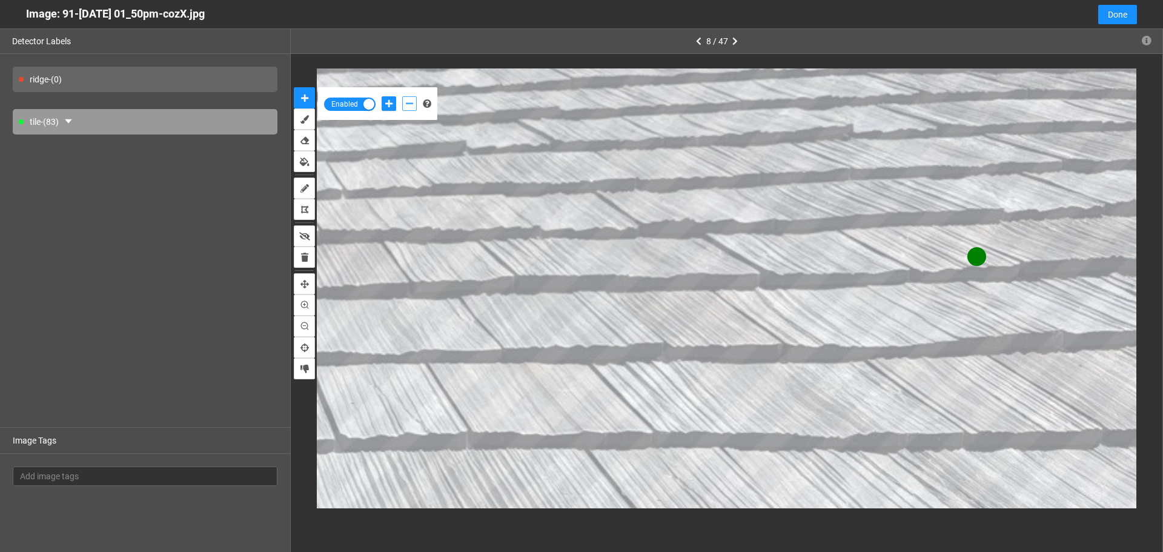
click at [408, 105] on icon "add-negative-points" at bounding box center [409, 103] width 7 height 8
click at [402, 96] on button "add-negative-points" at bounding box center [409, 103] width 15 height 15
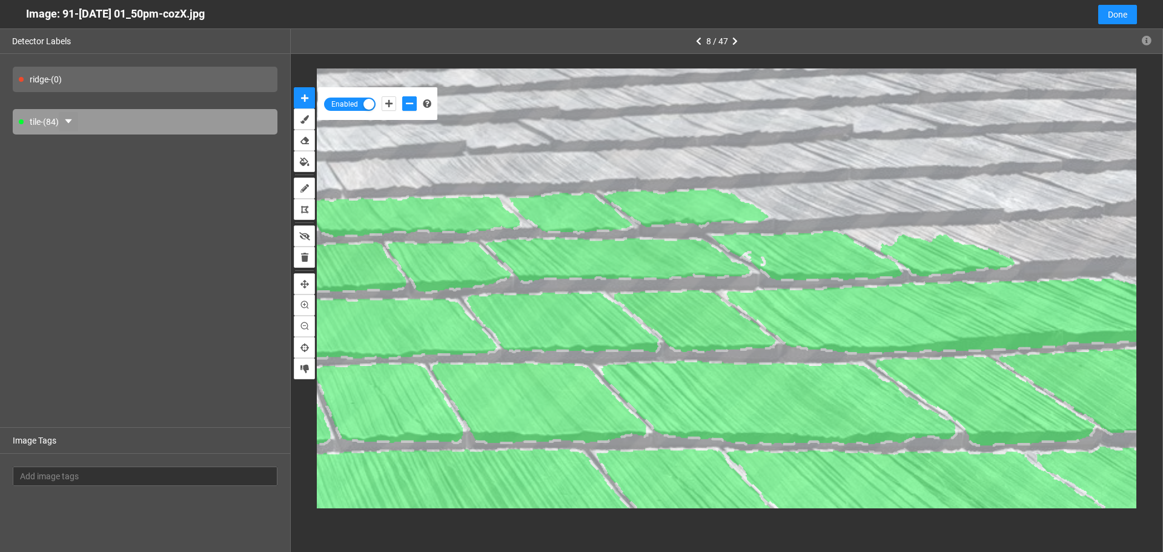
click at [70, 119] on icon "caret-down" at bounding box center [69, 121] width 10 height 10
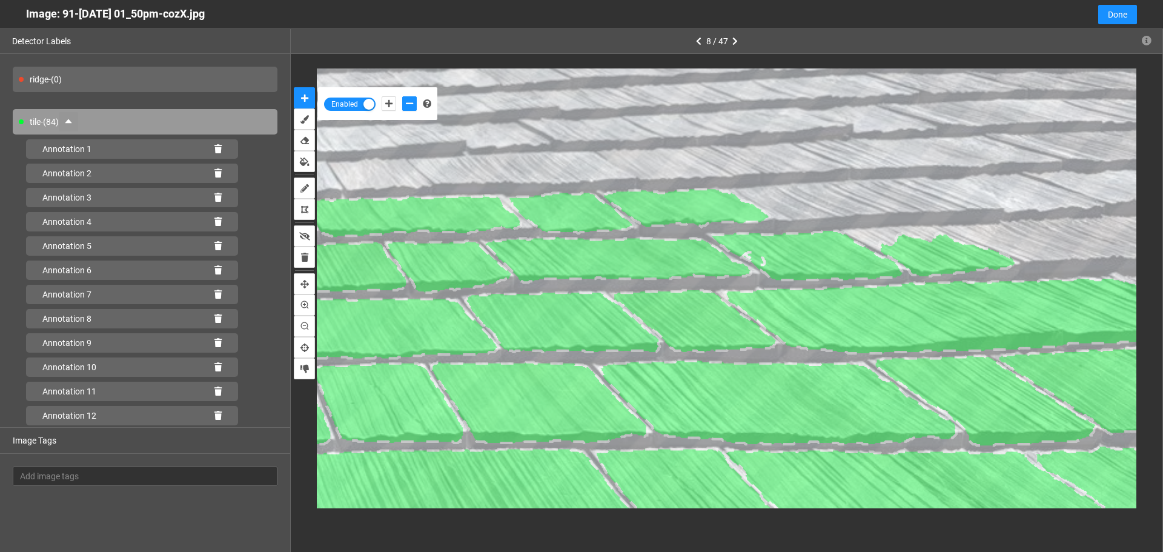
click at [70, 119] on icon "caret-up" at bounding box center [69, 121] width 10 height 10
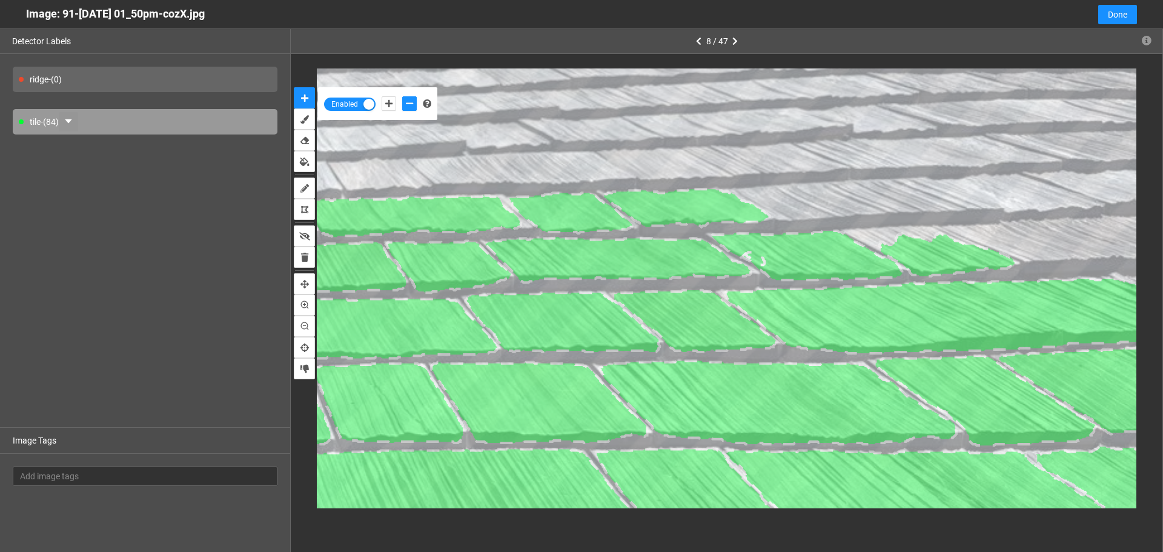
click at [70, 121] on icon "caret-down" at bounding box center [69, 121] width 10 height 10
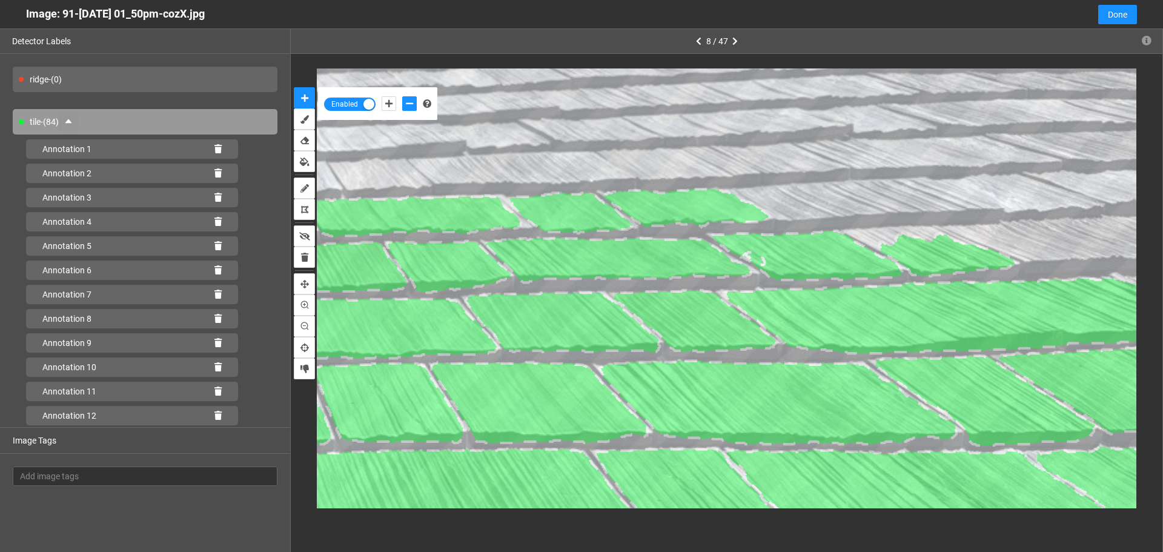
click at [70, 121] on icon "caret-up" at bounding box center [69, 121] width 10 height 10
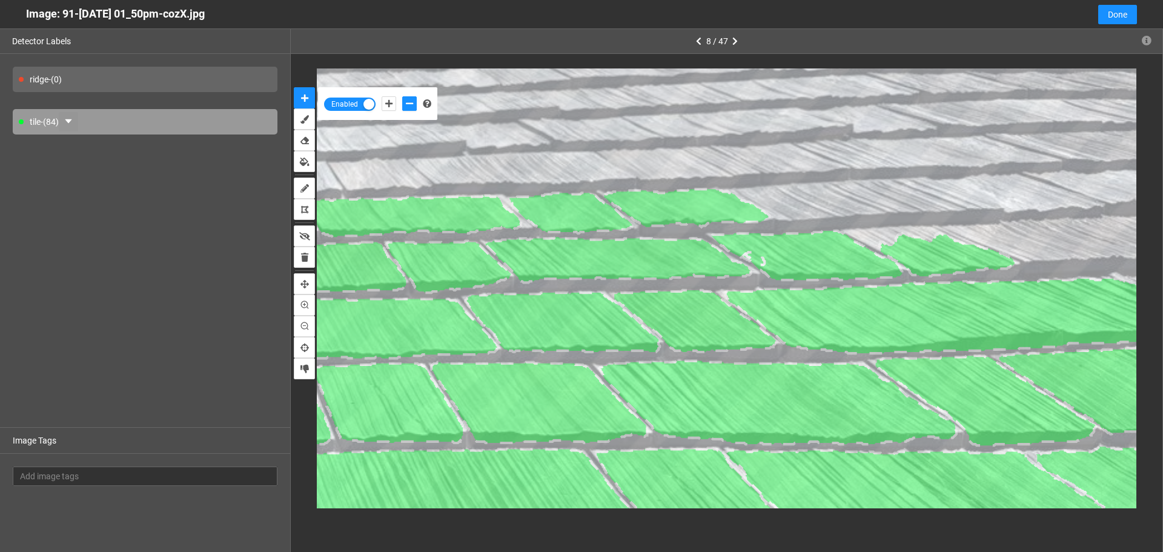
click at [73, 118] on icon "caret-down" at bounding box center [69, 121] width 10 height 10
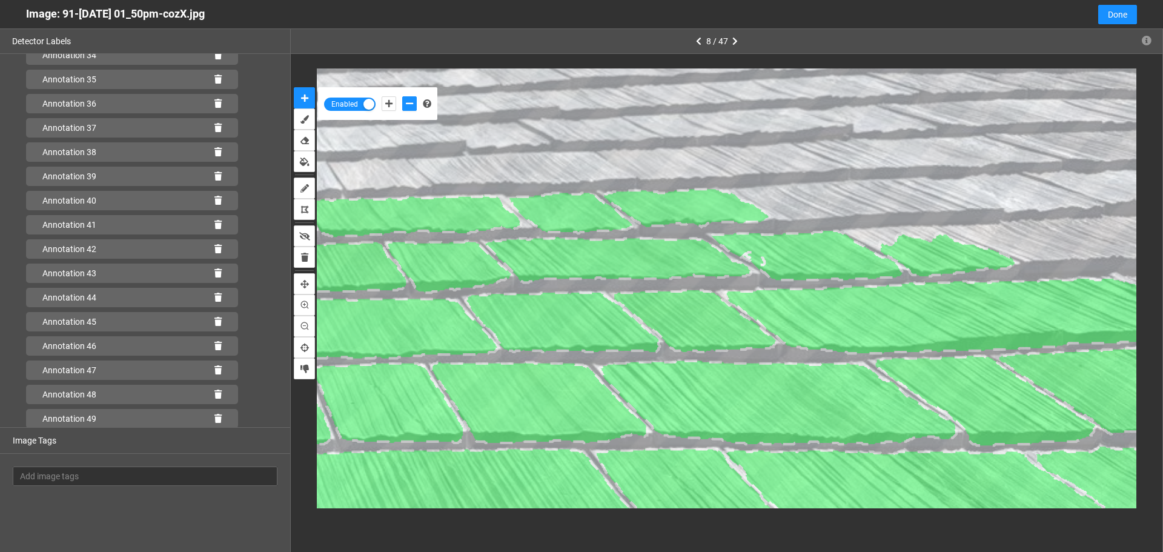
scroll to position [1742, 0]
click at [302, 475] on div "Enabled" at bounding box center [726, 288] width 871 height 469
click at [214, 417] on icon at bounding box center [217, 417] width 7 height 8
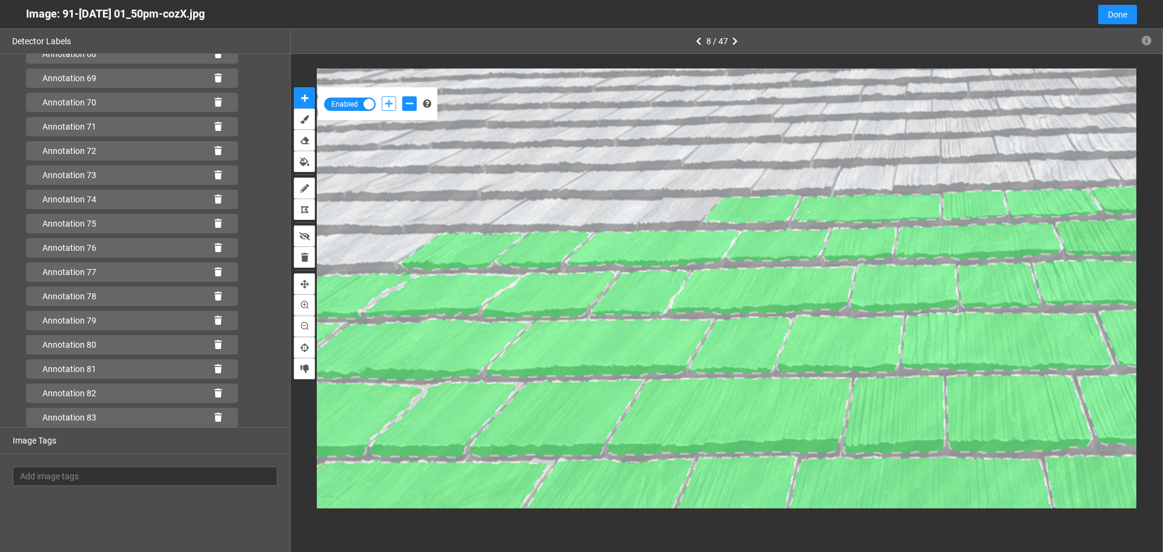
click at [382, 100] on button "add-positive-points" at bounding box center [388, 103] width 15 height 15
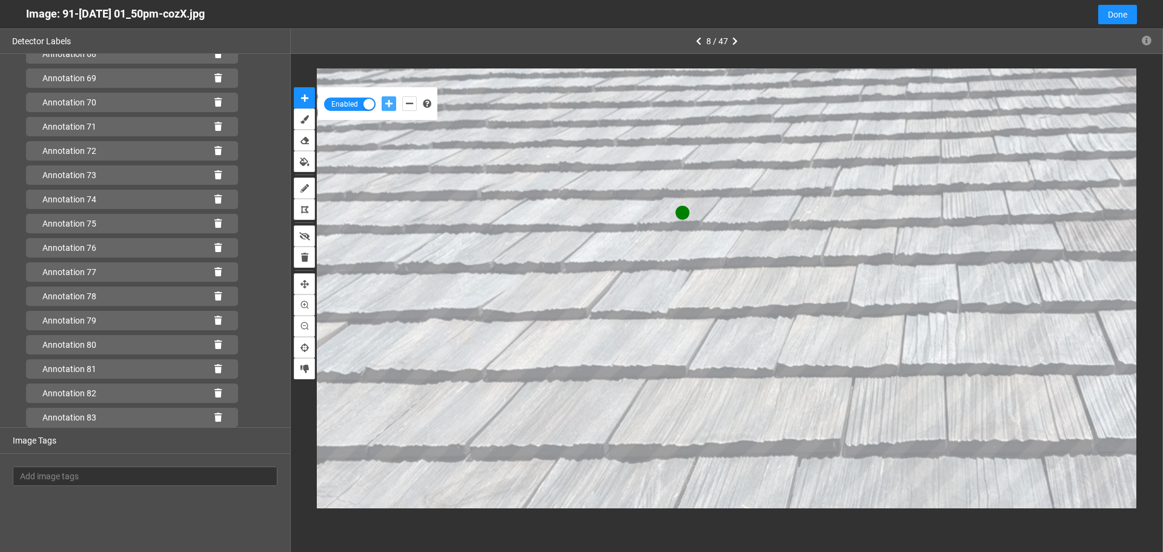
click at [381, 96] on button "add-positive-points" at bounding box center [388, 103] width 15 height 15
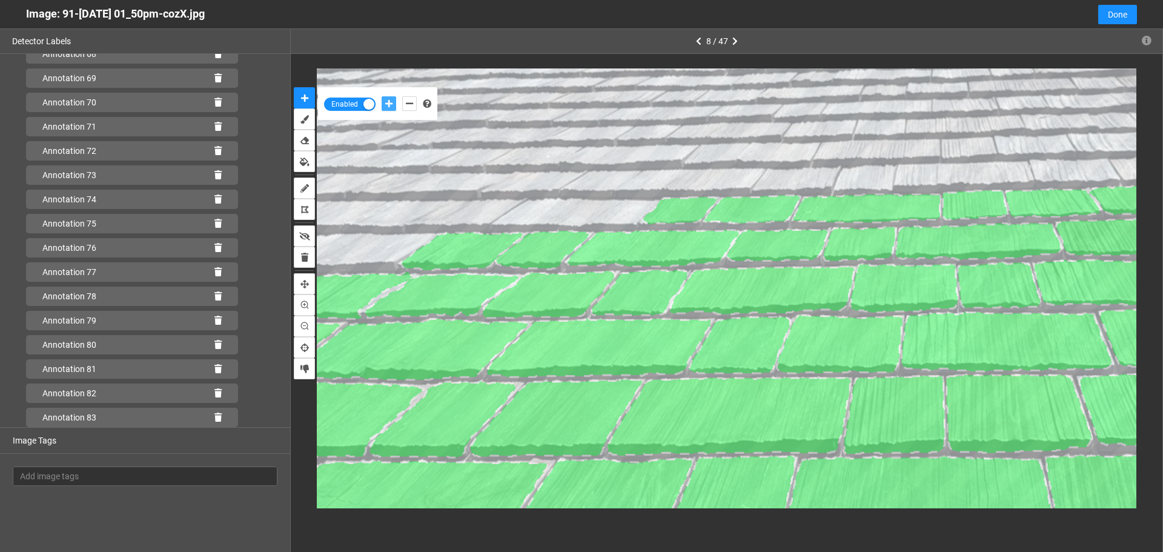
scroll to position [1742, 0]
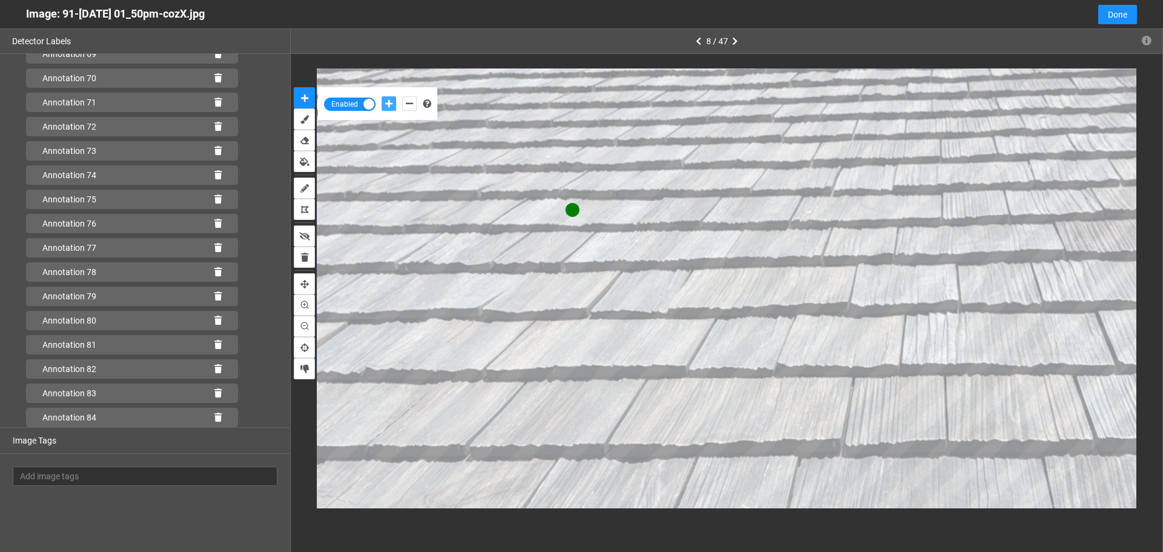
click at [381, 96] on button "add-positive-points" at bounding box center [388, 103] width 15 height 15
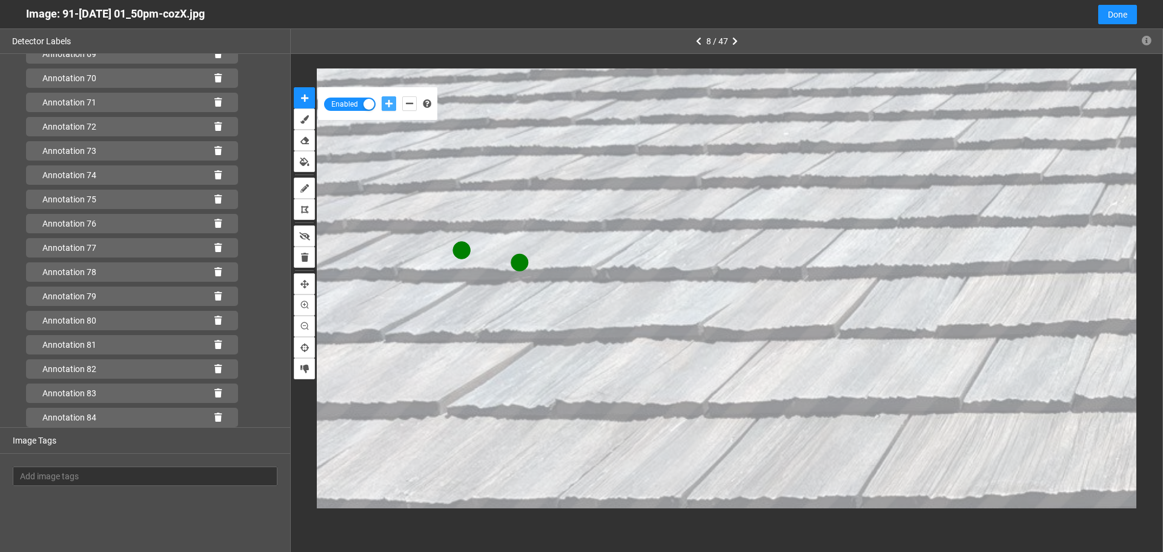
click at [381, 96] on button "add-positive-points" at bounding box center [388, 103] width 15 height 15
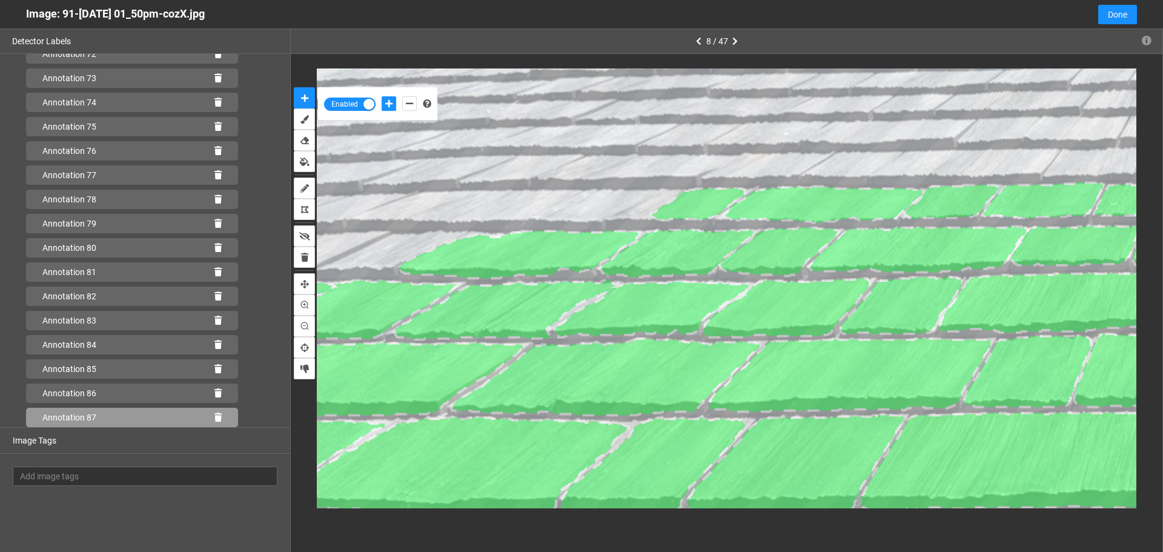
click at [214, 419] on icon at bounding box center [217, 417] width 7 height 8
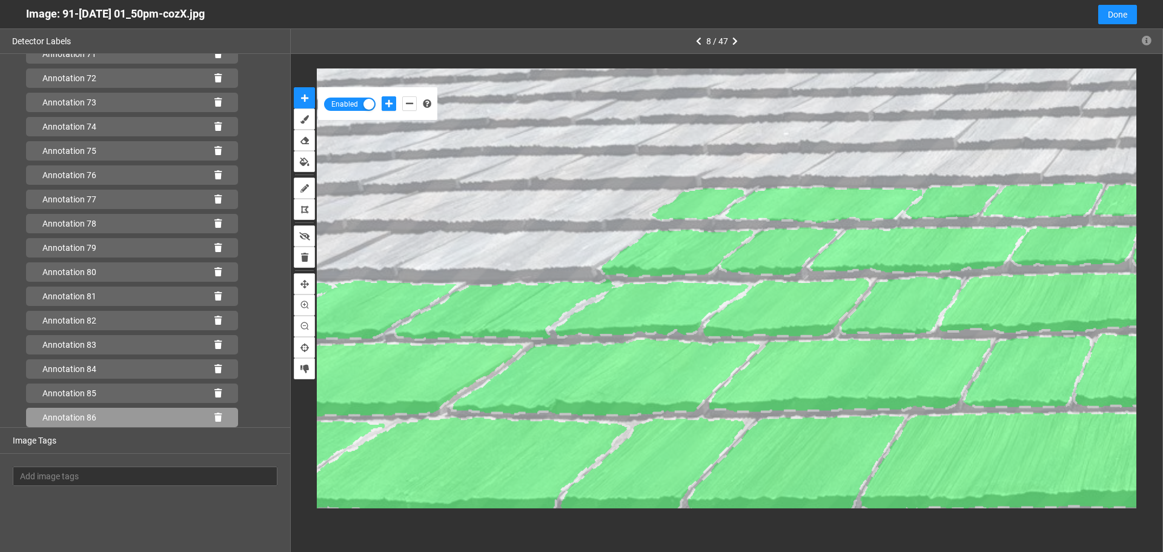
click at [214, 417] on icon at bounding box center [217, 417] width 7 height 8
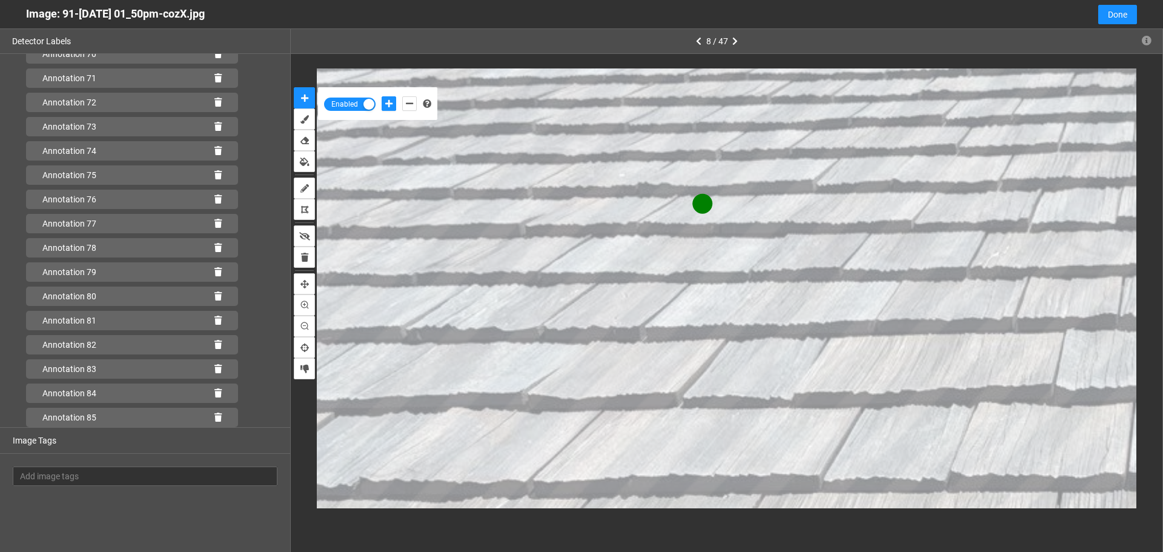
scroll to position [1791, 0]
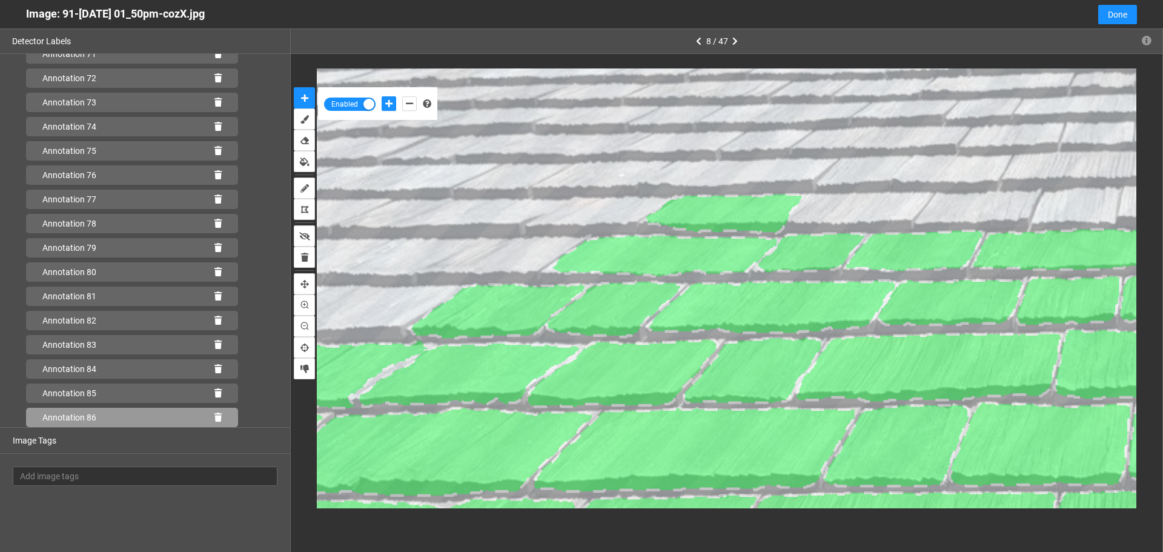
click at [214, 418] on icon at bounding box center [217, 417] width 7 height 8
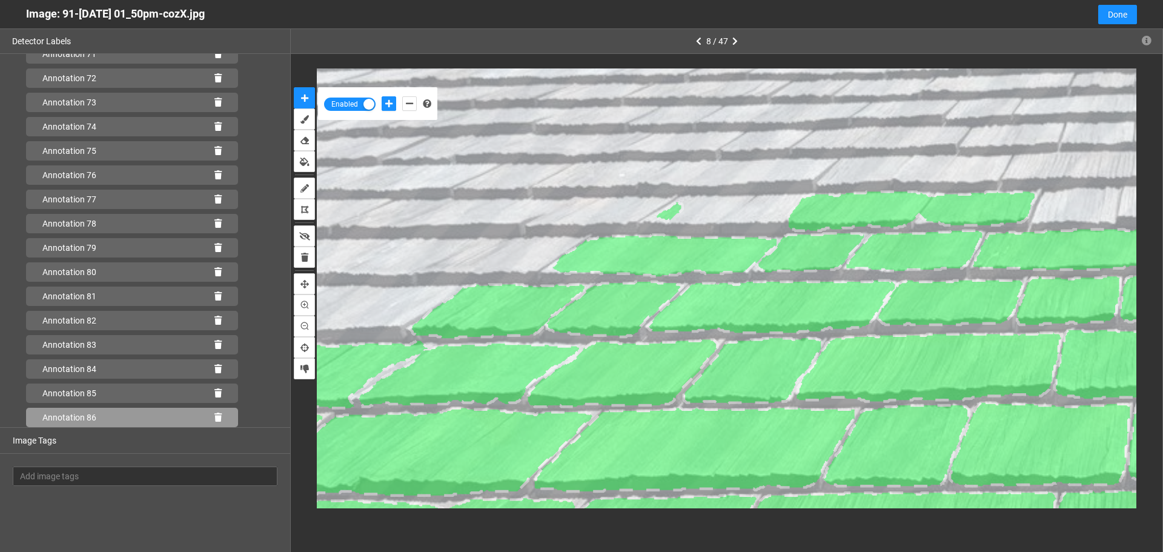
click at [214, 415] on icon at bounding box center [217, 417] width 7 height 8
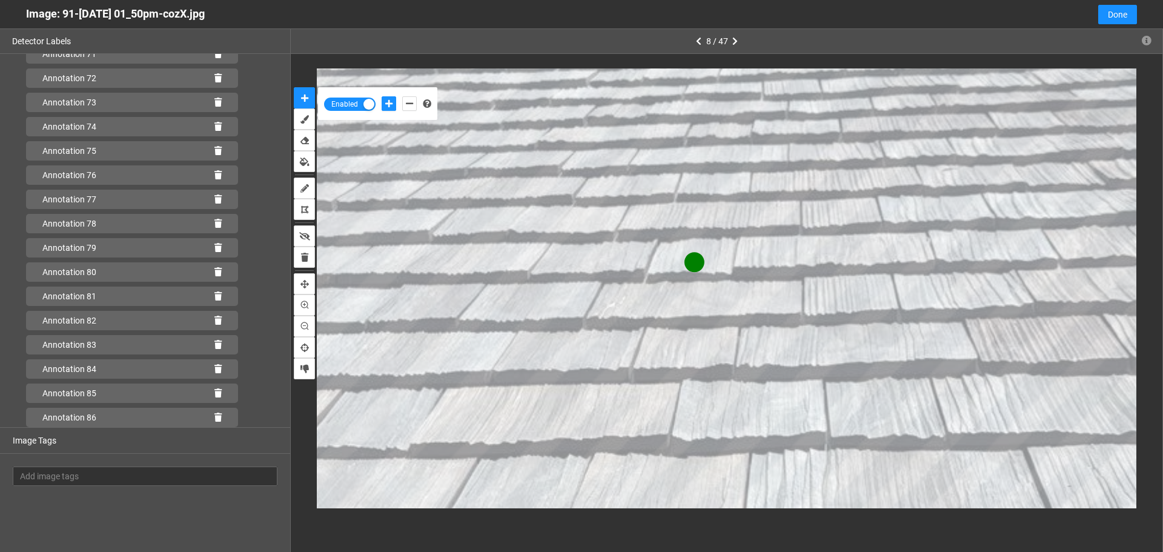
scroll to position [1815, 0]
click at [414, 104] on button "add-negative-points" at bounding box center [409, 103] width 15 height 15
click at [402, 96] on button "add-negative-points" at bounding box center [409, 103] width 15 height 15
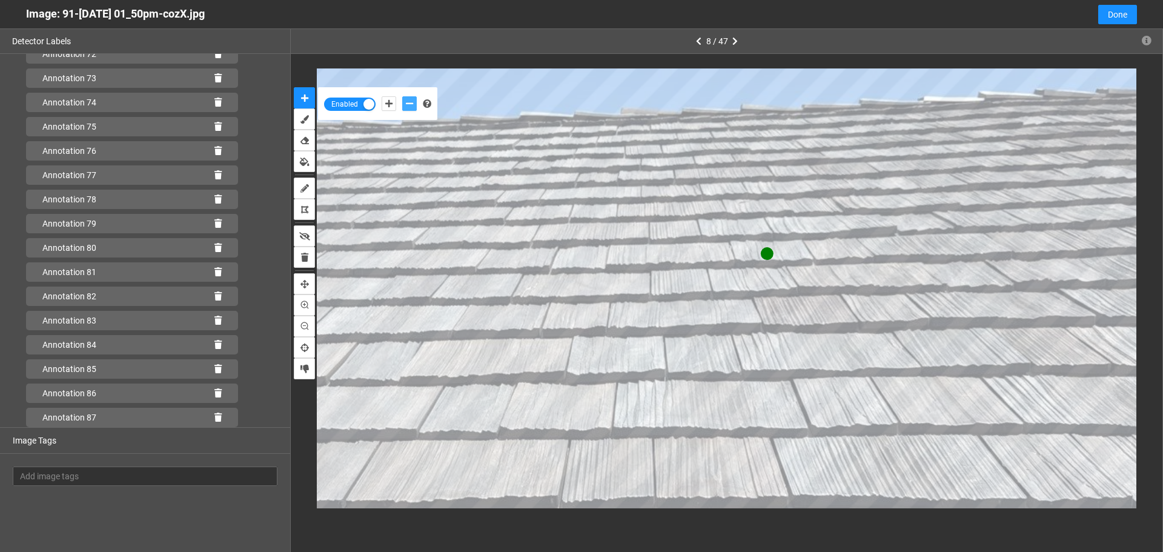
click at [402, 96] on button "add-negative-points" at bounding box center [409, 103] width 15 height 15
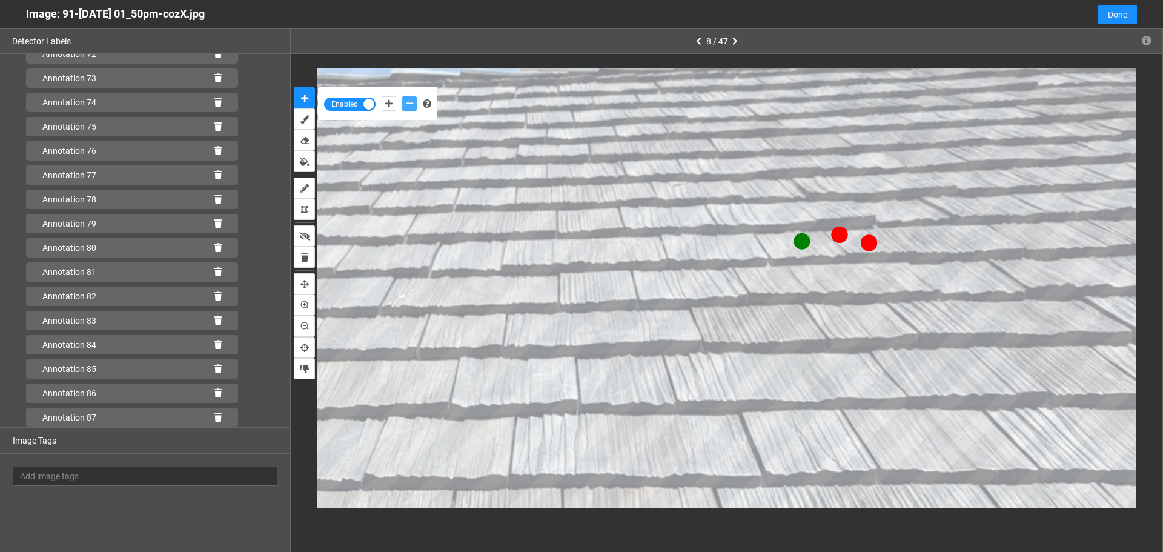
click at [402, 96] on button "add-negative-points" at bounding box center [409, 103] width 15 height 15
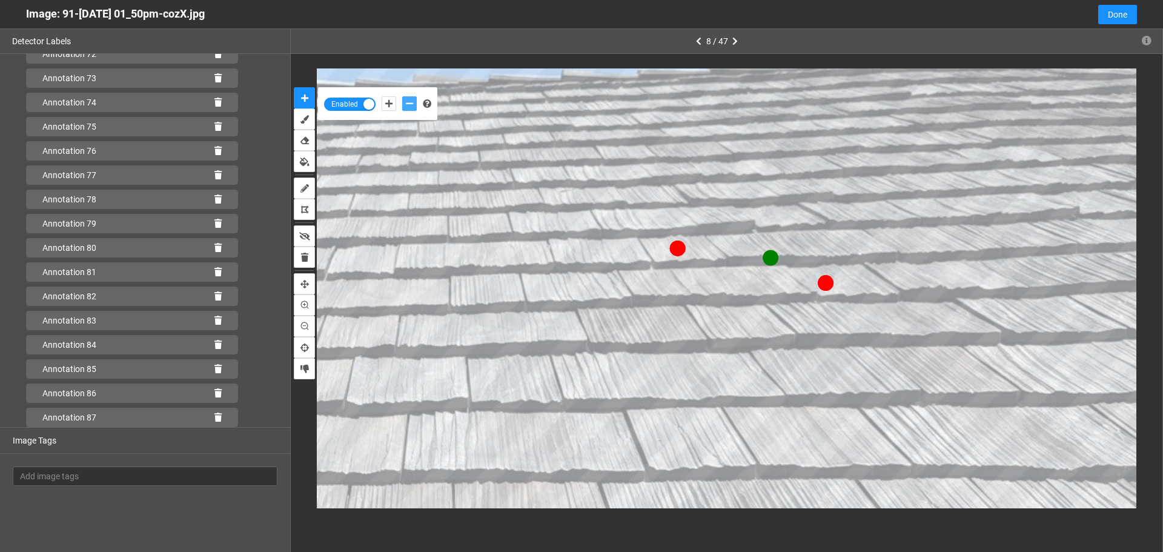
click at [402, 96] on button "add-negative-points" at bounding box center [409, 103] width 15 height 15
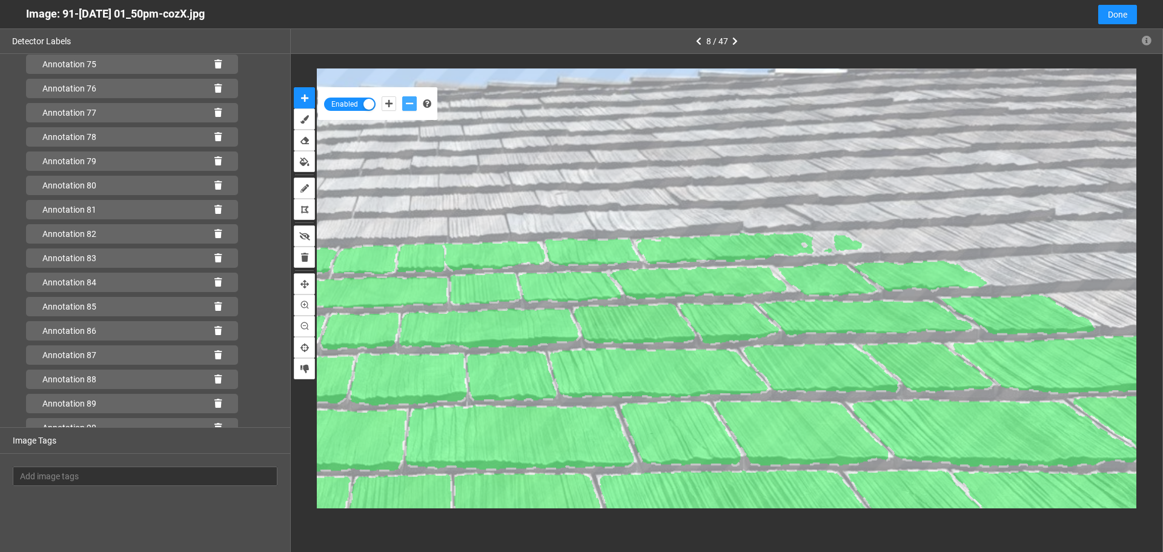
scroll to position [1936, 0]
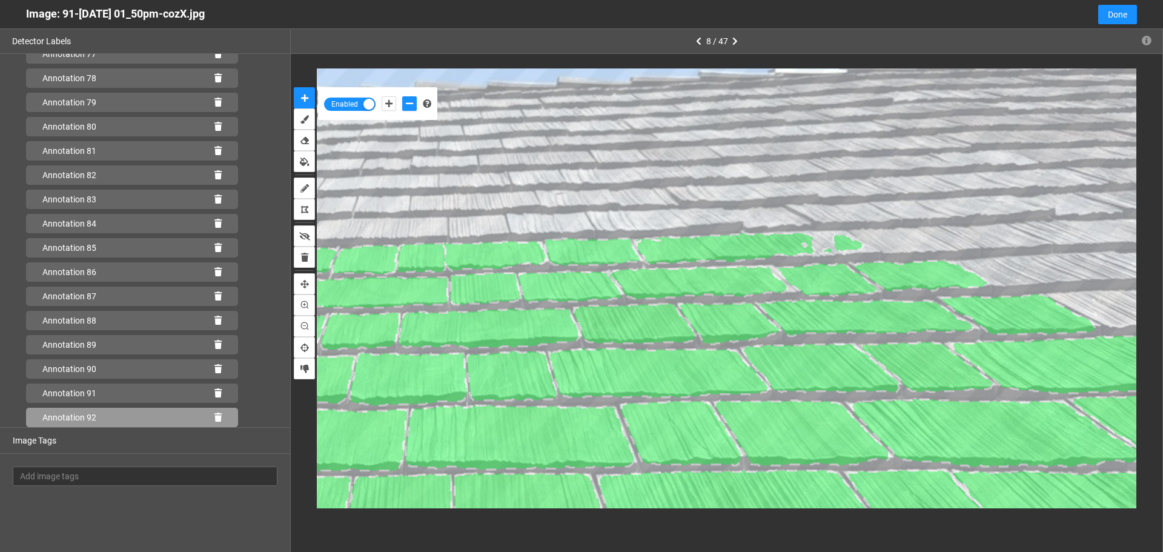
click at [214, 414] on icon at bounding box center [217, 417] width 7 height 8
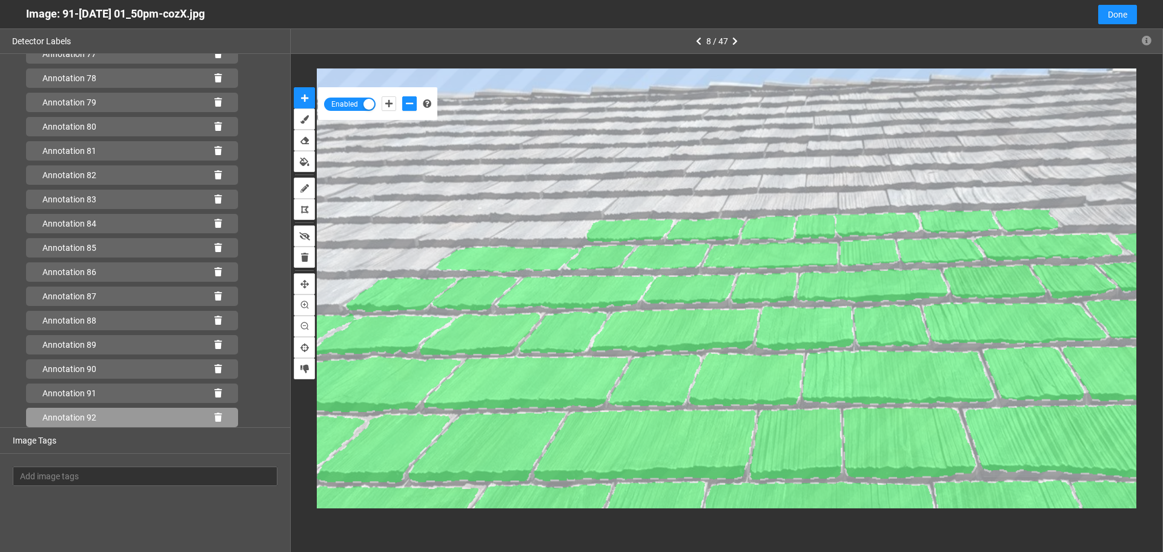
click at [214, 418] on icon at bounding box center [217, 417] width 7 height 8
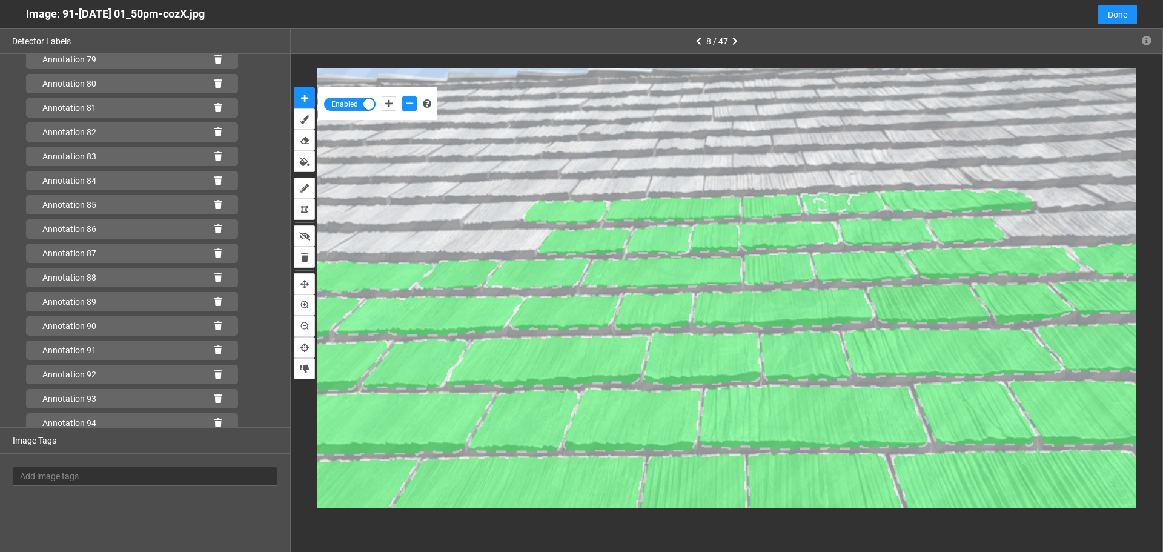
scroll to position [2033, 0]
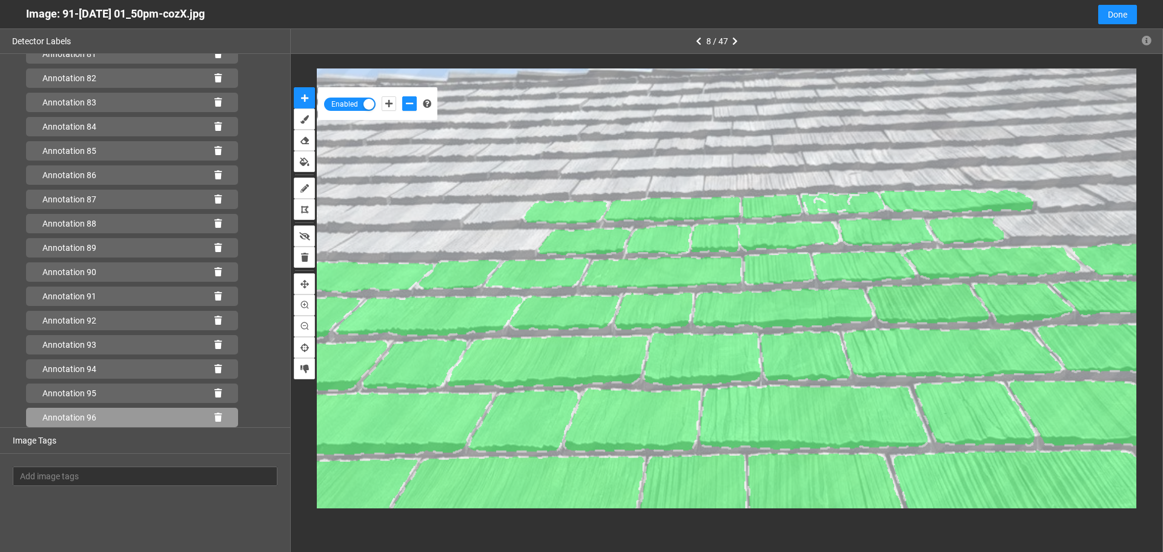
click at [214, 419] on icon at bounding box center [217, 417] width 7 height 8
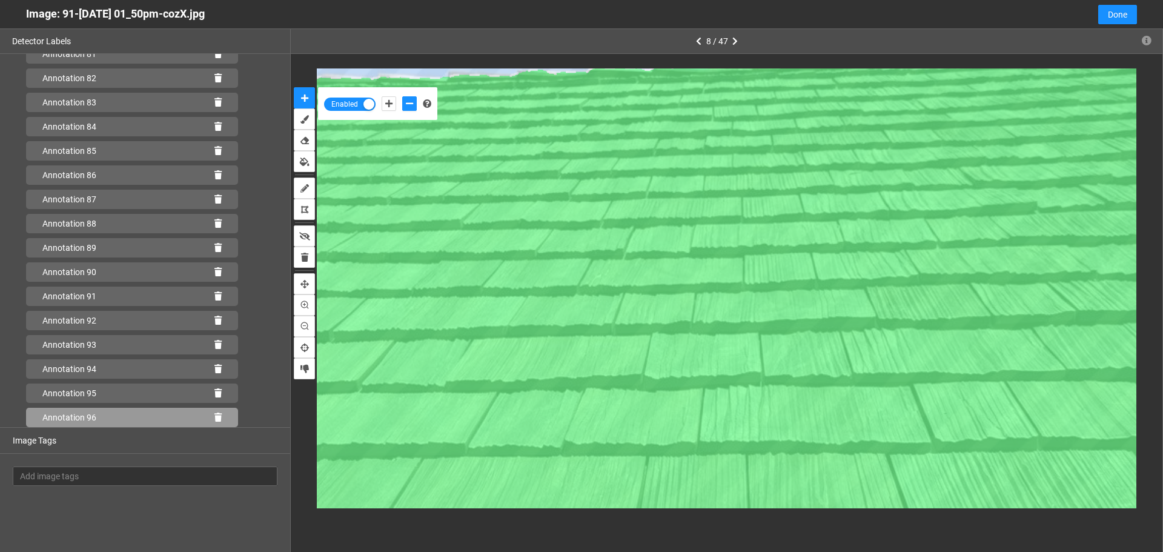
click at [214, 417] on icon at bounding box center [217, 417] width 7 height 8
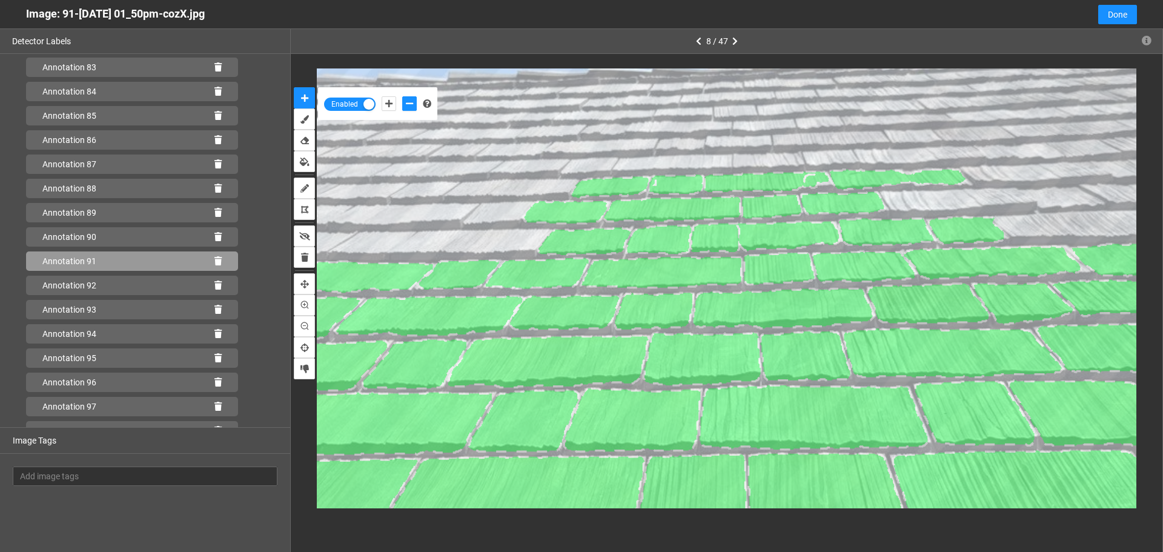
scroll to position [2105, 0]
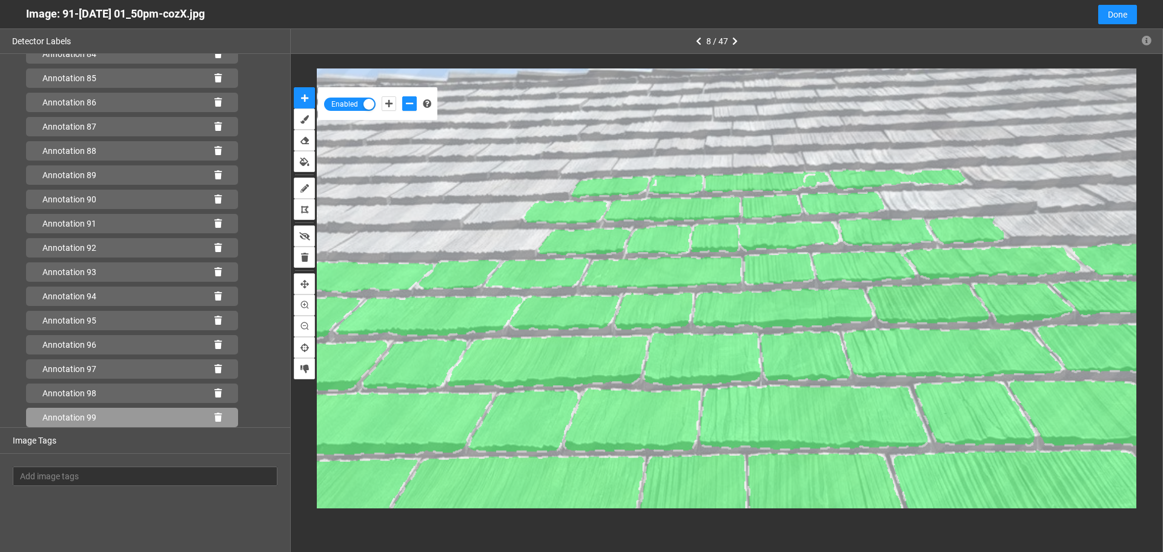
click at [214, 415] on icon at bounding box center [217, 417] width 7 height 8
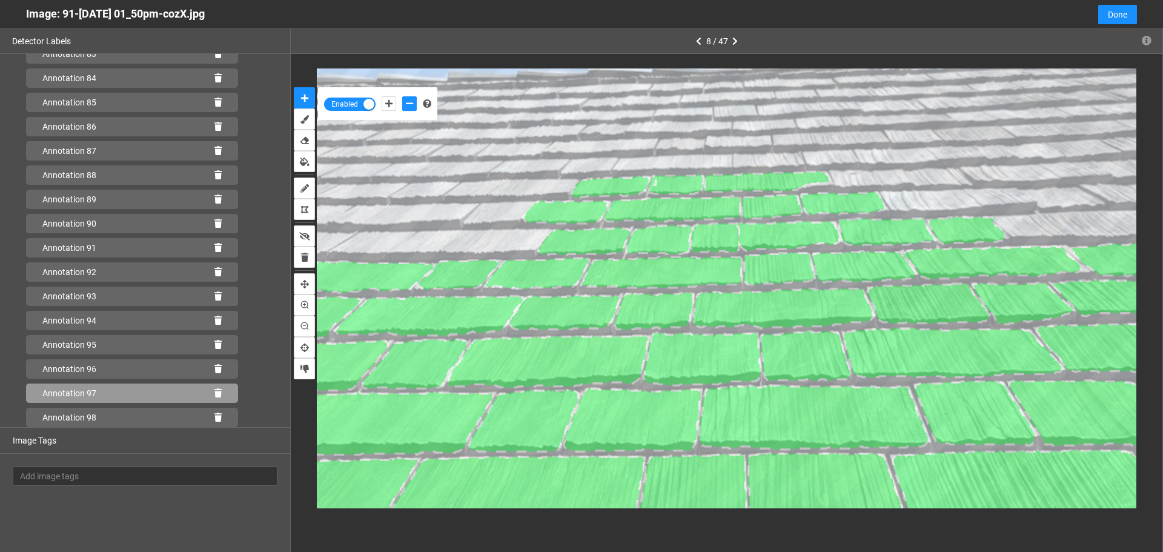
click at [214, 394] on icon at bounding box center [217, 393] width 7 height 8
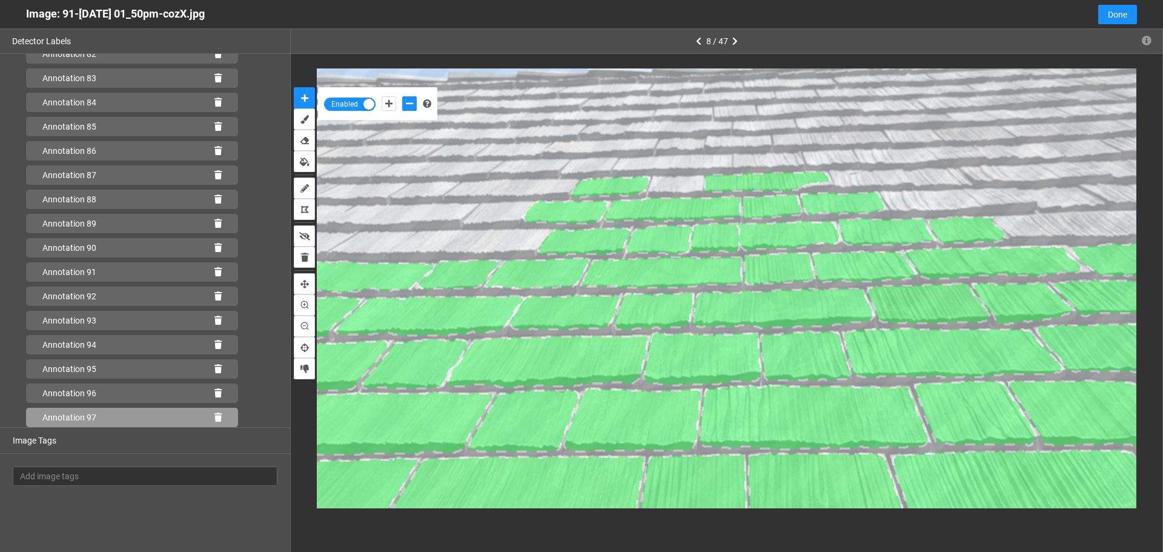
click at [214, 417] on icon at bounding box center [217, 417] width 7 height 8
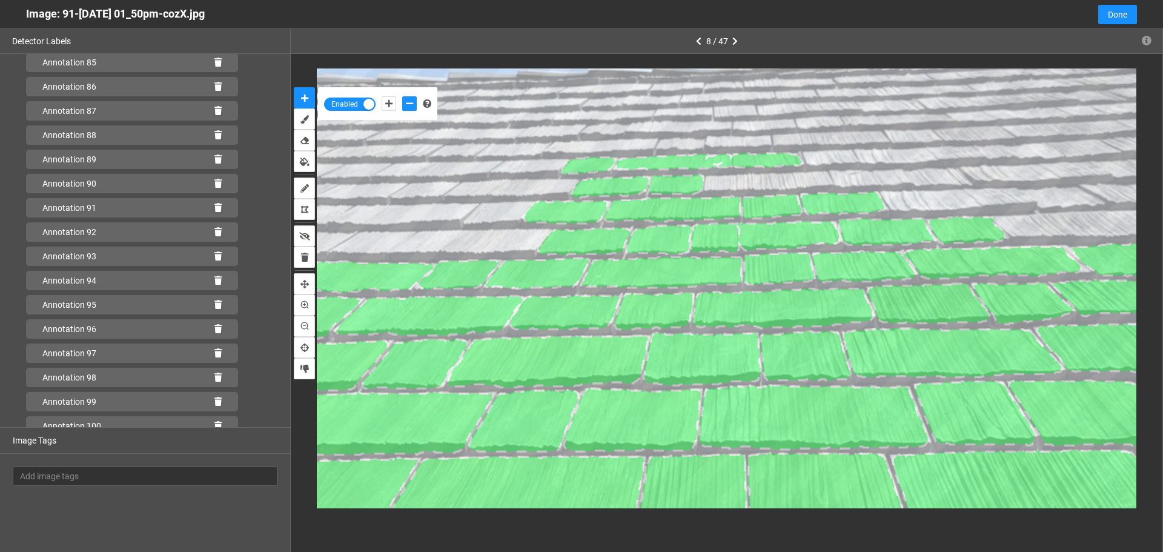
scroll to position [2130, 0]
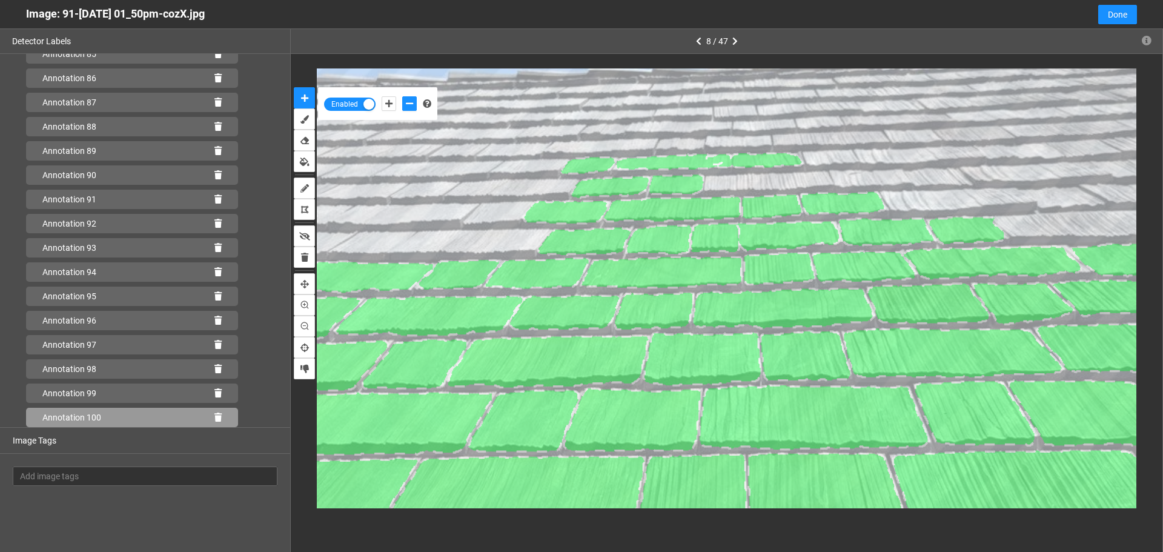
click at [214, 415] on icon at bounding box center [217, 417] width 7 height 8
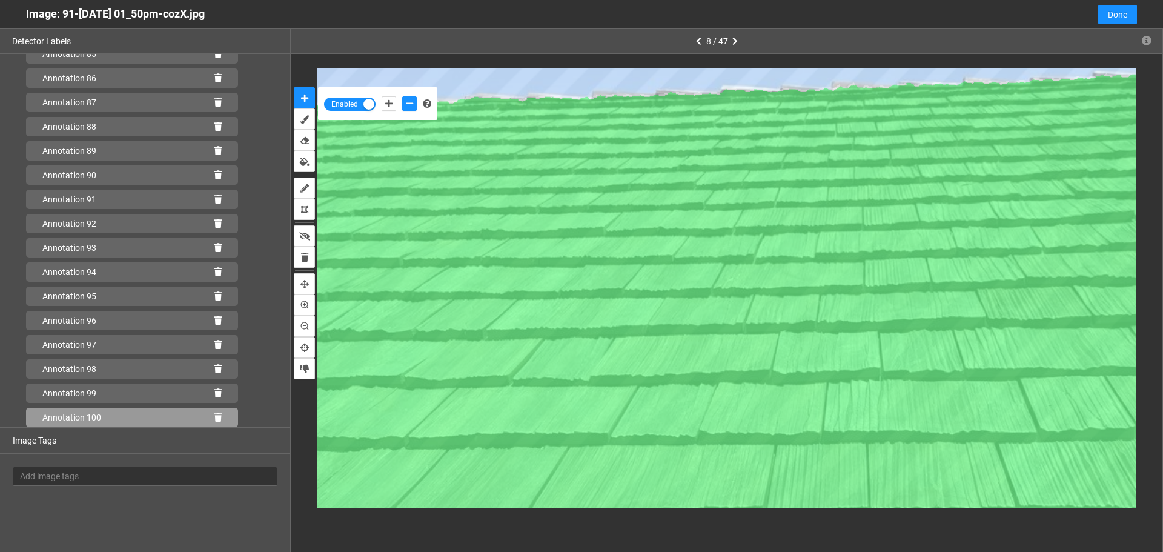
click at [214, 418] on icon at bounding box center [217, 417] width 7 height 8
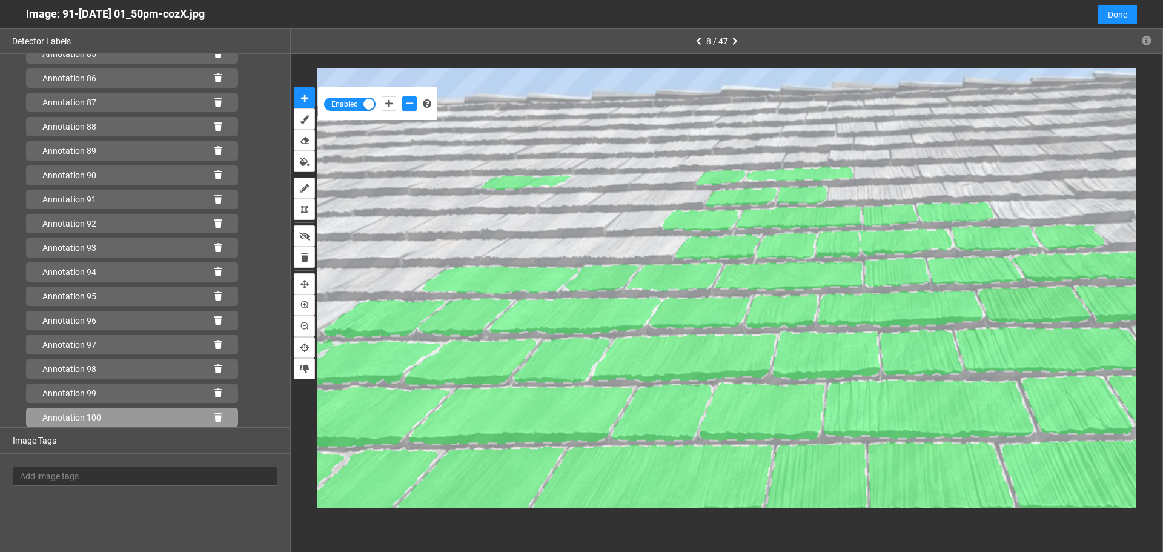
click at [214, 415] on icon at bounding box center [217, 417] width 7 height 8
click at [214, 414] on icon at bounding box center [217, 417] width 7 height 8
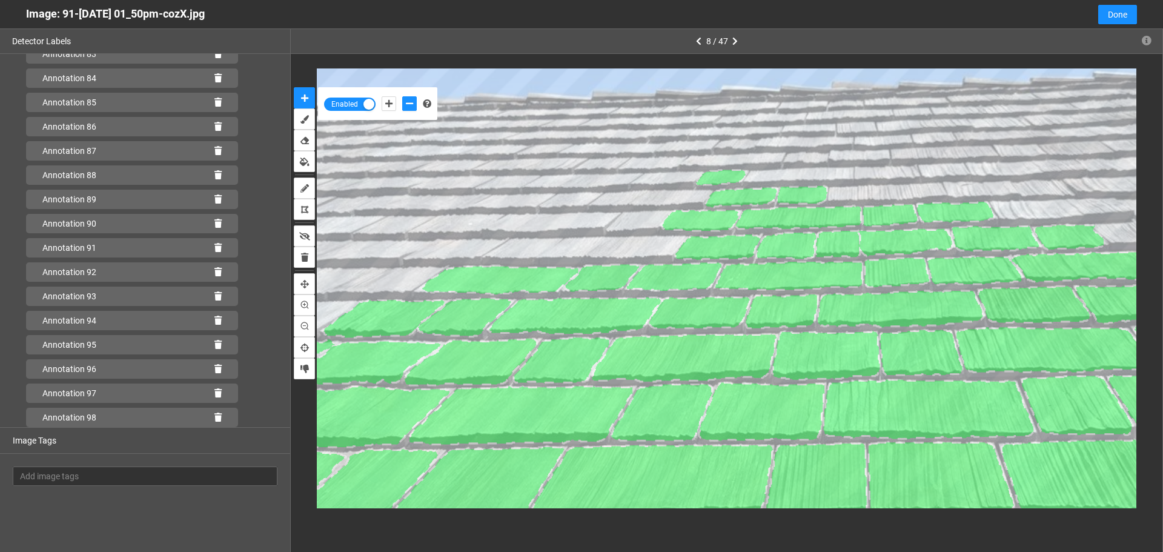
scroll to position [2081, 0]
click at [205, 417] on div "Annotation 98" at bounding box center [132, 417] width 212 height 19
click at [214, 418] on icon at bounding box center [217, 417] width 7 height 8
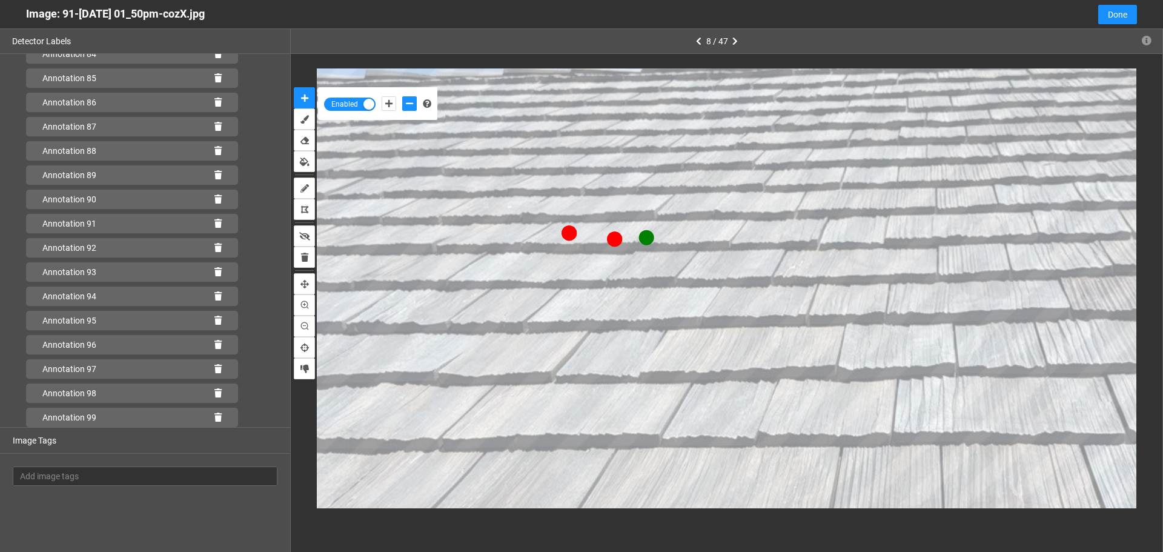
scroll to position [2130, 0]
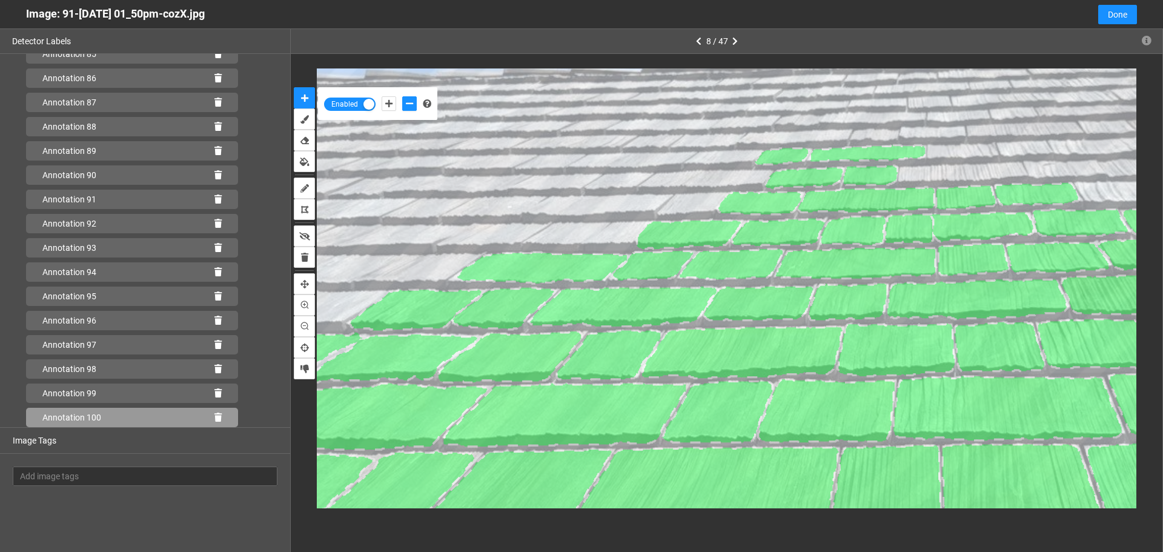
click at [214, 418] on icon at bounding box center [217, 417] width 7 height 8
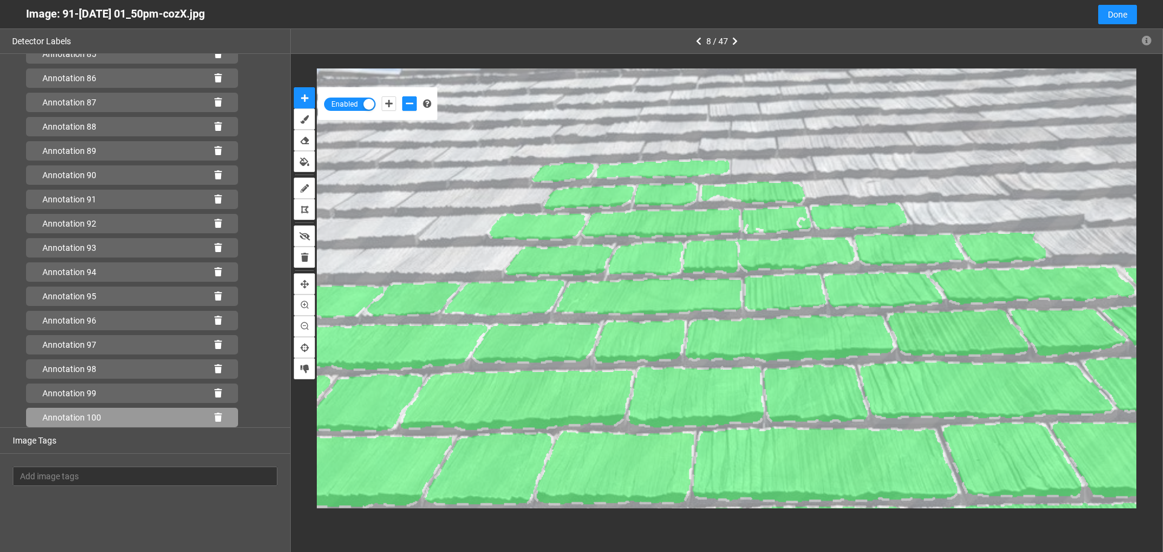
click at [214, 418] on icon at bounding box center [217, 417] width 7 height 8
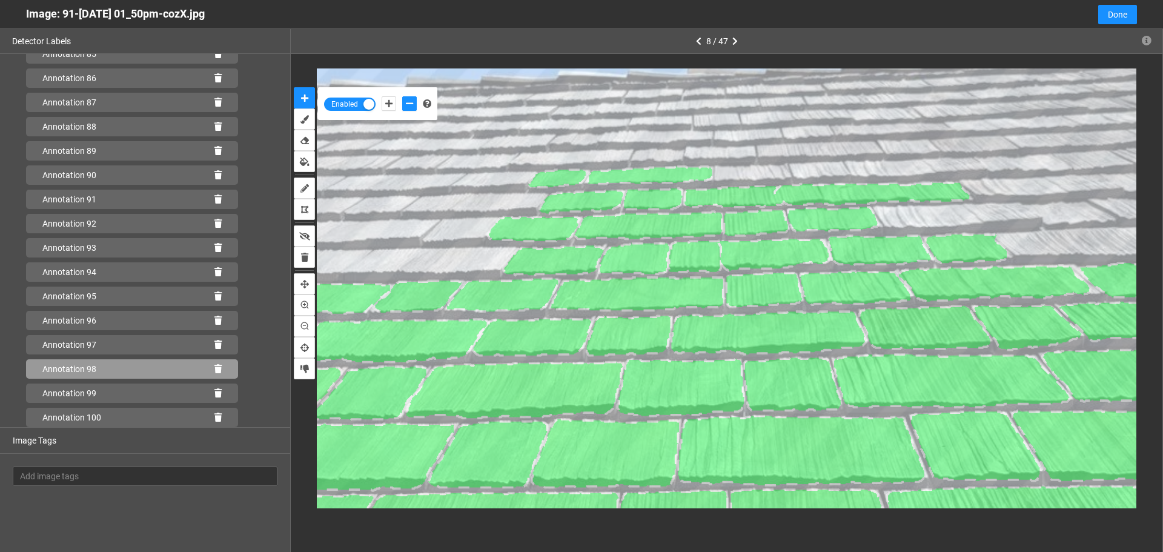
scroll to position [2154, 0]
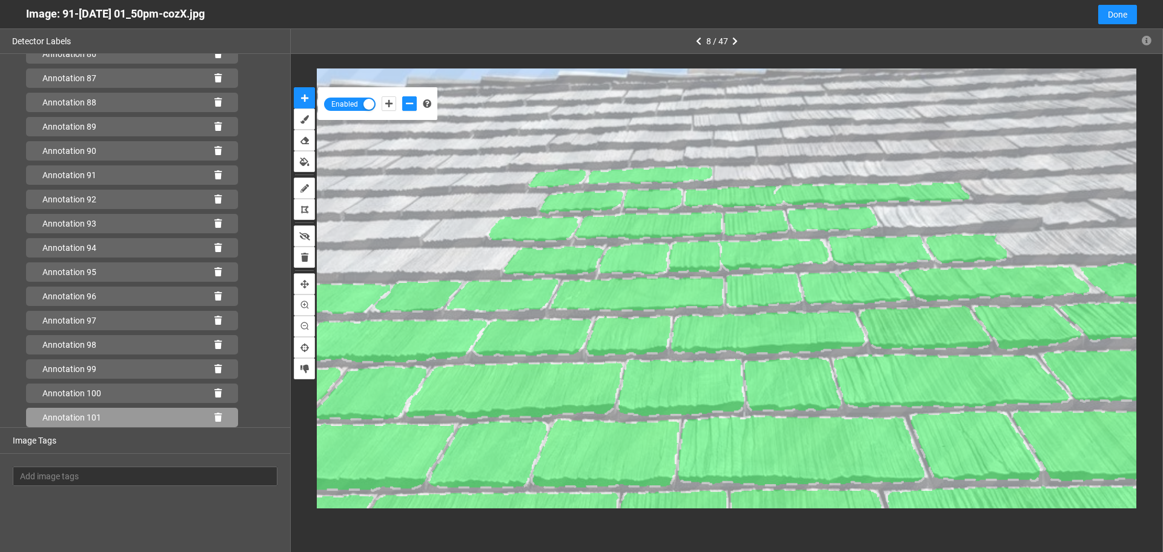
click at [208, 412] on div "Annotation 101" at bounding box center [132, 417] width 212 height 19
click at [214, 418] on icon at bounding box center [217, 417] width 7 height 8
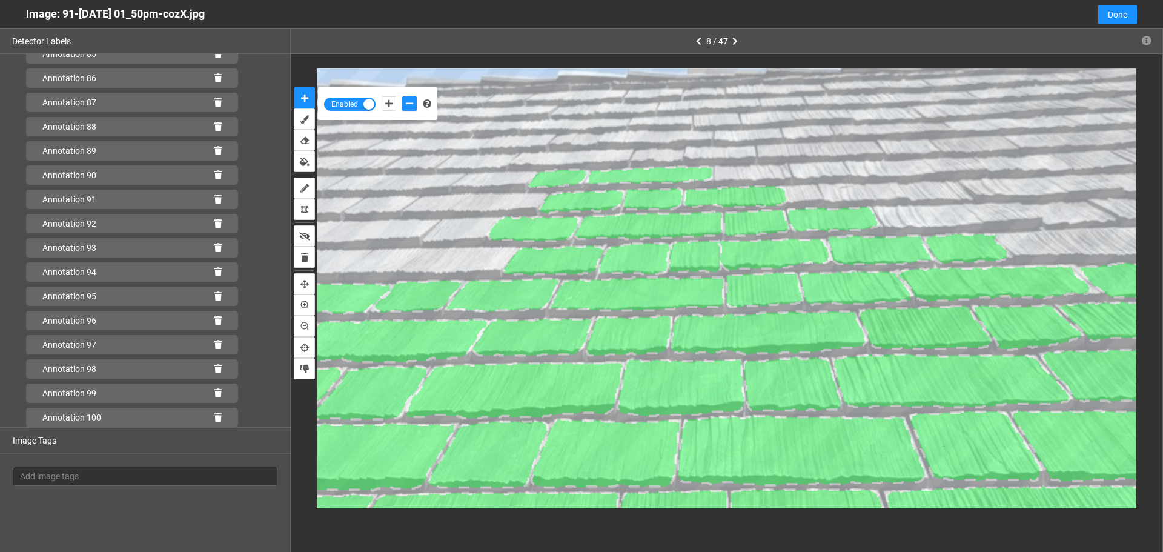
click at [214, 418] on icon at bounding box center [217, 417] width 7 height 8
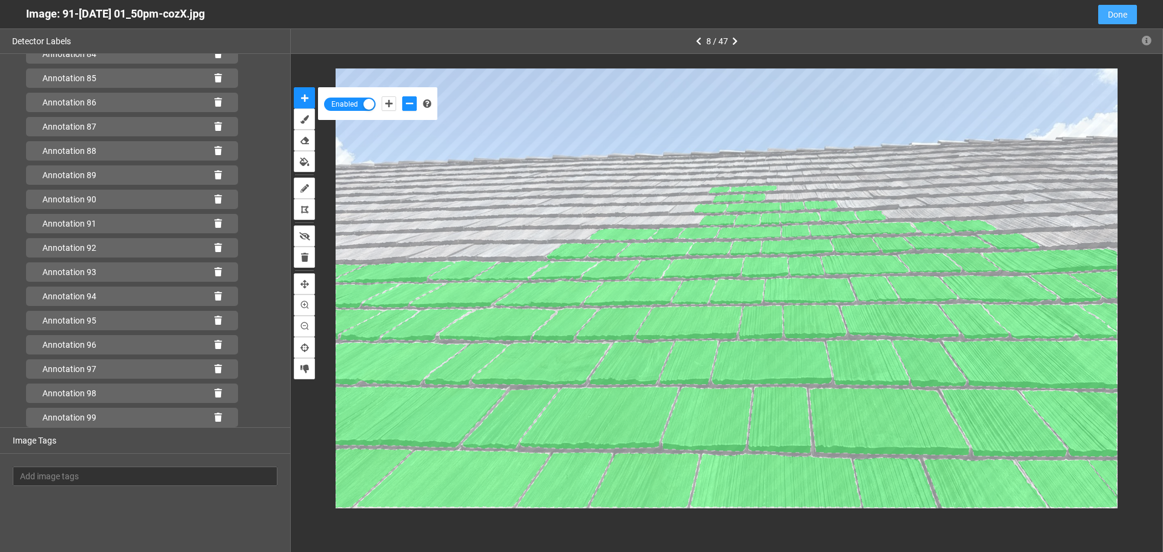
click at [1108, 15] on span "Done" at bounding box center [1117, 14] width 19 height 13
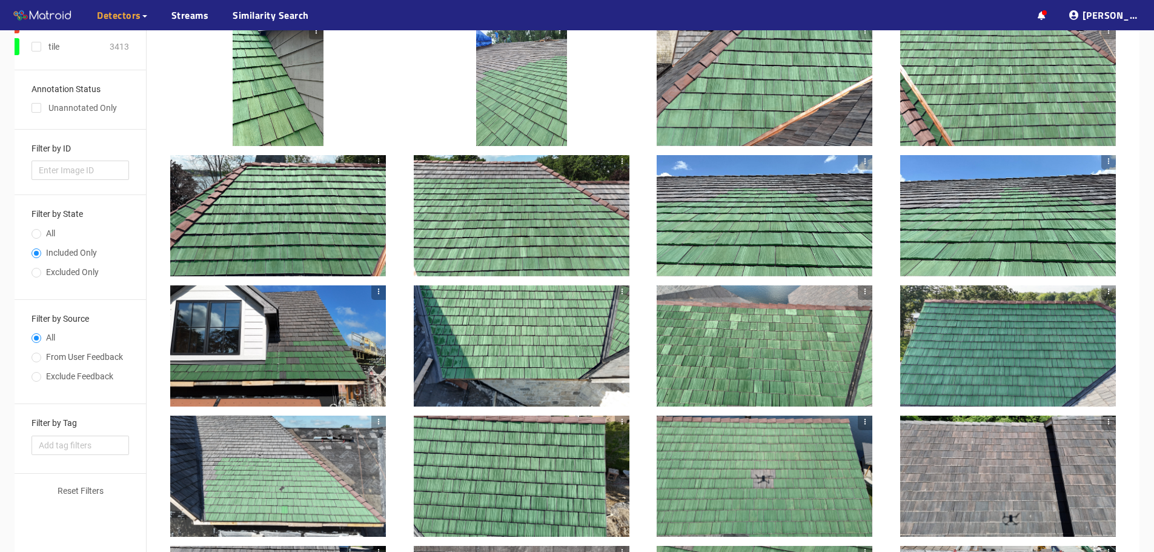
click at [997, 239] on div at bounding box center [1008, 215] width 216 height 121
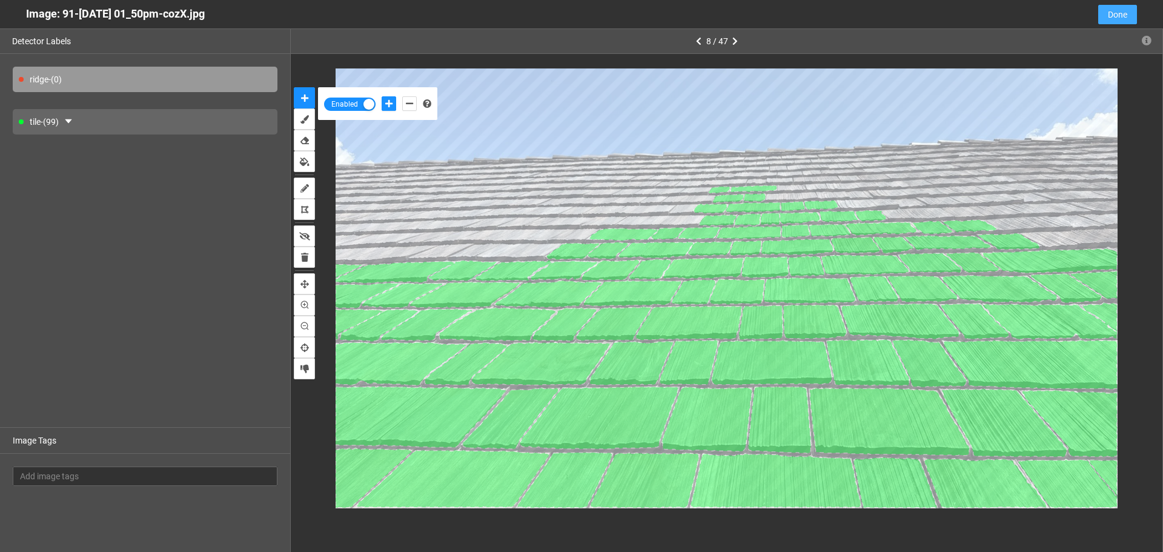
click at [1126, 14] on span "Done" at bounding box center [1117, 14] width 19 height 13
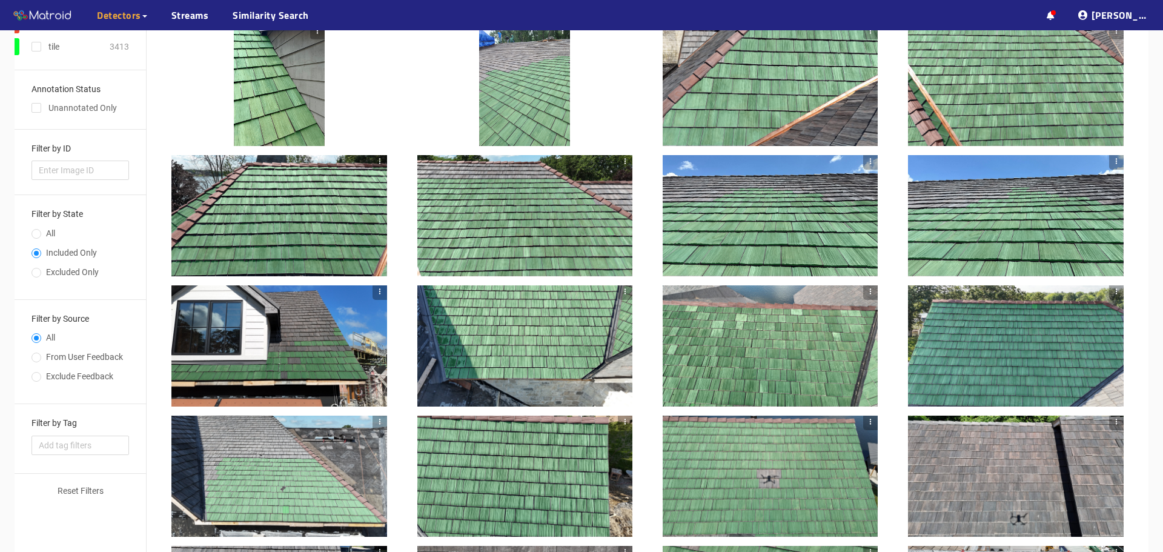
click at [1126, 14] on span "[PERSON_NAME]" at bounding box center [1130, 15] width 79 height 15
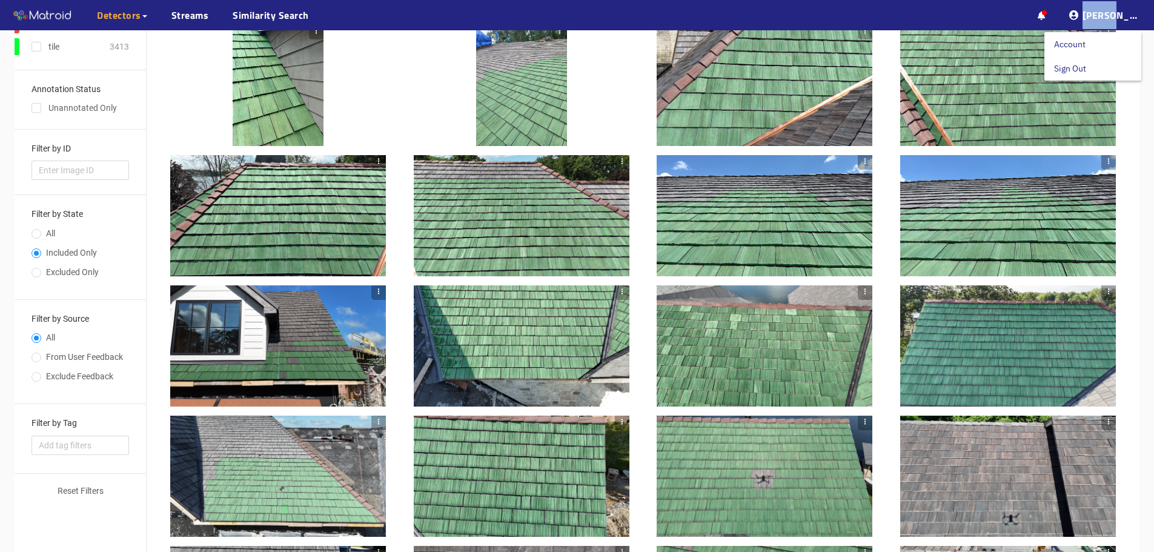
click at [1126, 14] on span "[PERSON_NAME]" at bounding box center [1121, 15] width 79 height 15
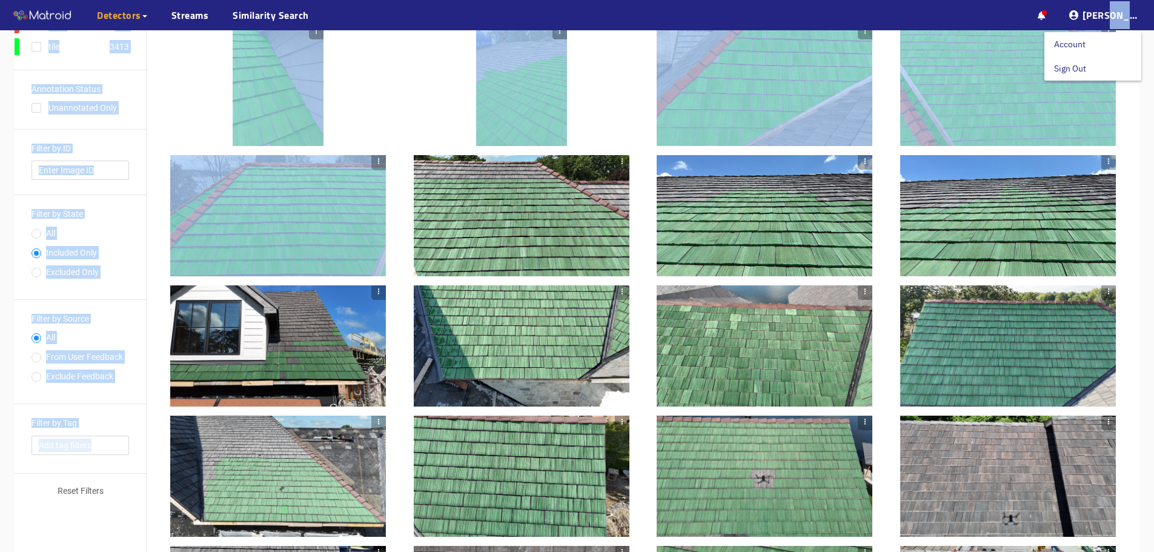
drag, startPoint x: 1126, startPoint y: 14, endPoint x: 890, endPoint y: 273, distance: 350.2
click at [892, 268] on div "··· Detectors ··· Streams ··· Similarity Search ··· ··· ··· Shafi I. ··· brava_…" at bounding box center [577, 312] width 1154 height 867
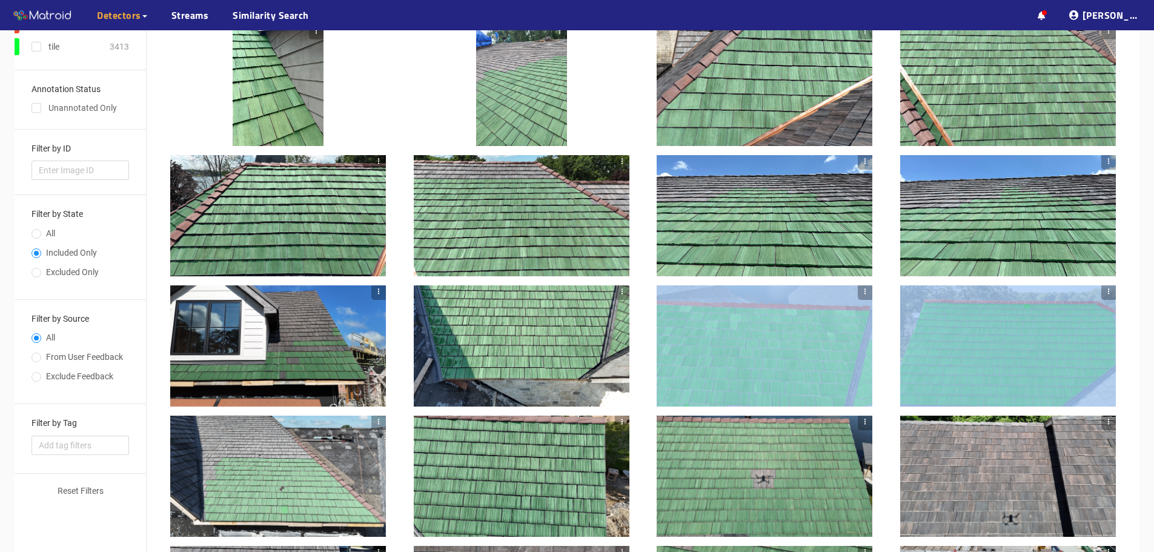
drag, startPoint x: 885, startPoint y: 300, endPoint x: 894, endPoint y: 342, distance: 42.3
click at [894, 342] on div at bounding box center [643, 344] width 992 height 673
click at [894, 342] on div at bounding box center [1008, 345] width 234 height 121
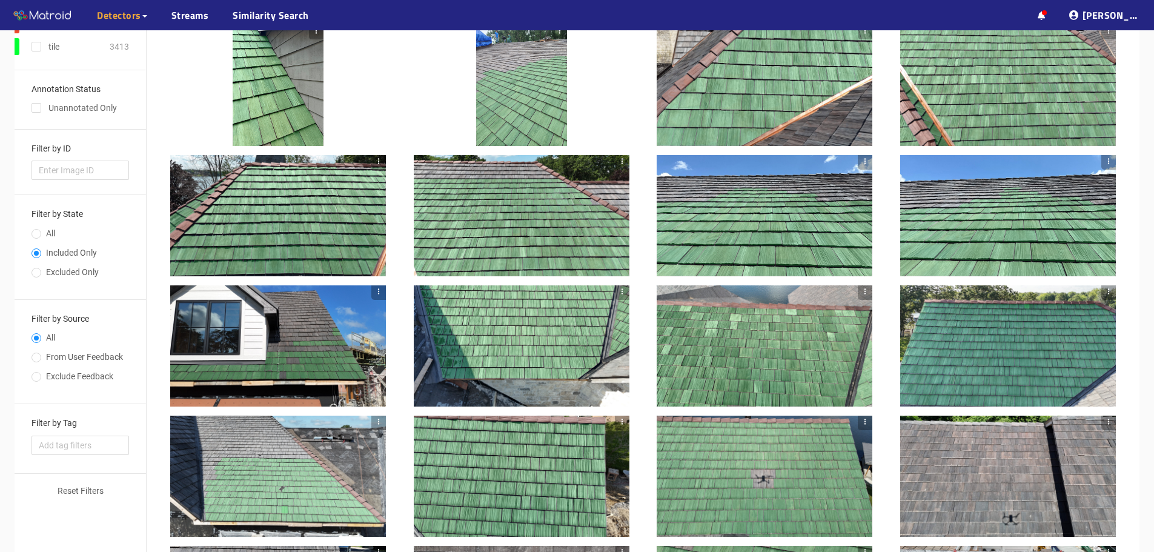
click at [894, 342] on div at bounding box center [1008, 345] width 234 height 121
click at [1129, 205] on div at bounding box center [643, 344] width 992 height 673
click at [291, 338] on div at bounding box center [278, 345] width 216 height 121
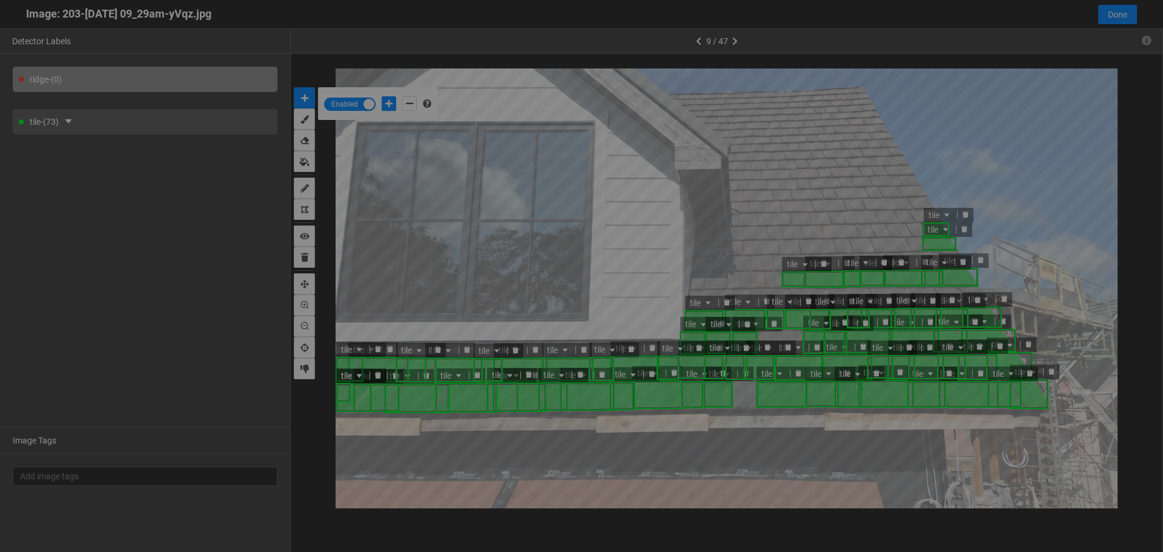
scroll to position [545, 0]
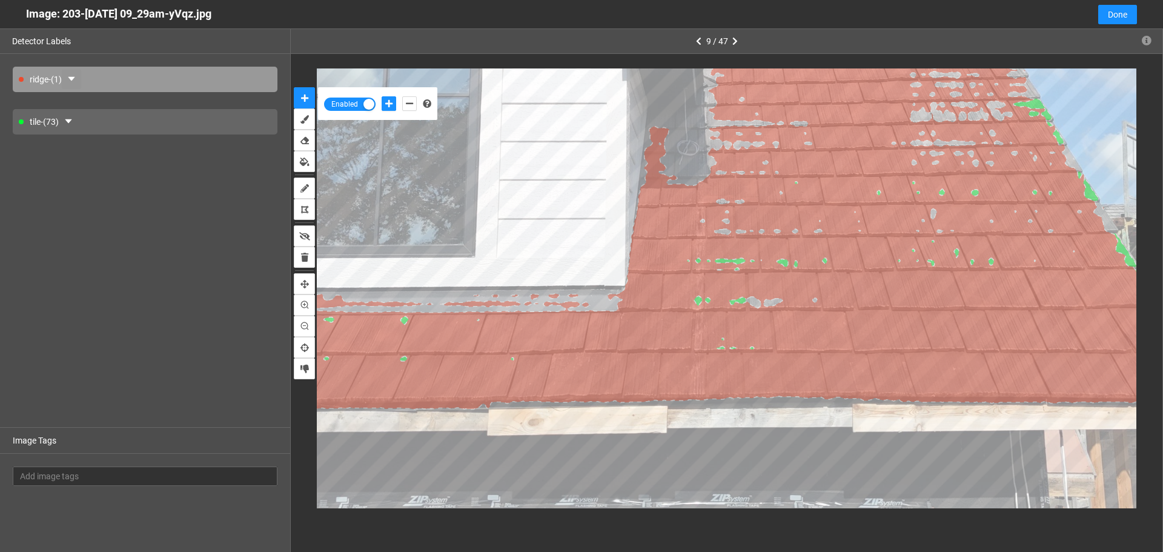
click at [68, 77] on button "button" at bounding box center [71, 79] width 19 height 19
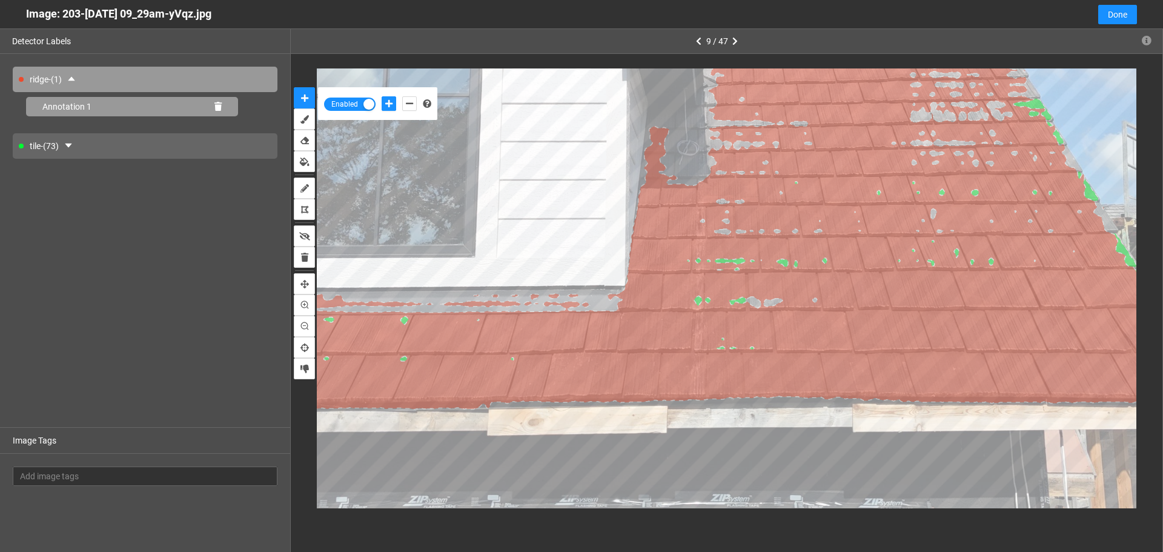
click at [219, 106] on icon at bounding box center [217, 106] width 7 height 8
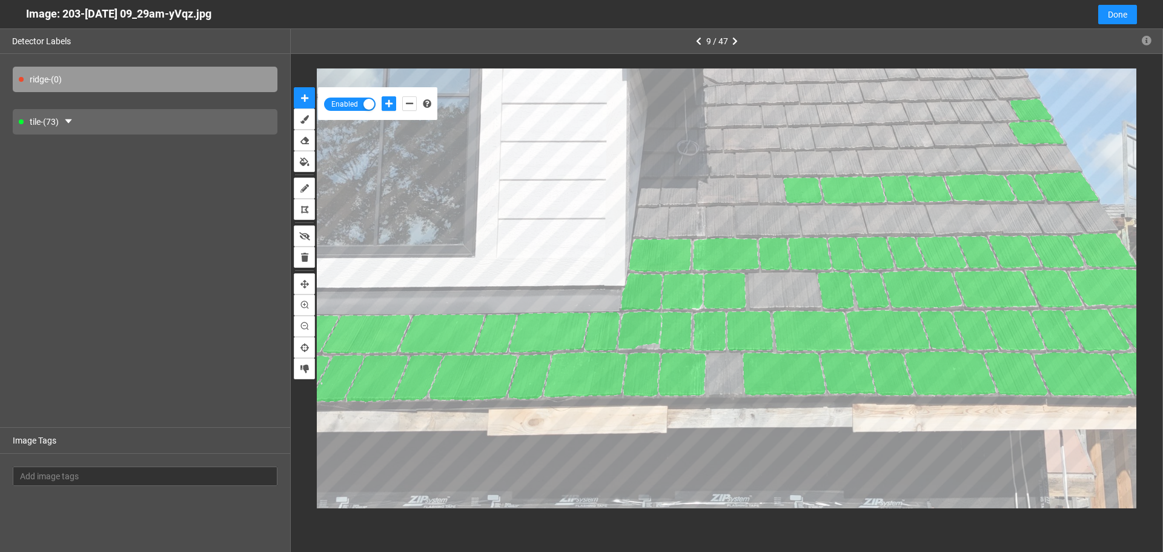
click at [85, 119] on div "tile - (73)" at bounding box center [145, 121] width 265 height 25
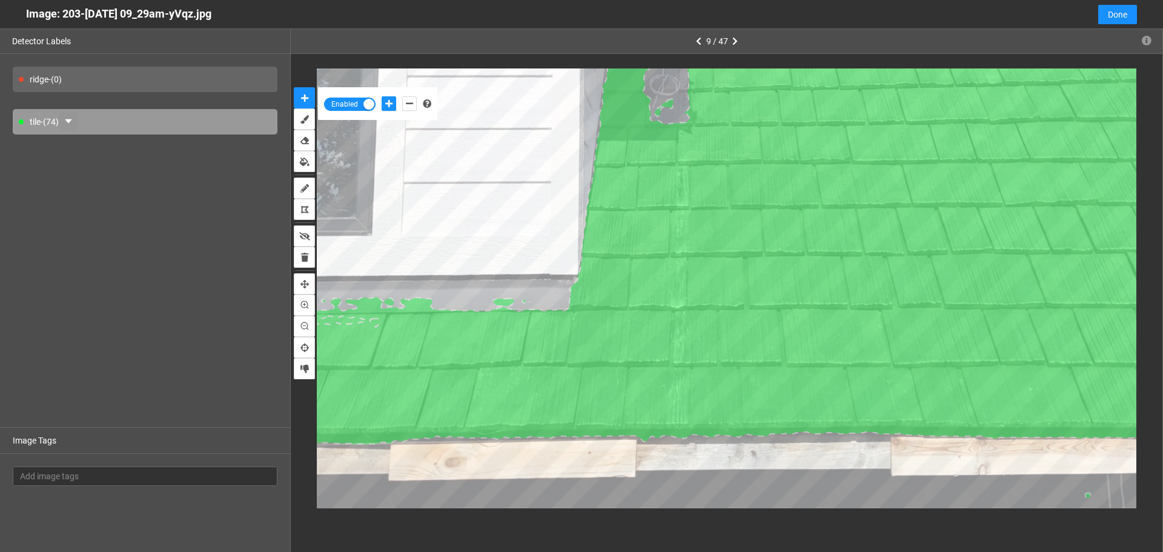
click at [73, 117] on icon "caret-down" at bounding box center [69, 121] width 10 height 10
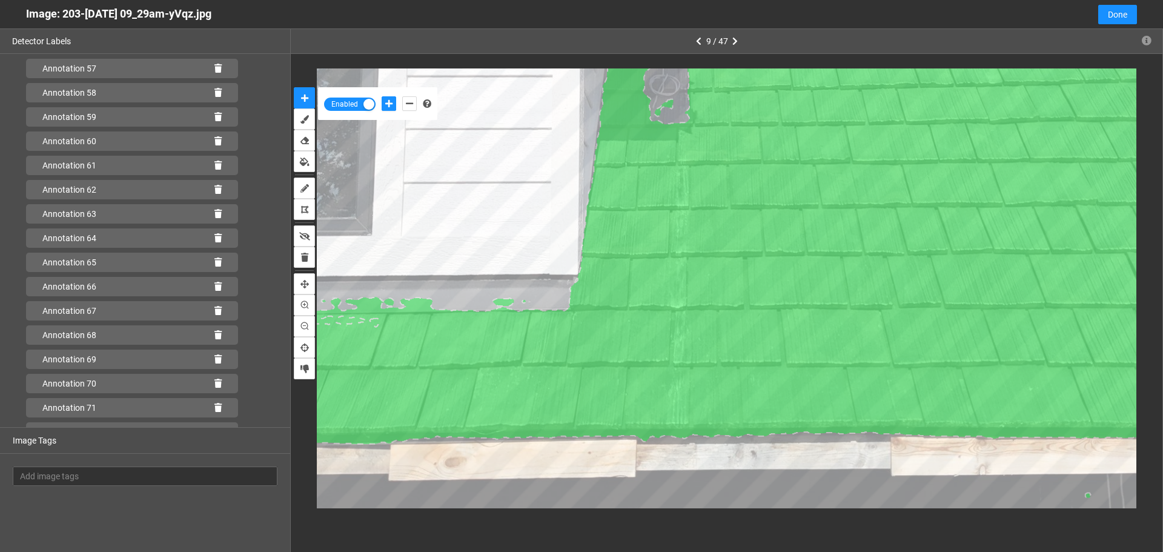
scroll to position [1500, 0]
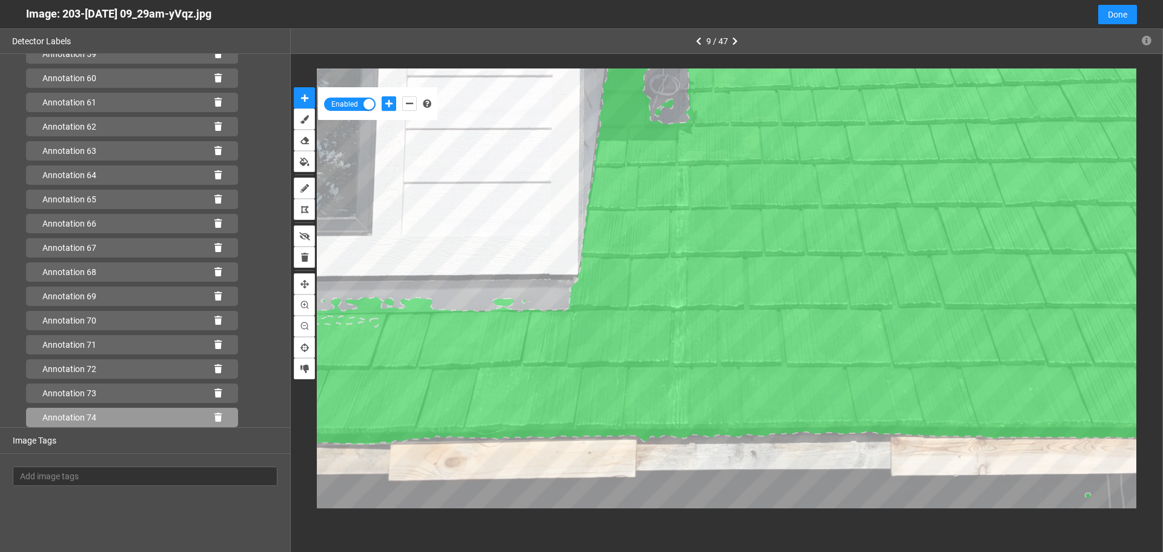
click at [214, 417] on icon at bounding box center [217, 417] width 7 height 8
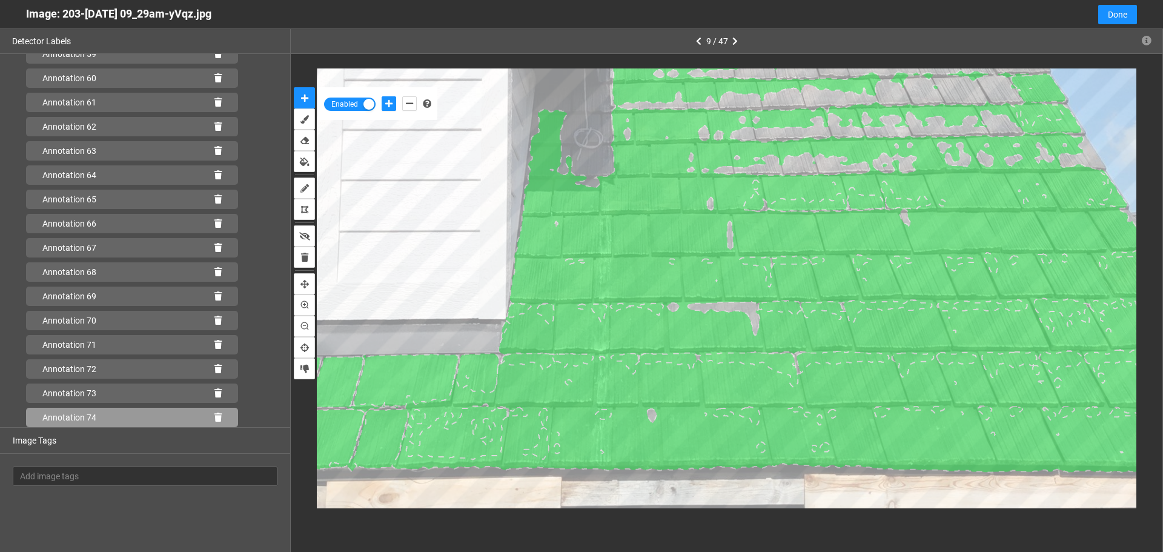
click at [214, 418] on icon at bounding box center [217, 417] width 7 height 8
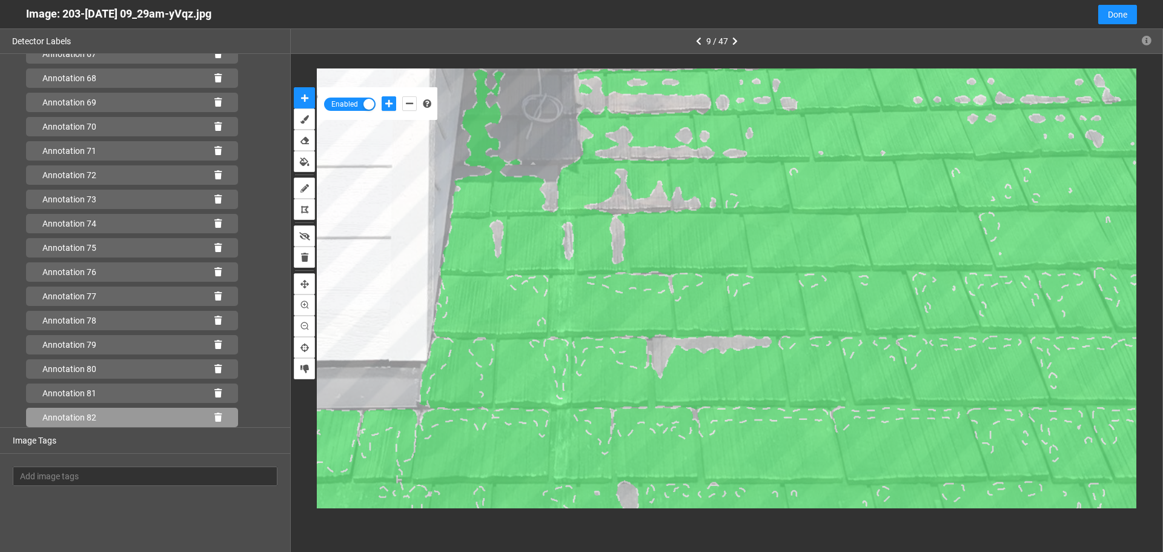
click at [214, 417] on icon at bounding box center [217, 417] width 7 height 8
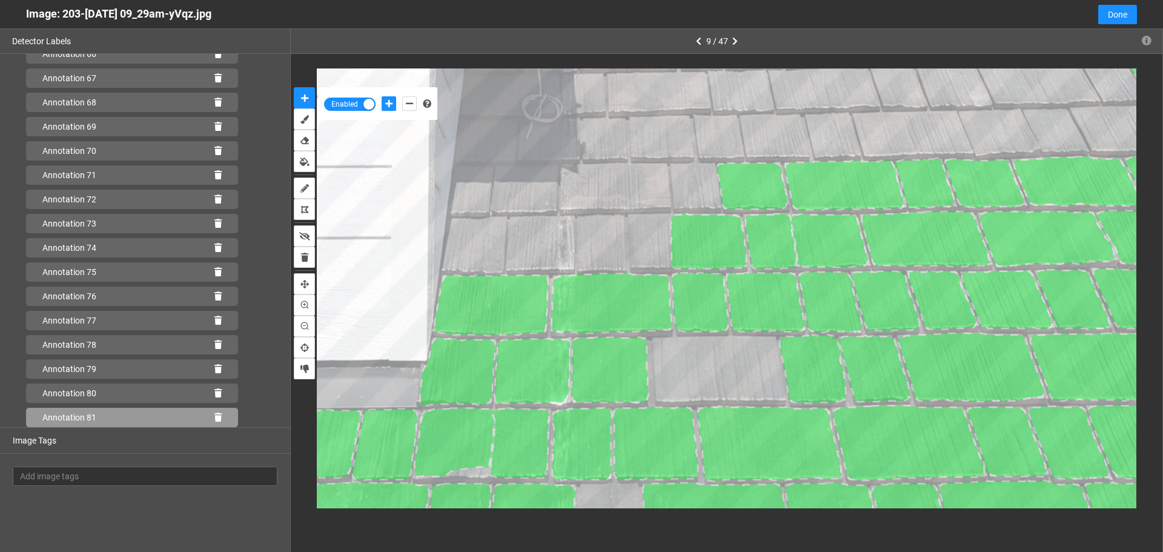
click at [214, 419] on icon at bounding box center [217, 417] width 7 height 8
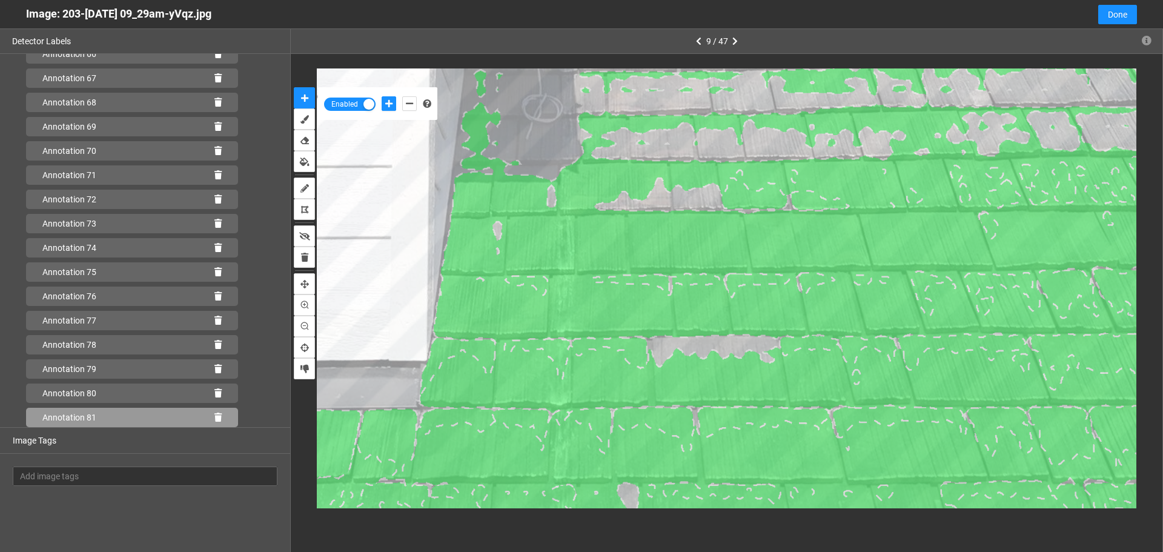
click at [214, 417] on icon at bounding box center [217, 417] width 7 height 8
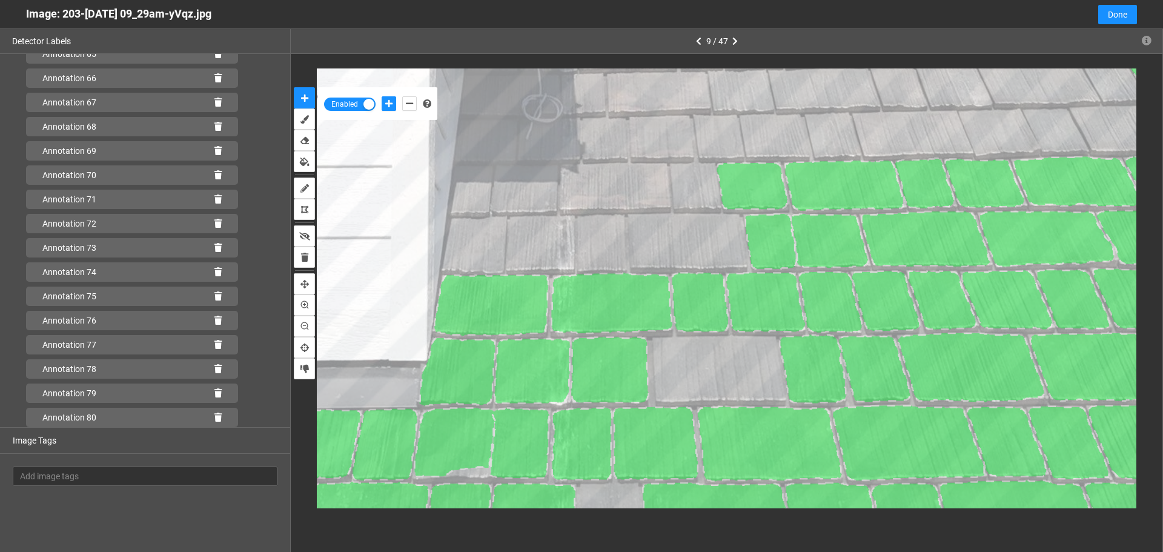
click at [214, 417] on icon at bounding box center [217, 417] width 7 height 8
click at [407, 105] on icon "add-negative-points" at bounding box center [409, 103] width 7 height 8
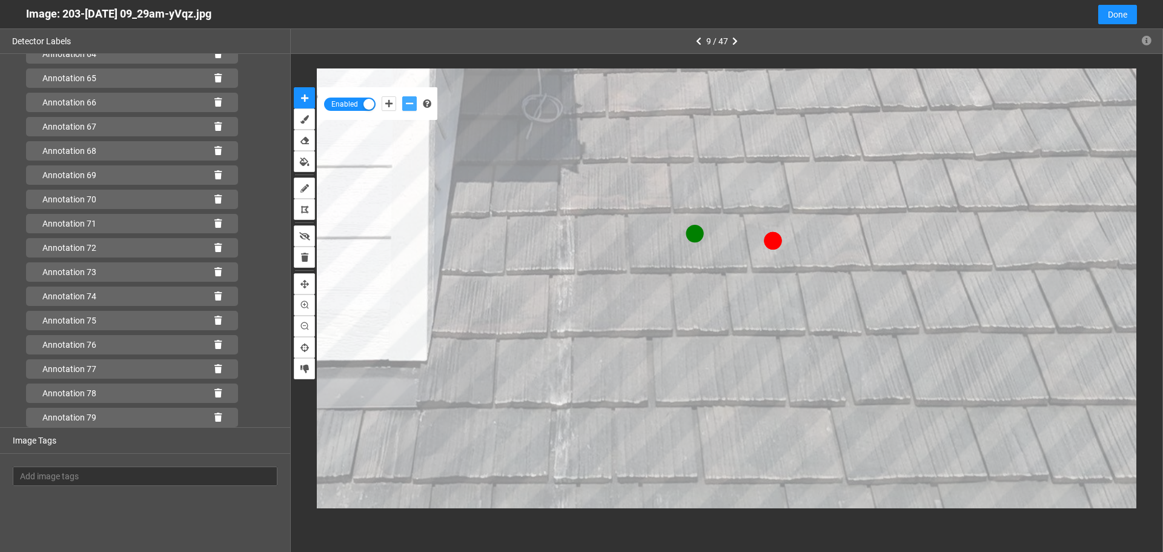
click at [402, 96] on button "add-negative-points" at bounding box center [409, 103] width 15 height 15
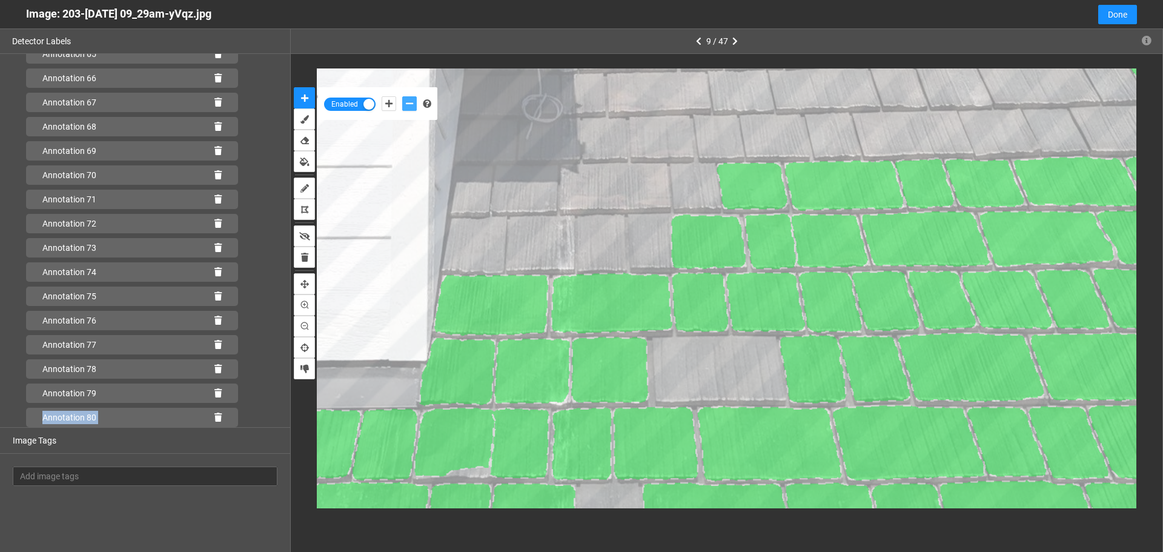
scroll to position [1670, 0]
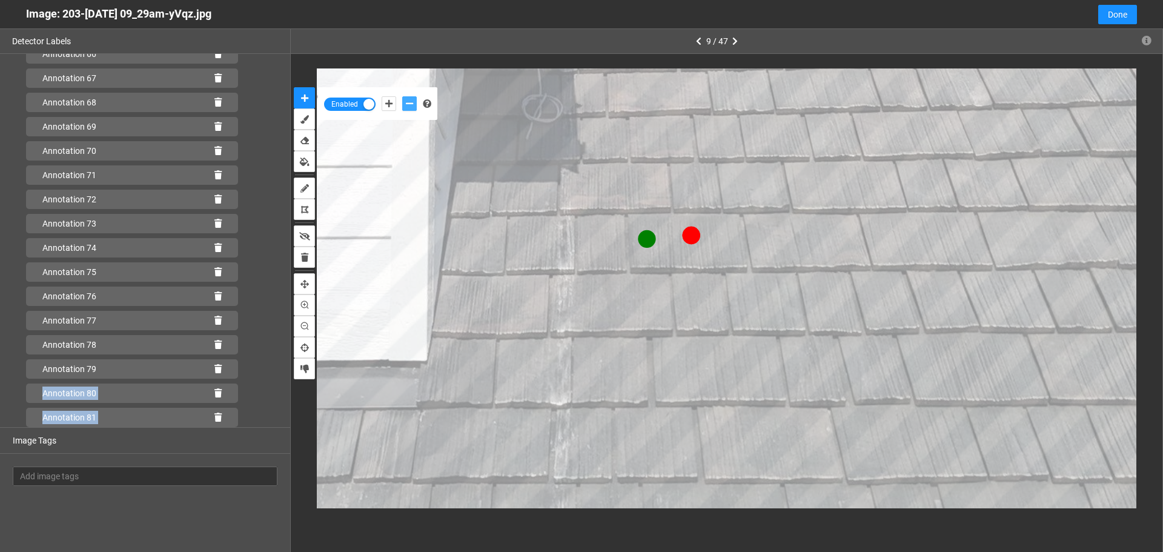
click at [402, 96] on button "add-negative-points" at bounding box center [409, 103] width 15 height 15
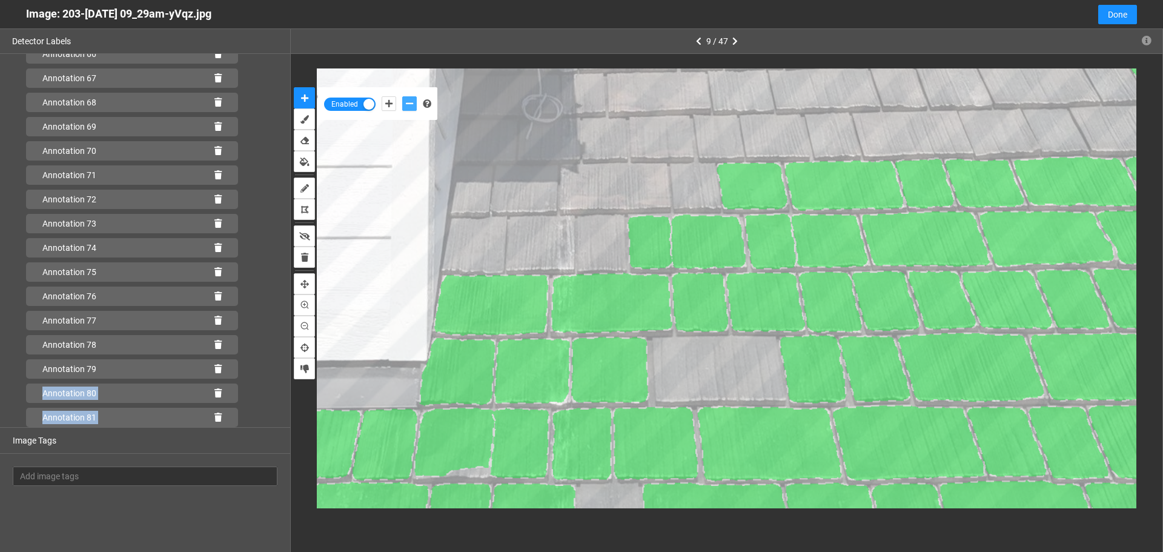
scroll to position [1694, 0]
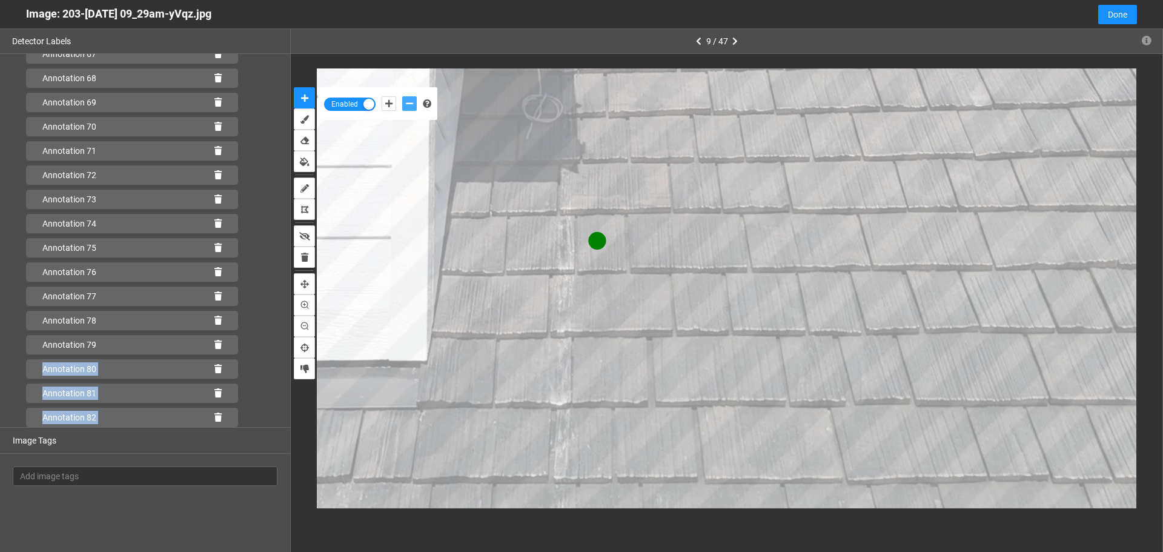
click at [402, 96] on button "add-negative-points" at bounding box center [409, 103] width 15 height 15
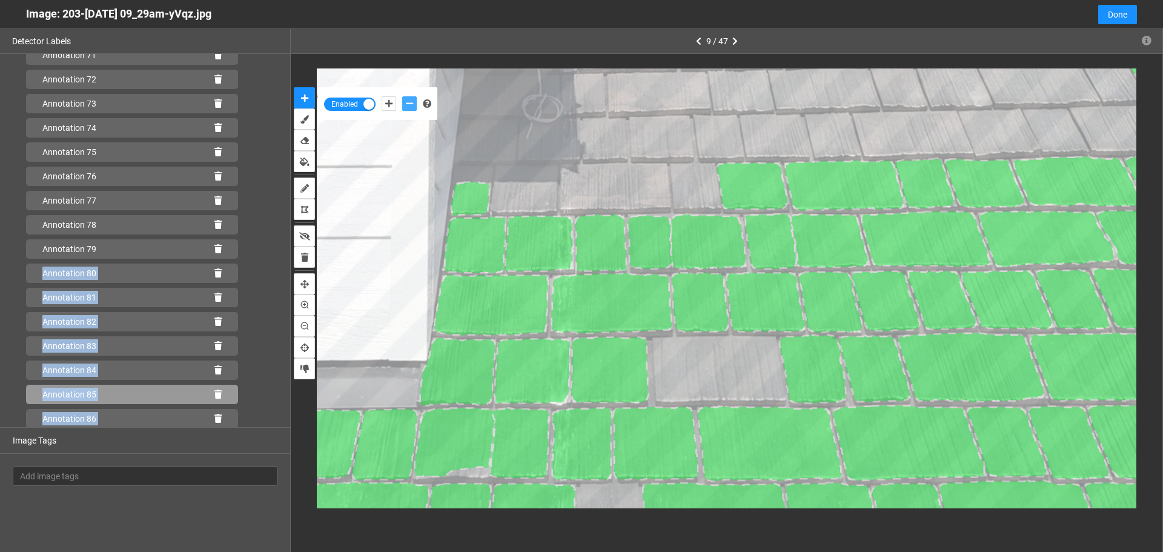
scroll to position [1791, 0]
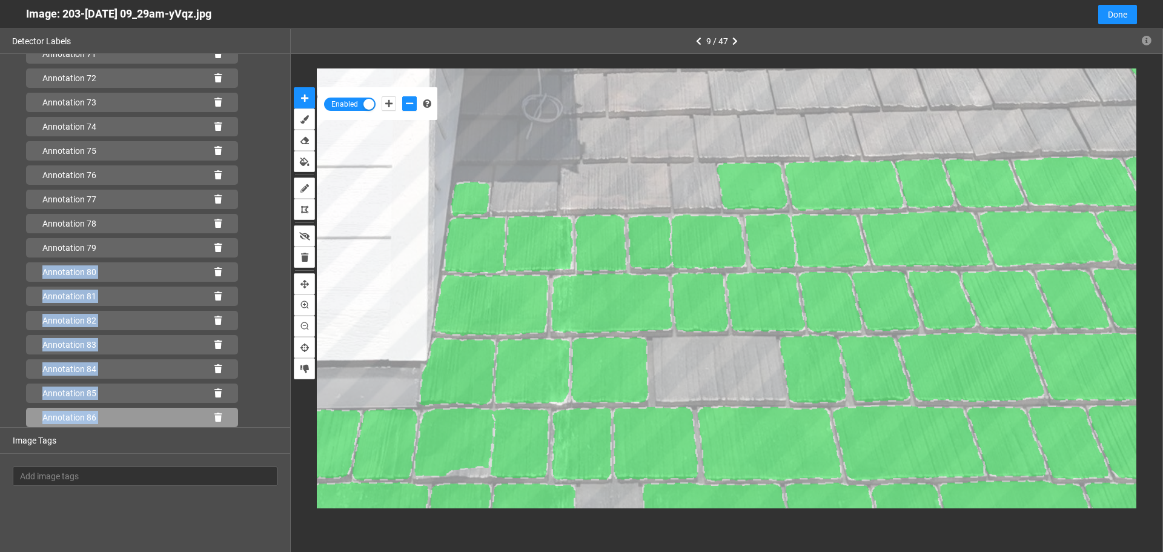
click at [214, 418] on icon at bounding box center [217, 417] width 7 height 8
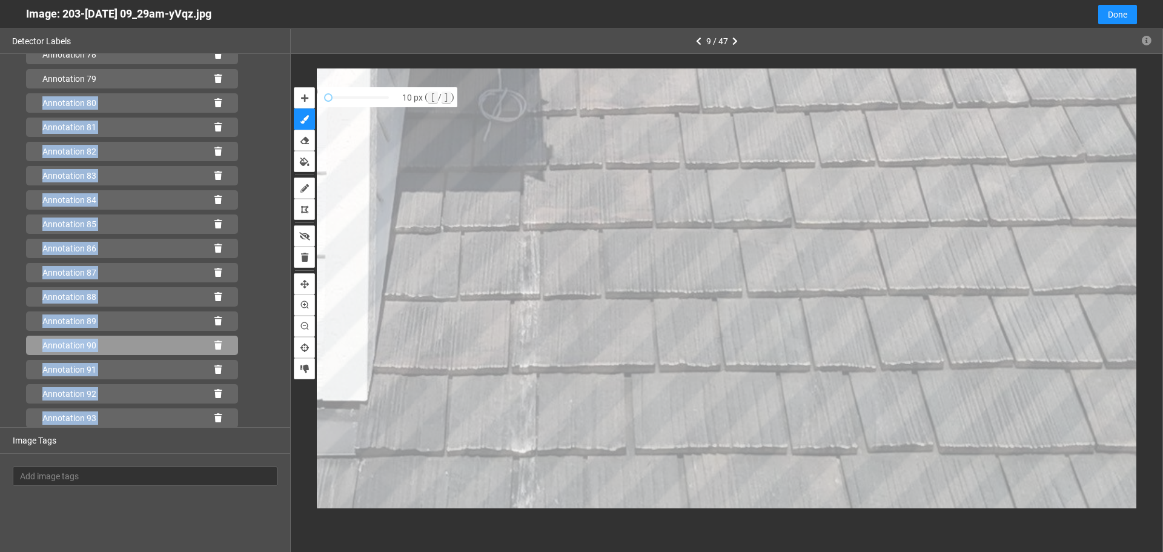
scroll to position [1960, 0]
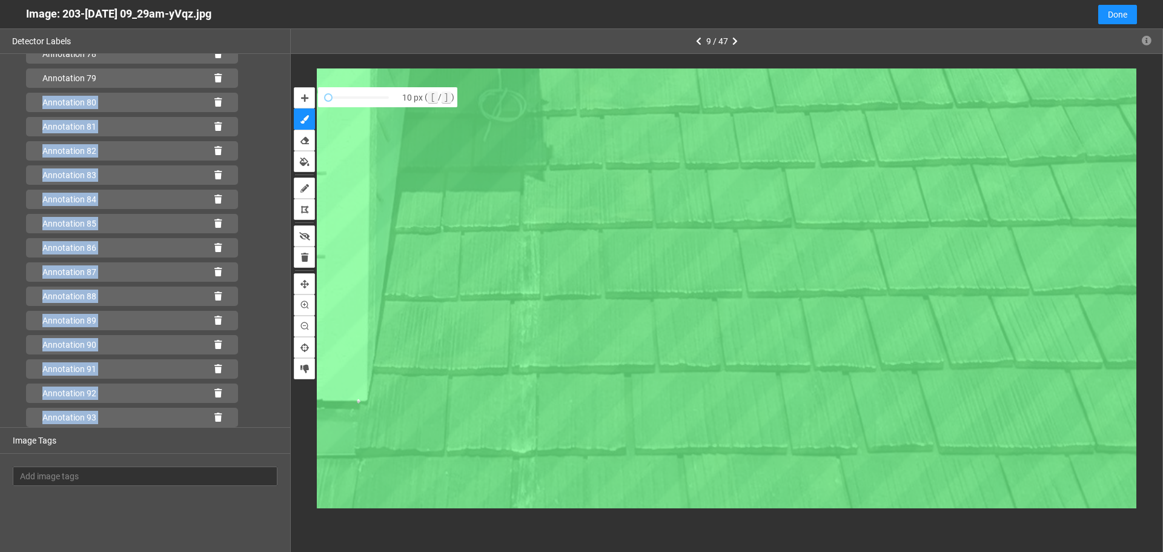
click at [214, 418] on icon at bounding box center [217, 417] width 7 height 8
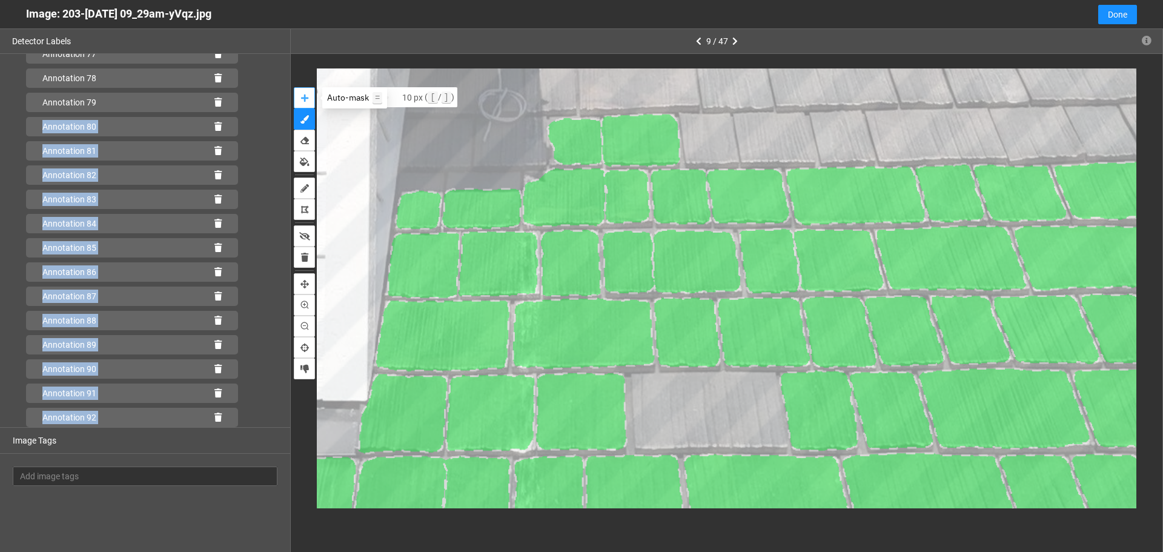
click at [308, 97] on button "auto-mask" at bounding box center [304, 97] width 21 height 21
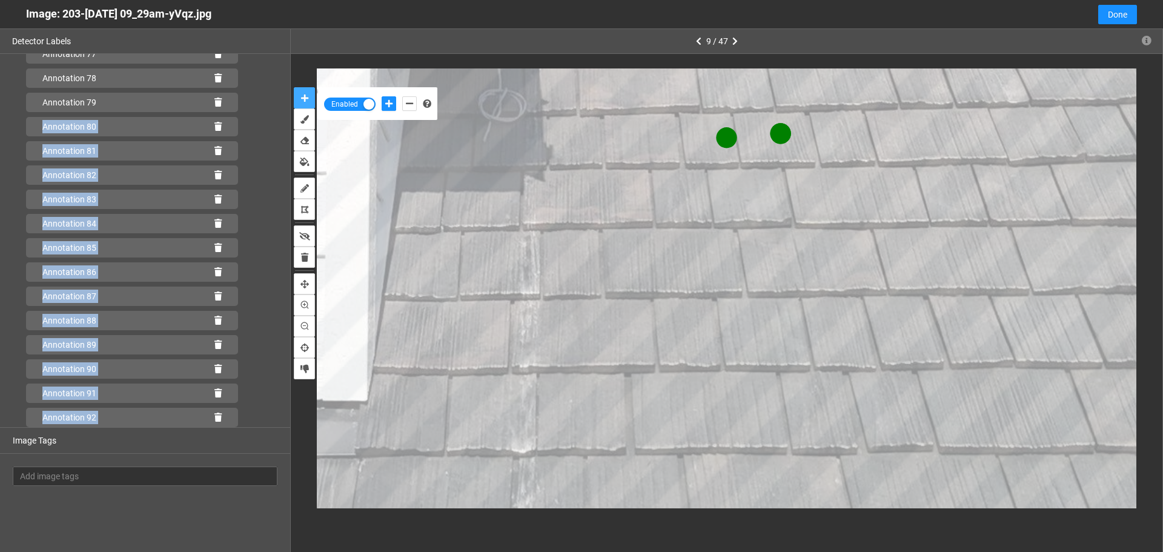
click at [294, 87] on button "auto-mask" at bounding box center [304, 97] width 21 height 21
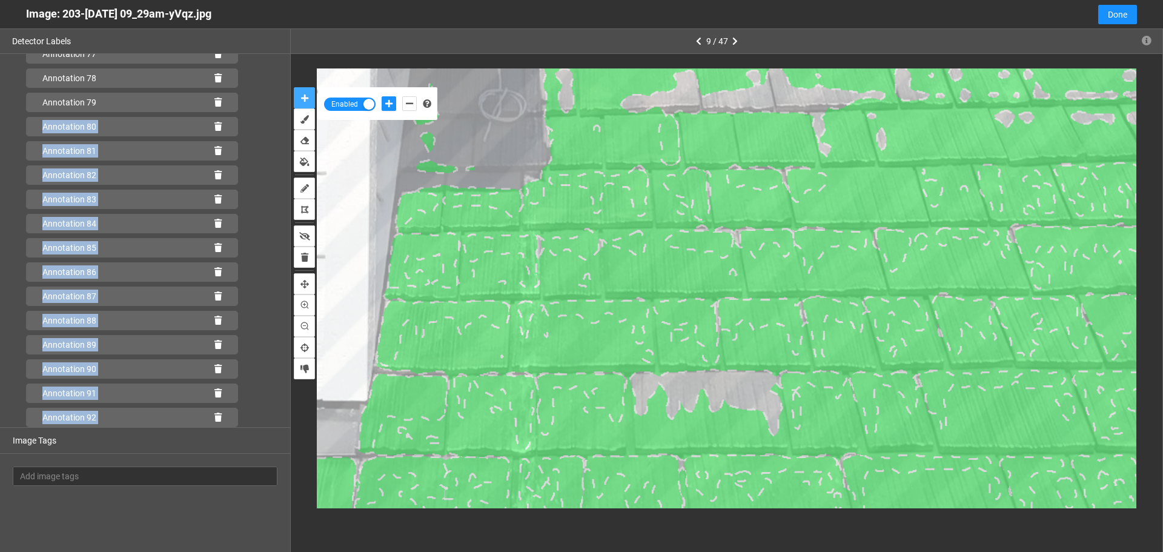
scroll to position [1960, 0]
click at [214, 417] on icon at bounding box center [217, 417] width 7 height 8
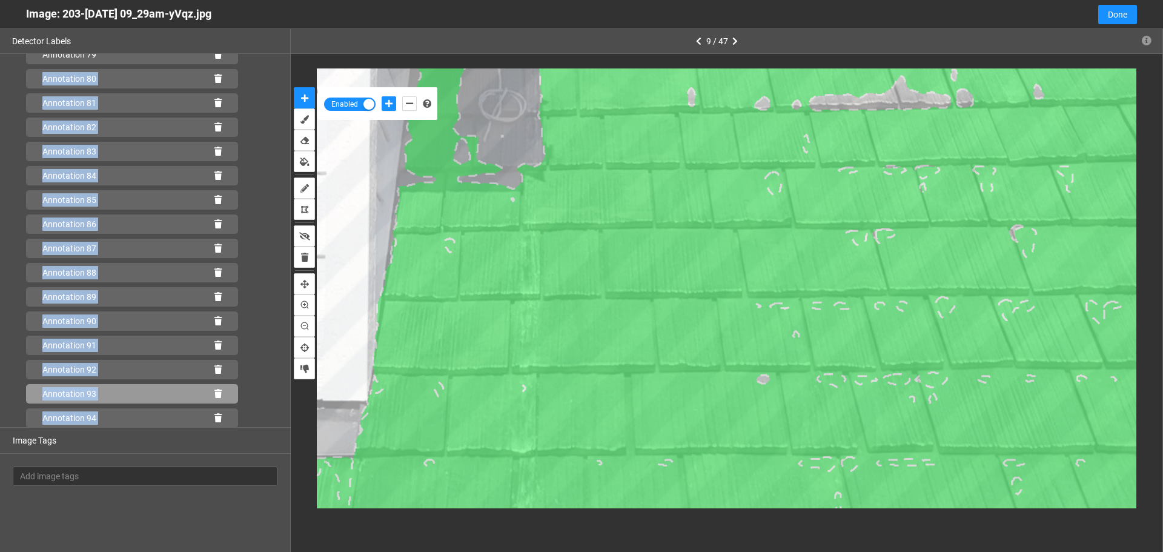
scroll to position [1984, 0]
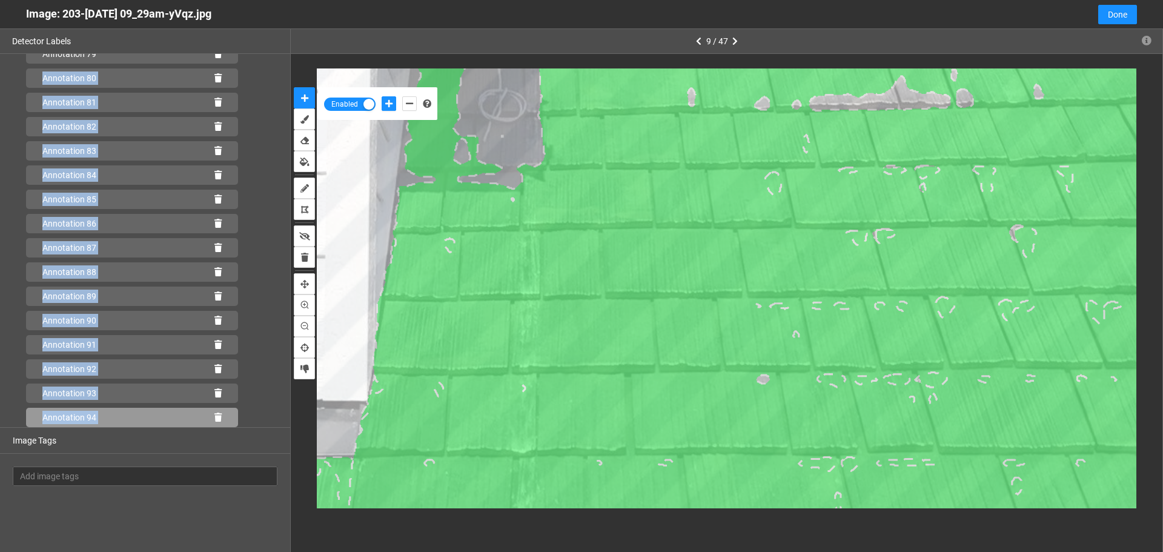
click at [206, 418] on div "Annotation 94" at bounding box center [132, 417] width 212 height 19
click at [214, 417] on icon at bounding box center [217, 417] width 7 height 8
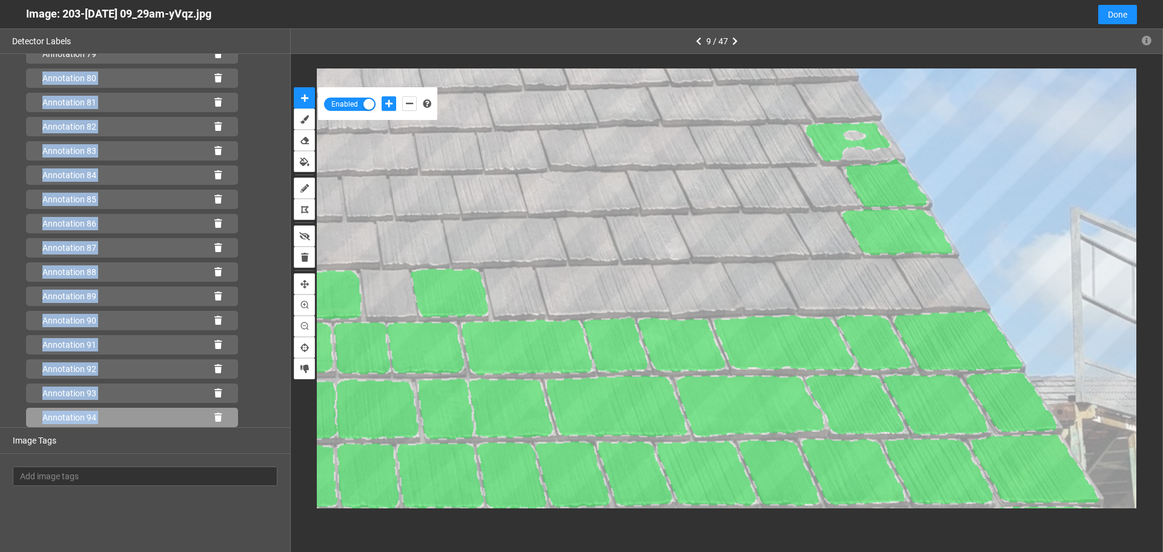
click at [214, 417] on icon at bounding box center [217, 417] width 7 height 8
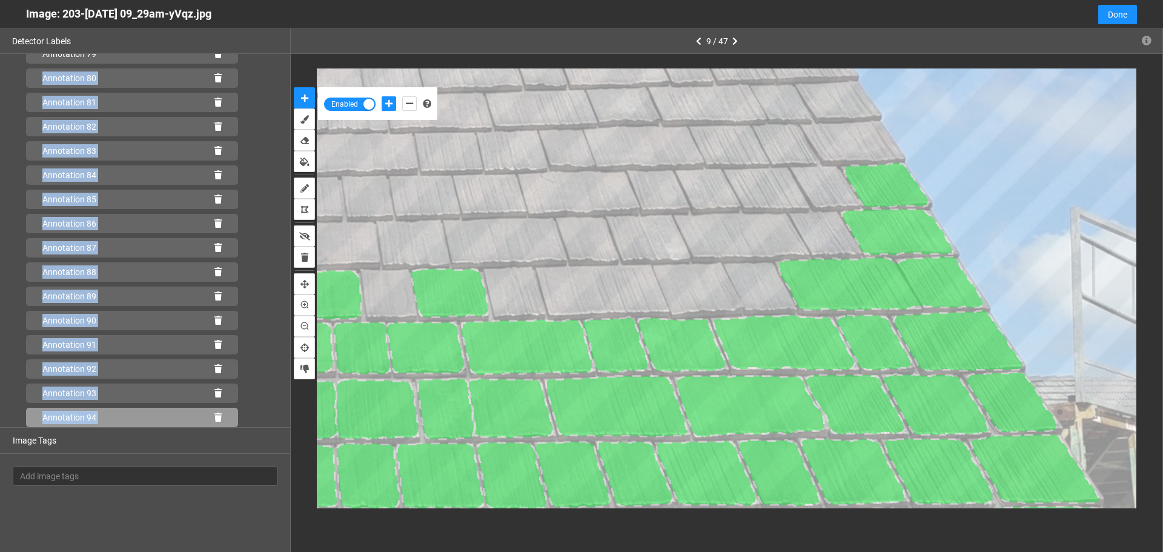
click at [214, 419] on icon at bounding box center [217, 417] width 7 height 8
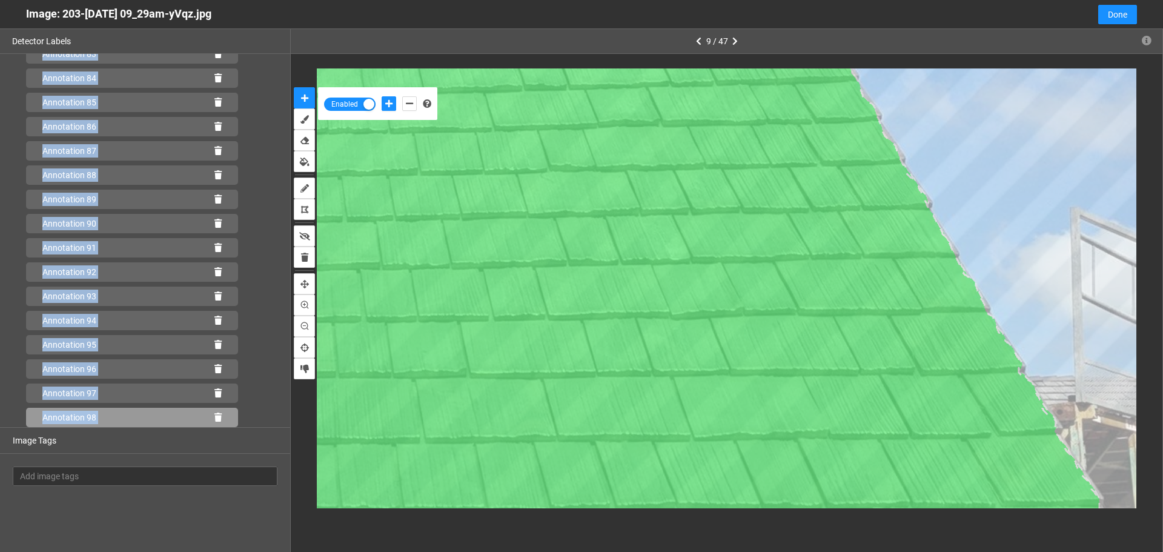
click at [214, 415] on icon at bounding box center [217, 417] width 7 height 8
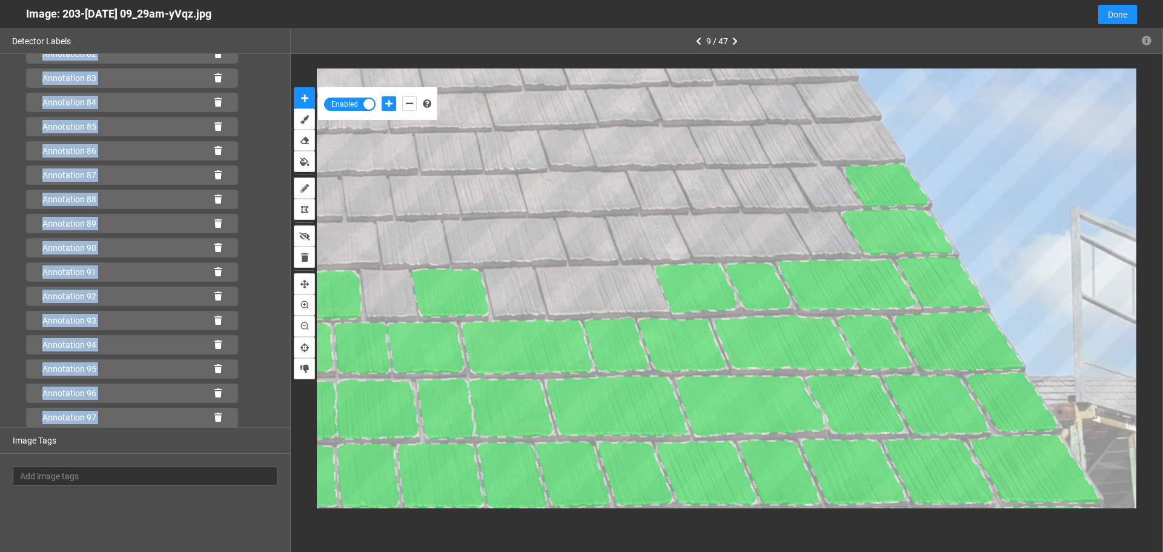
scroll to position [2057, 0]
click at [406, 100] on icon "add-negative-points" at bounding box center [409, 103] width 7 height 8
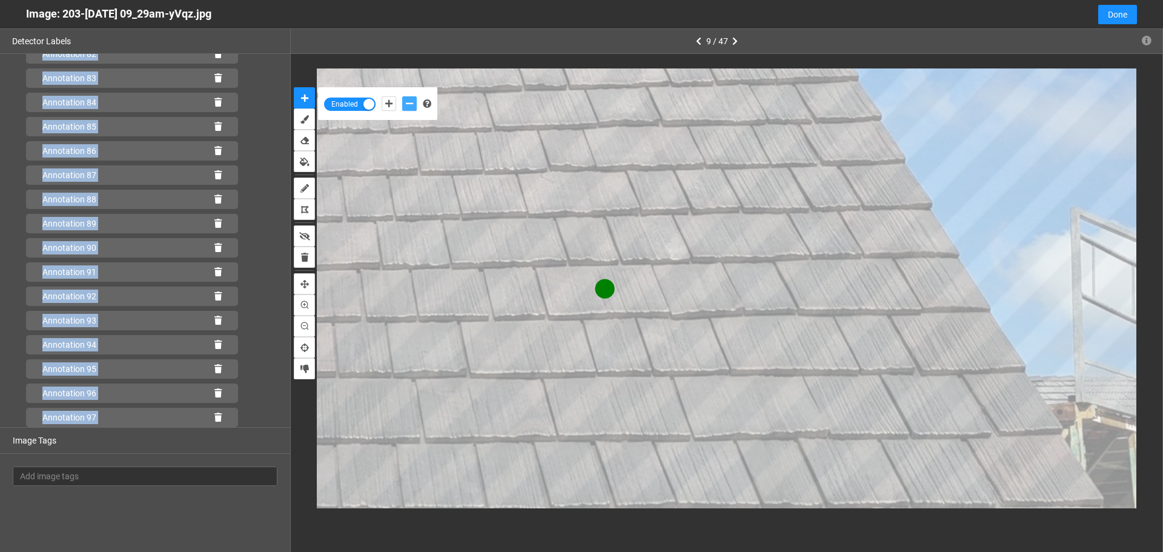
click at [402, 96] on button "add-negative-points" at bounding box center [409, 103] width 15 height 15
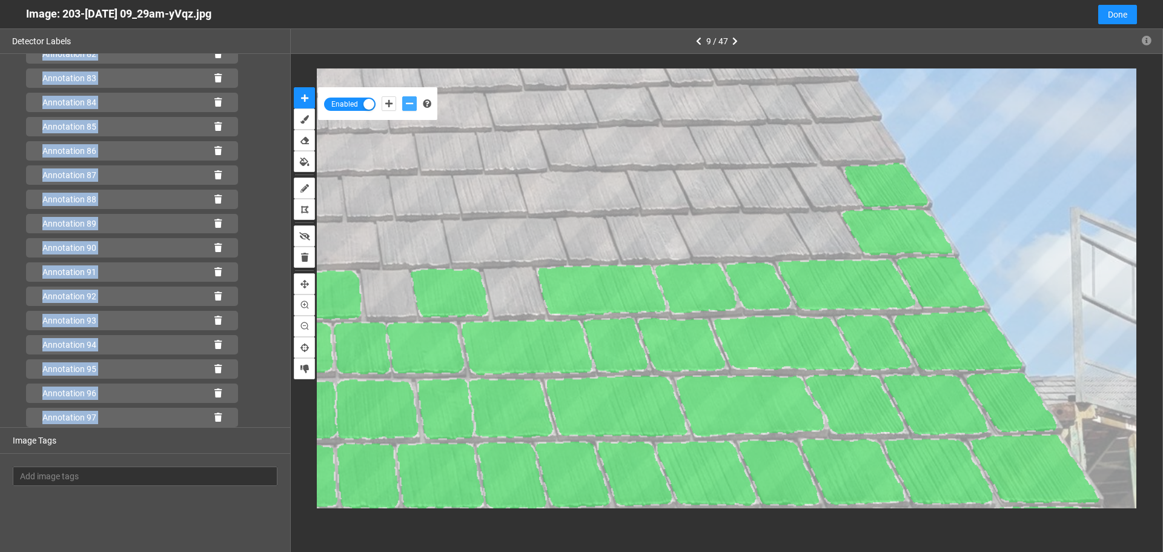
scroll to position [2081, 0]
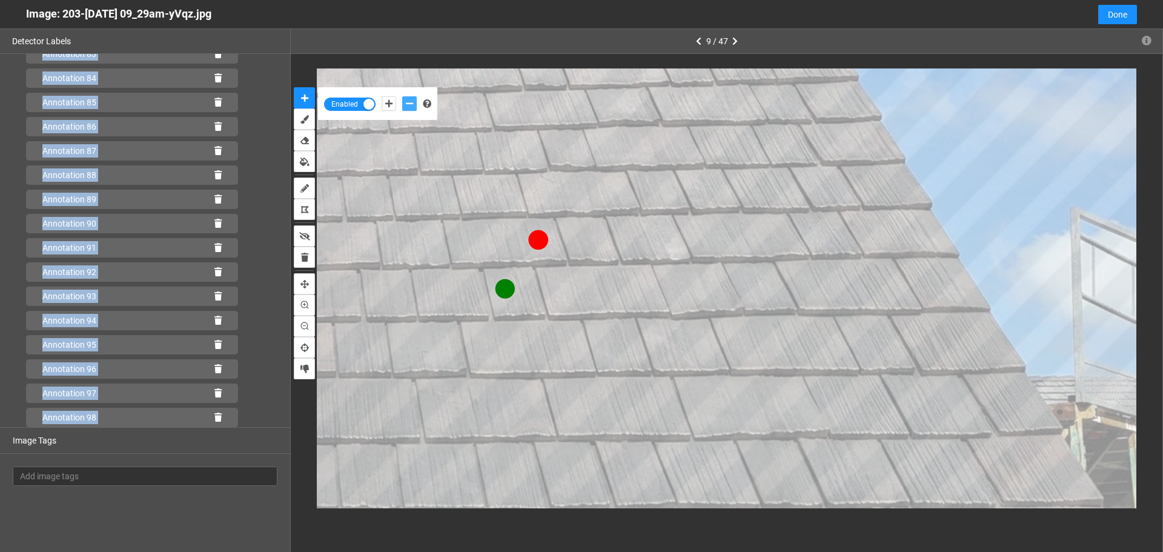
click at [402, 96] on button "add-negative-points" at bounding box center [409, 103] width 15 height 15
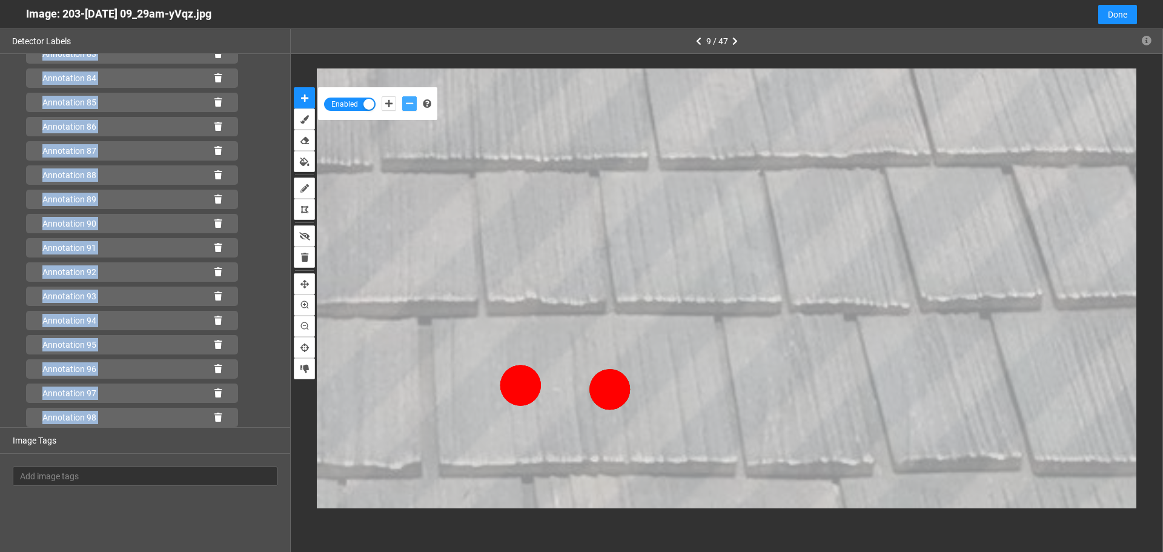
click at [402, 96] on button "add-negative-points" at bounding box center [409, 103] width 15 height 15
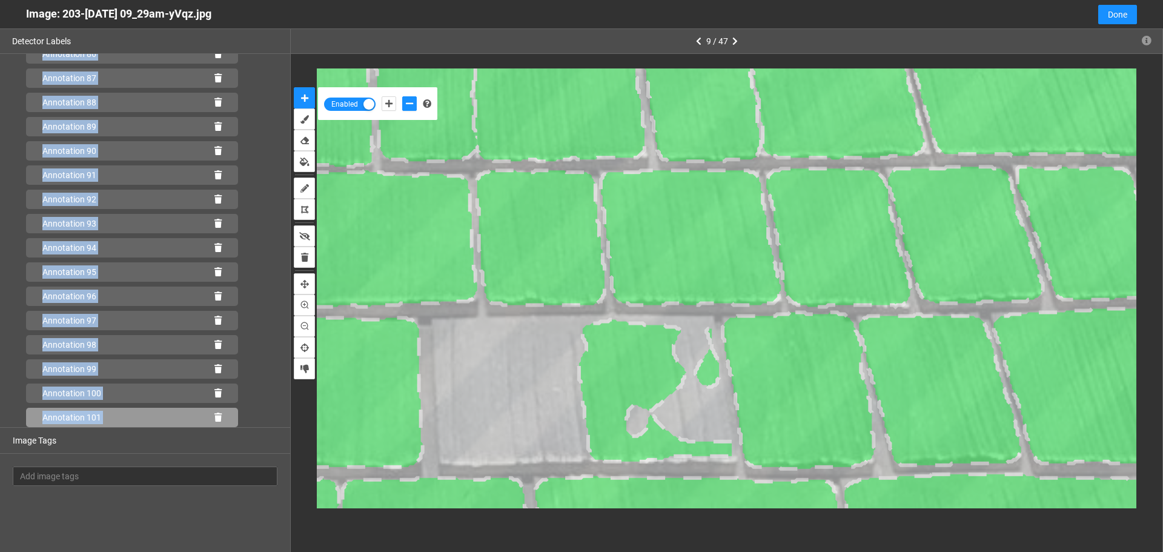
click at [214, 417] on icon at bounding box center [217, 417] width 7 height 8
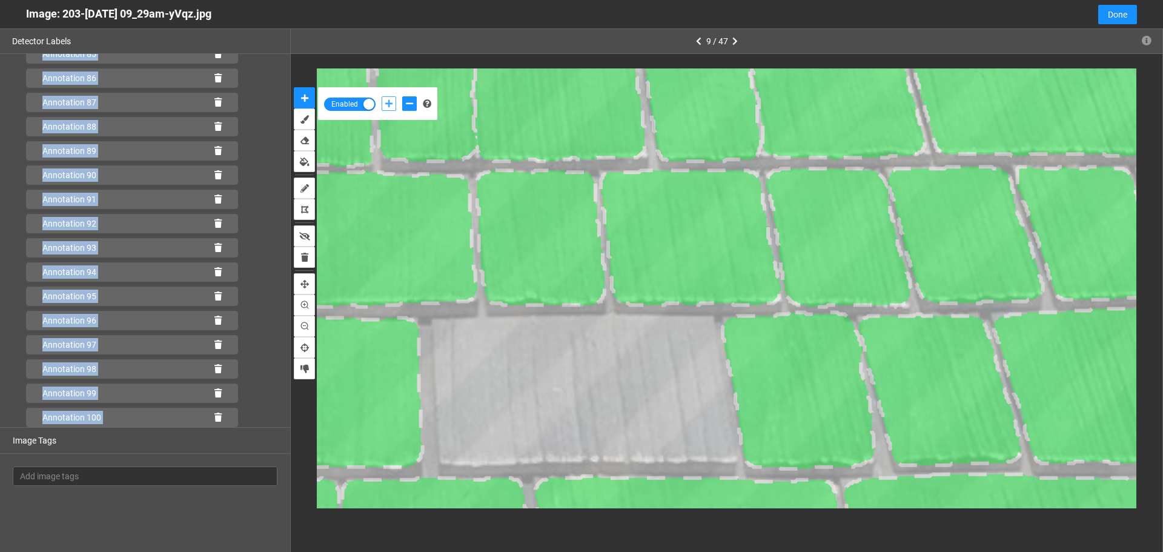
click at [384, 103] on button "add-positive-points" at bounding box center [388, 103] width 15 height 15
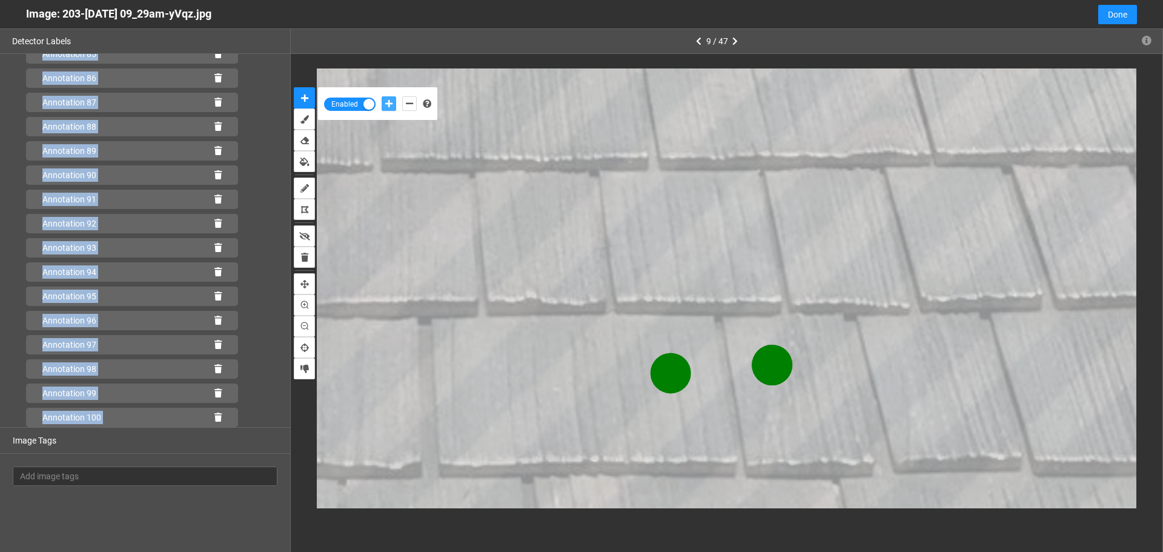
click at [381, 96] on button "add-positive-points" at bounding box center [388, 103] width 15 height 15
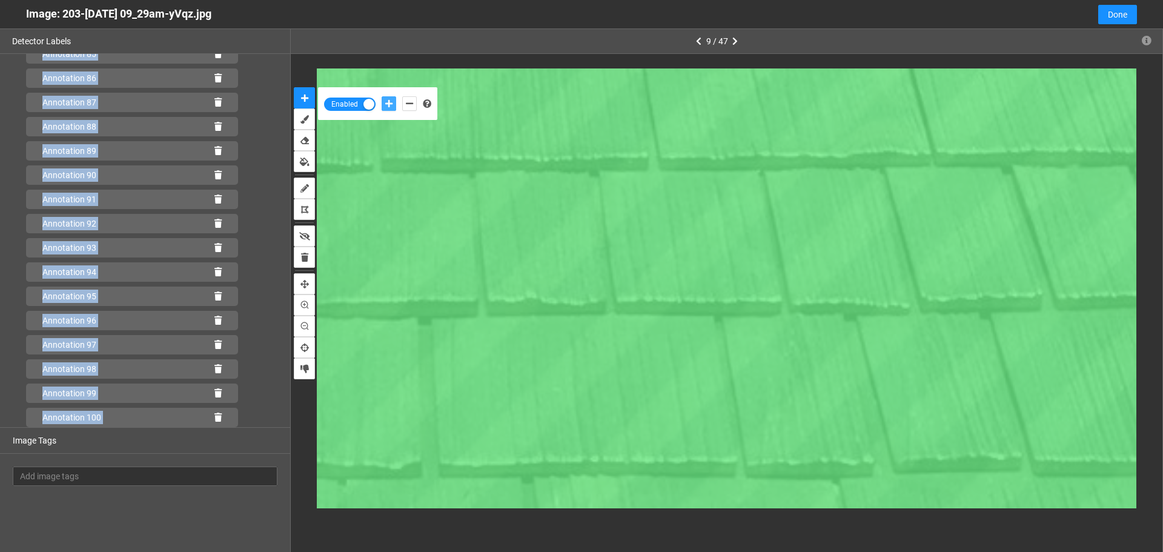
scroll to position [2154, 0]
click at [214, 417] on icon at bounding box center [217, 417] width 7 height 8
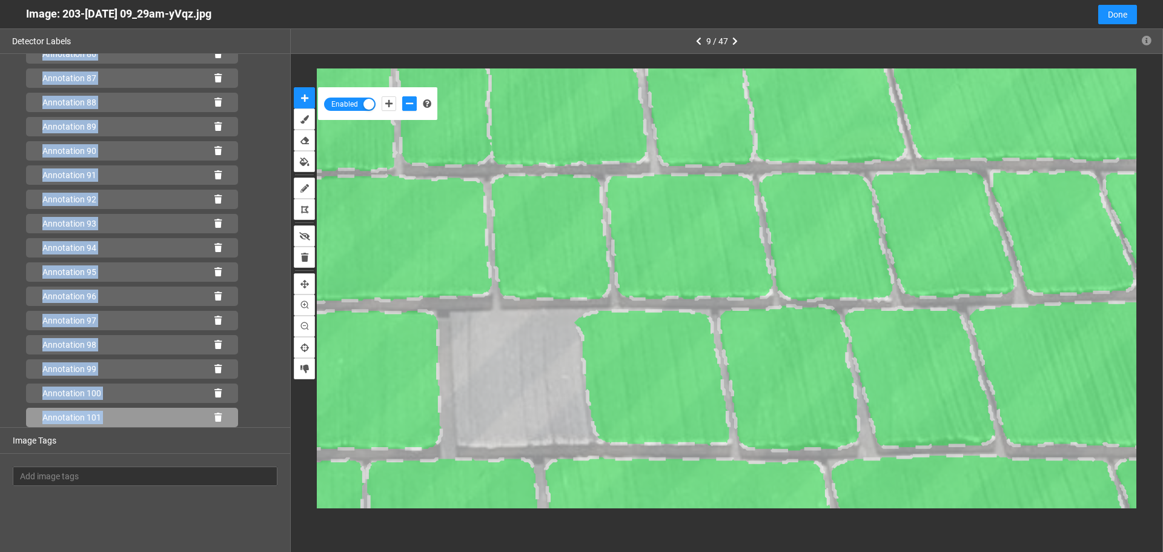
click at [214, 416] on icon at bounding box center [217, 417] width 7 height 8
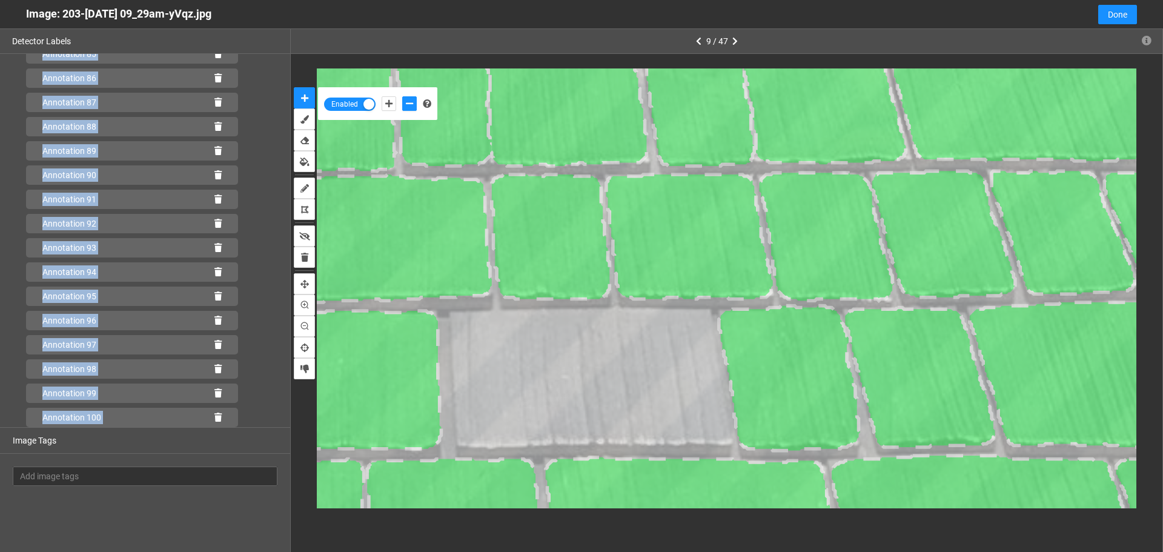
scroll to position [2130, 0]
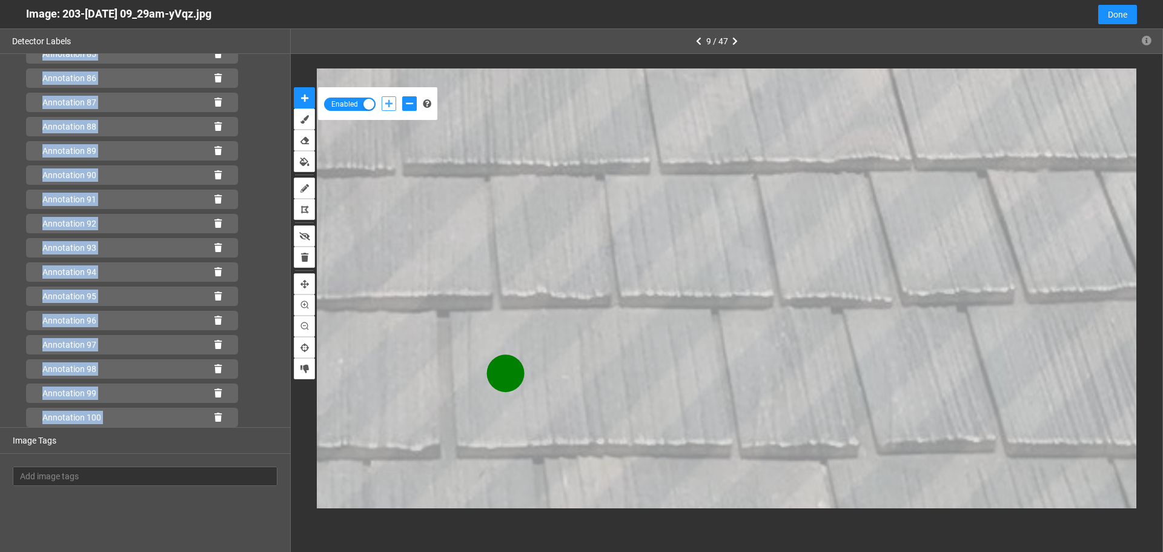
click at [388, 101] on icon "add-positive-points" at bounding box center [388, 103] width 7 height 8
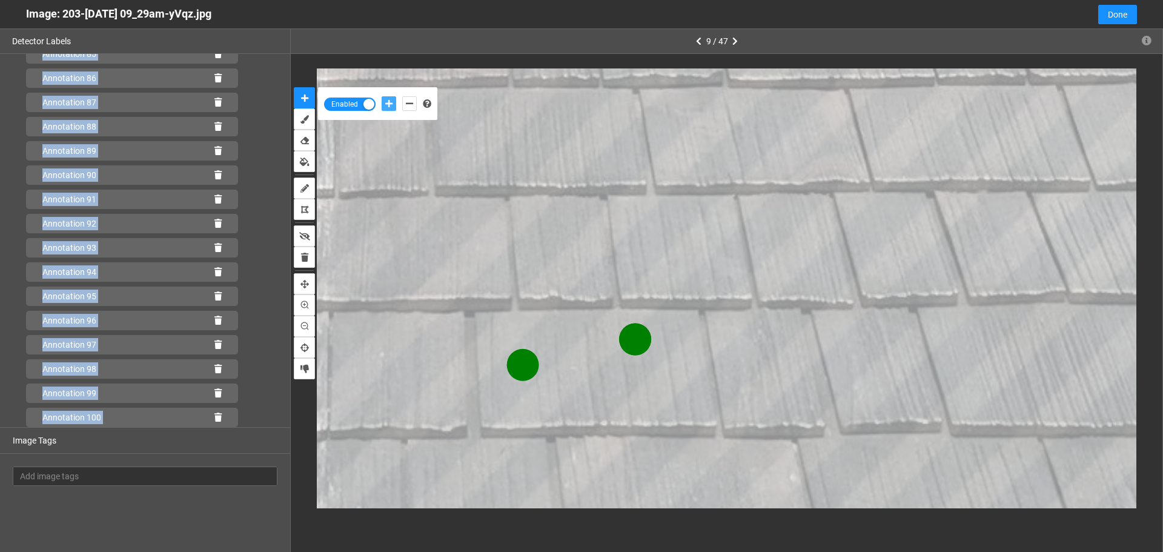
click at [381, 96] on button "add-positive-points" at bounding box center [388, 103] width 15 height 15
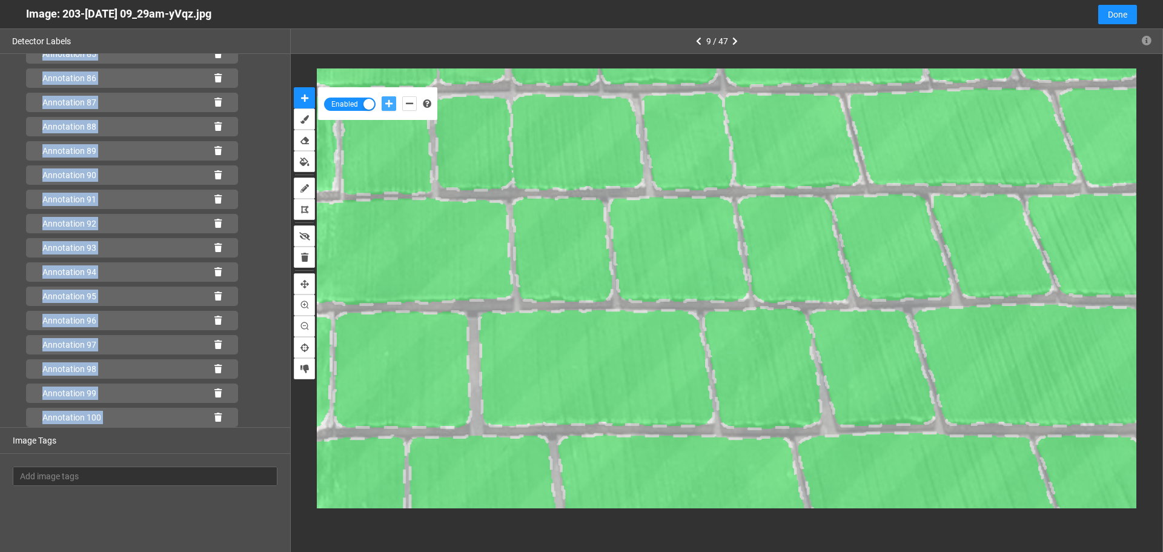
scroll to position [2154, 0]
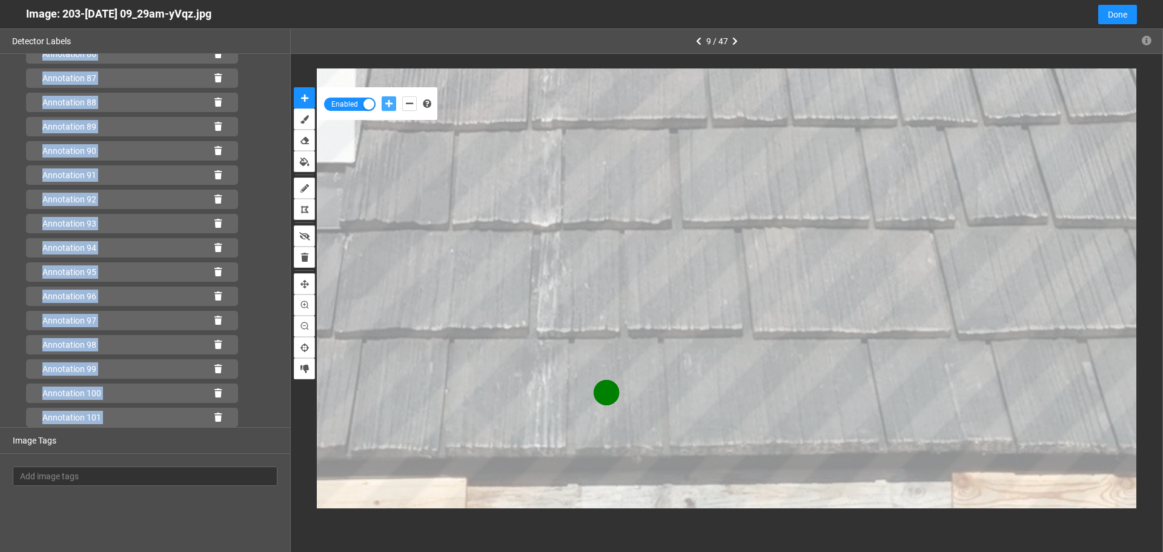
click at [381, 96] on button "add-positive-points" at bounding box center [388, 103] width 15 height 15
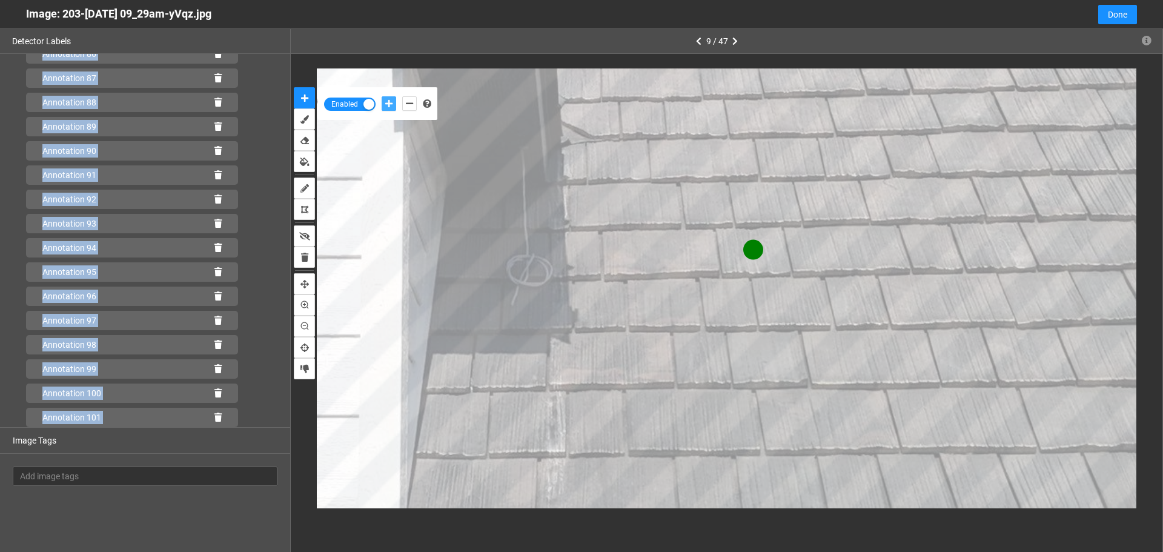
click at [381, 96] on button "add-positive-points" at bounding box center [388, 103] width 15 height 15
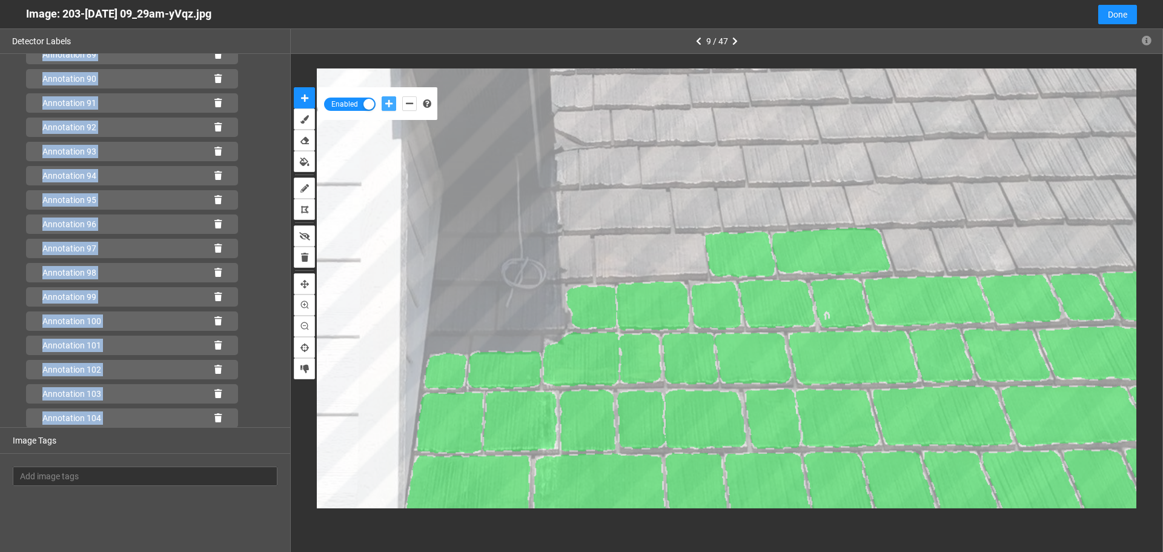
scroll to position [2227, 0]
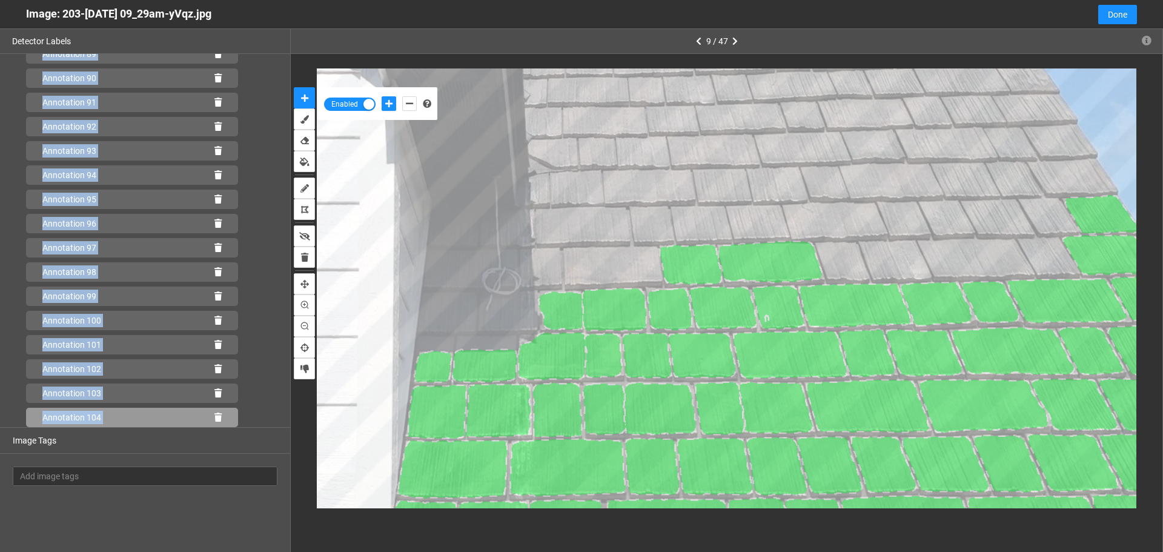
click at [214, 418] on icon at bounding box center [217, 417] width 7 height 8
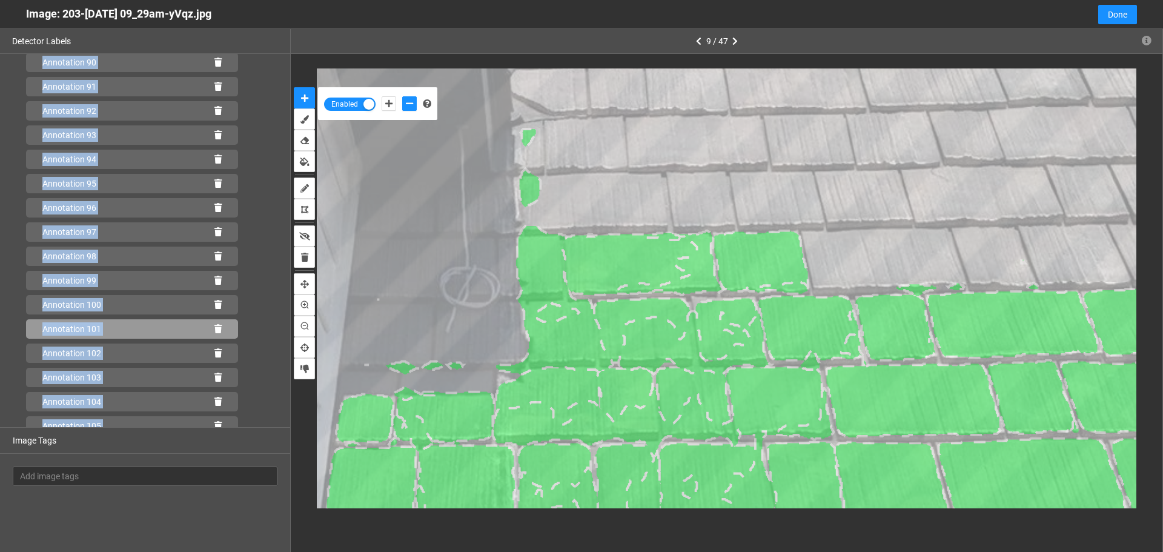
scroll to position [2251, 0]
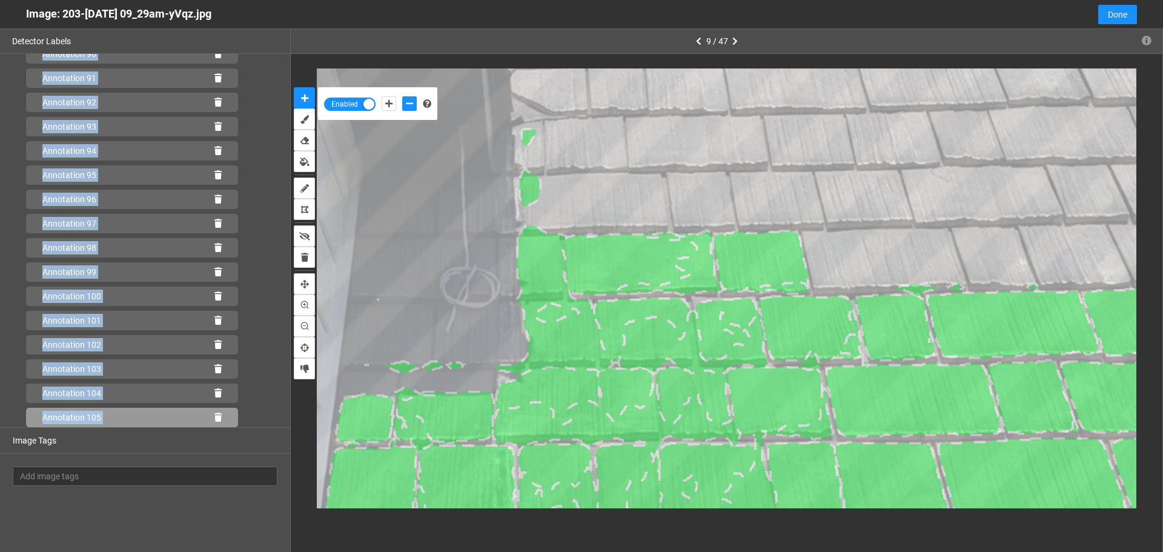
click at [214, 418] on icon at bounding box center [217, 417] width 7 height 8
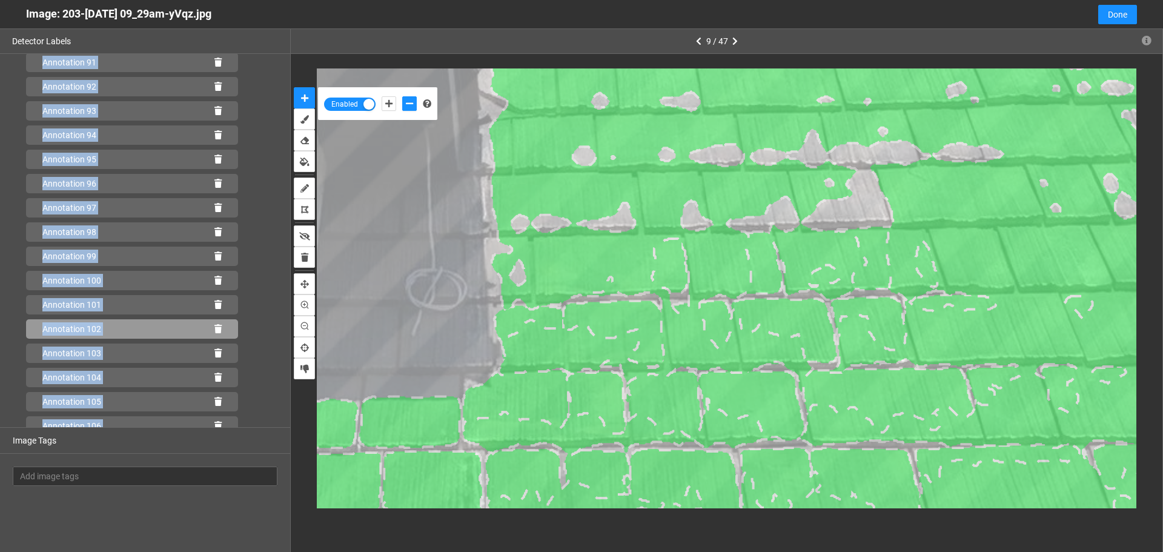
scroll to position [2275, 0]
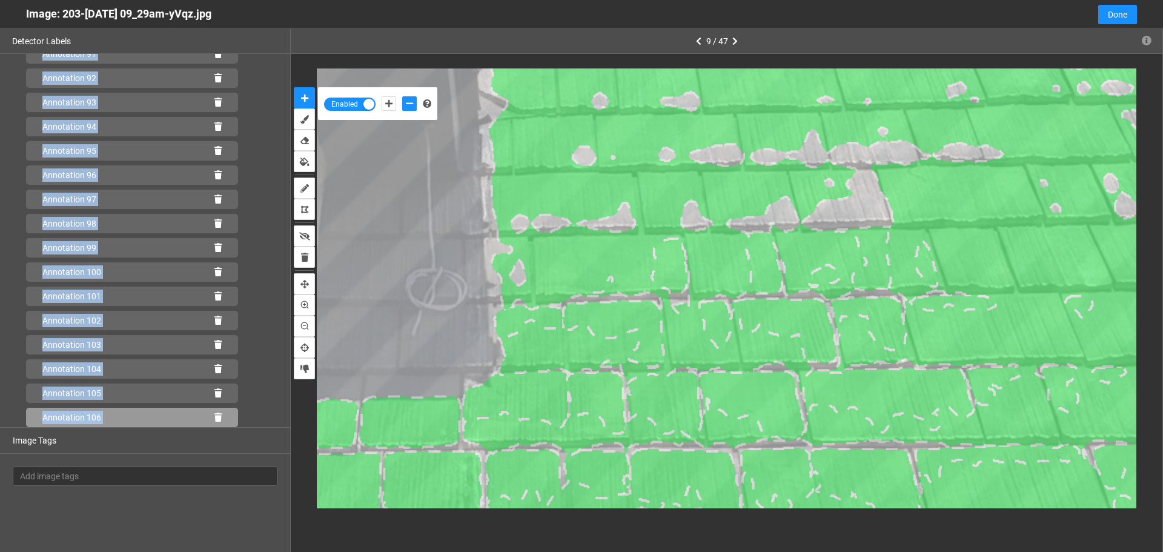
click at [214, 415] on icon at bounding box center [217, 417] width 7 height 8
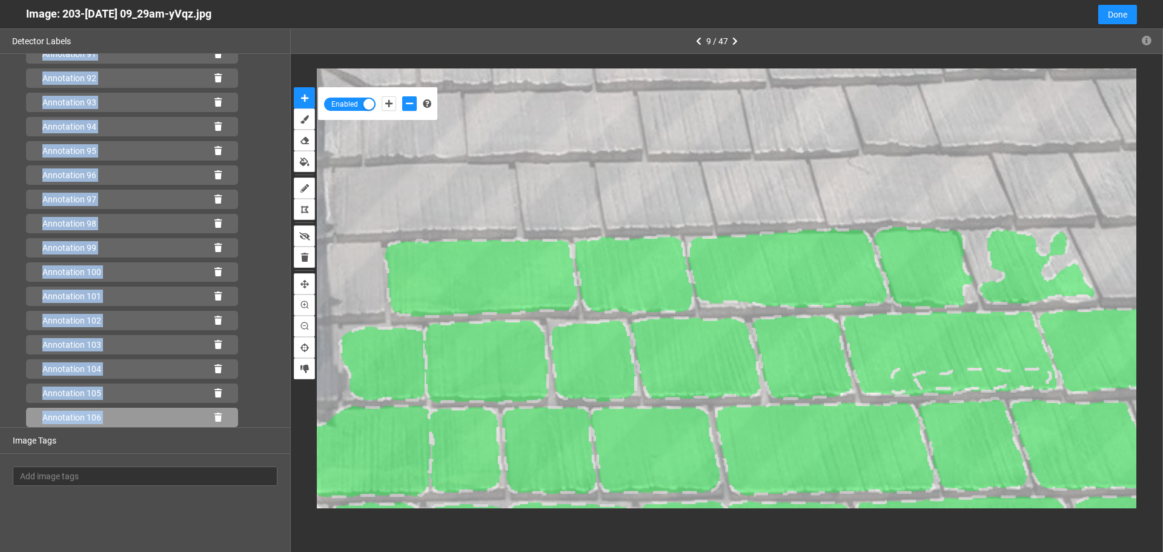
click at [214, 416] on icon at bounding box center [217, 417] width 7 height 8
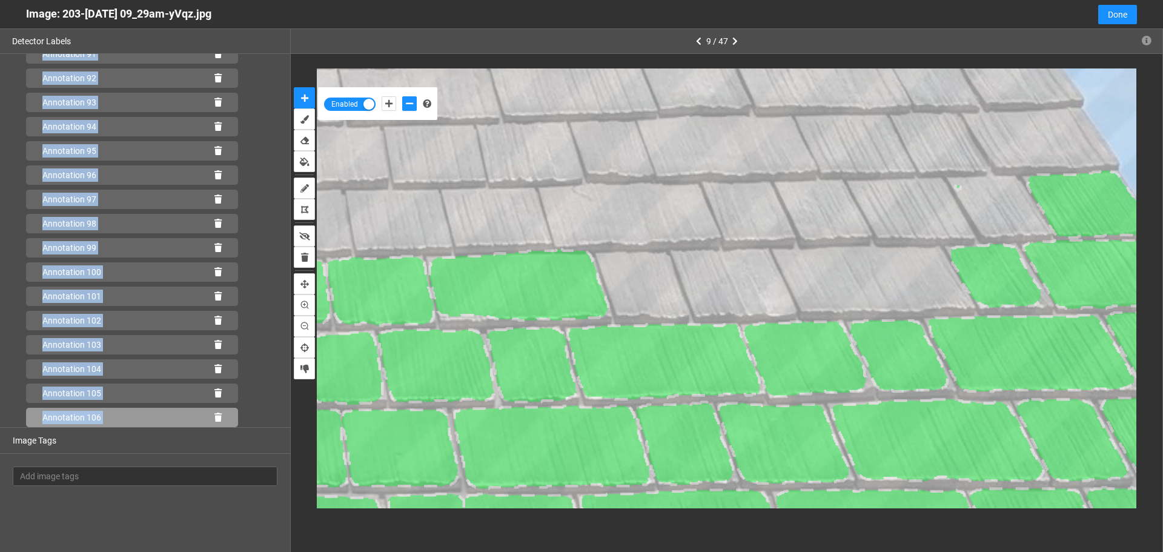
click at [214, 415] on icon at bounding box center [217, 417] width 7 height 8
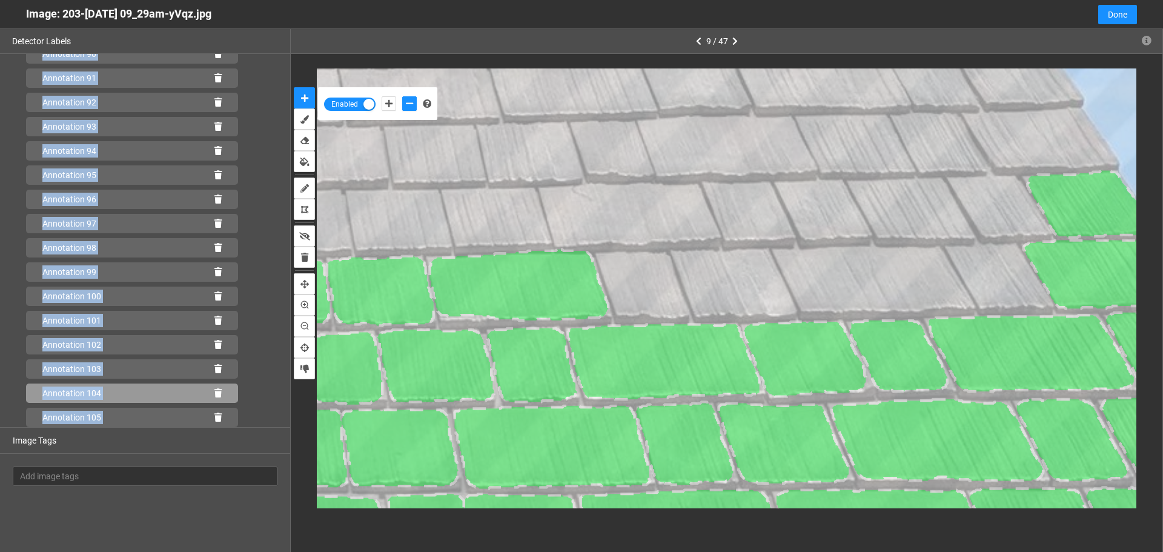
scroll to position [2251, 0]
click at [386, 109] on button "add-positive-points" at bounding box center [388, 103] width 15 height 15
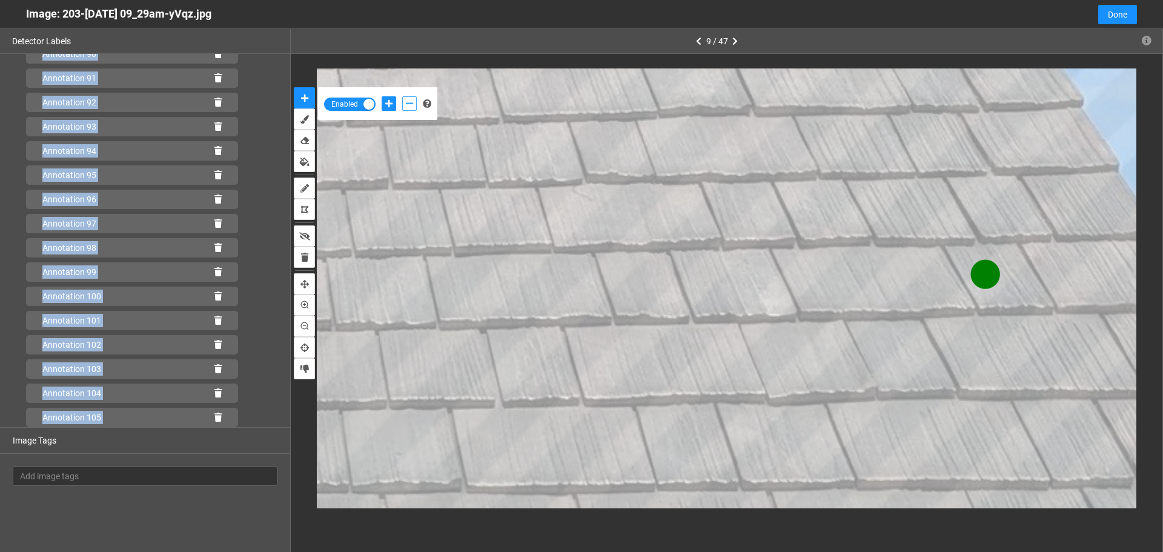
click at [411, 105] on icon "add-negative-points" at bounding box center [409, 103] width 7 height 8
click at [402, 96] on button "add-negative-points" at bounding box center [409, 103] width 15 height 15
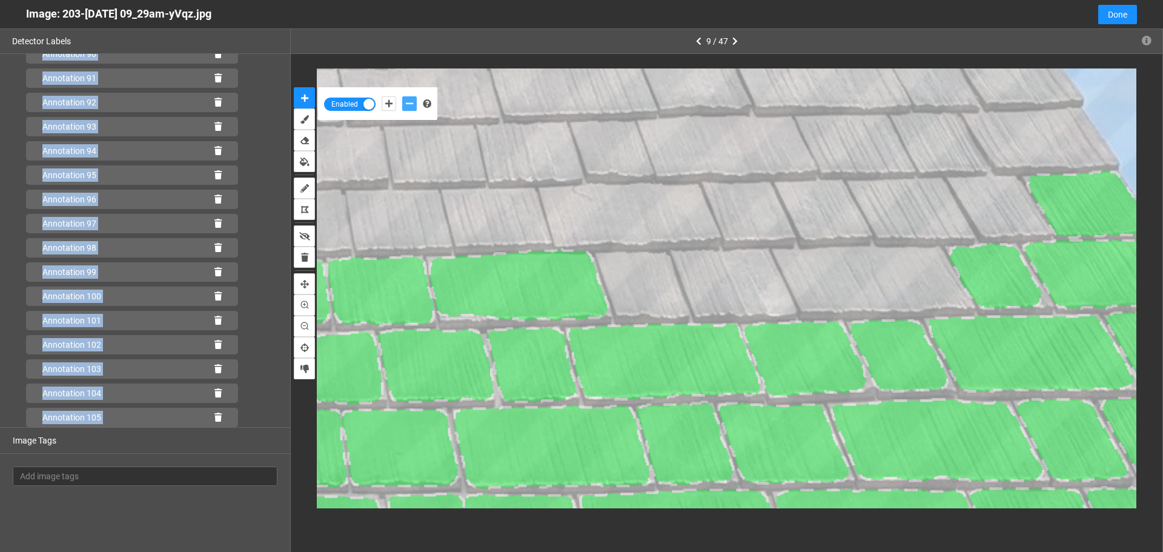
scroll to position [2275, 0]
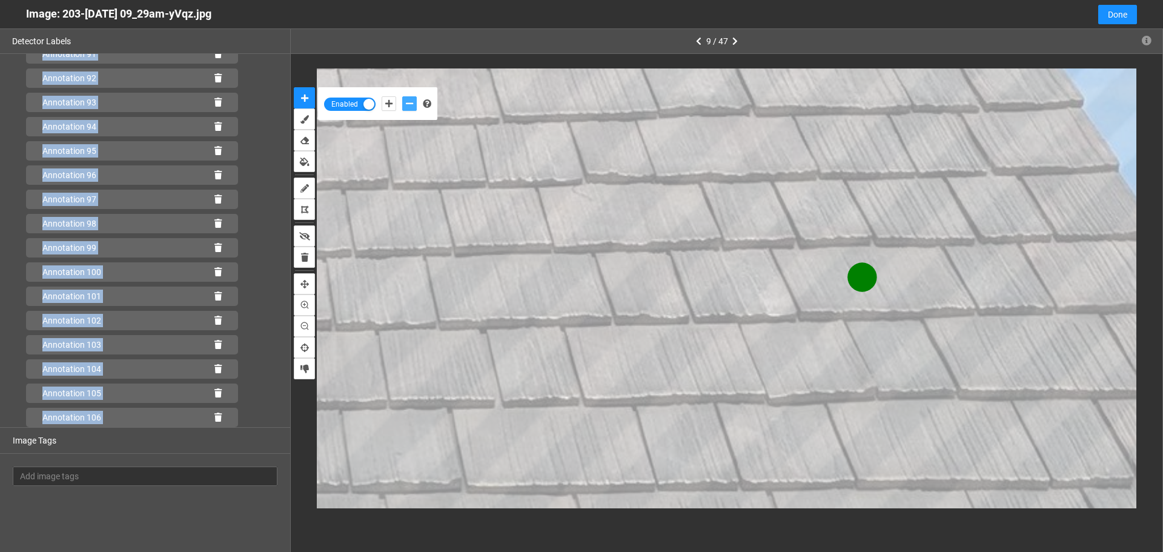
click at [402, 96] on button "add-negative-points" at bounding box center [409, 103] width 15 height 15
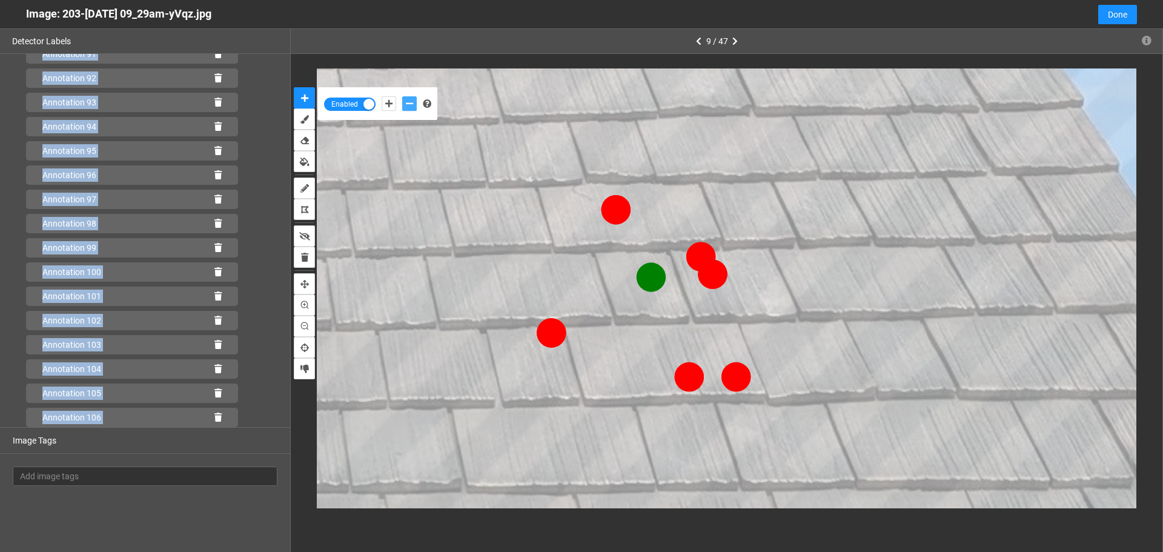
click at [402, 96] on button "add-negative-points" at bounding box center [409, 103] width 15 height 15
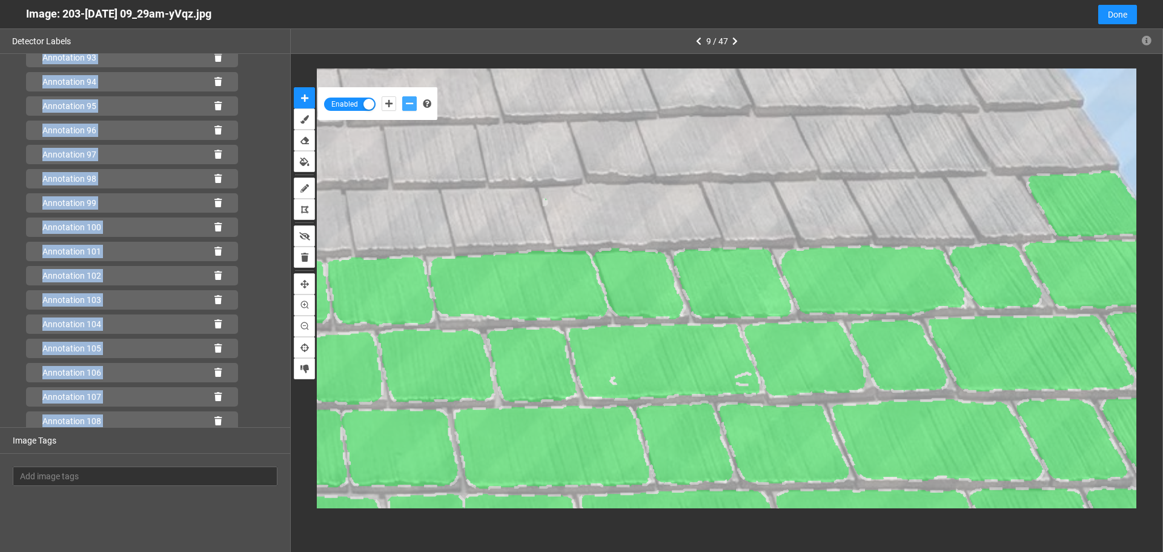
scroll to position [2348, 0]
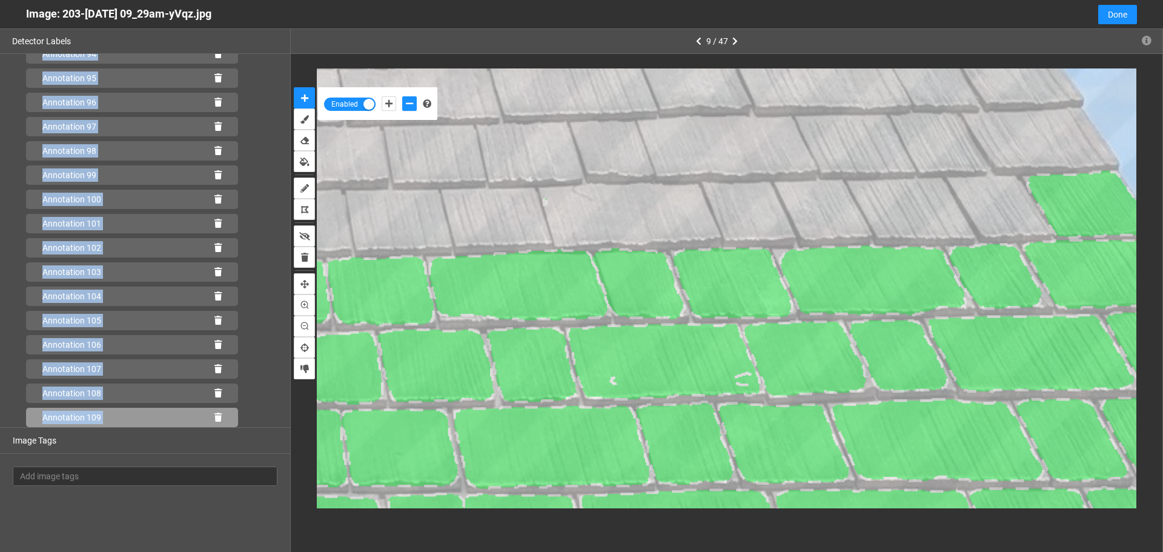
drag, startPoint x: 215, startPoint y: 416, endPoint x: 220, endPoint y: 386, distance: 30.2
click at [215, 415] on div "Annotation 109" at bounding box center [132, 417] width 212 height 19
click at [214, 415] on icon at bounding box center [217, 417] width 7 height 8
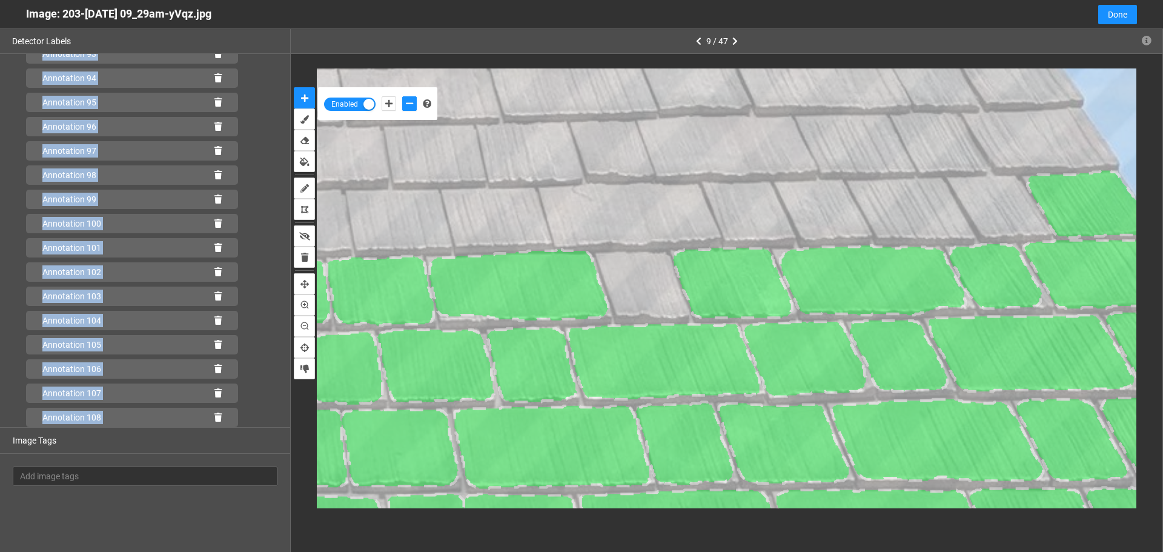
scroll to position [2323, 0]
drag, startPoint x: 390, startPoint y: 103, endPoint x: 626, endPoint y: 246, distance: 276.0
click at [390, 104] on icon "add-positive-points" at bounding box center [388, 103] width 7 height 8
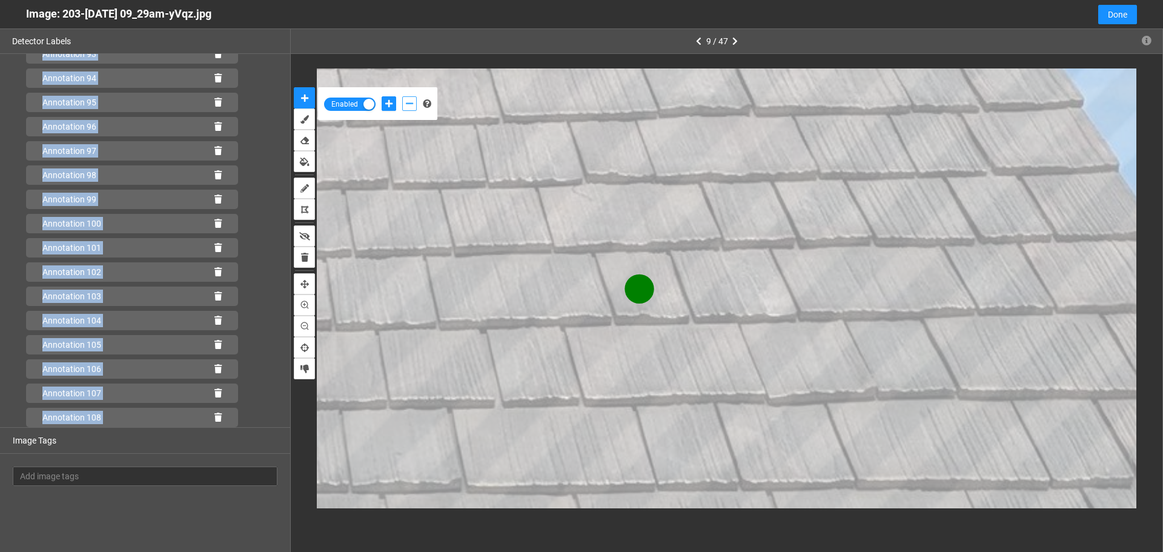
click at [414, 104] on button "add-negative-points" at bounding box center [409, 103] width 15 height 15
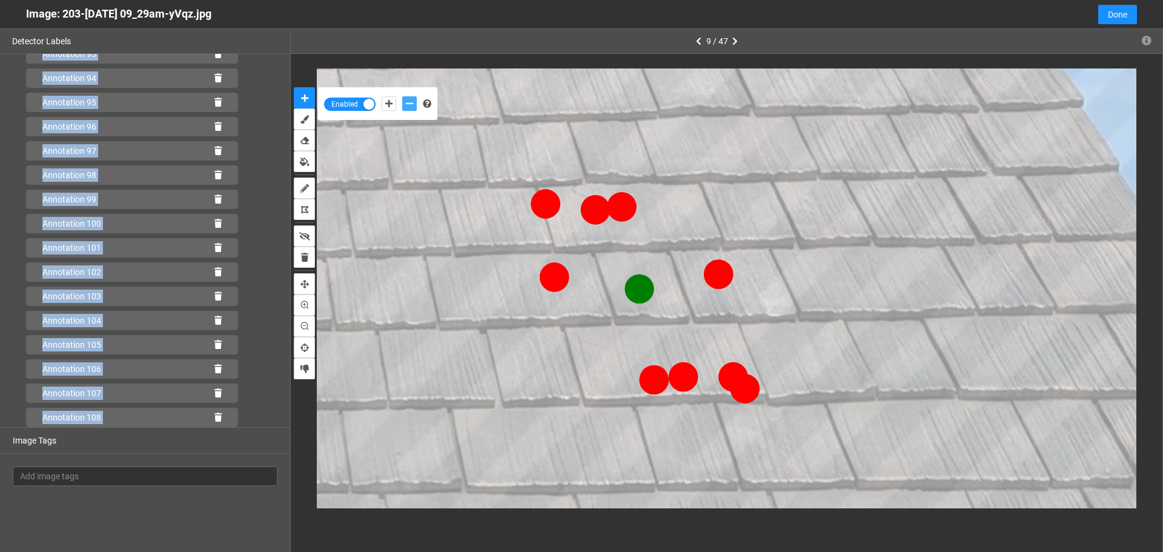
click at [402, 96] on button "add-negative-points" at bounding box center [409, 103] width 15 height 15
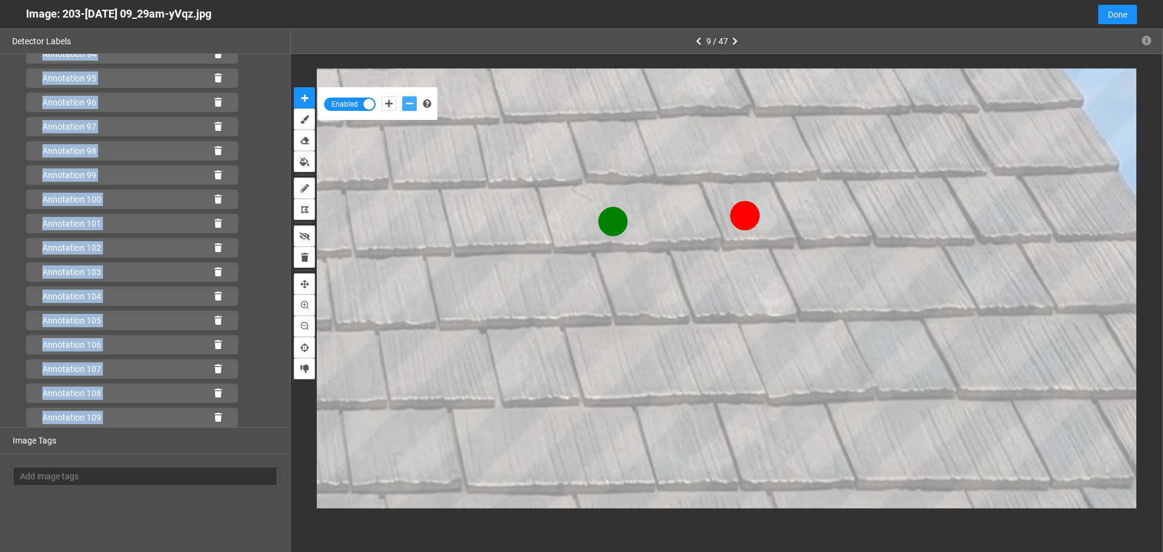
click at [402, 96] on button "add-negative-points" at bounding box center [409, 103] width 15 height 15
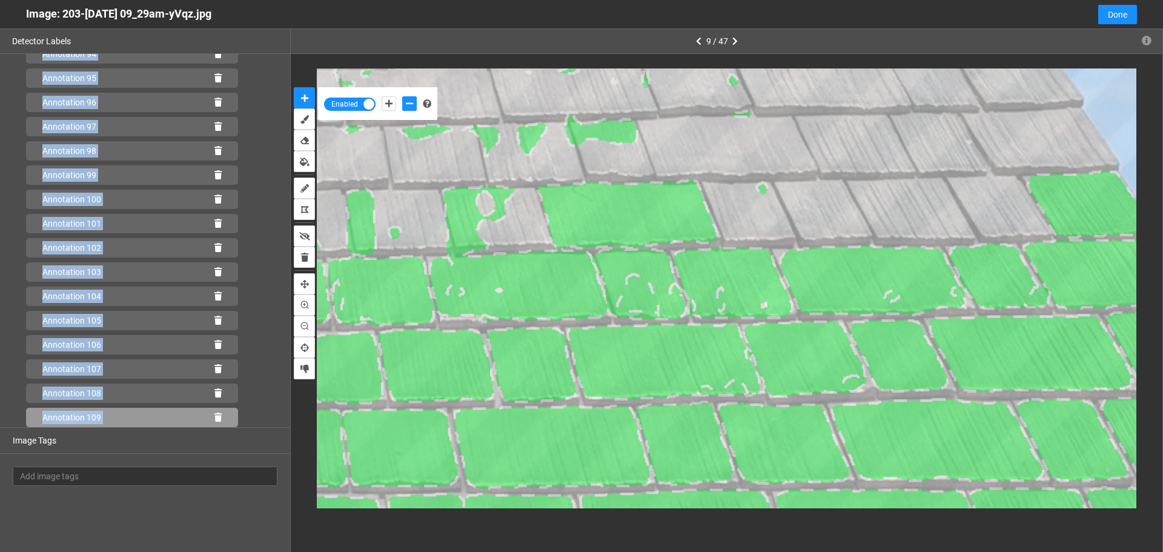
click at [214, 415] on icon at bounding box center [217, 417] width 7 height 8
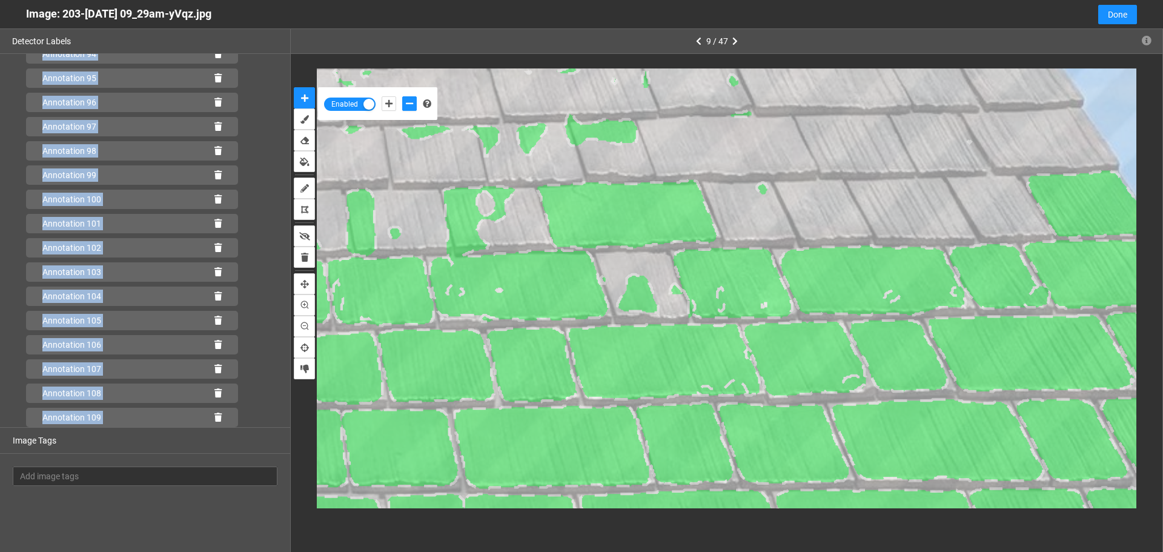
click at [214, 415] on icon at bounding box center [217, 417] width 7 height 8
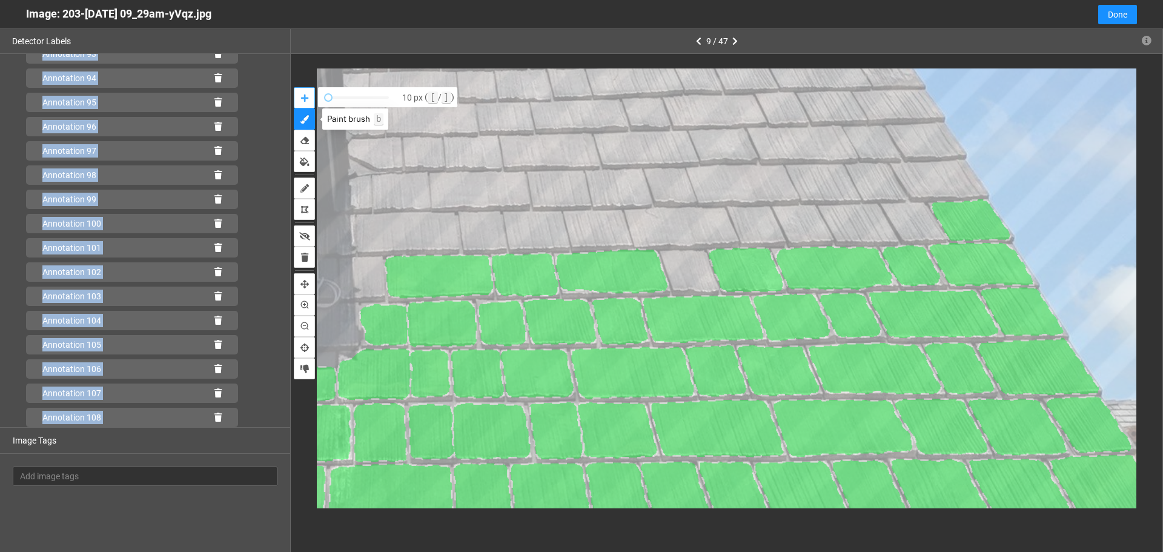
click at [301, 101] on icon "auto-mask" at bounding box center [304, 98] width 7 height 8
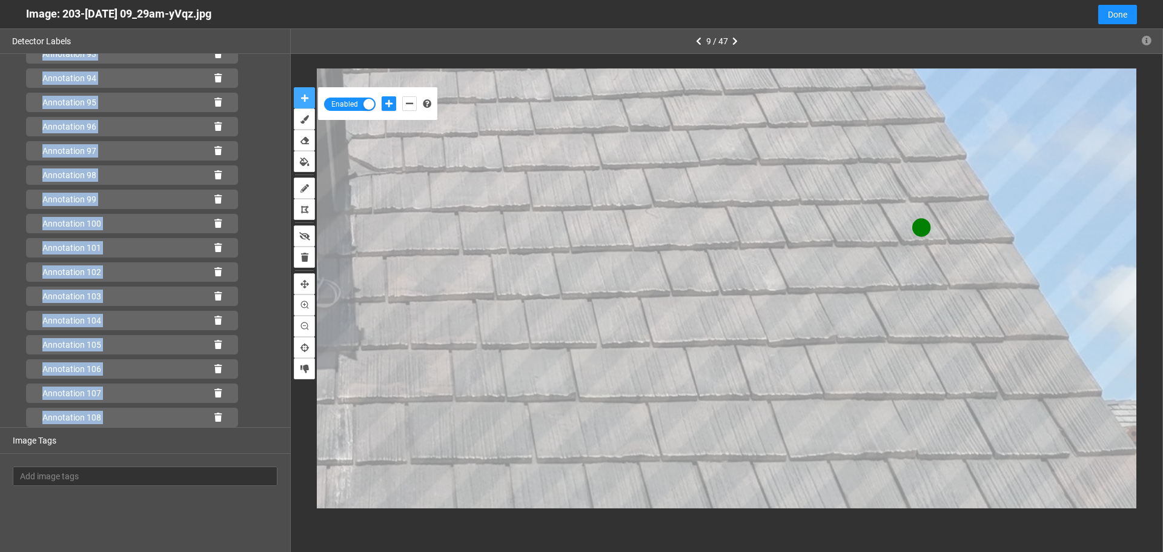
click at [294, 87] on button "auto-mask" at bounding box center [304, 97] width 21 height 21
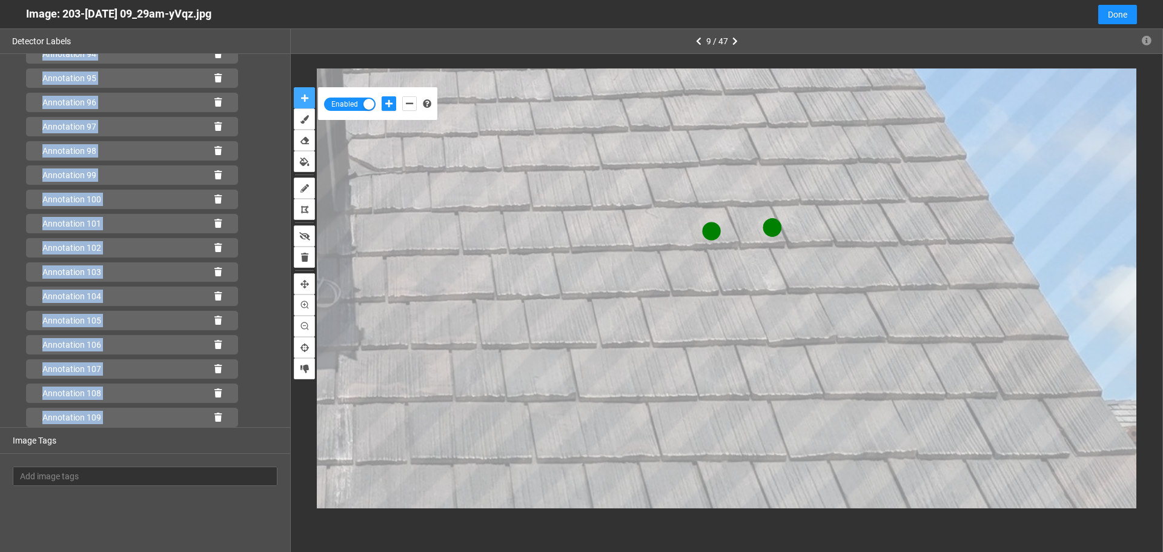
click at [294, 87] on button "auto-mask" at bounding box center [304, 97] width 21 height 21
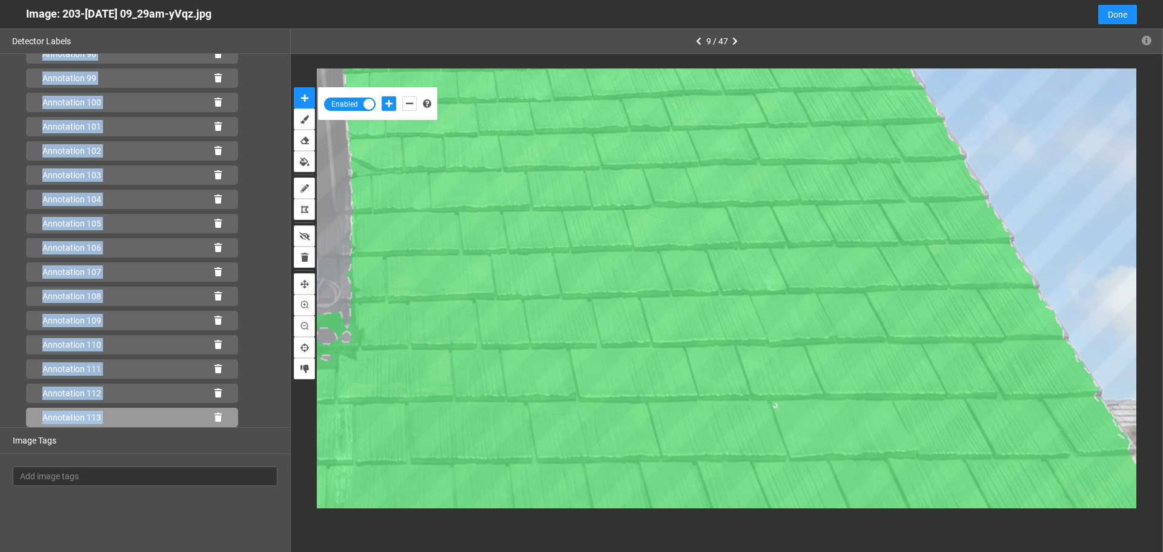
click at [214, 414] on icon at bounding box center [217, 417] width 7 height 8
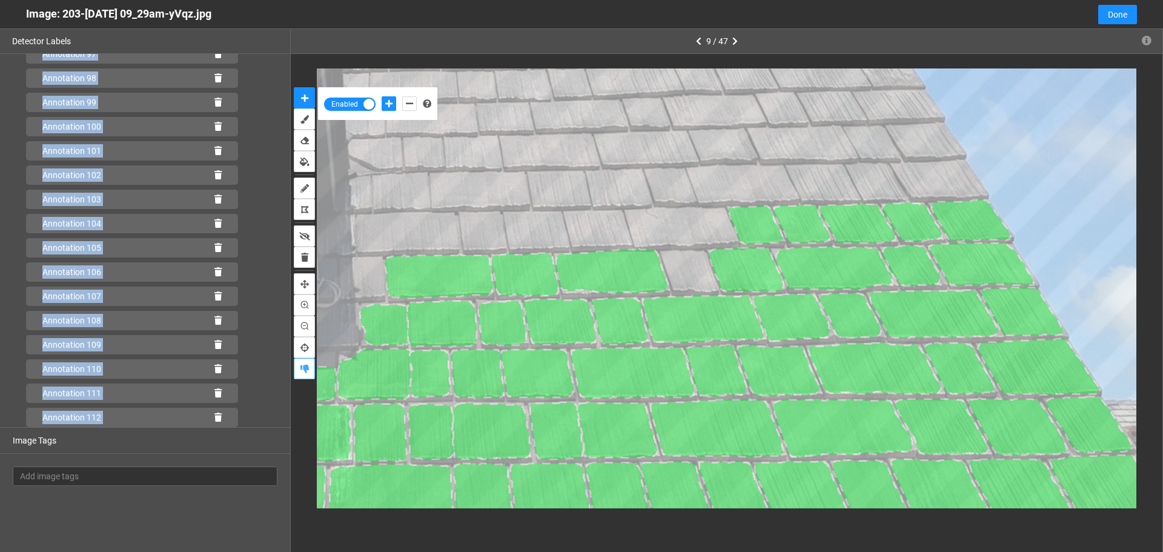
scroll to position [2420, 0]
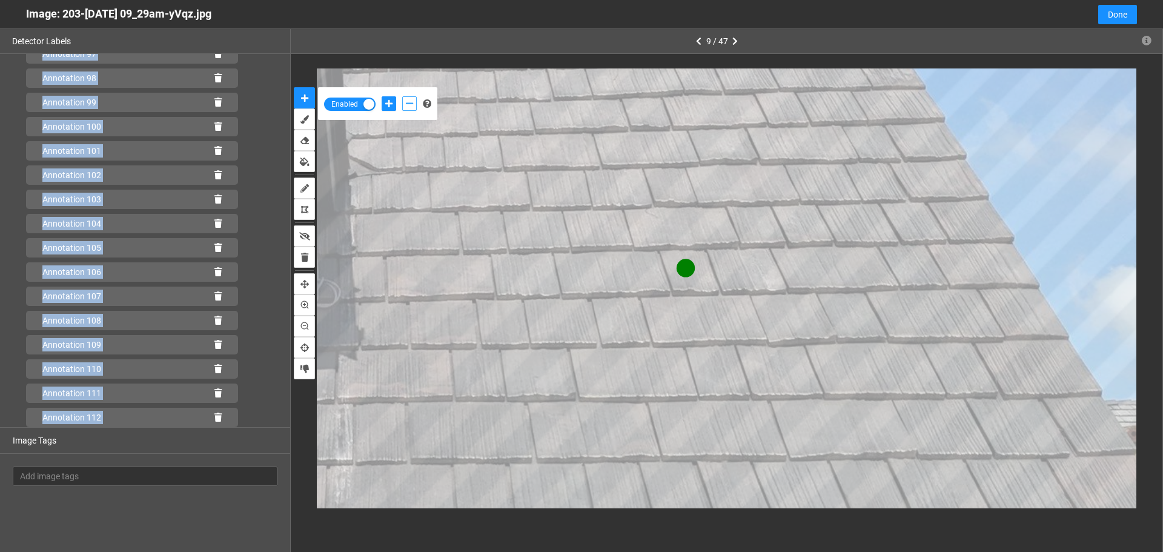
click at [409, 102] on icon "add-negative-points" at bounding box center [409, 103] width 7 height 8
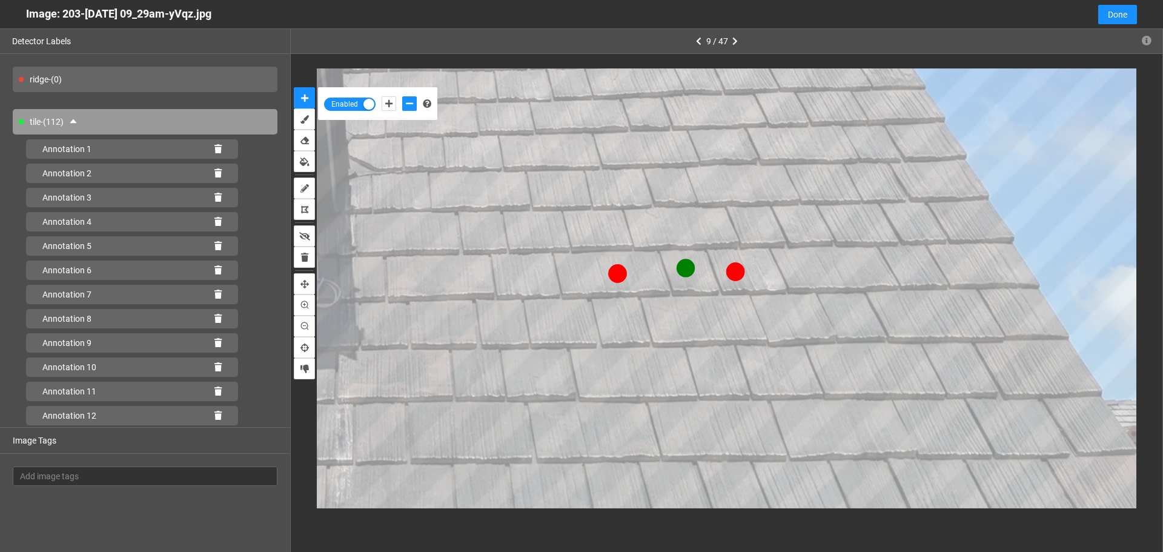
scroll to position [2420, 0]
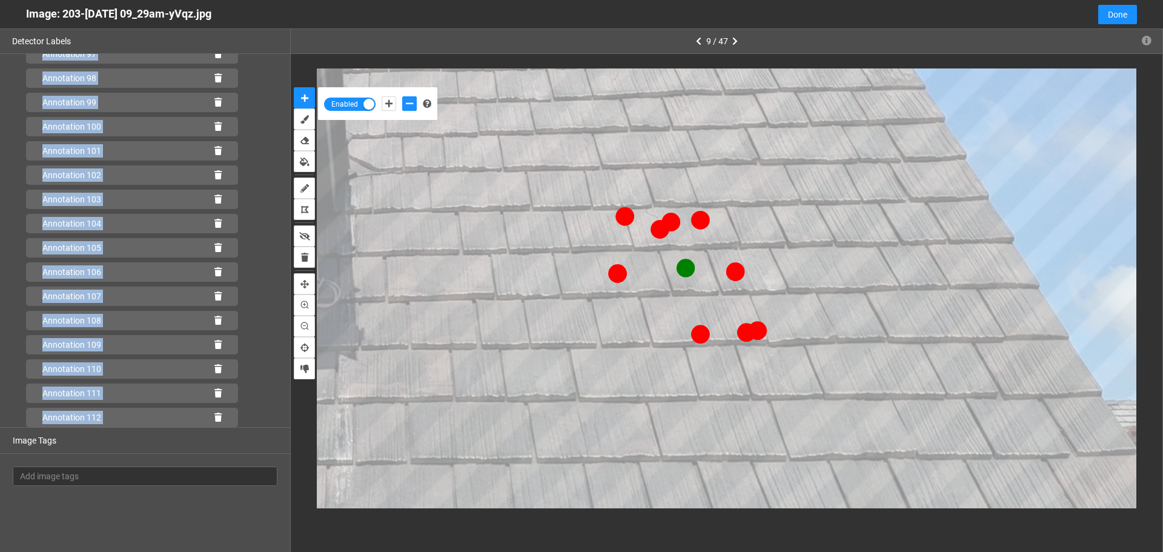
click at [402, 96] on button "add-negative-points" at bounding box center [409, 103] width 15 height 15
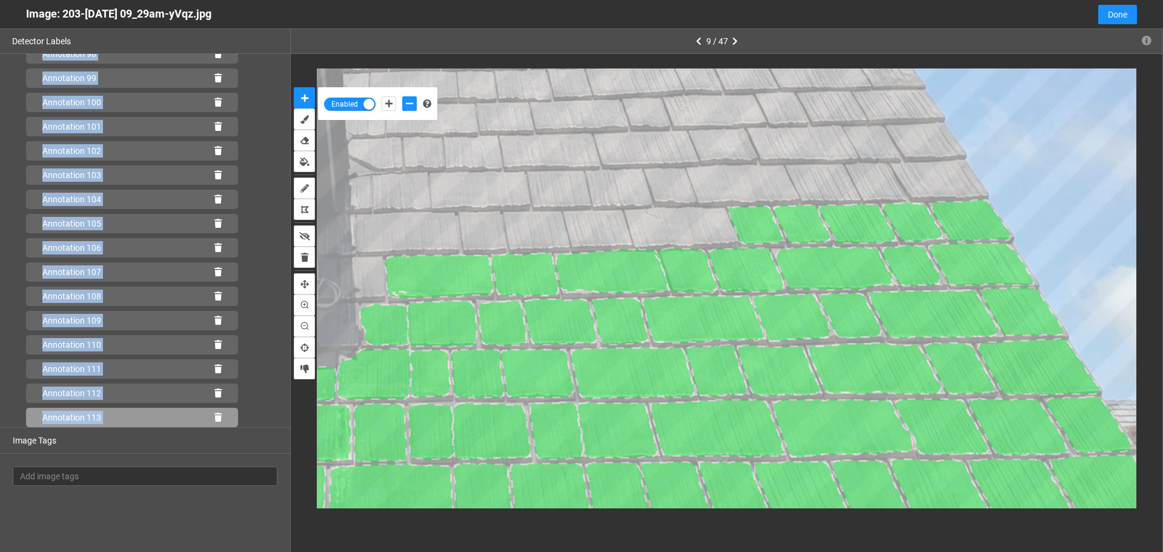
click at [214, 417] on icon at bounding box center [217, 417] width 7 height 8
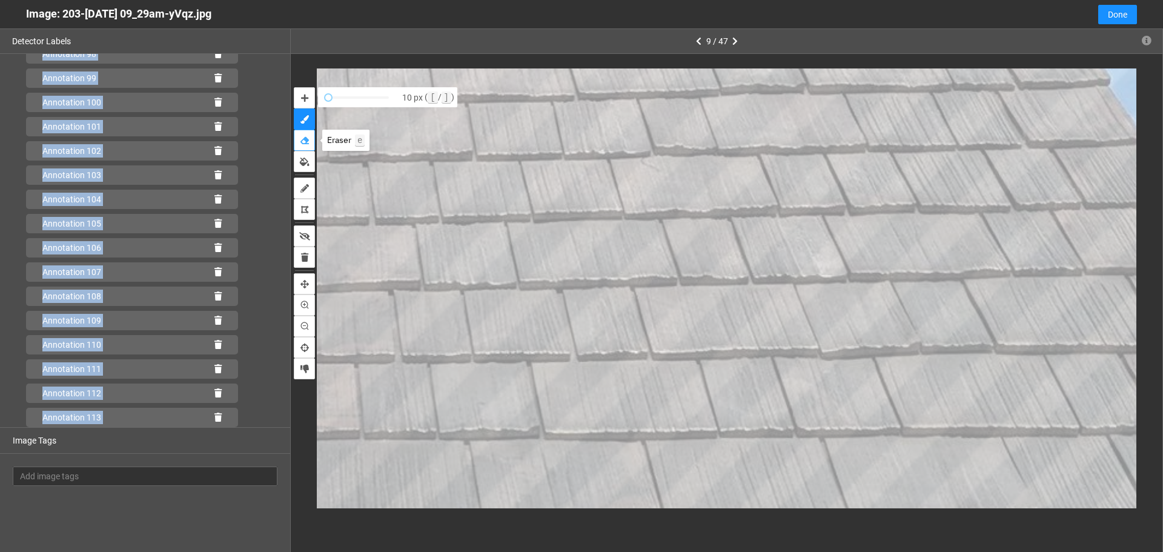
click at [307, 136] on icon "erase" at bounding box center [304, 140] width 8 height 8
click at [294, 130] on button "erase" at bounding box center [304, 140] width 21 height 21
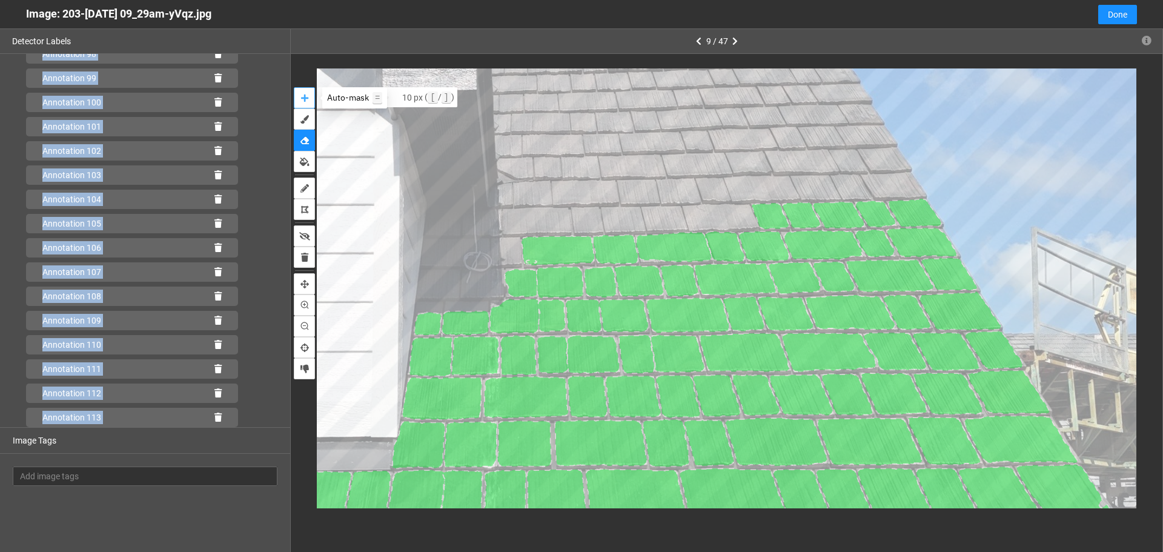
click at [303, 92] on button "auto-mask" at bounding box center [304, 97] width 21 height 21
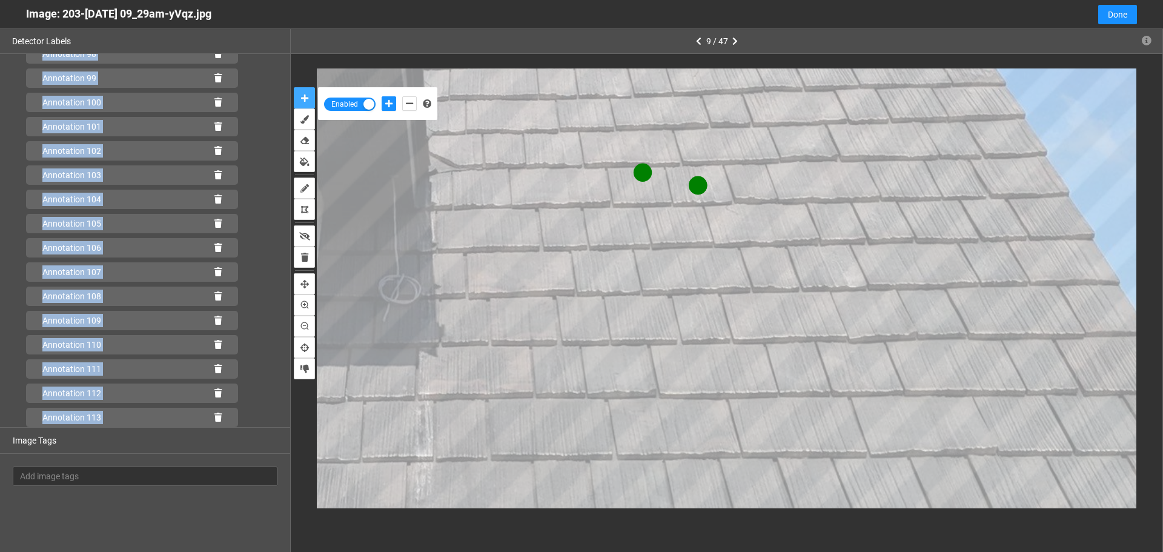
click at [294, 87] on button "auto-mask" at bounding box center [304, 97] width 21 height 21
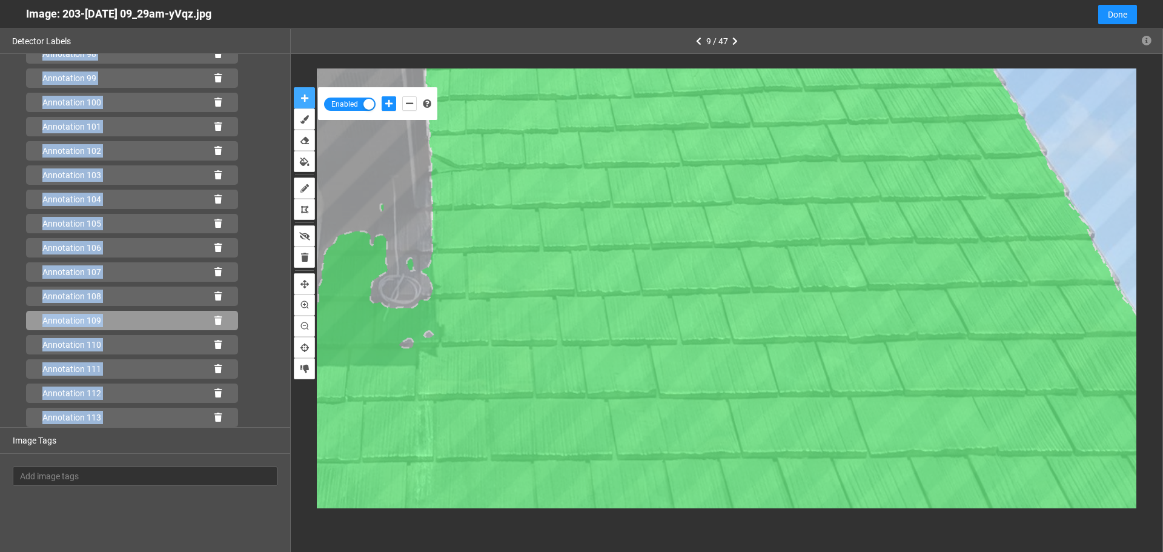
scroll to position [2469, 0]
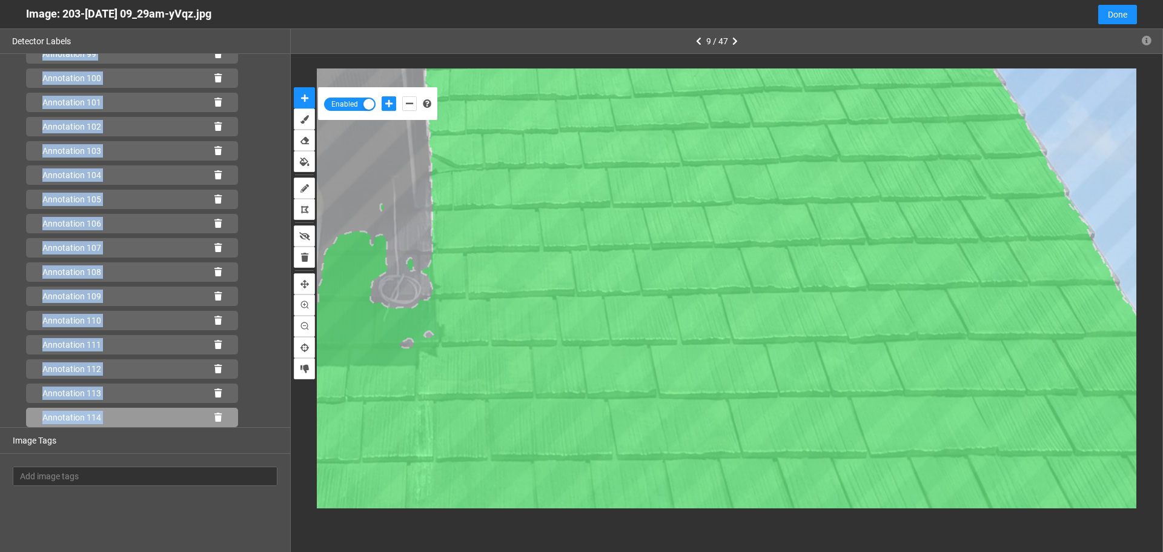
click at [214, 418] on icon at bounding box center [217, 417] width 7 height 8
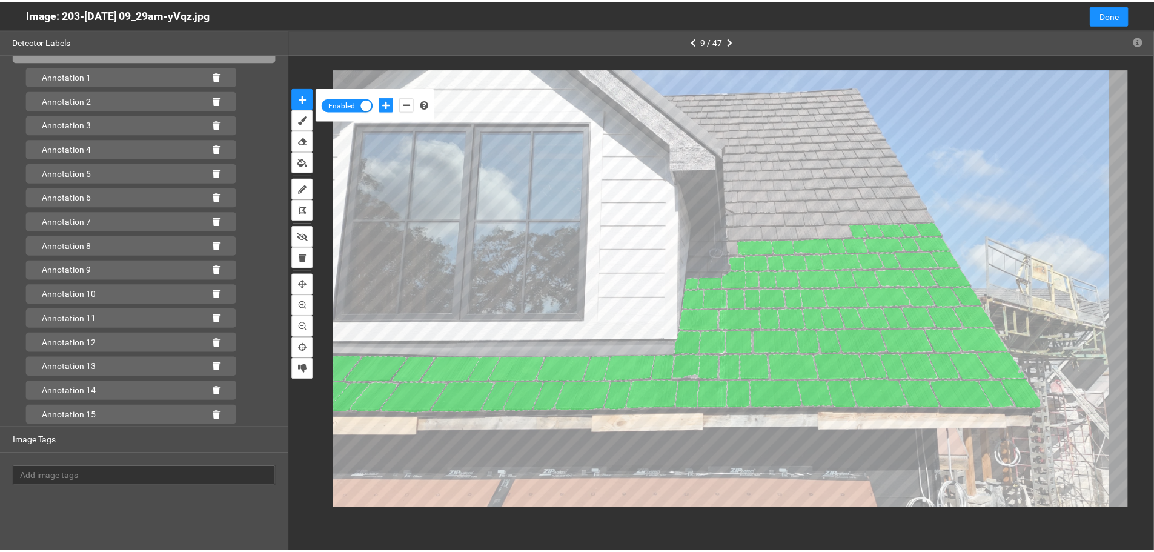
scroll to position [0, 0]
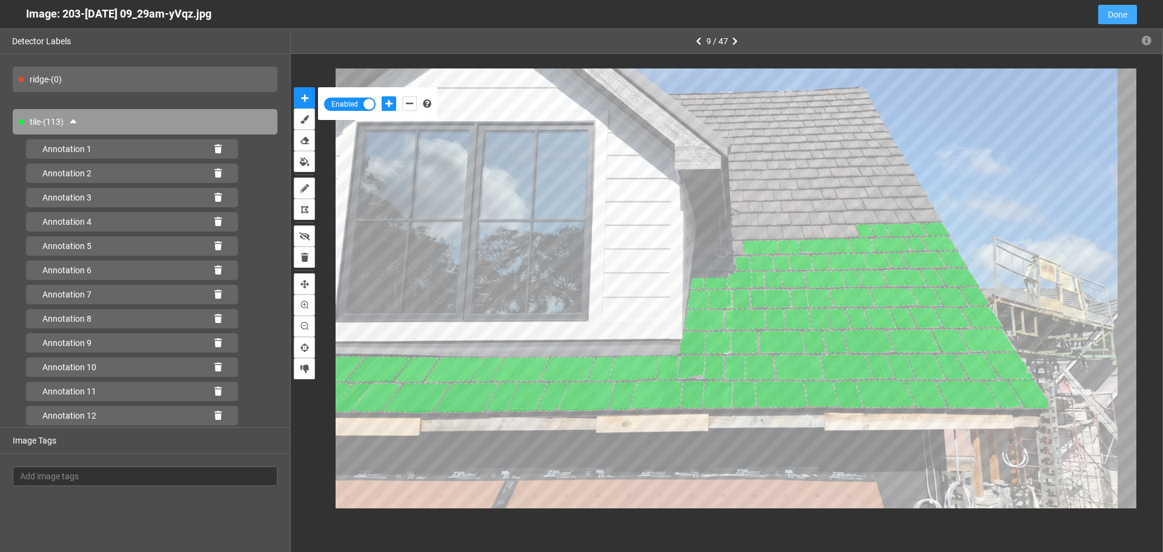
click at [1120, 14] on span "Done" at bounding box center [1117, 14] width 19 height 13
click at [1120, 14] on span "[PERSON_NAME]" at bounding box center [1130, 15] width 79 height 15
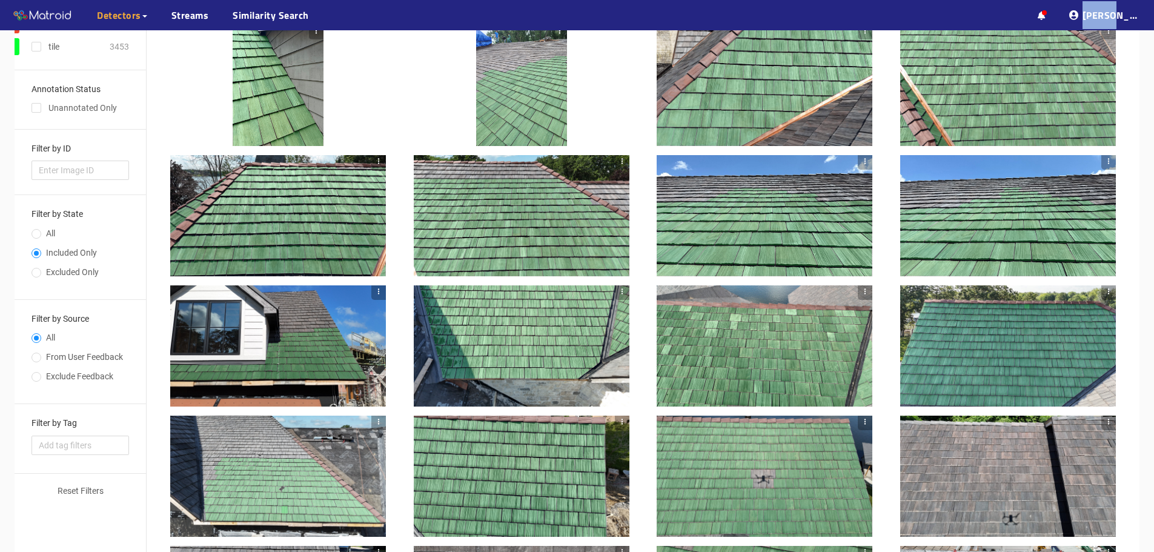
click at [296, 349] on div at bounding box center [278, 345] width 216 height 121
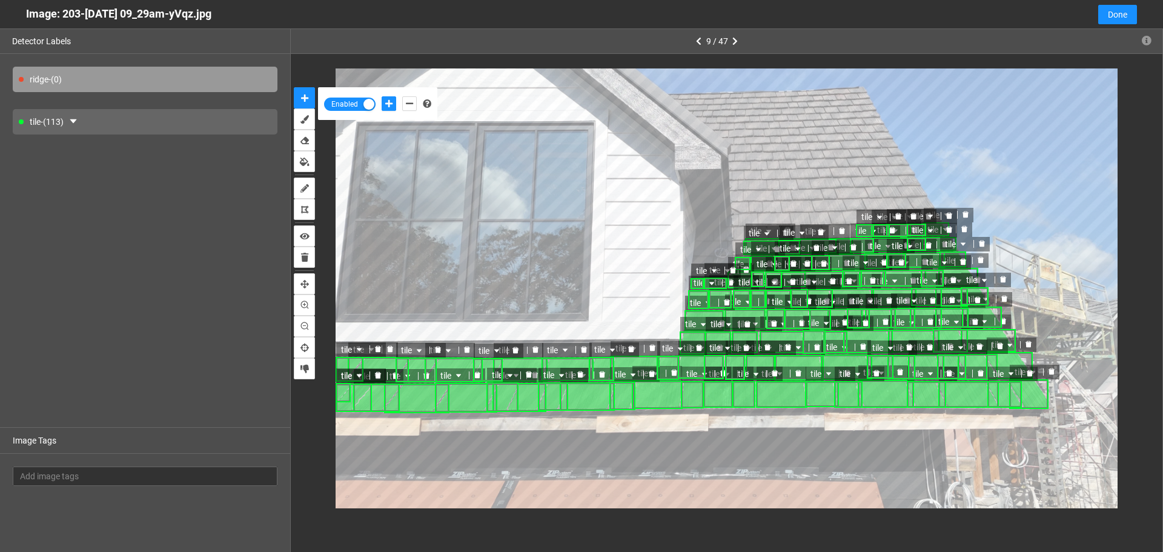
drag, startPoint x: 62, startPoint y: 14, endPoint x: 245, endPoint y: 12, distance: 182.3
click at [245, 12] on div "Image: 203-Aug 20 2025 09_29am-yVqz.jpg Cancel Done" at bounding box center [581, 14] width 1163 height 29
copy div "203-Aug 20 2025 09_29am-yVqz.jpg"
click at [1123, 15] on span "Done" at bounding box center [1117, 14] width 19 height 13
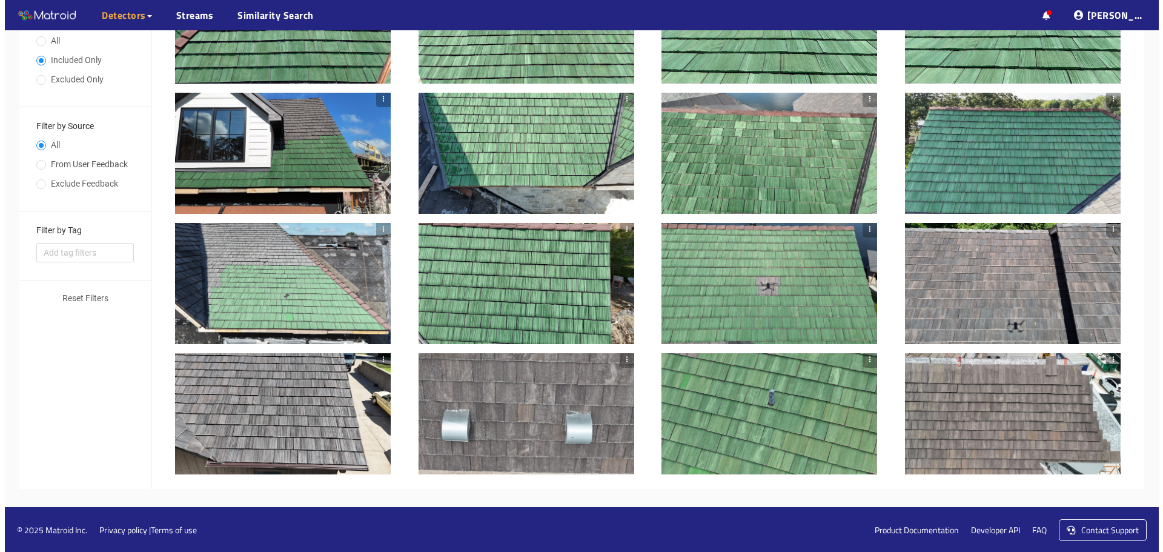
scroll to position [315, 0]
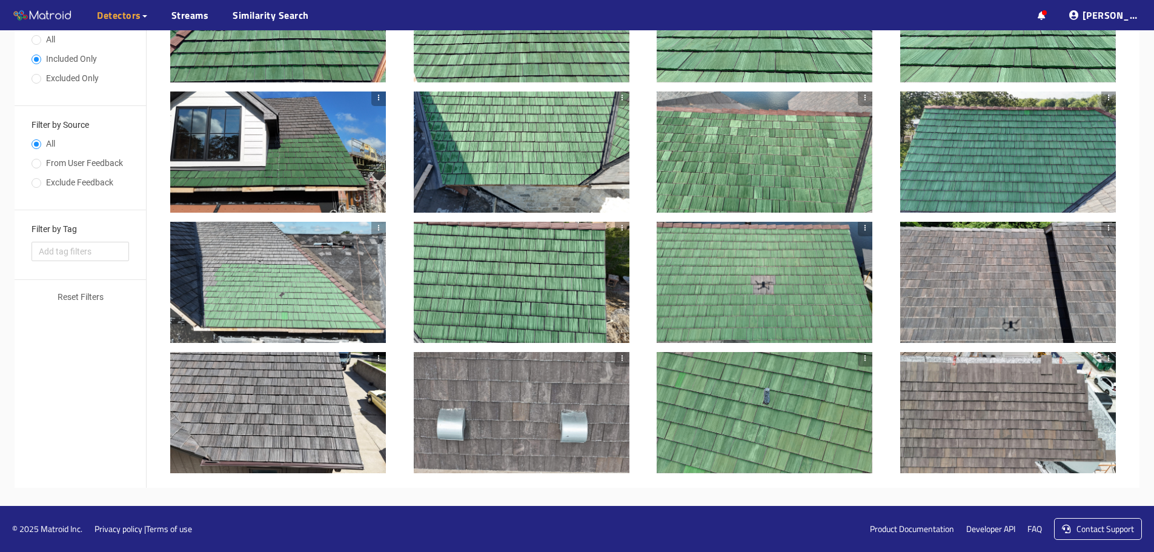
click at [1016, 271] on div at bounding box center [1008, 282] width 216 height 121
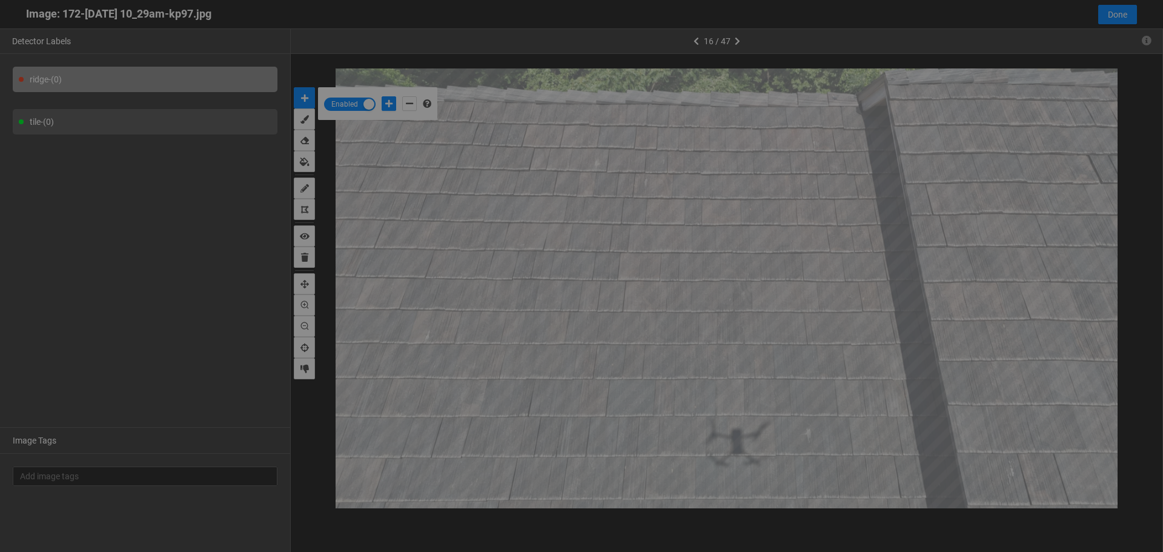
scroll to position [545, 0]
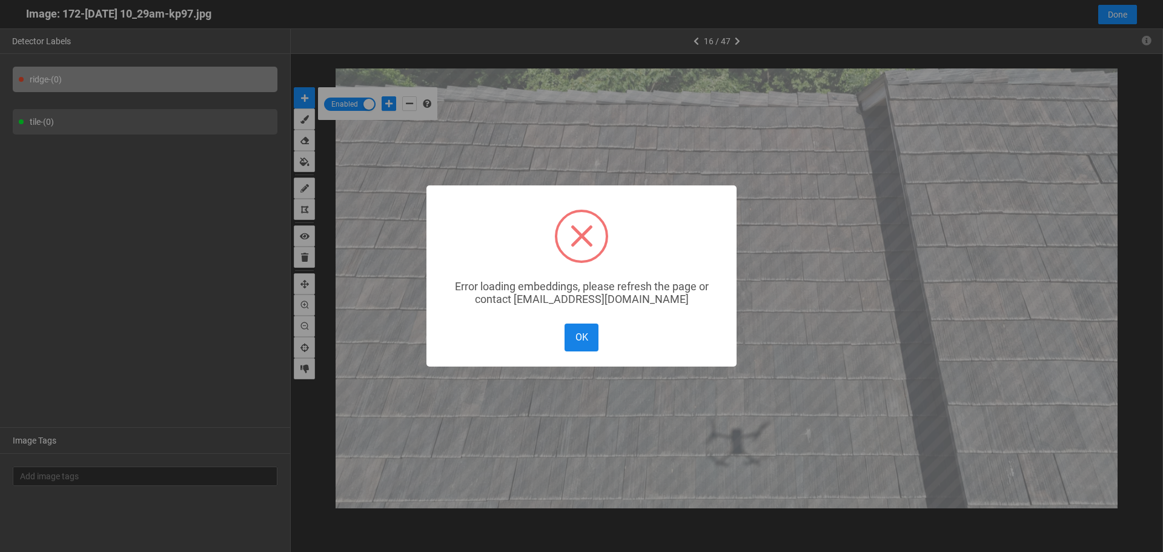
click at [574, 347] on button "OK" at bounding box center [581, 336] width 34 height 27
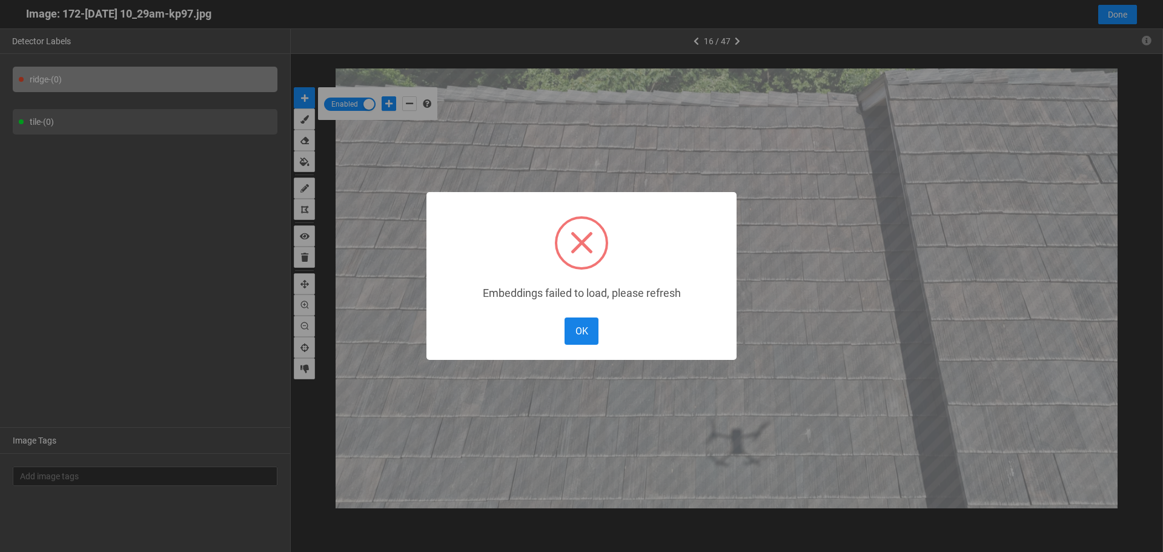
click at [580, 331] on button "OK" at bounding box center [581, 330] width 34 height 27
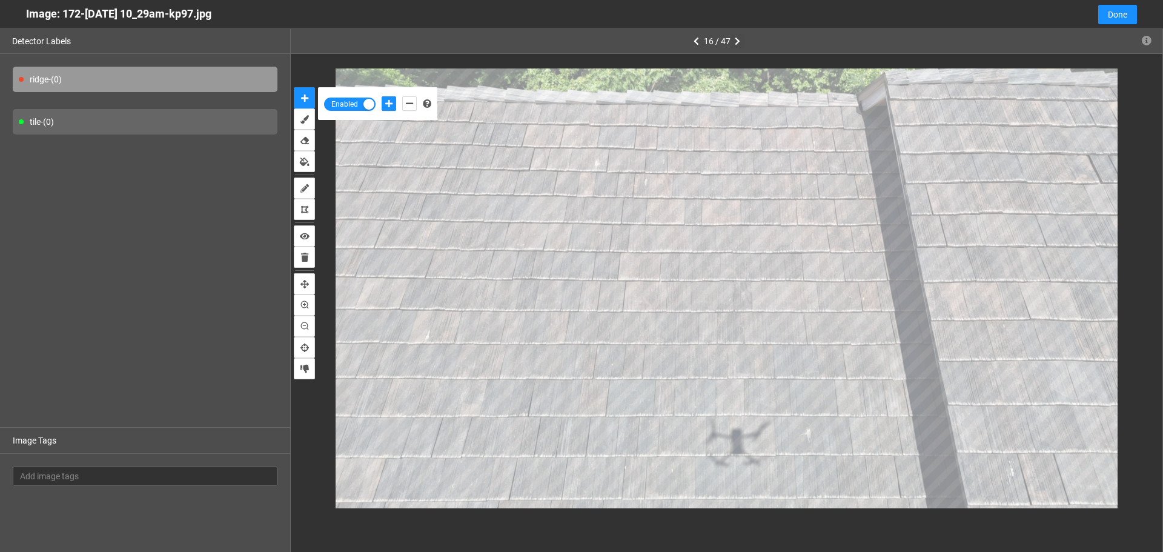
click at [735, 41] on icon "button" at bounding box center [737, 41] width 5 height 8
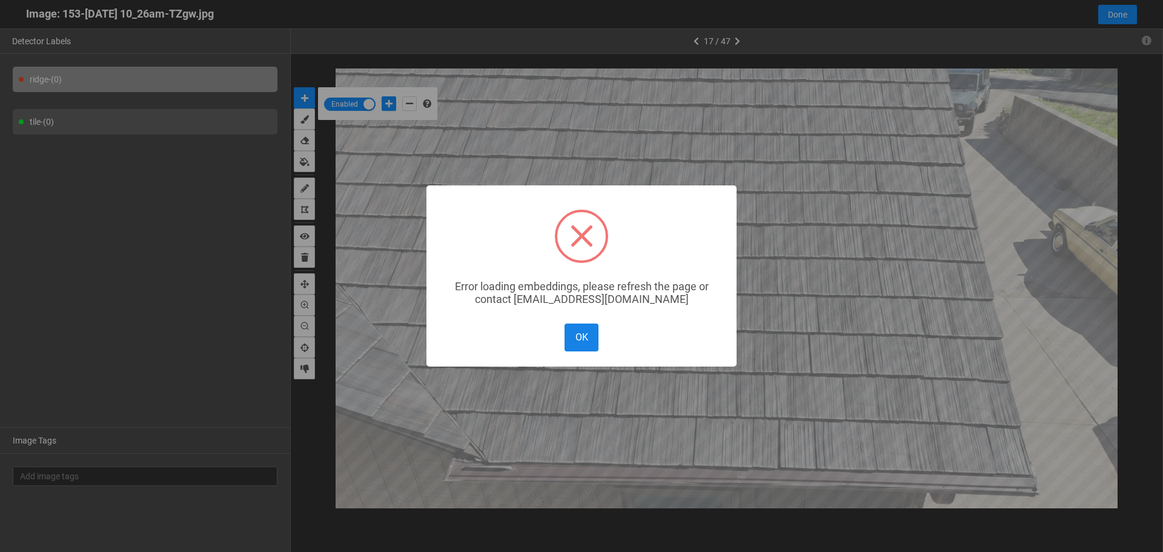
click at [572, 342] on button "OK" at bounding box center [581, 336] width 34 height 27
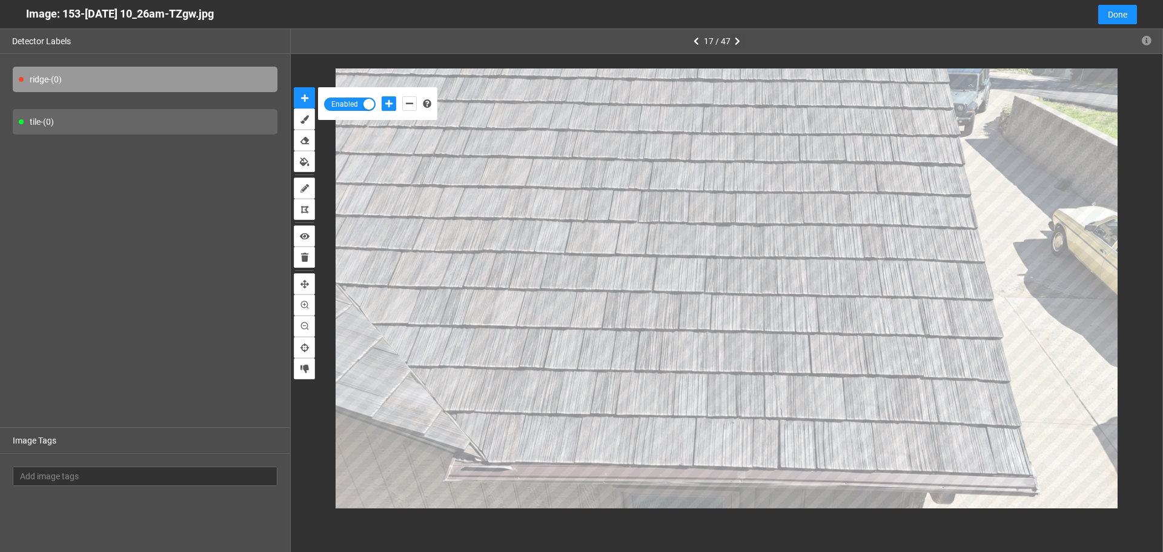
click at [739, 38] on icon "button" at bounding box center [737, 41] width 5 height 8
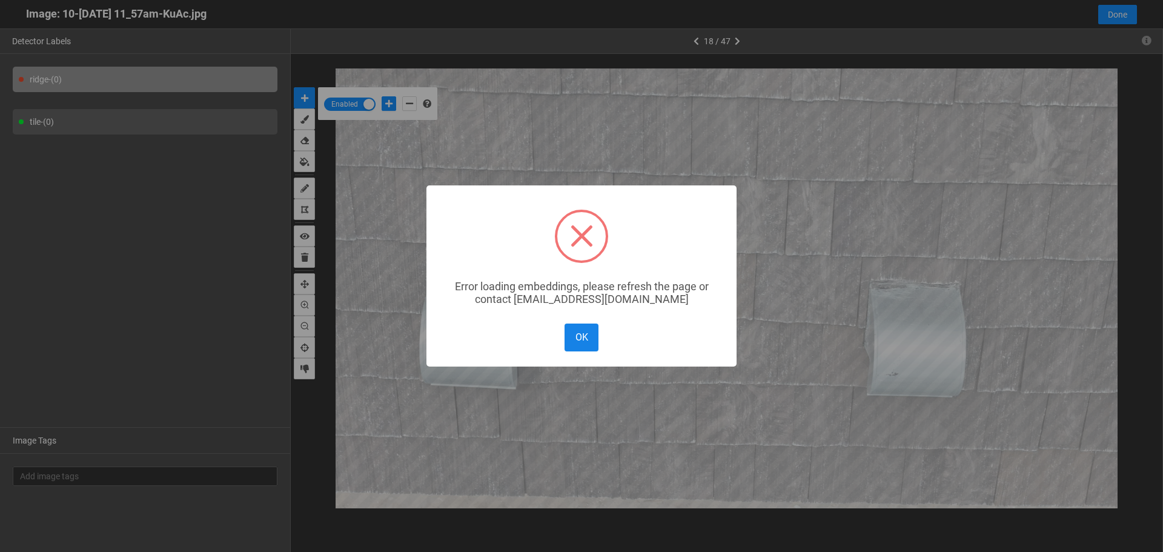
click at [587, 325] on button "OK" at bounding box center [581, 336] width 34 height 27
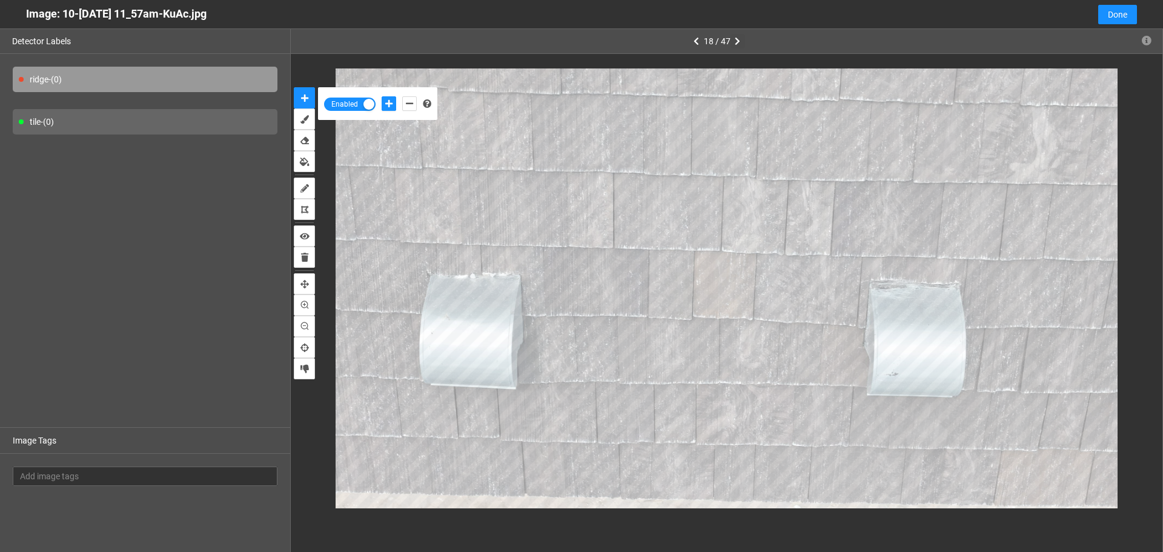
click at [736, 44] on icon "button" at bounding box center [737, 41] width 5 height 8
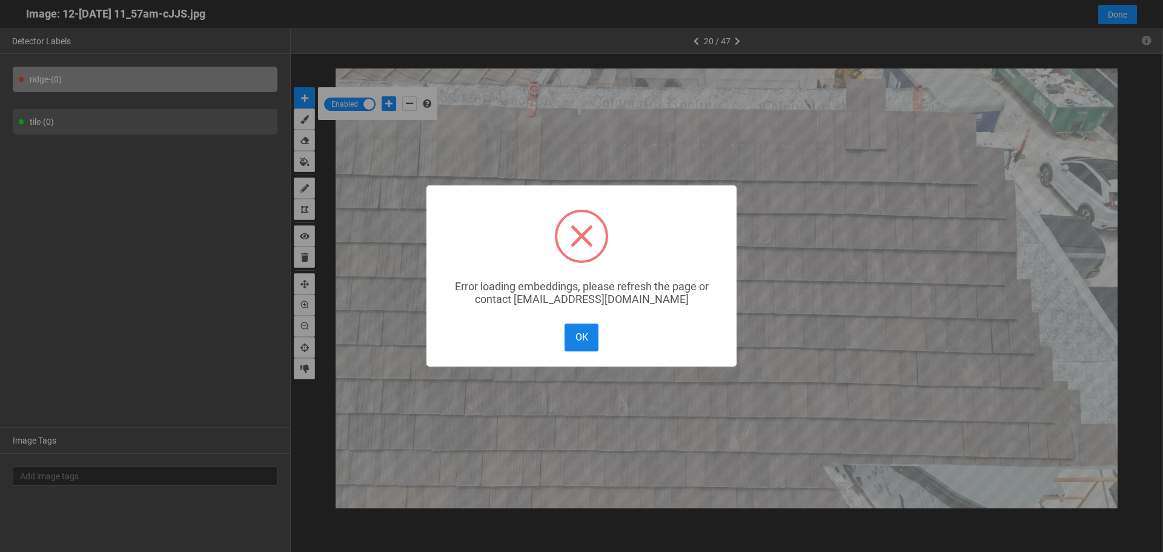
click at [589, 334] on button "OK" at bounding box center [581, 336] width 34 height 27
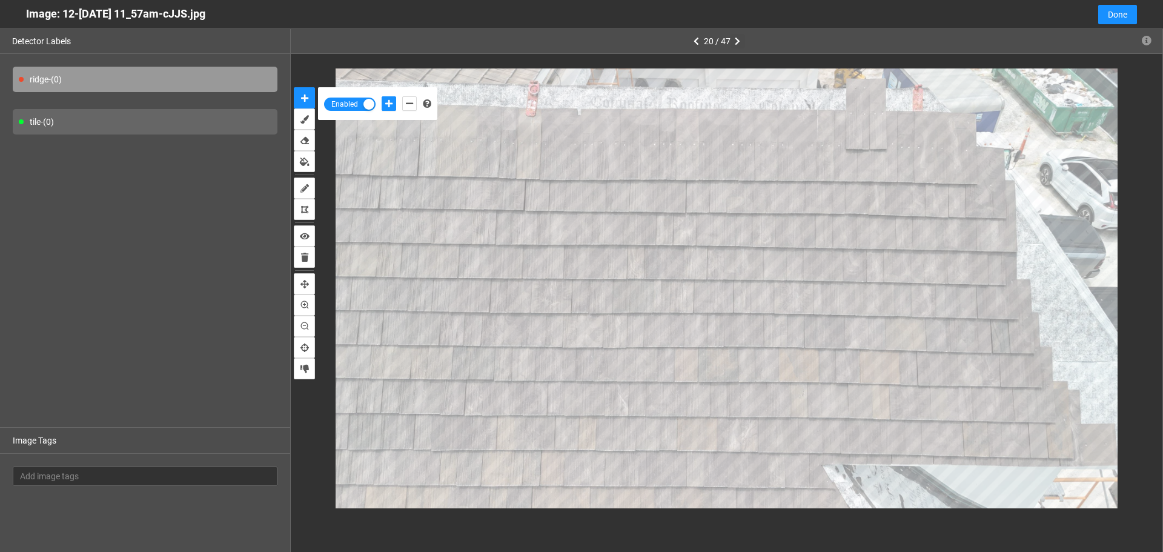
click at [735, 43] on icon "button" at bounding box center [737, 41] width 5 height 8
type input "2"
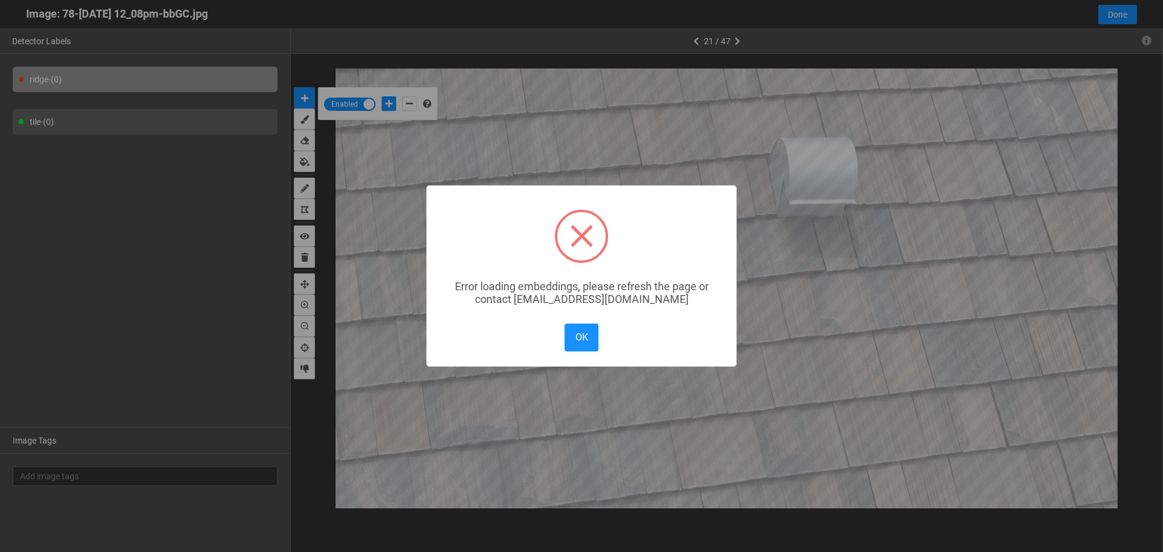
click at [732, 36] on div "× Error loading embeddings, please refresh the page or contact solutions@matroi…" at bounding box center [581, 276] width 1163 height 552
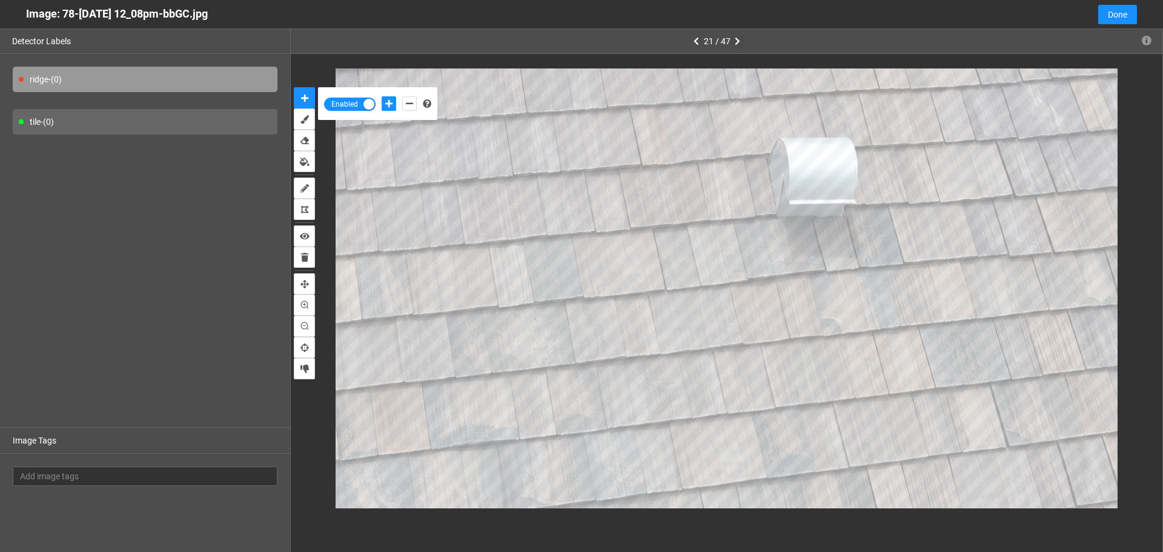
click at [738, 38] on icon "button" at bounding box center [737, 41] width 5 height 8
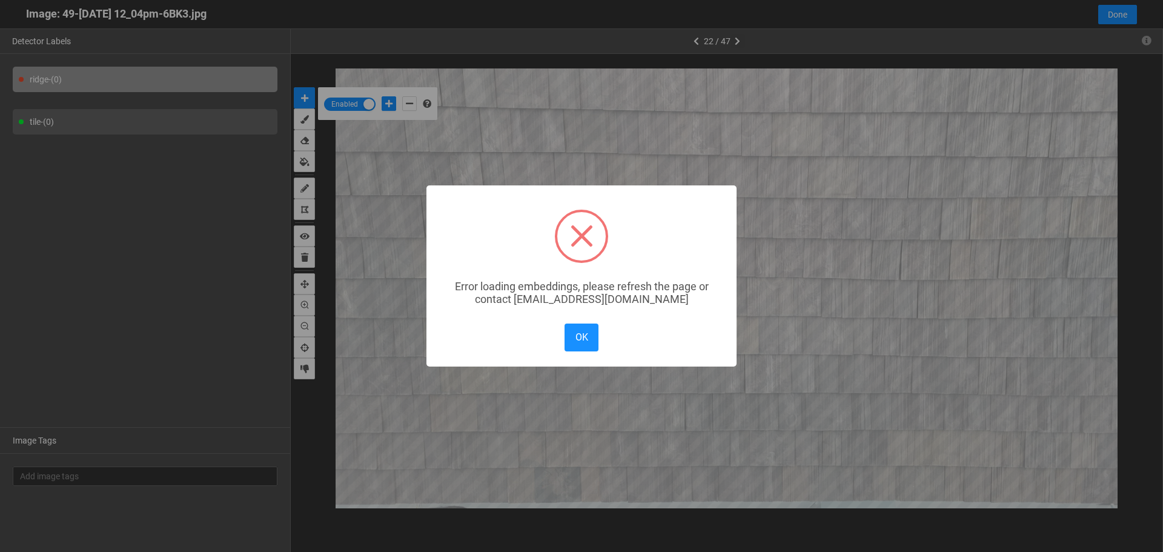
click at [738, 38] on div "× Error loading embeddings, please refresh the page or contact solutions@matroi…" at bounding box center [581, 276] width 1163 height 552
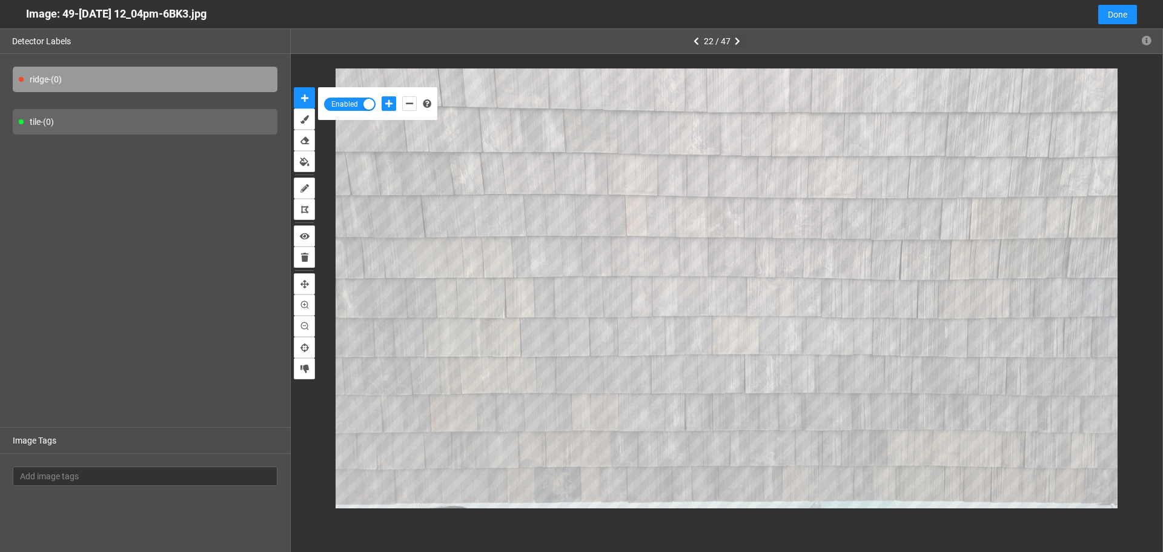
click at [738, 38] on div "× Error loading embeddings, please refresh the page or contact solutions@matroi…" at bounding box center [581, 276] width 1163 height 552
click at [738, 38] on icon "button" at bounding box center [737, 41] width 5 height 8
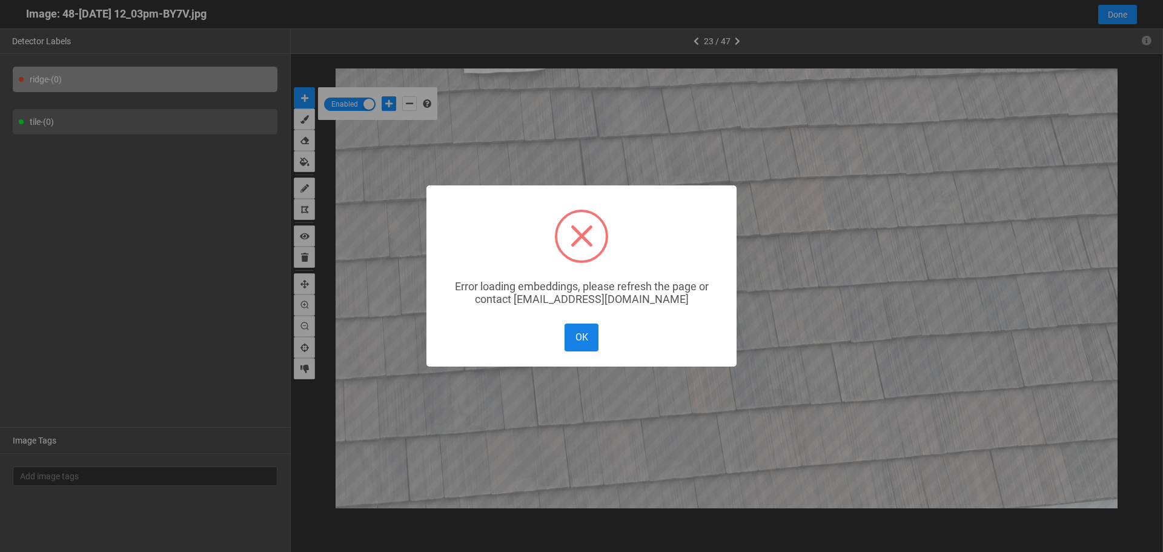
click at [572, 339] on button "OK" at bounding box center [581, 336] width 34 height 27
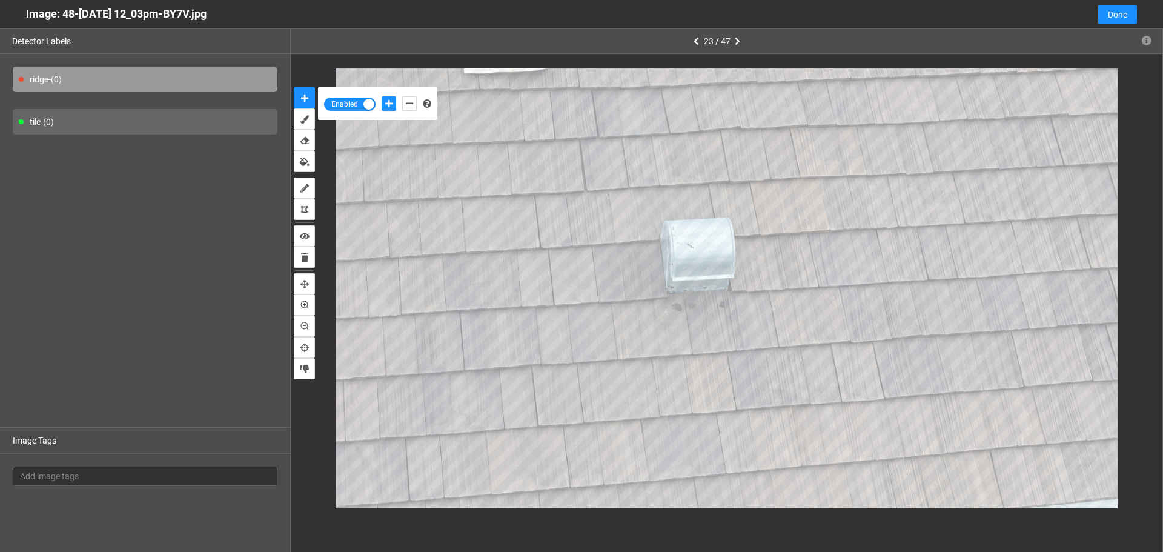
click at [737, 40] on icon "button" at bounding box center [737, 41] width 5 height 8
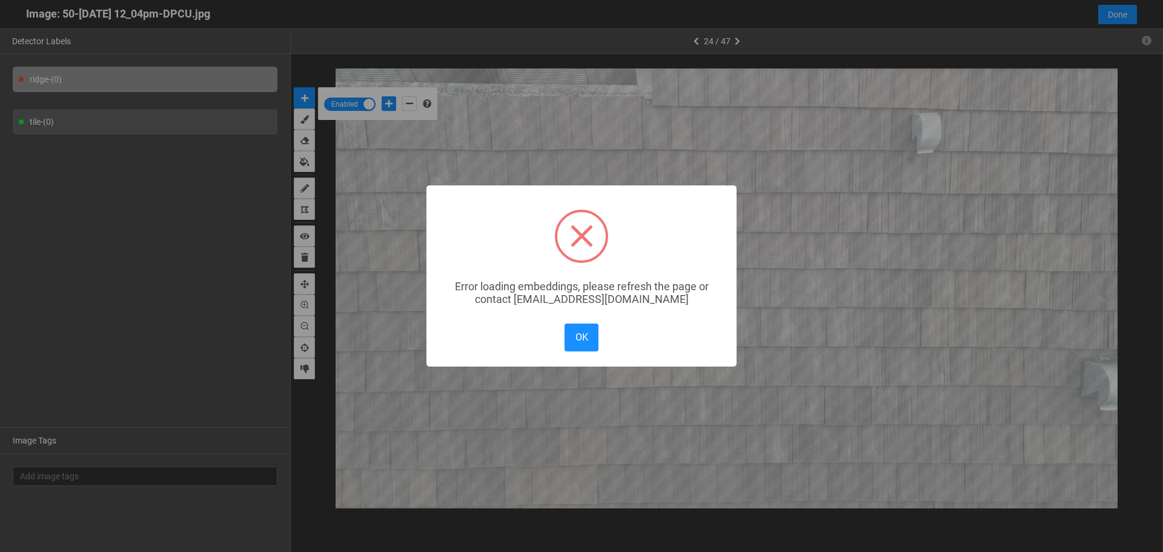
click at [736, 39] on div "× Error loading embeddings, please refresh the page or contact solutions@matroi…" at bounding box center [581, 276] width 1163 height 552
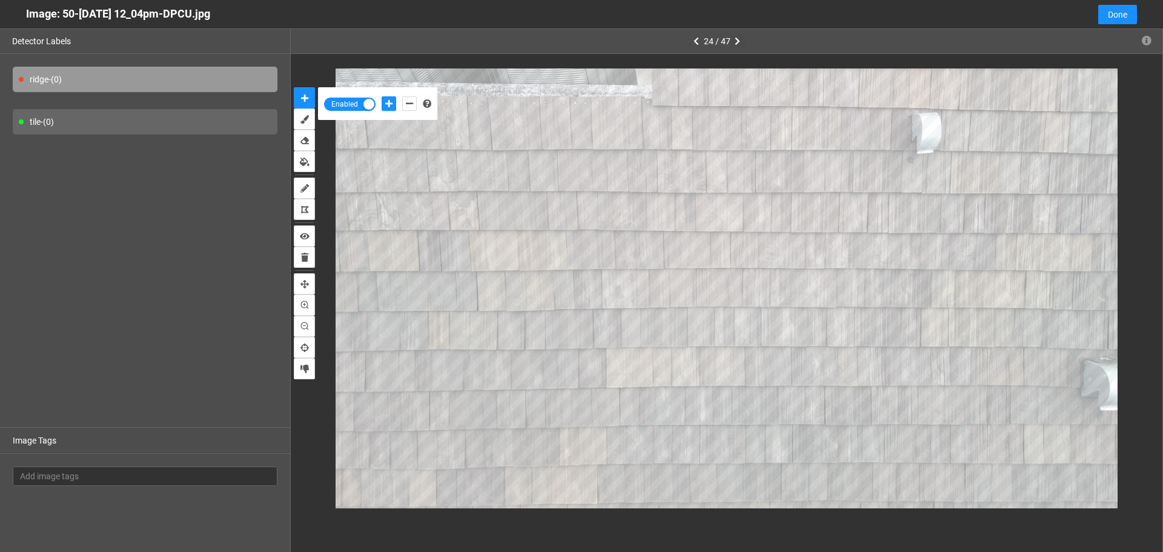
click at [736, 39] on icon "button" at bounding box center [737, 41] width 5 height 8
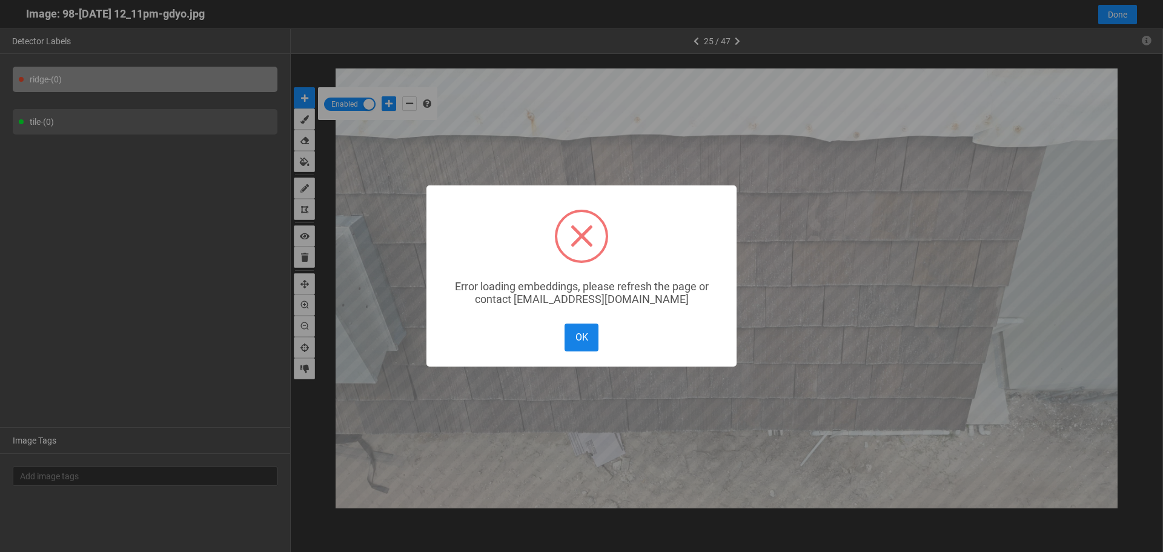
click at [587, 351] on button "OK" at bounding box center [581, 336] width 34 height 27
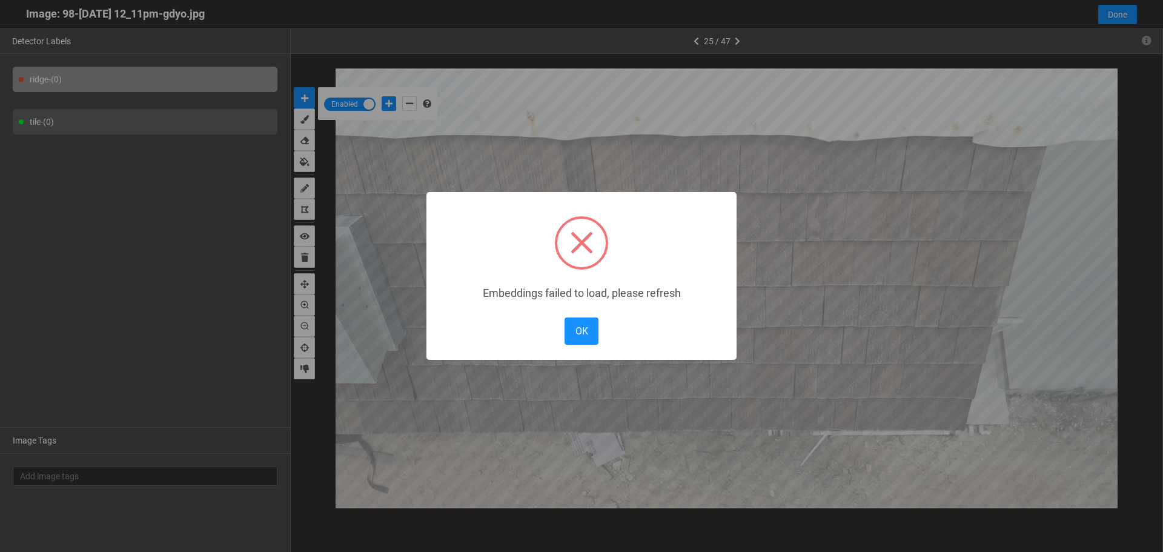
click at [685, 340] on body "··· Detectors ··· Streams ··· Similarity Search ··· ··· ··· Shafi I. ··· brava_…" at bounding box center [581, 118] width 1163 height 867
click at [580, 328] on button "OK" at bounding box center [581, 330] width 34 height 27
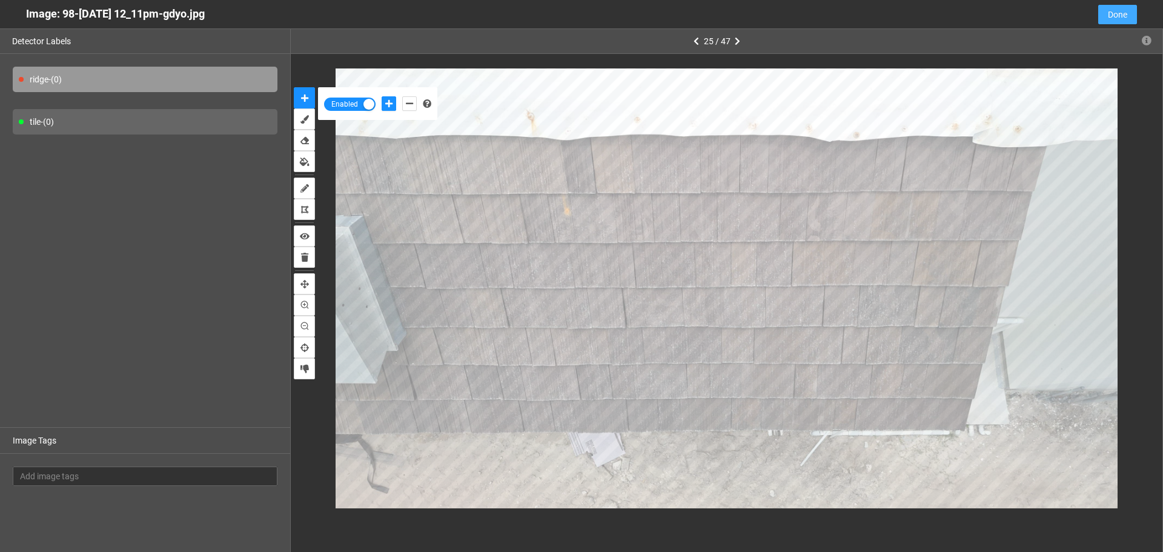
click at [1111, 19] on span "Done" at bounding box center [1117, 14] width 19 height 13
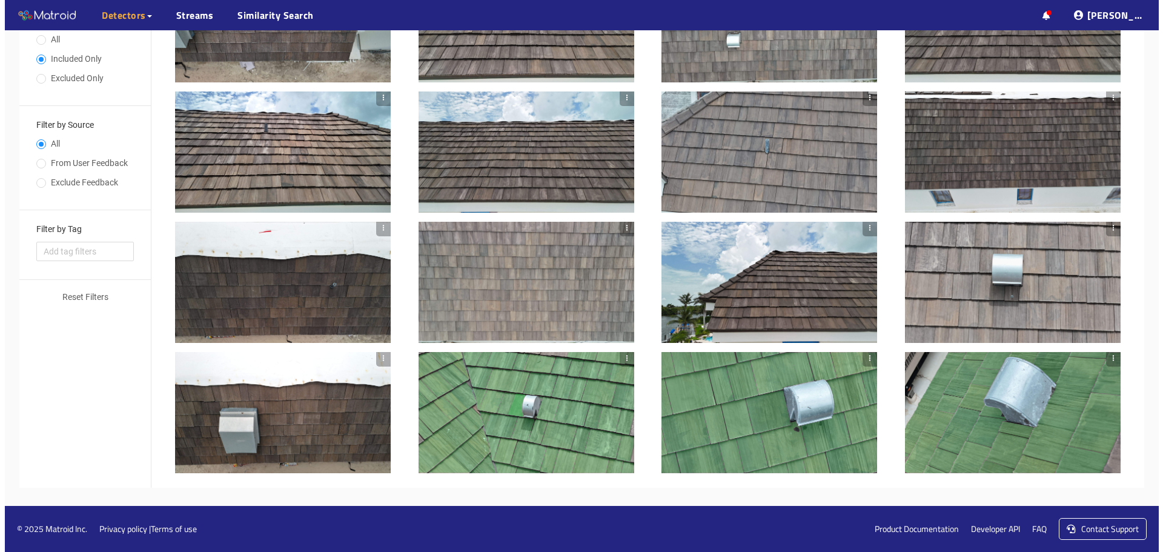
scroll to position [0, 0]
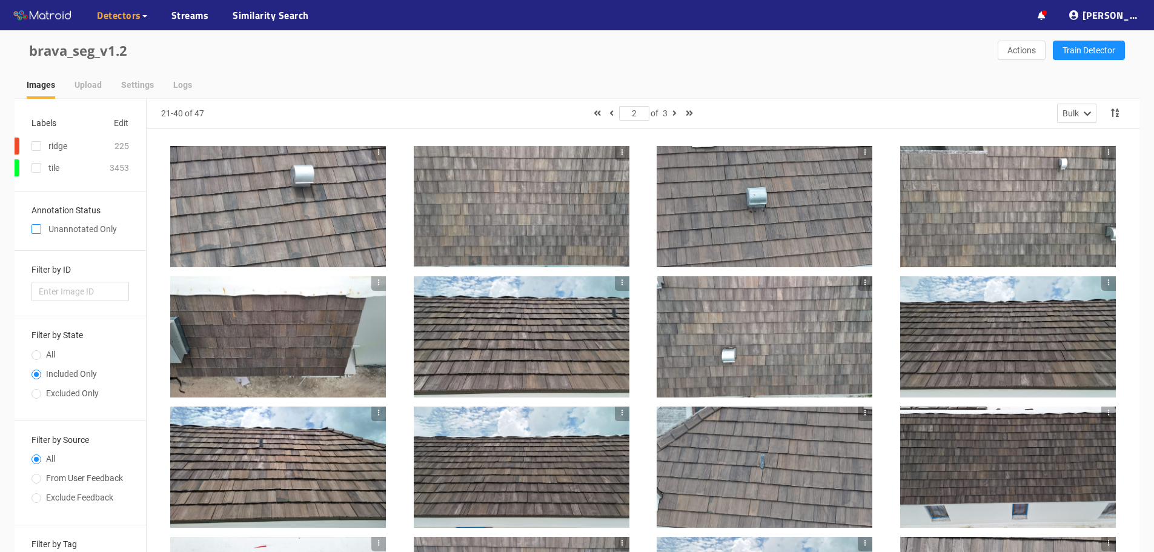
drag, startPoint x: 31, startPoint y: 218, endPoint x: 31, endPoint y: 225, distance: 6.7
click at [31, 218] on div "Annotation Status Unannotated Only" at bounding box center [79, 221] width 97 height 30
click at [35, 223] on label at bounding box center [36, 228] width 10 height 13
click at [35, 226] on input "checkbox" at bounding box center [36, 231] width 10 height 10
checkbox input "true"
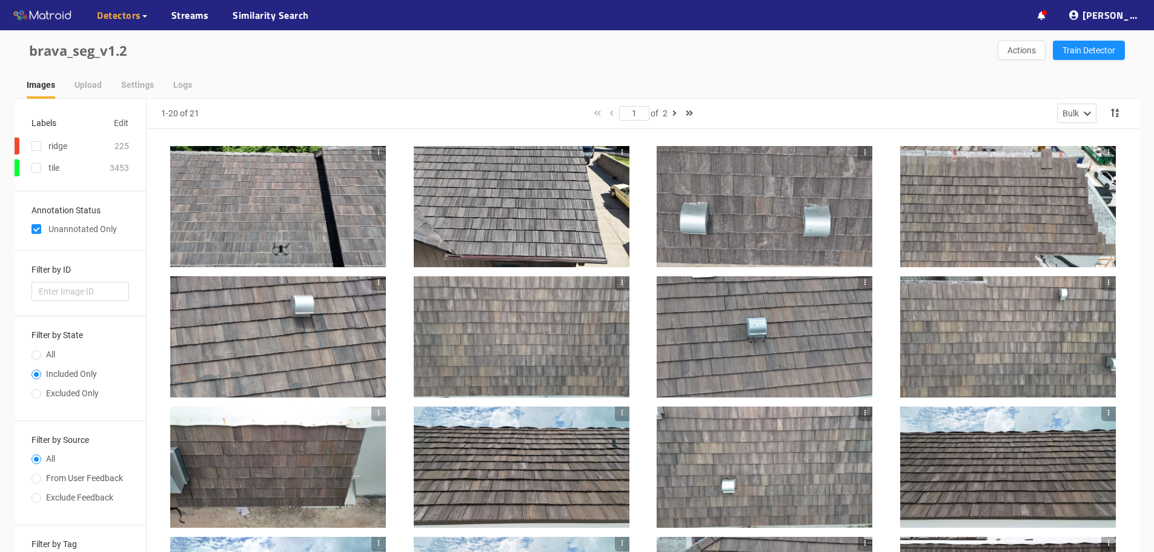
click at [320, 206] on div at bounding box center [278, 206] width 216 height 121
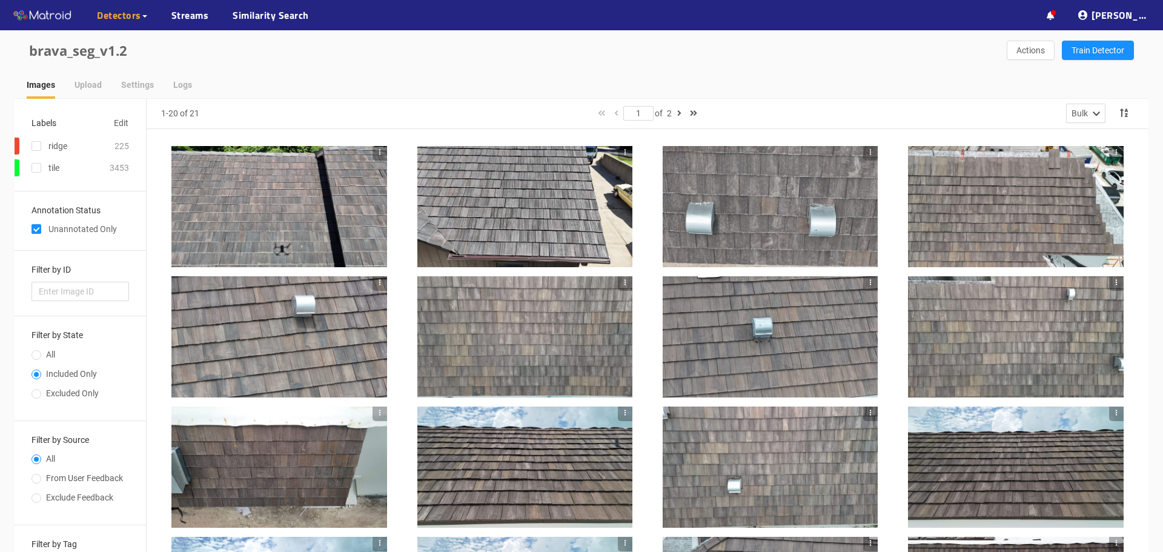
click at [320, 206] on body "··· Detectors ··· Streams ··· Similarity Search ··· ··· ··· Shafi I. ··· brava_…" at bounding box center [581, 276] width 1163 height 552
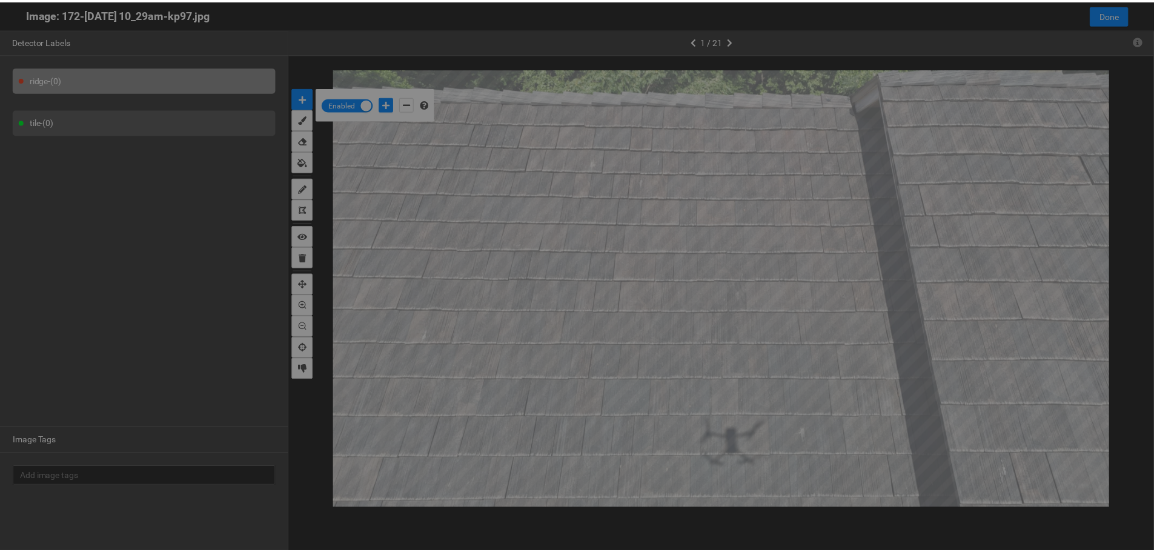
scroll to position [545, 0]
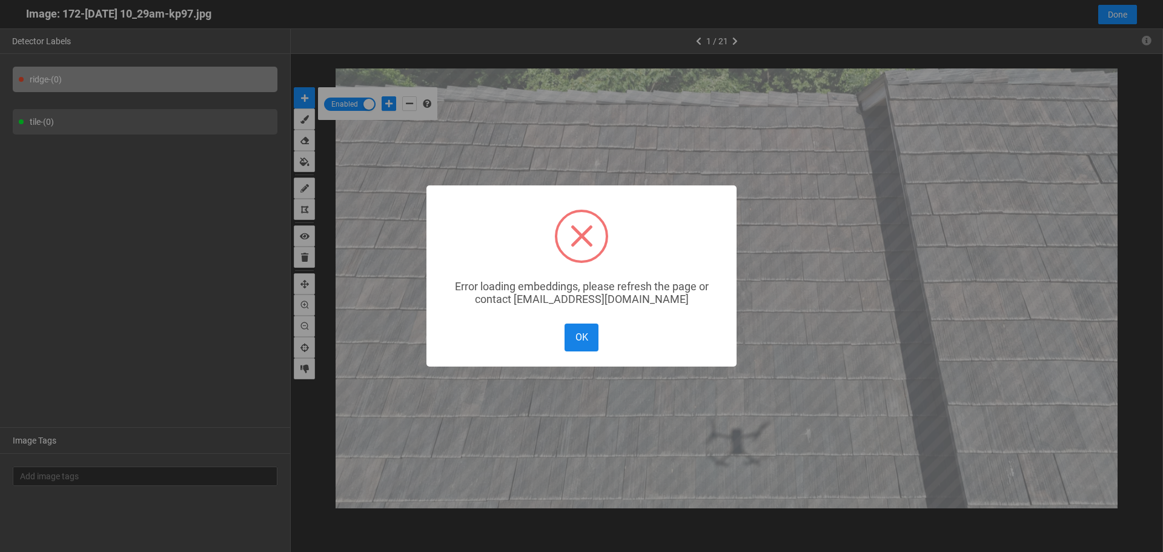
click at [587, 342] on button "OK" at bounding box center [581, 336] width 34 height 27
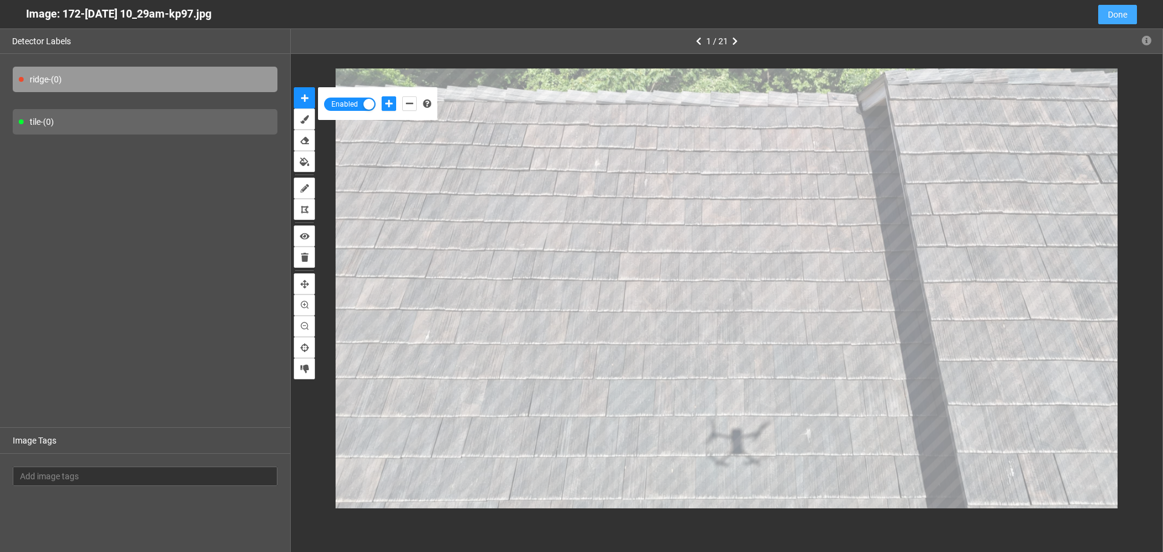
click at [1118, 23] on button "Done" at bounding box center [1117, 14] width 39 height 19
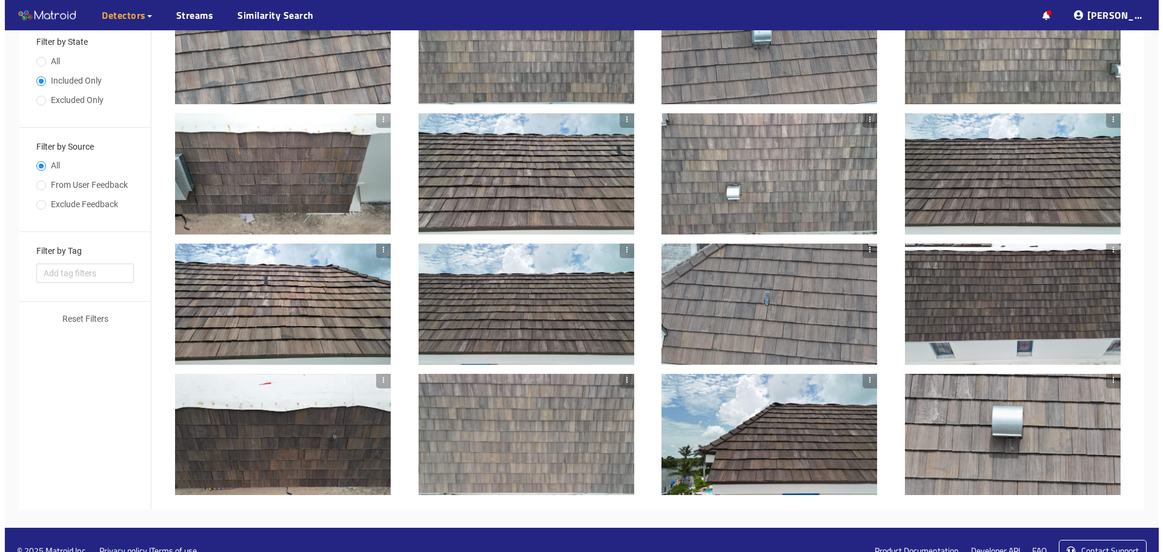
scroll to position [315, 0]
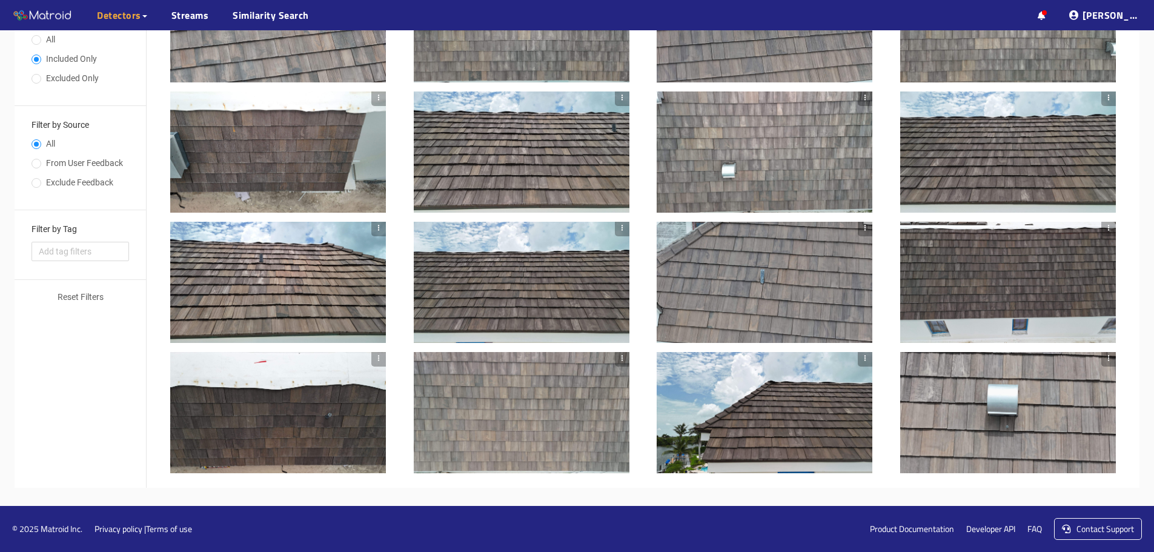
click at [1054, 431] on div at bounding box center [1008, 412] width 216 height 121
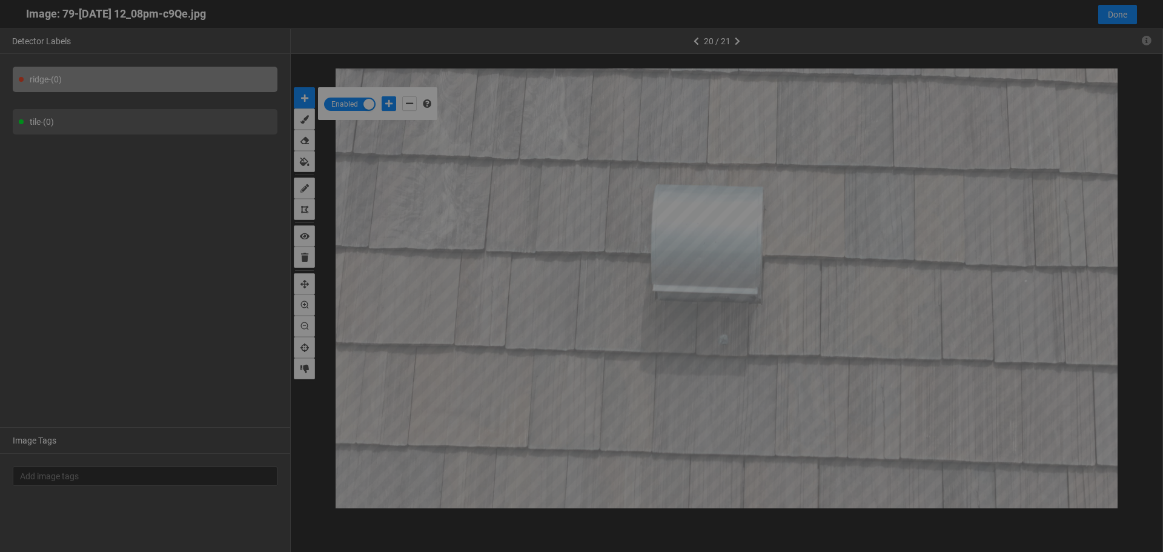
scroll to position [545, 0]
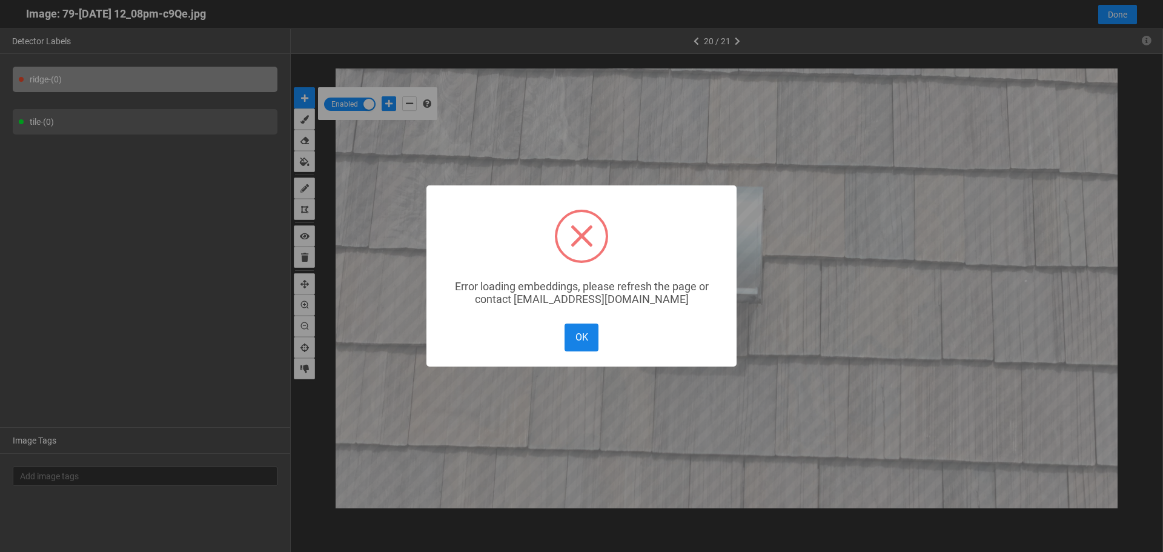
click at [584, 348] on button "OK" at bounding box center [581, 336] width 34 height 27
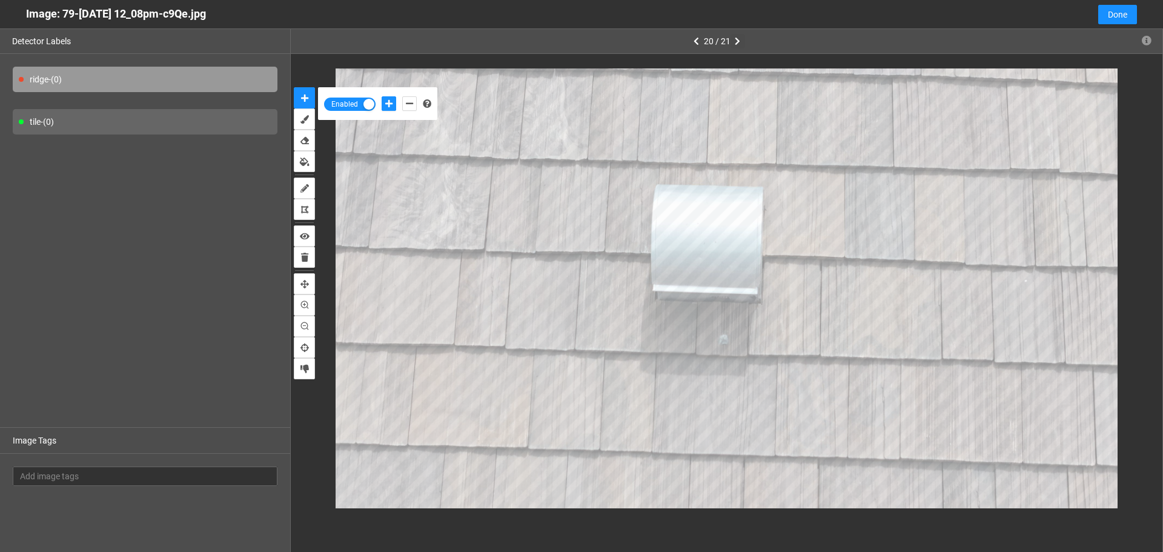
click at [741, 39] on button "button" at bounding box center [737, 41] width 15 height 15
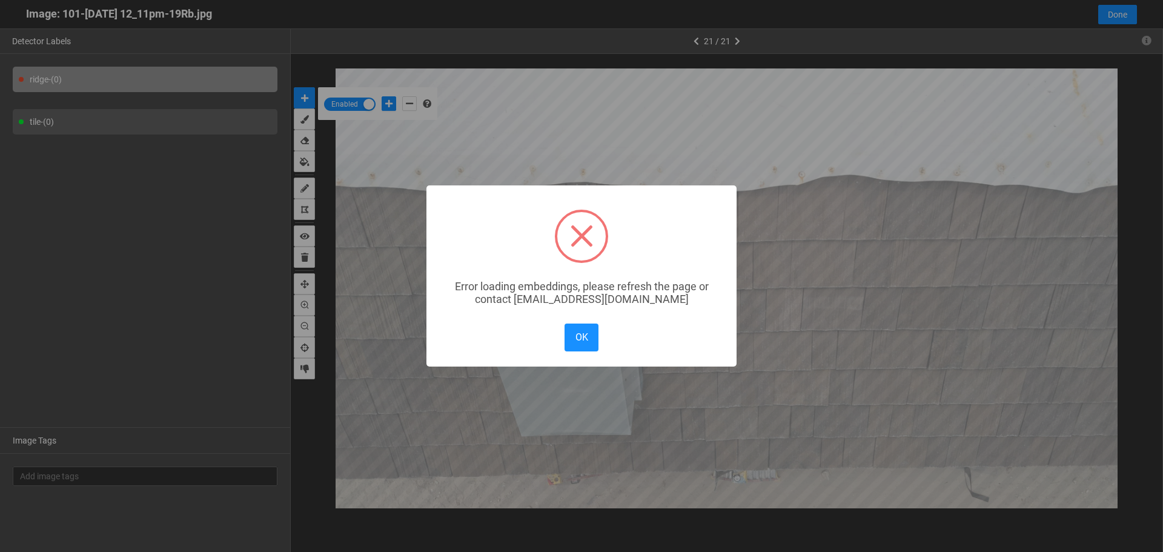
click at [700, 39] on div "× Error loading embeddings, please refresh the page or contact solutions@matroi…" at bounding box center [581, 276] width 1163 height 552
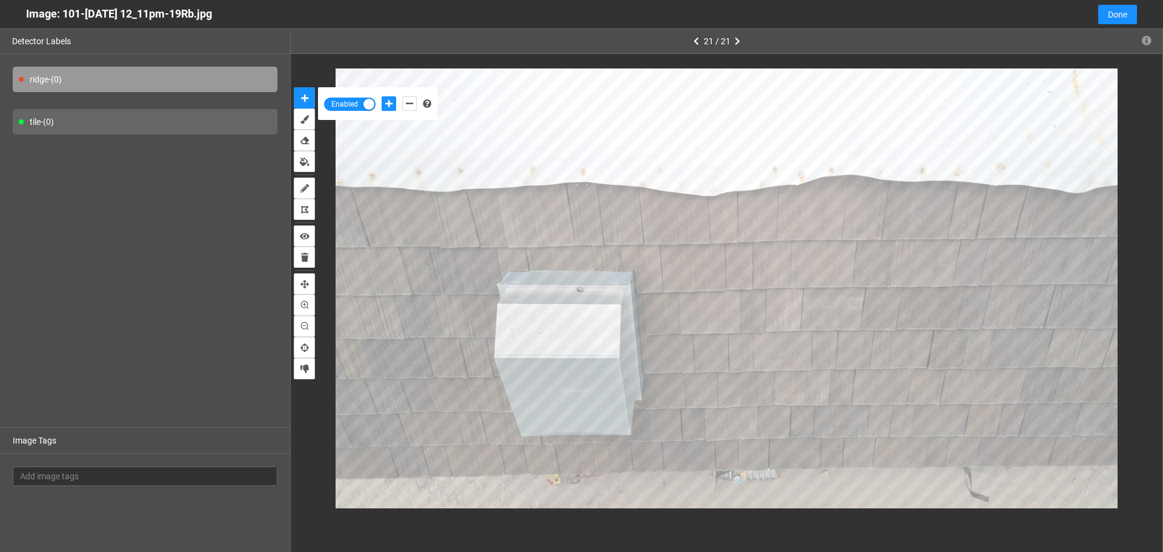
click at [700, 39] on button "button" at bounding box center [696, 41] width 15 height 15
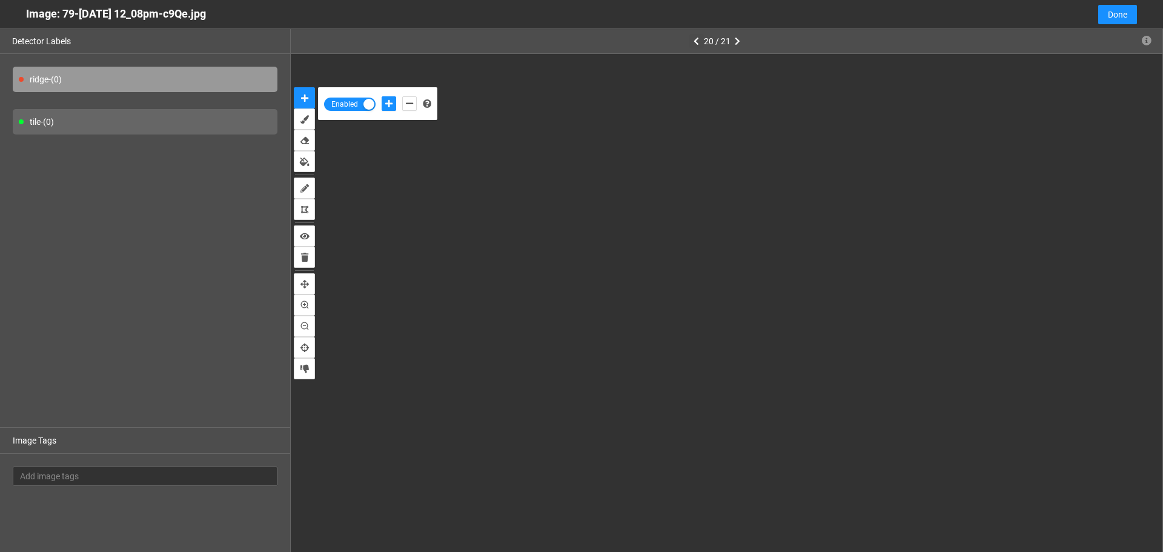
type input "1"
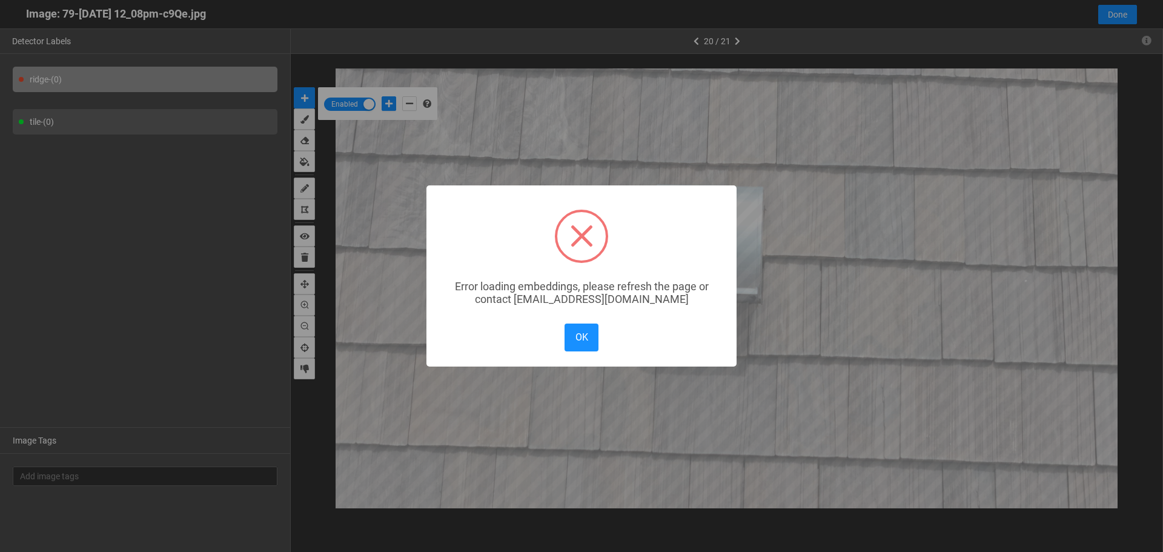
click at [698, 44] on div "× Error loading embeddings, please refresh the page or contact solutions@matroi…" at bounding box center [581, 276] width 1163 height 552
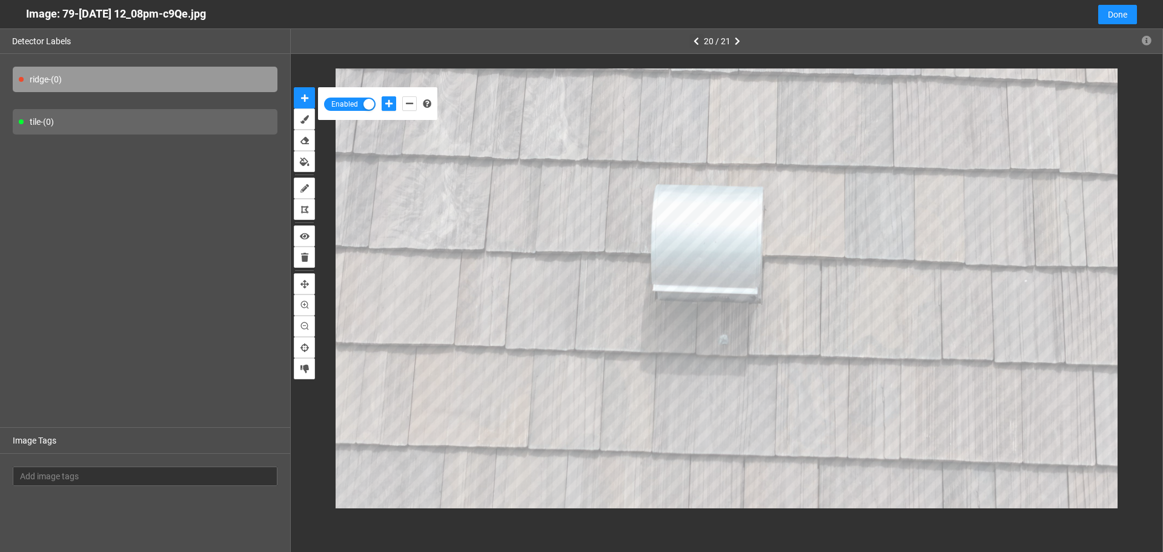
click at [698, 44] on icon "button" at bounding box center [695, 41] width 5 height 8
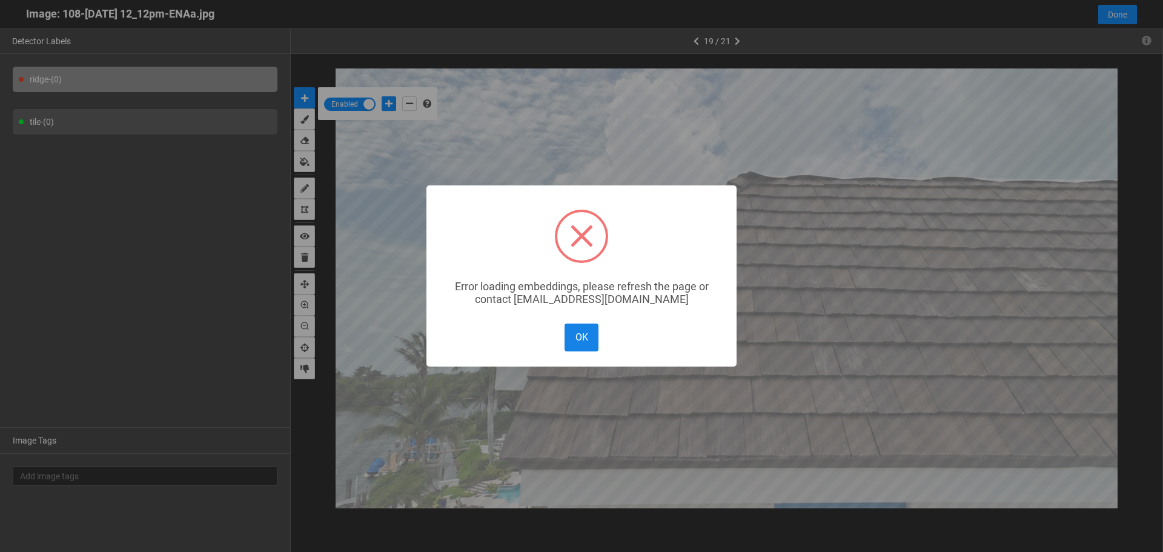
click at [576, 333] on button "OK" at bounding box center [581, 336] width 34 height 27
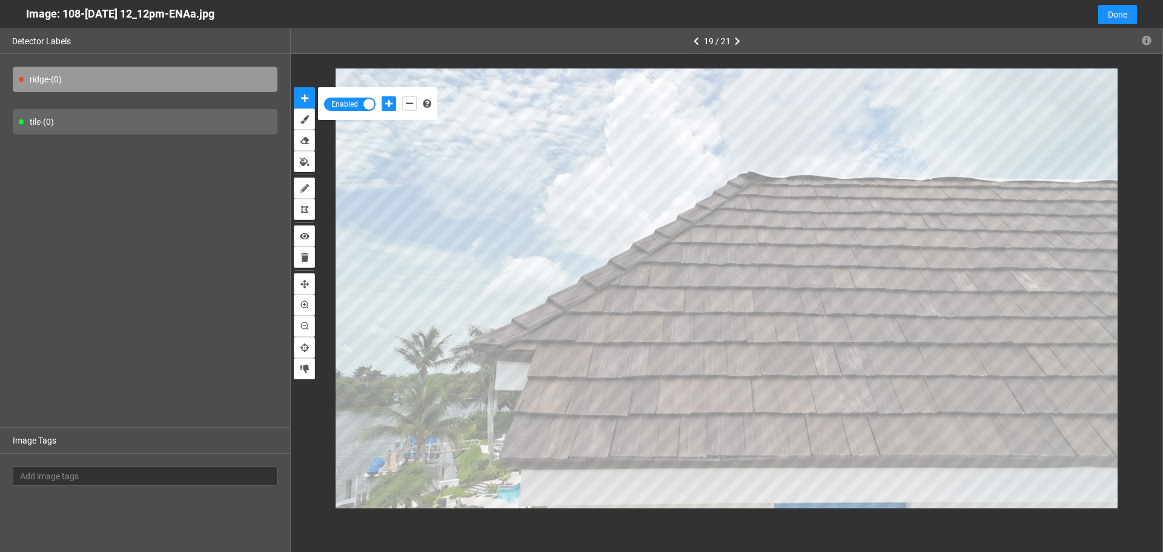
click at [694, 38] on icon "button" at bounding box center [695, 41] width 5 height 8
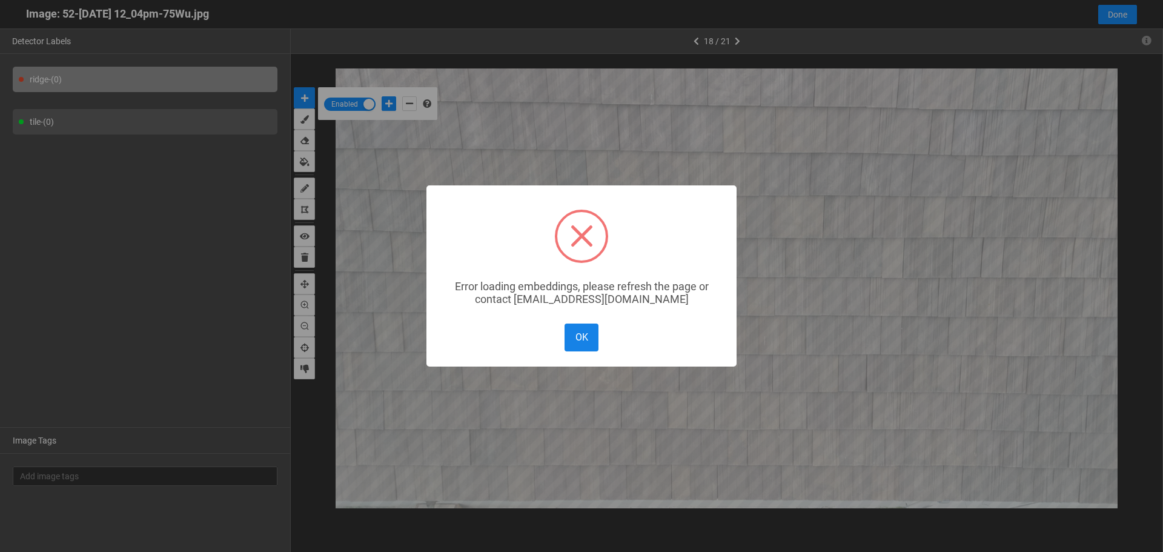
click at [569, 333] on button "OK" at bounding box center [581, 336] width 34 height 27
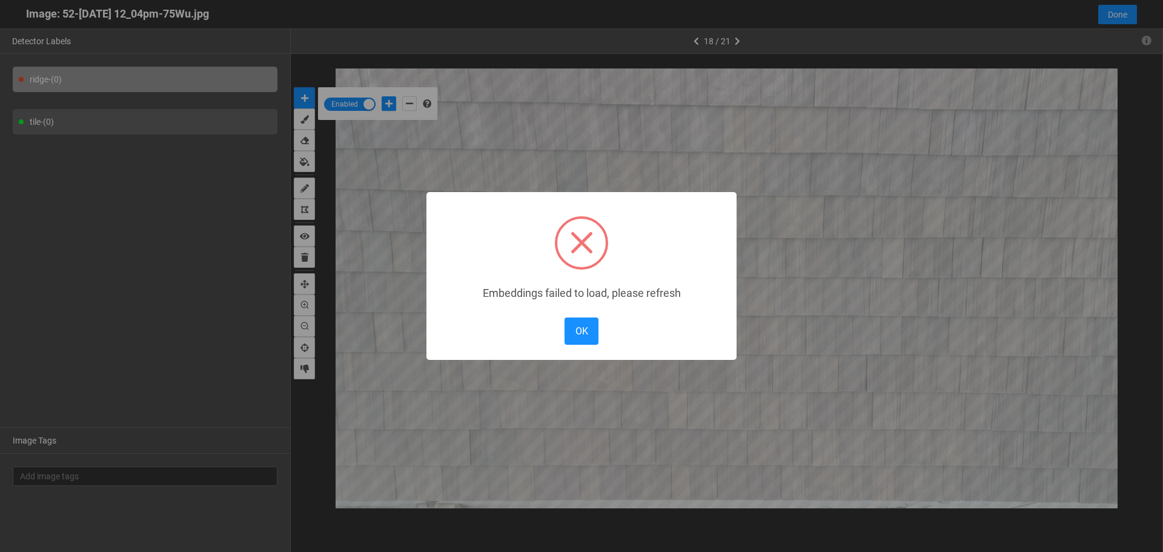
click at [643, 279] on body "··· Detectors ··· Streams ··· Similarity Search ··· ··· ··· Shafi I. ··· brava_…" at bounding box center [581, 280] width 1163 height 867
click at [584, 332] on button "OK" at bounding box center [581, 330] width 34 height 27
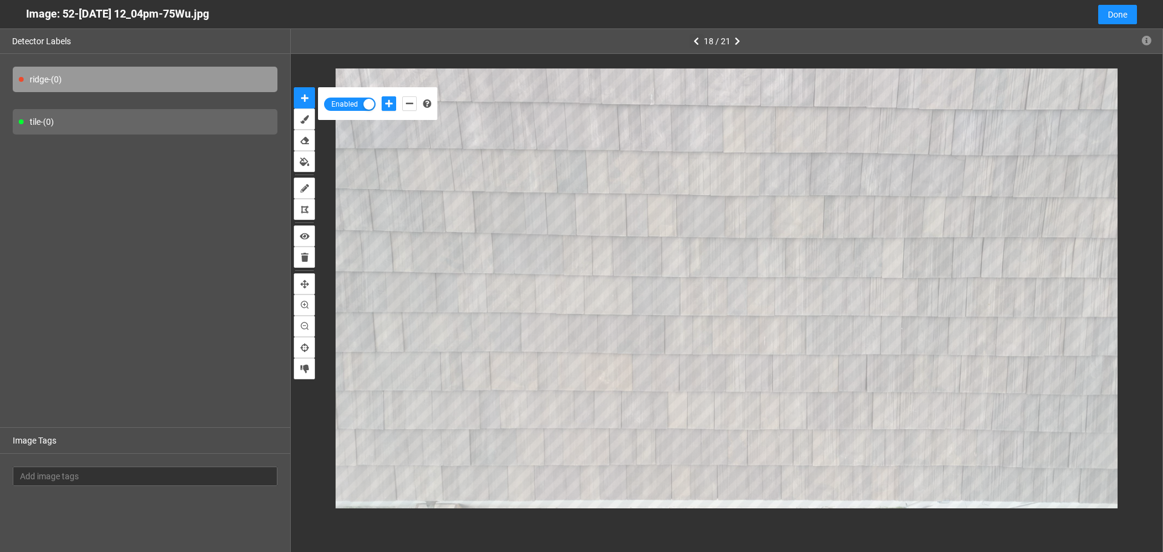
click at [695, 41] on icon "button" at bounding box center [695, 41] width 5 height 8
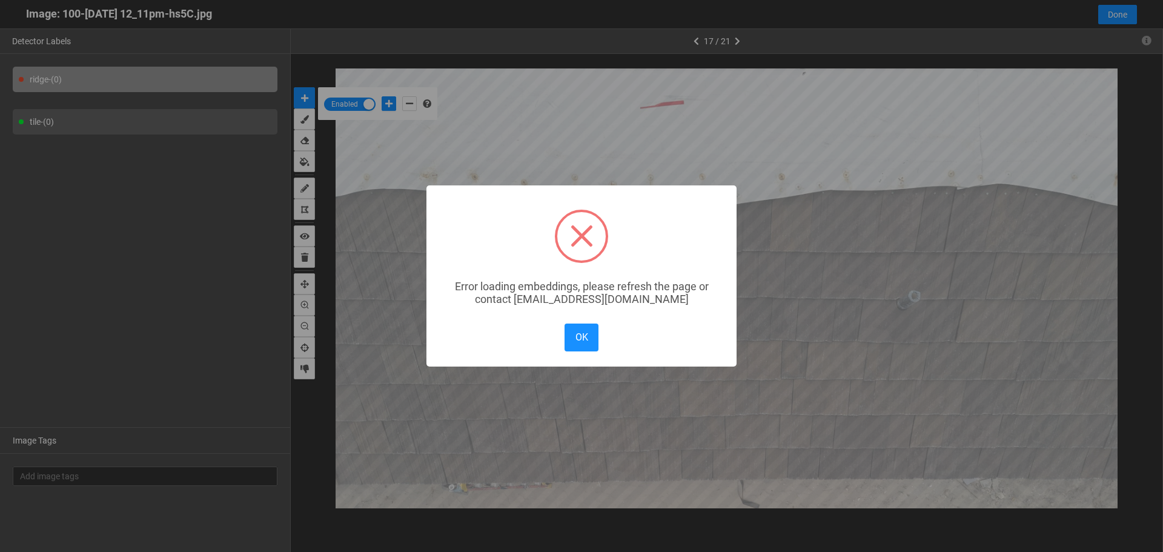
click at [707, 32] on div "× Error loading embeddings, please refresh the page or contact solutions@matroi…" at bounding box center [581, 276] width 1163 height 552
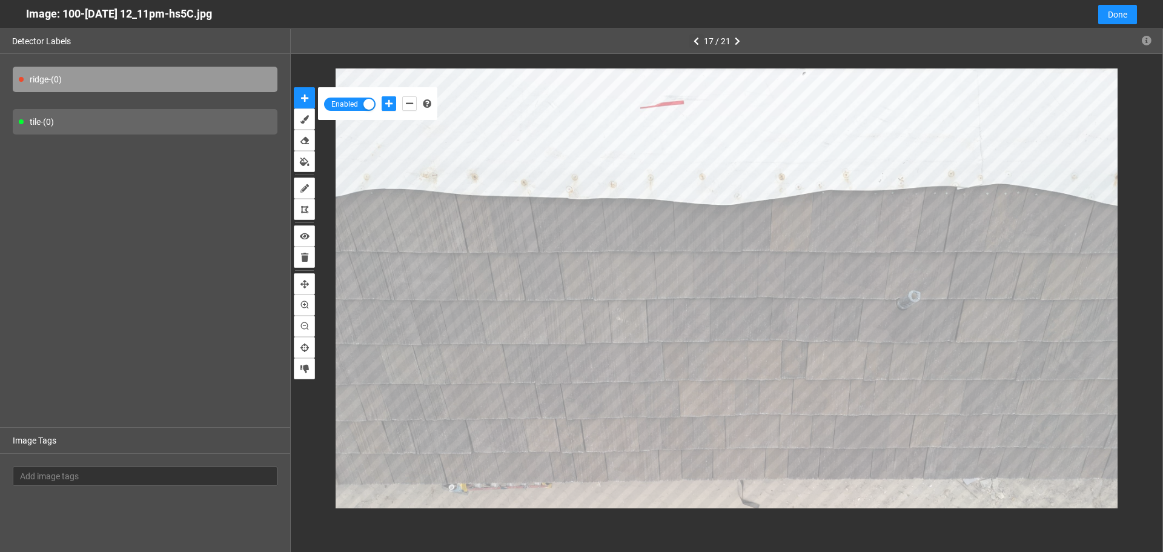
click at [696, 40] on icon "button" at bounding box center [695, 41] width 5 height 8
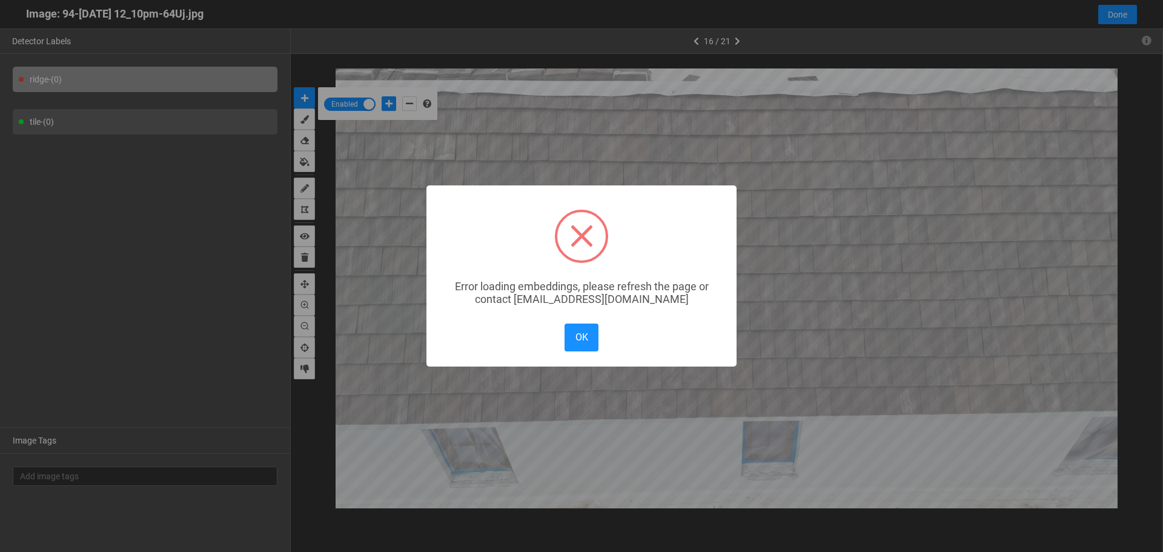
click at [697, 42] on div "× Error loading embeddings, please refresh the page or contact solutions@matroi…" at bounding box center [581, 276] width 1163 height 552
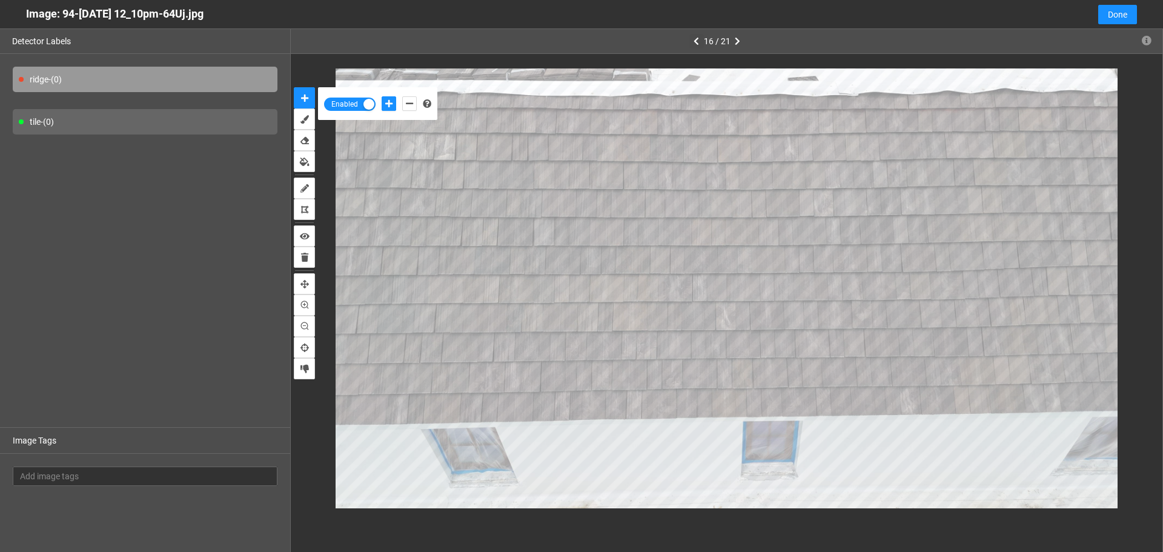
click at [697, 42] on icon "button" at bounding box center [695, 41] width 5 height 8
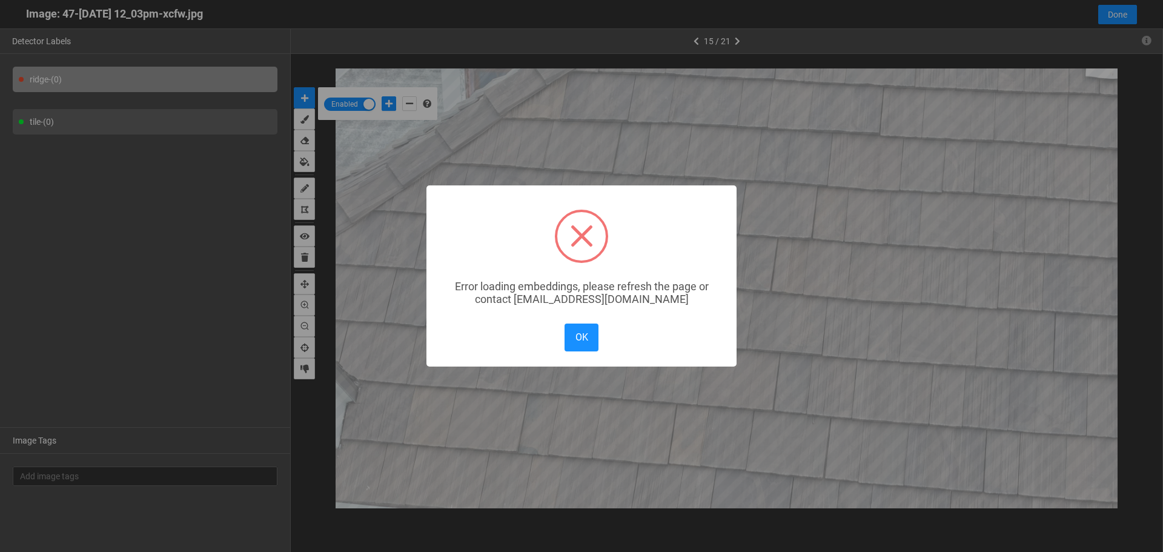
click at [697, 42] on div "× Error loading embeddings, please refresh the page or contact solutions@matroi…" at bounding box center [581, 276] width 1163 height 552
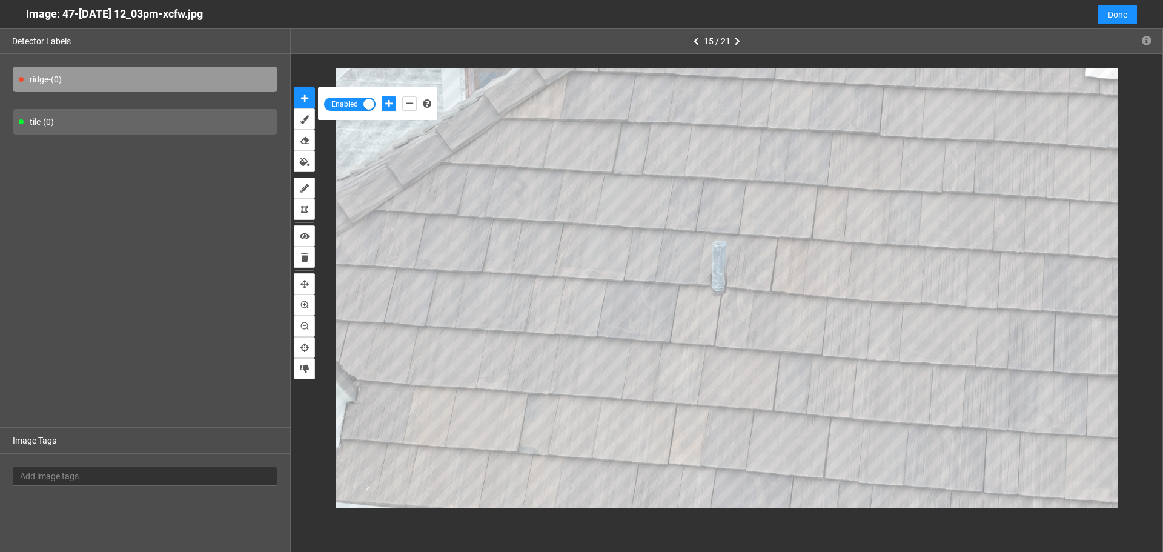
click at [697, 42] on icon "button" at bounding box center [695, 41] width 5 height 8
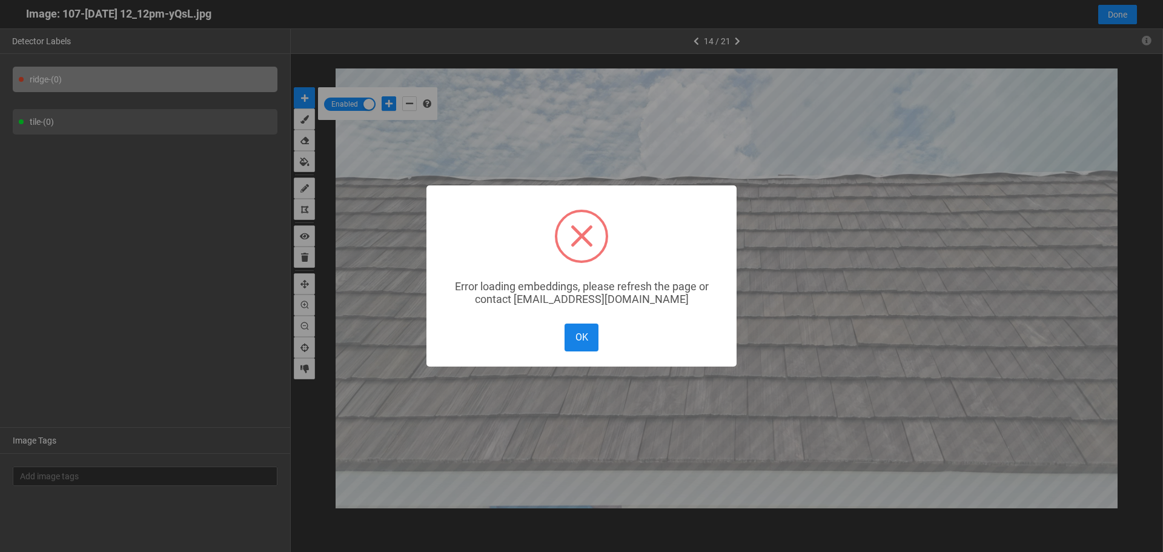
click at [572, 335] on button "OK" at bounding box center [581, 336] width 34 height 27
click at [572, 335] on div "× Error loading embeddings, please refresh the page or contact solutions@matroi…" at bounding box center [581, 276] width 1163 height 552
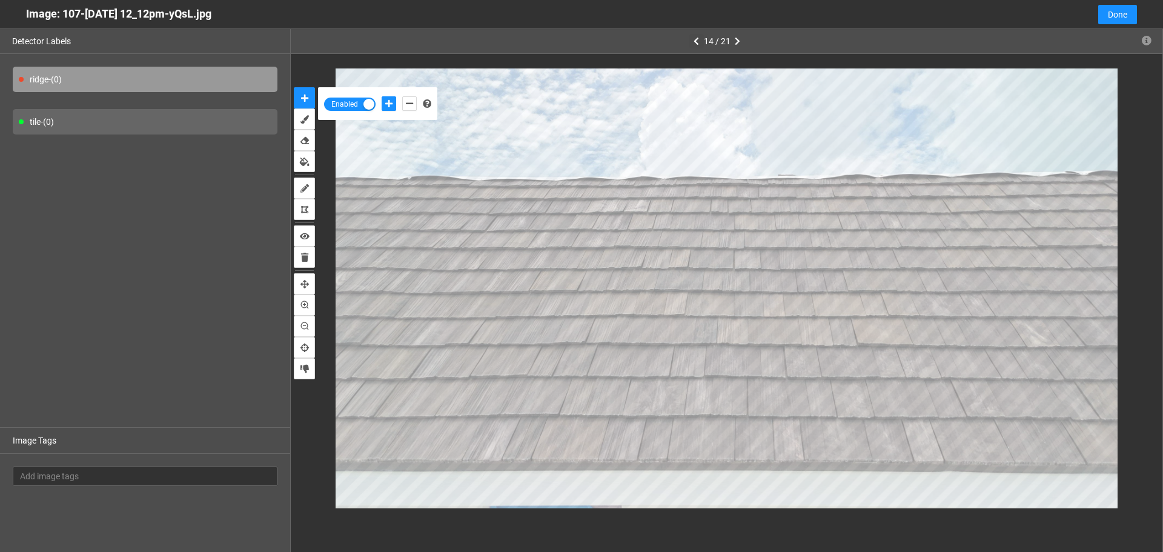
click at [700, 41] on button "button" at bounding box center [696, 41] width 15 height 15
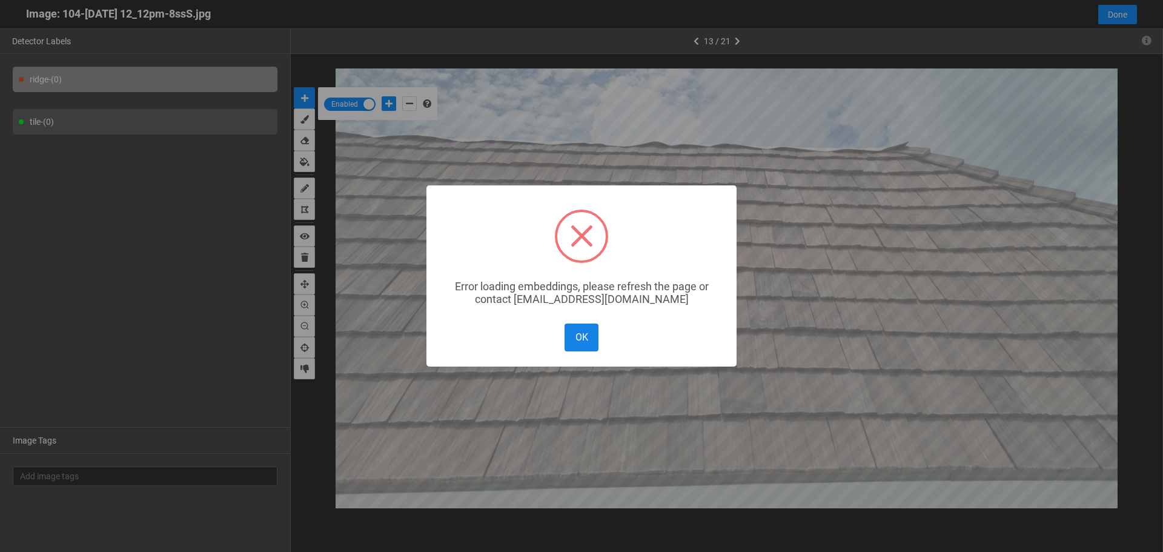
click at [573, 346] on button "OK" at bounding box center [581, 336] width 34 height 27
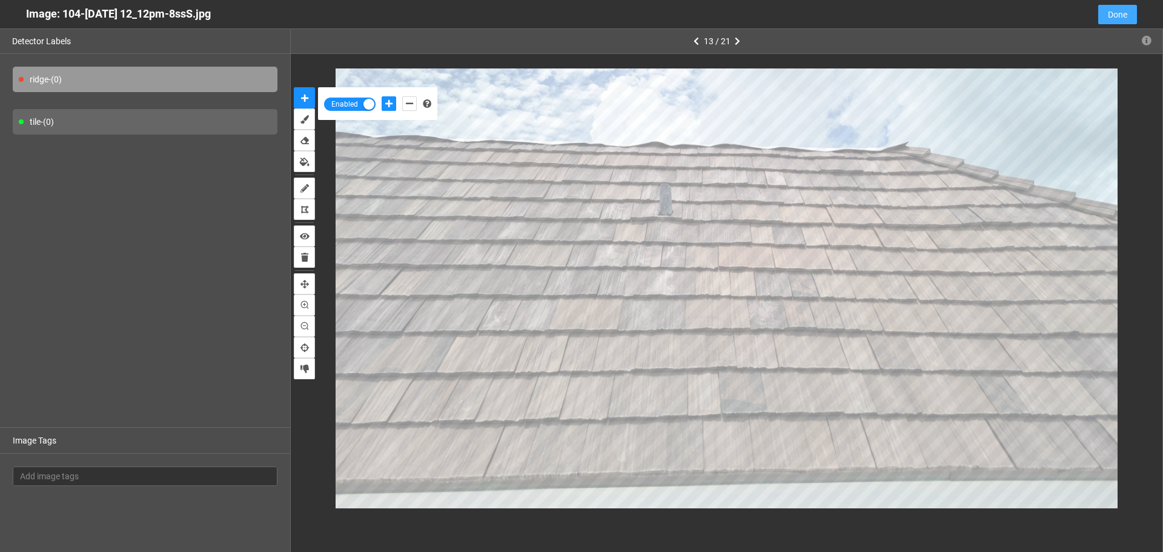
click at [1109, 12] on span "Done" at bounding box center [1117, 14] width 19 height 13
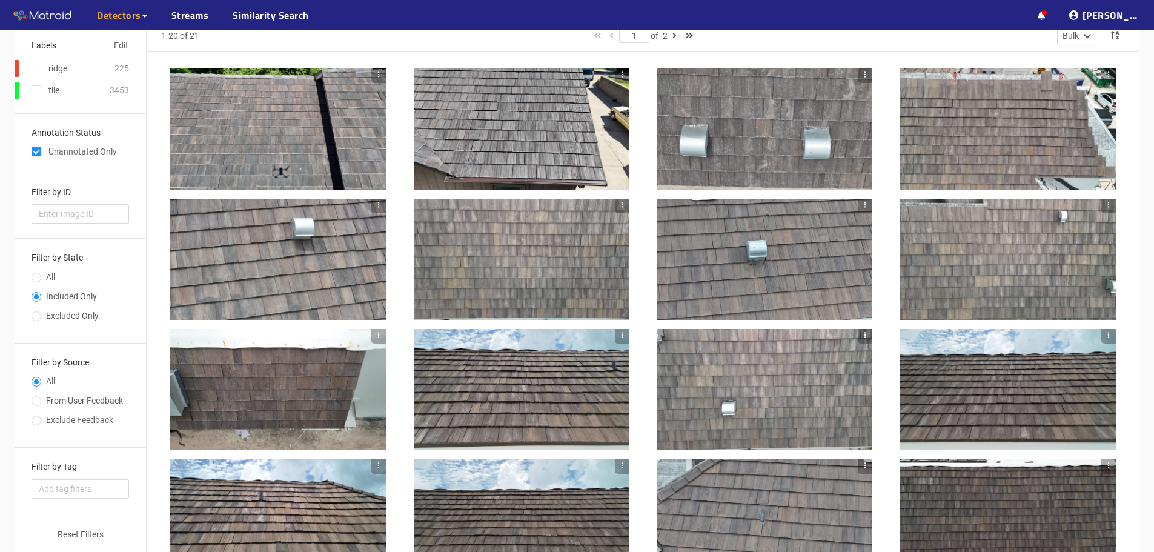
scroll to position [0, 0]
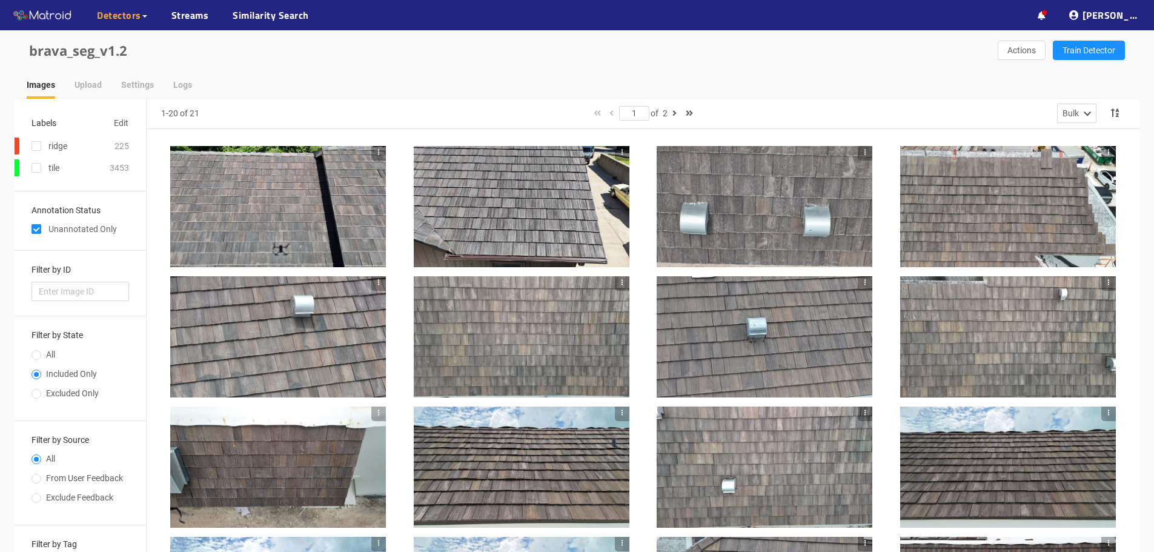
click at [36, 230] on input "checkbox" at bounding box center [36, 231] width 10 height 10
checkbox input "false"
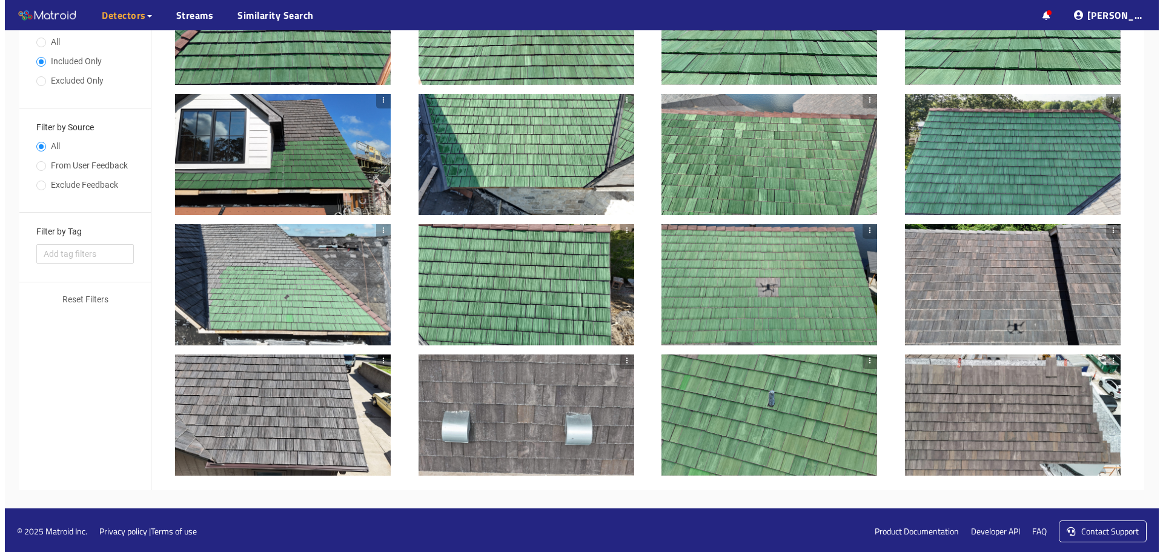
scroll to position [315, 0]
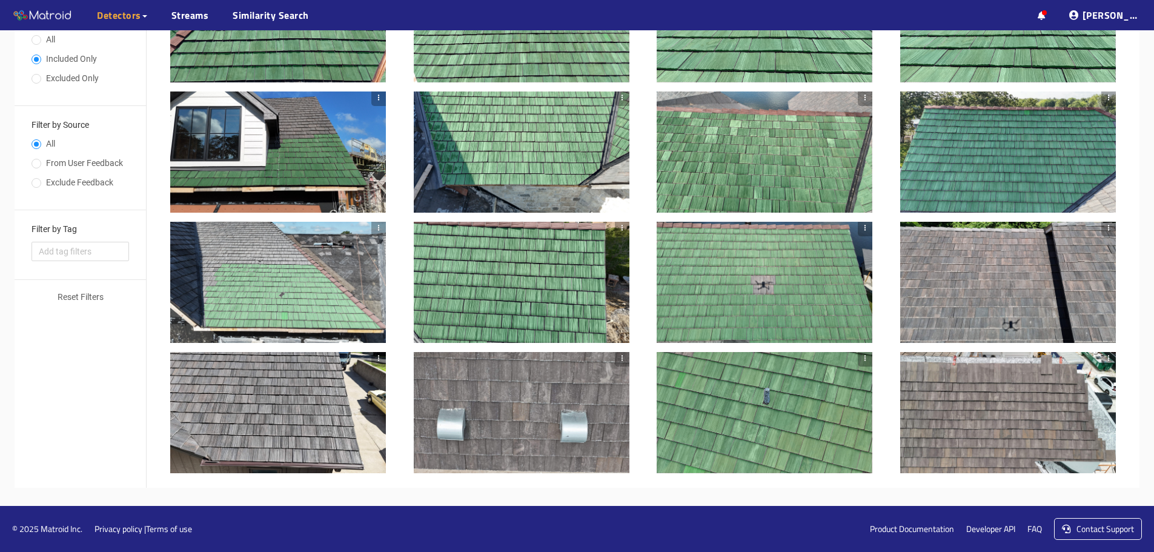
click at [570, 414] on div at bounding box center [522, 412] width 216 height 121
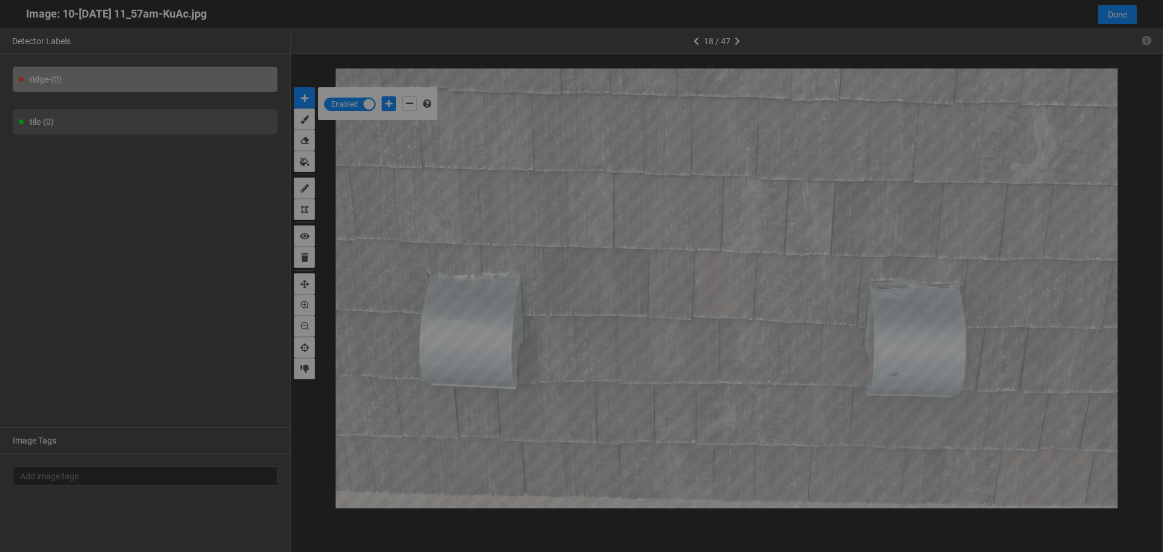
scroll to position [545, 0]
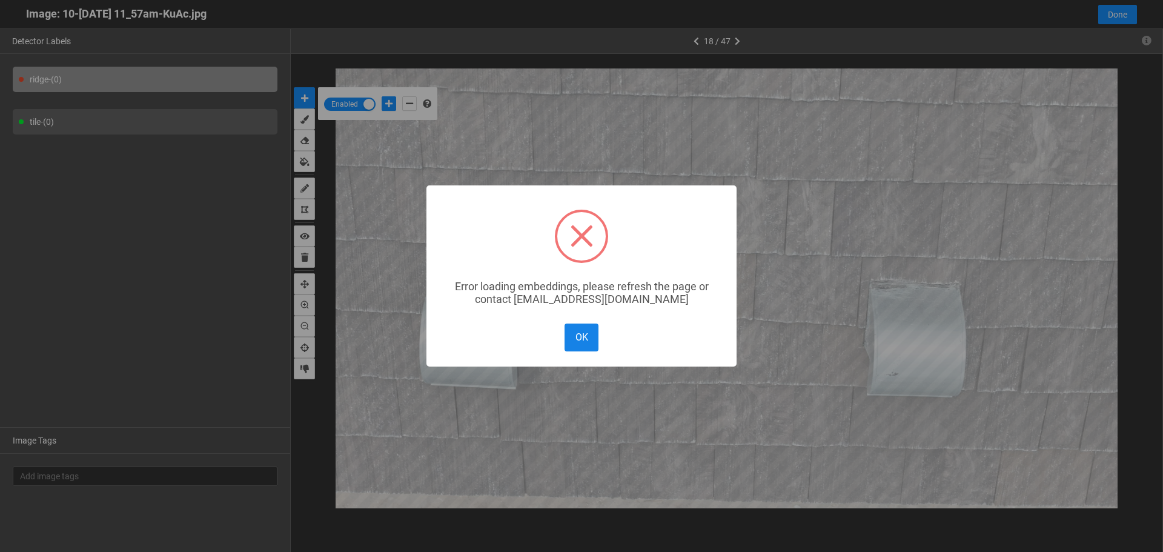
click at [583, 342] on button "OK" at bounding box center [581, 336] width 34 height 27
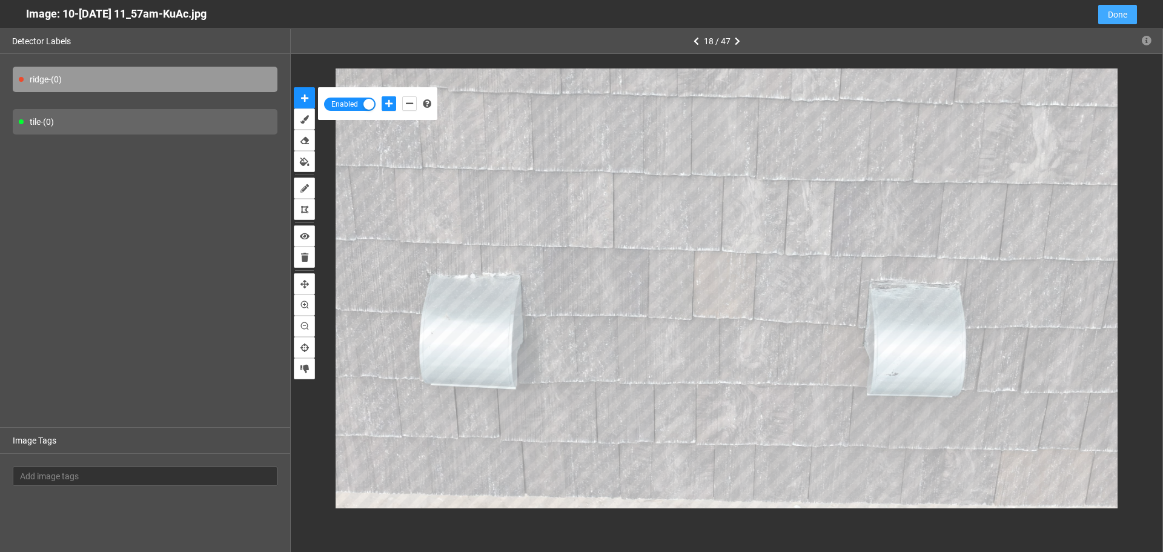
click at [1112, 15] on span "Done" at bounding box center [1117, 14] width 19 height 13
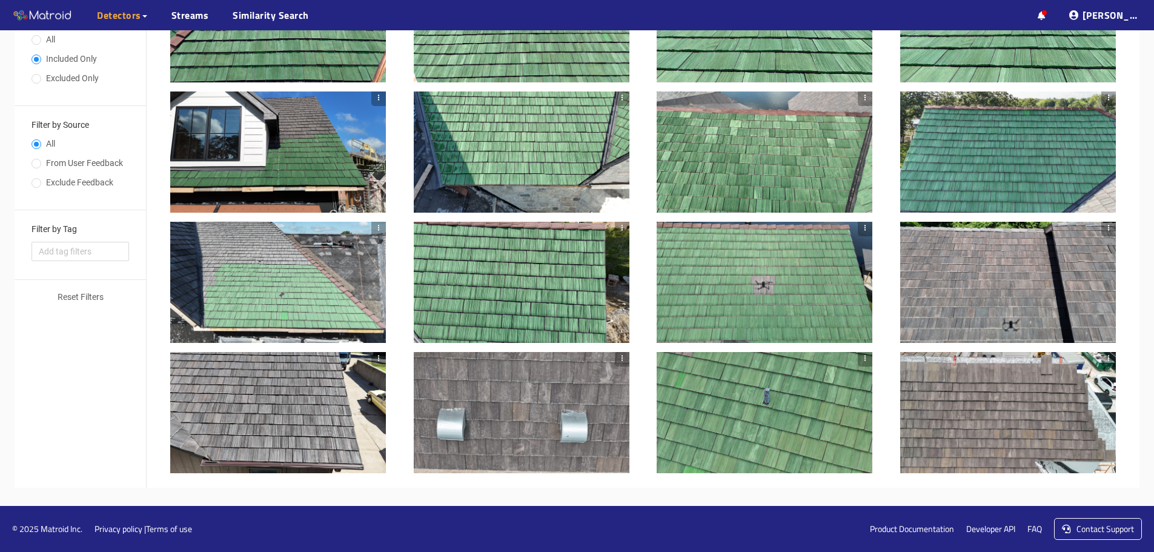
click at [310, 394] on div at bounding box center [278, 412] width 216 height 121
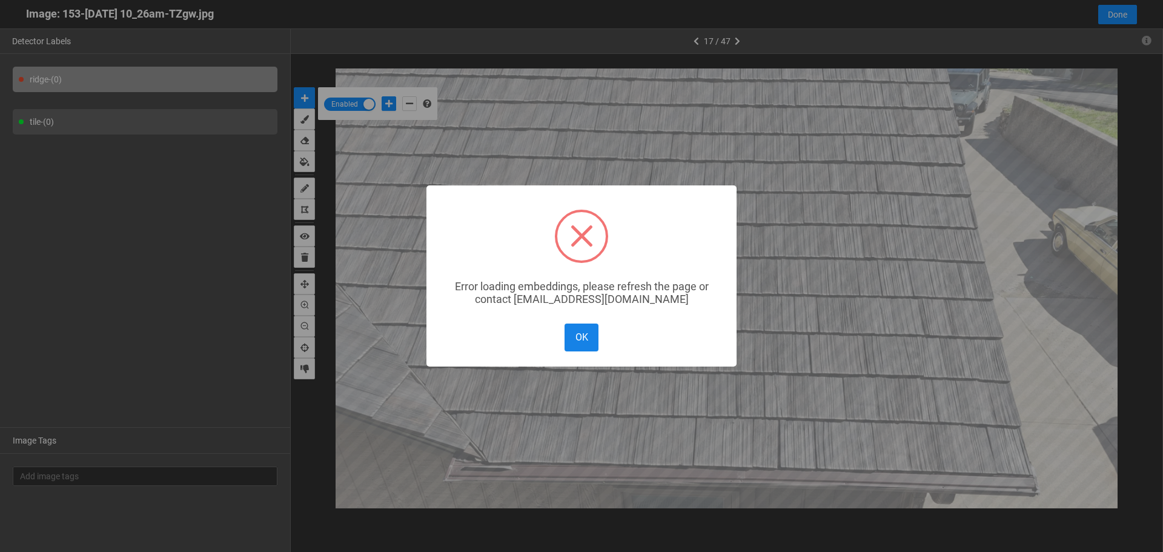
click at [578, 335] on button "OK" at bounding box center [581, 336] width 34 height 27
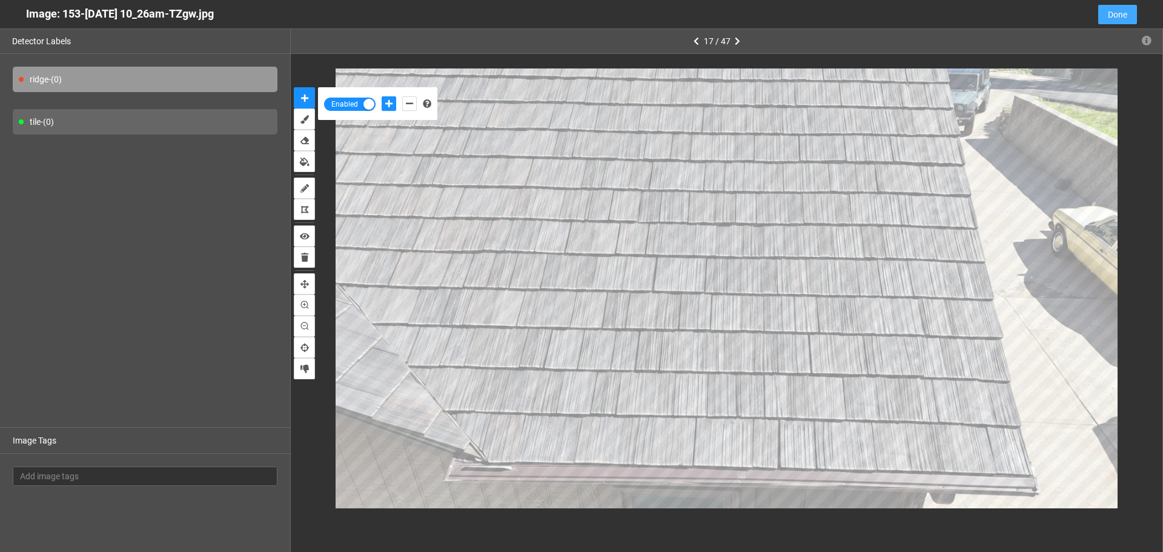
click at [1119, 12] on span "Done" at bounding box center [1117, 14] width 19 height 13
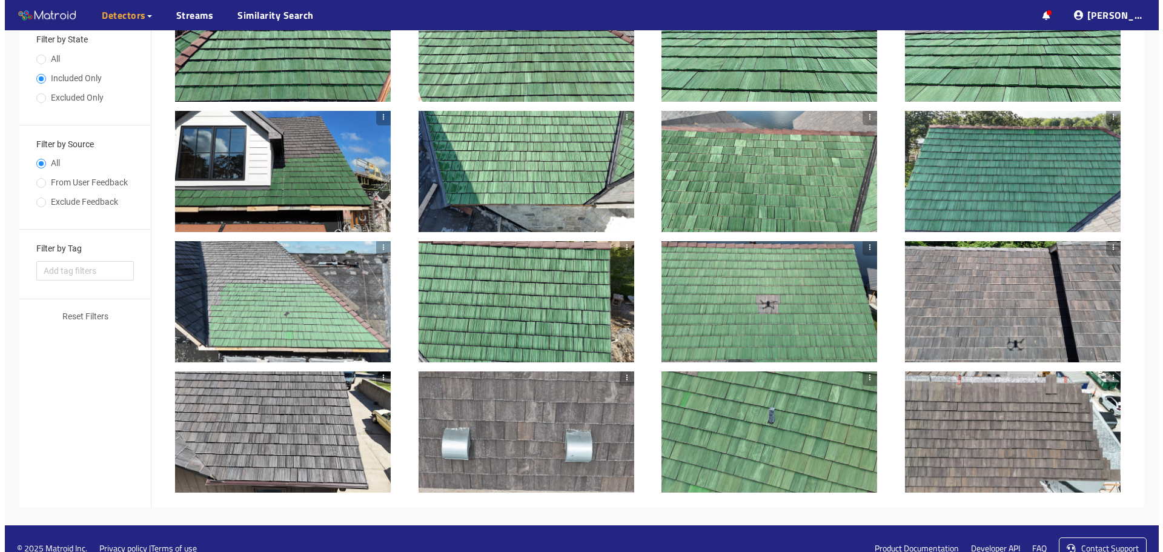
scroll to position [0, 0]
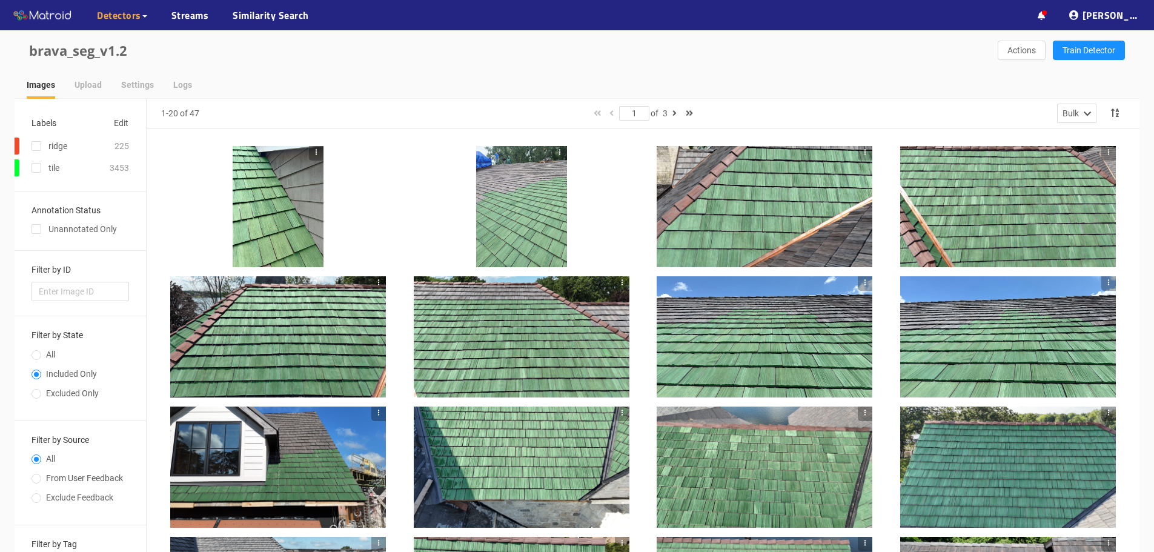
click at [836, 220] on div at bounding box center [764, 206] width 216 height 121
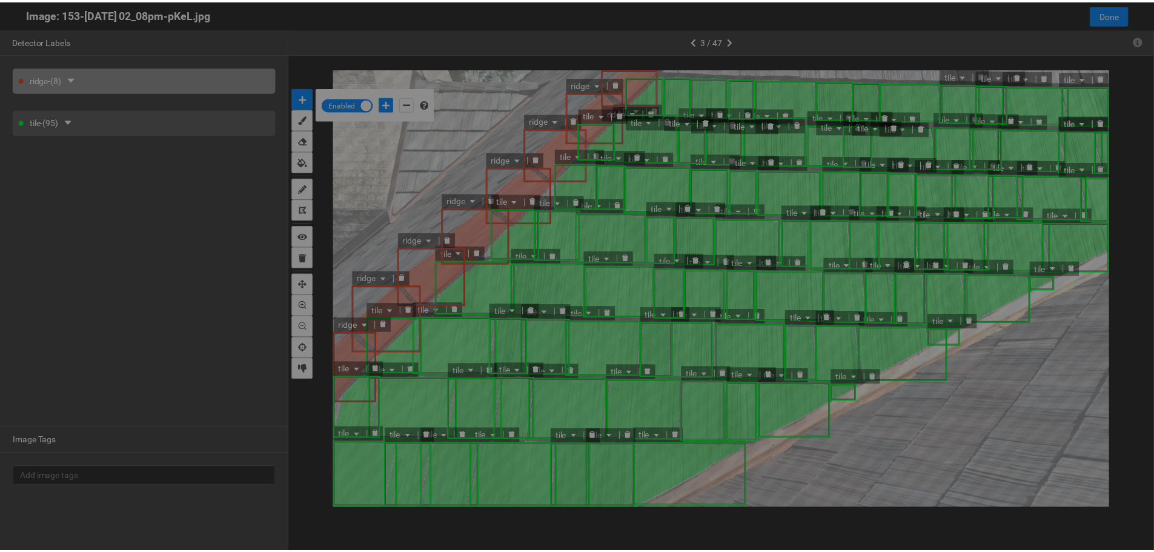
scroll to position [545, 0]
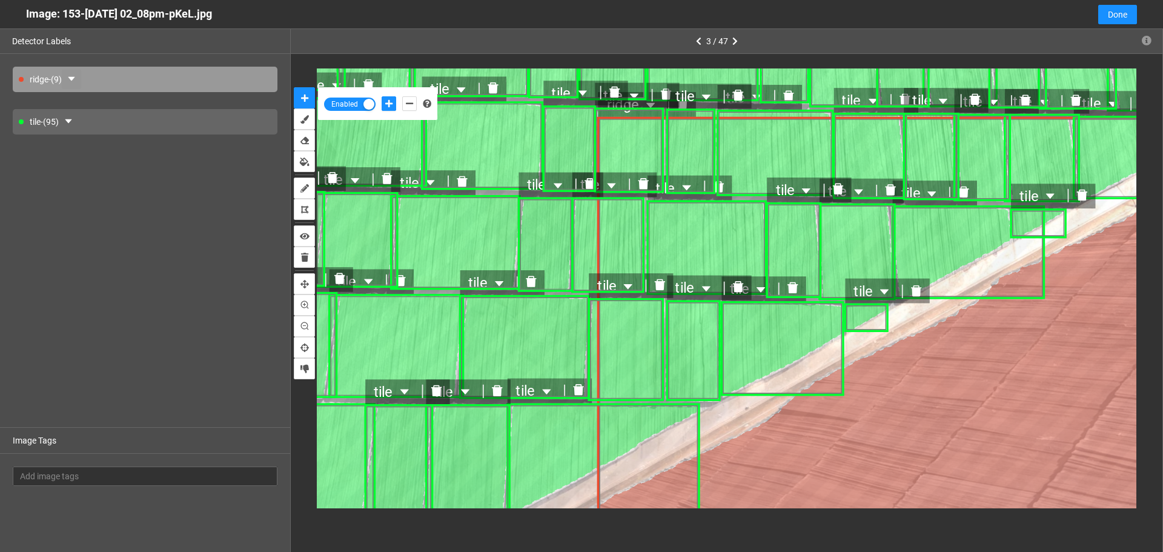
click at [74, 75] on icon "caret-down" at bounding box center [72, 79] width 10 height 10
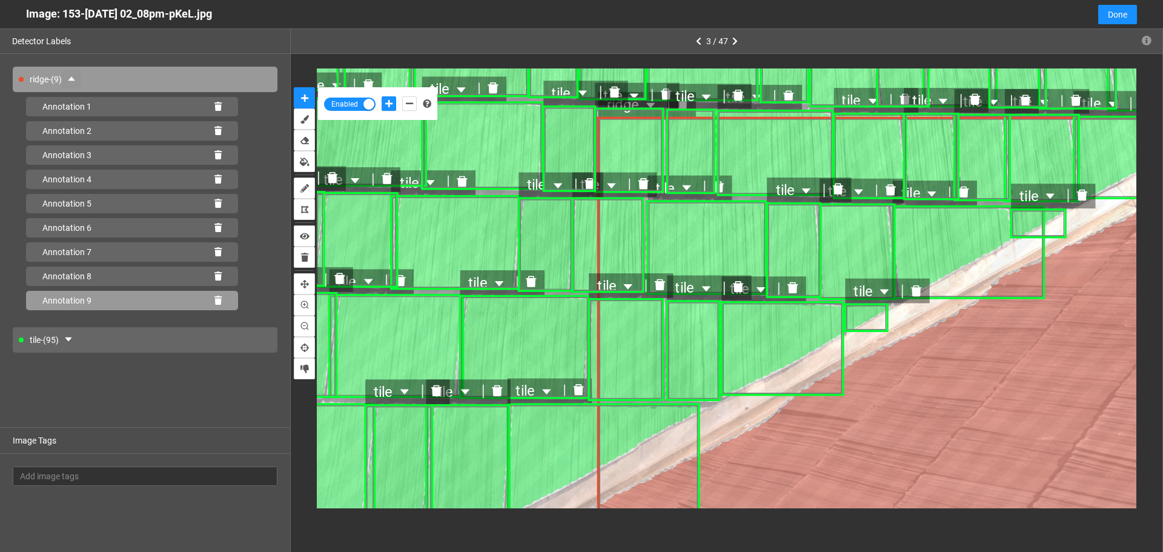
click at [221, 302] on icon at bounding box center [217, 300] width 7 height 8
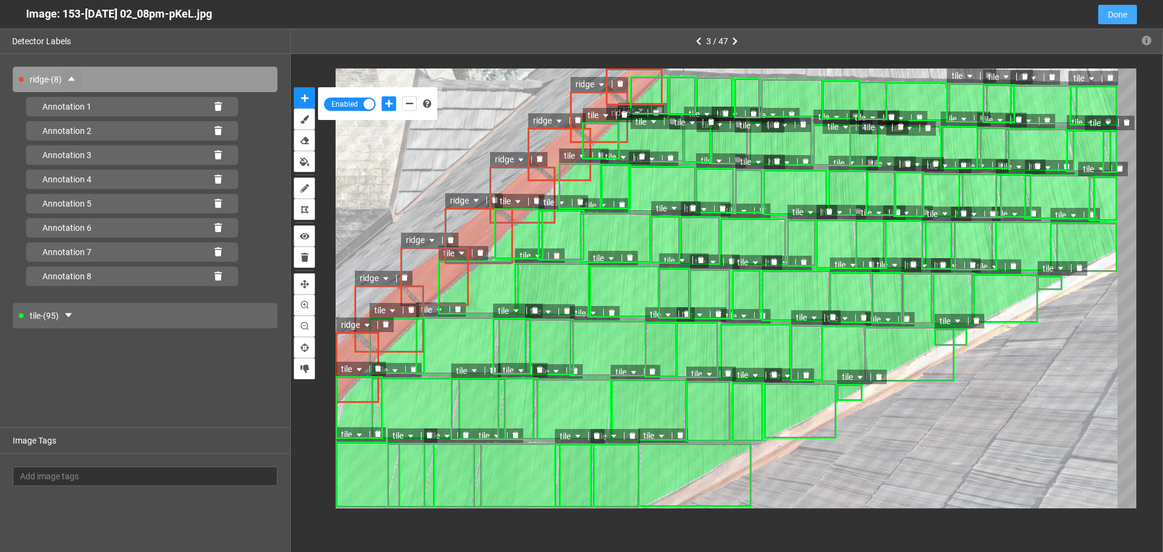
click at [1111, 18] on span "Done" at bounding box center [1117, 14] width 19 height 13
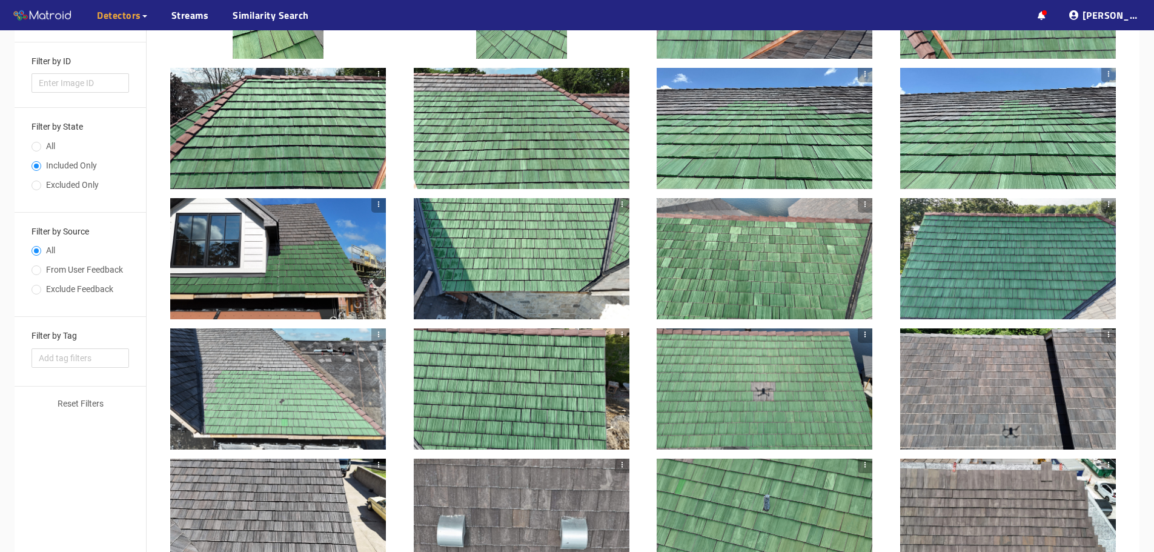
scroll to position [0, 0]
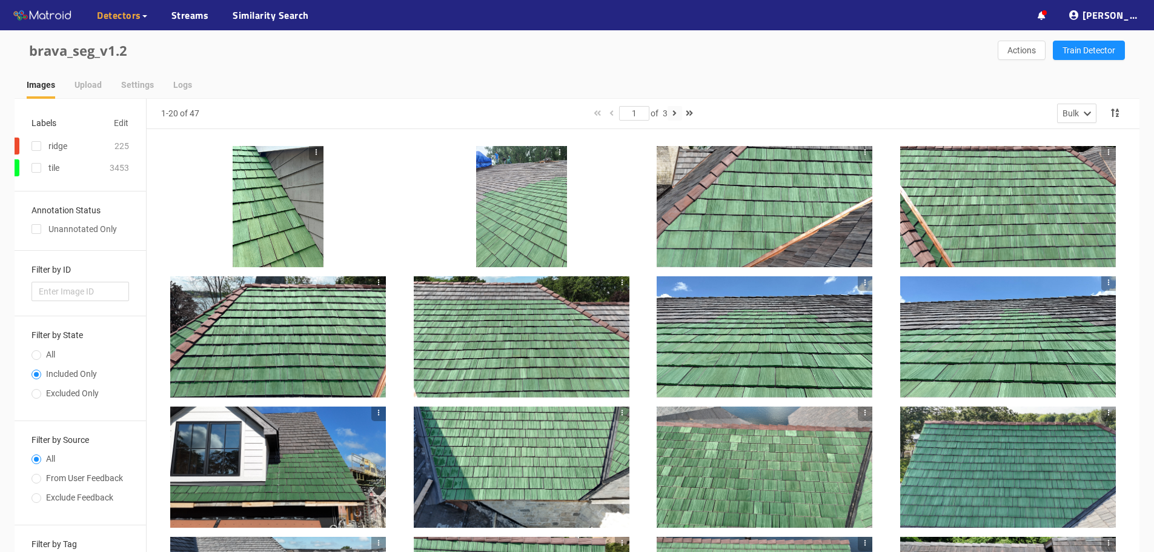
click at [675, 114] on icon "button" at bounding box center [674, 113] width 4 height 8
type input "2"
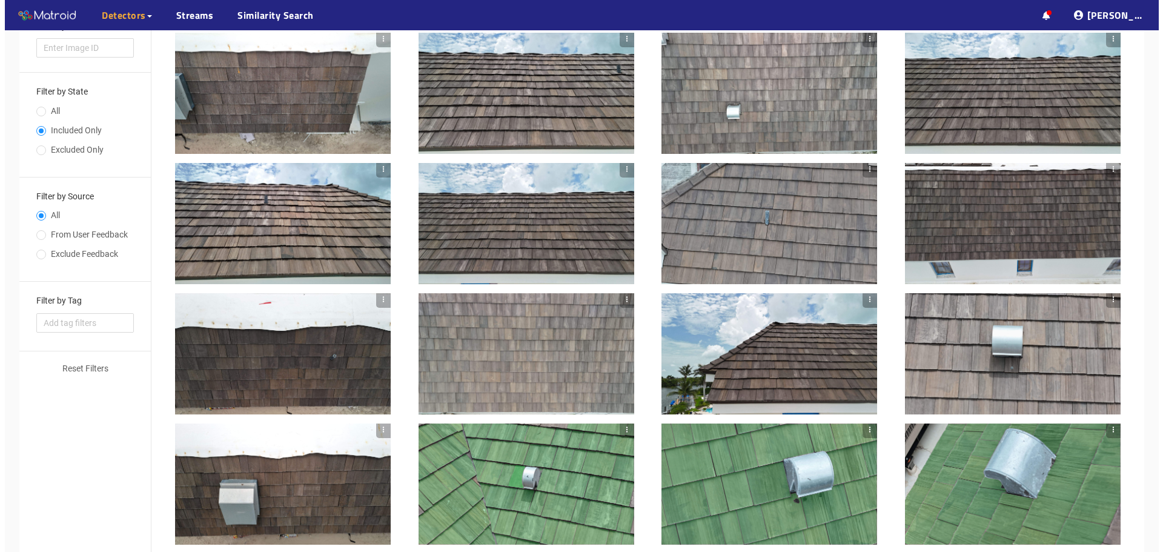
scroll to position [315, 0]
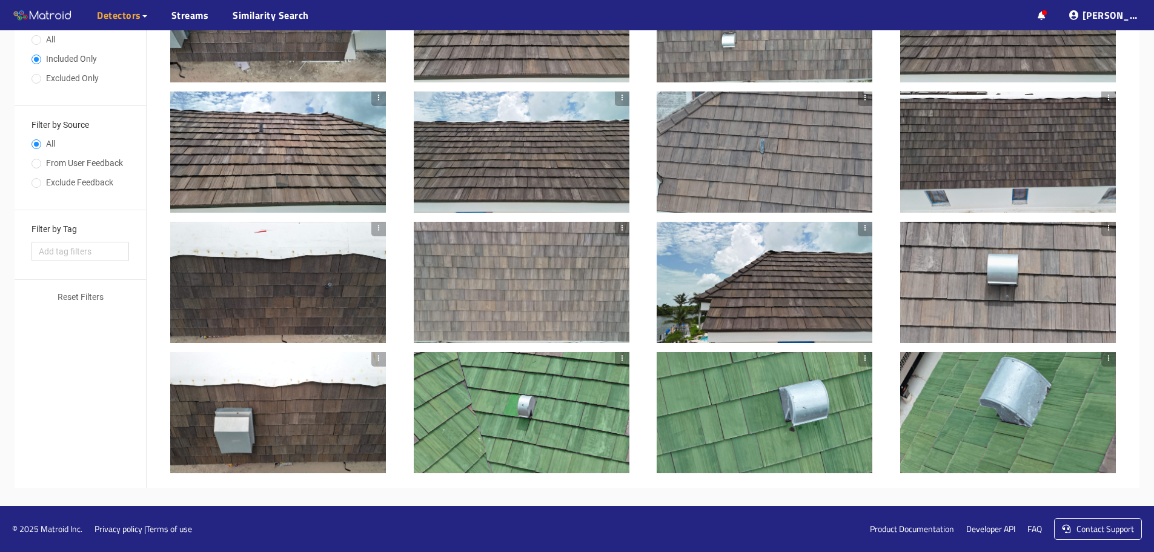
click at [763, 163] on div at bounding box center [764, 151] width 216 height 121
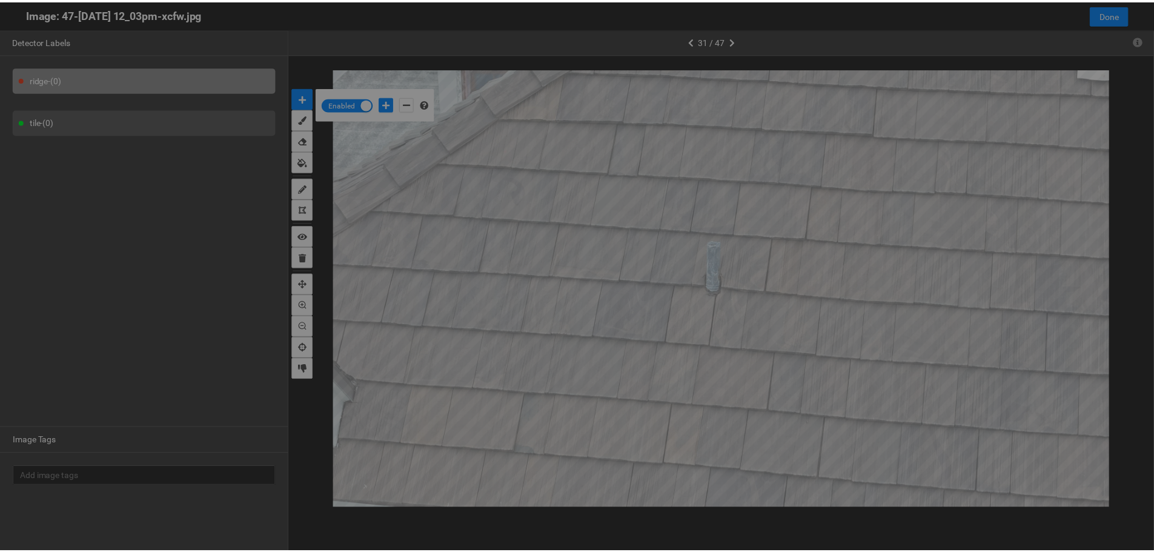
scroll to position [545, 0]
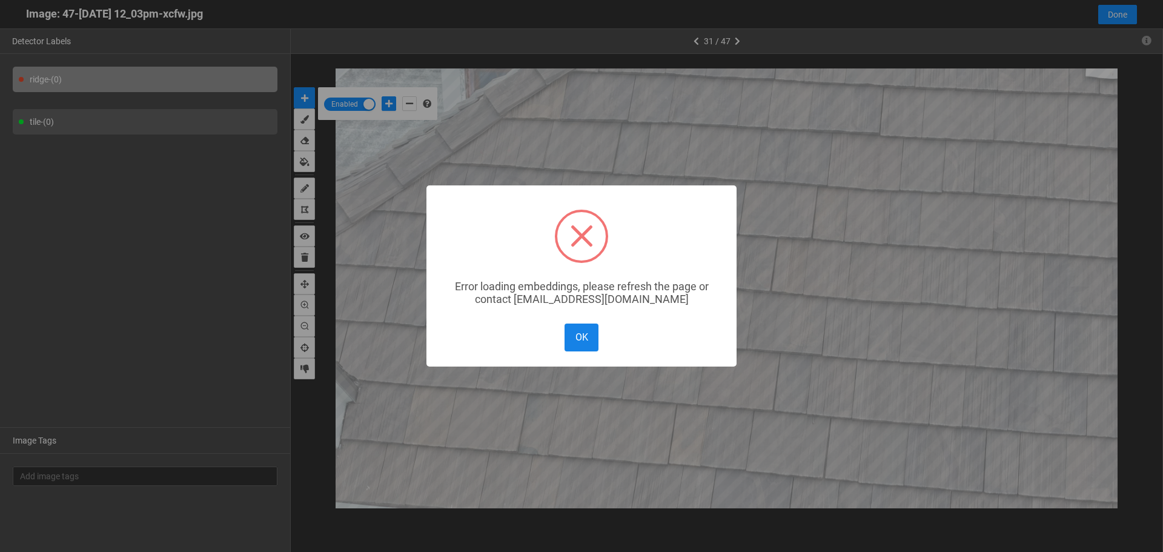
click at [582, 341] on button "OK" at bounding box center [581, 336] width 34 height 27
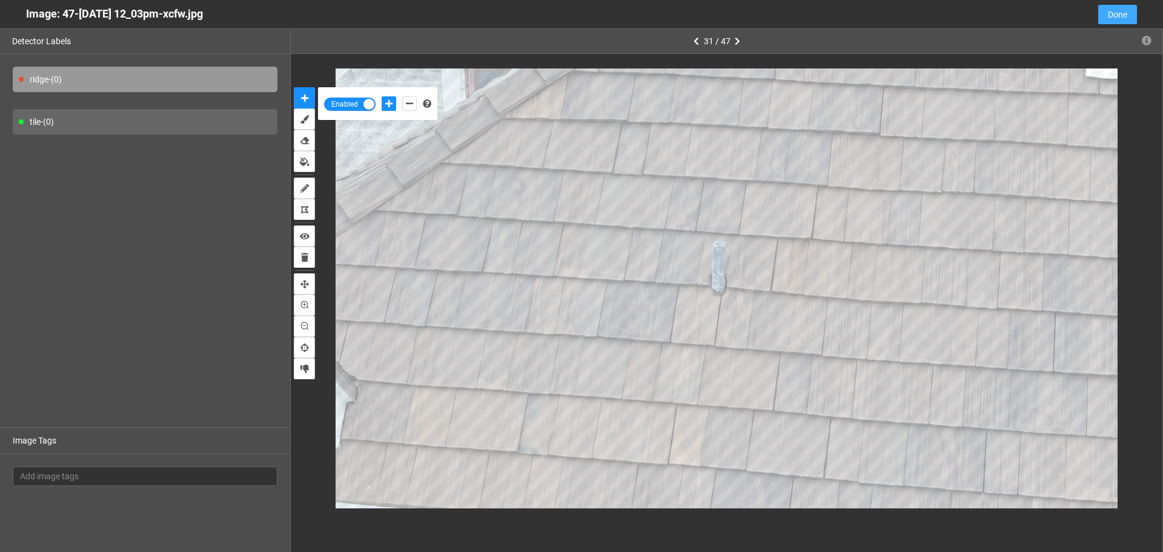
click at [1111, 11] on span "Done" at bounding box center [1117, 14] width 19 height 13
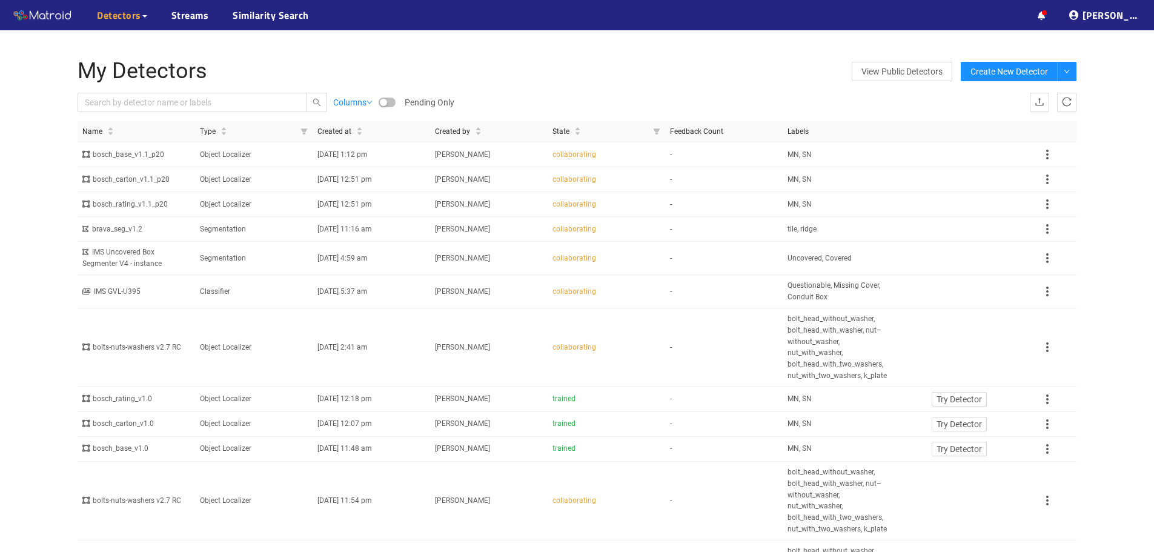
scroll to position [41, 0]
